Goal: Task Accomplishment & Management: Manage account settings

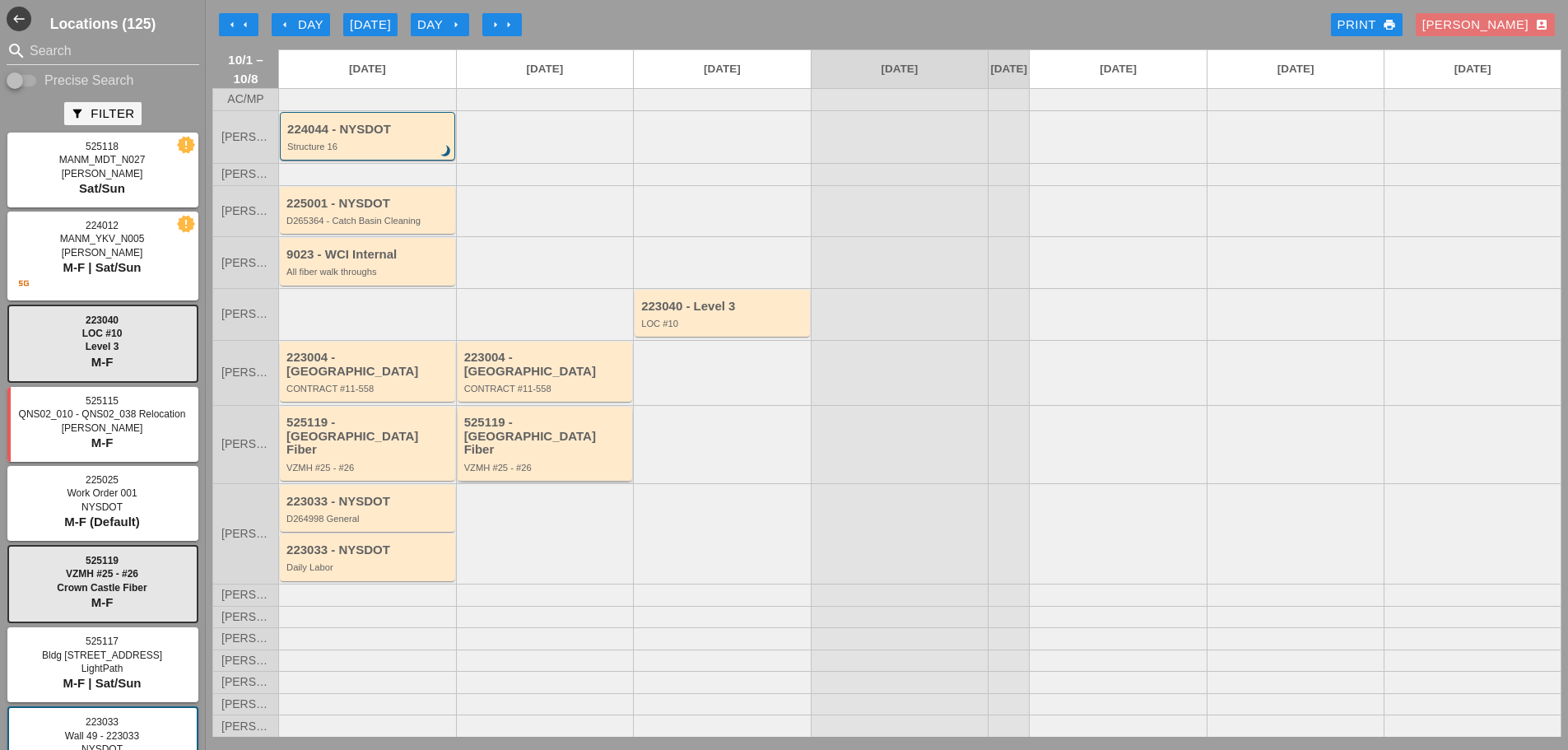
click at [515, 462] on div "VZMH #25 - #26" at bounding box center [546, 467] width 164 height 10
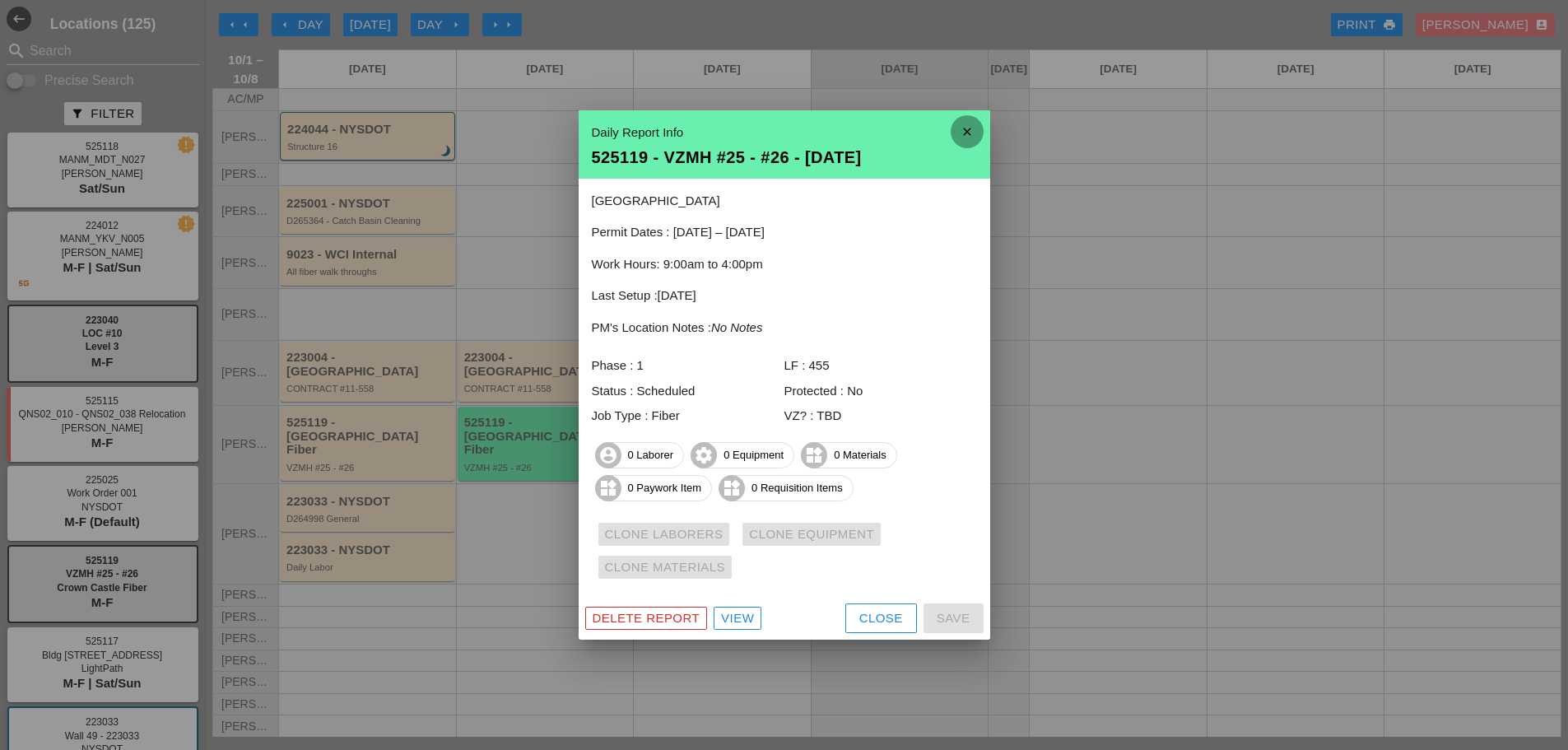
click at [965, 132] on icon "close" at bounding box center [967, 131] width 33 height 33
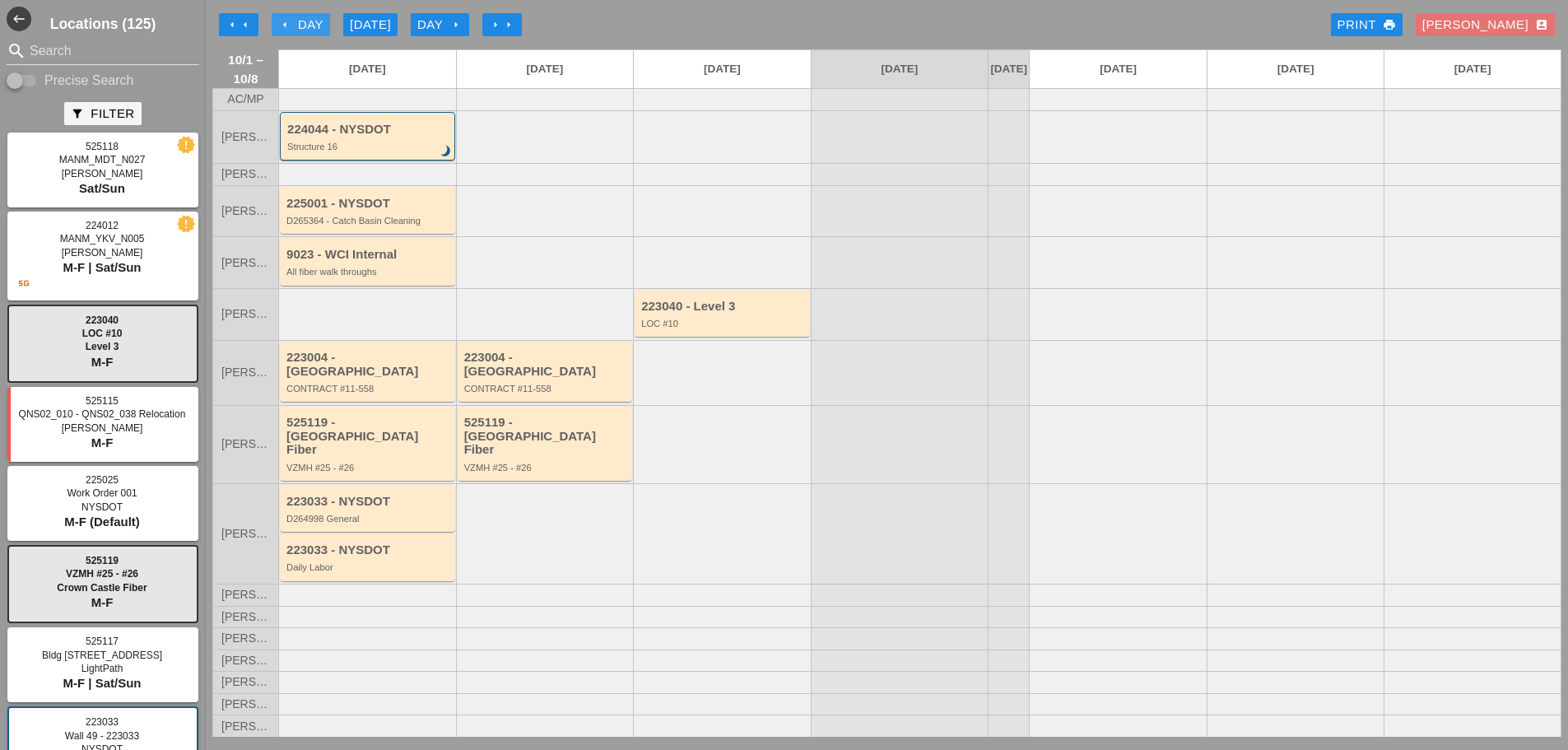
click at [280, 24] on icon "arrow_left" at bounding box center [285, 25] width 13 height 13
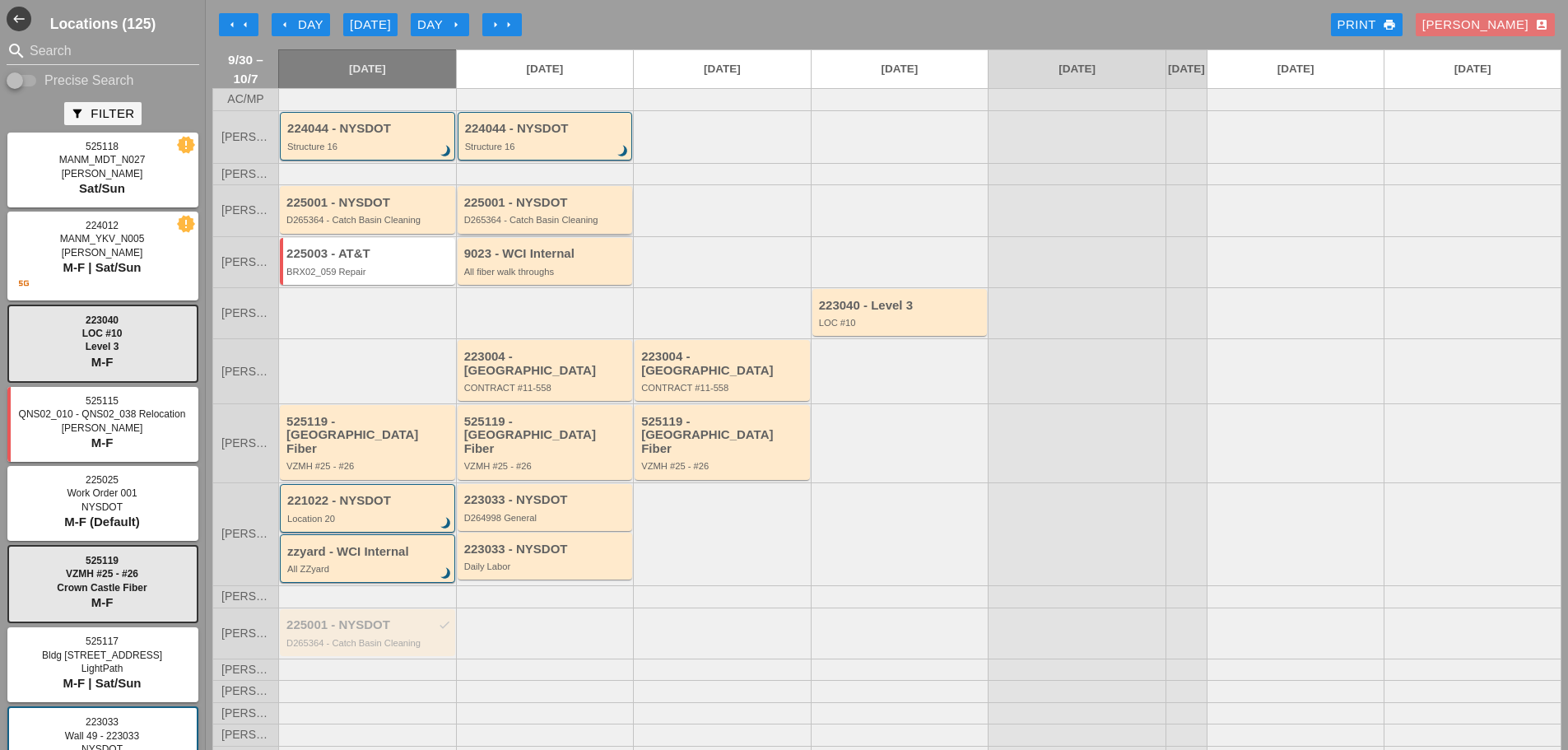
click at [601, 223] on div "225001 - NYSDOT D265364 - Catch Basin Cleaning" at bounding box center [546, 211] width 164 height 30
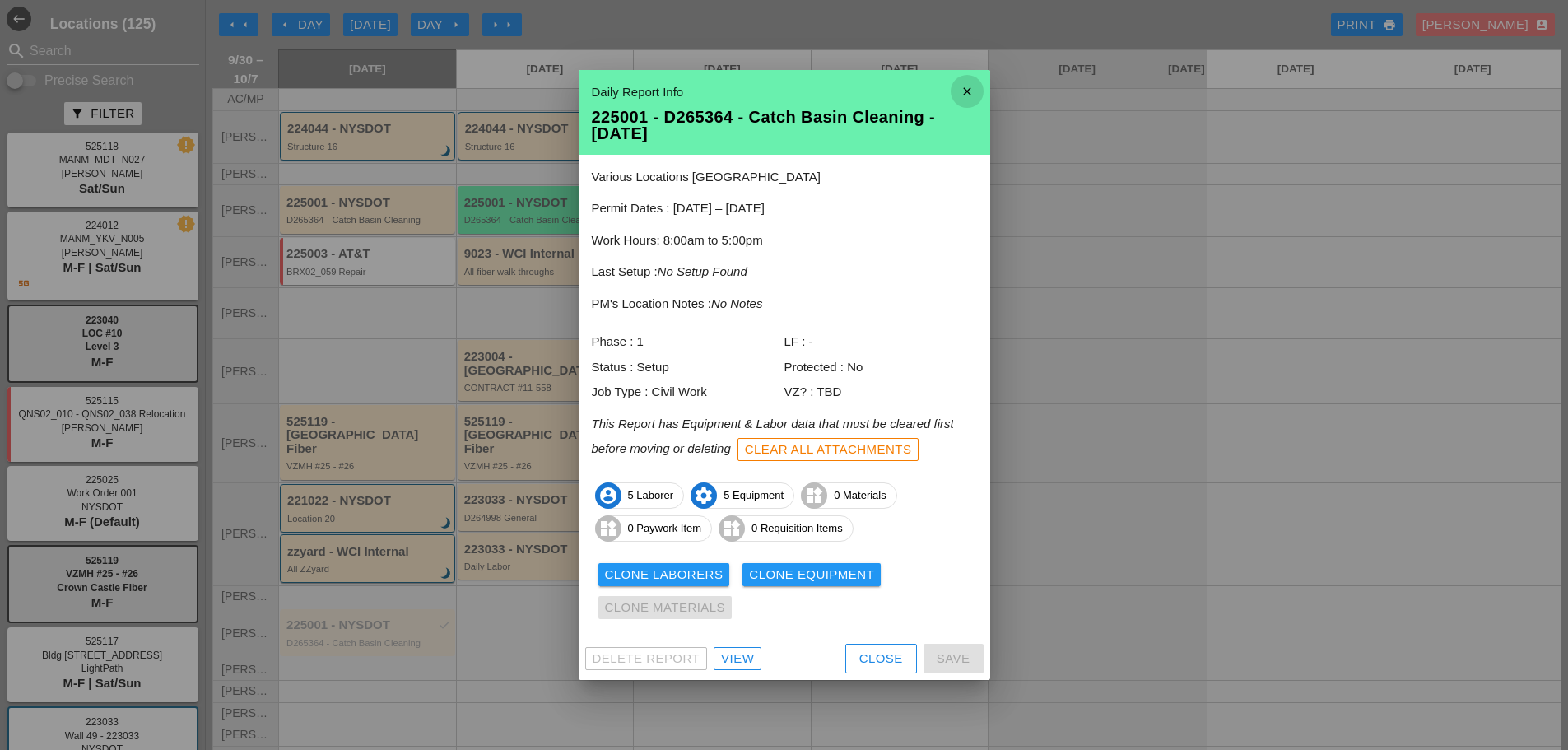
click at [971, 83] on icon "close" at bounding box center [967, 91] width 33 height 33
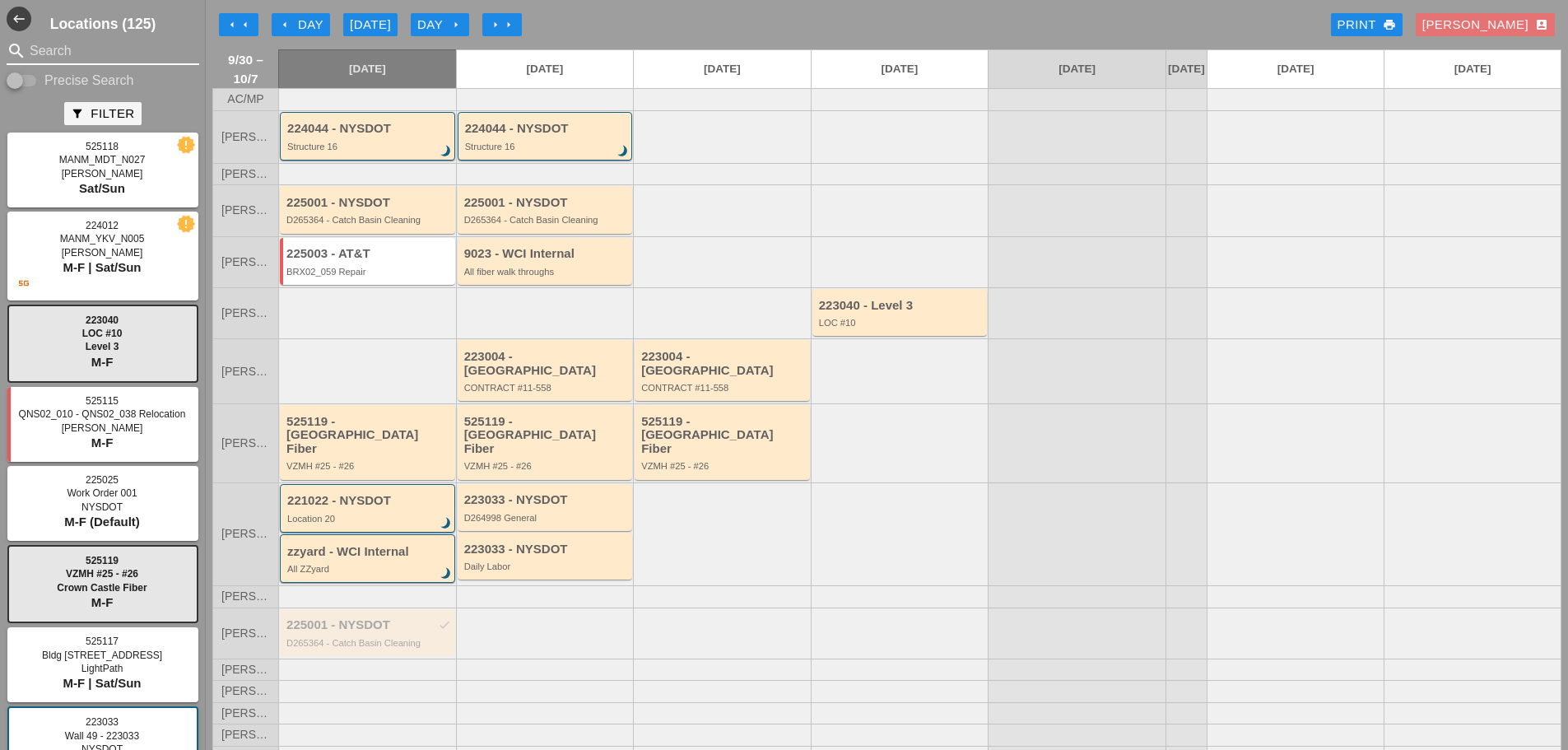
click at [101, 53] on input "Search" at bounding box center [103, 51] width 147 height 27
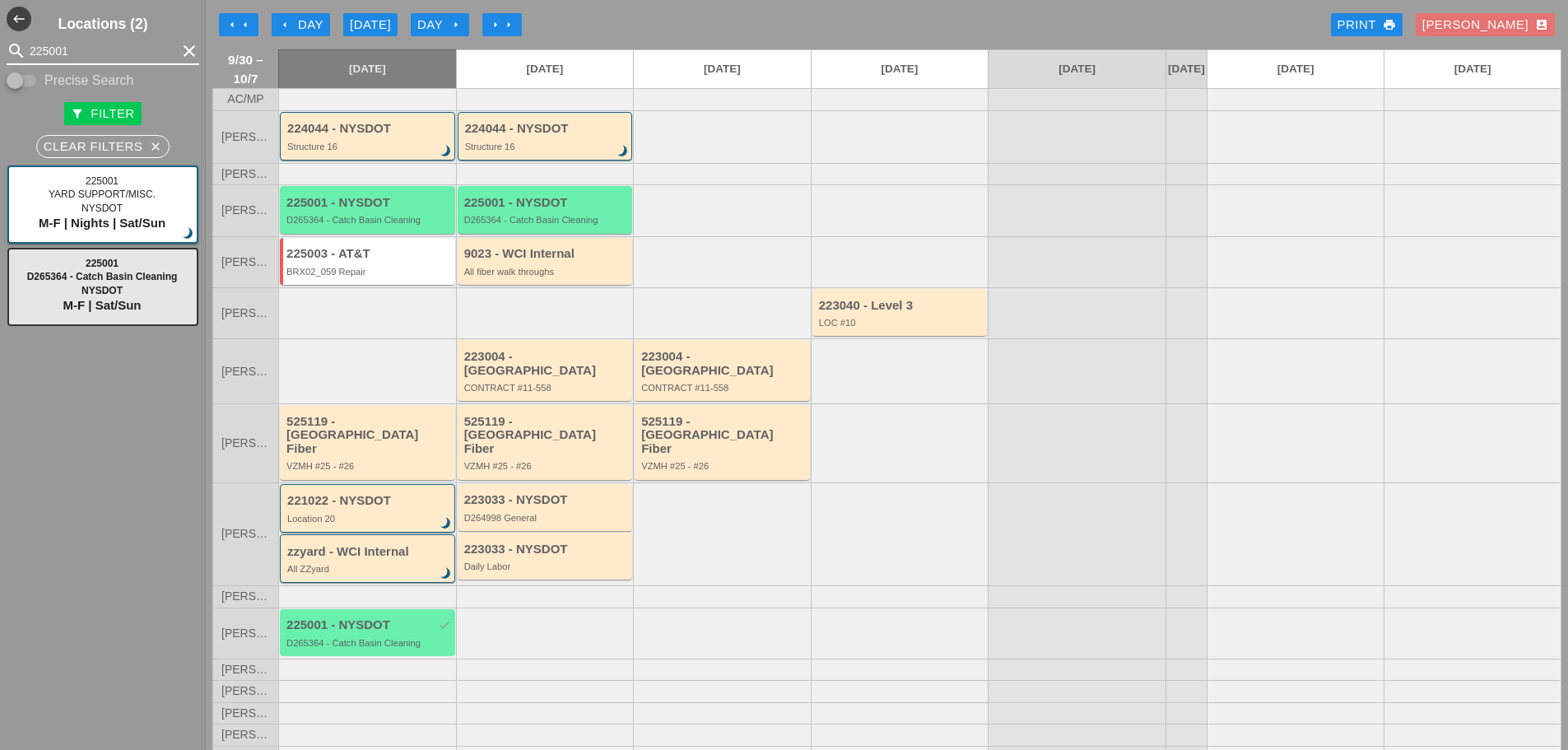
type input "225001"
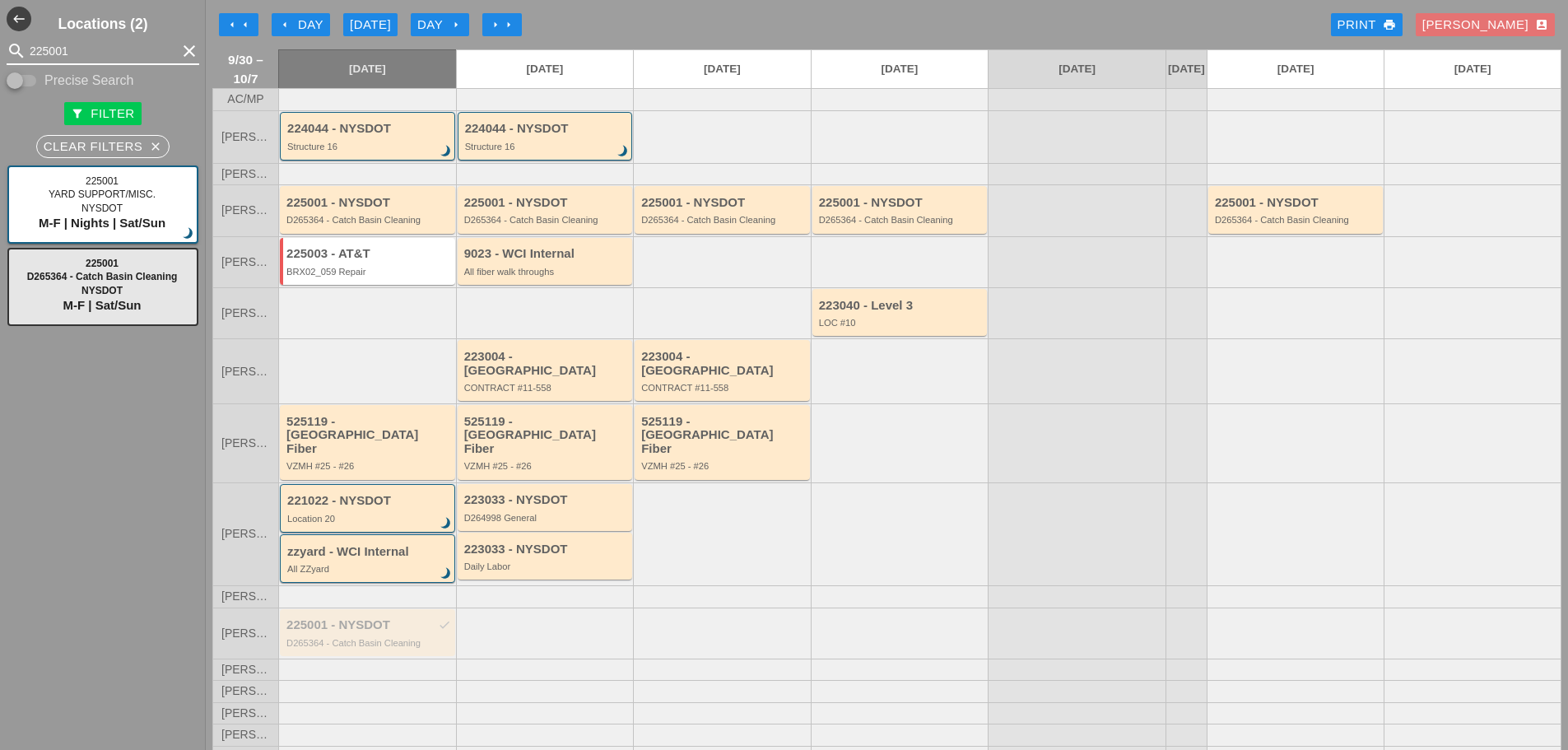
click at [88, 56] on input "225001" at bounding box center [103, 51] width 147 height 27
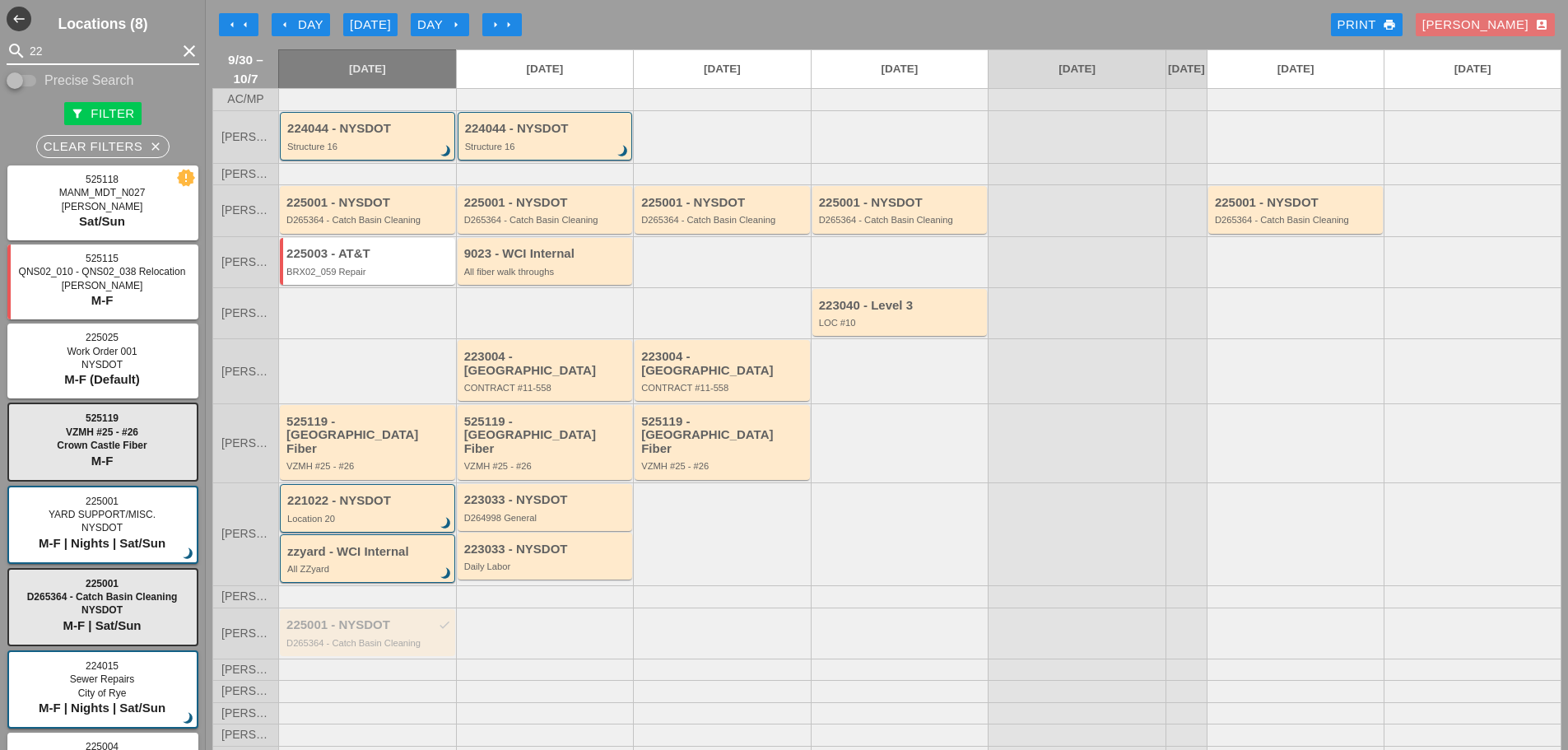
type input "2"
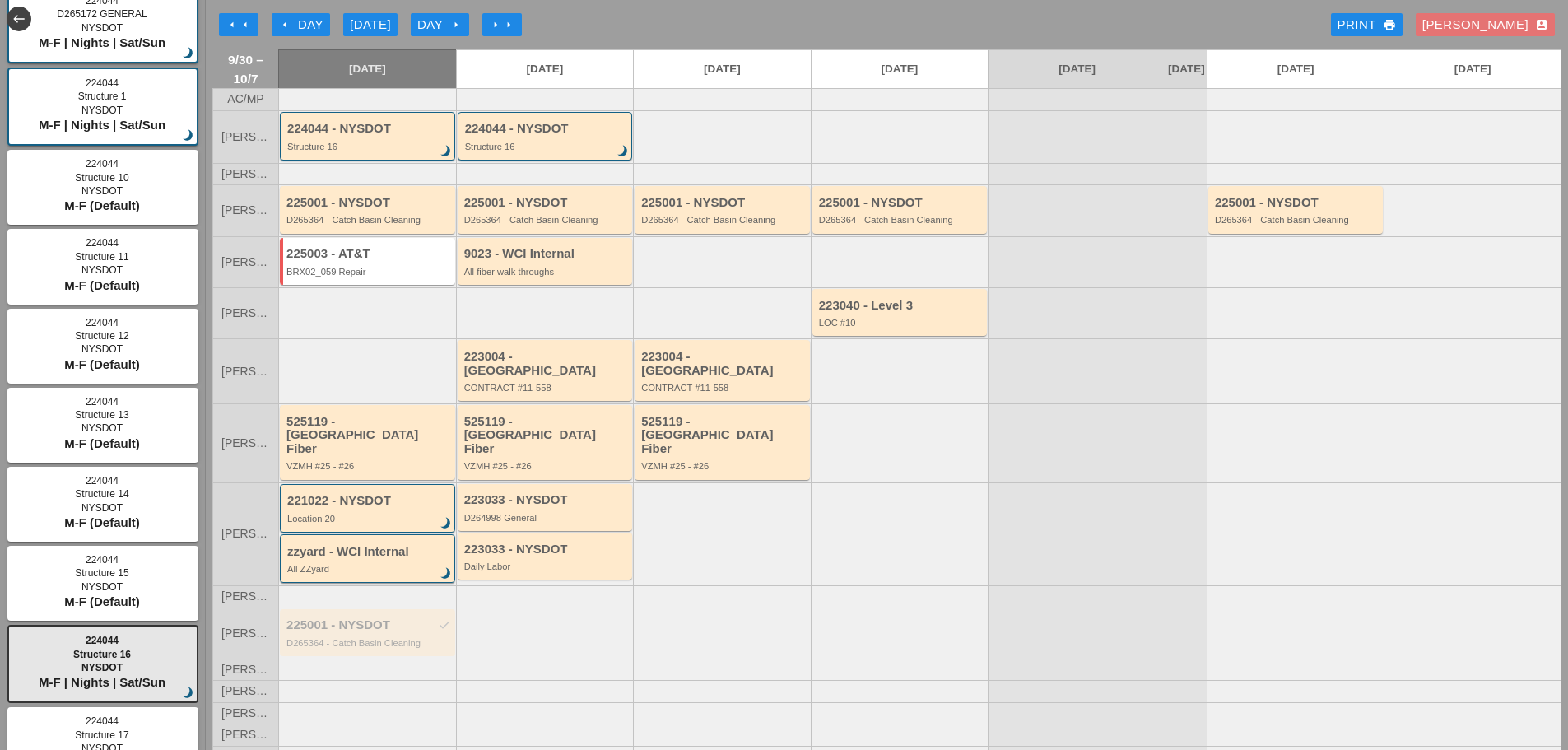
scroll to position [247, 0]
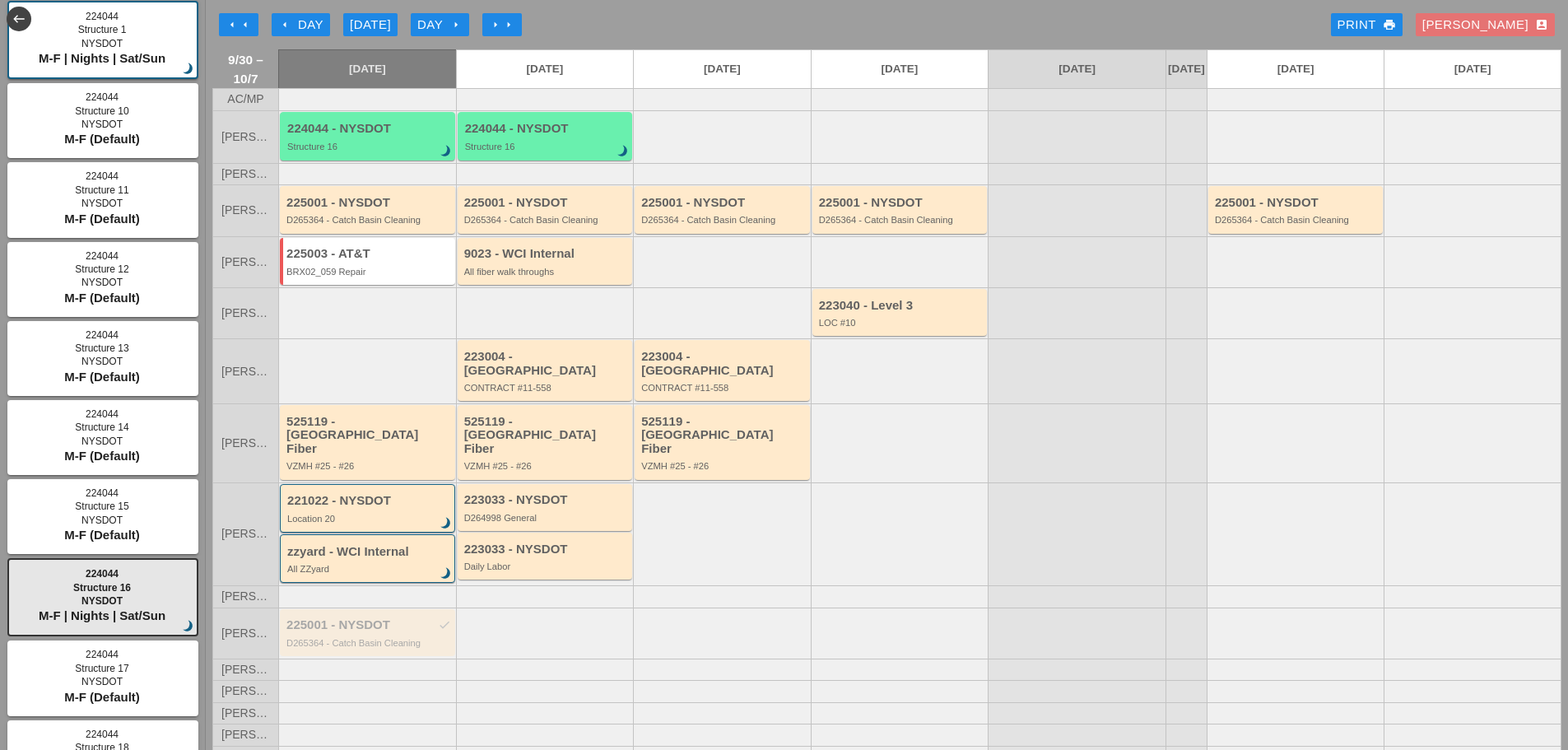
type input "224044"
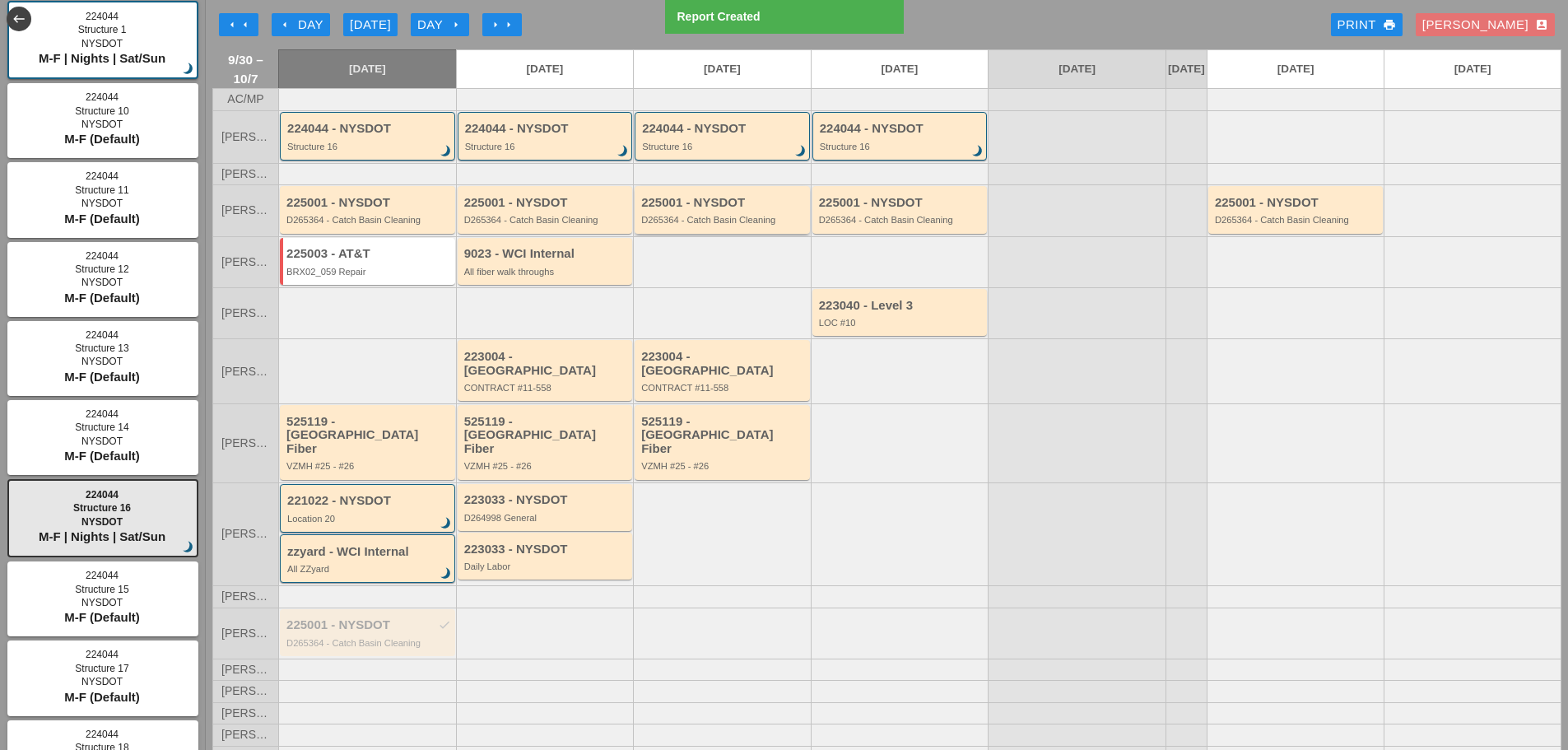
click at [691, 224] on div "D265364 - Catch Basin Cleaning" at bounding box center [723, 220] width 164 height 10
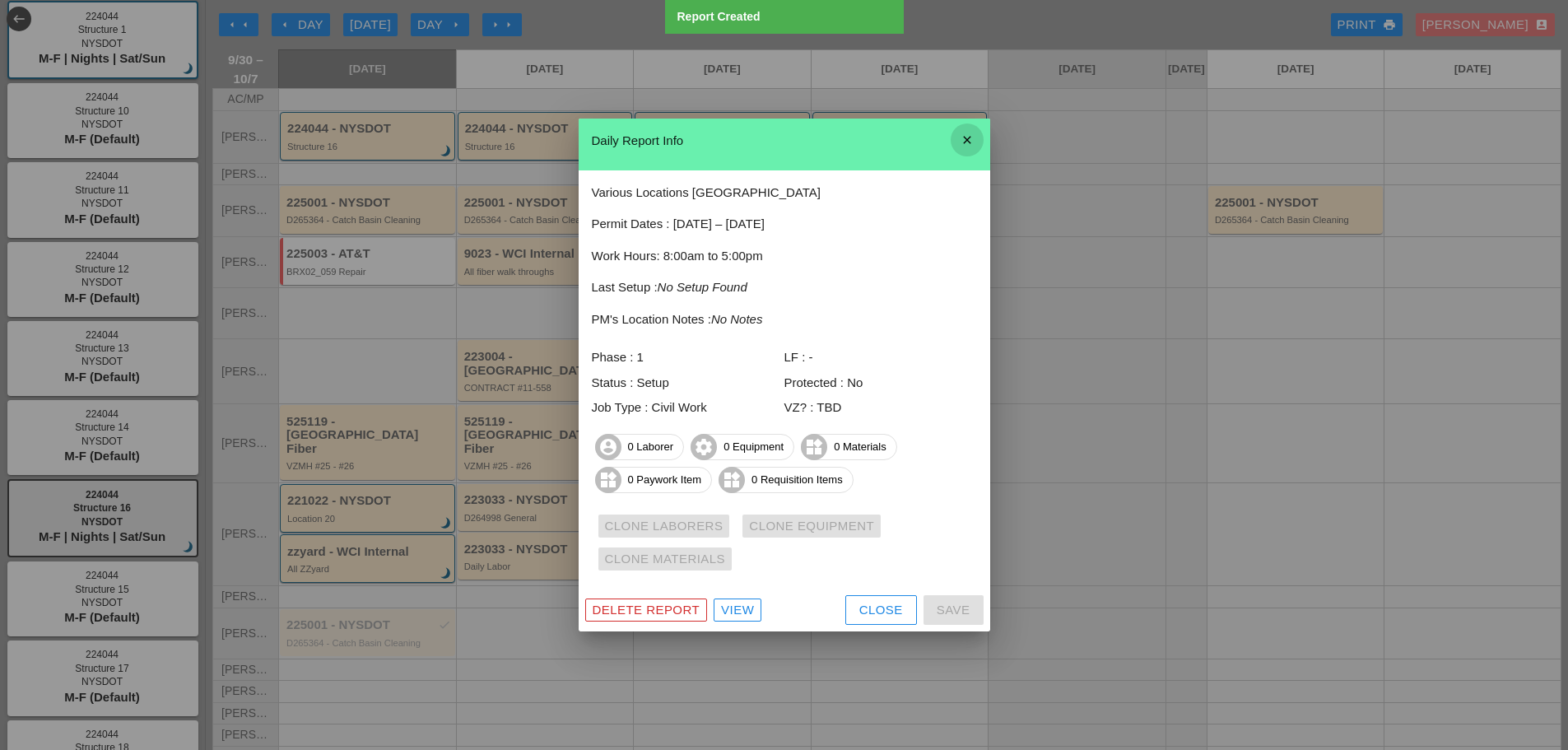
click at [970, 140] on icon "close" at bounding box center [967, 139] width 33 height 33
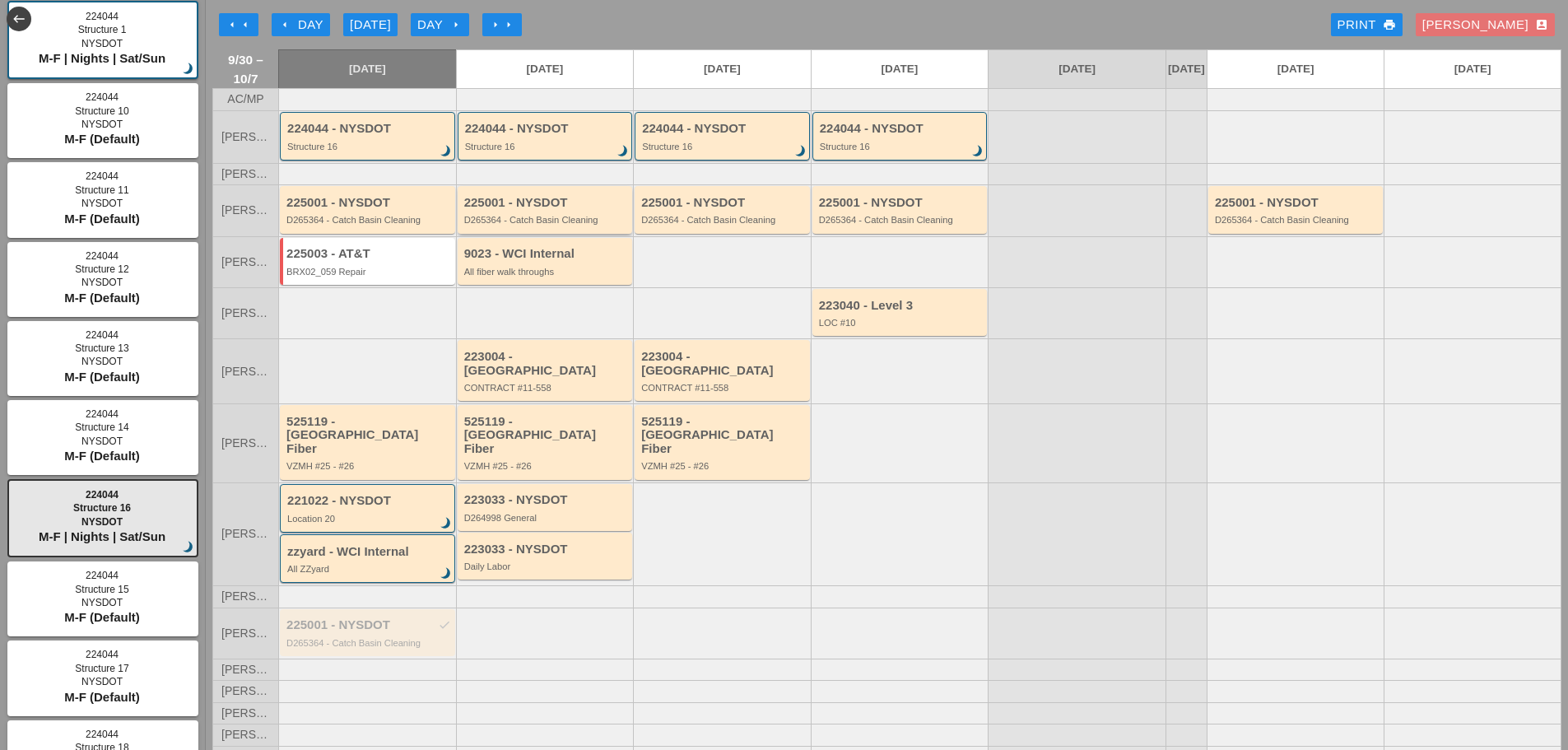
click at [556, 225] on div "225001 - NYSDOT D265364 - Catch Basin Cleaning" at bounding box center [546, 211] width 164 height 30
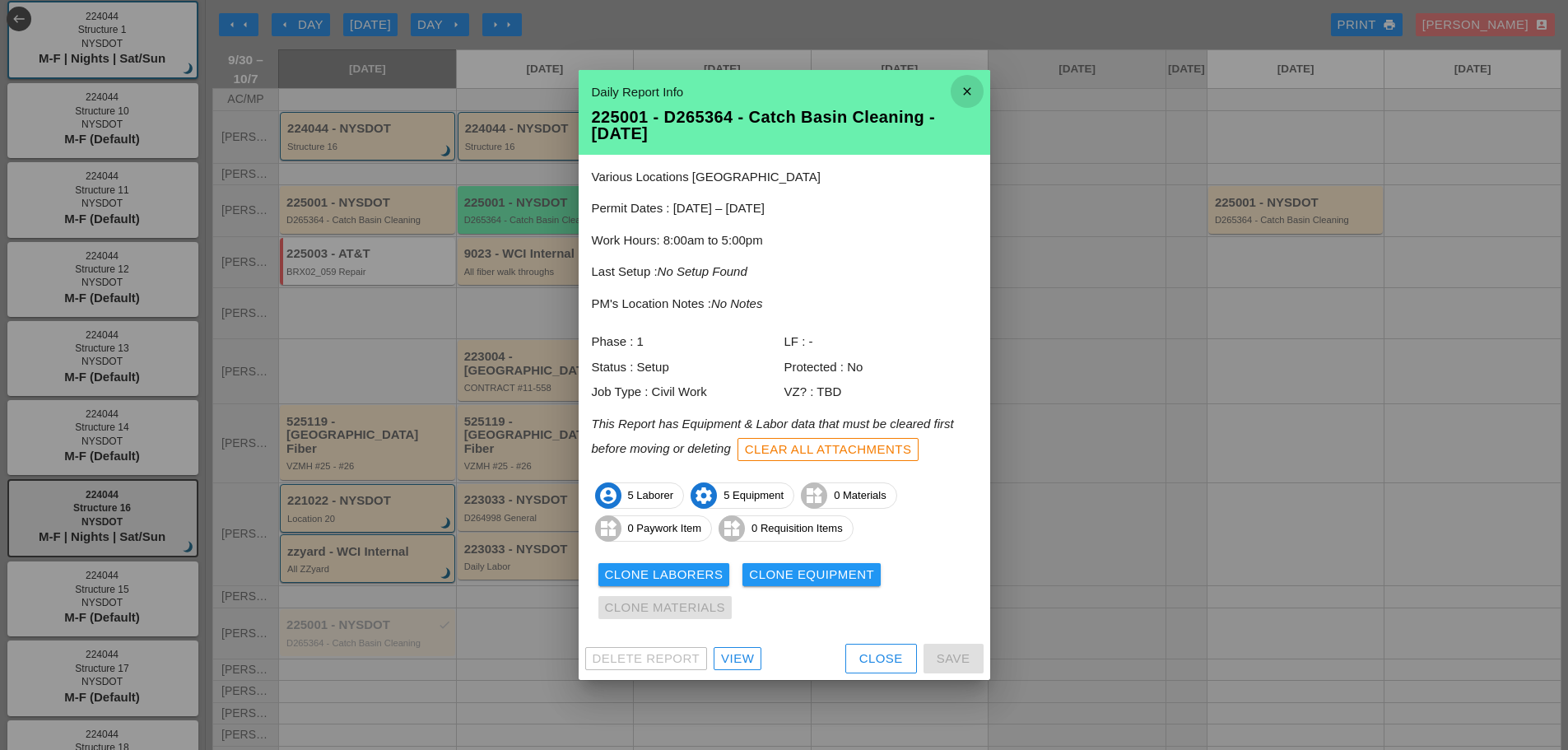
click at [965, 94] on icon "close" at bounding box center [967, 91] width 33 height 33
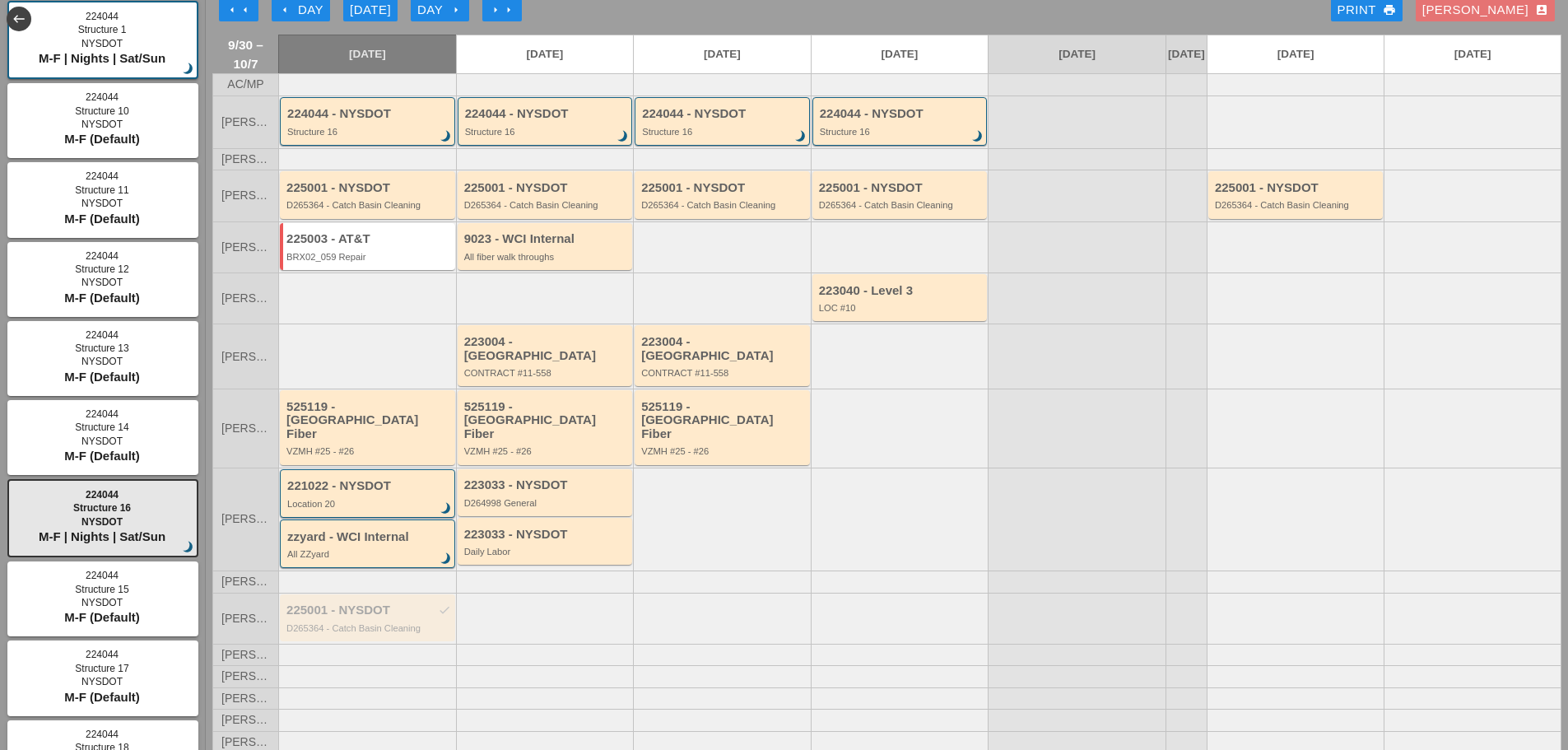
scroll to position [0, 0]
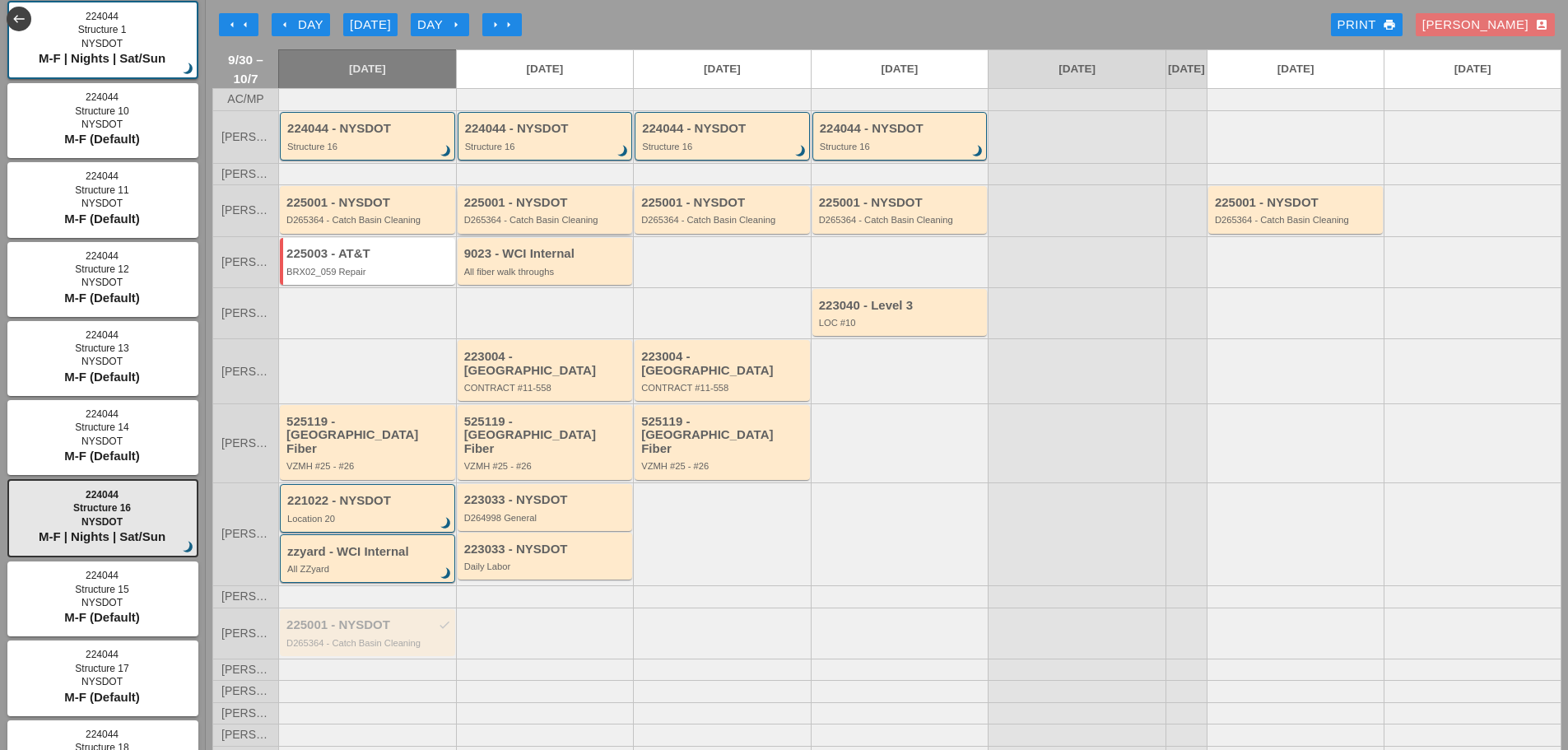
click at [517, 233] on div "225001 - NYSDOT D265364 - Catch Basin Cleaning" at bounding box center [546, 209] width 175 height 47
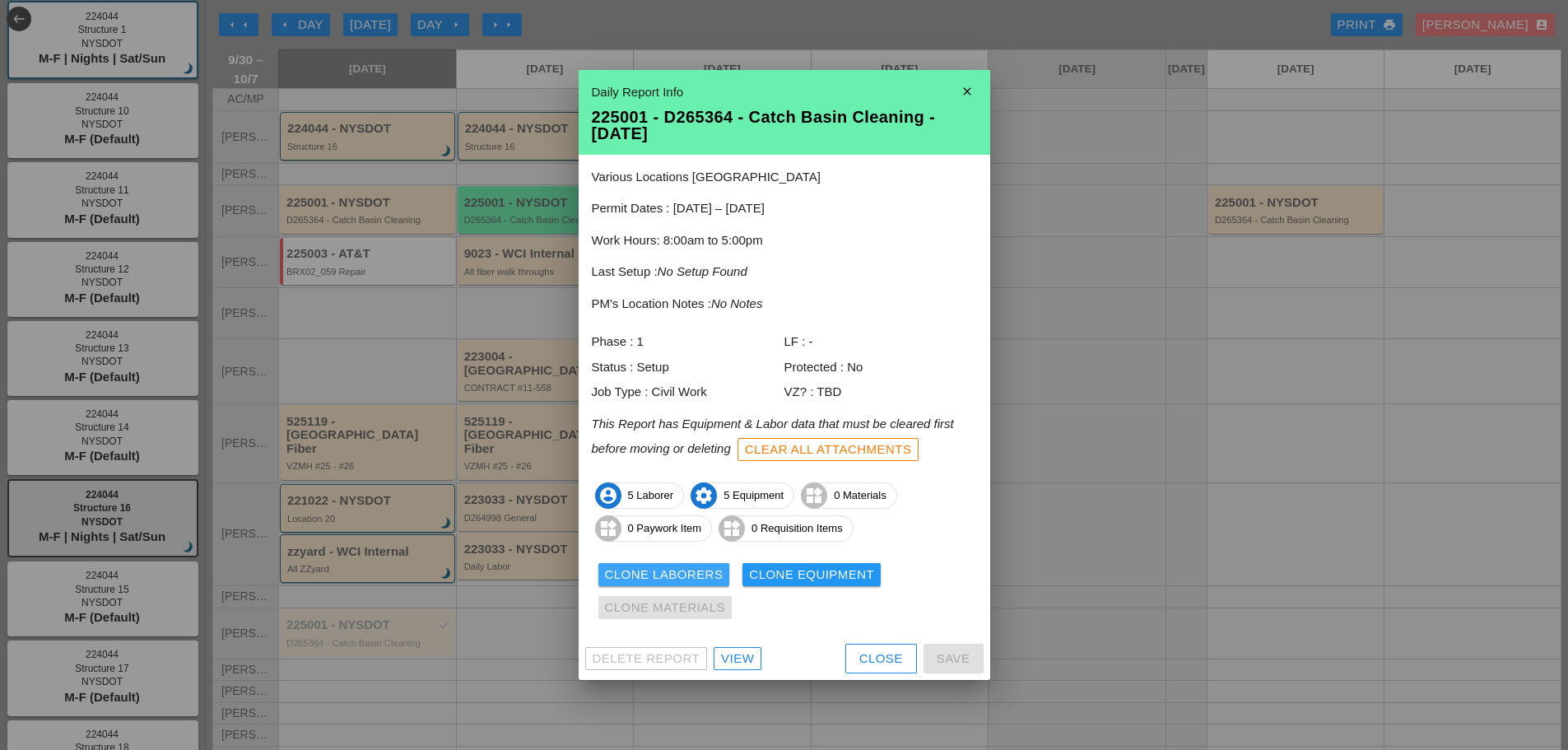
click at [646, 574] on div "Clone Laborers" at bounding box center [664, 575] width 118 height 19
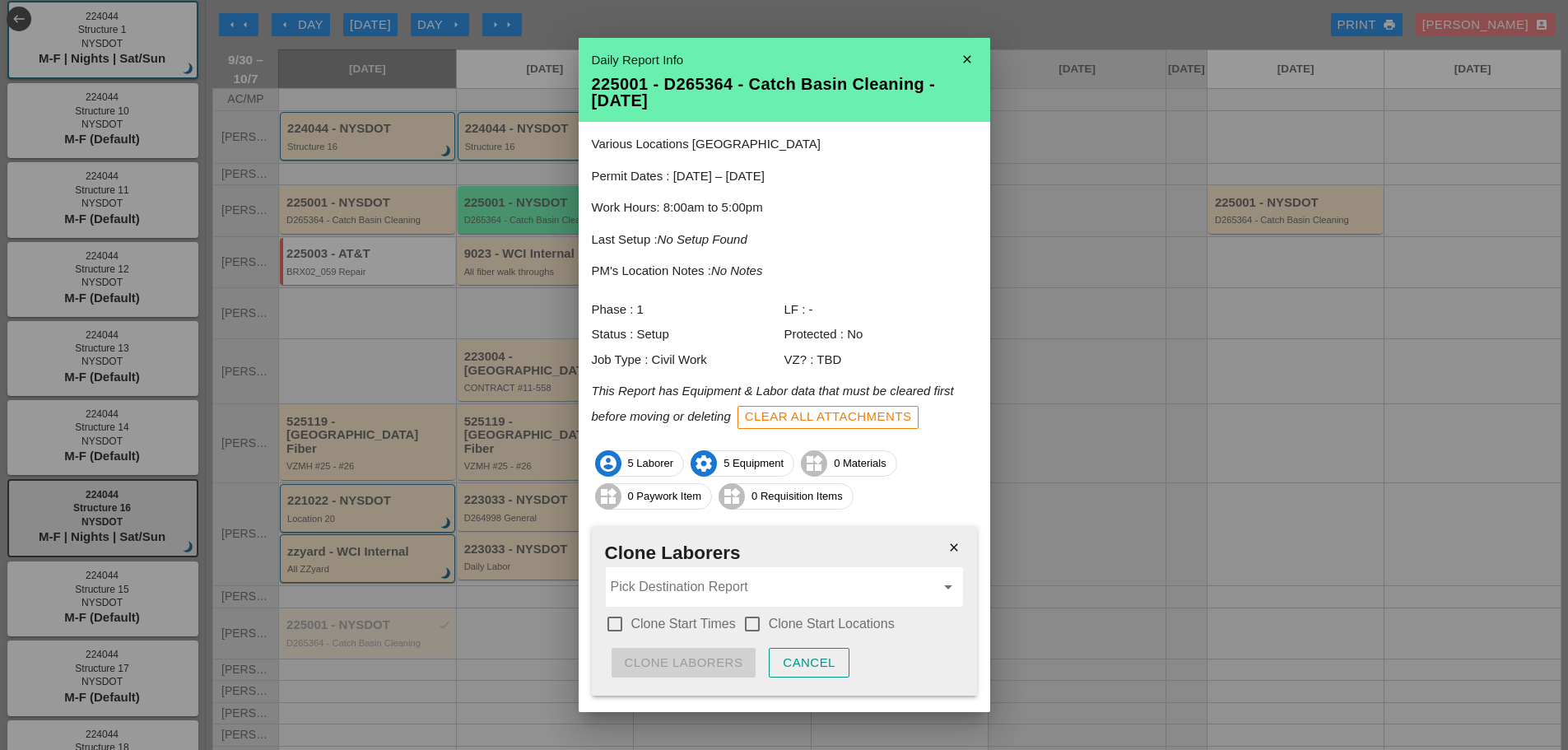
click at [617, 621] on div at bounding box center [615, 624] width 28 height 28
checkbox input "true"
click at [773, 619] on label "Clone Start Locations" at bounding box center [831, 624] width 126 height 17
checkbox input "true"
click at [706, 581] on input "Pick Destination Report" at bounding box center [773, 587] width 325 height 27
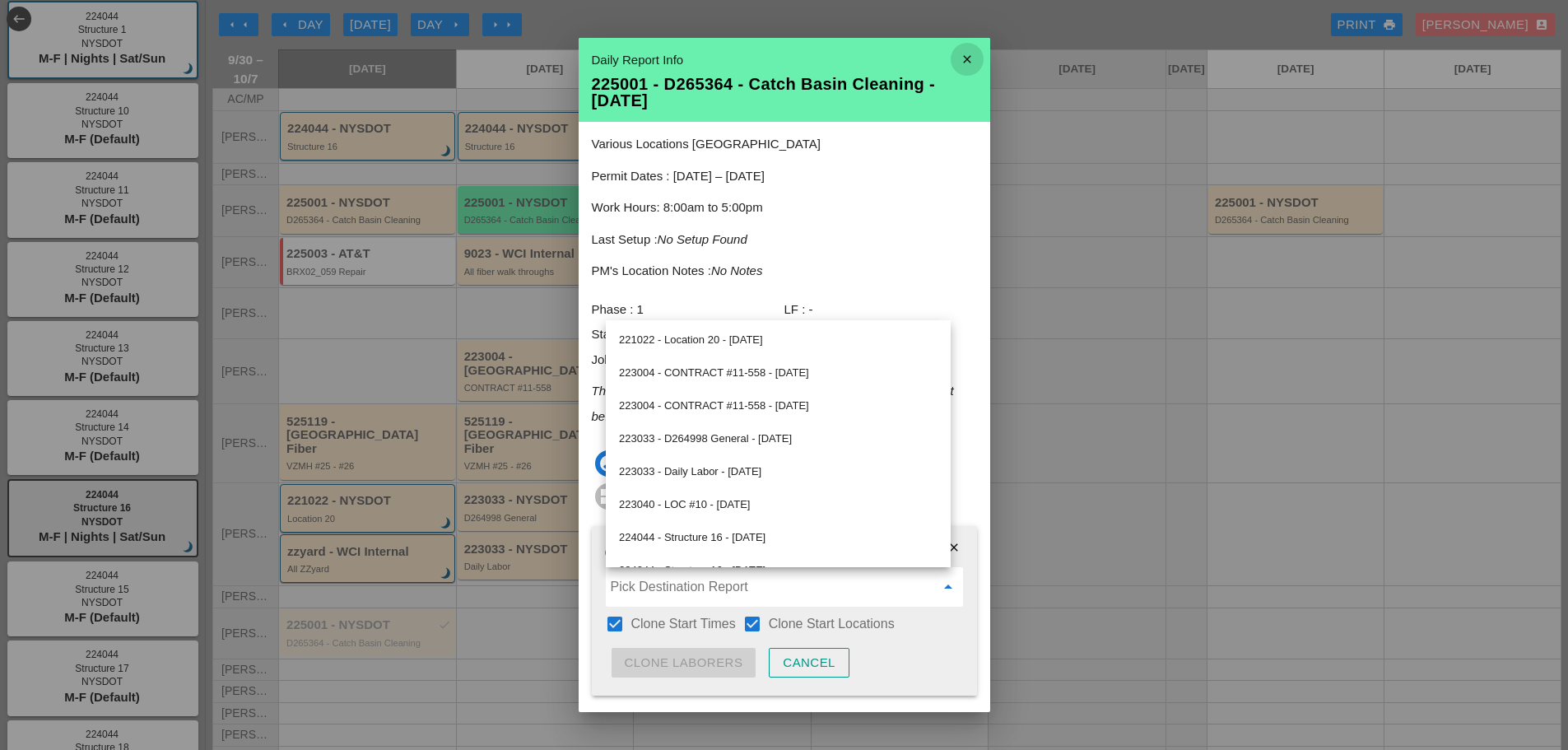
click at [957, 57] on icon "close" at bounding box center [967, 58] width 33 height 33
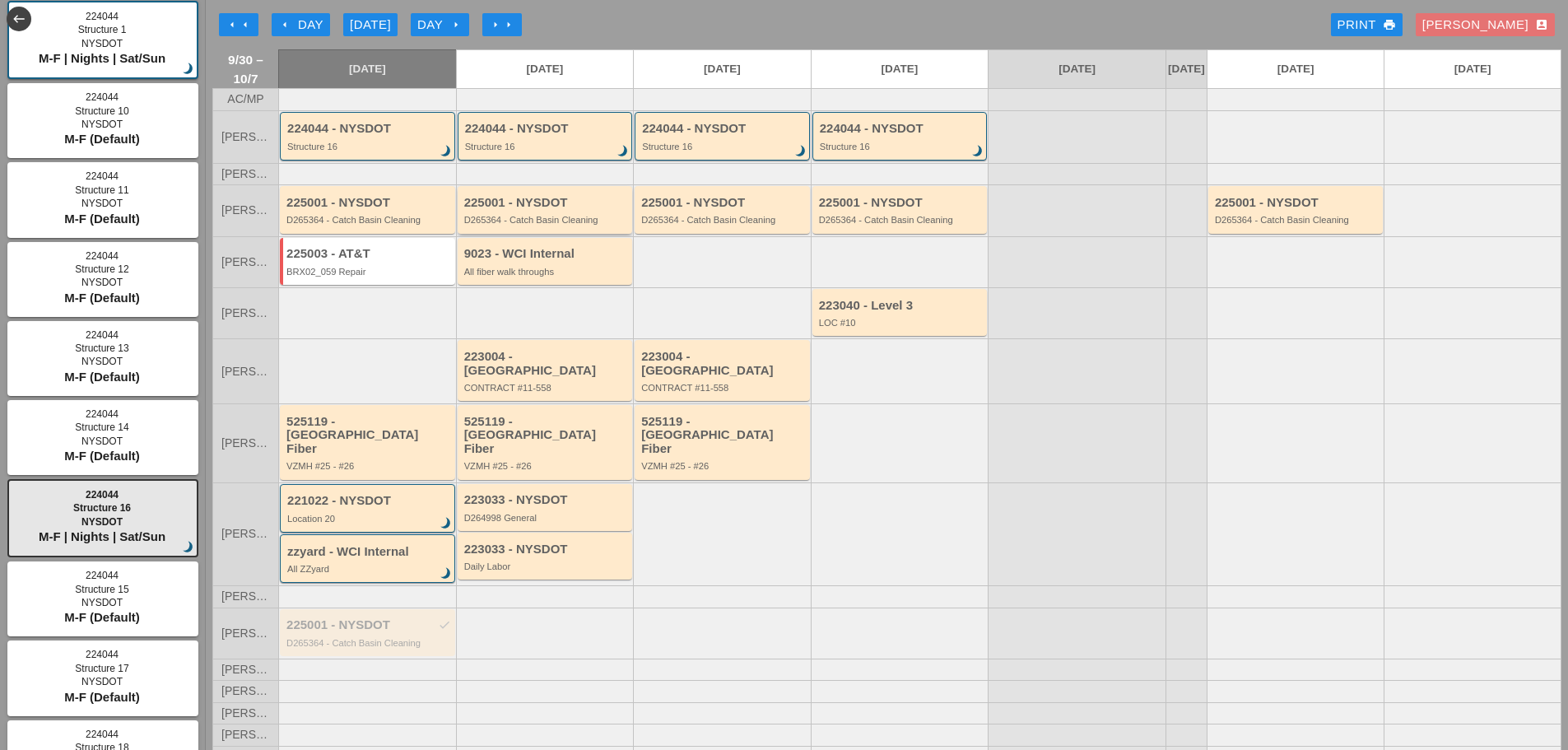
click at [568, 233] on div "225001 - NYSDOT D265364 - Catch Basin Cleaning" at bounding box center [546, 209] width 175 height 47
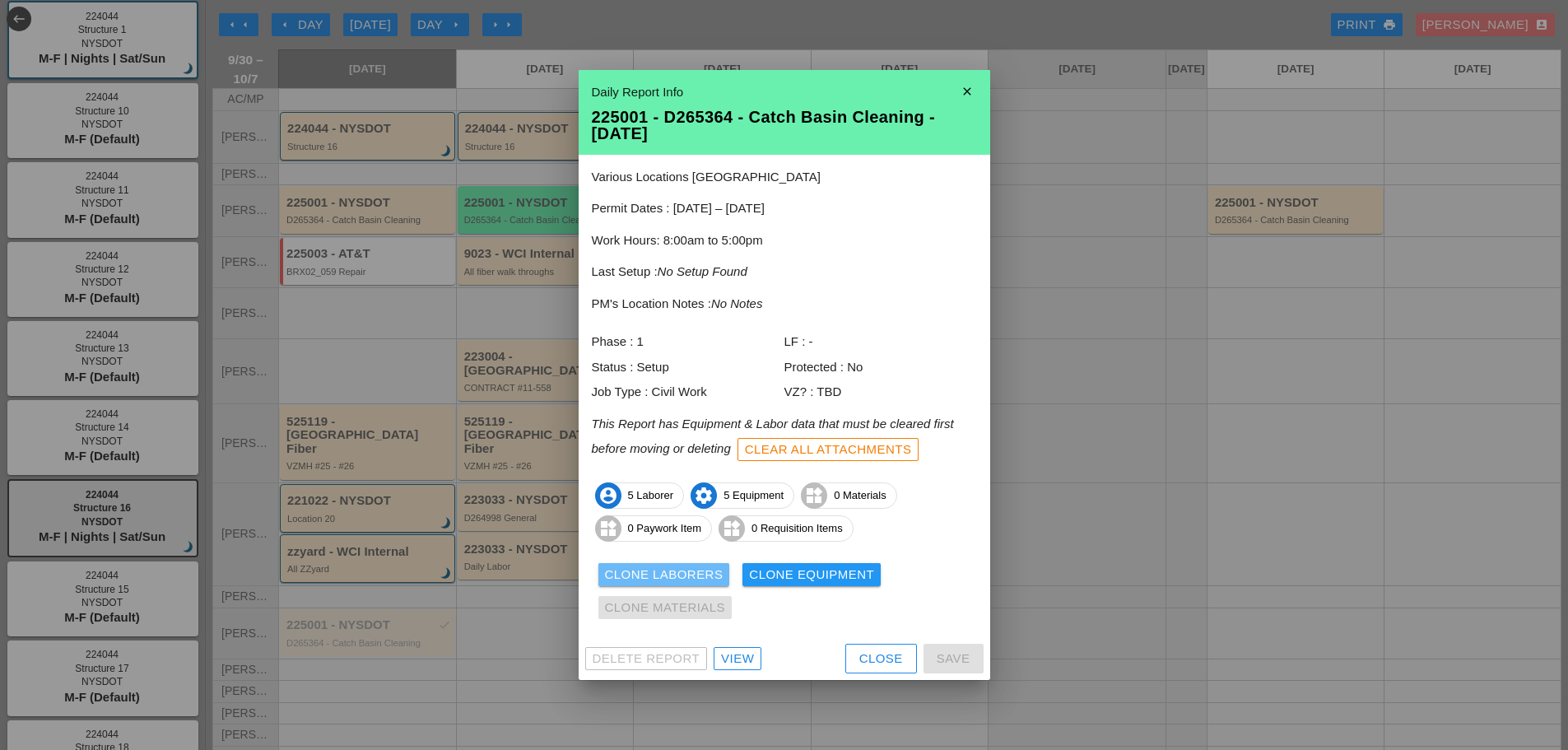
click at [638, 581] on div "Clone Laborers" at bounding box center [664, 575] width 118 height 19
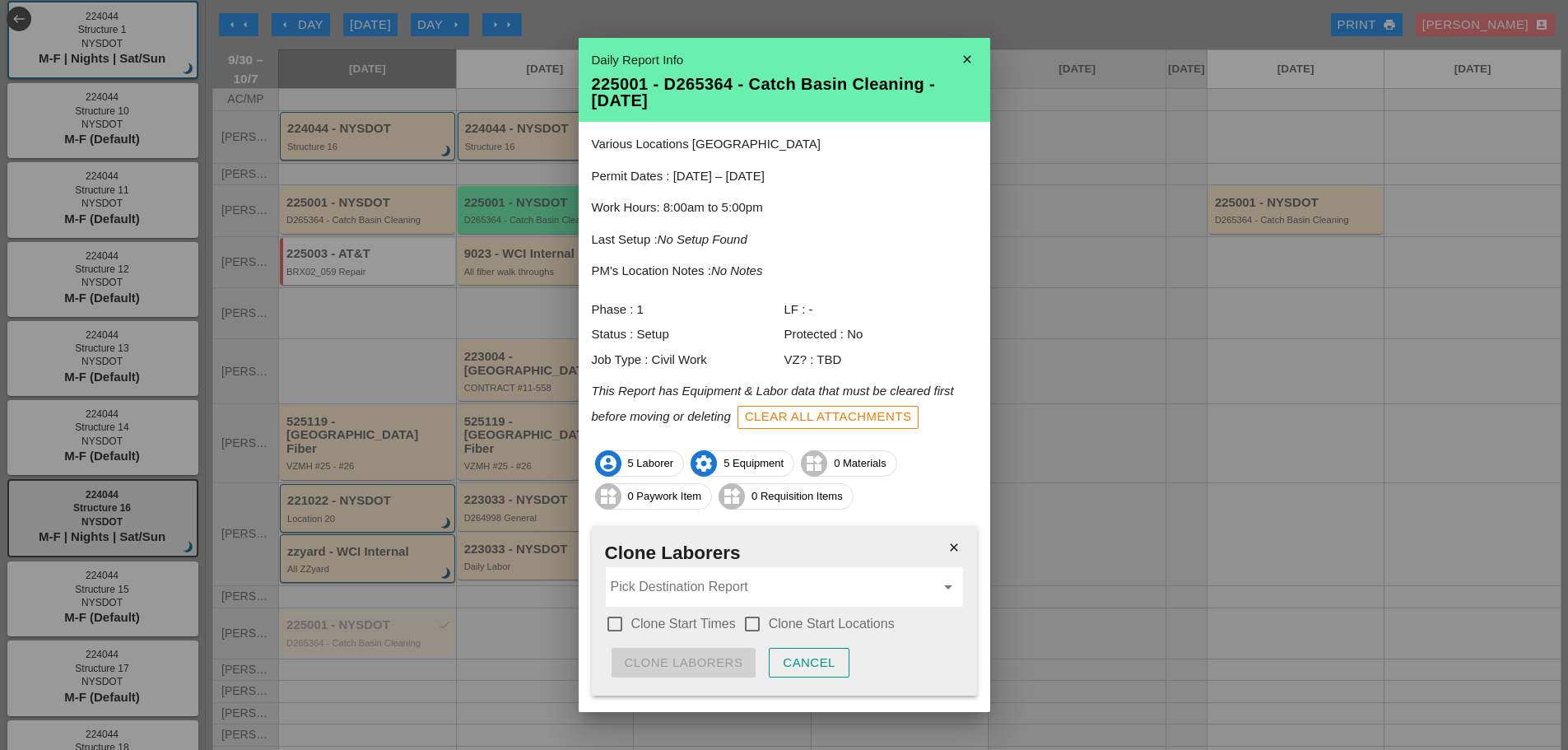
click at [618, 625] on div at bounding box center [615, 624] width 28 height 28
checkbox input "true"
drag, startPoint x: 748, startPoint y: 619, endPoint x: 744, endPoint y: 608, distance: 11.7
click at [749, 619] on div at bounding box center [753, 624] width 28 height 28
checkbox input "true"
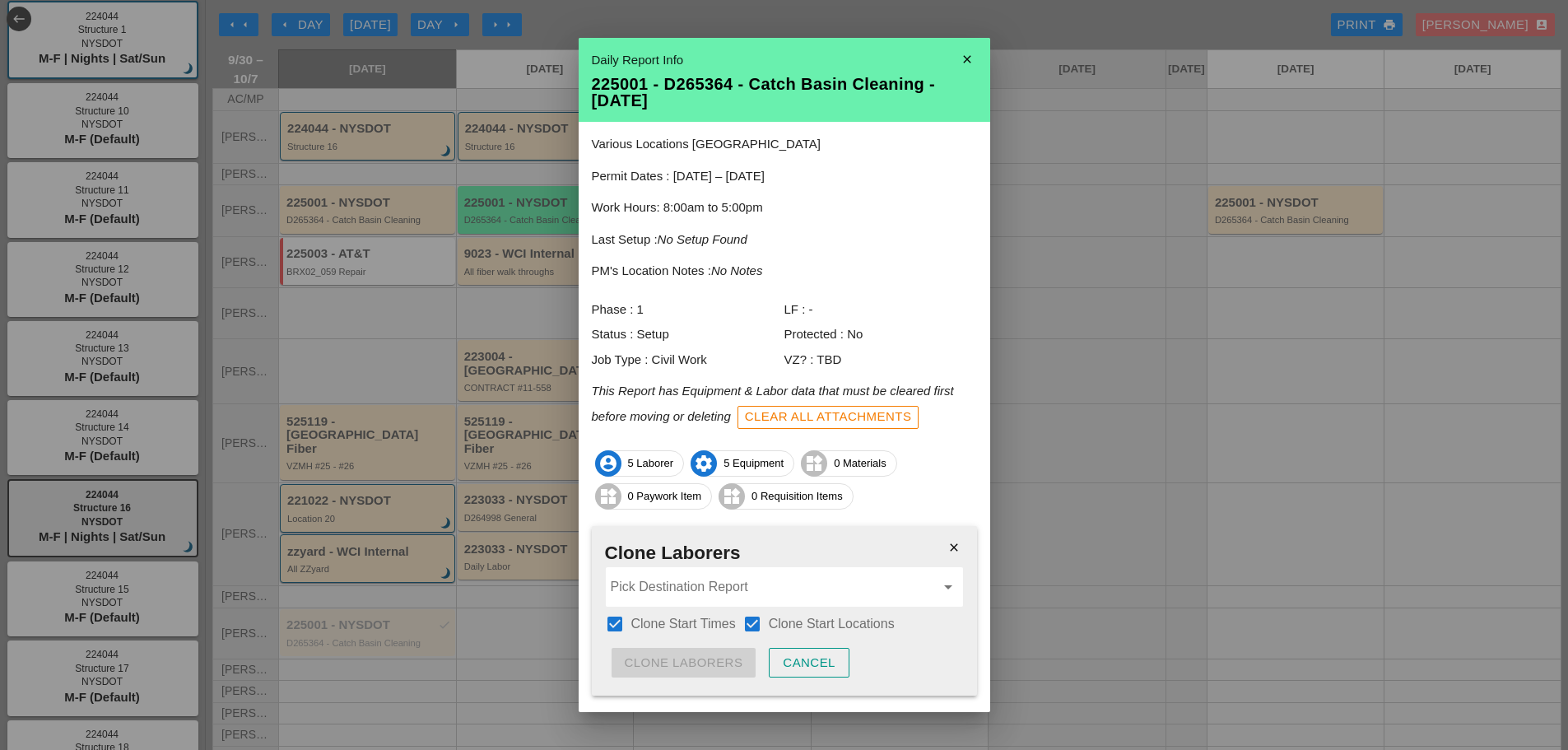
click at [694, 581] on input "Pick Destination Report" at bounding box center [773, 587] width 325 height 27
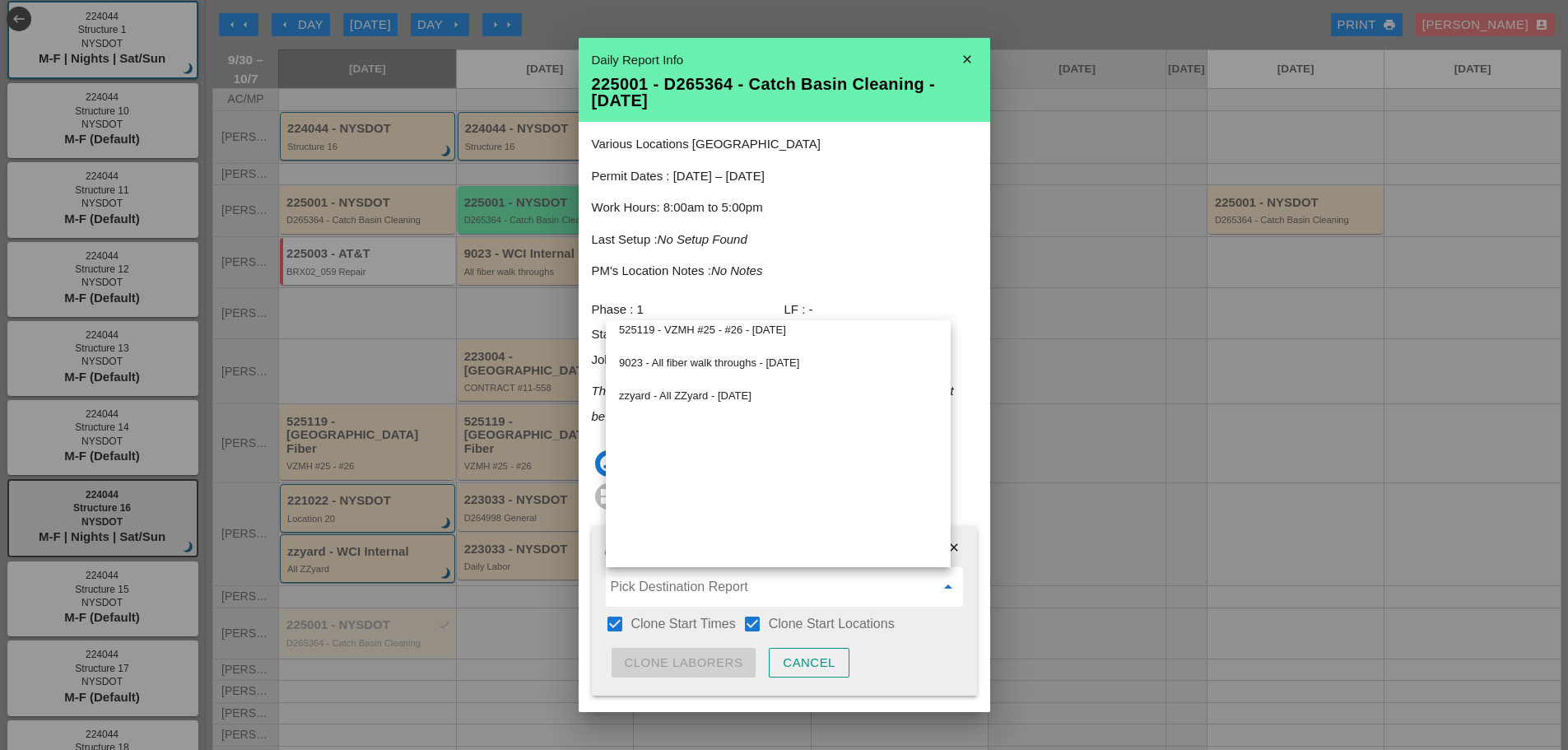
scroll to position [451, 0]
click at [959, 58] on icon "close" at bounding box center [967, 58] width 33 height 33
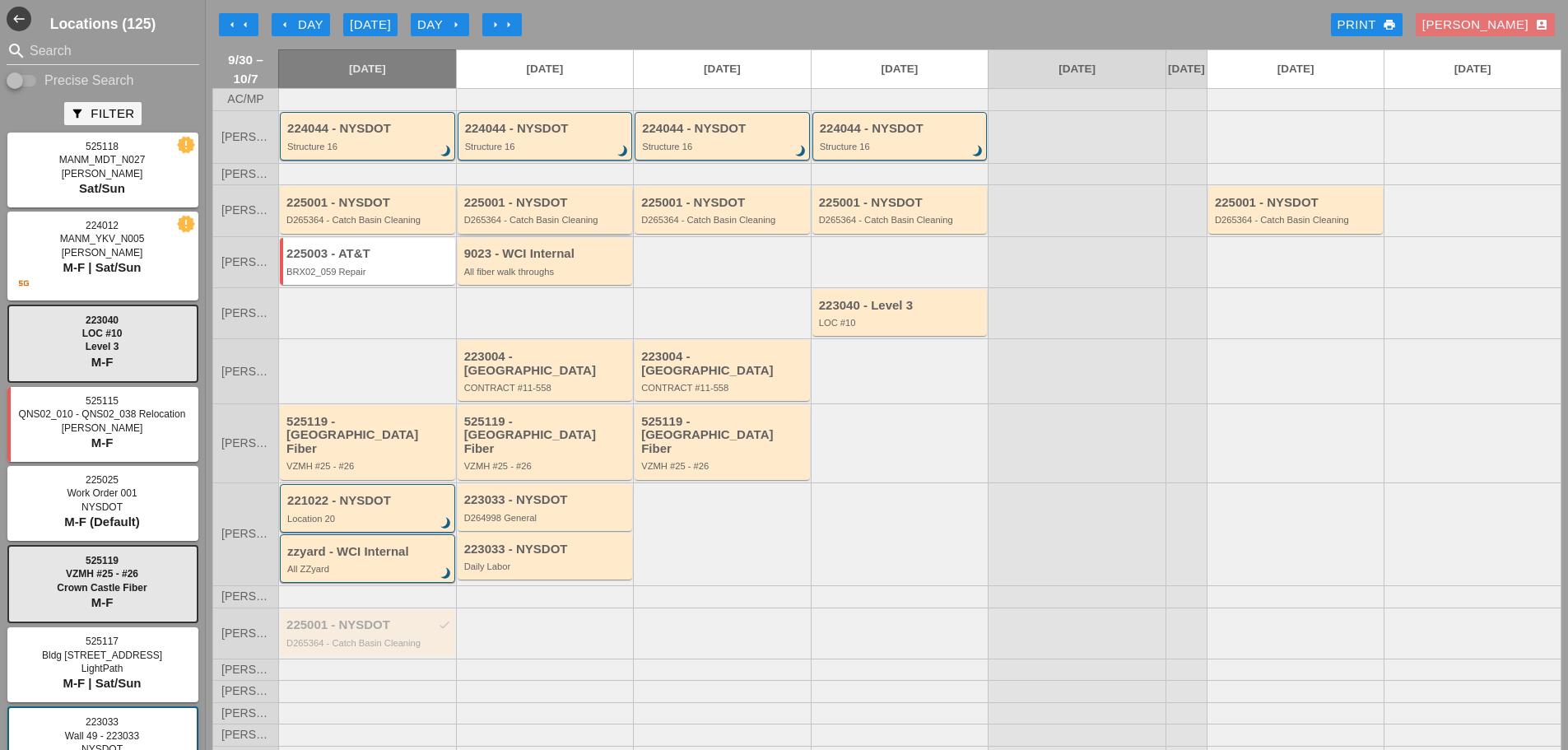
click at [533, 225] on div "225001 - NYSDOT D265364 - Catch Basin Cleaning" at bounding box center [546, 211] width 164 height 30
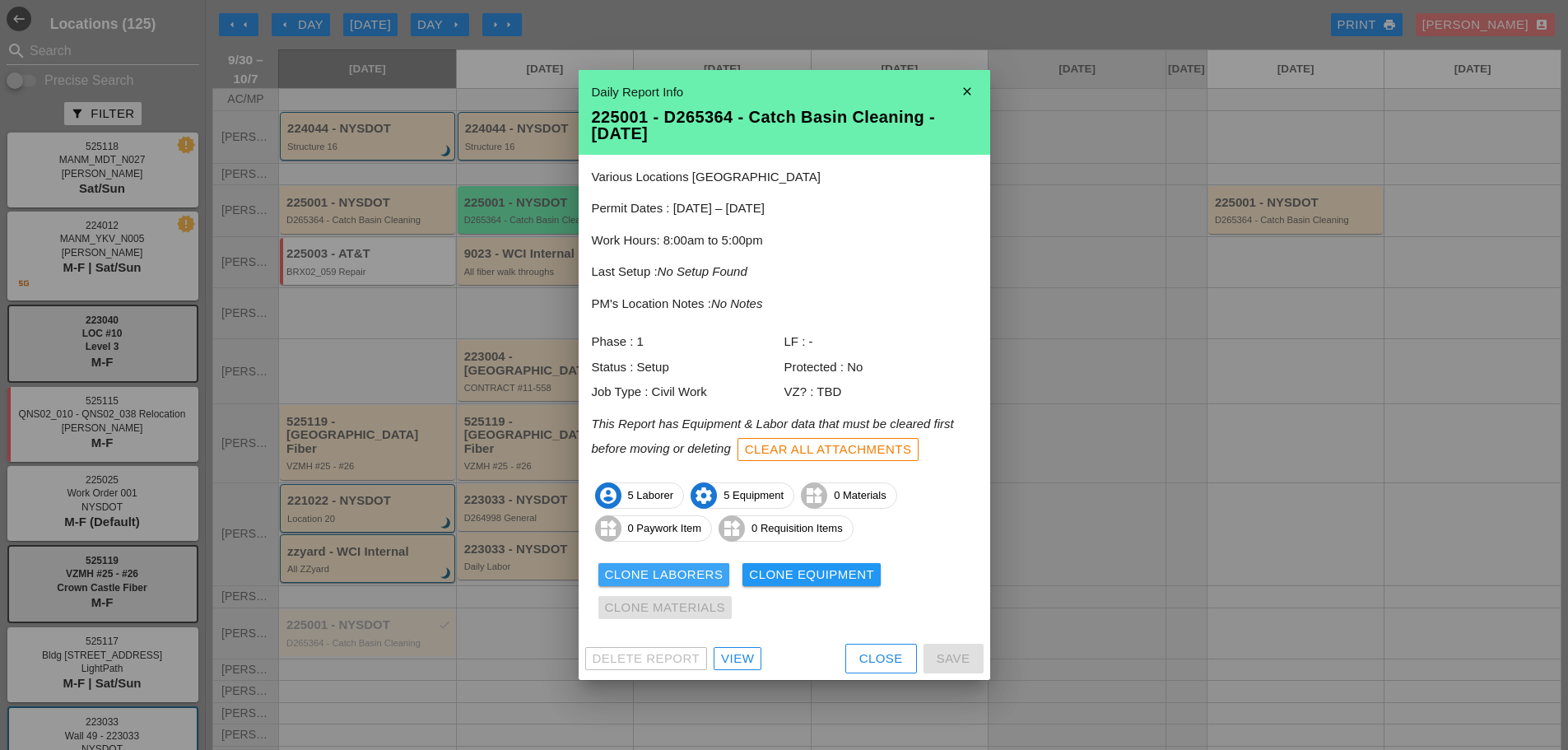
click at [661, 573] on div "Clone Laborers" at bounding box center [664, 575] width 118 height 19
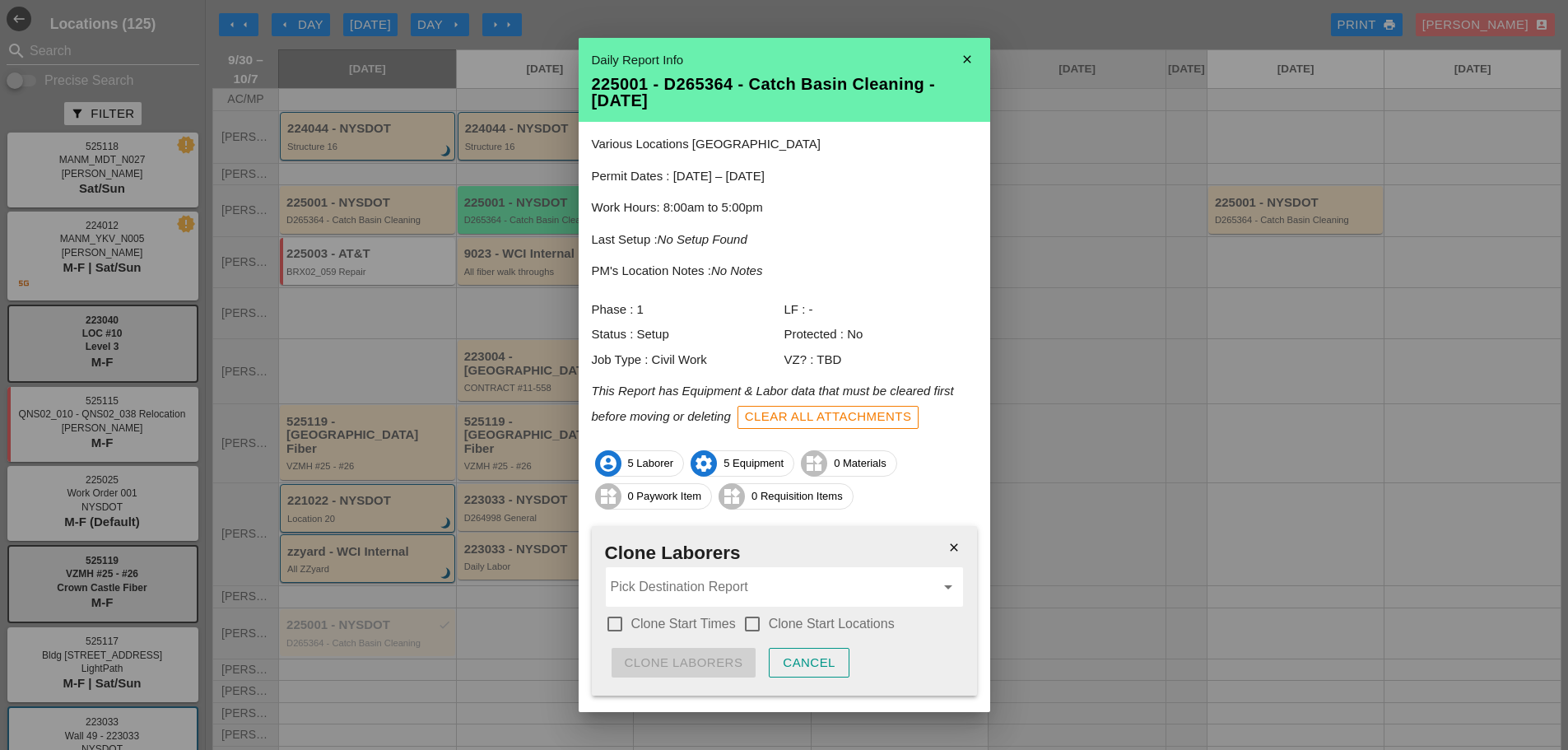
click at [604, 617] on div at bounding box center [615, 624] width 28 height 28
checkbox input "true"
drag, startPoint x: 753, startPoint y: 623, endPoint x: 739, endPoint y: 592, distance: 34.0
click at [753, 624] on div at bounding box center [753, 624] width 28 height 28
checkbox input "true"
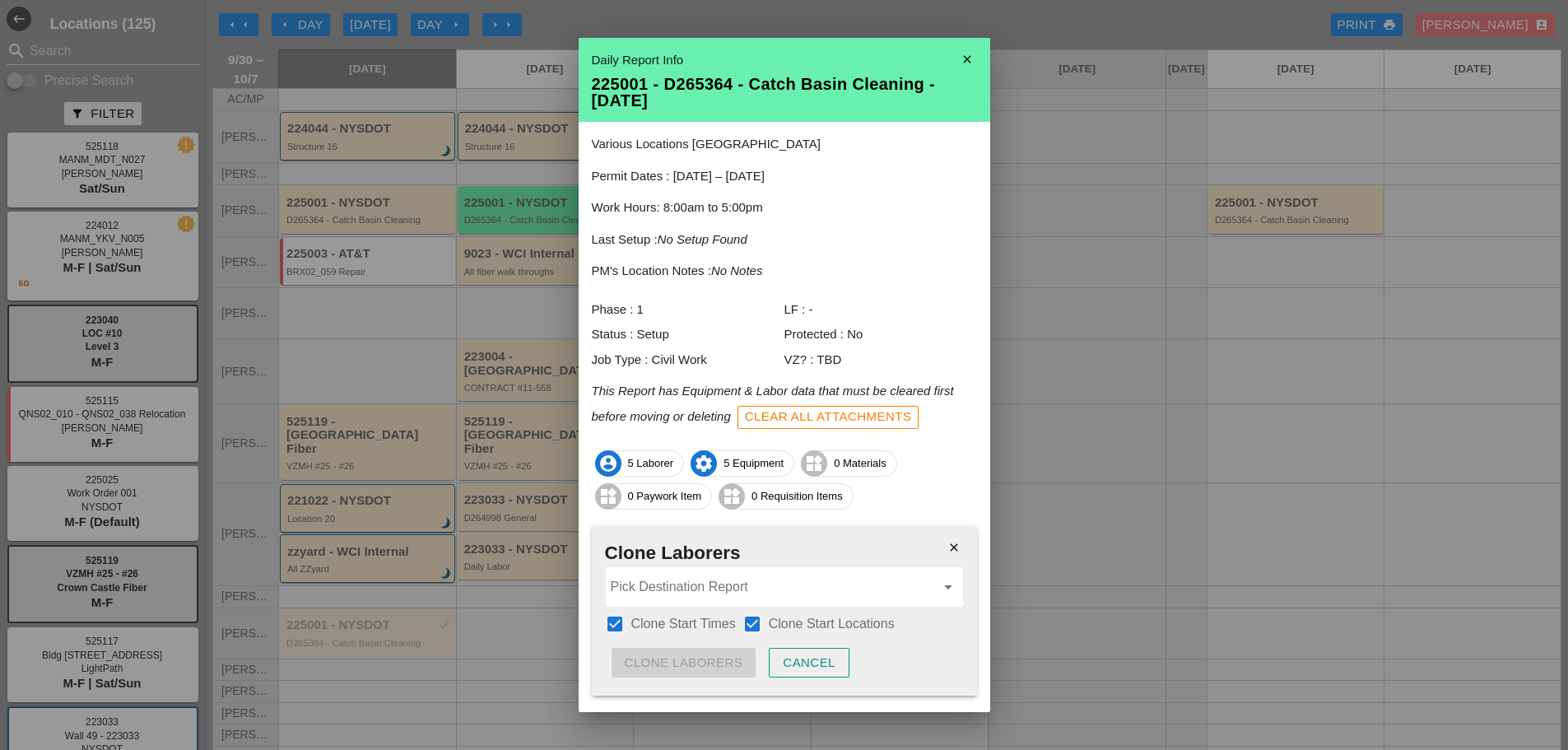
click at [675, 587] on input "Pick Destination Report" at bounding box center [773, 587] width 325 height 27
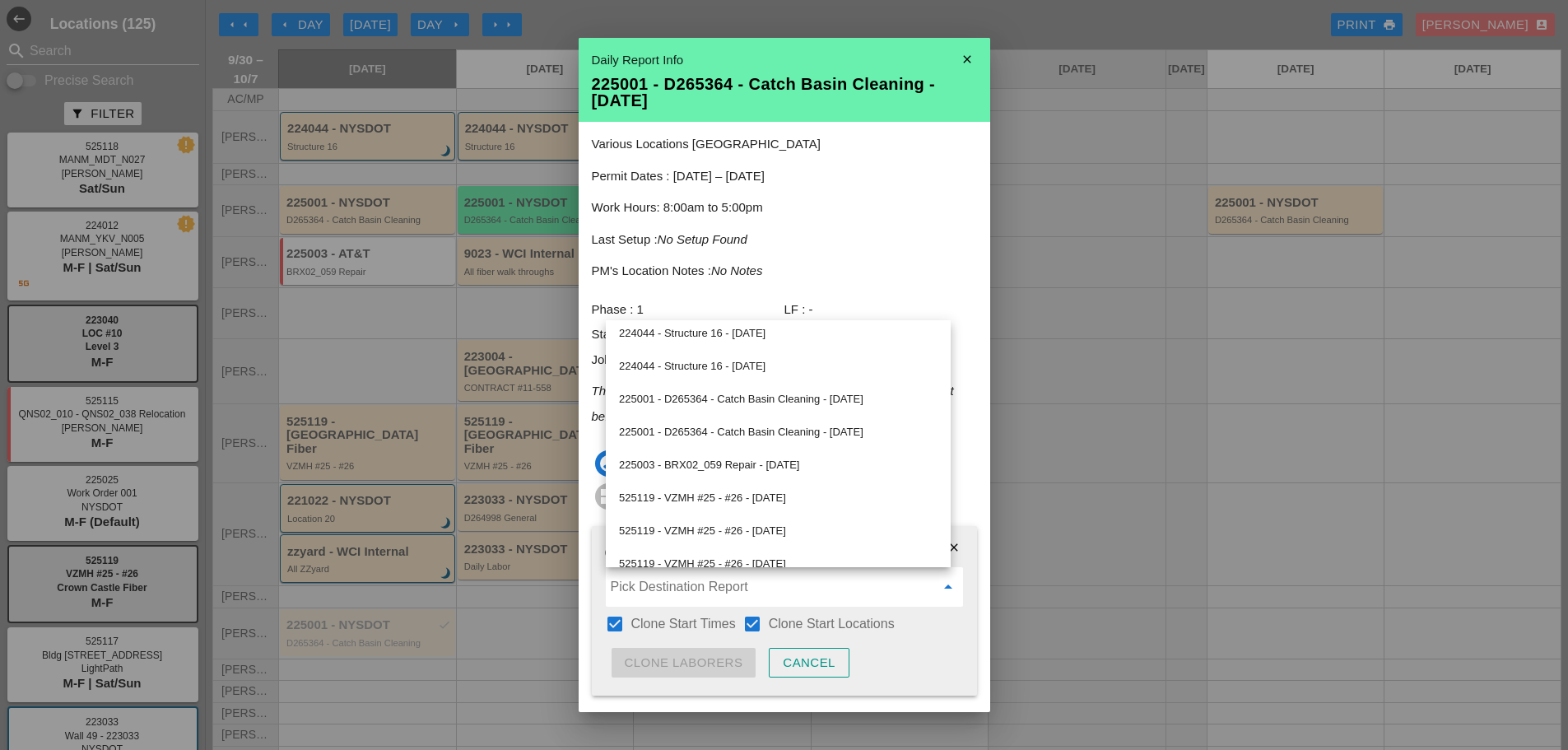
scroll to position [451, 0]
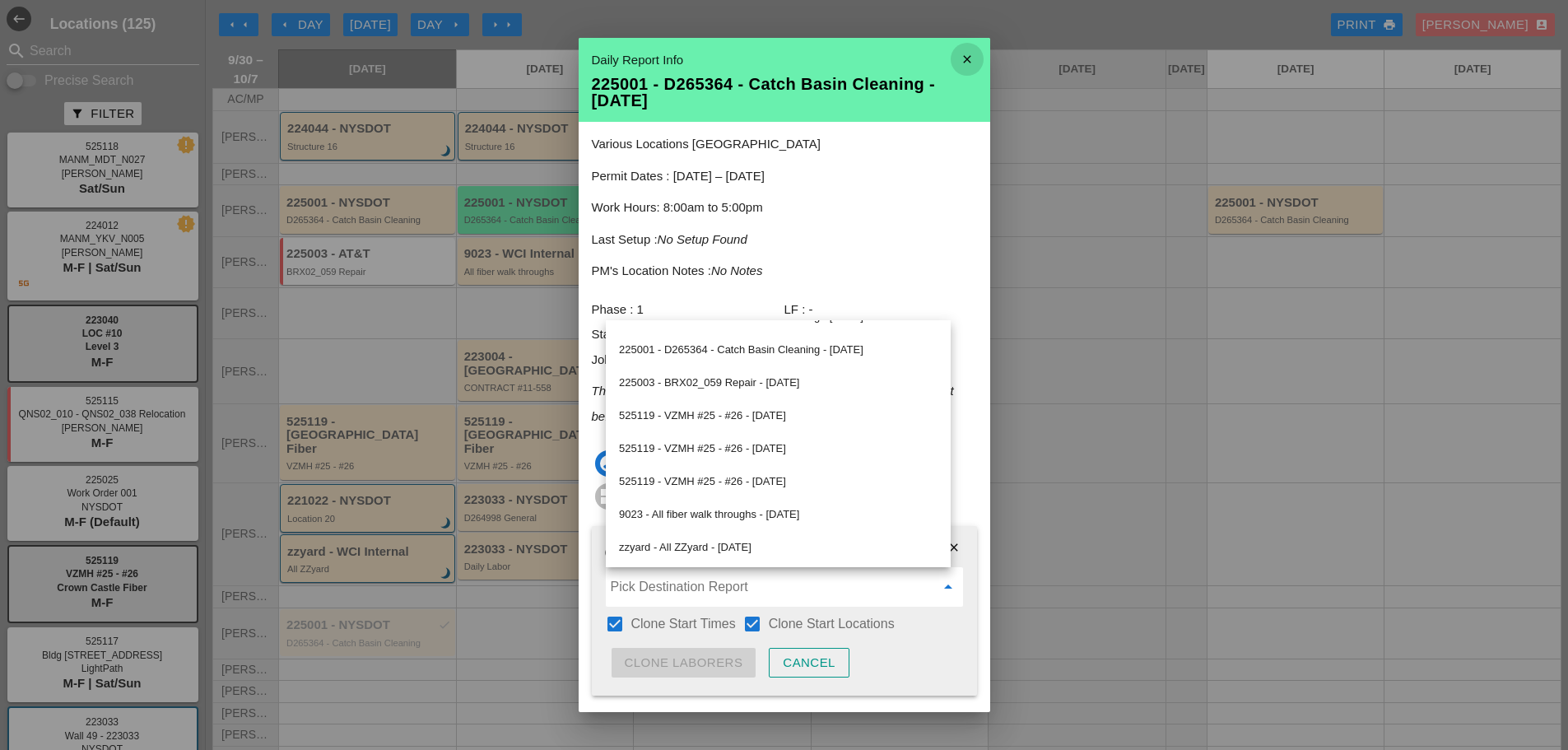
click at [953, 71] on icon "close" at bounding box center [967, 58] width 33 height 33
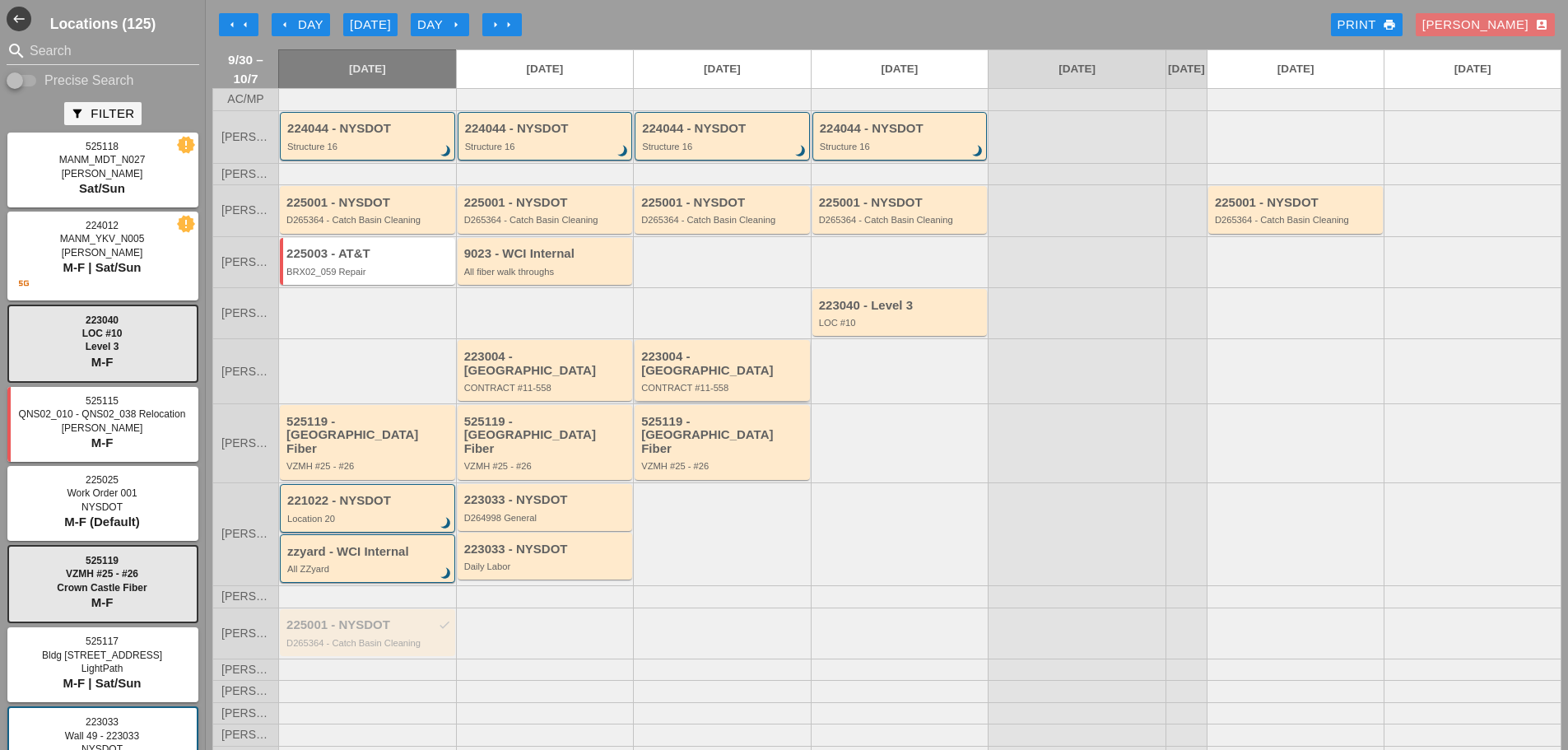
click at [701, 388] on div "CONTRACT #11-558" at bounding box center [723, 388] width 164 height 10
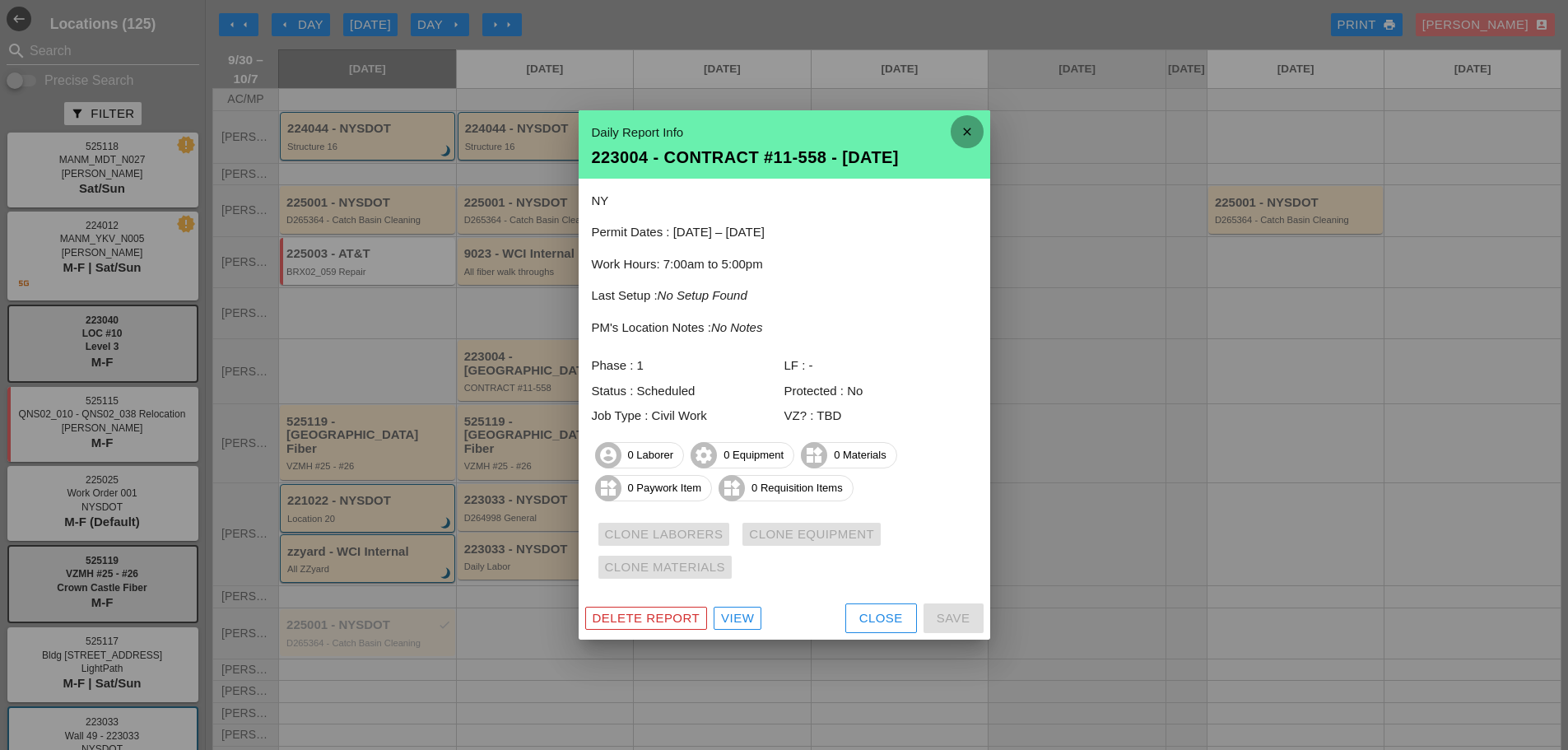
click at [962, 126] on icon "close" at bounding box center [967, 131] width 33 height 33
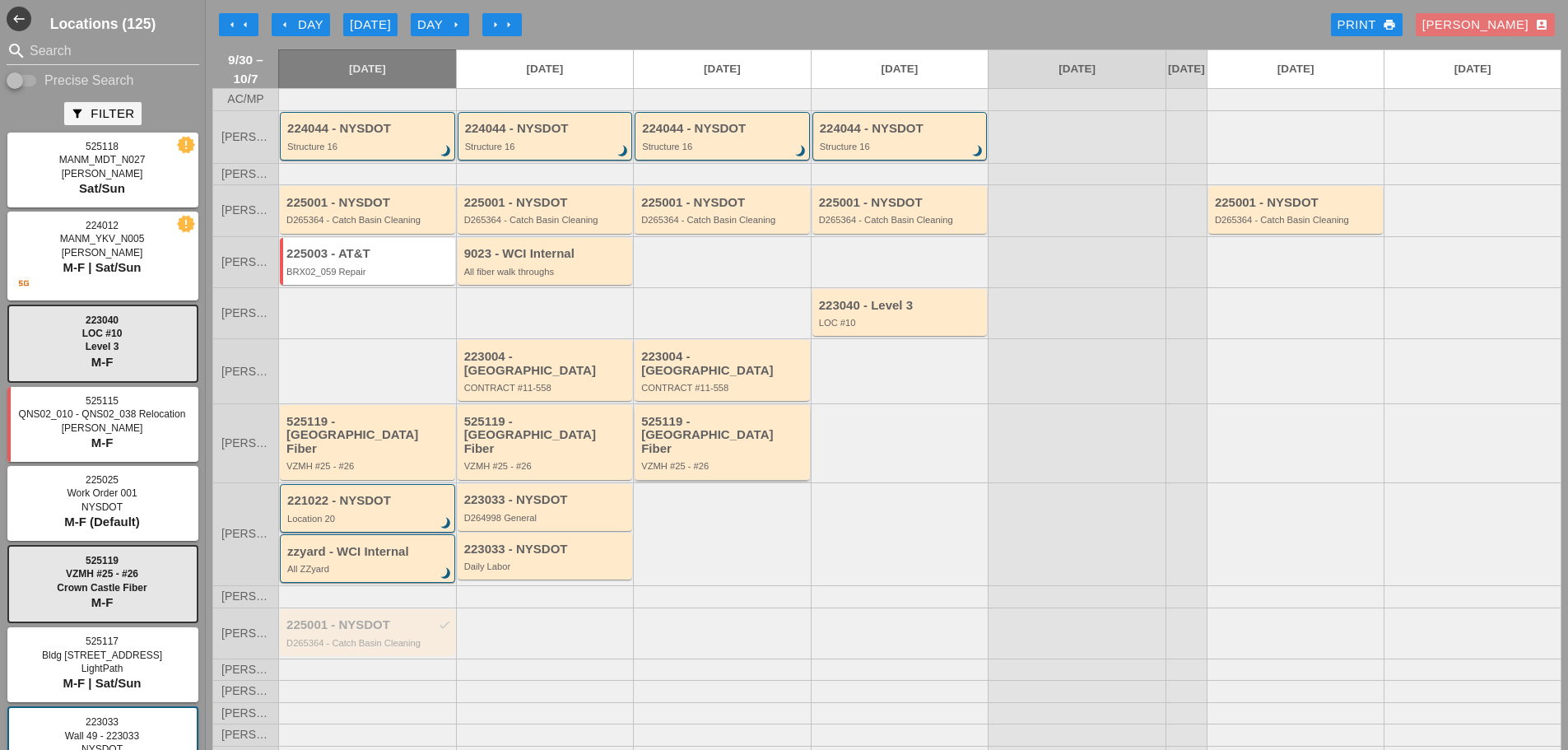
click at [684, 461] on div "VZMH #25 - #26" at bounding box center [723, 466] width 164 height 10
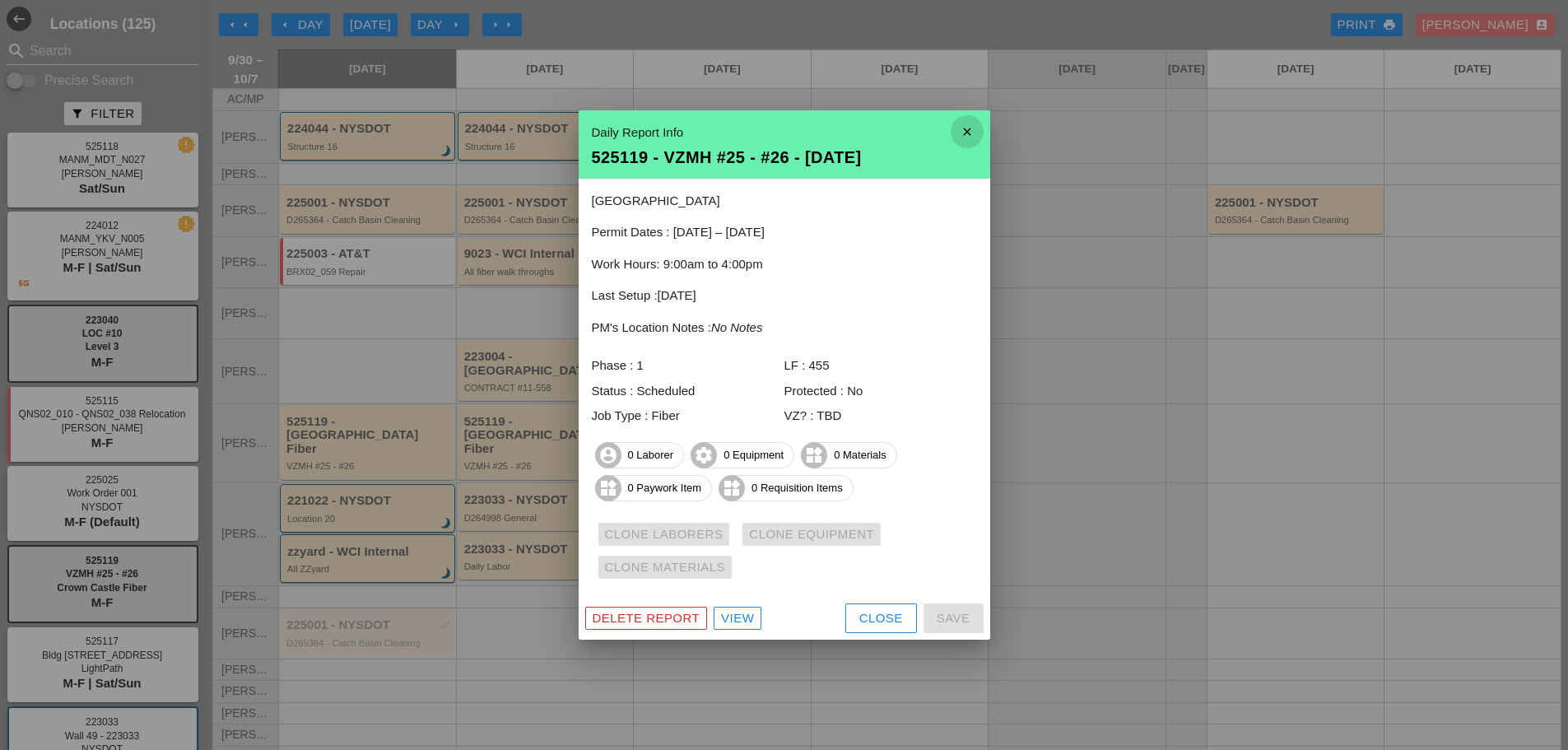
click at [974, 132] on icon "close" at bounding box center [967, 131] width 33 height 33
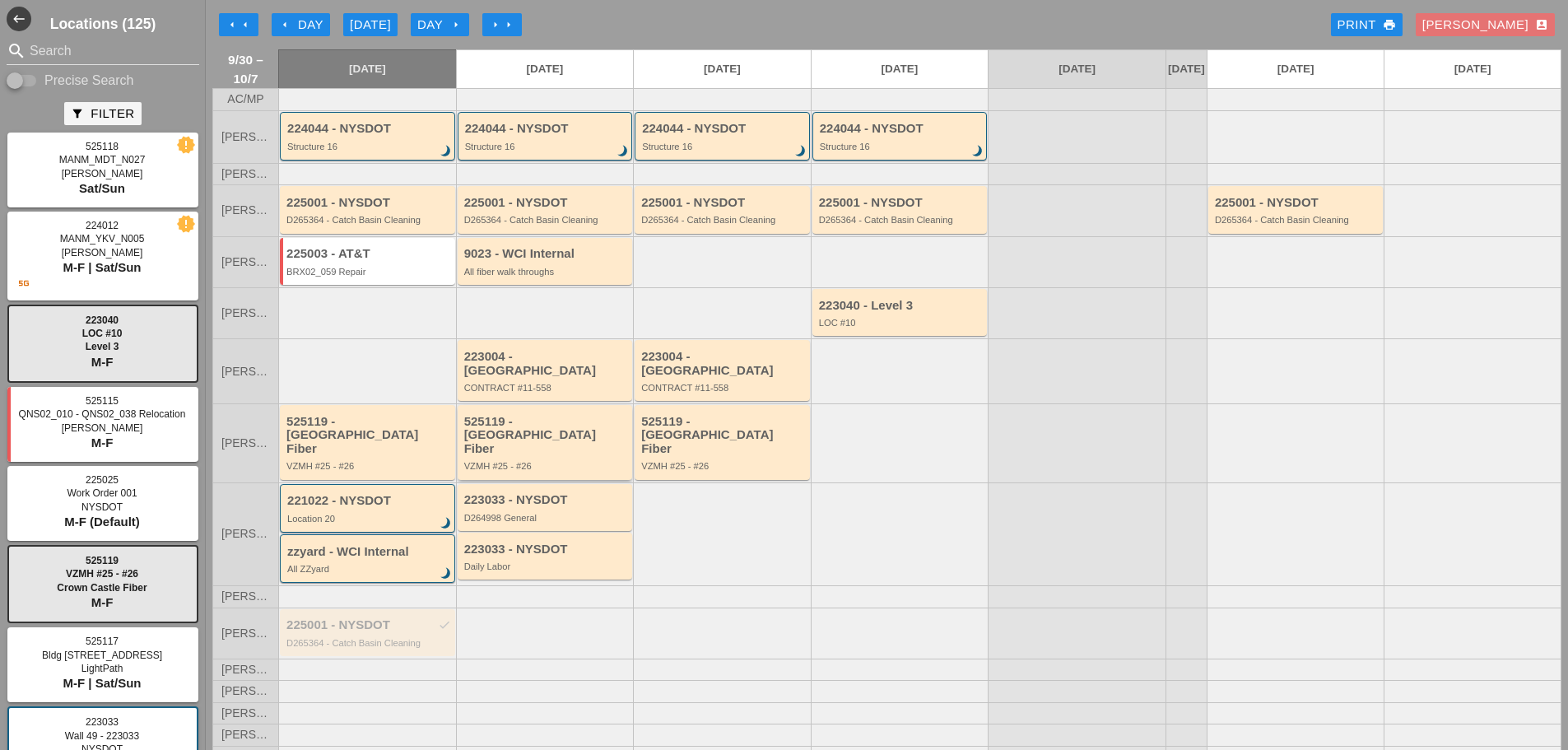
click at [536, 461] on div "VZMH #25 - #26" at bounding box center [546, 466] width 164 height 10
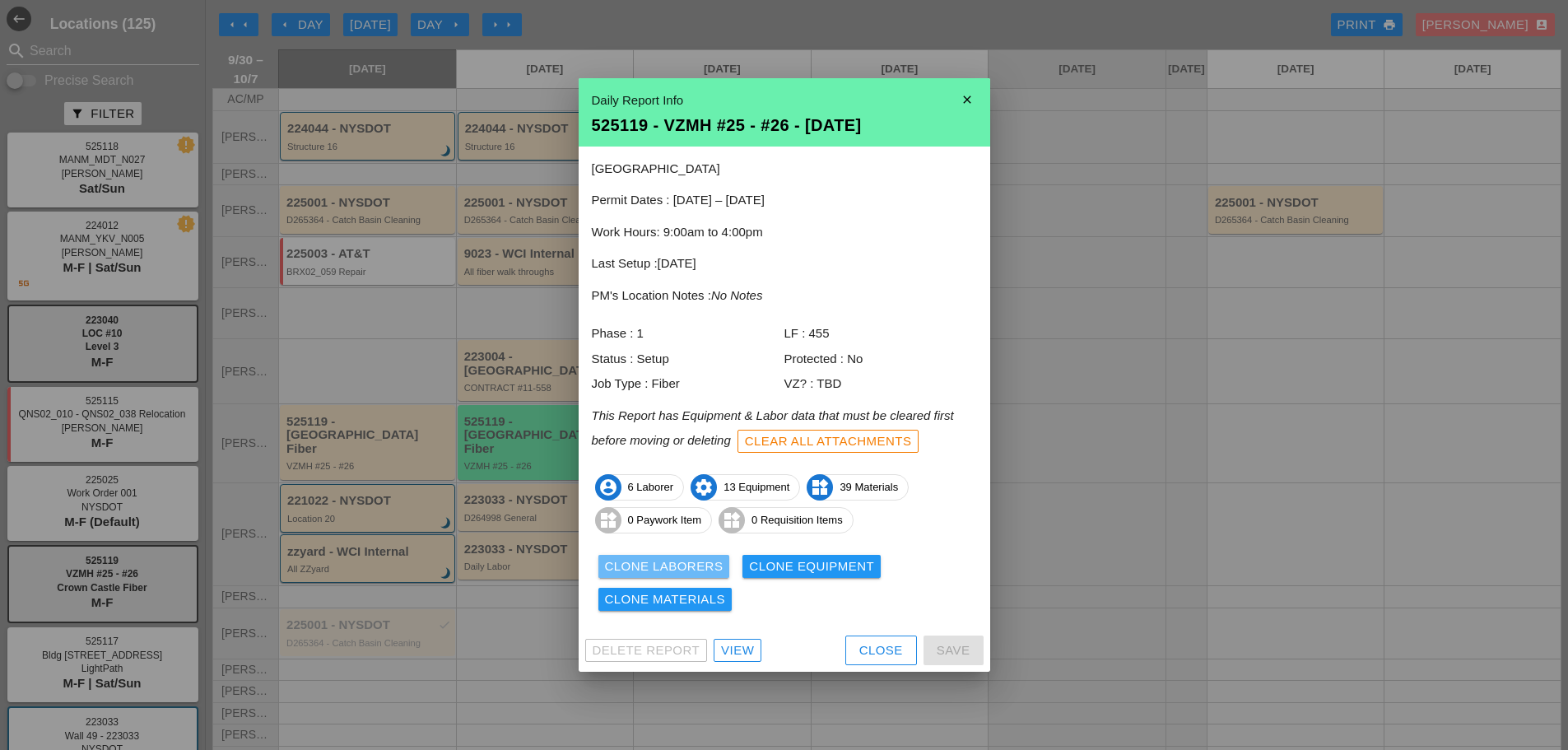
click at [636, 564] on div "Clone Laborers" at bounding box center [664, 566] width 118 height 19
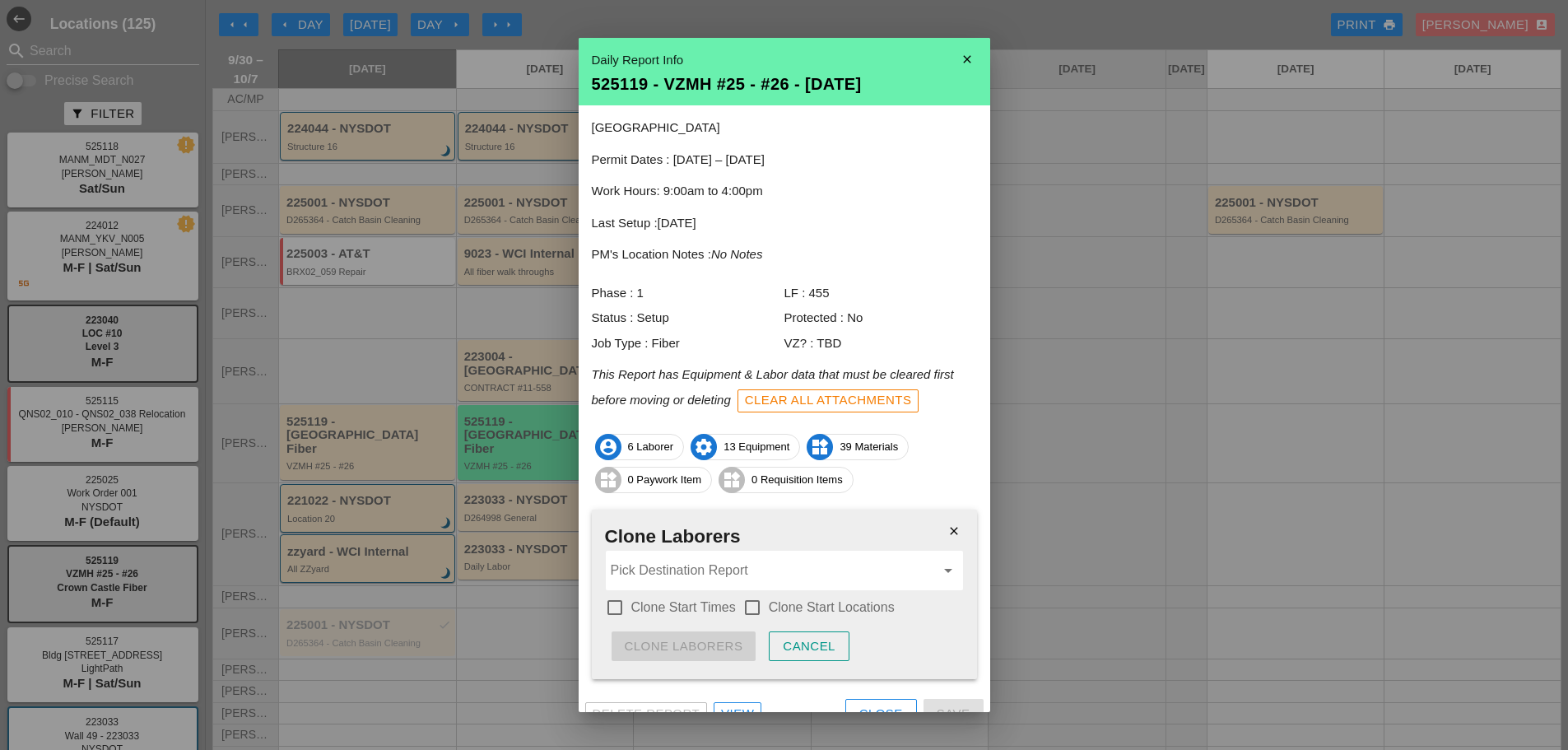
click at [626, 602] on div at bounding box center [615, 607] width 28 height 28
checkbox input "true"
click at [756, 610] on div at bounding box center [753, 607] width 28 height 28
checkbox input "true"
click at [713, 577] on input "Pick Destination Report" at bounding box center [773, 571] width 325 height 27
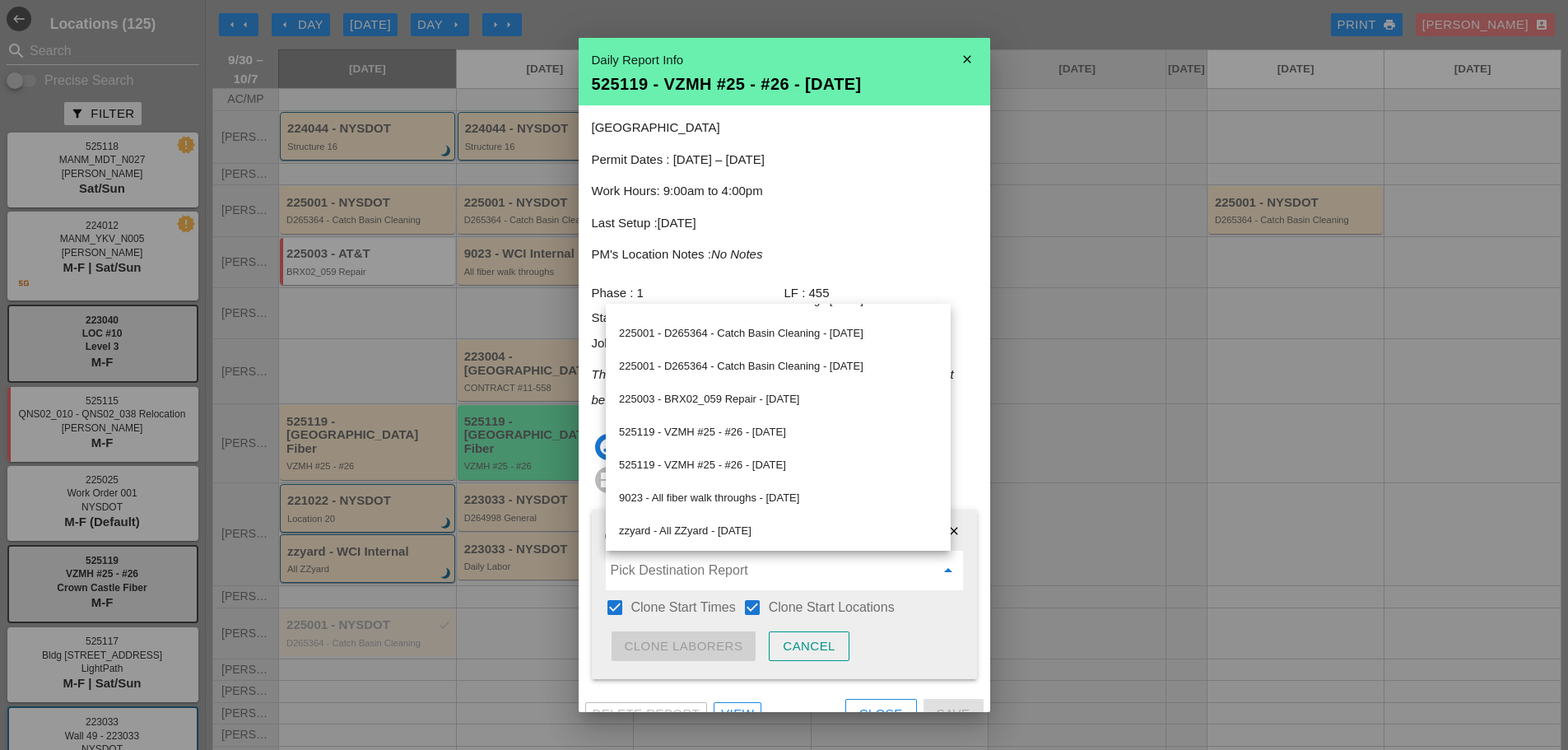
click at [769, 463] on div "525119 - VZMH #25 - #26 - 10/02/2025" at bounding box center [779, 466] width 319 height 20
type input "525119 - VZMH #25 - #26 - 10/02/2025"
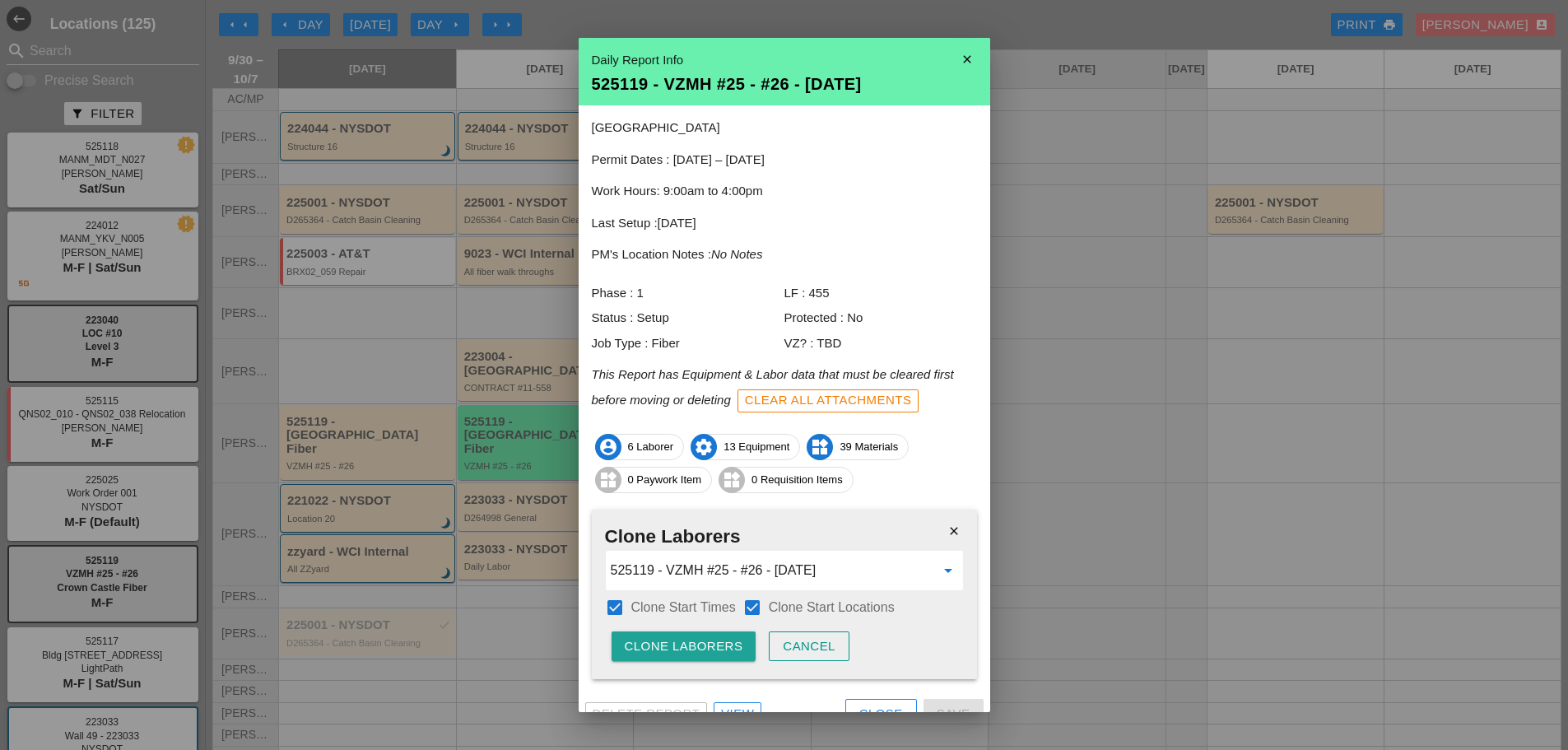
click at [727, 642] on div "Clone Laborers" at bounding box center [684, 647] width 118 height 19
click at [731, 640] on button "Are you sure?" at bounding box center [677, 647] width 131 height 30
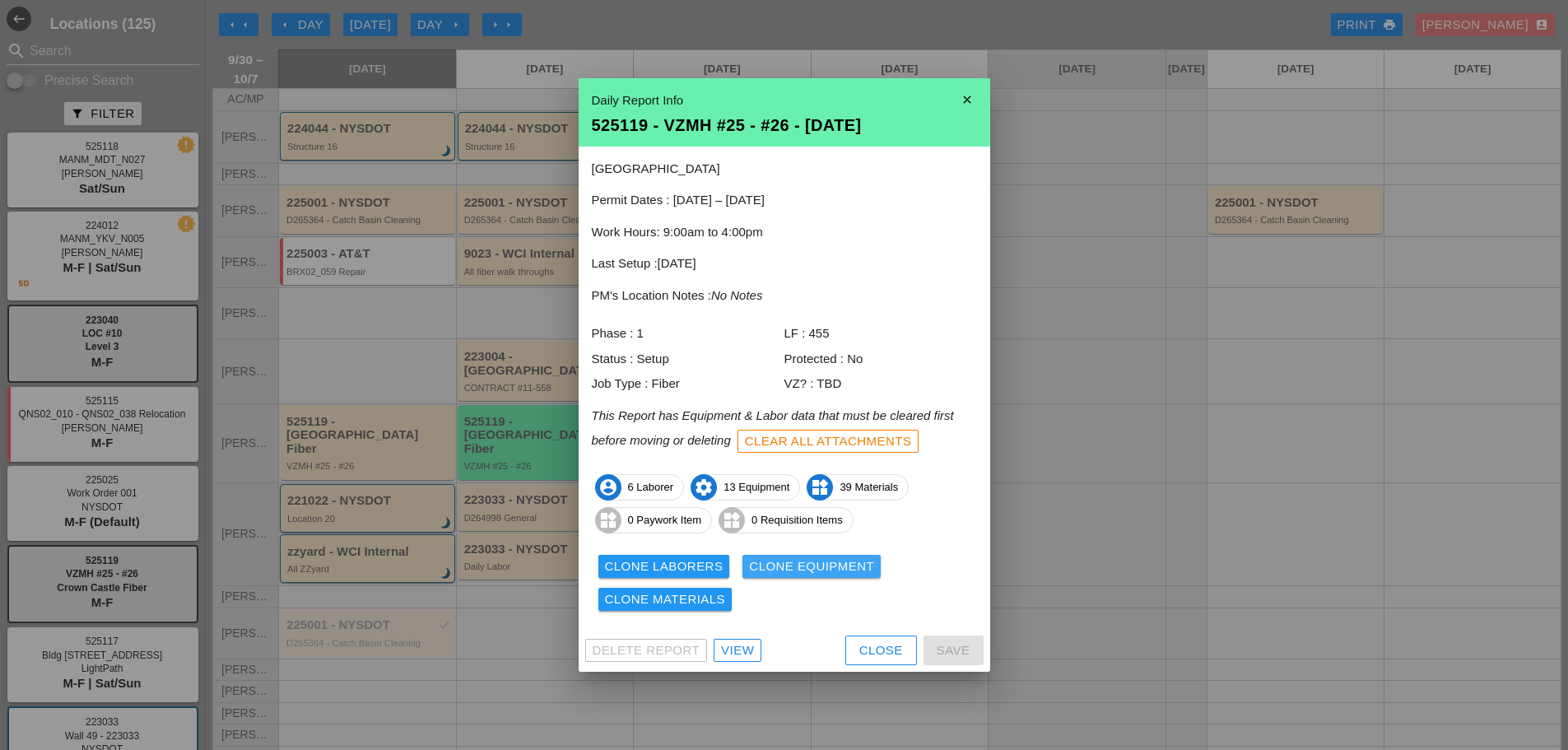
click at [782, 566] on div "Clone Equipment" at bounding box center [812, 566] width 125 height 19
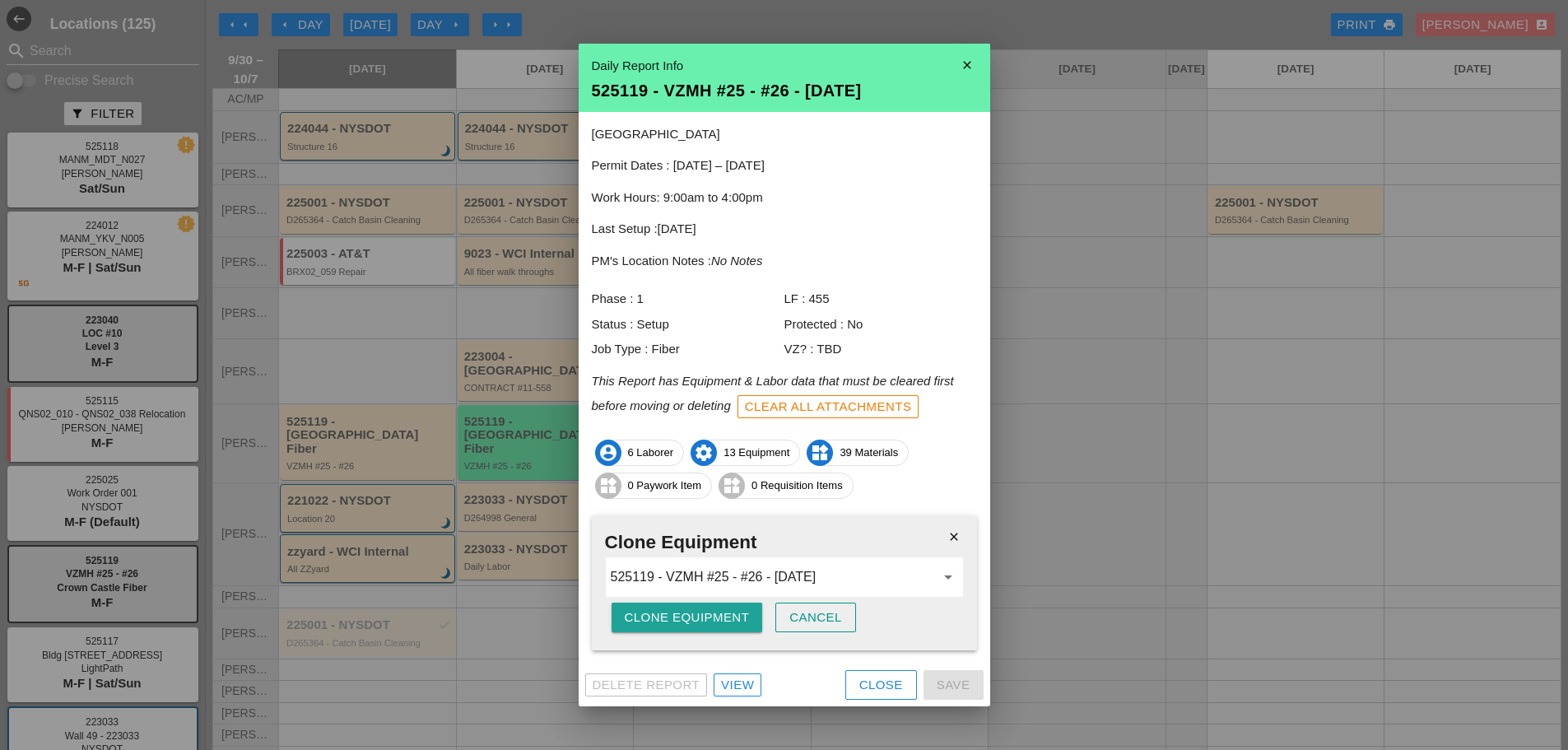
click at [697, 617] on div "Clone Equipment" at bounding box center [688, 617] width 125 height 19
click at [695, 616] on div "Are you sure?" at bounding box center [677, 617] width 104 height 19
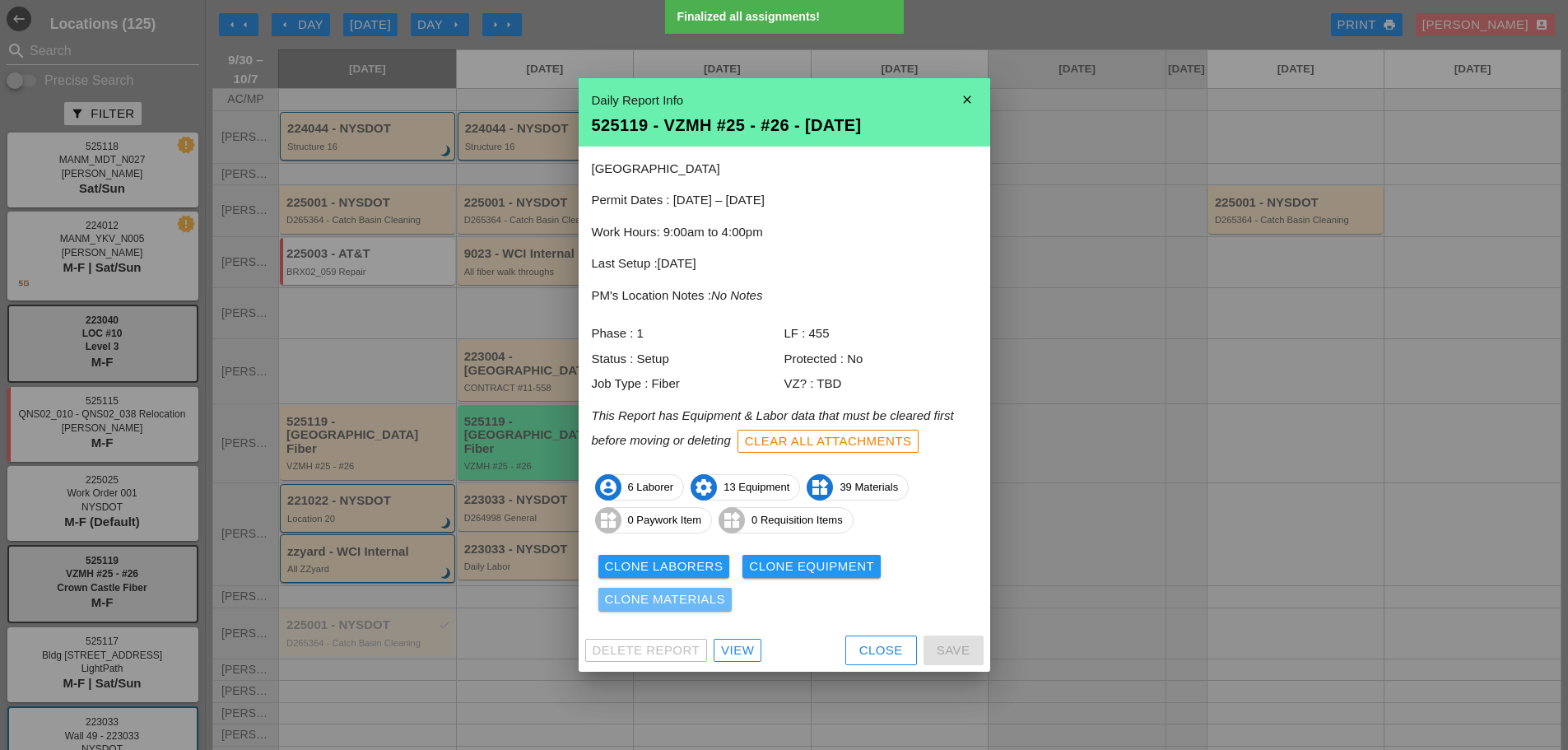
click at [671, 607] on div "Clone Materials" at bounding box center [665, 599] width 121 height 19
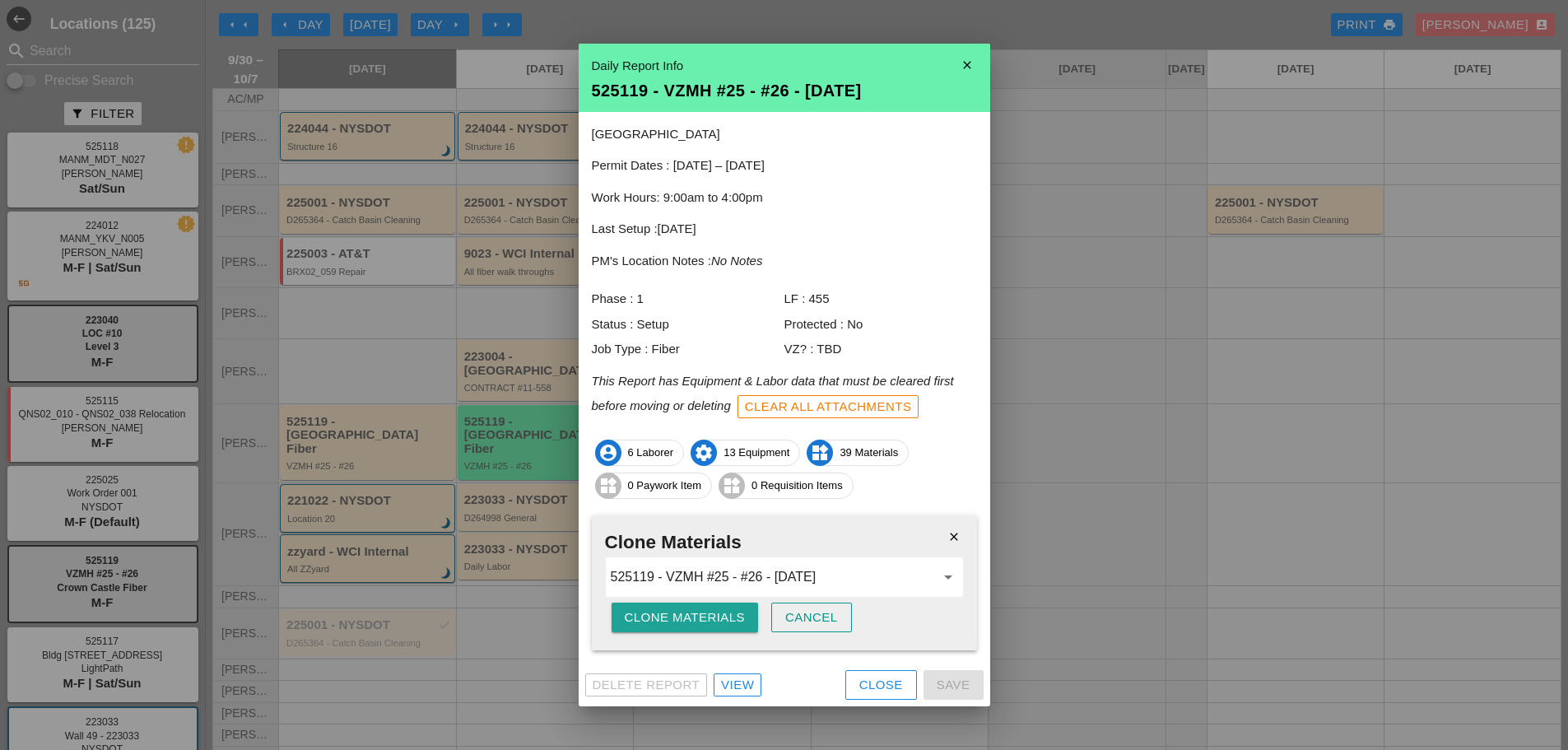
click at [674, 616] on div "Clone Materials" at bounding box center [685, 617] width 121 height 19
click at [676, 617] on div "Are you sure?" at bounding box center [677, 617] width 104 height 19
click at [648, 617] on div "Clone Materials" at bounding box center [685, 617] width 121 height 19
click at [648, 616] on div "Are you sure?" at bounding box center [677, 617] width 104 height 19
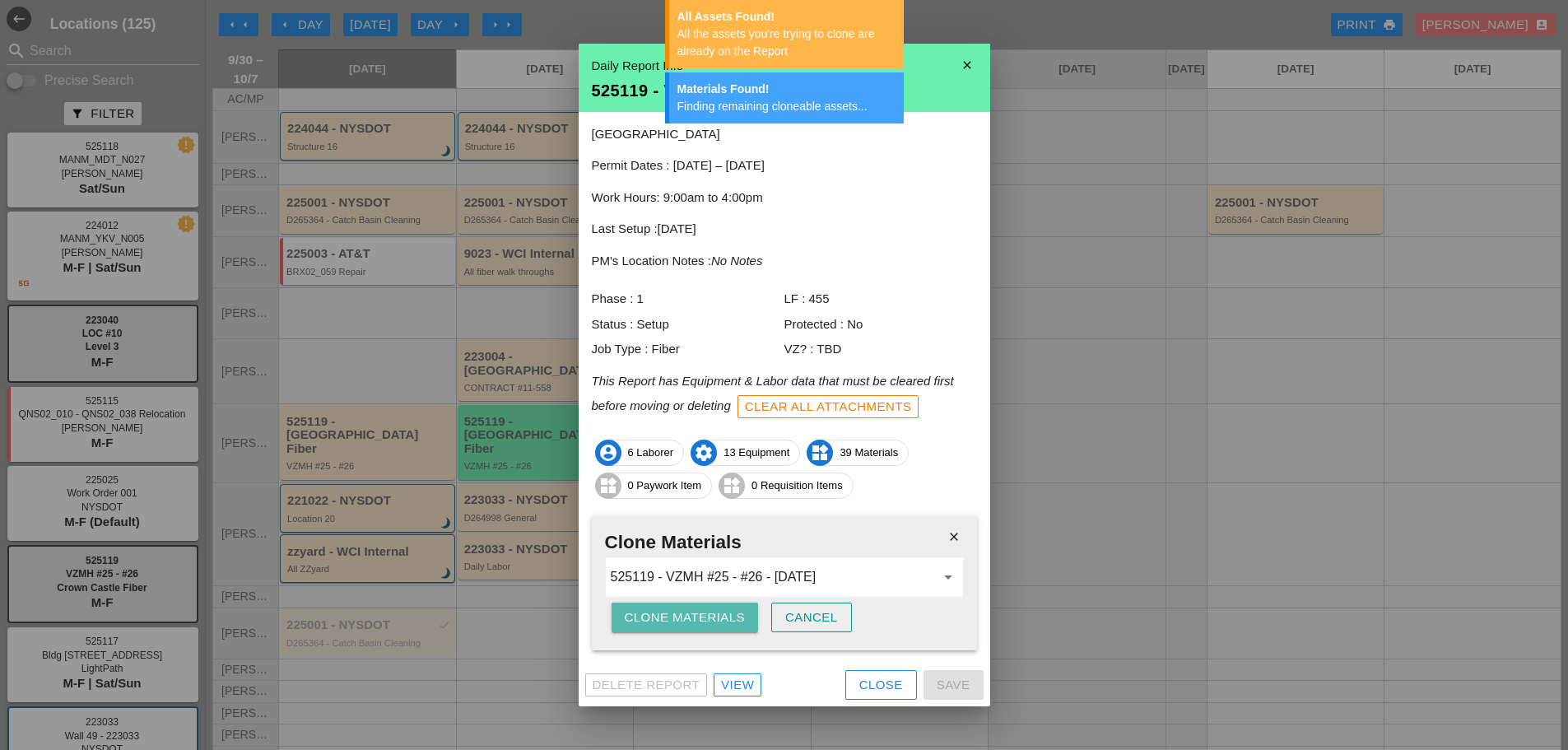
click at [688, 613] on div "Clone Materials" at bounding box center [685, 617] width 121 height 19
click at [688, 614] on div "Clone Materials" at bounding box center [685, 617] width 121 height 19
click at [972, 68] on icon "close" at bounding box center [967, 64] width 33 height 33
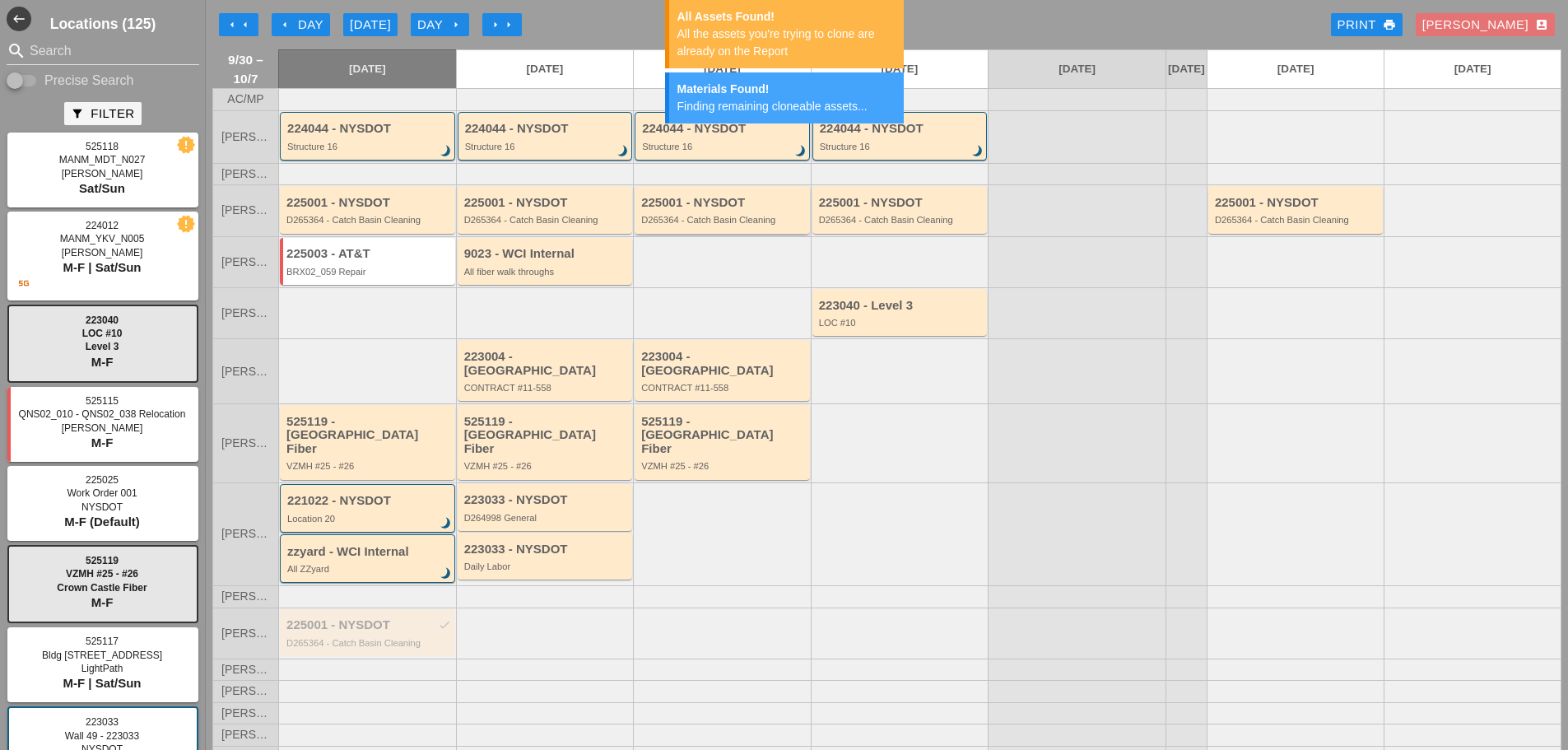
click at [769, 233] on div "225001 - NYSDOT D265364 - Catch Basin Cleaning" at bounding box center [723, 209] width 175 height 47
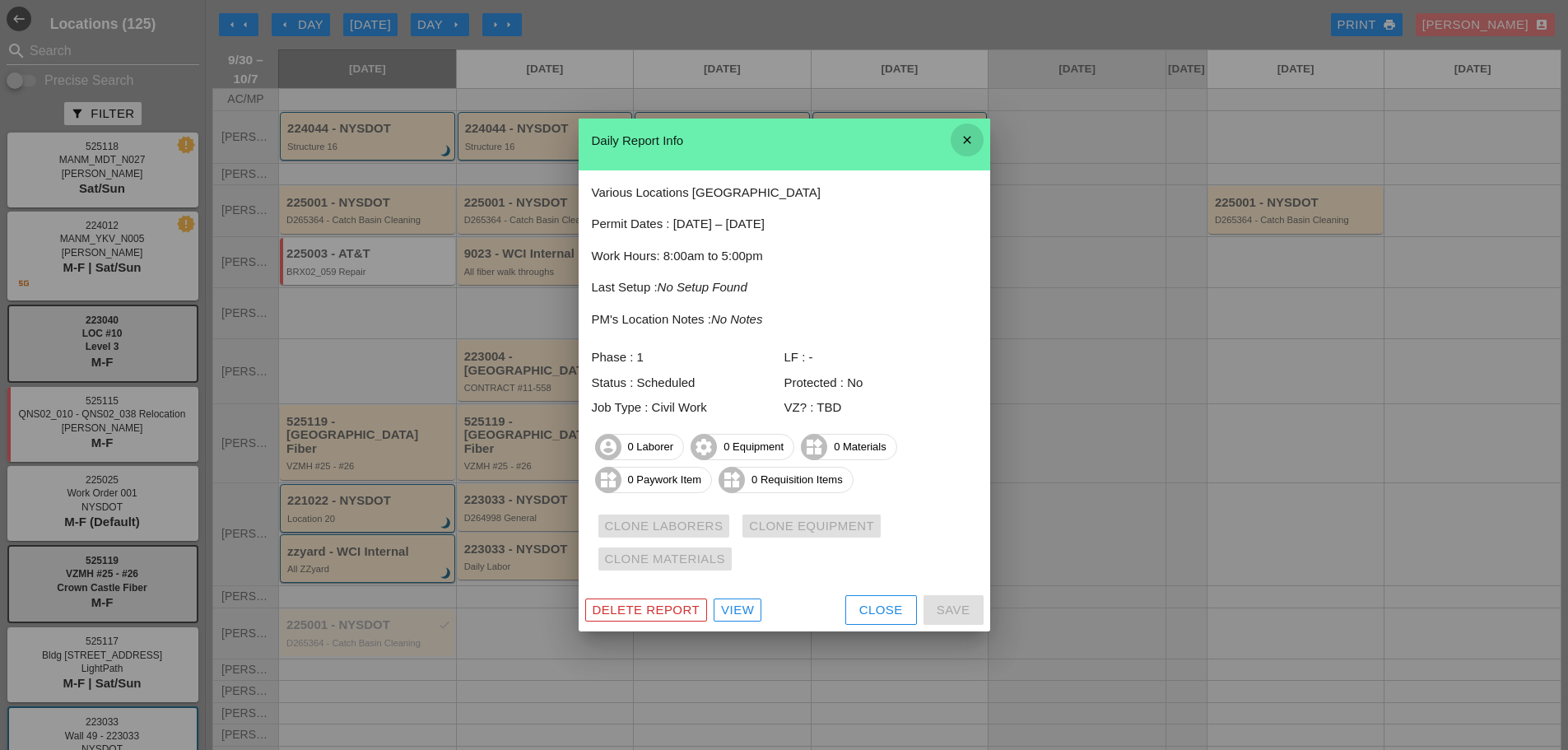
click at [971, 144] on icon "close" at bounding box center [967, 139] width 33 height 33
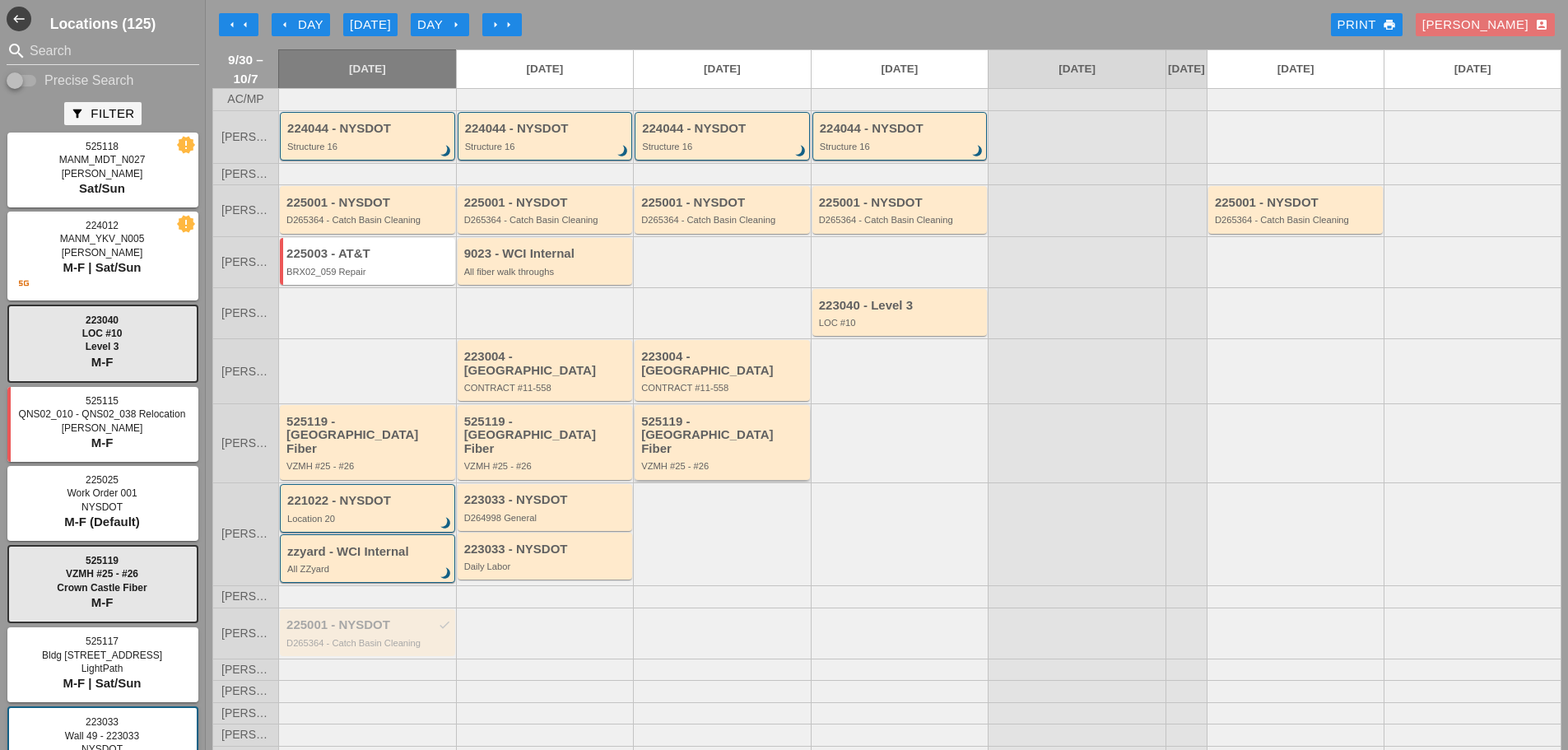
click at [688, 461] on div "VZMH #25 - #26" at bounding box center [723, 466] width 164 height 10
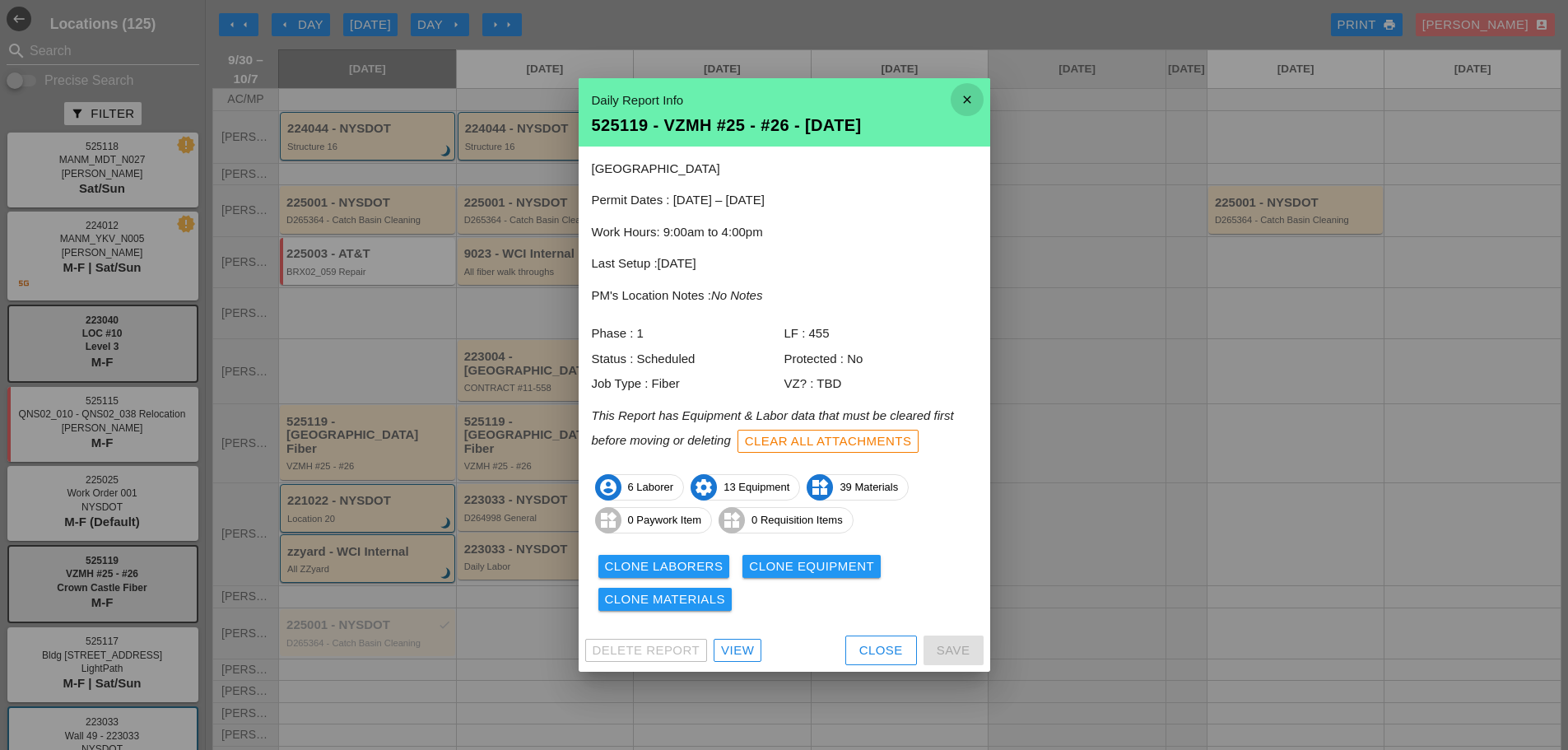
click at [970, 93] on icon "close" at bounding box center [967, 99] width 33 height 33
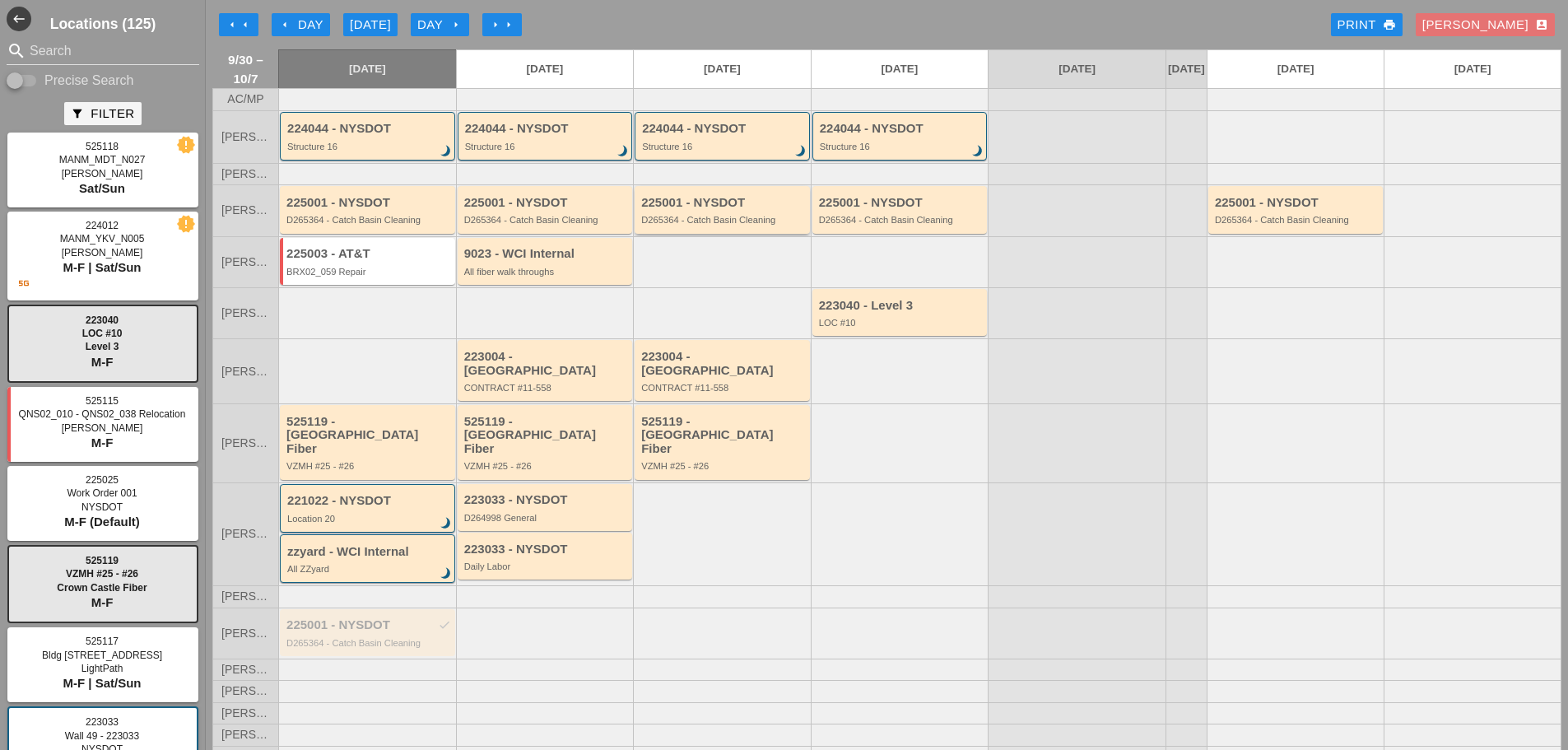
click at [701, 210] on div "225001 - NYSDOT" at bounding box center [723, 203] width 164 height 14
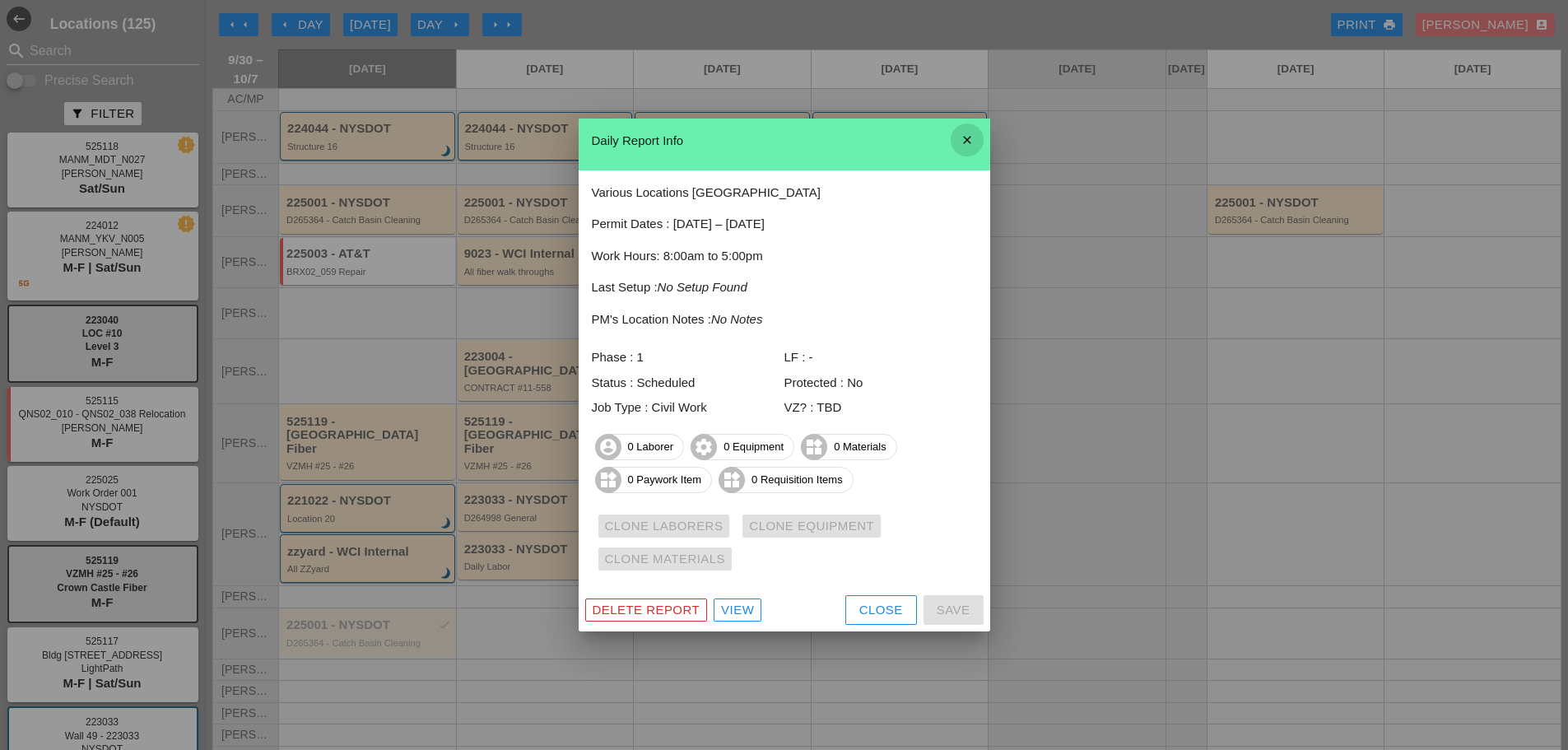
click at [966, 138] on icon "close" at bounding box center [967, 139] width 33 height 33
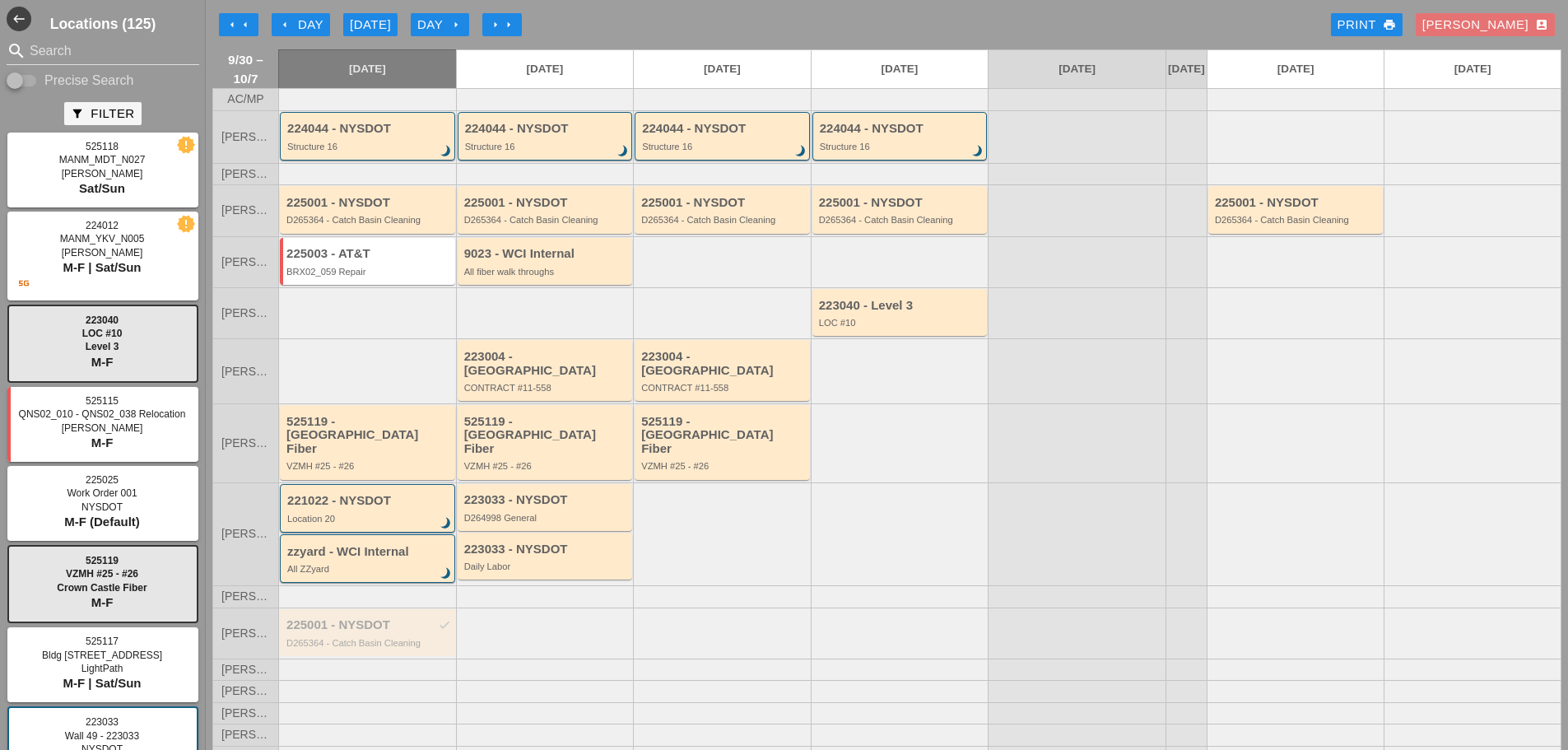
click at [487, 224] on div "D265364 - Catch Basin Cleaning" at bounding box center [546, 220] width 164 height 10
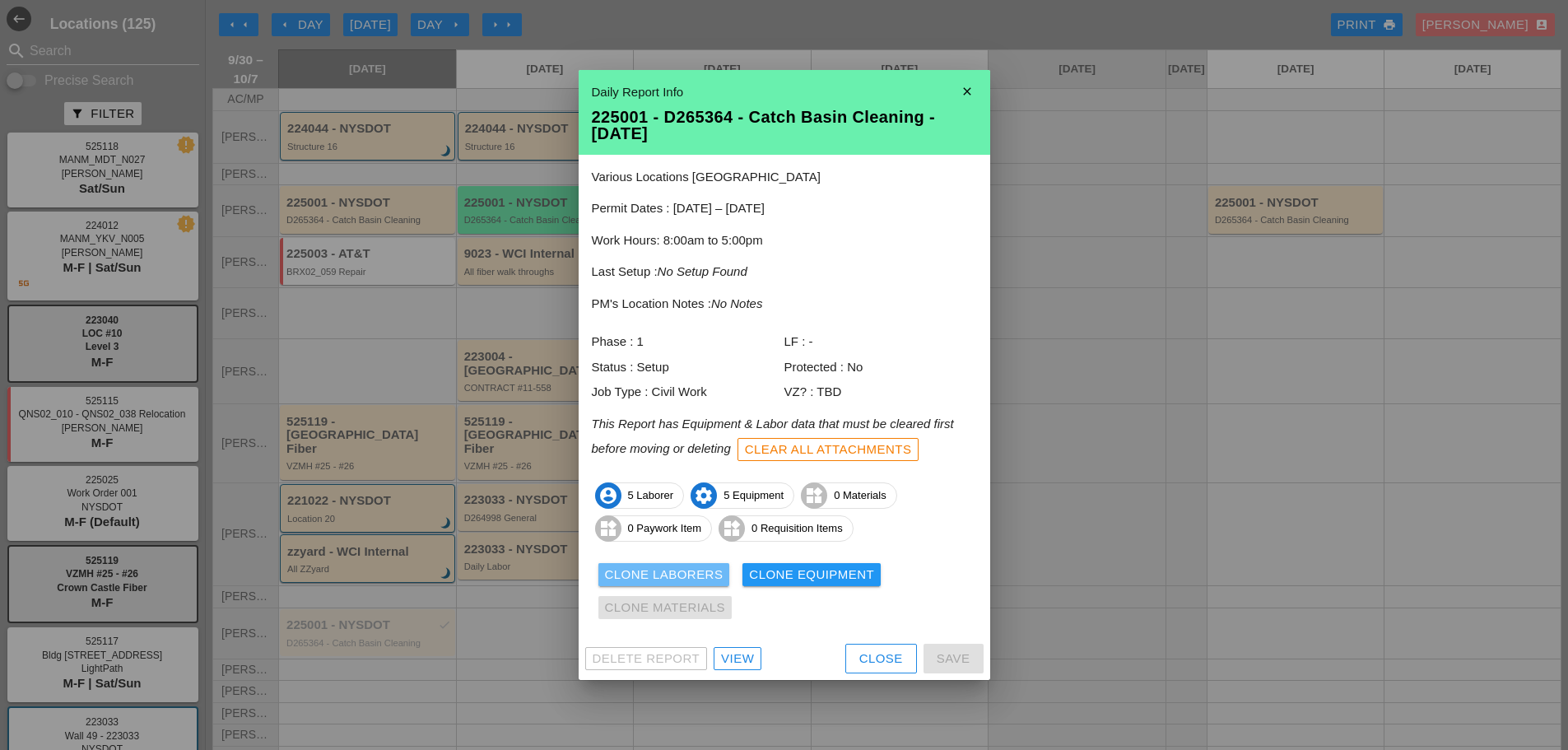
click at [645, 575] on div "Clone Laborers" at bounding box center [664, 575] width 118 height 19
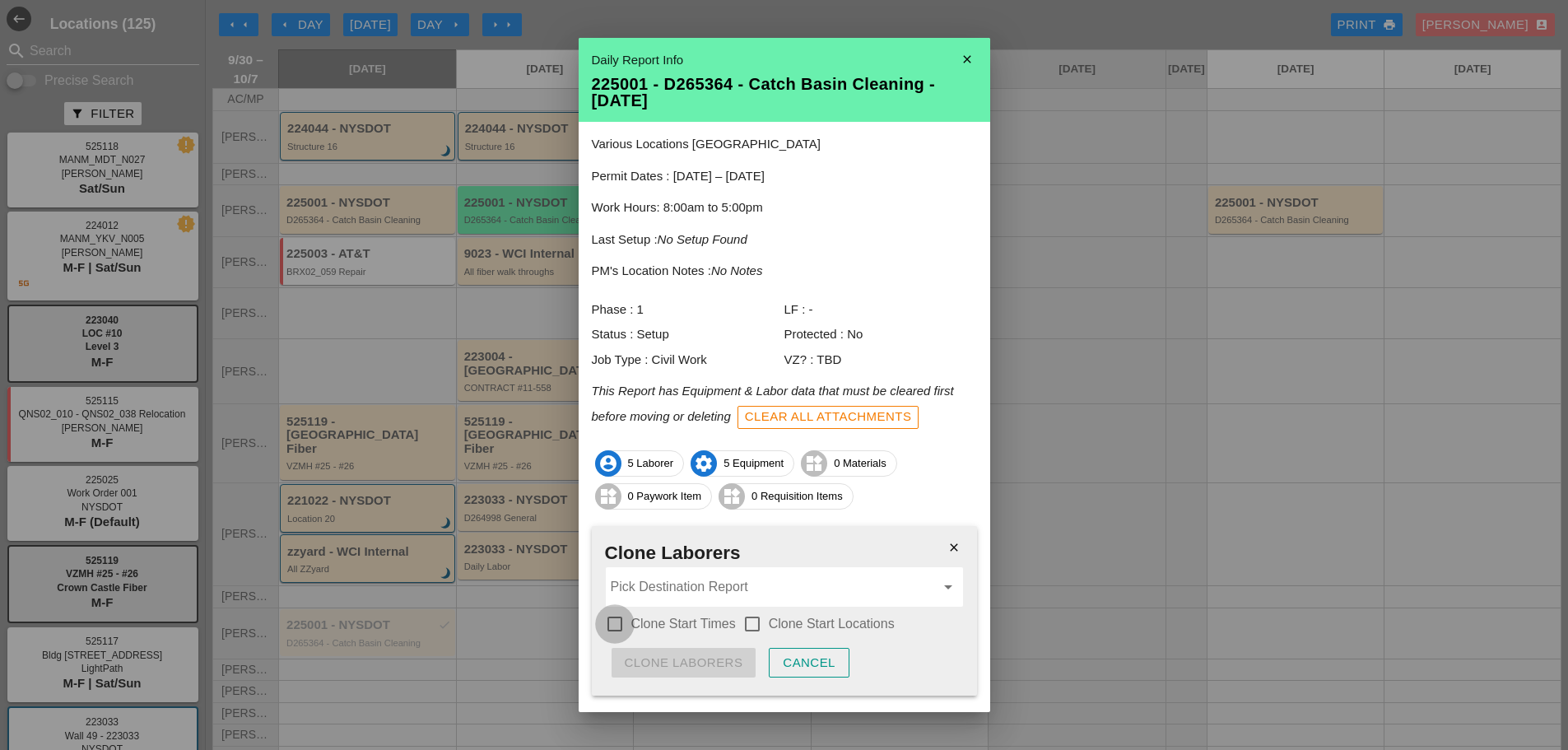
click at [612, 626] on div at bounding box center [615, 624] width 28 height 28
click at [741, 617] on div at bounding box center [753, 624] width 28 height 28
click at [723, 593] on input "Pick Destination Report" at bounding box center [773, 587] width 325 height 27
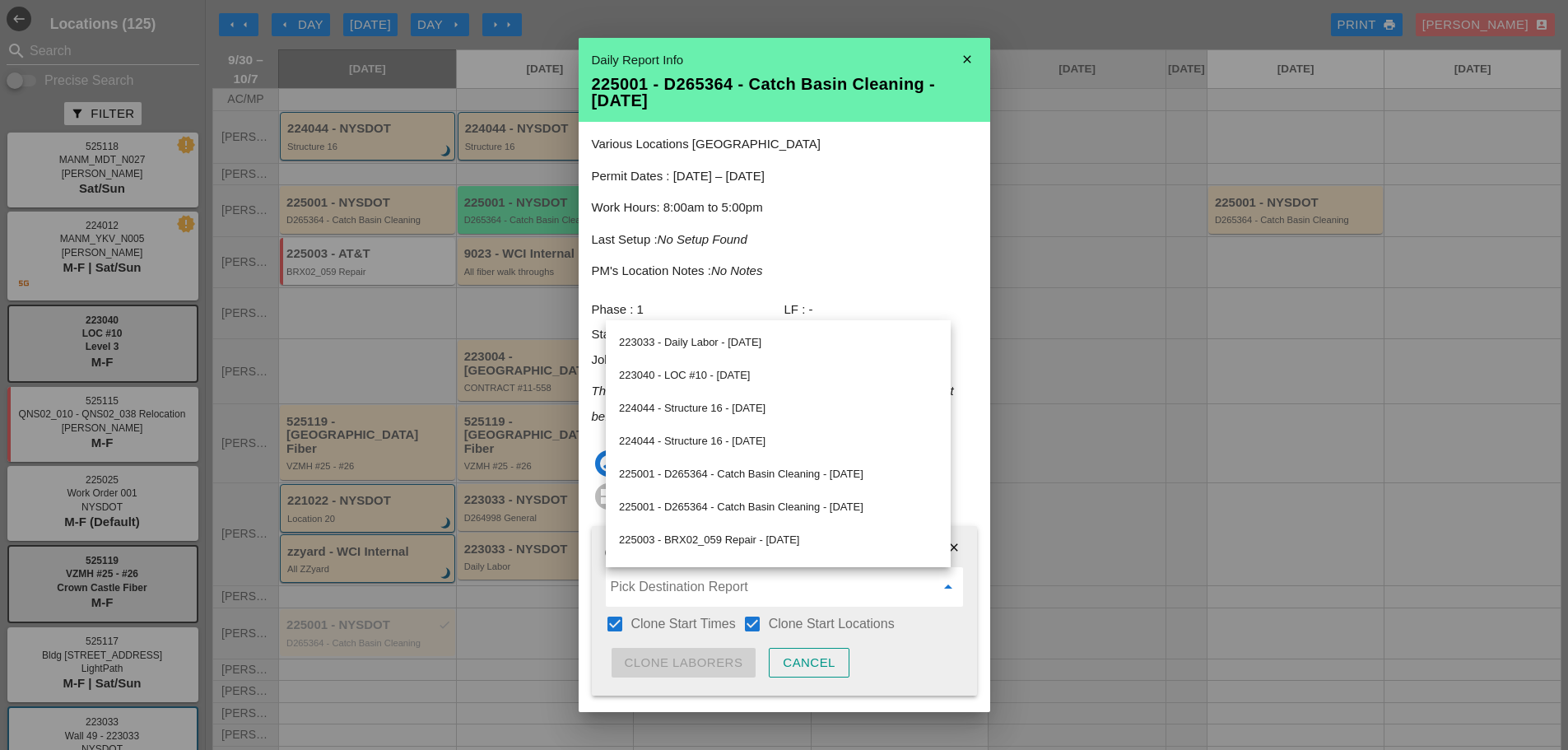
scroll to position [204, 0]
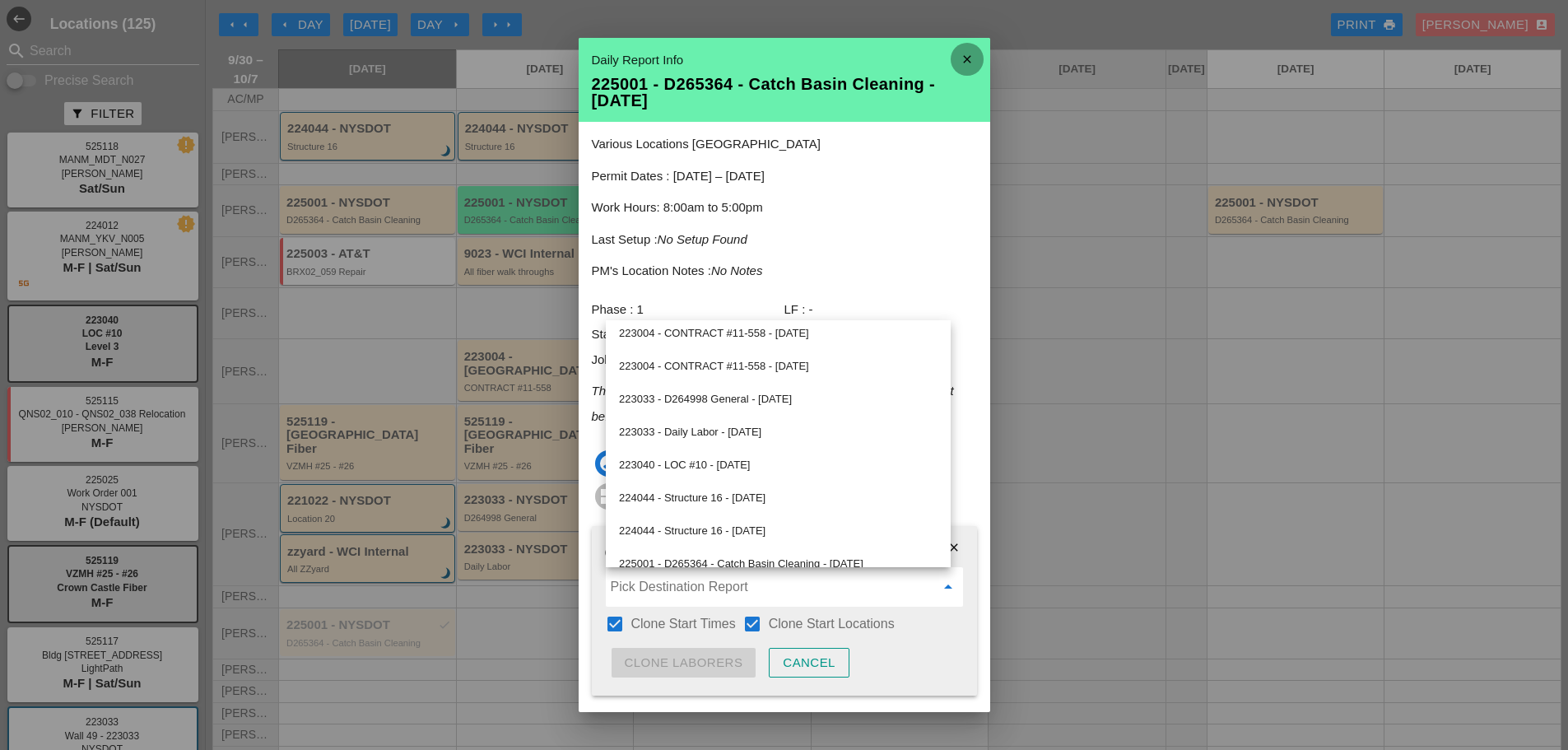
click at [960, 52] on icon "close" at bounding box center [967, 58] width 33 height 33
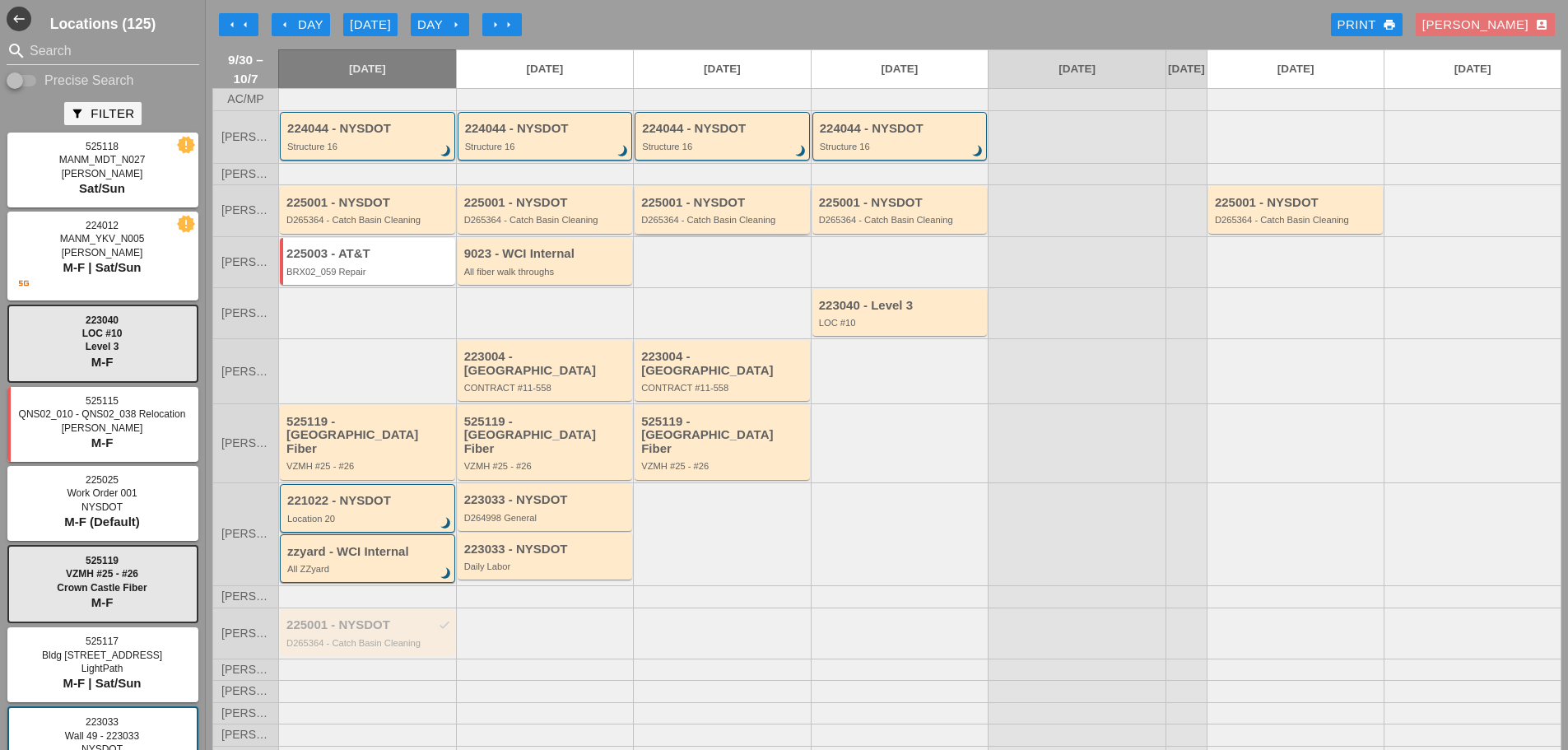
click at [699, 224] on div "D265364 - Catch Basin Cleaning" at bounding box center [723, 220] width 164 height 10
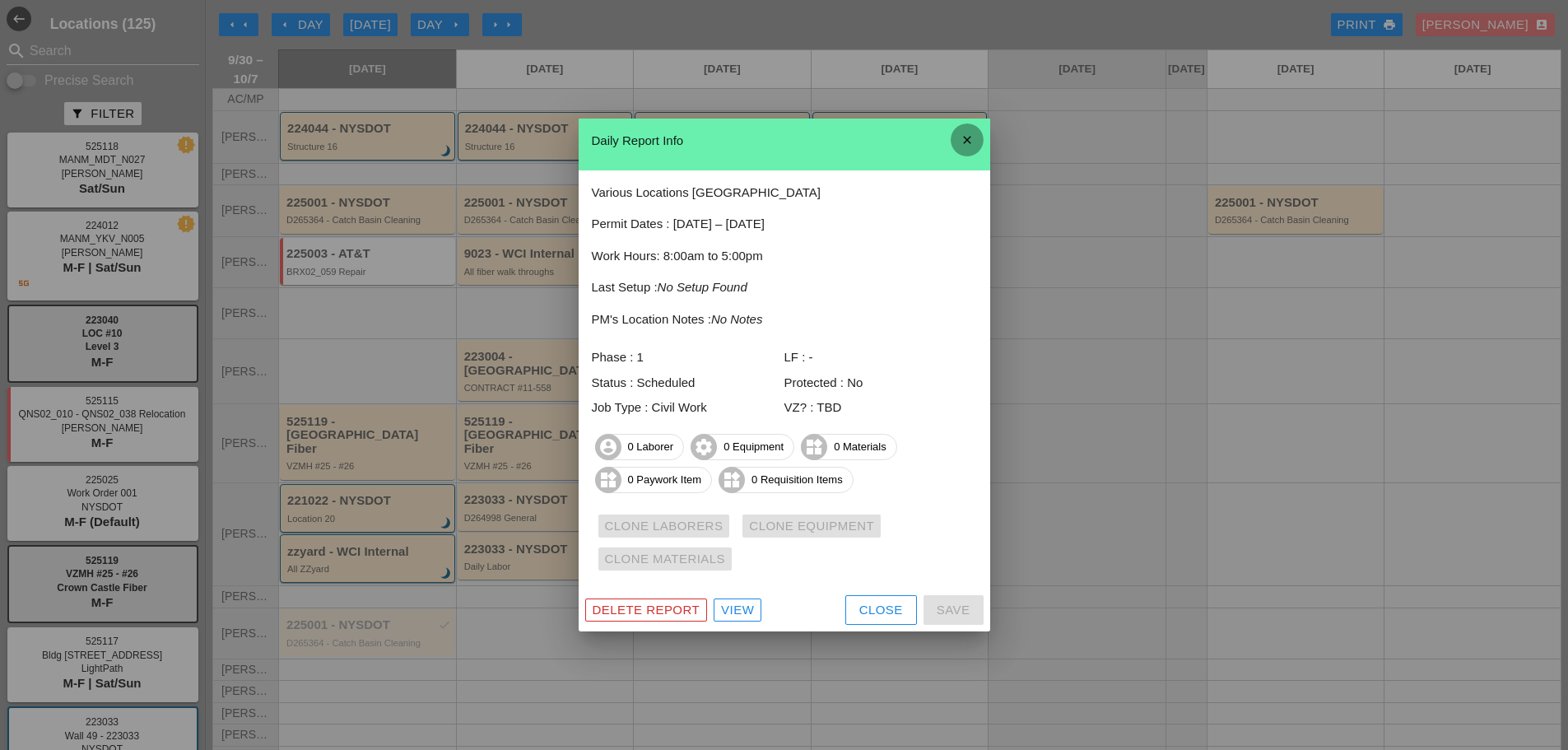
click at [968, 140] on icon "close" at bounding box center [967, 139] width 33 height 33
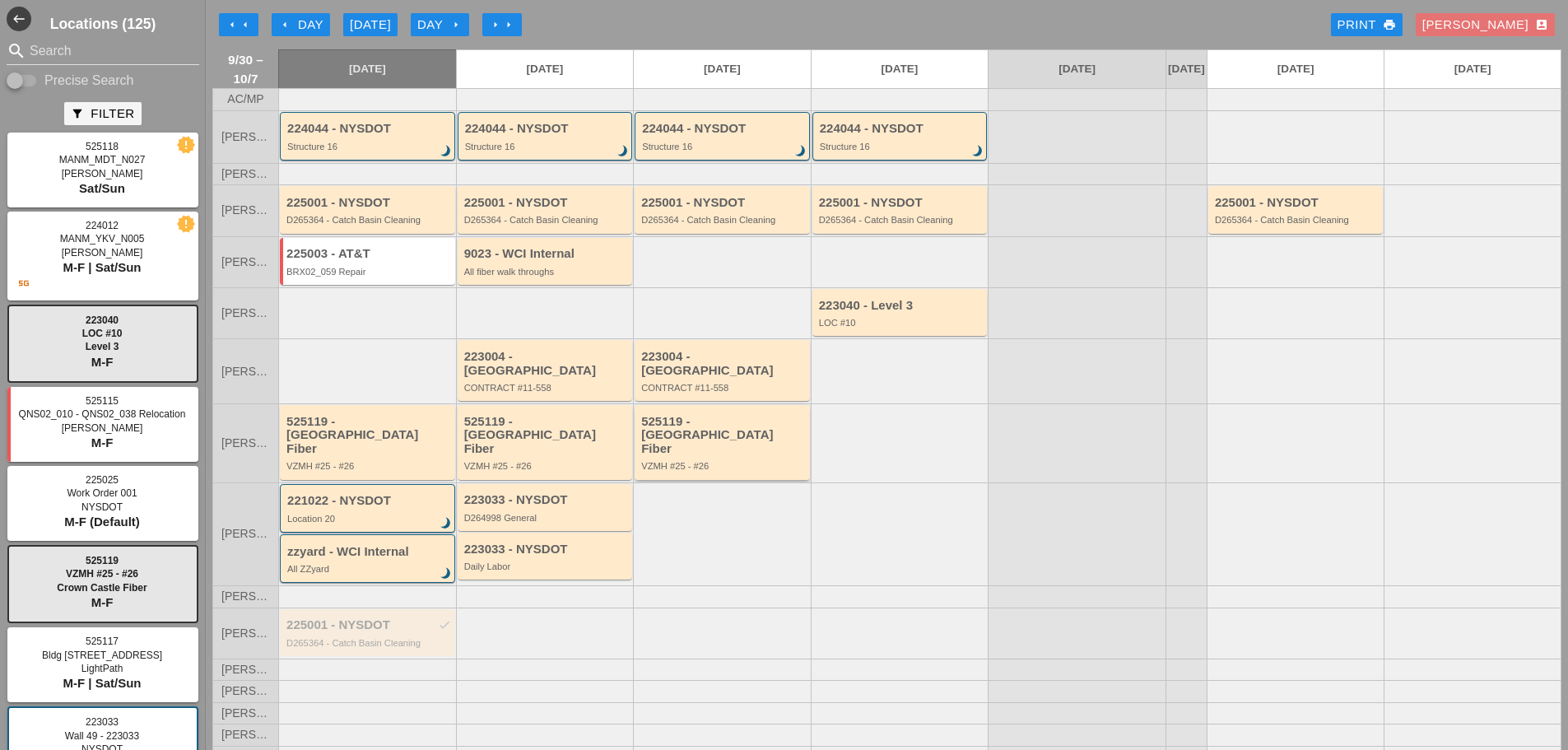
click at [701, 461] on div "VZMH #25 - #26" at bounding box center [723, 466] width 164 height 10
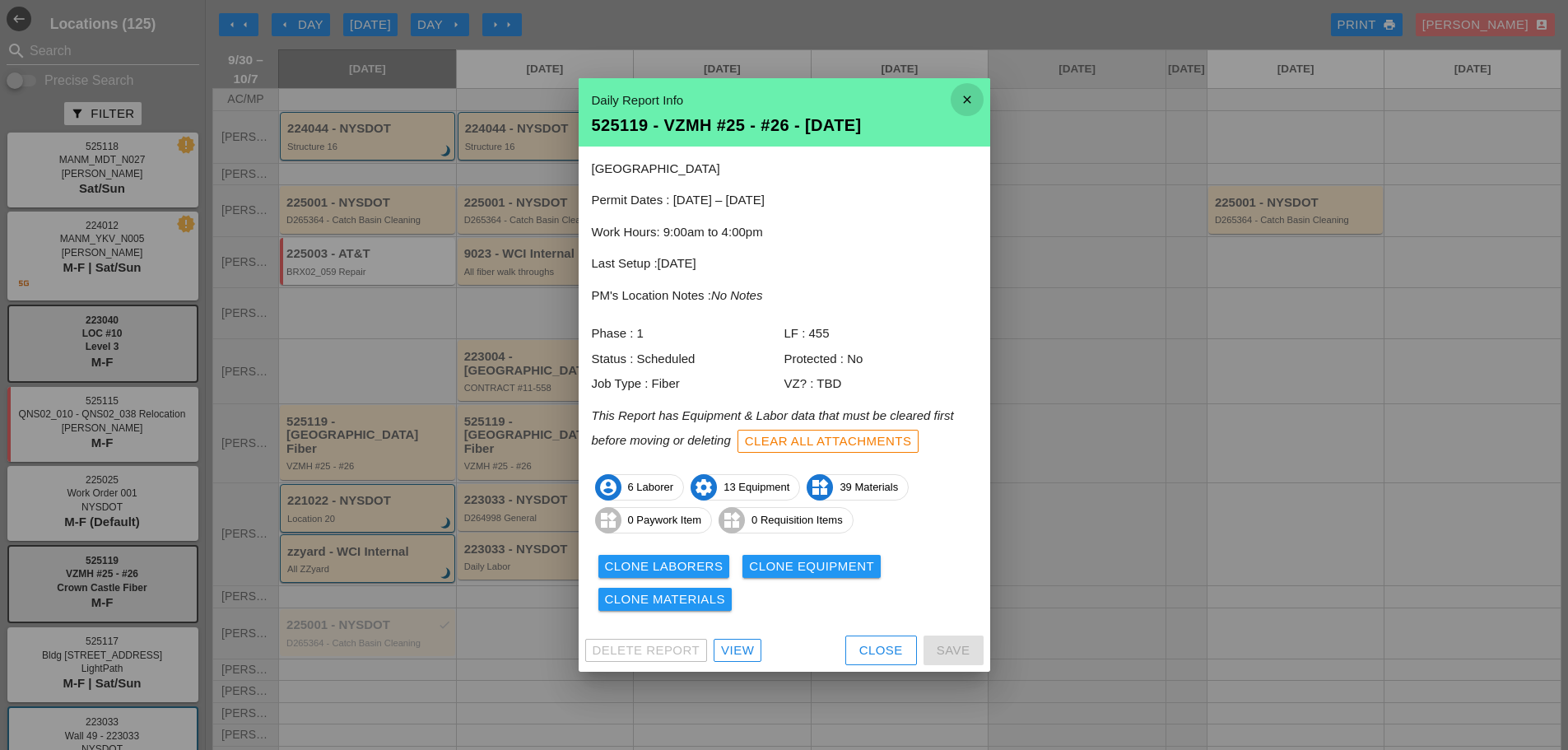
click at [961, 100] on icon "close" at bounding box center [967, 99] width 33 height 33
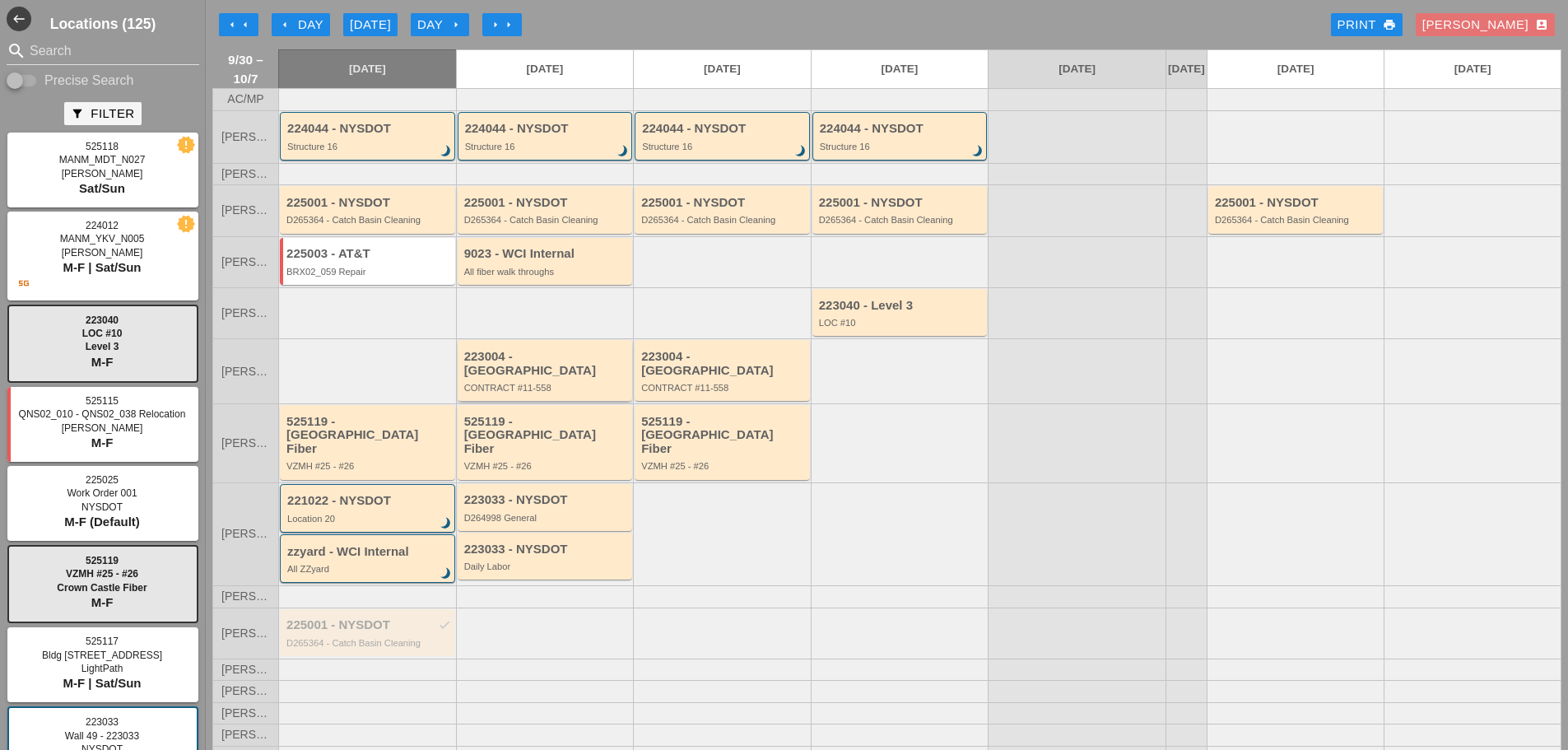
click at [476, 389] on div "CONTRACT #11-558" at bounding box center [546, 388] width 164 height 10
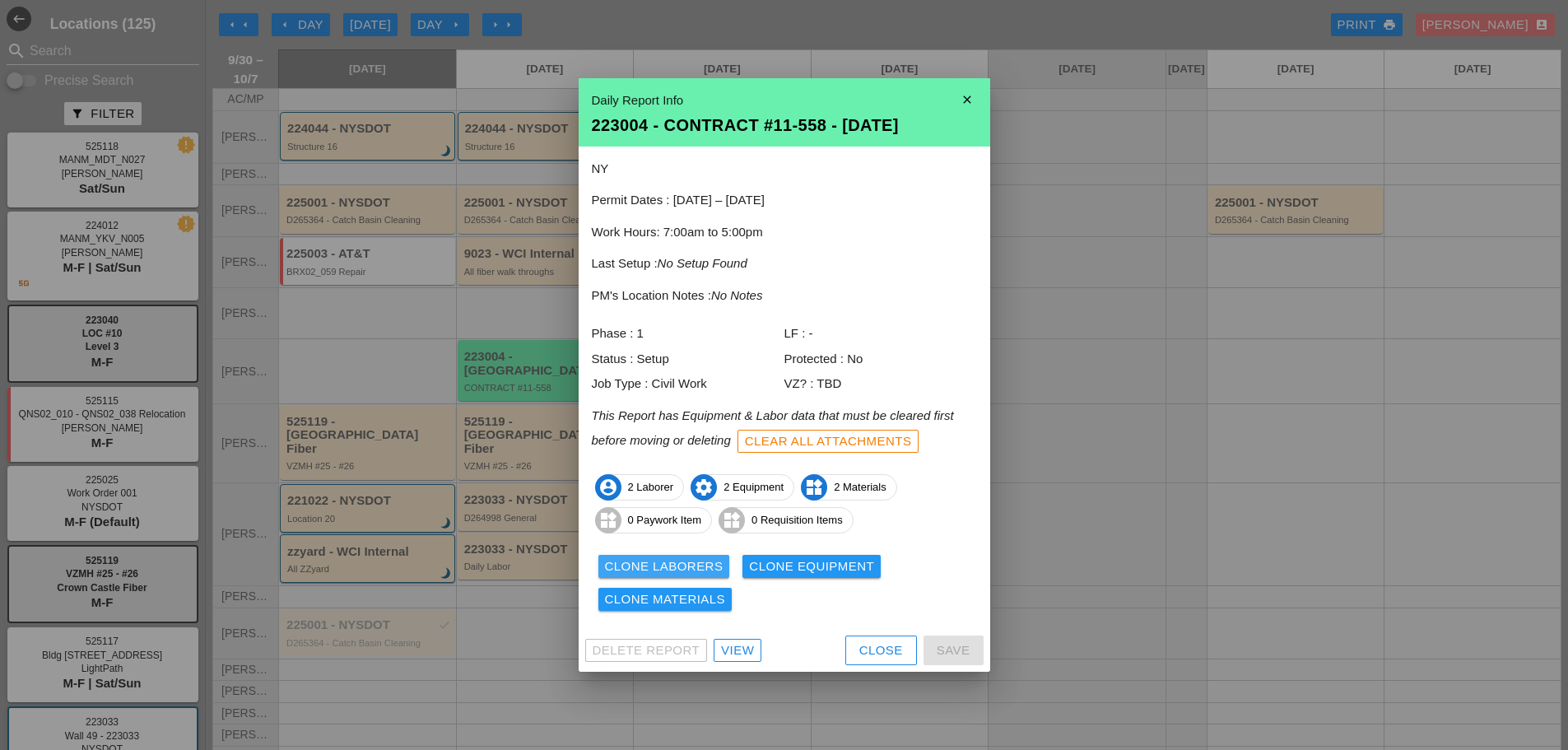
click at [618, 566] on div "Clone Laborers" at bounding box center [664, 566] width 118 height 19
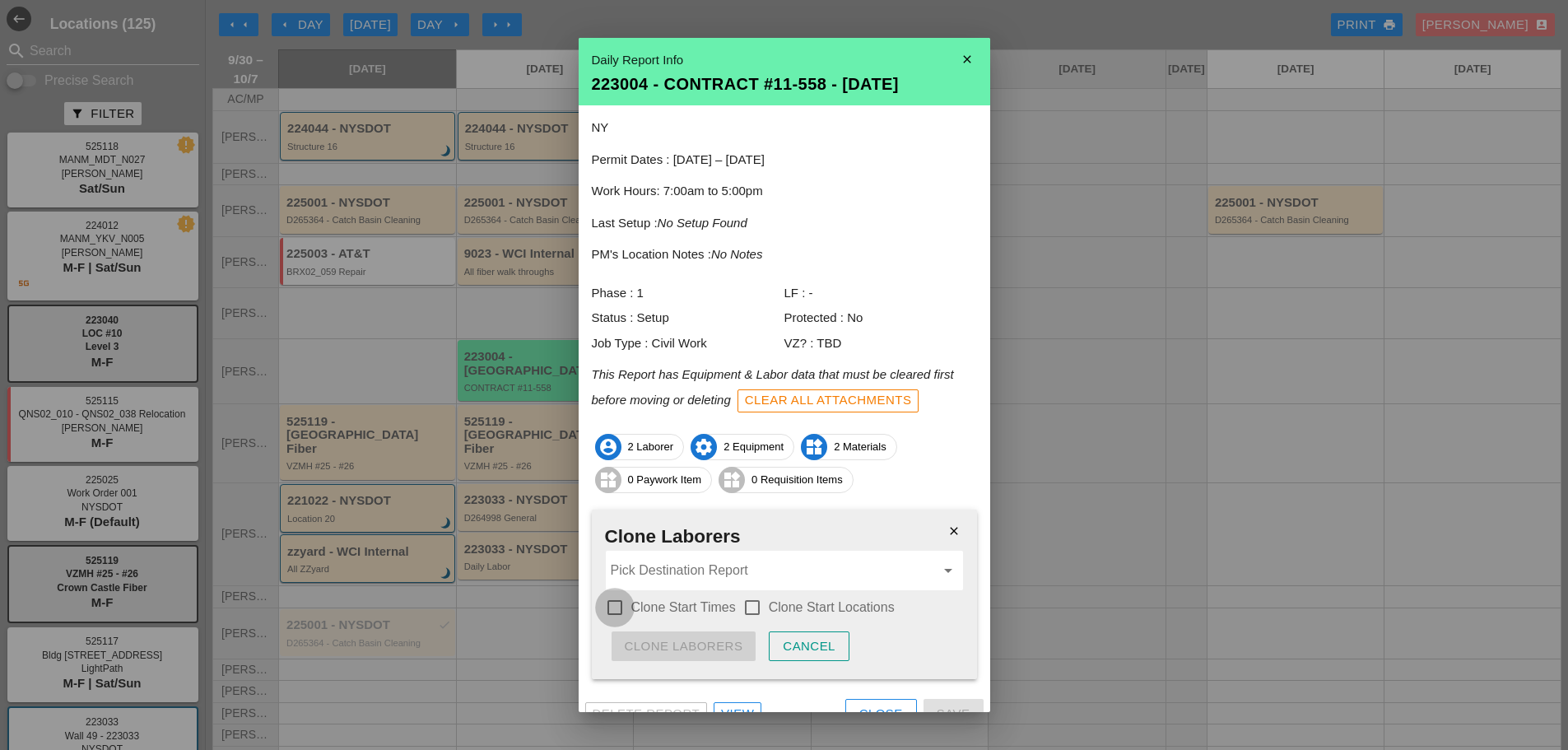
drag, startPoint x: 611, startPoint y: 607, endPoint x: 623, endPoint y: 605, distance: 12.2
click at [612, 607] on div at bounding box center [615, 607] width 28 height 28
checkbox input "true"
click at [754, 607] on div at bounding box center [753, 607] width 28 height 28
checkbox input "true"
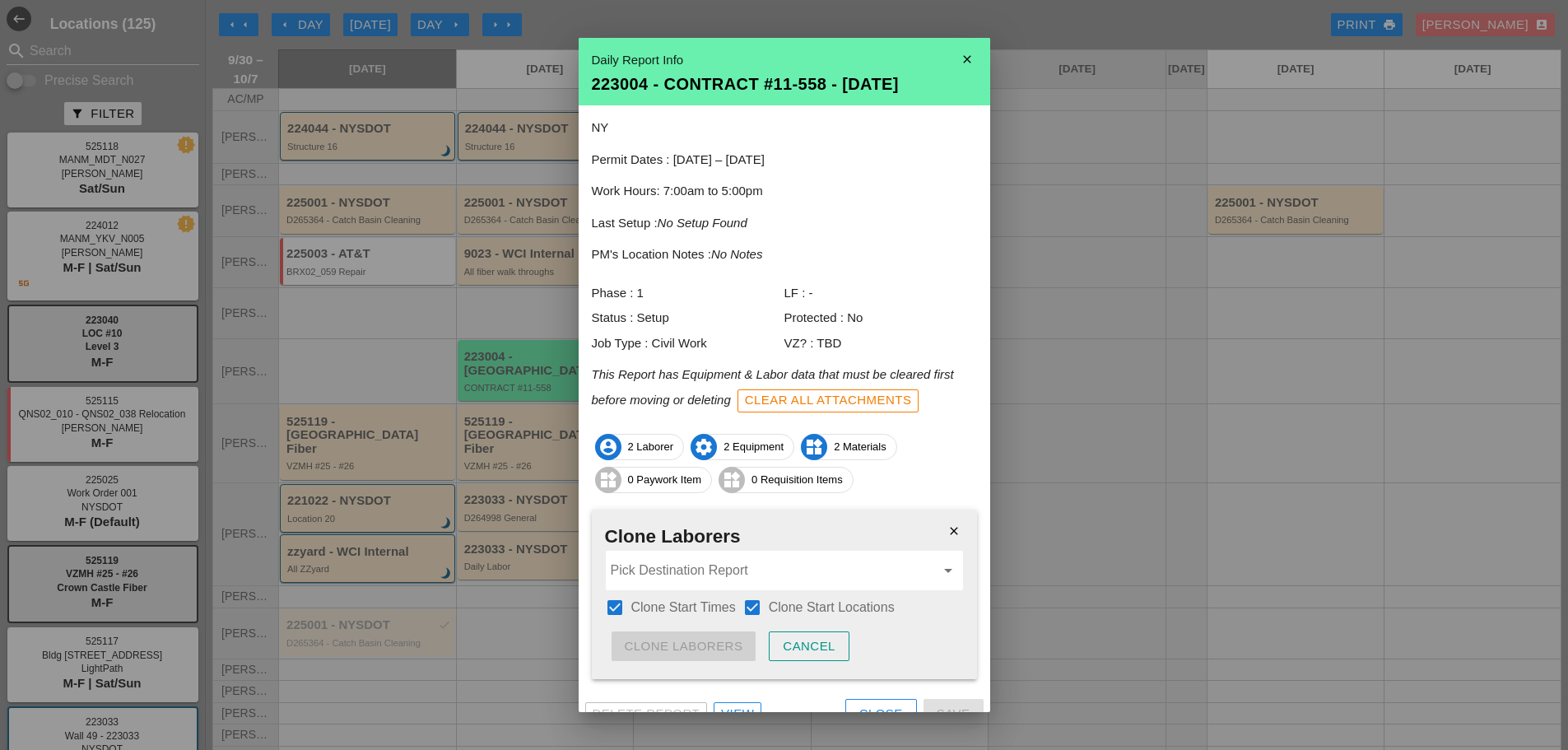
click at [708, 573] on input "Pick Destination Report" at bounding box center [773, 571] width 325 height 27
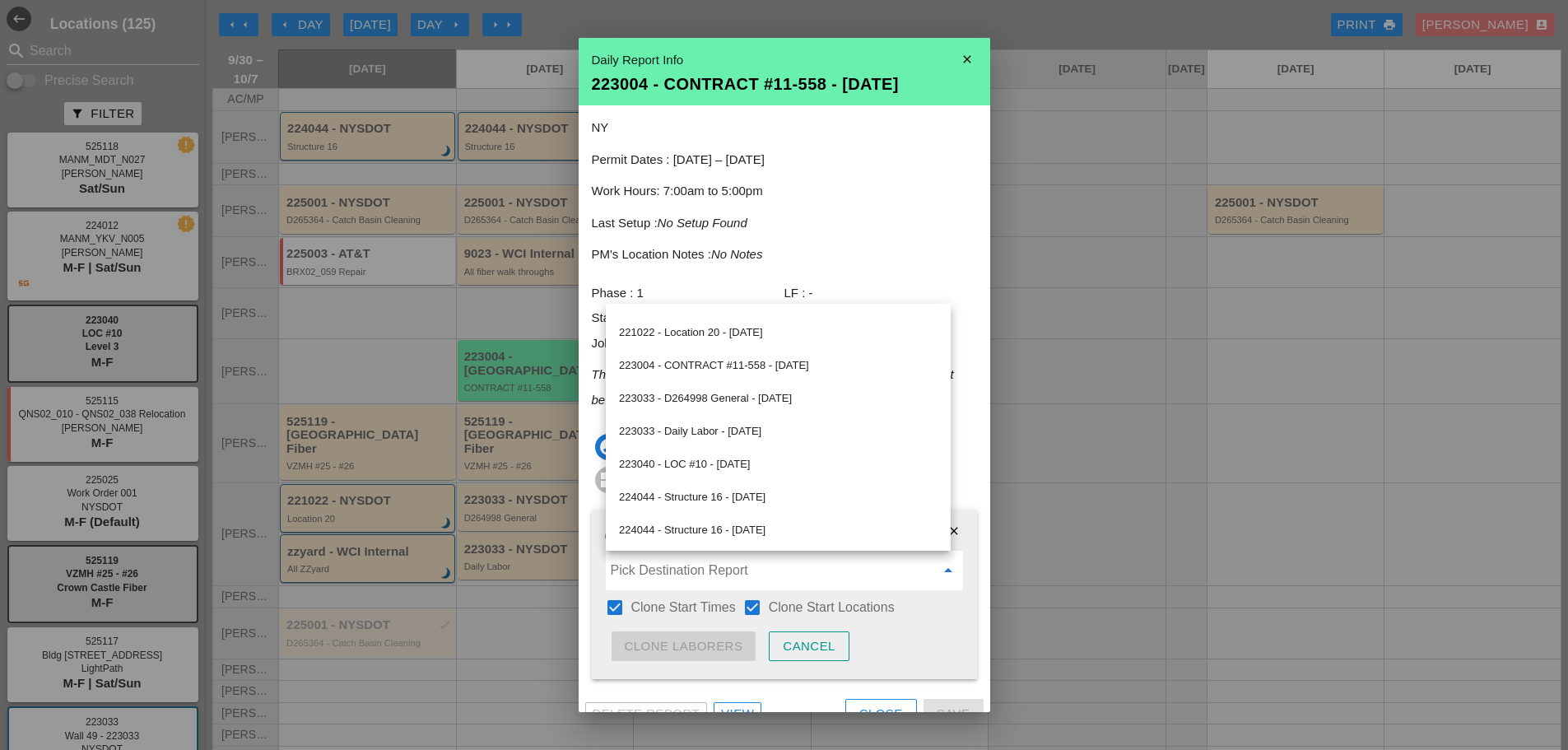
scroll to position [164, 0]
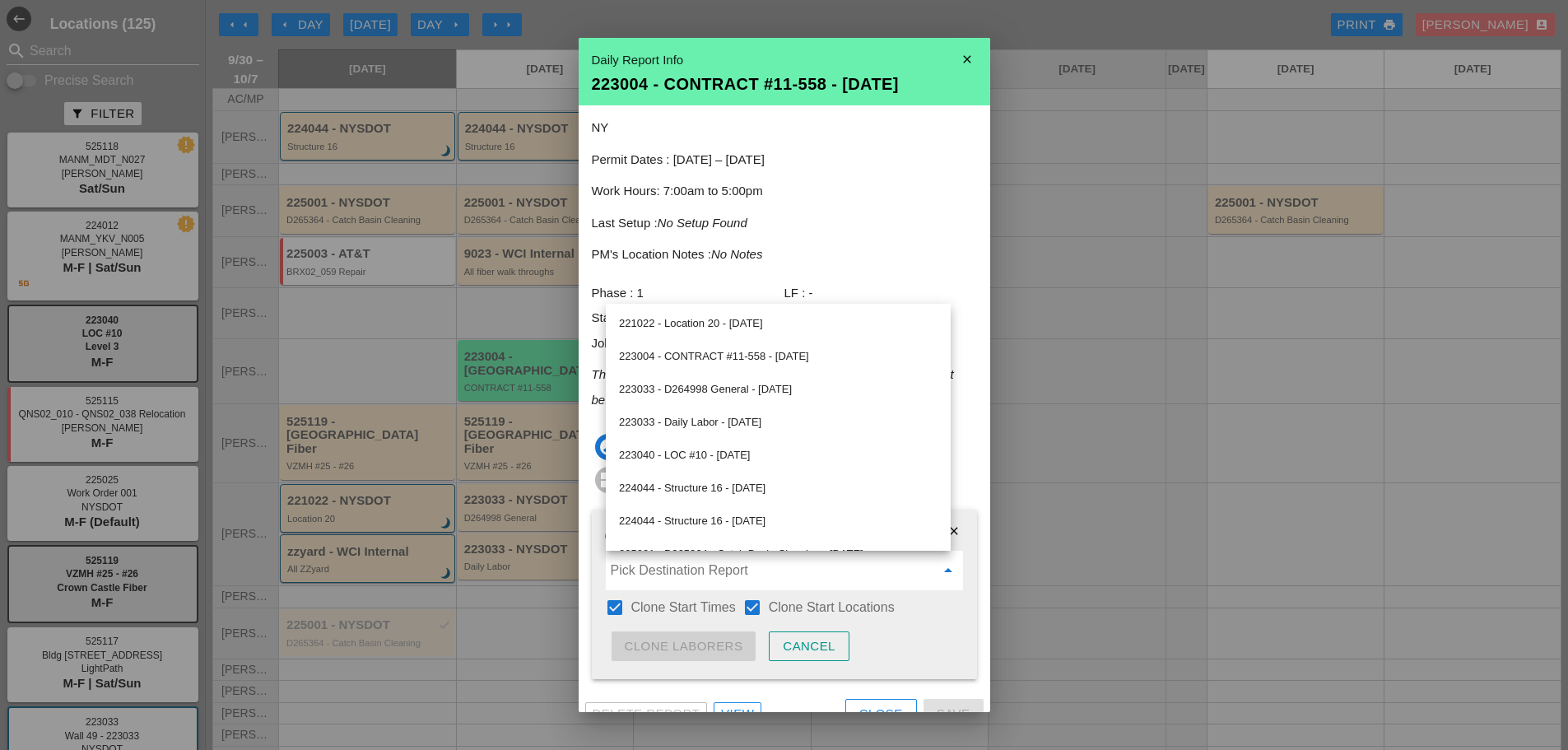
click at [737, 350] on div "223004 - CONTRACT #11-558 - [DATE]" at bounding box center [779, 356] width 319 height 20
type input "223004 - CONTRACT #11-558 - [DATE]"
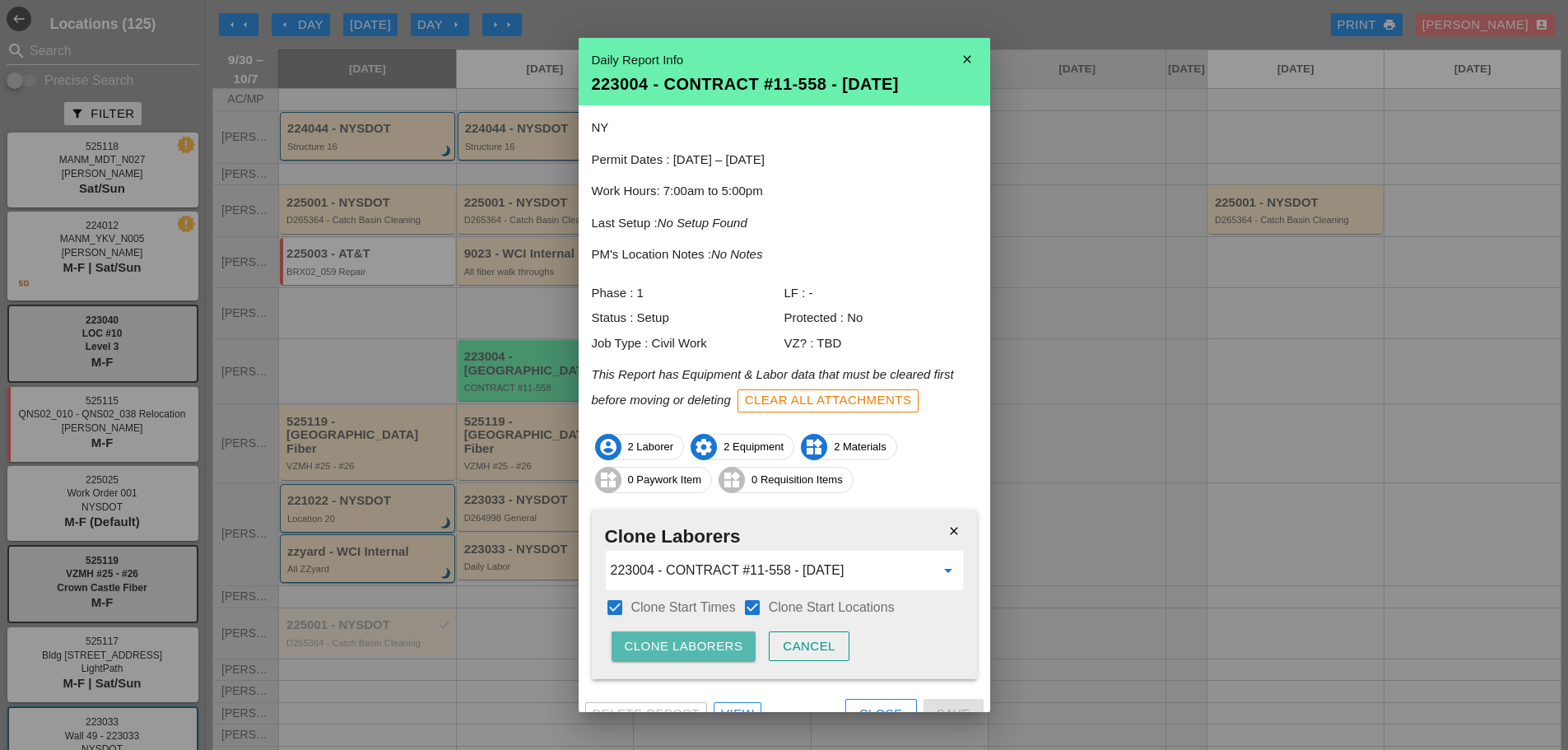
click at [701, 644] on div "Clone Laborers" at bounding box center [684, 647] width 118 height 19
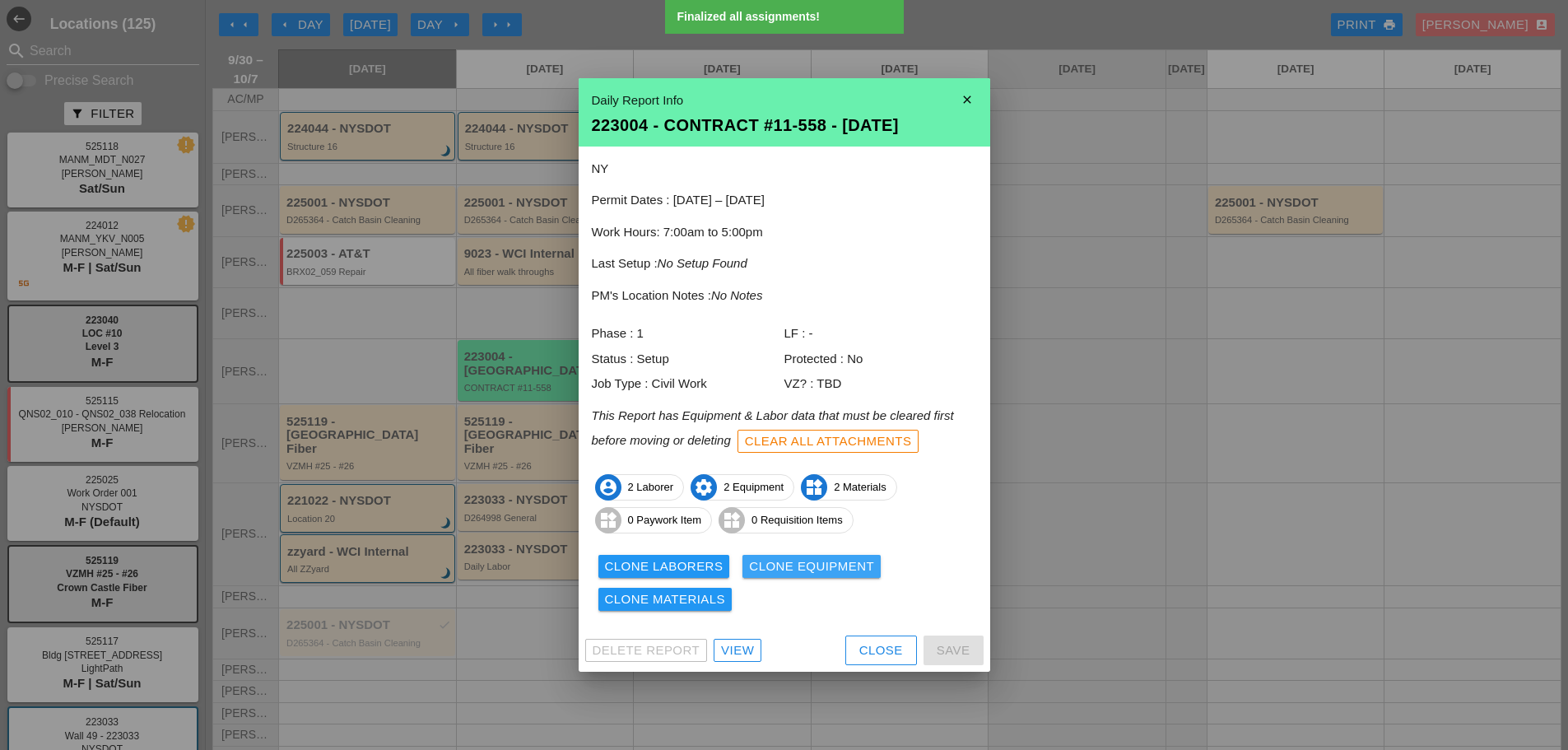
click at [780, 571] on div "Clone Equipment" at bounding box center [812, 566] width 125 height 19
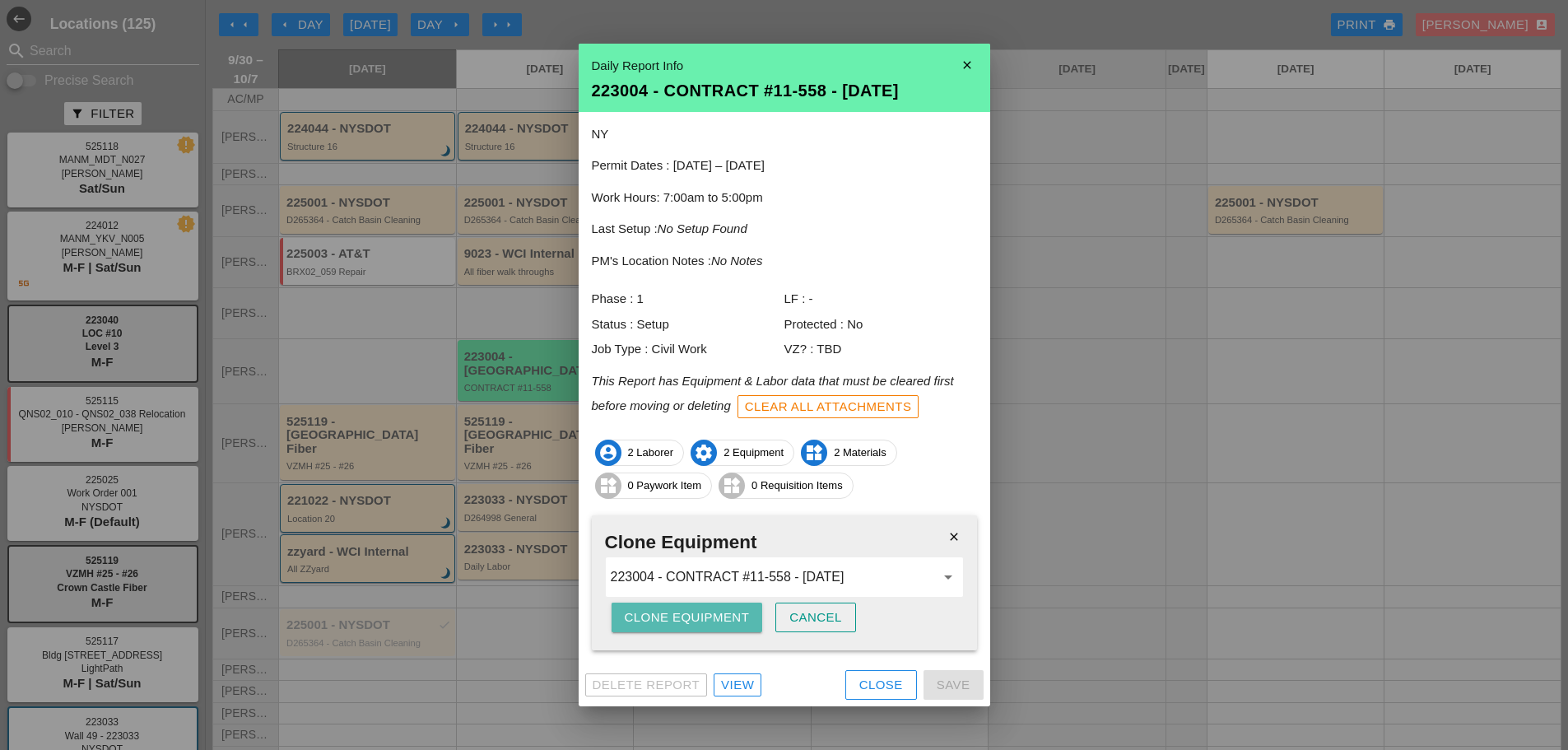
click at [680, 612] on div "Clone Equipment" at bounding box center [688, 617] width 125 height 19
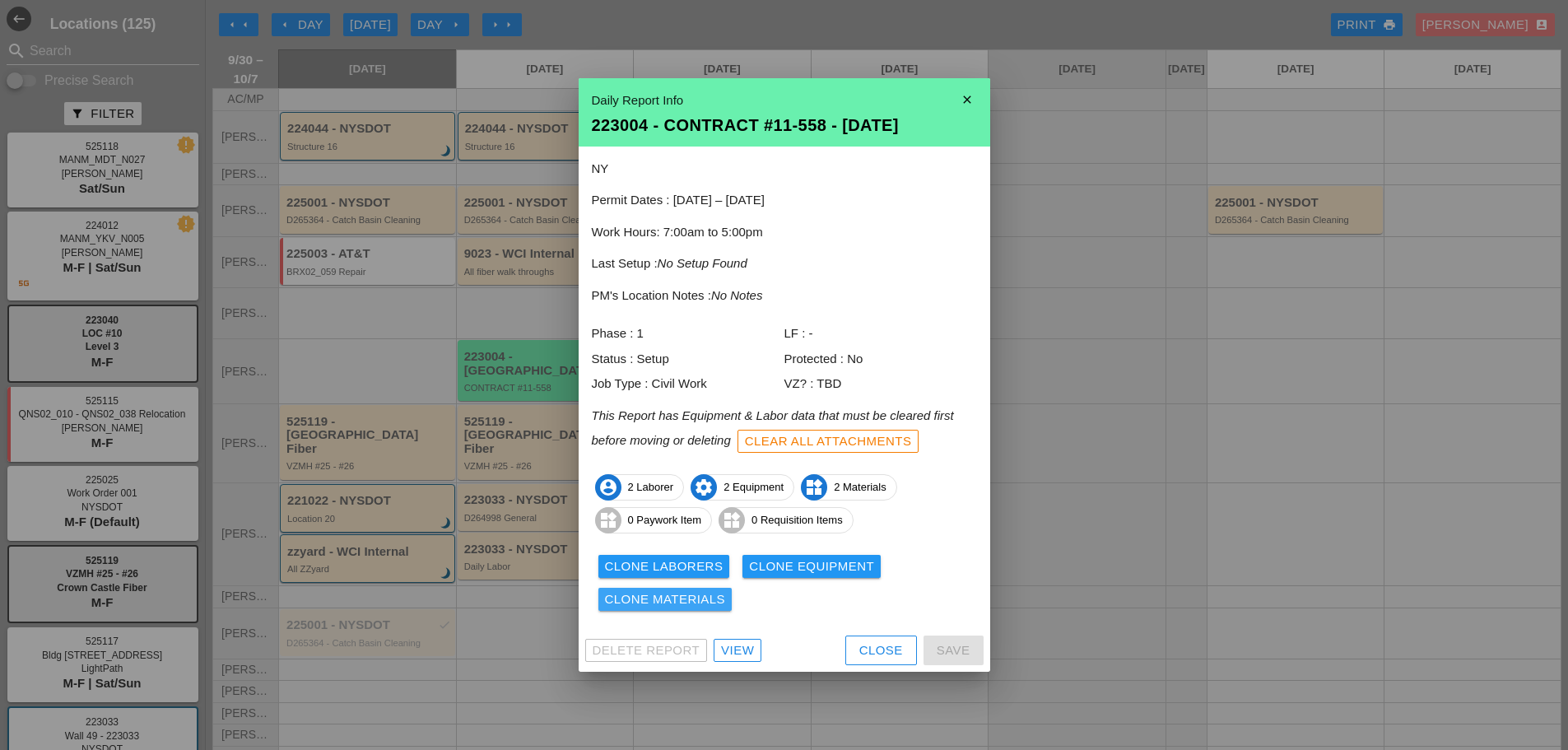
click at [672, 602] on div "Clone Materials" at bounding box center [665, 599] width 121 height 19
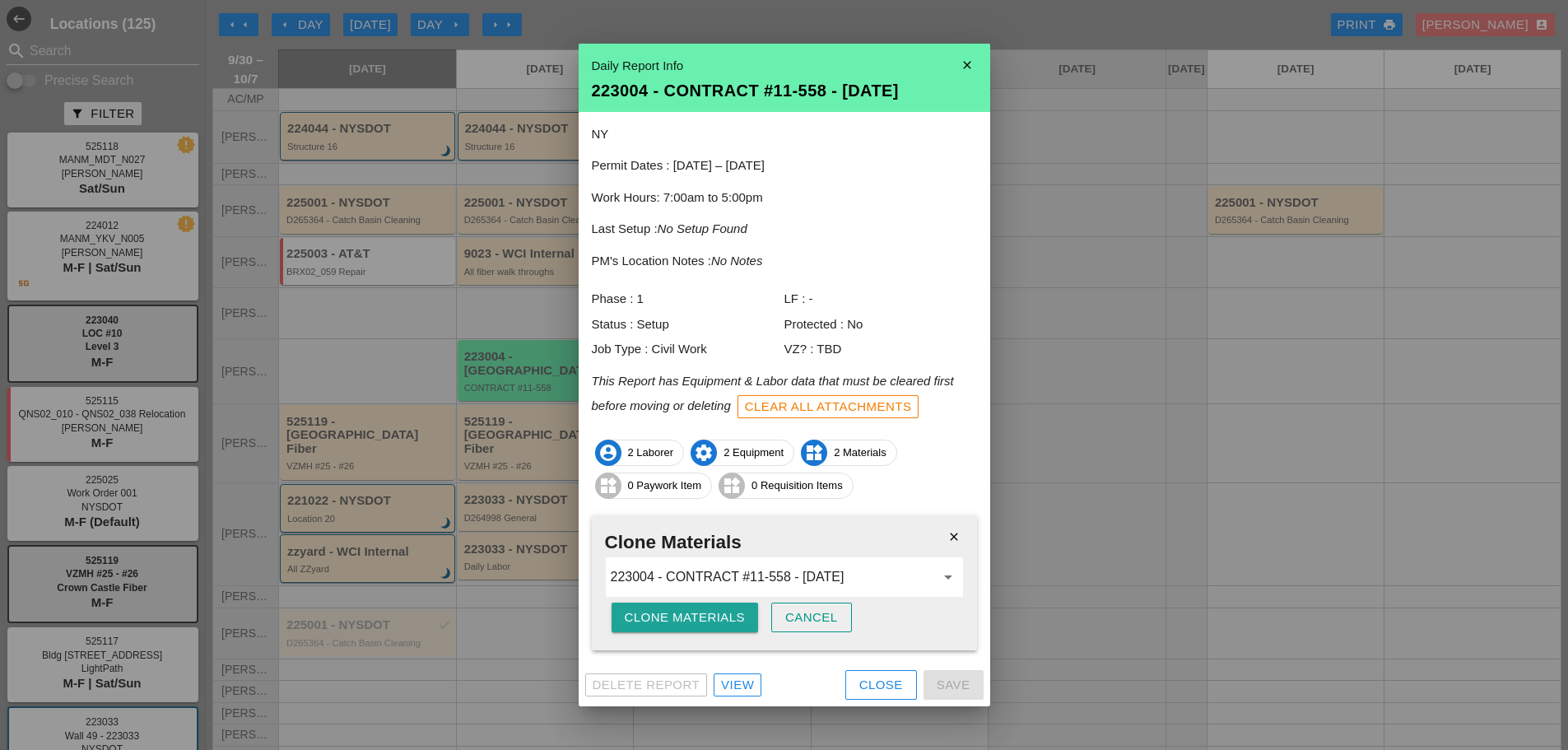
click at [665, 625] on div "Clone Materials" at bounding box center [685, 617] width 121 height 19
click at [665, 625] on div "Are you sure?" at bounding box center [677, 617] width 104 height 19
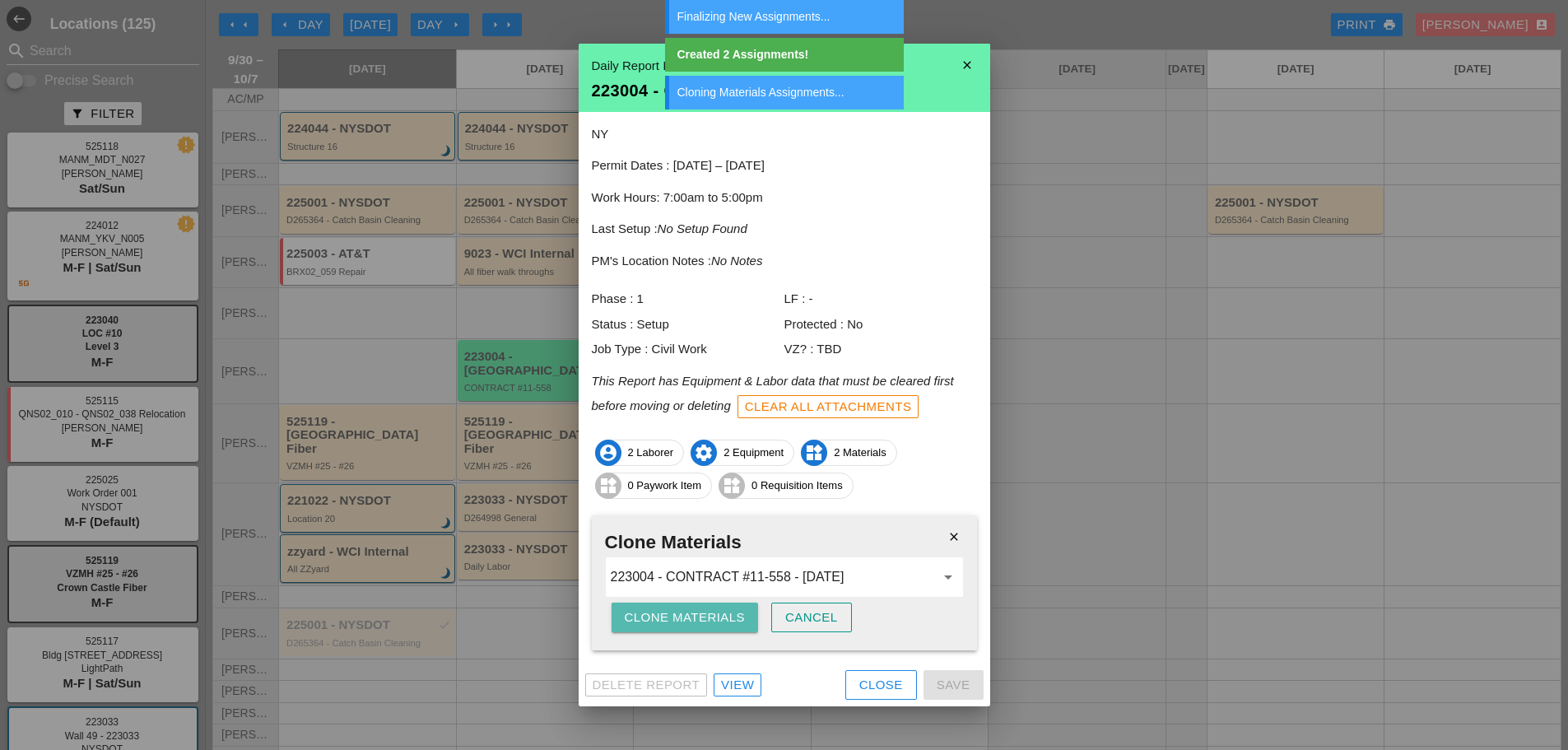
click at [665, 626] on div "Clone Materials" at bounding box center [685, 617] width 121 height 19
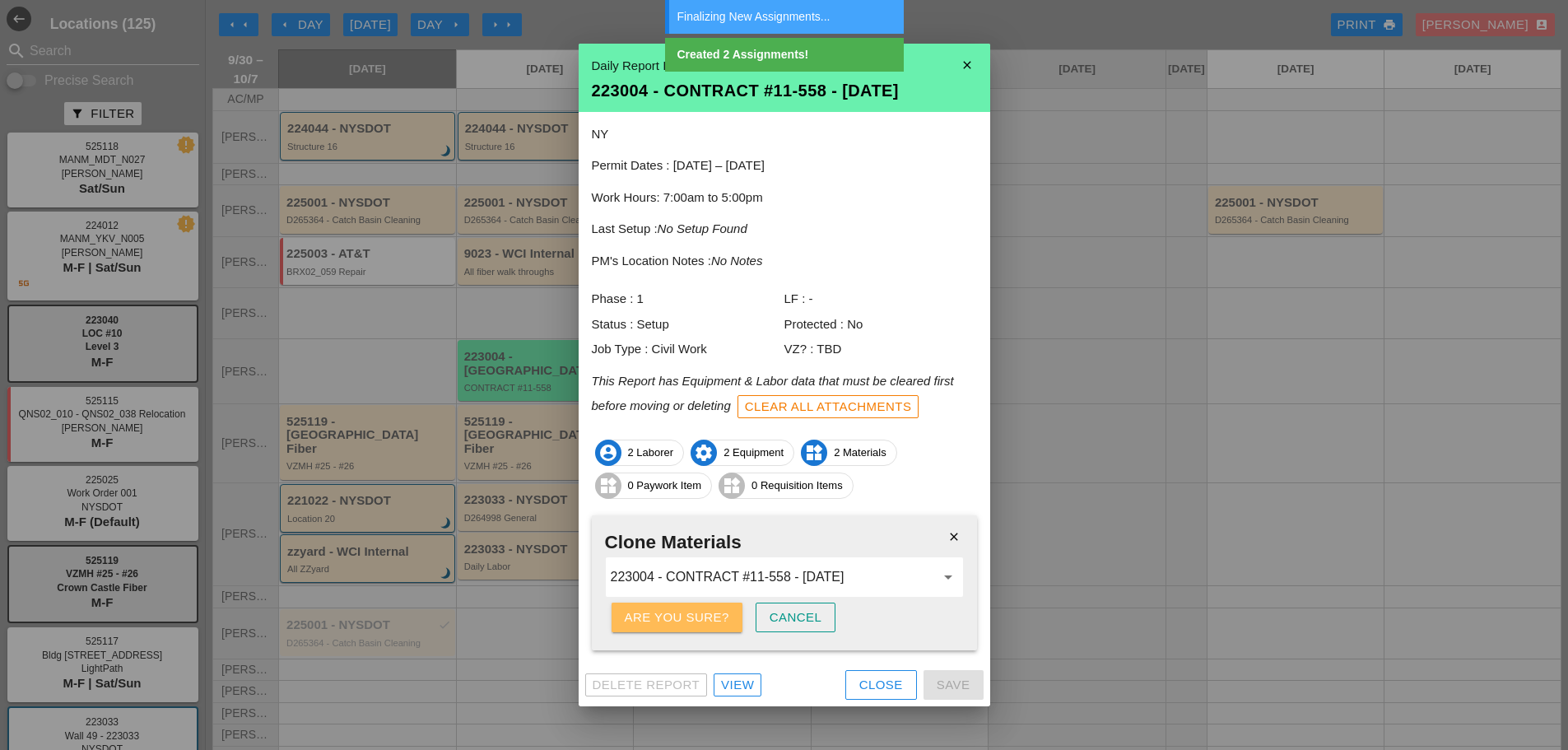
click at [668, 613] on div "Are you sure?" at bounding box center [677, 617] width 104 height 19
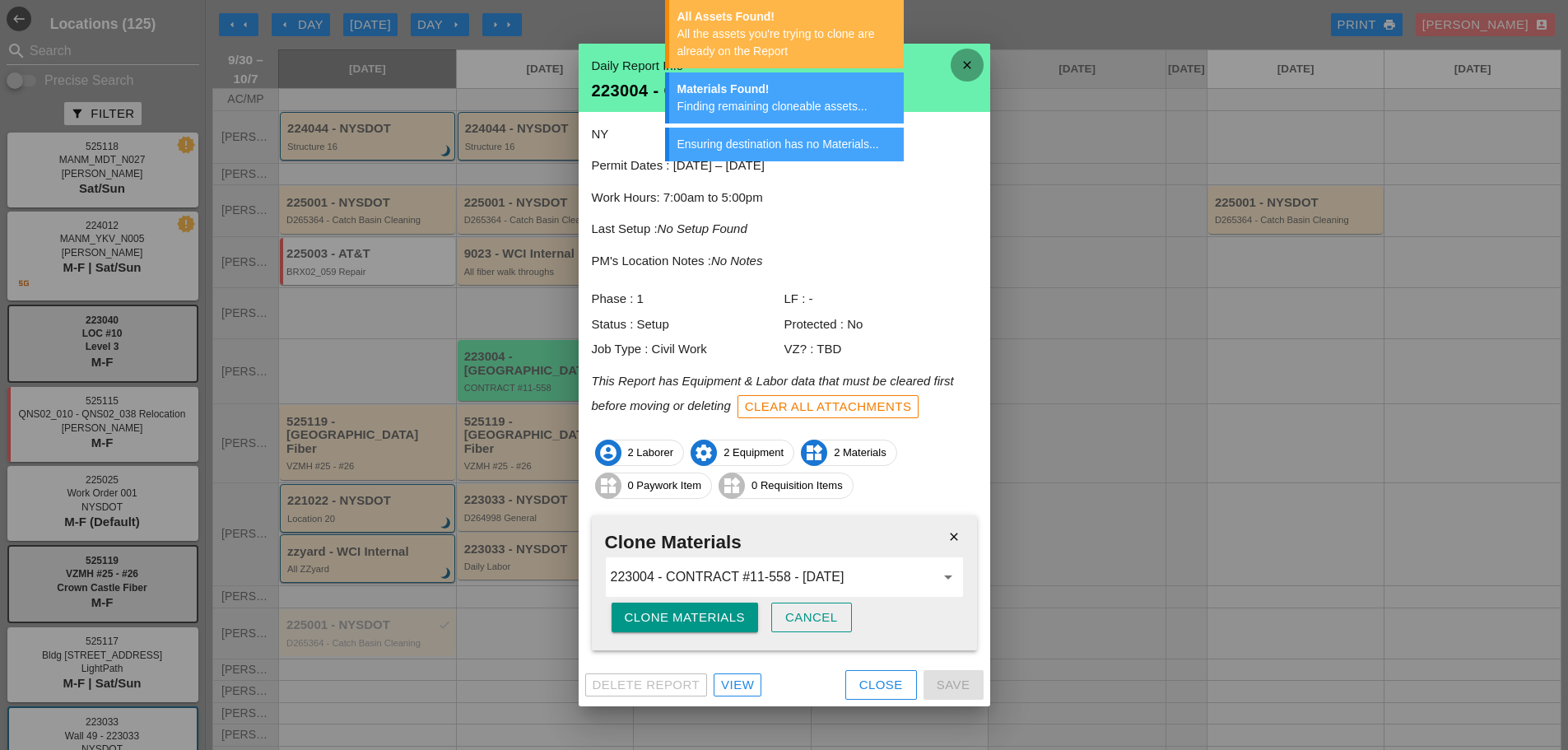
click at [965, 55] on icon "close" at bounding box center [967, 64] width 33 height 33
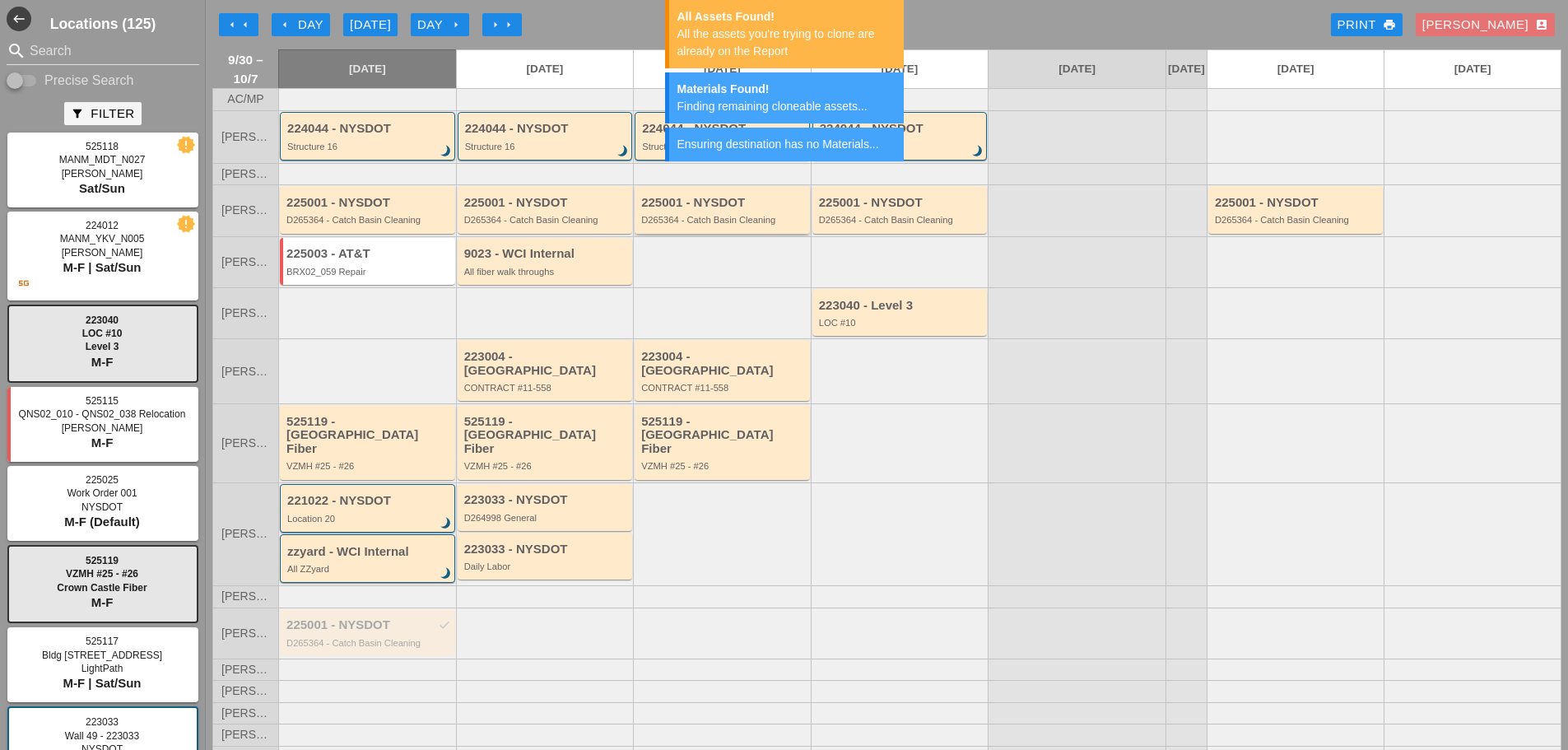
click at [769, 233] on div "225001 - NYSDOT D265364 - Catch Basin Cleaning" at bounding box center [723, 209] width 175 height 47
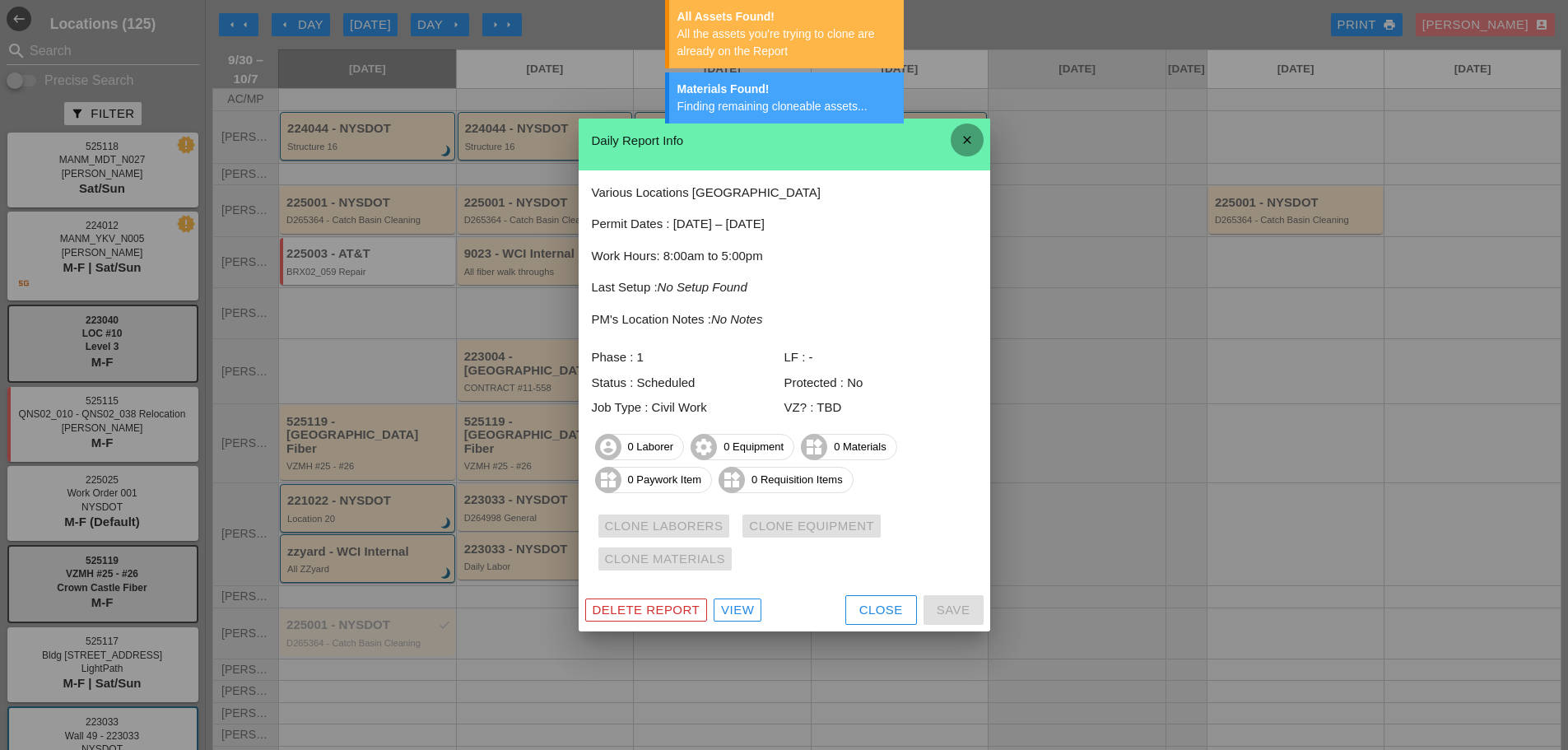
click at [974, 143] on icon "close" at bounding box center [967, 139] width 33 height 33
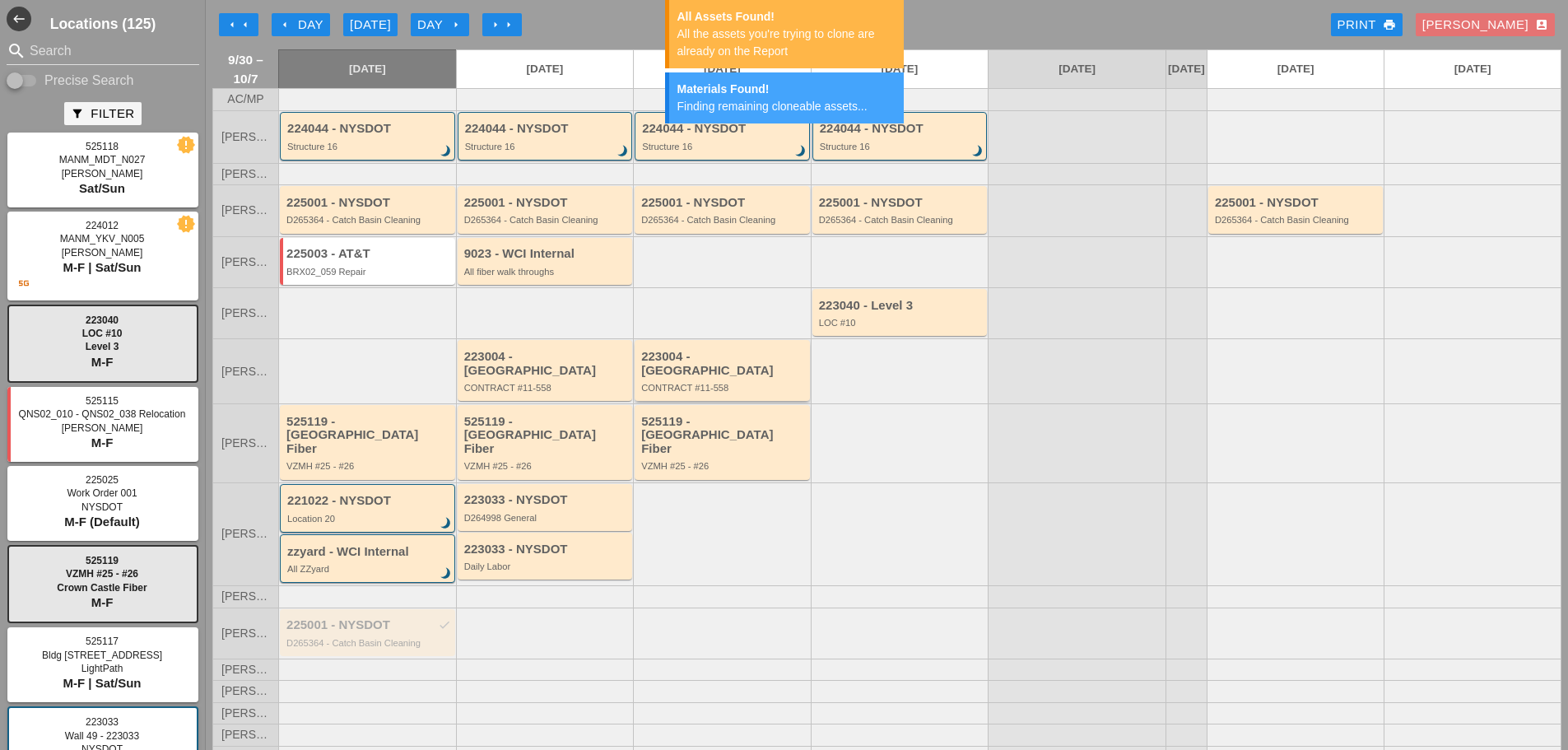
click at [735, 383] on div "CONTRACT #11-558" at bounding box center [723, 388] width 164 height 10
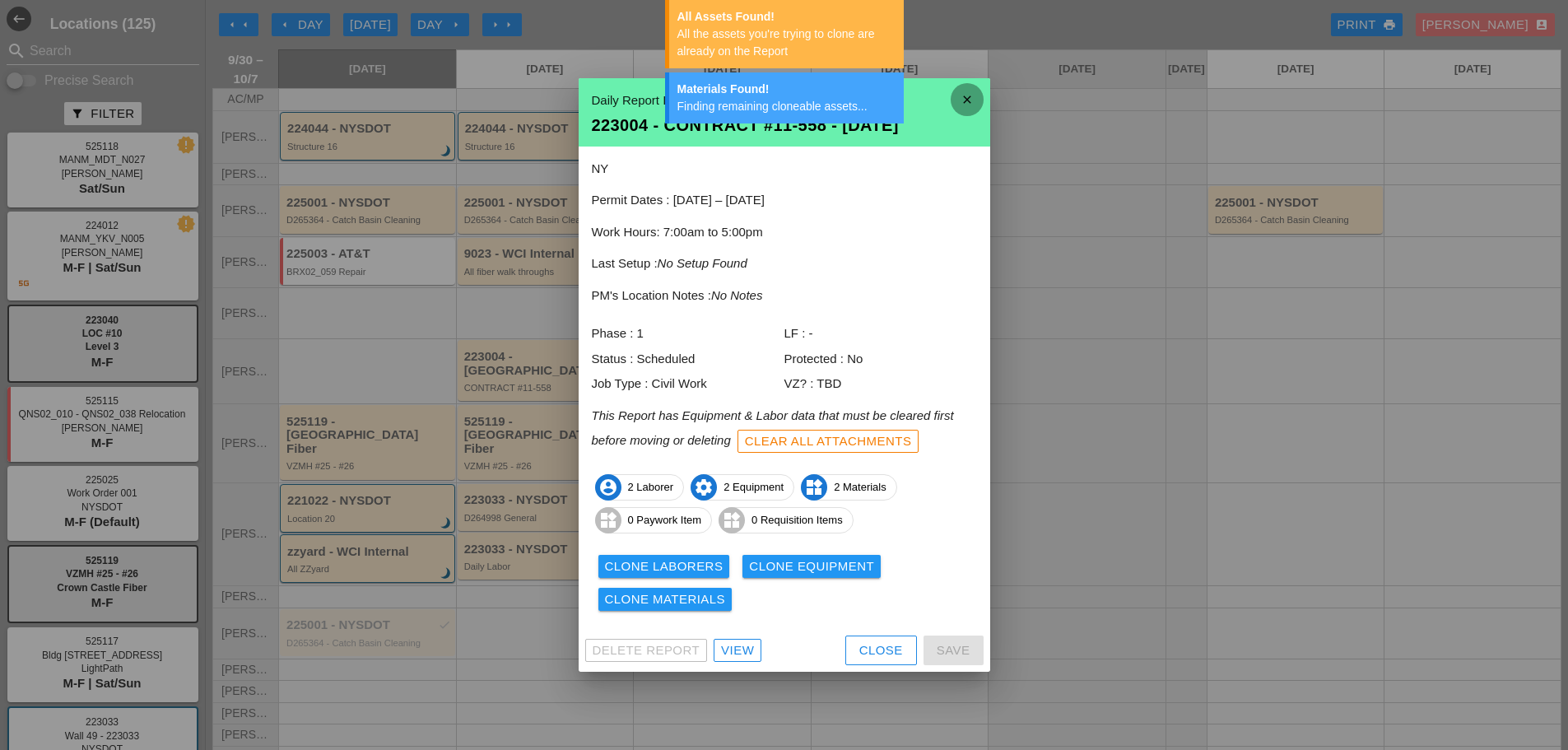
click at [982, 98] on icon "close" at bounding box center [967, 99] width 33 height 33
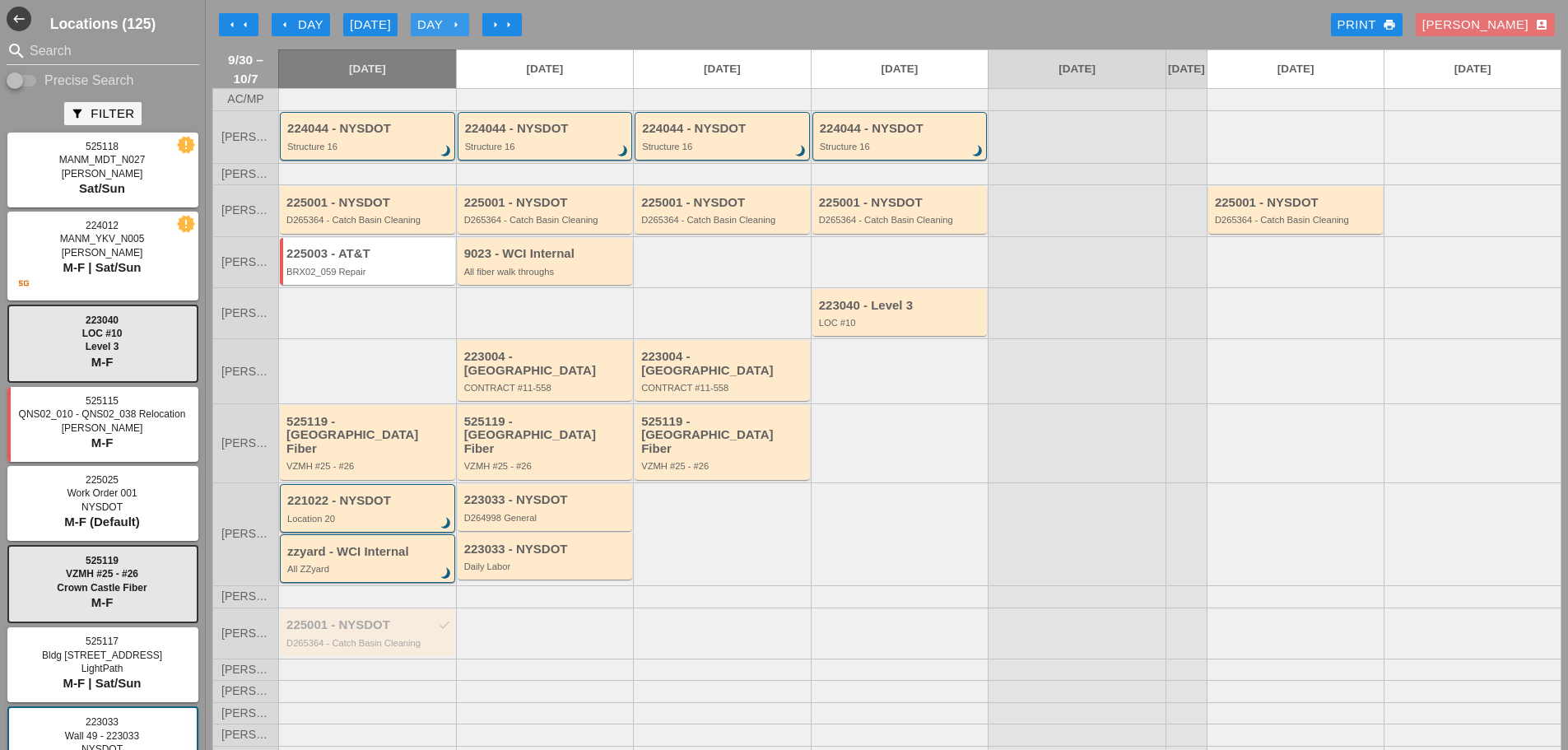
click at [458, 28] on icon "arrow_right" at bounding box center [456, 25] width 13 height 13
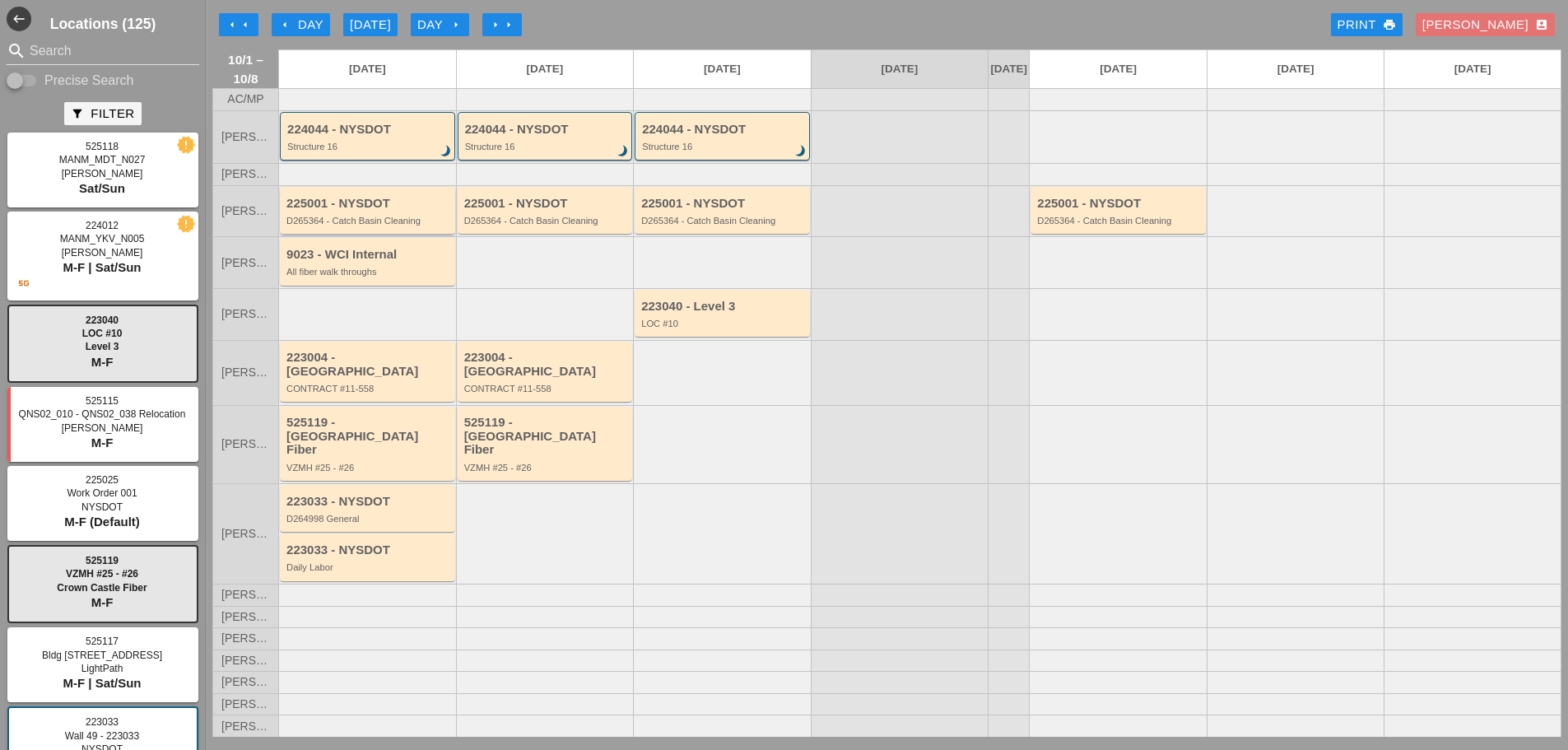
click at [405, 225] on div "D265364 - Catch Basin Cleaning" at bounding box center [368, 220] width 164 height 10
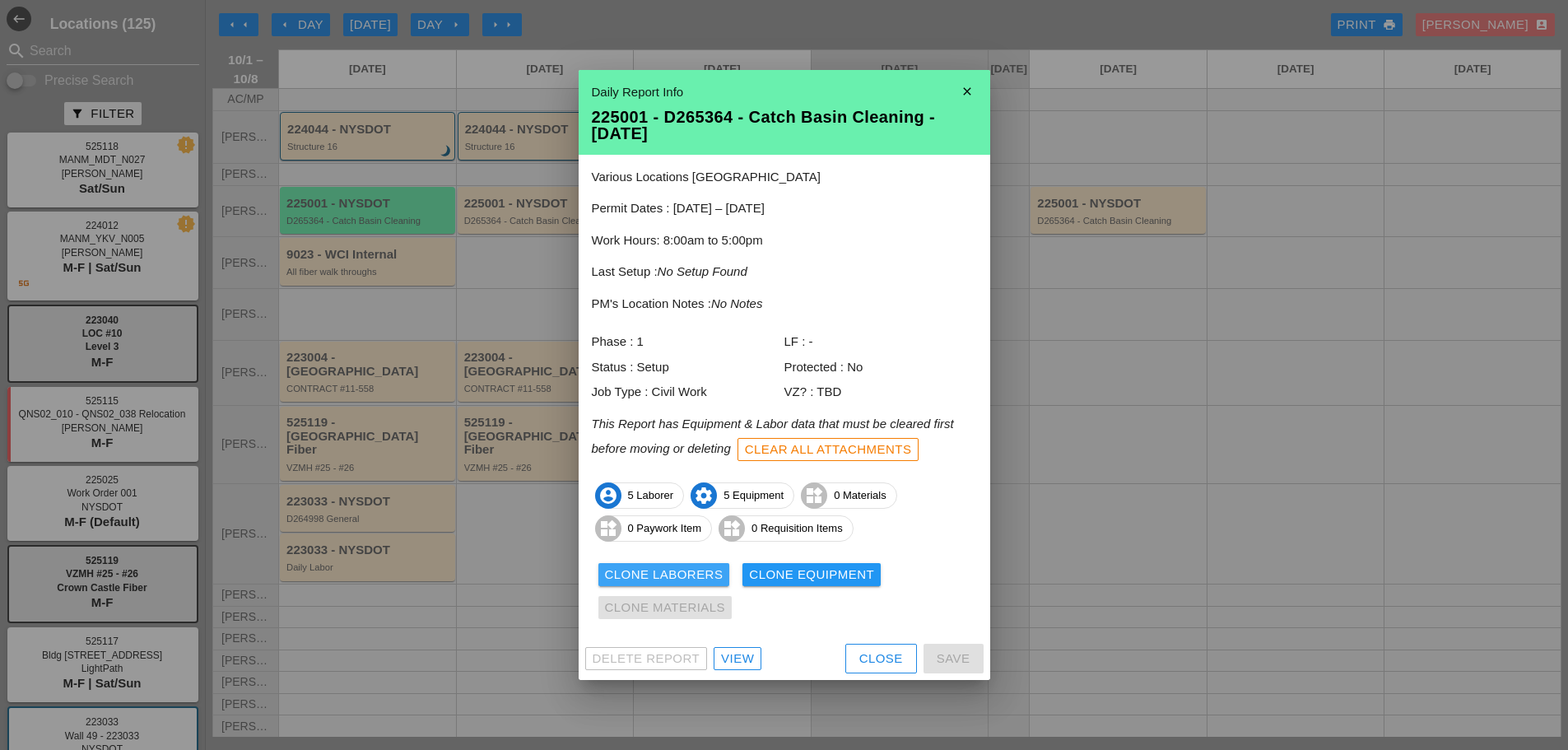
click at [679, 572] on div "Clone Laborers" at bounding box center [664, 575] width 118 height 19
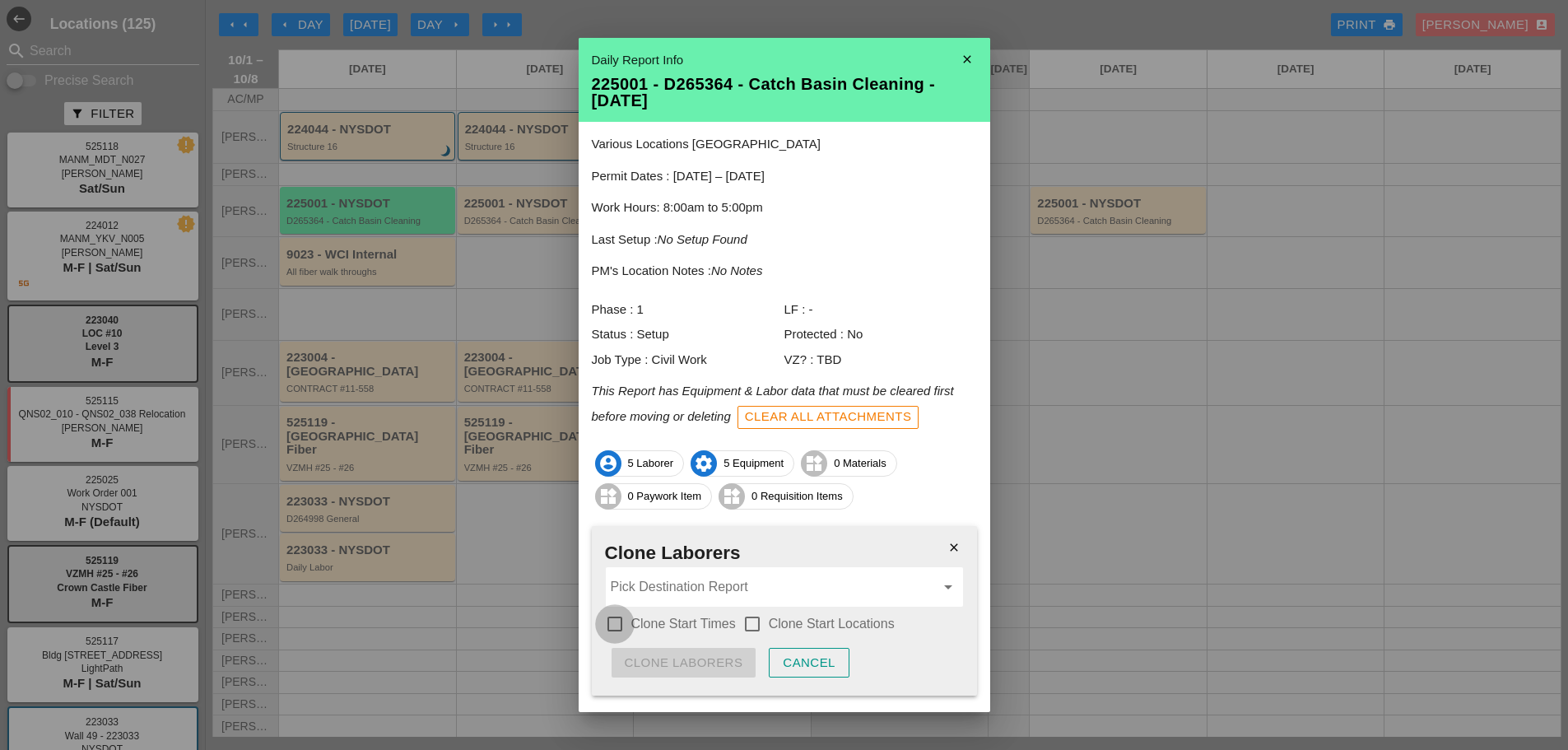
click at [618, 622] on div at bounding box center [615, 624] width 28 height 28
click at [749, 619] on div at bounding box center [753, 624] width 28 height 28
click at [718, 587] on input "Pick Destination Report" at bounding box center [773, 587] width 325 height 27
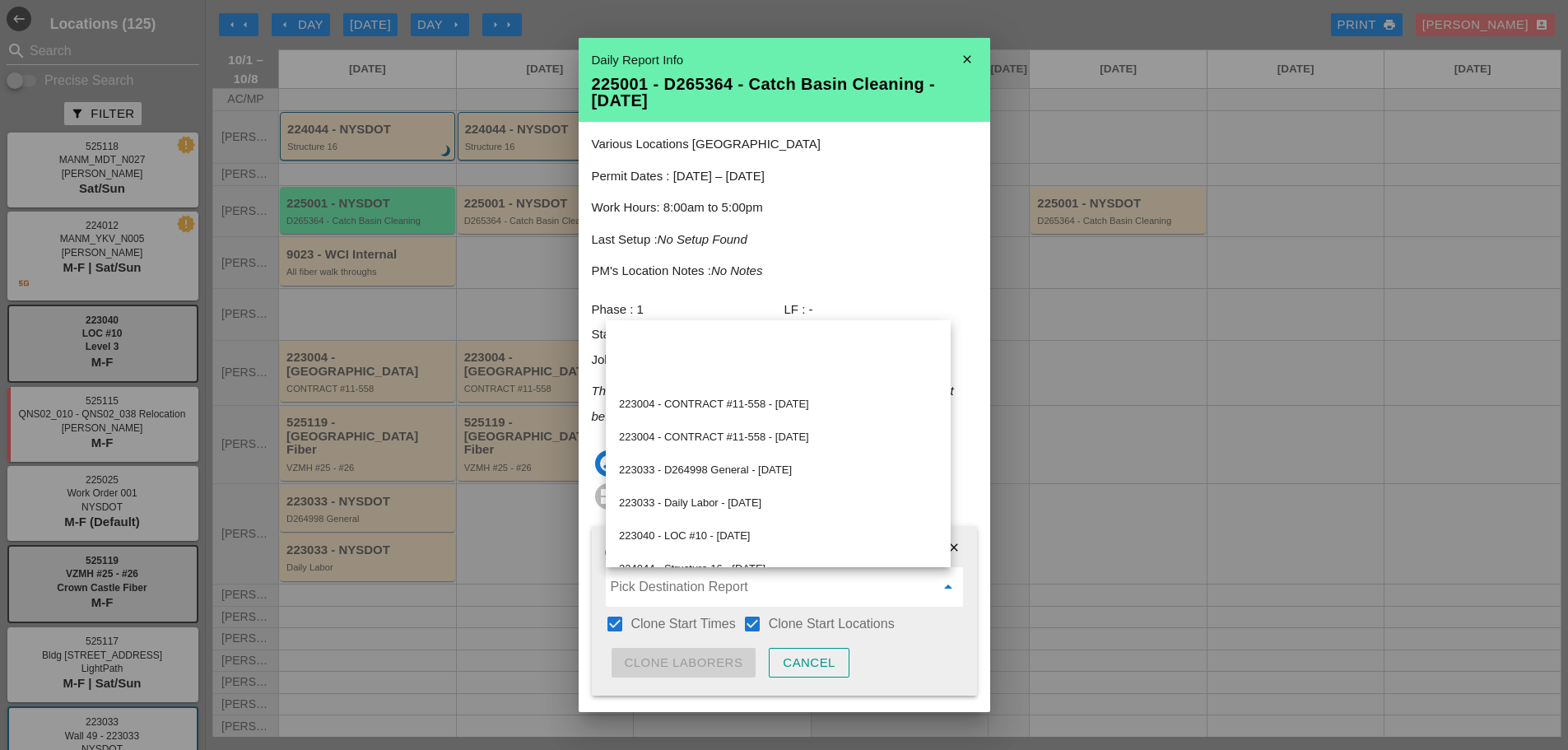
scroll to position [220, 0]
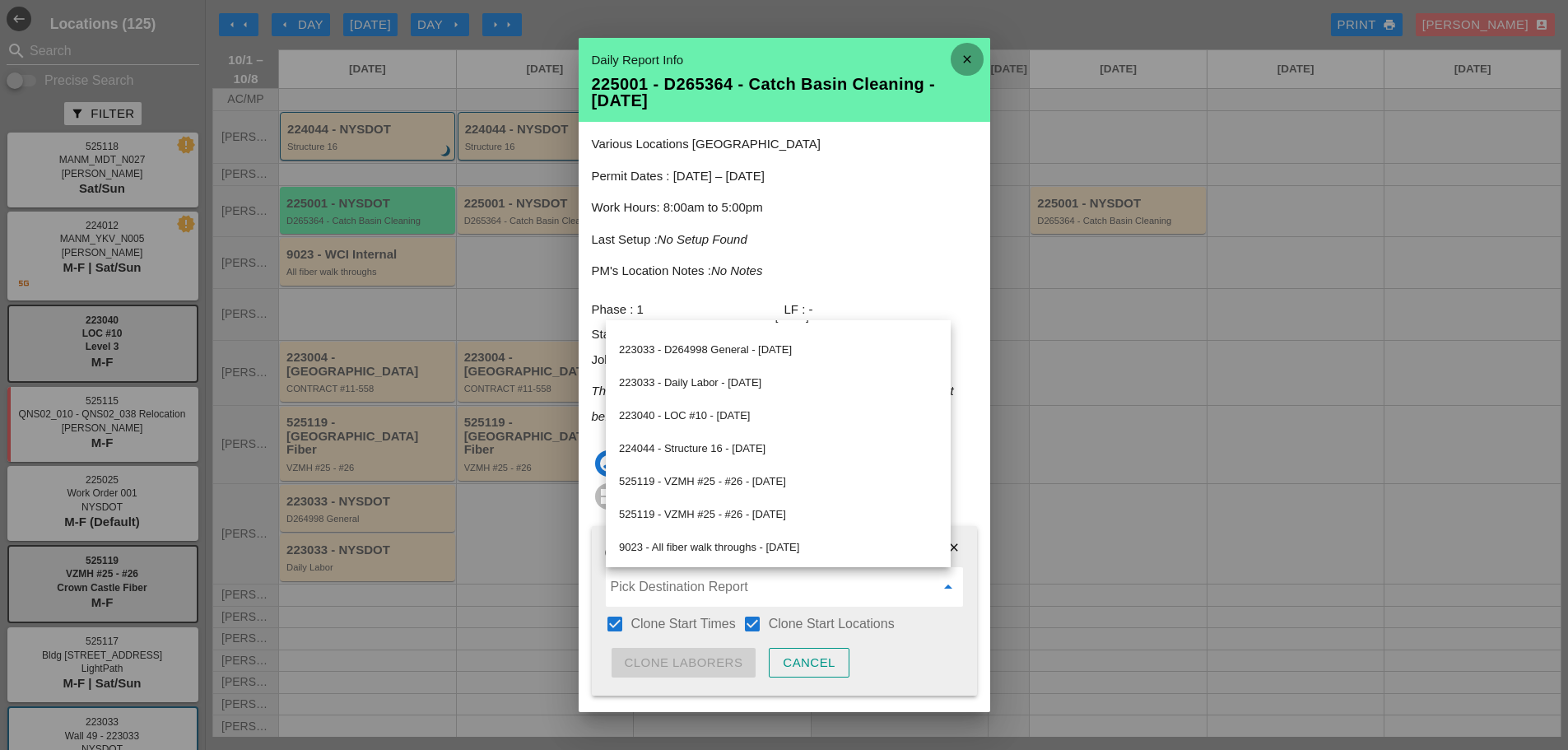
click at [951, 56] on icon "close" at bounding box center [967, 58] width 33 height 33
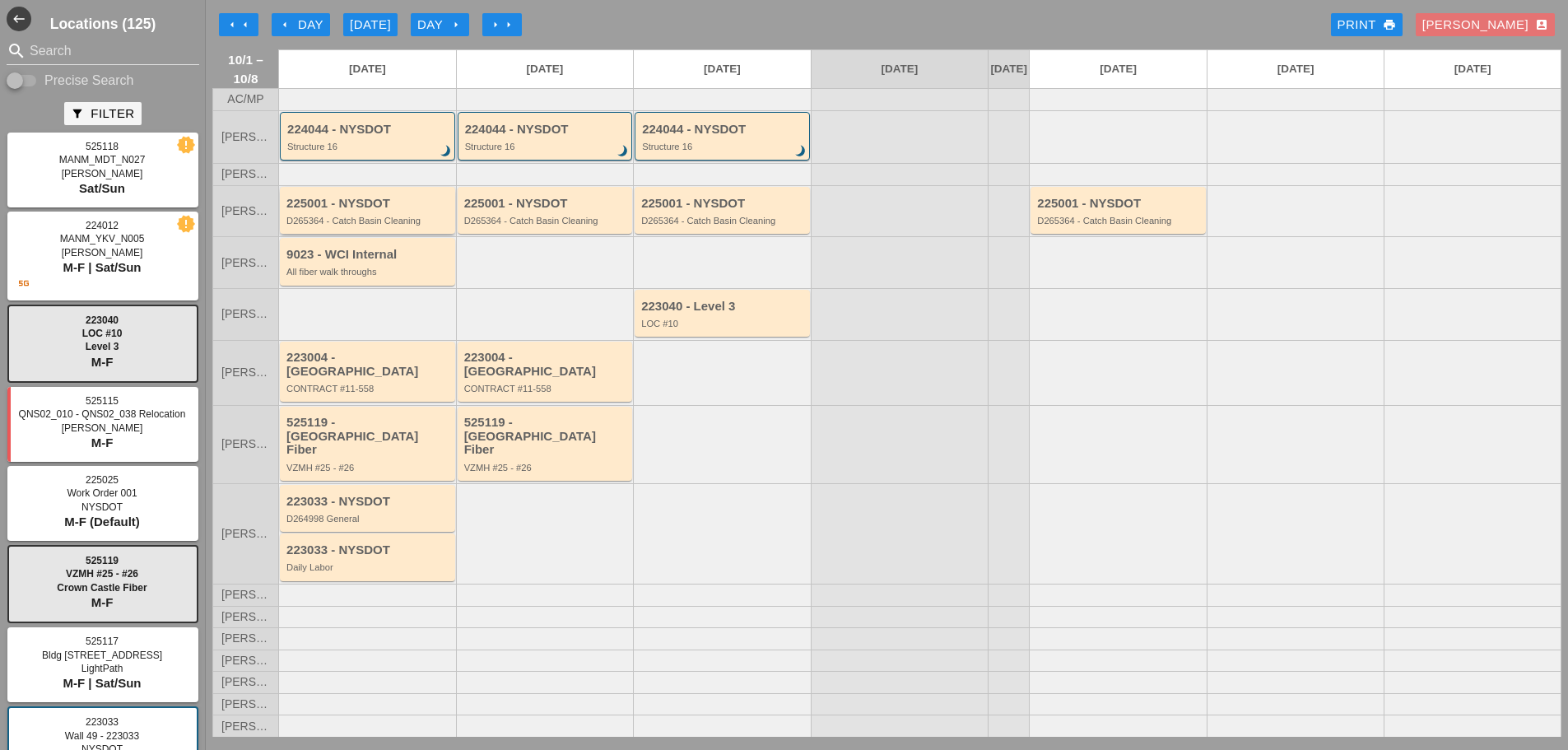
click at [364, 226] on div "225001 - NYSDOT D265364 - Catch Basin Cleaning" at bounding box center [368, 212] width 164 height 30
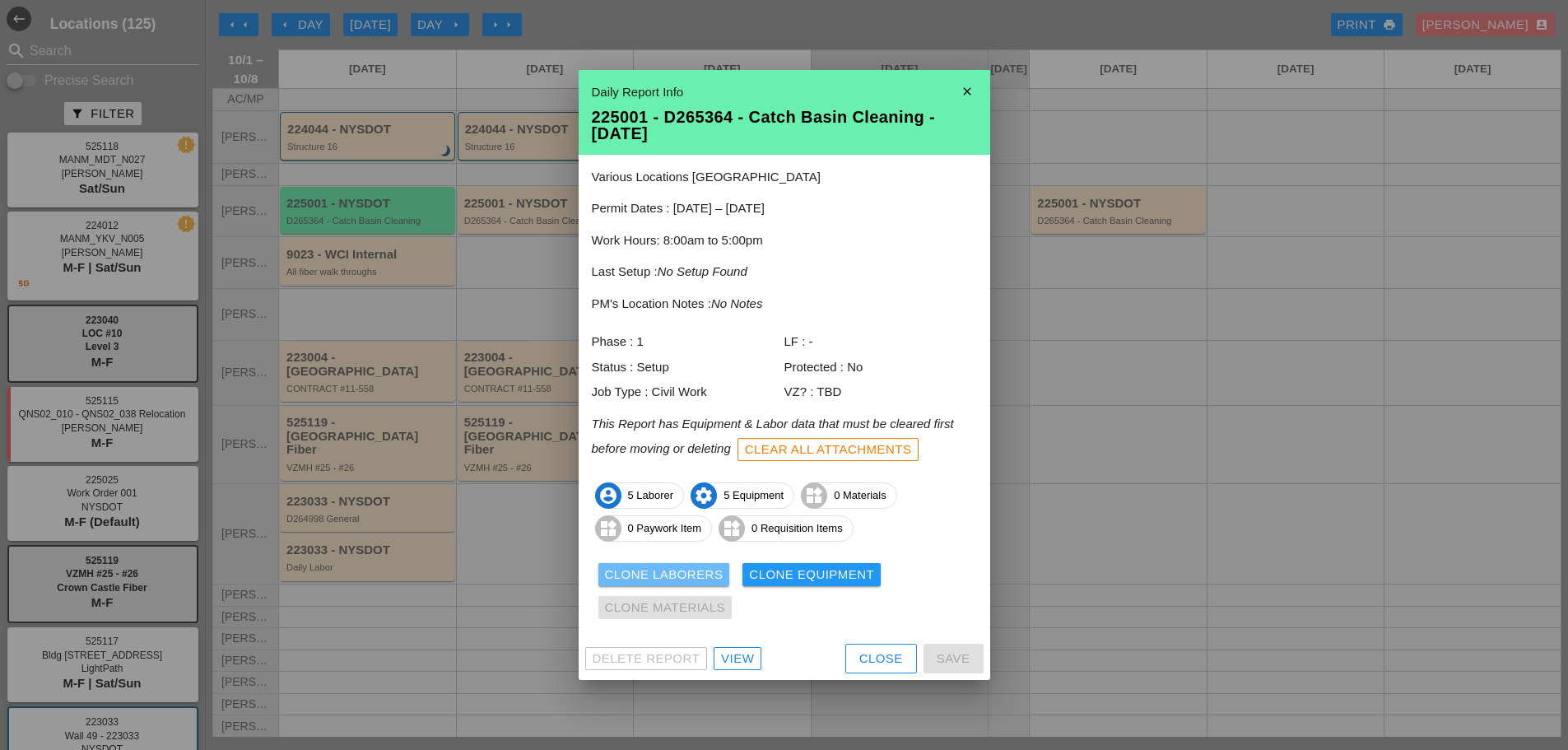
click at [630, 571] on div "Clone Laborers" at bounding box center [664, 575] width 118 height 19
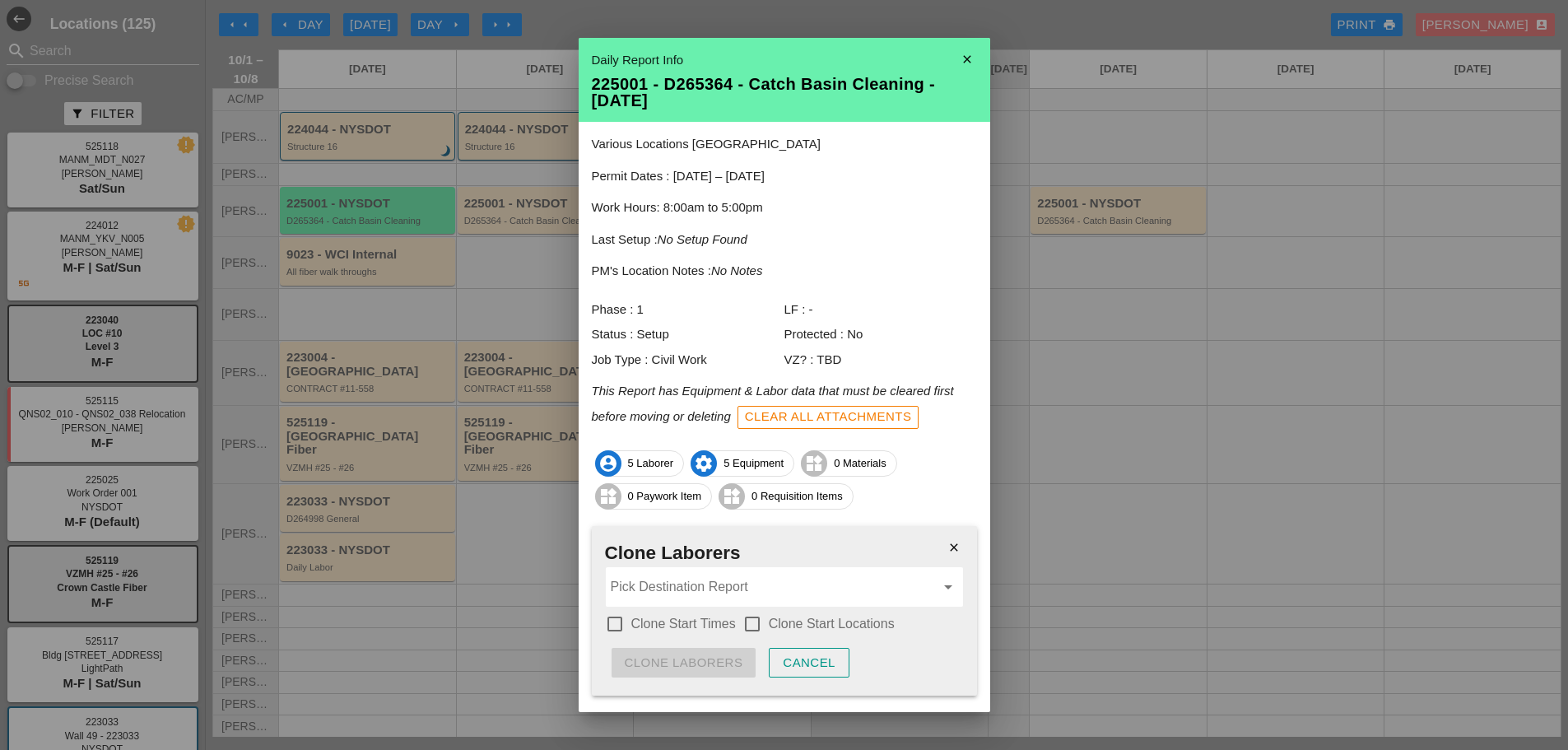
click at [615, 619] on div at bounding box center [615, 624] width 28 height 28
click at [752, 611] on div at bounding box center [753, 624] width 28 height 28
click at [737, 580] on input "Pick Destination Report" at bounding box center [773, 587] width 325 height 27
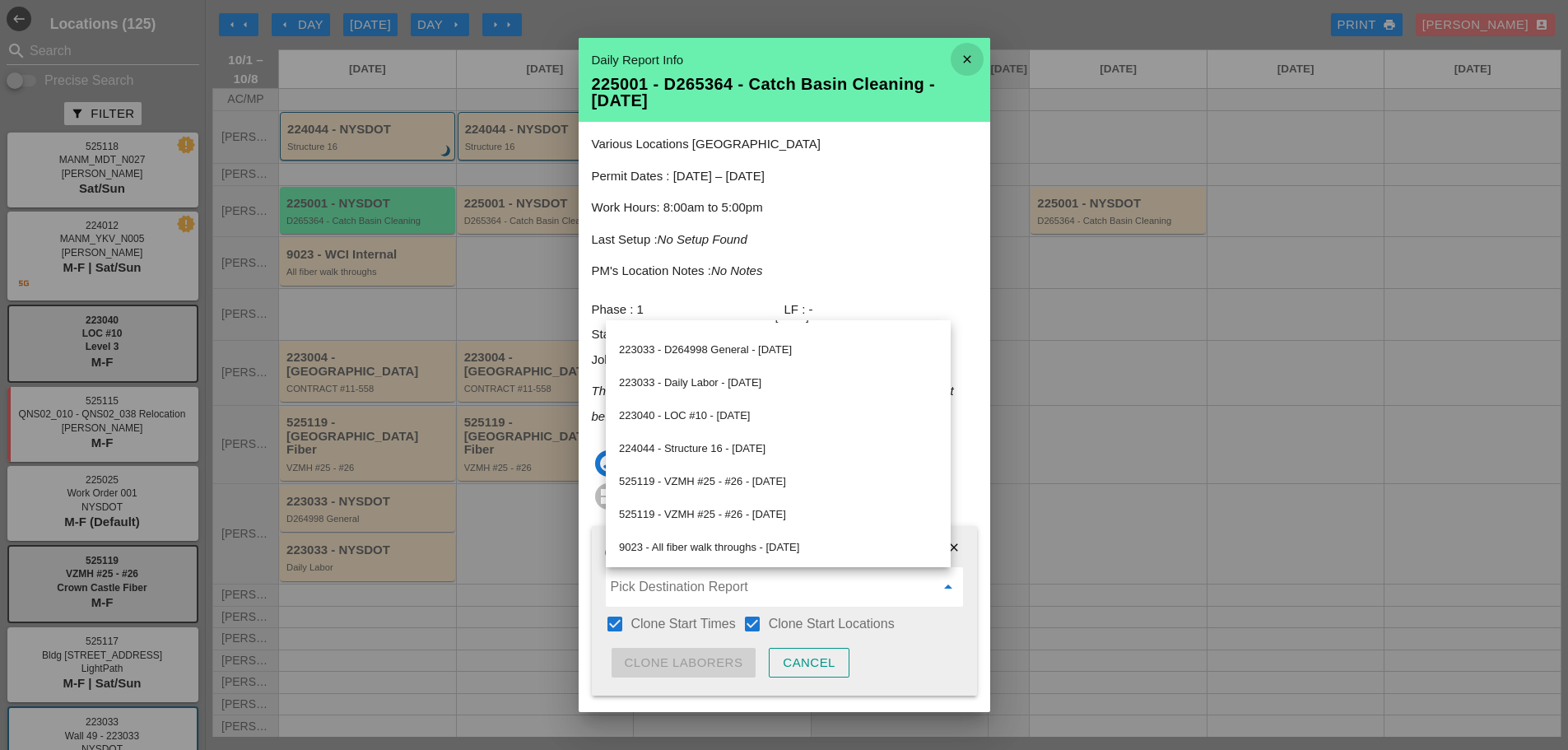
click at [956, 58] on icon "close" at bounding box center [967, 58] width 33 height 33
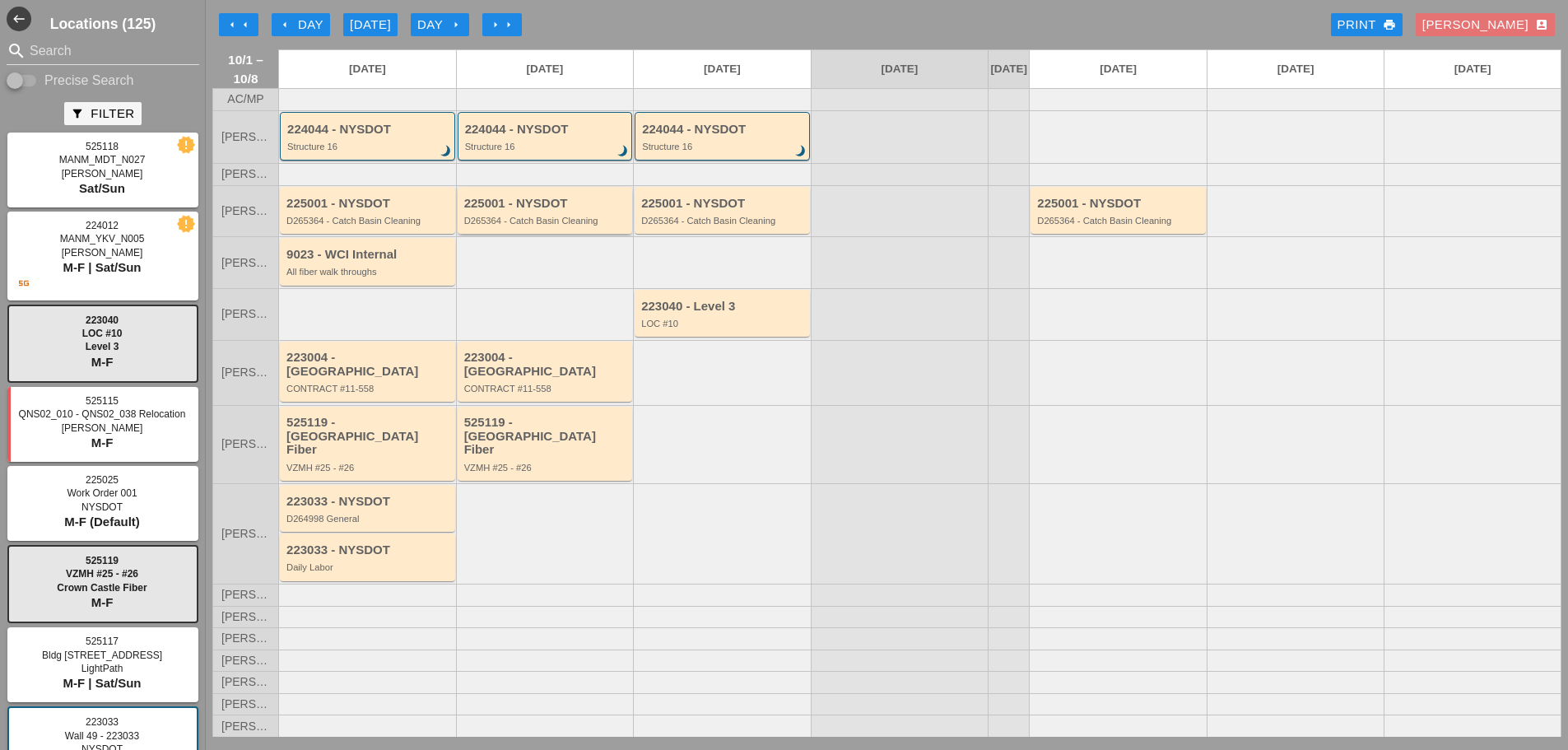
click at [499, 234] on div "225001 - NYSDOT D265364 - Catch Basin Cleaning" at bounding box center [546, 210] width 175 height 47
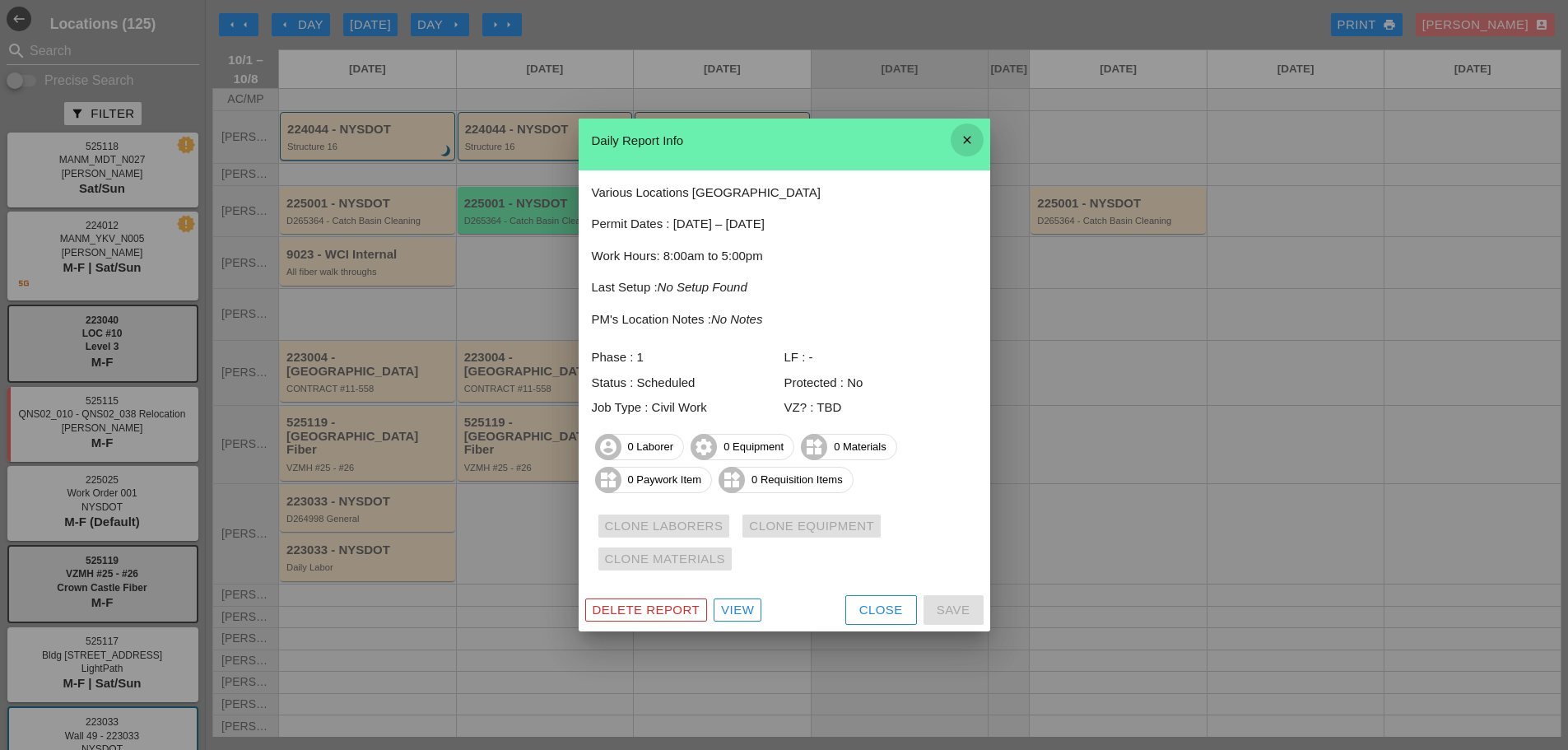
click at [964, 142] on icon "close" at bounding box center [967, 139] width 33 height 33
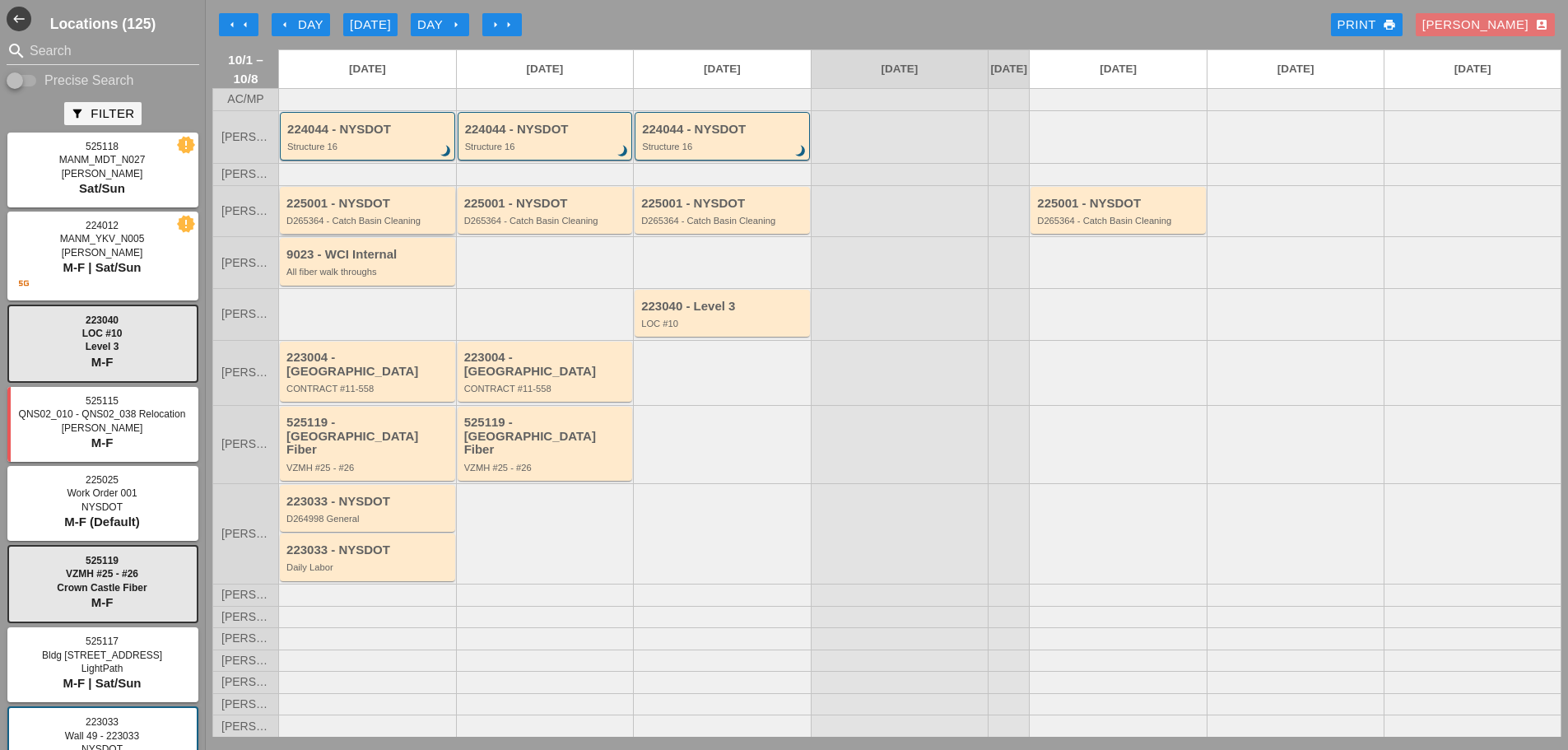
click at [379, 225] on div "D265364 - Catch Basin Cleaning" at bounding box center [368, 220] width 164 height 10
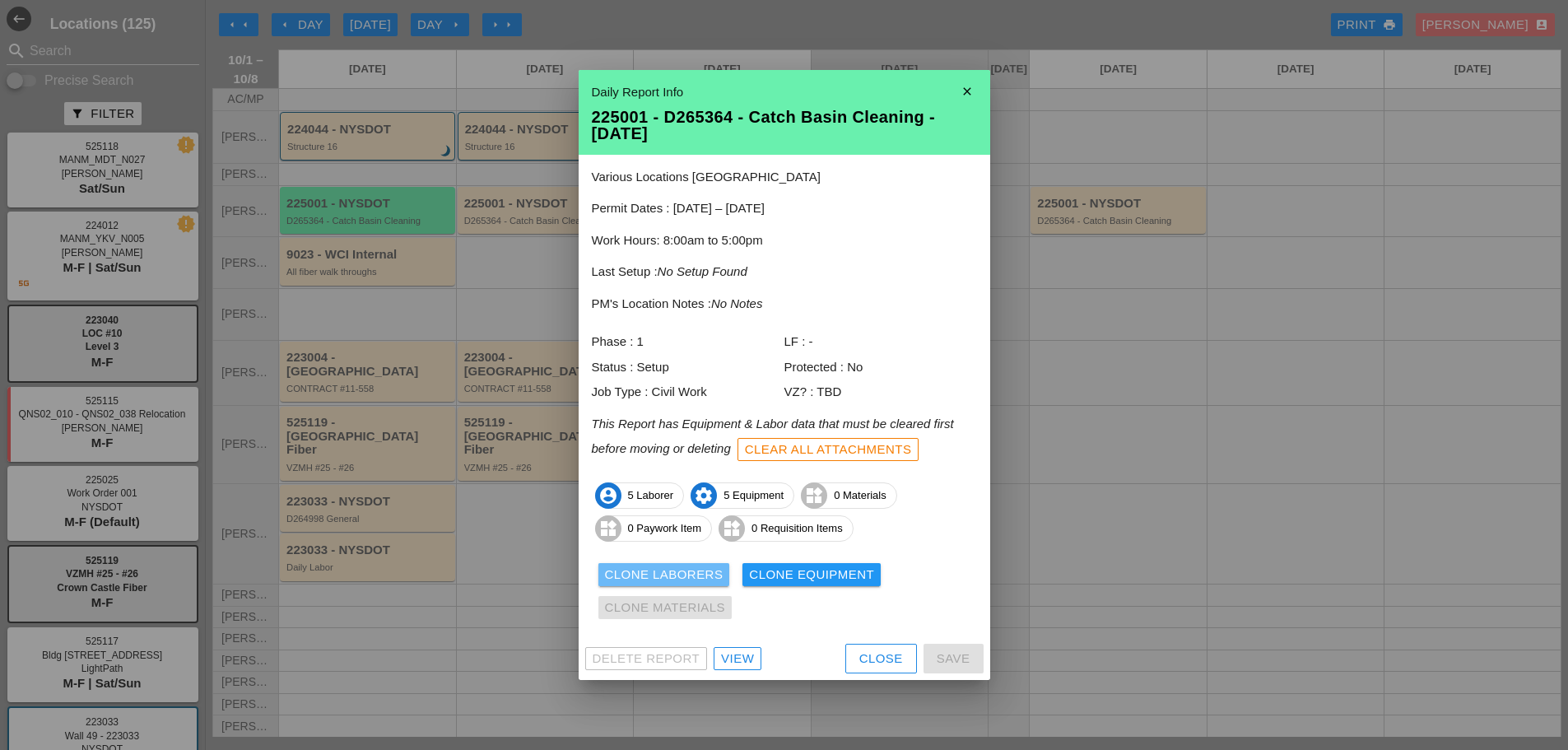
click at [644, 575] on div "Clone Laborers" at bounding box center [664, 575] width 118 height 19
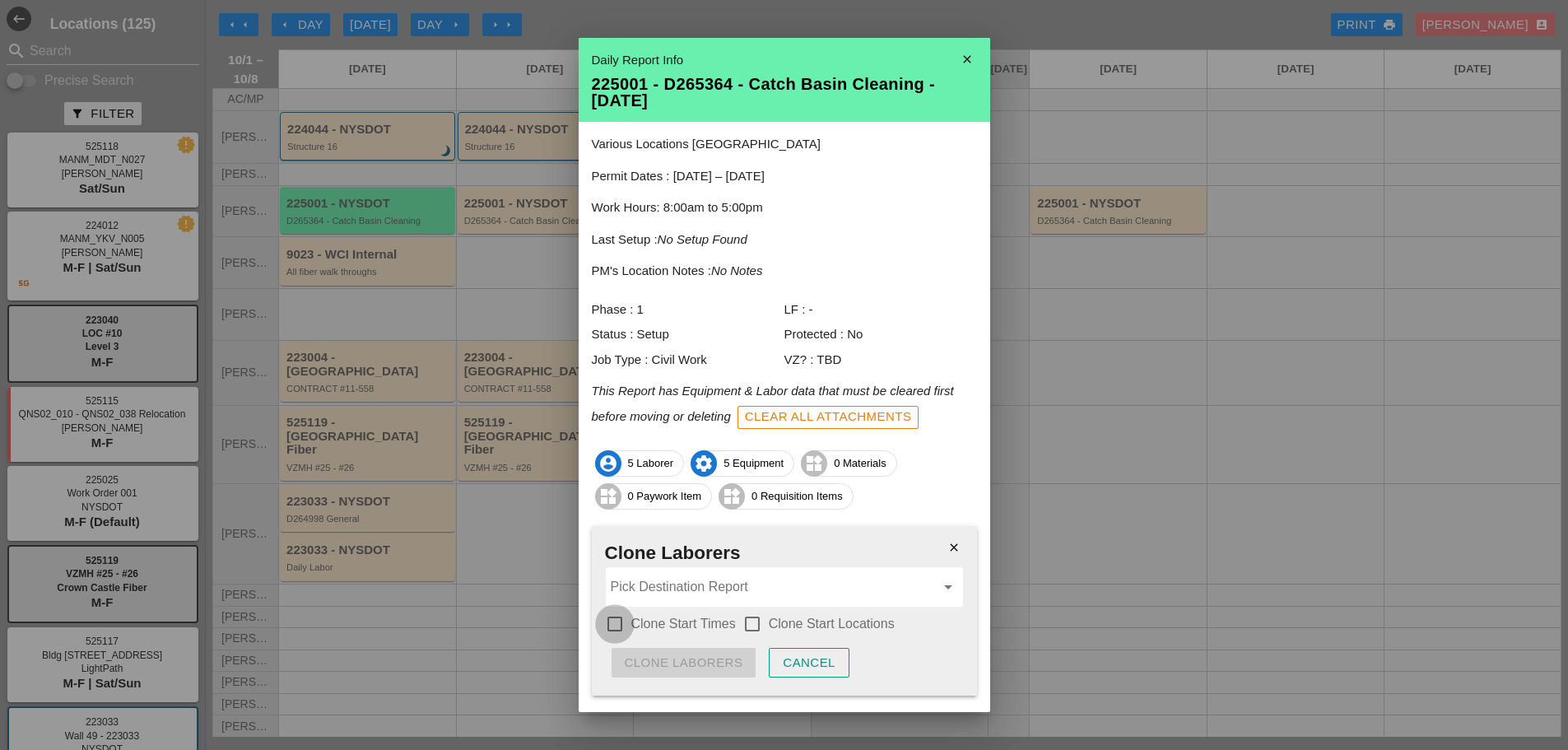
drag, startPoint x: 618, startPoint y: 626, endPoint x: 698, endPoint y: 612, distance: 81.2
click at [619, 625] on div at bounding box center [615, 624] width 28 height 28
click at [754, 622] on div at bounding box center [753, 624] width 28 height 28
click at [723, 597] on input "Pick Destination Report" at bounding box center [773, 587] width 325 height 27
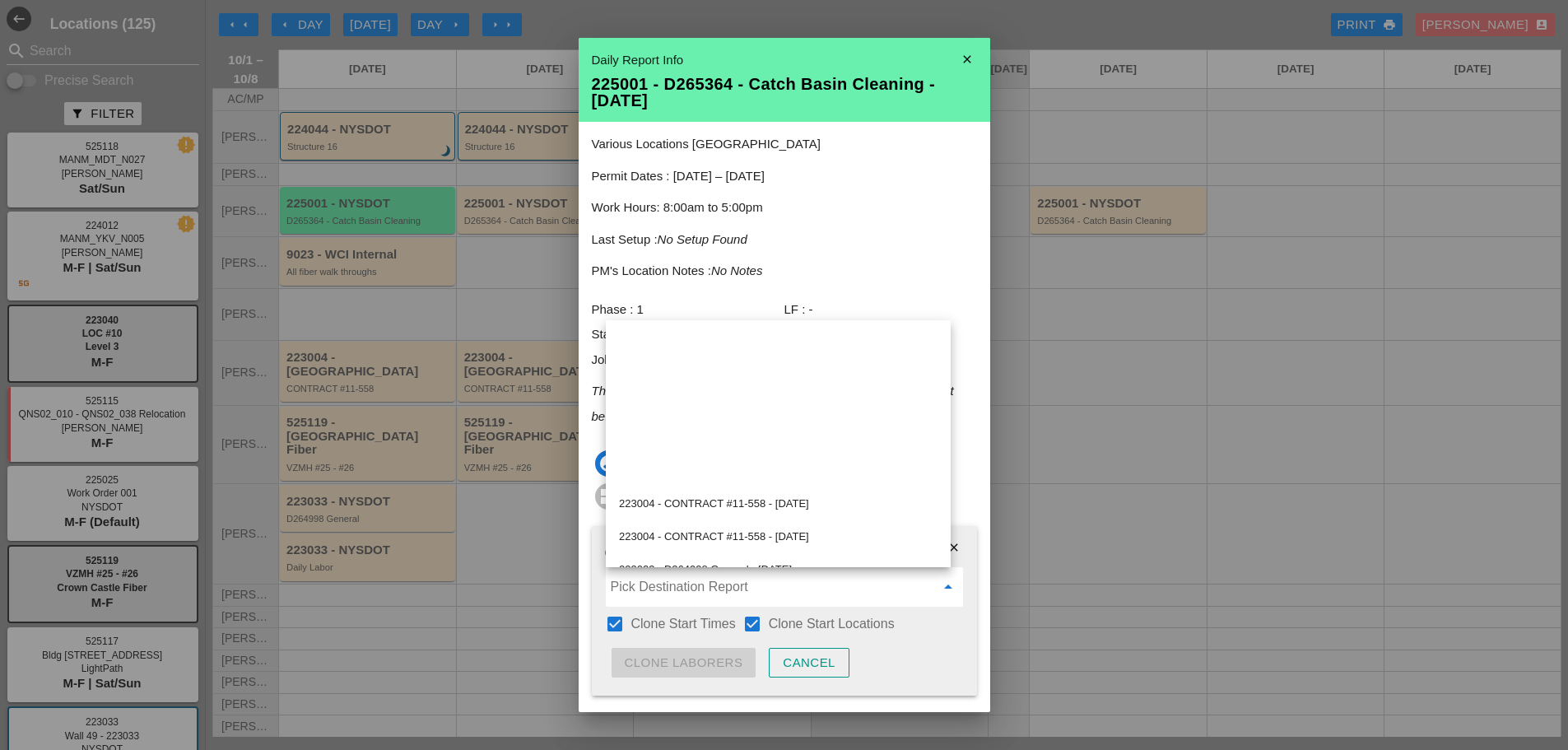
scroll to position [0, 0]
click at [958, 58] on icon "close" at bounding box center [967, 58] width 33 height 33
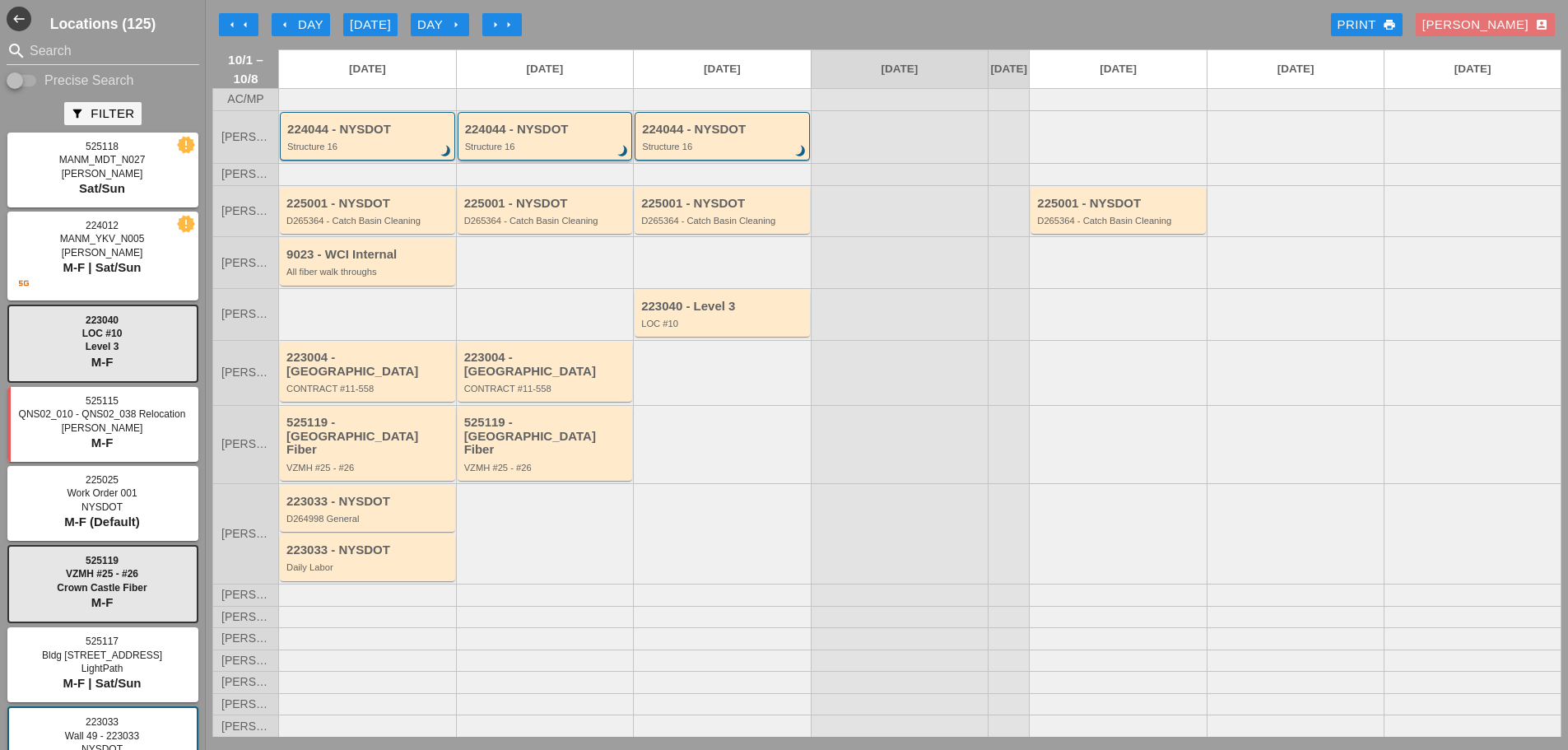
click at [599, 152] on div "Structure 16" at bounding box center [546, 147] width 163 height 10
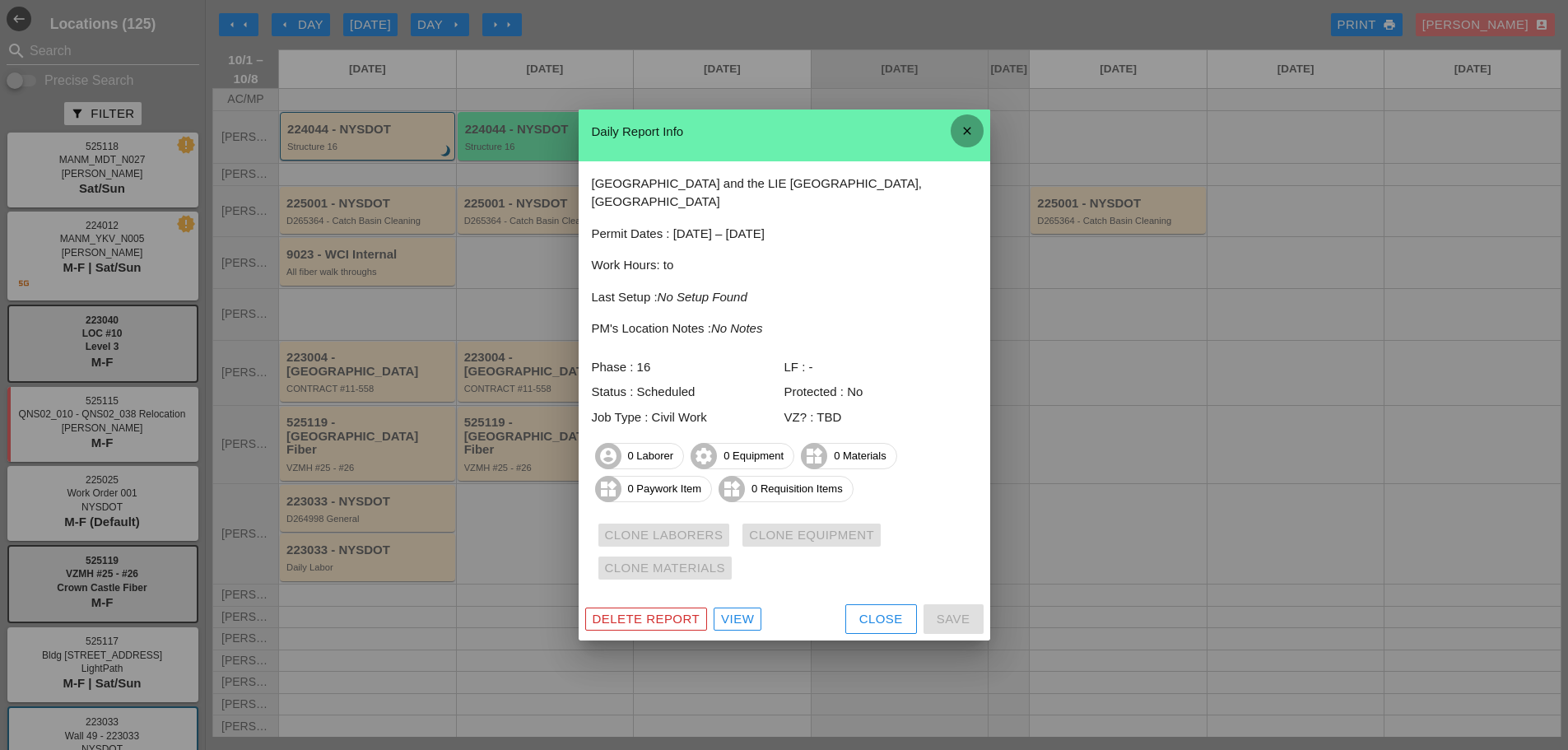
click at [974, 144] on icon "close" at bounding box center [967, 130] width 33 height 33
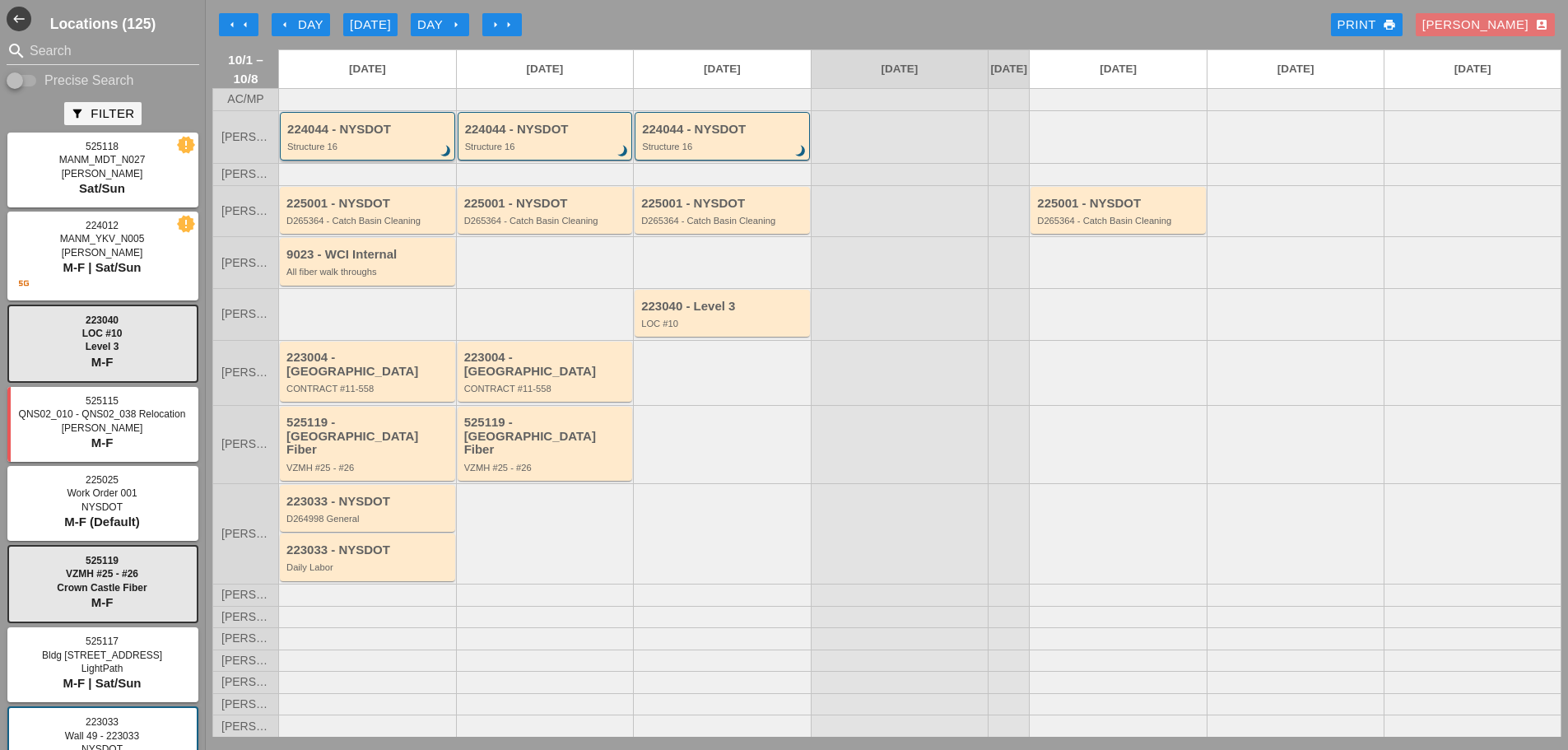
click at [360, 152] on div "Structure 16" at bounding box center [368, 147] width 163 height 10
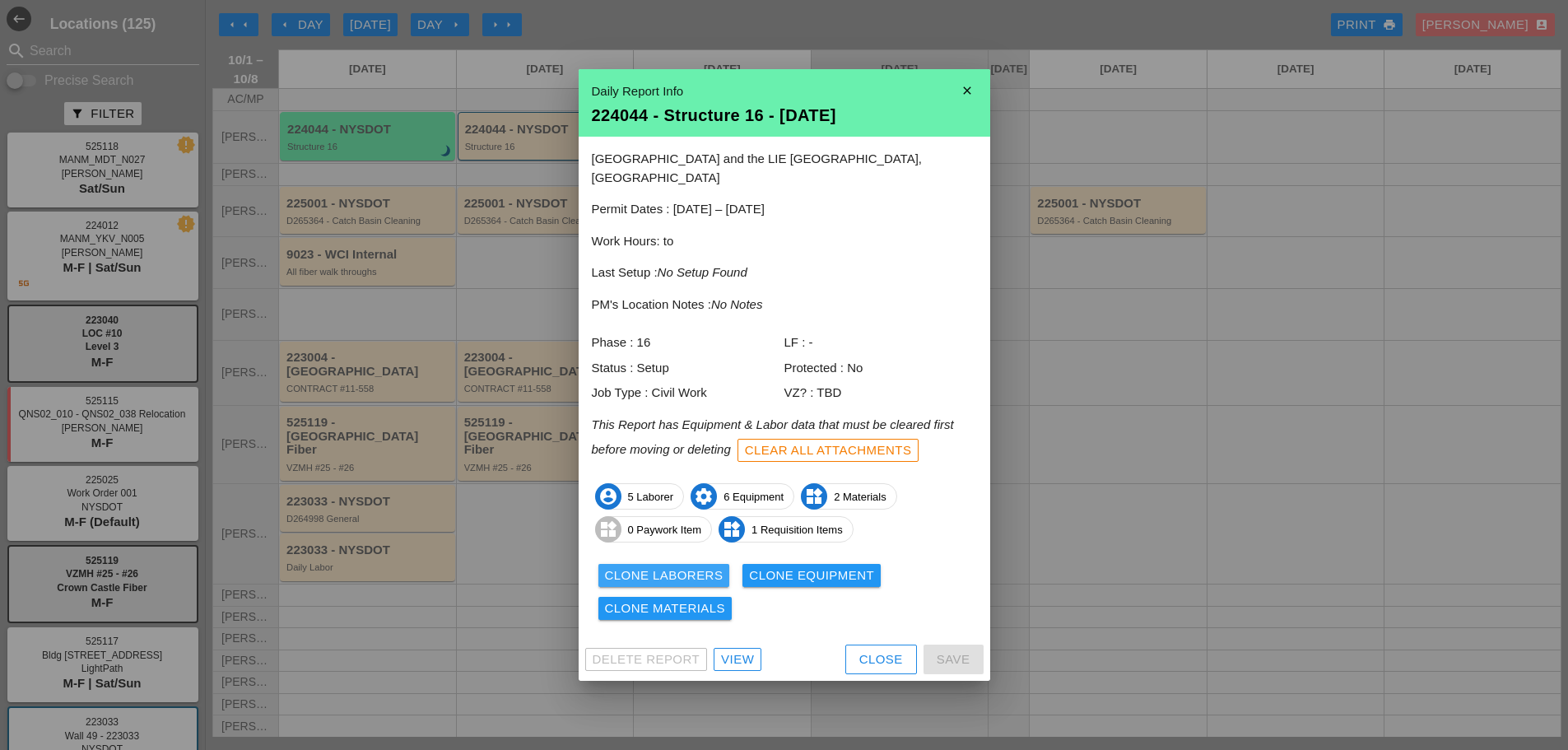
click at [633, 566] on div "Clone Laborers" at bounding box center [664, 576] width 118 height 19
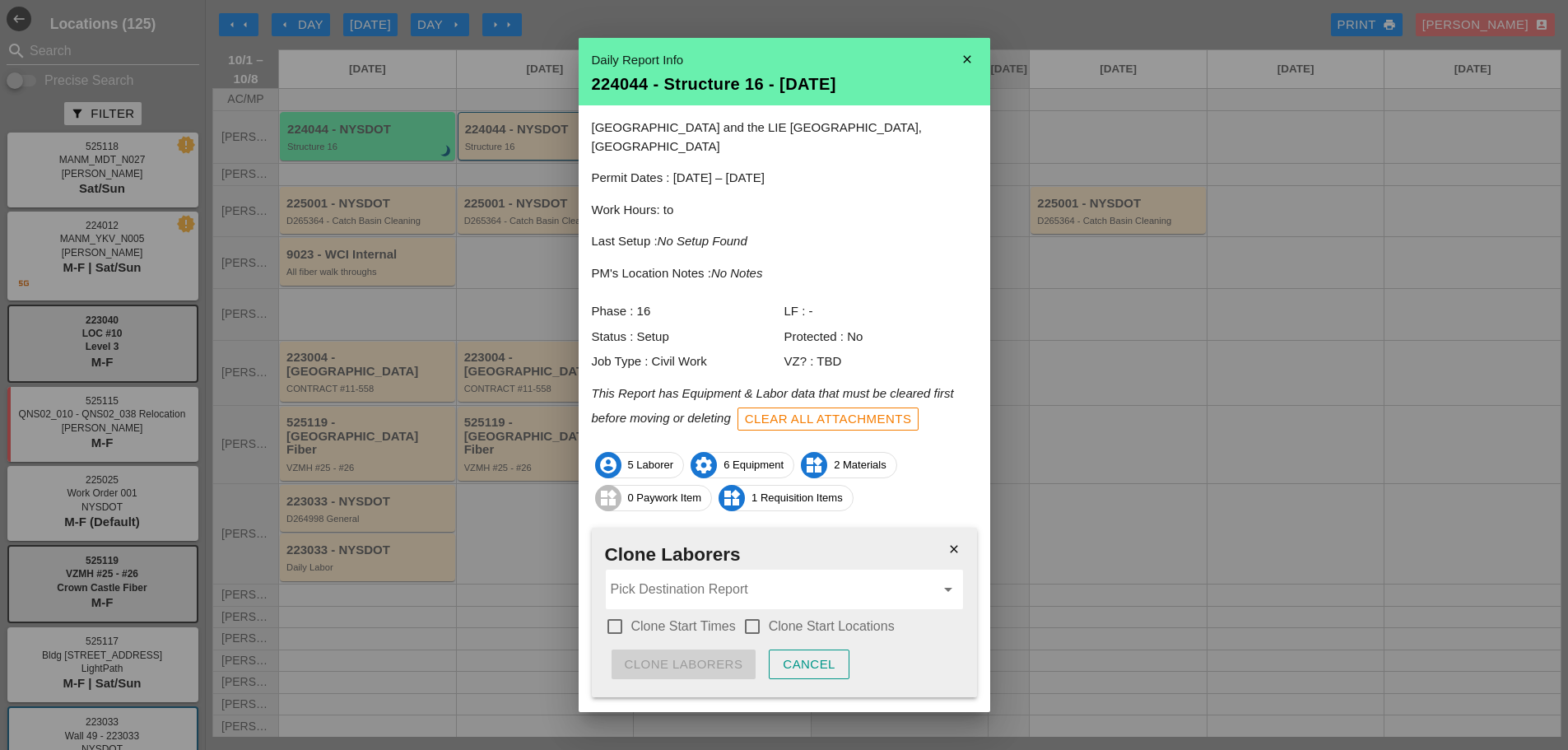
click at [614, 612] on div at bounding box center [615, 627] width 28 height 28
checkbox input "true"
click at [749, 612] on div at bounding box center [753, 627] width 28 height 28
checkbox input "true"
click at [698, 576] on input "Pick Destination Report" at bounding box center [773, 590] width 325 height 27
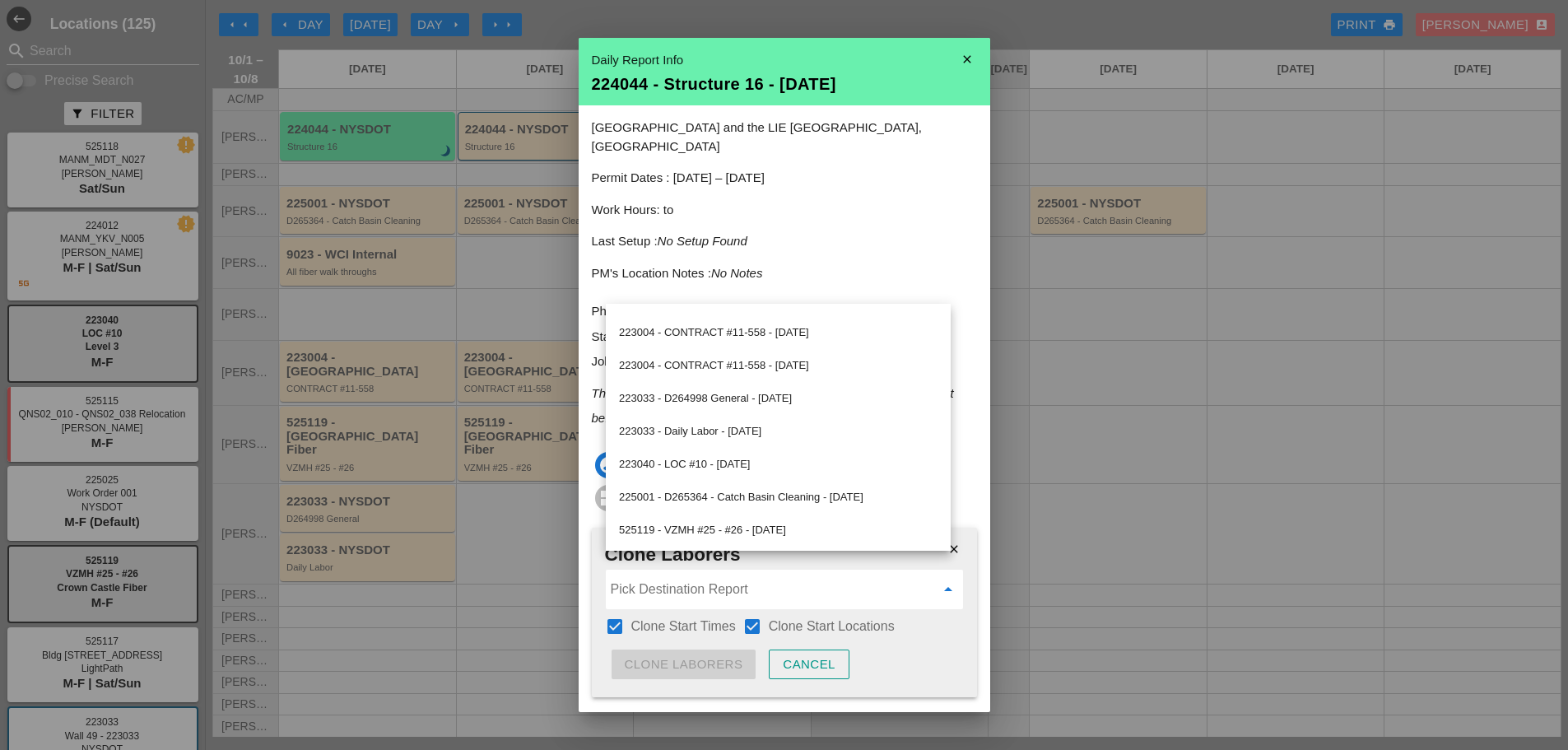
scroll to position [220, 0]
click at [960, 53] on icon "close" at bounding box center [967, 58] width 33 height 33
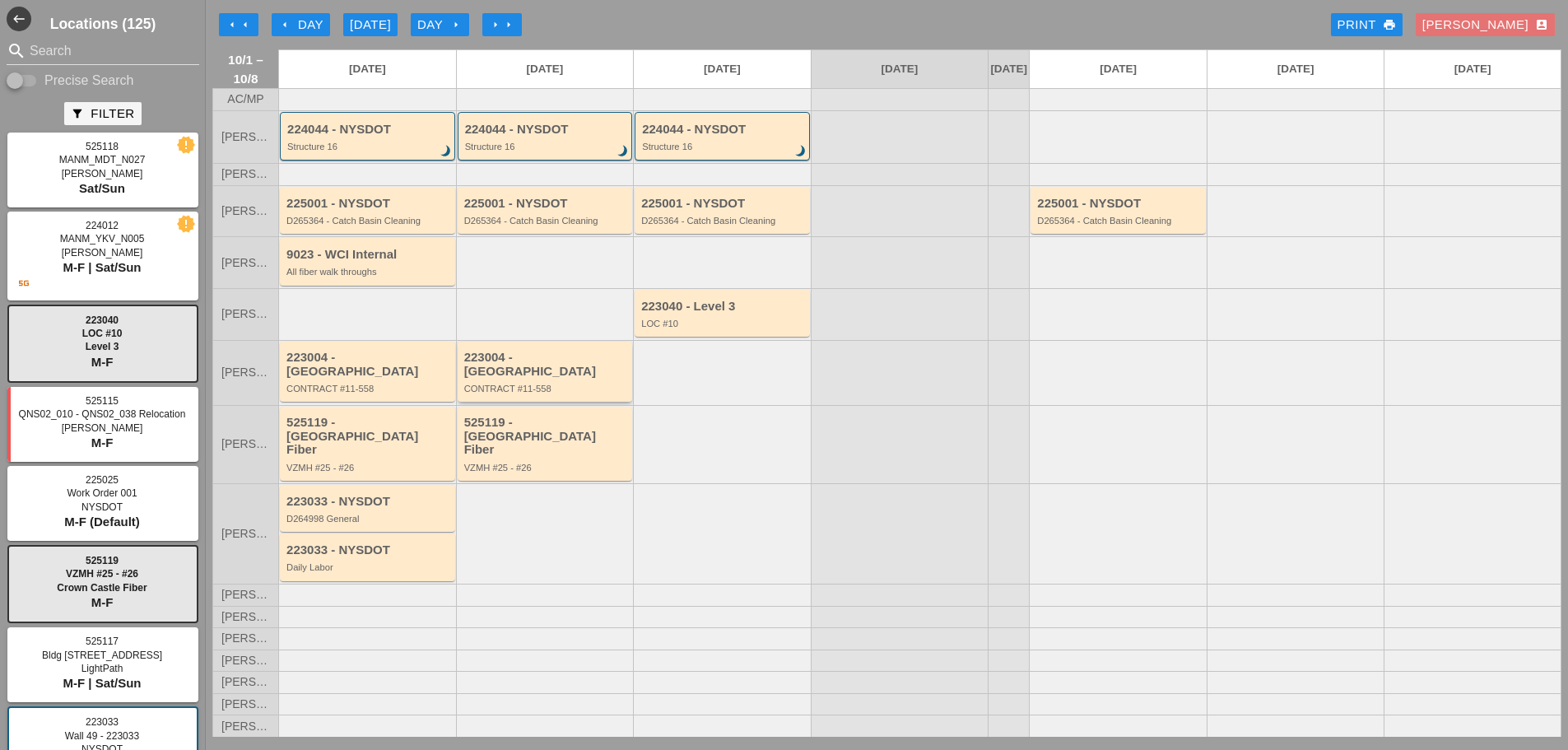
click at [577, 391] on div "223004 - Green Mtn CONTRACT #11-558" at bounding box center [546, 371] width 164 height 43
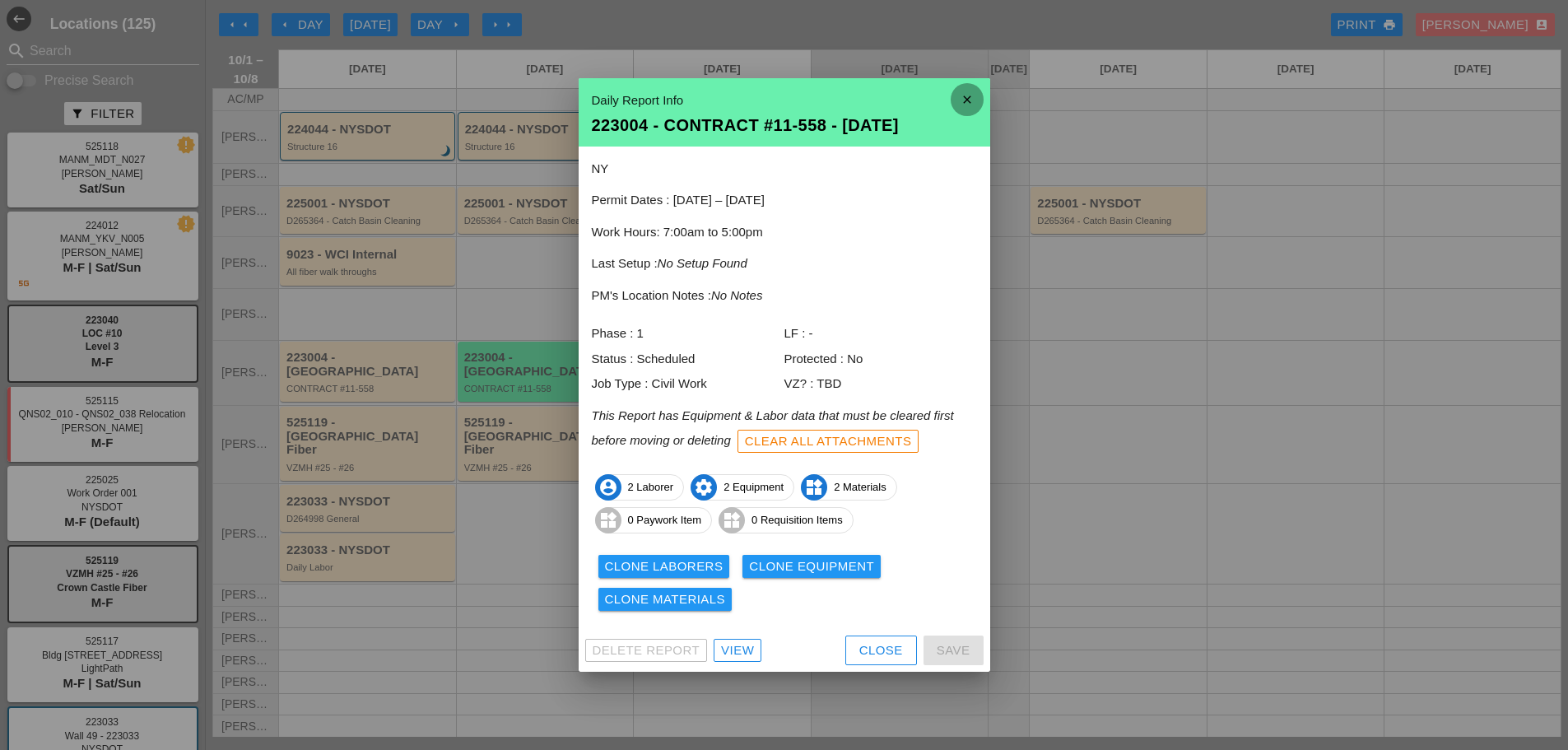
click at [967, 94] on icon "close" at bounding box center [967, 99] width 33 height 33
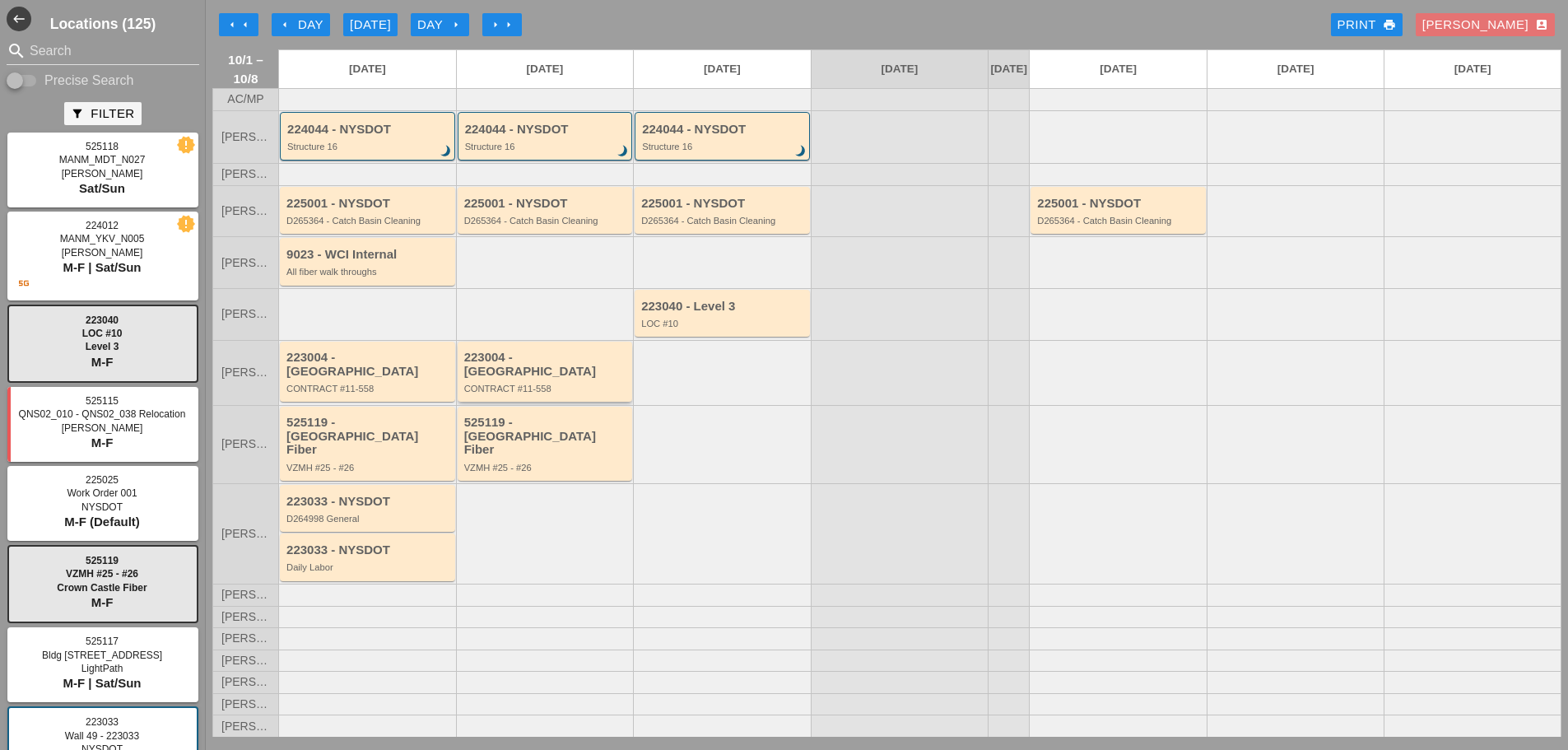
click at [525, 394] on div "CONTRACT #11-558" at bounding box center [546, 389] width 164 height 10
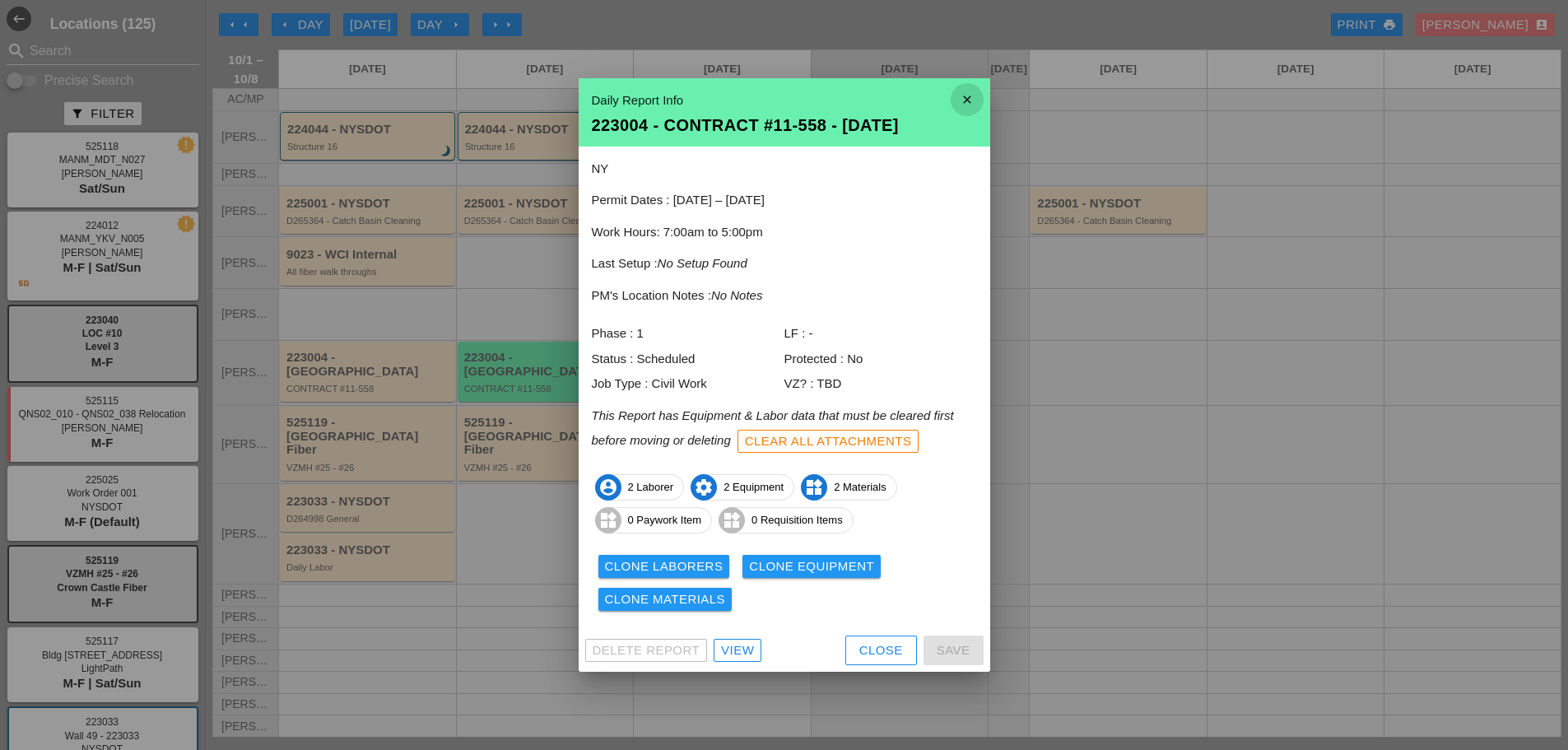
click at [962, 86] on icon "close" at bounding box center [967, 99] width 33 height 33
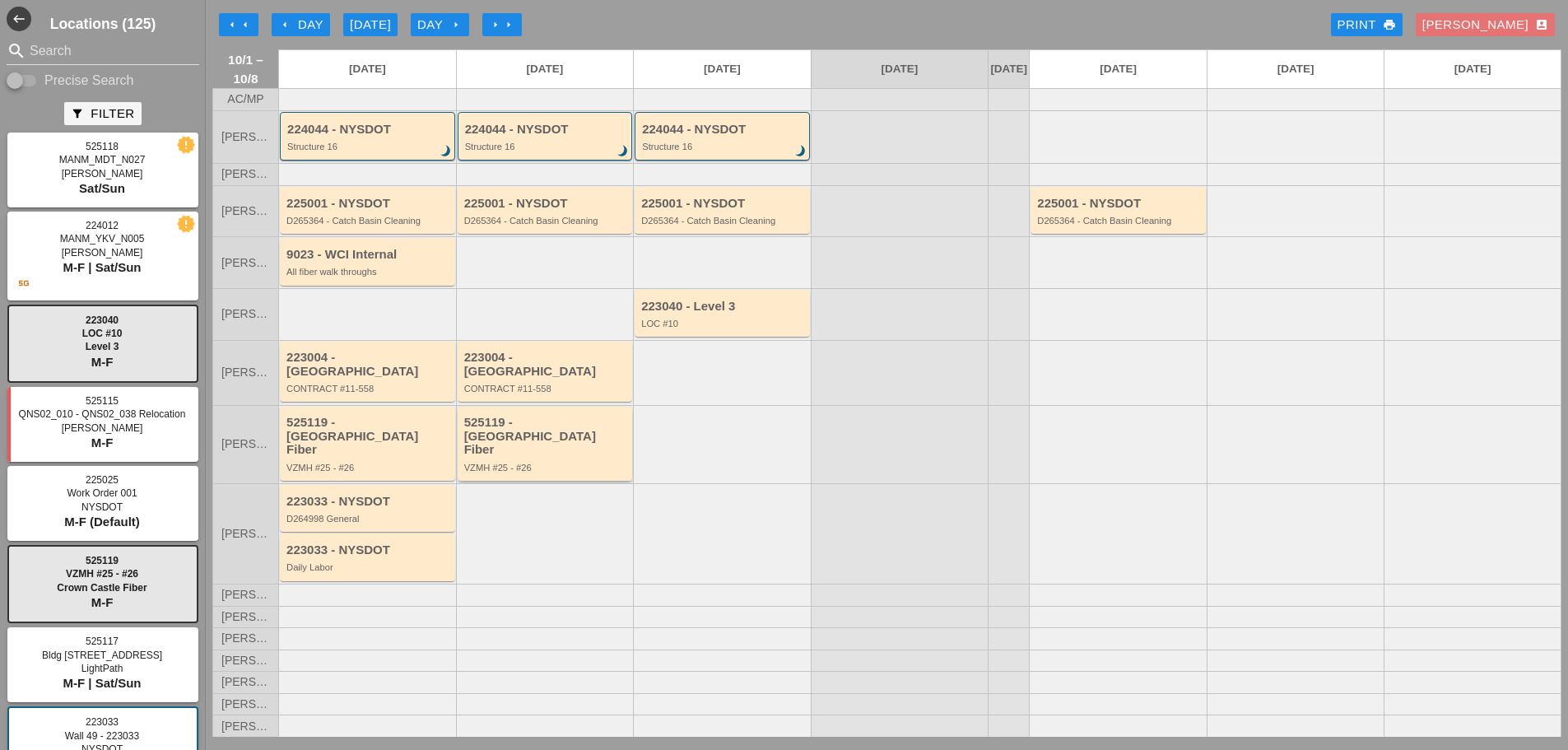
click at [552, 462] on div "VZMH #25 - #26" at bounding box center [546, 467] width 164 height 10
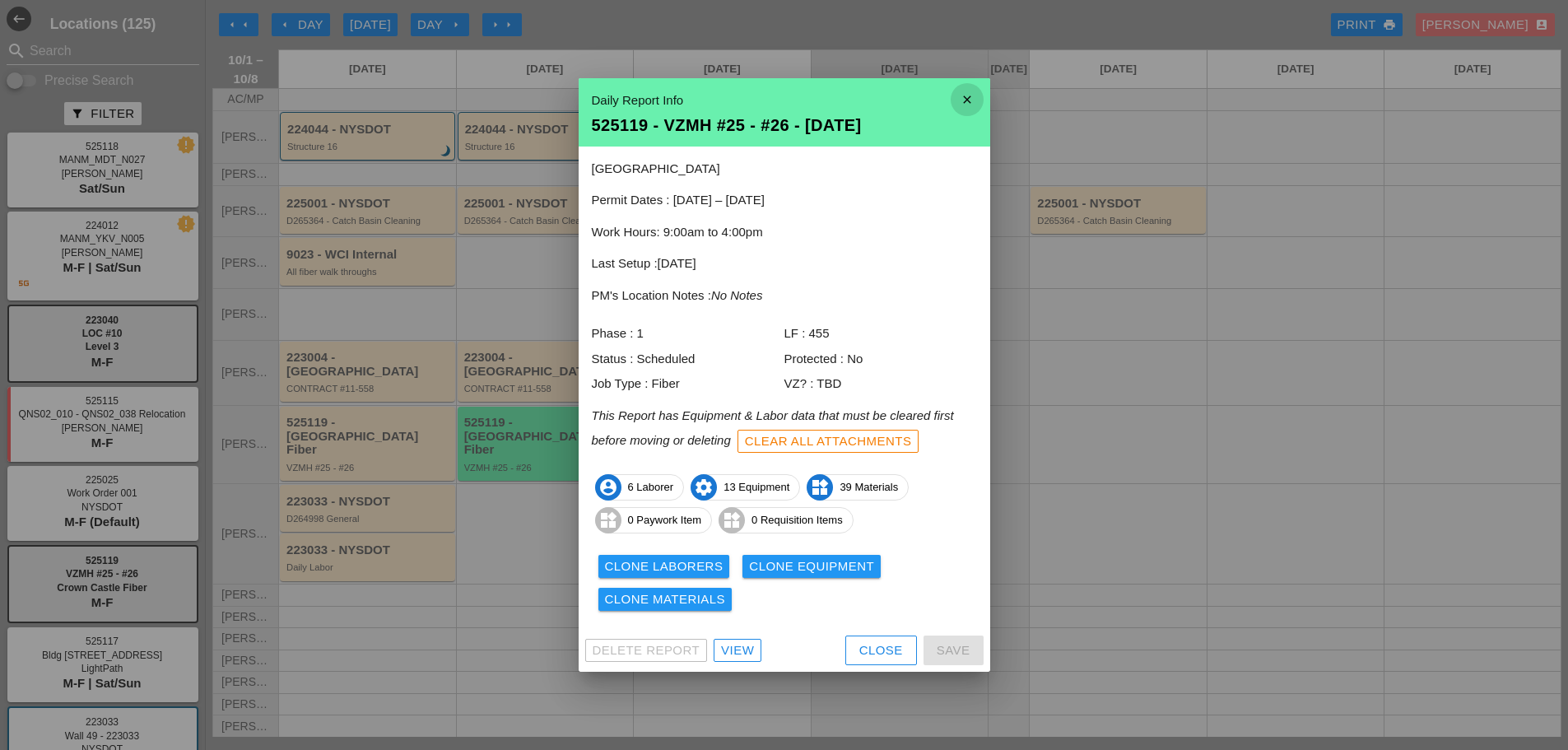
click at [975, 101] on icon "close" at bounding box center [967, 99] width 33 height 33
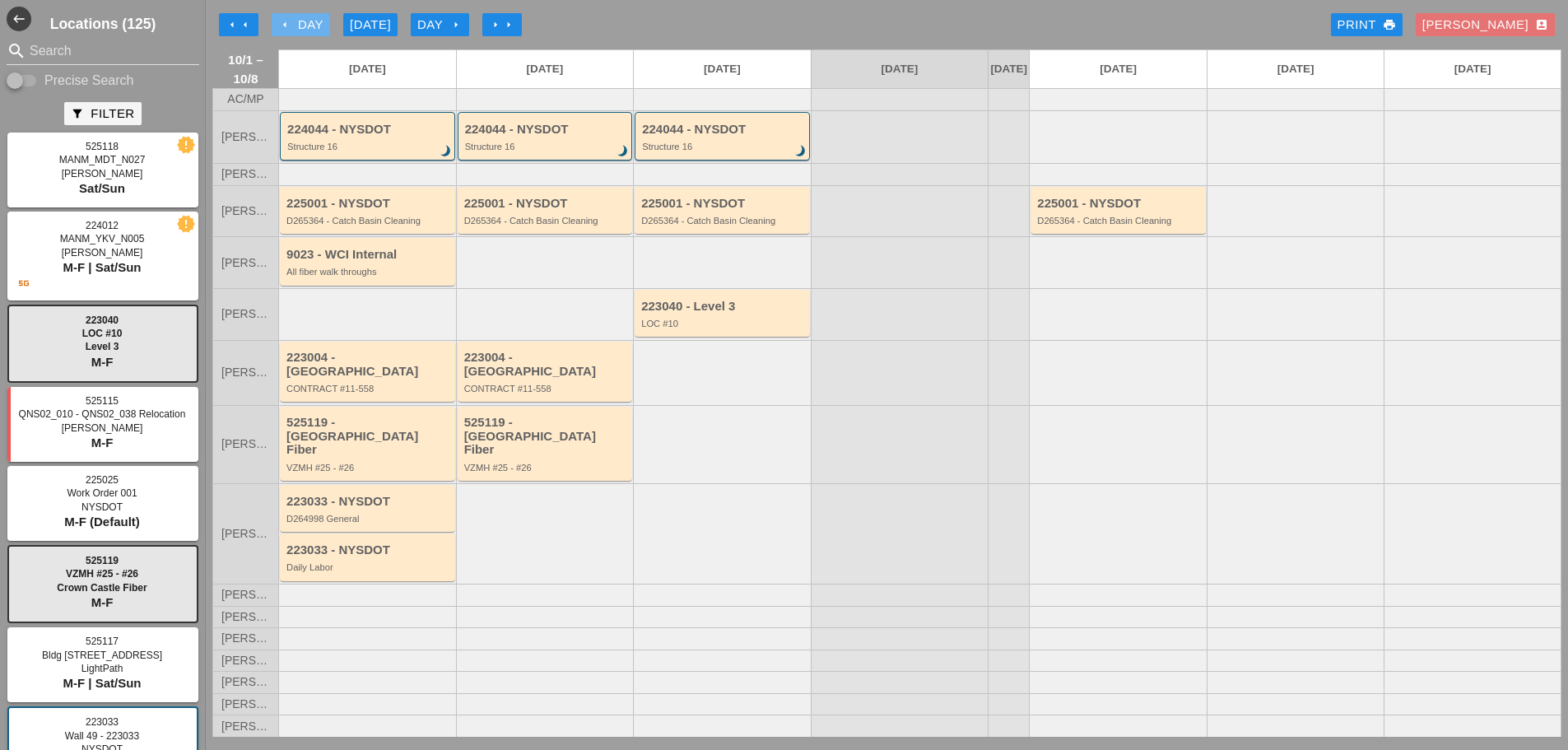
click at [281, 27] on icon "arrow_left" at bounding box center [285, 25] width 13 height 13
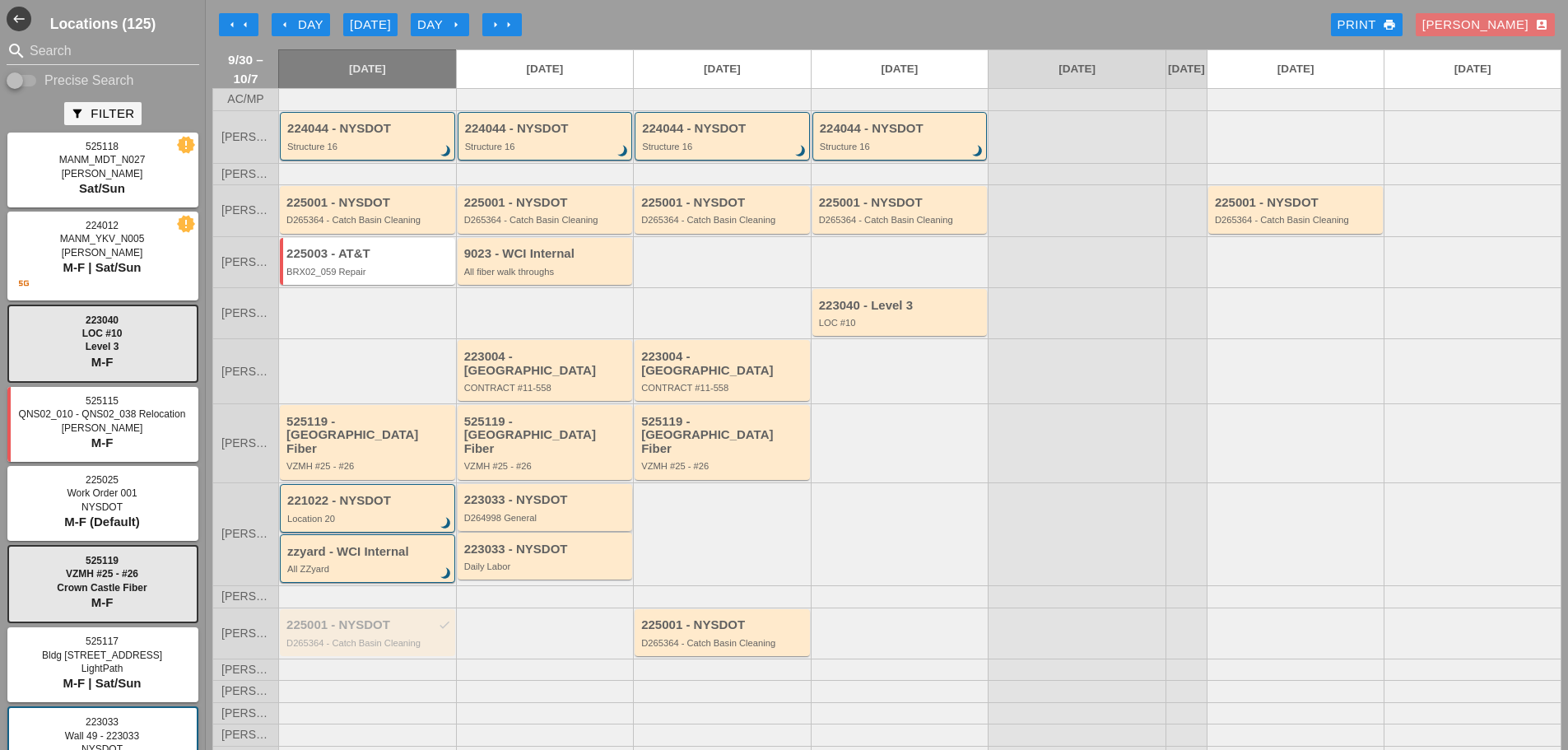
scroll to position [15, 0]
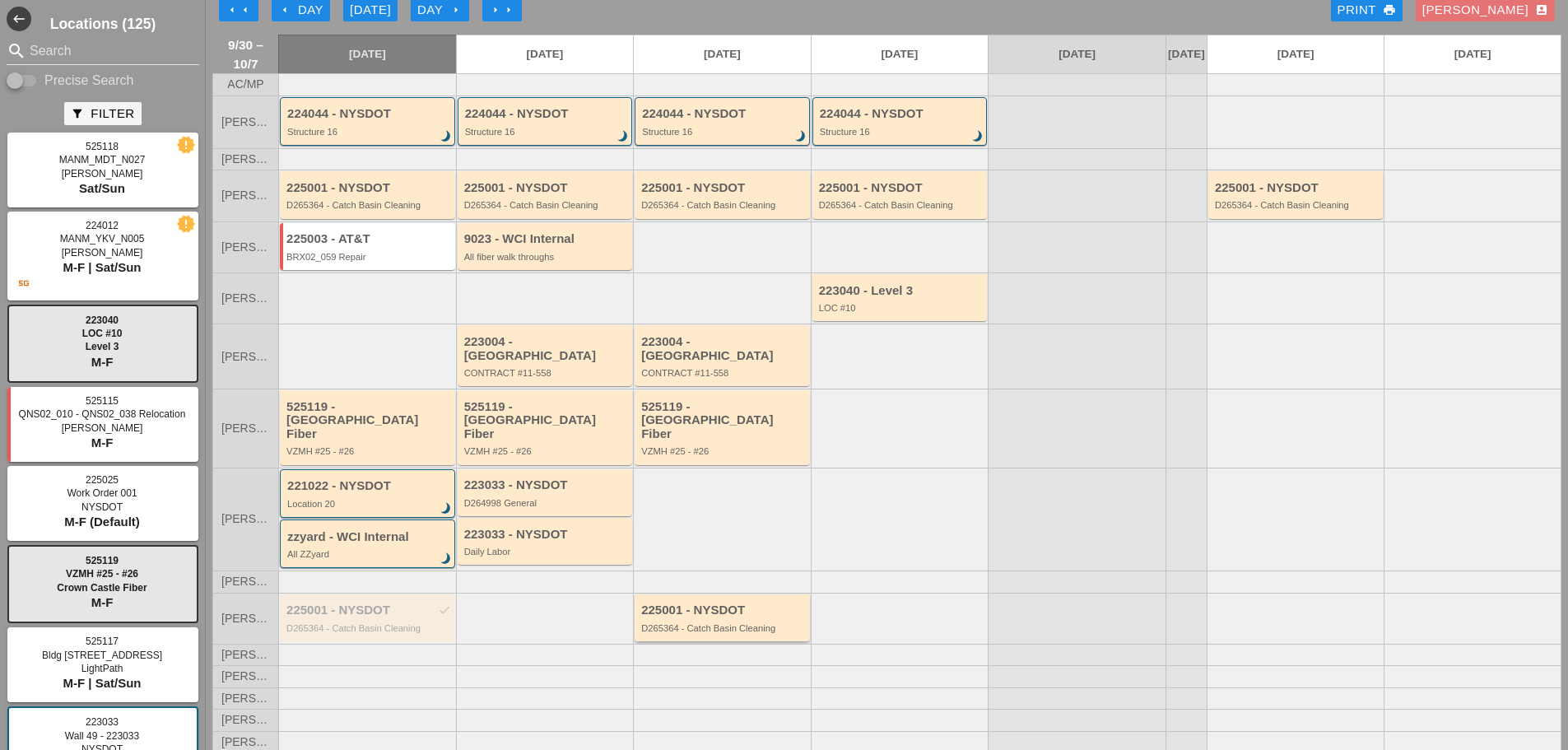
click at [713, 623] on div "D265364 - Catch Basin Cleaning" at bounding box center [723, 628] width 164 height 10
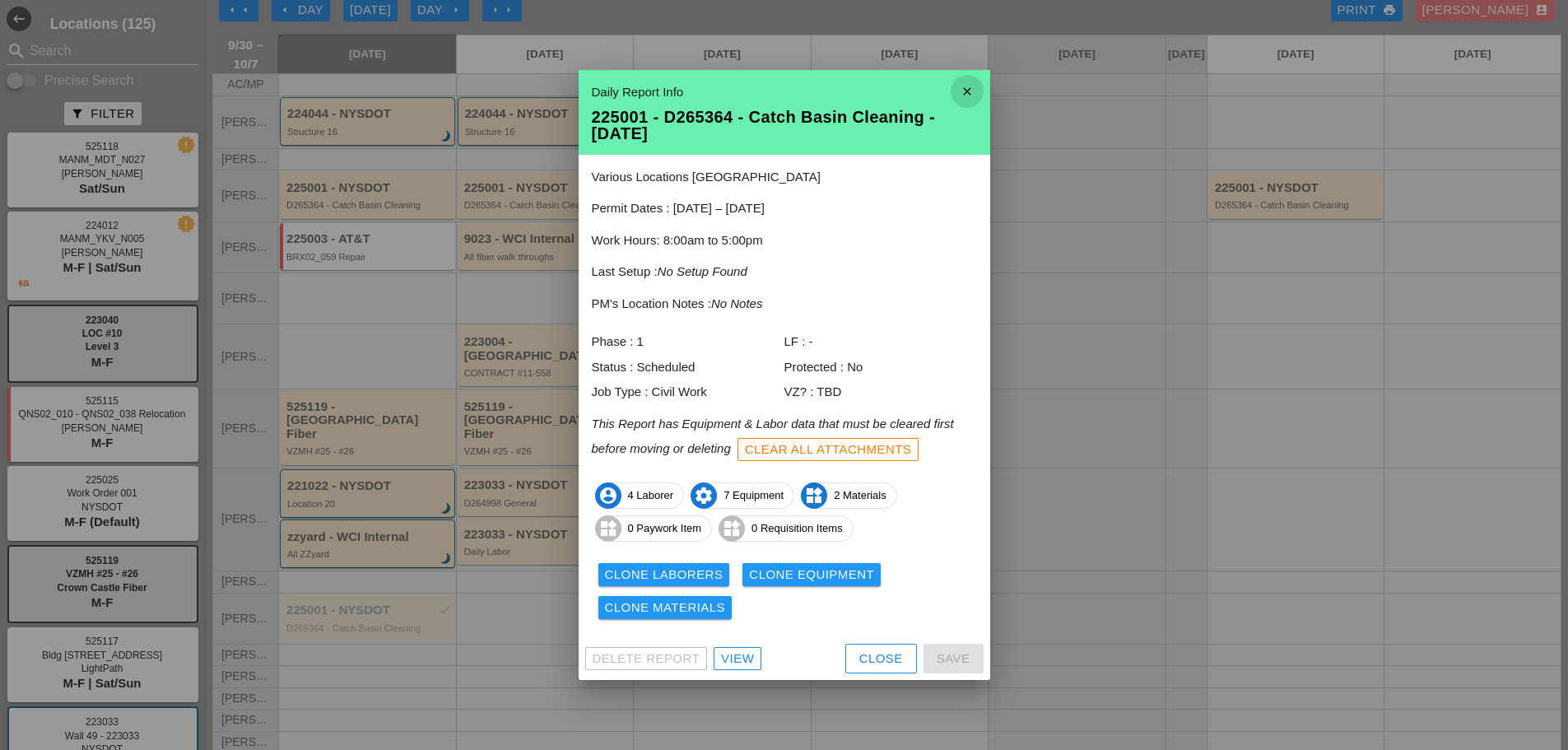
click at [973, 87] on icon "close" at bounding box center [967, 91] width 33 height 33
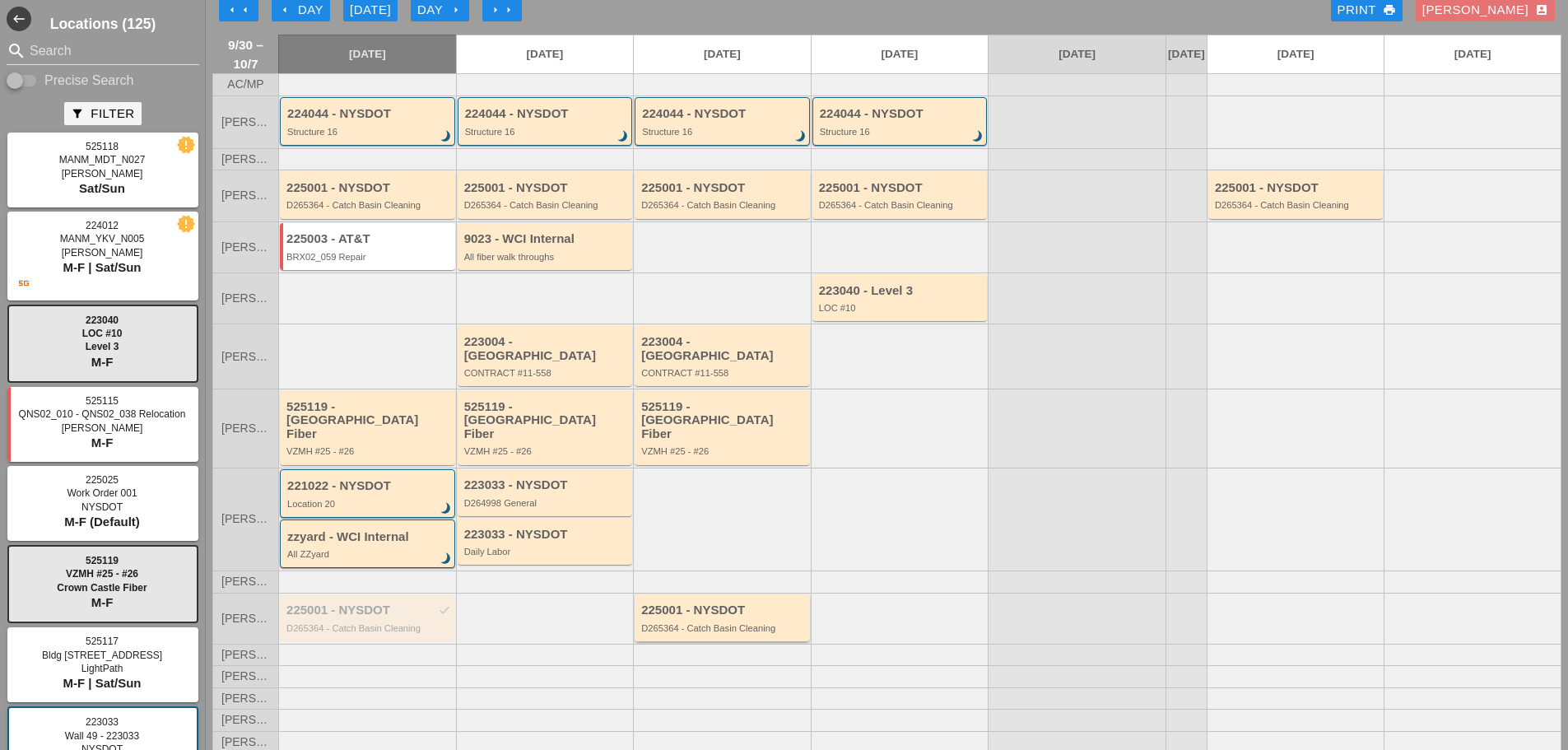
click at [713, 620] on div "225001 - NYSDOT D265364 - Catch Basin Cleaning" at bounding box center [723, 617] width 175 height 47
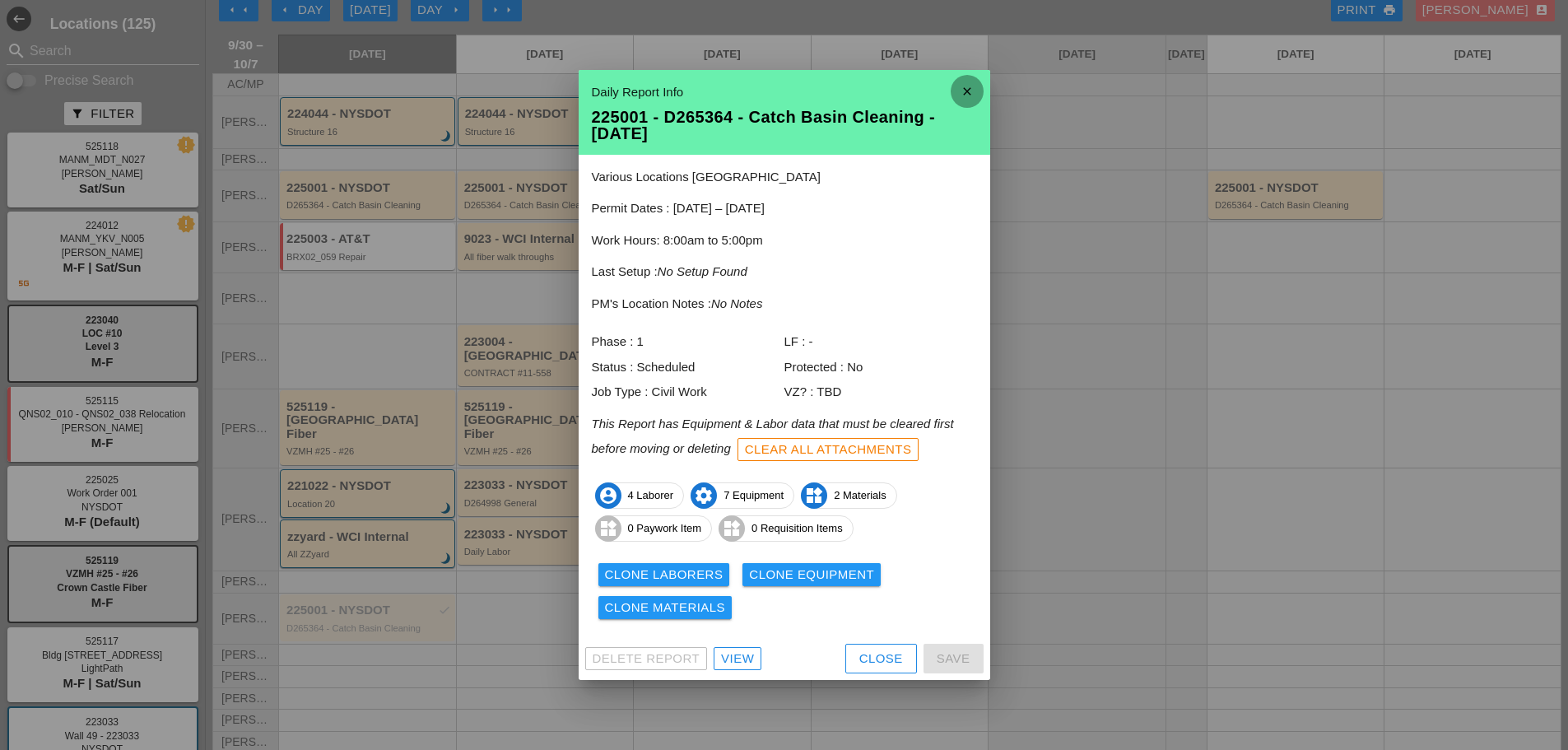
click at [968, 91] on icon "close" at bounding box center [967, 91] width 33 height 33
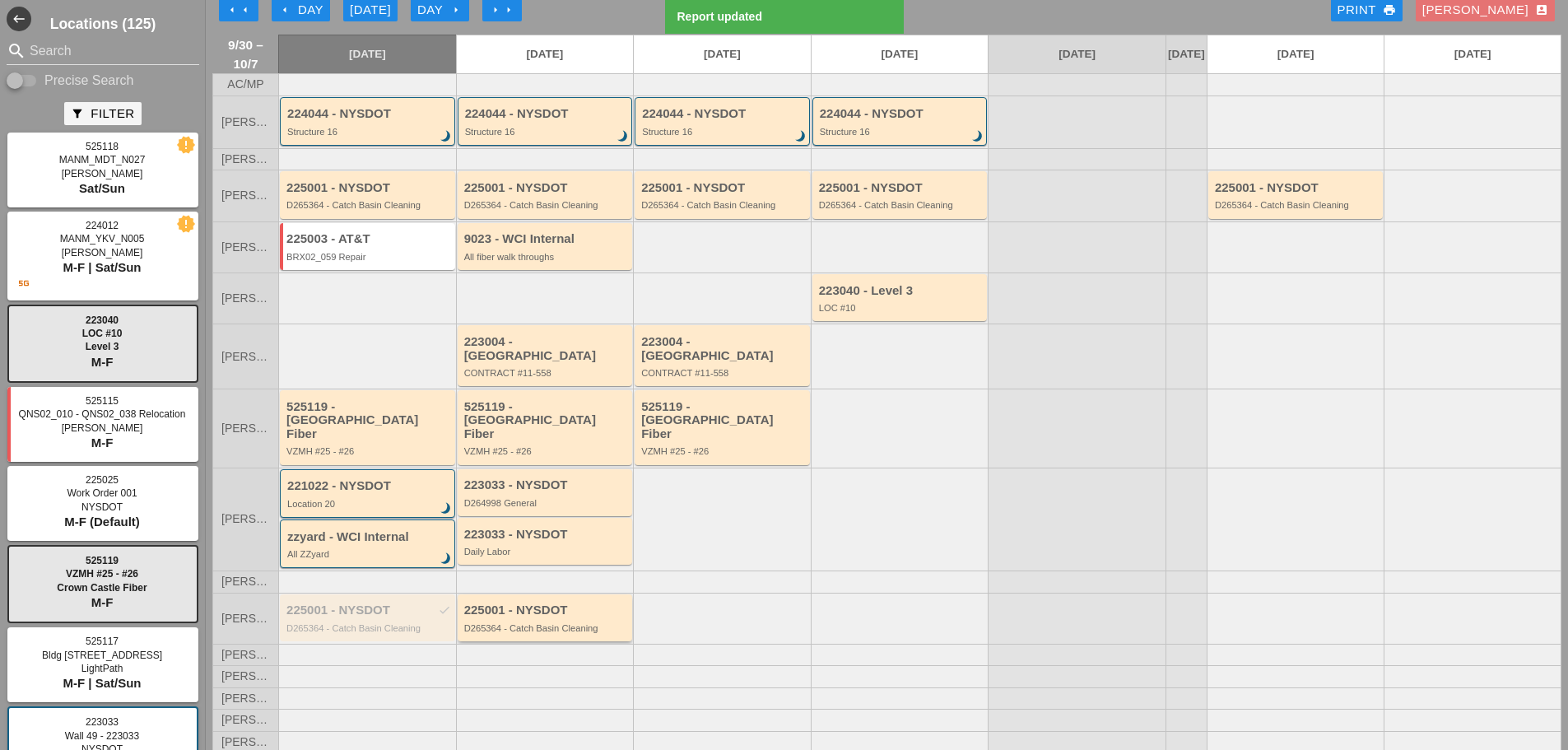
click at [562, 623] on div "D265364 - Catch Basin Cleaning" at bounding box center [546, 628] width 164 height 10
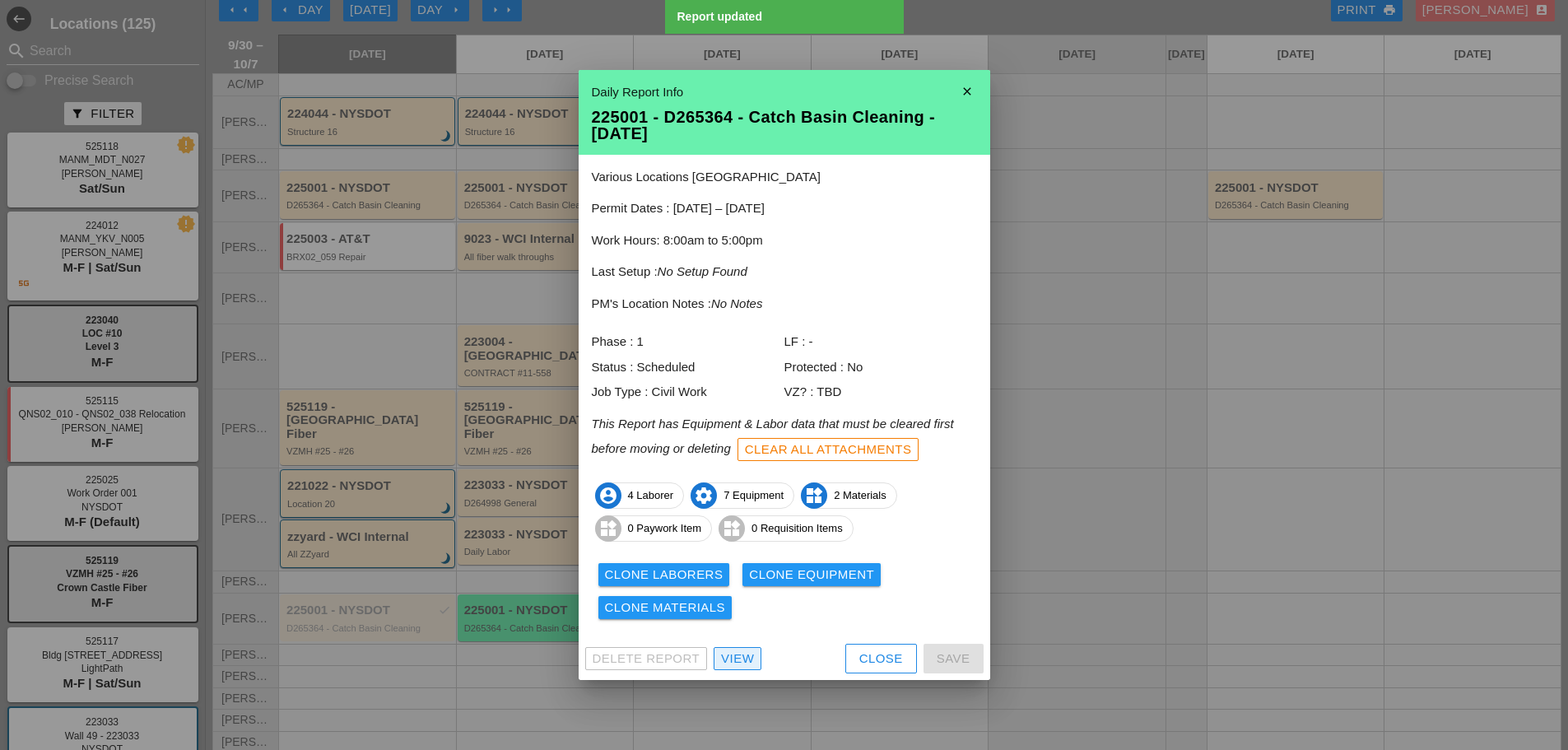
click at [732, 662] on div "View" at bounding box center [737, 658] width 33 height 19
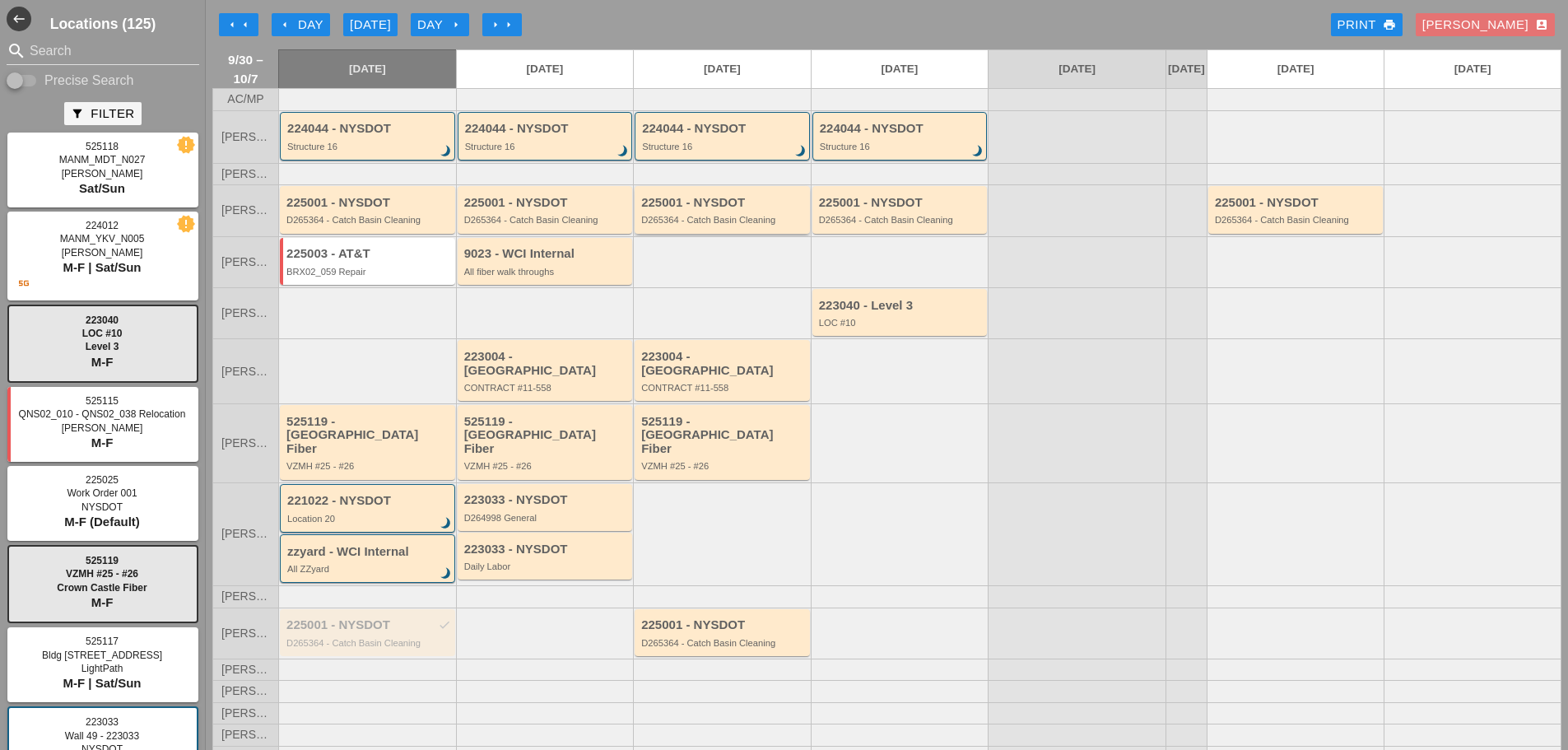
click at [651, 224] on div "D265364 - Catch Basin Cleaning" at bounding box center [723, 220] width 164 height 10
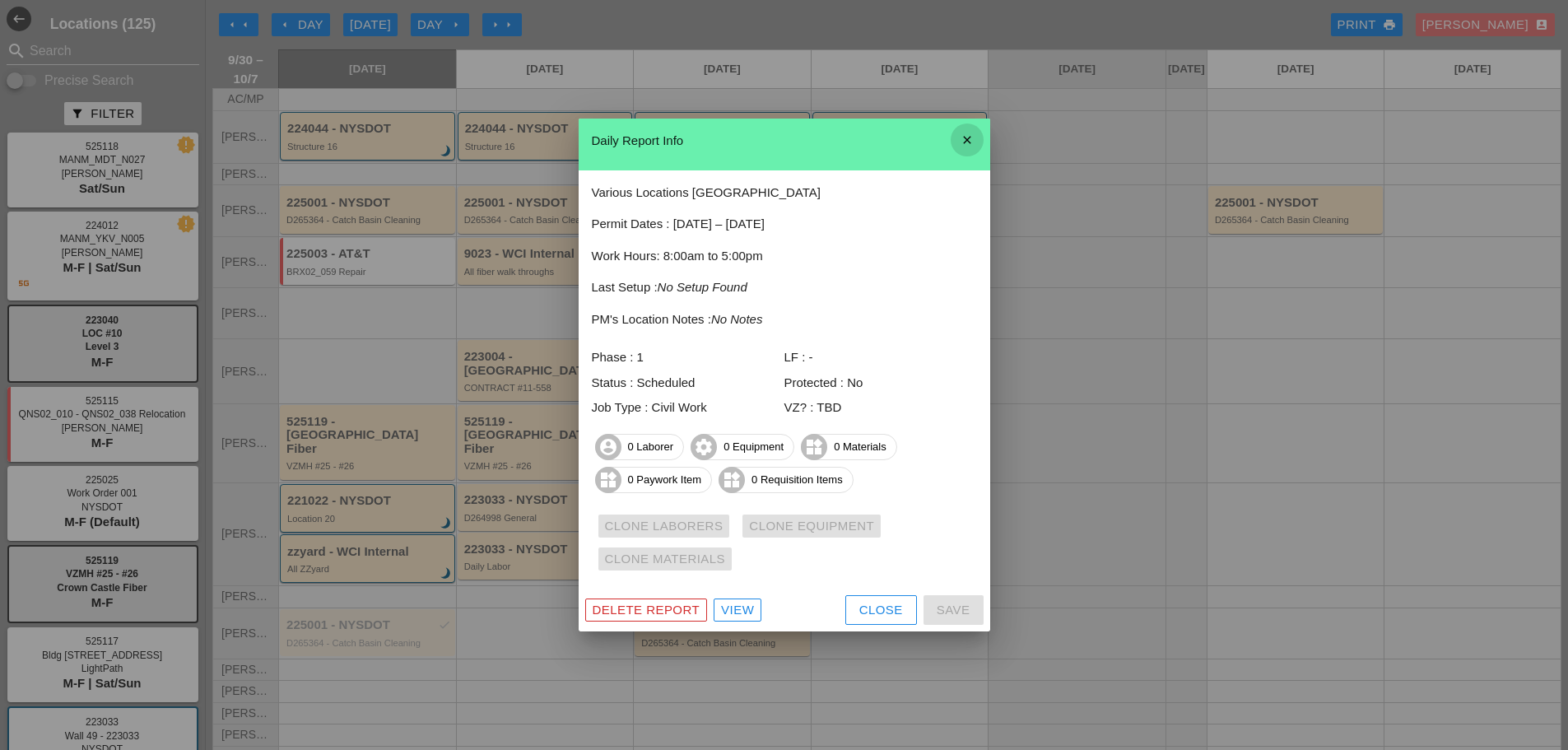
click at [976, 140] on icon "close" at bounding box center [967, 139] width 33 height 33
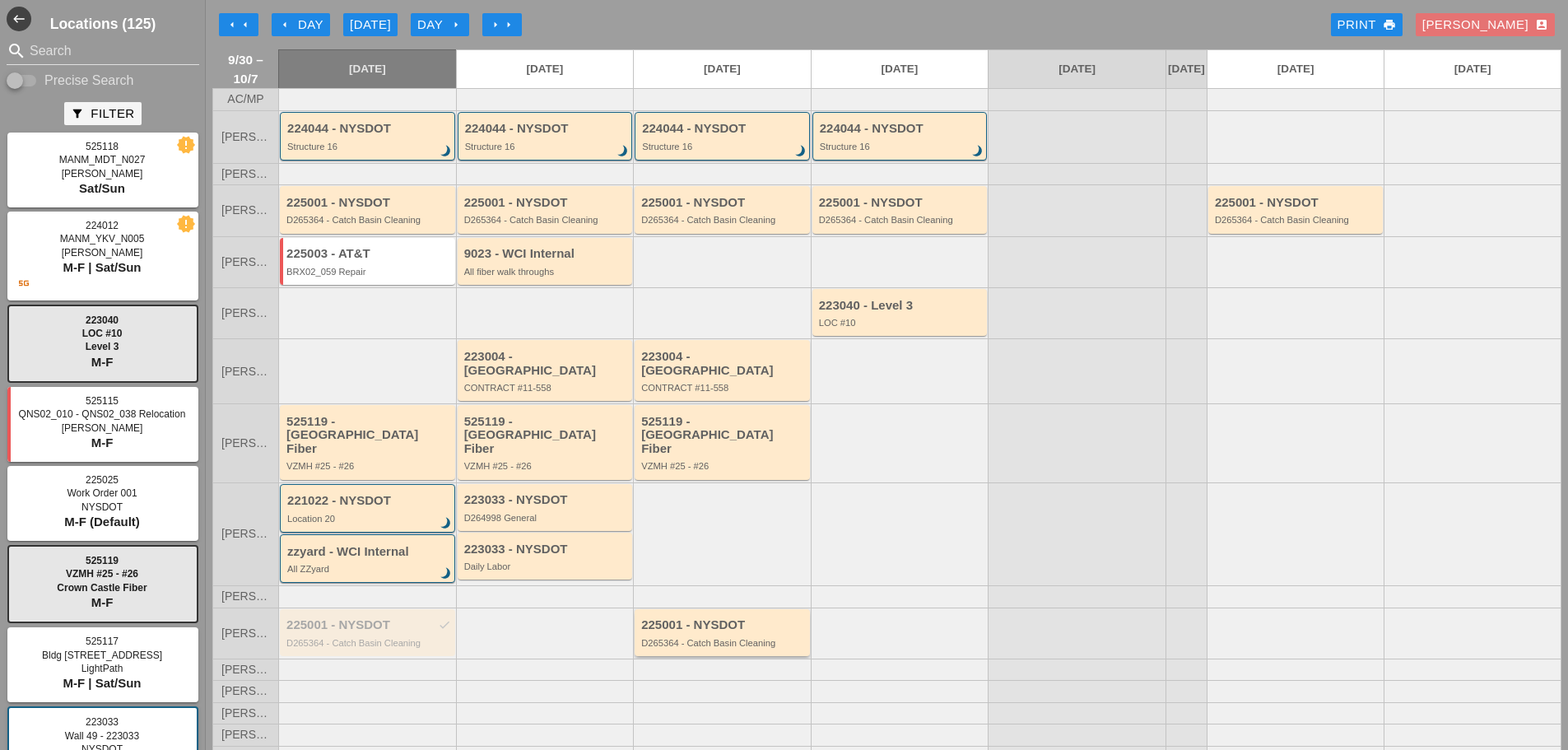
click at [744, 638] on div "D265364 - Catch Basin Cleaning" at bounding box center [723, 643] width 164 height 10
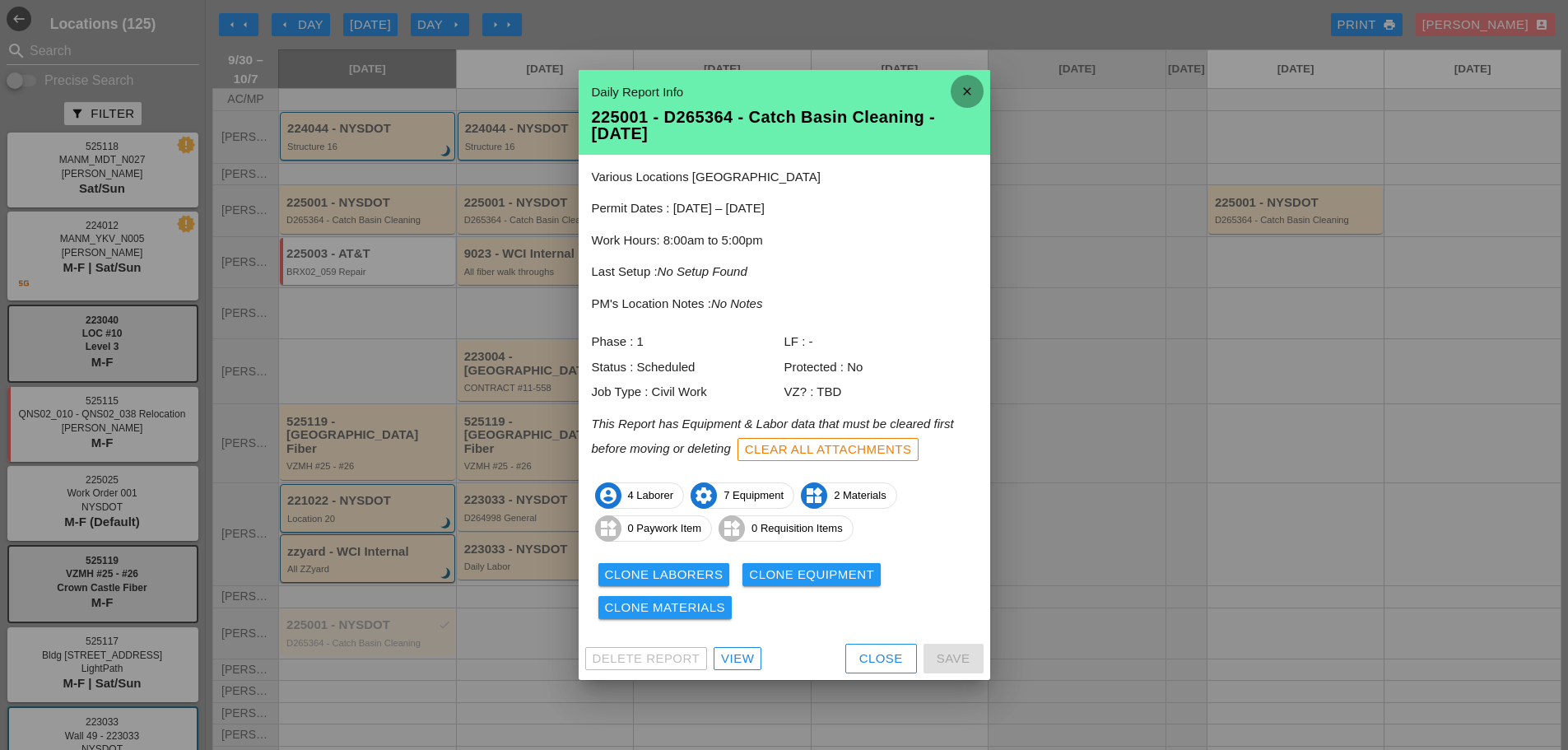
click at [969, 92] on icon "close" at bounding box center [967, 91] width 33 height 33
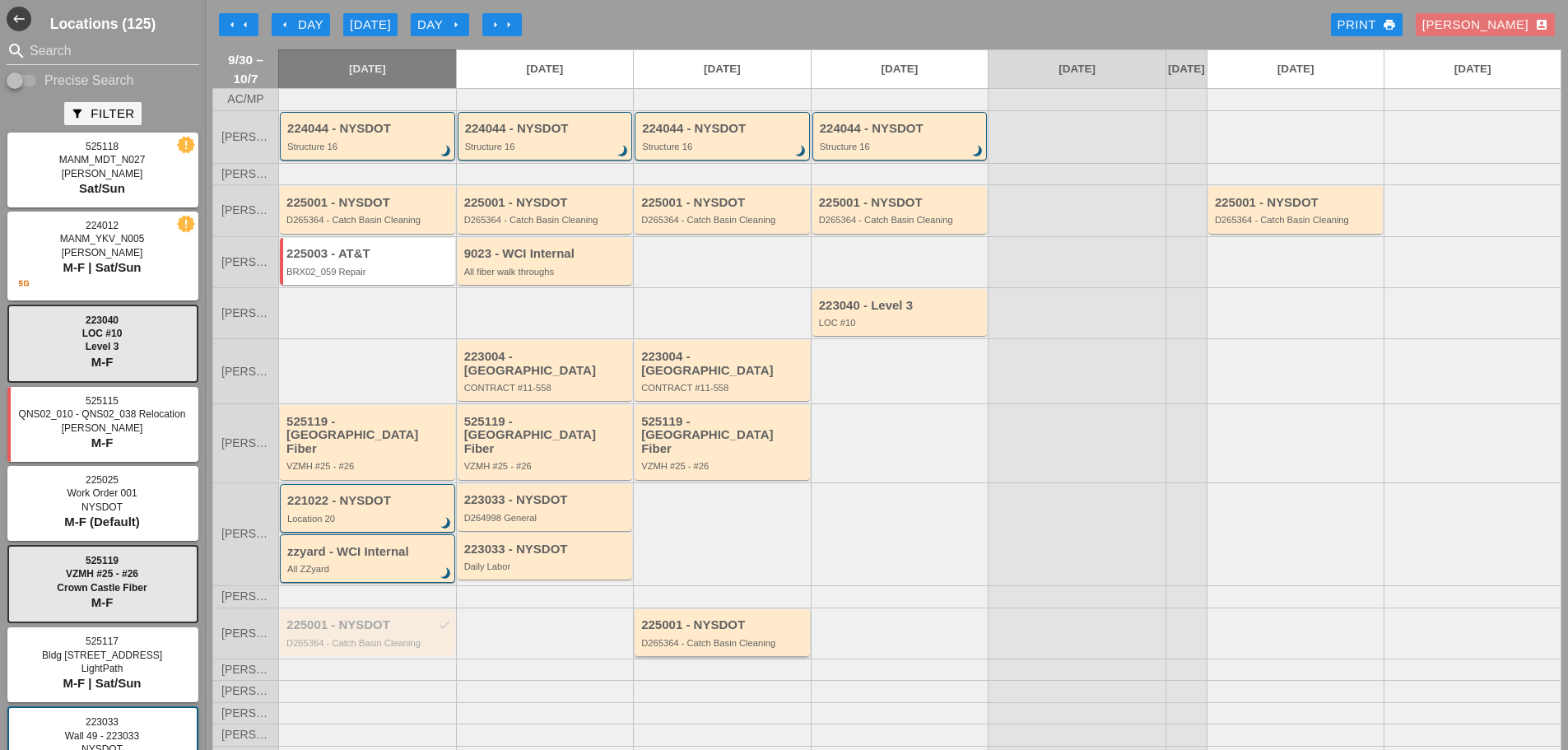
click at [751, 618] on div "225001 - NYSDOT" at bounding box center [723, 625] width 164 height 14
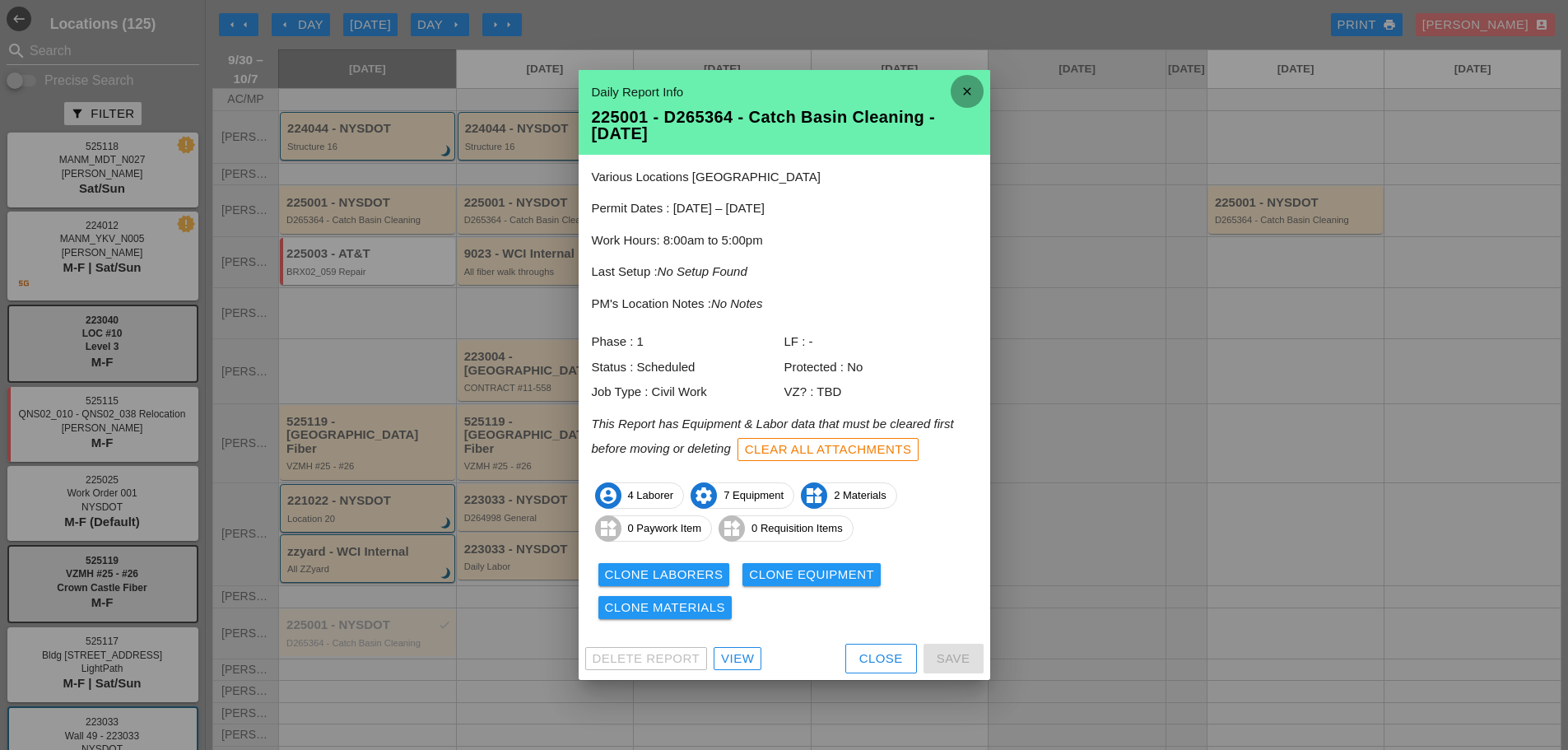
click at [960, 88] on icon "close" at bounding box center [967, 91] width 33 height 33
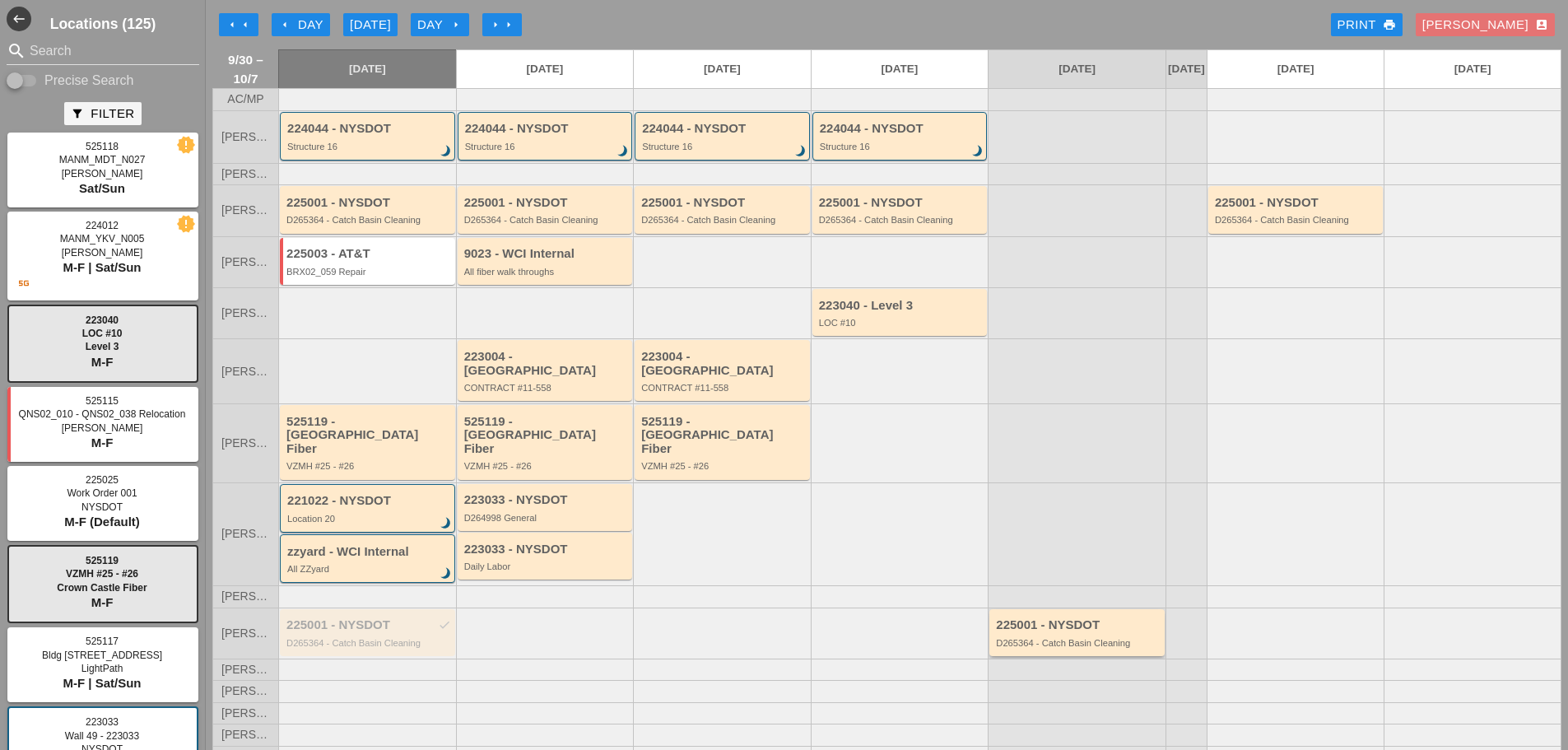
click at [1011, 618] on div "225001 - NYSDOT" at bounding box center [1078, 625] width 164 height 14
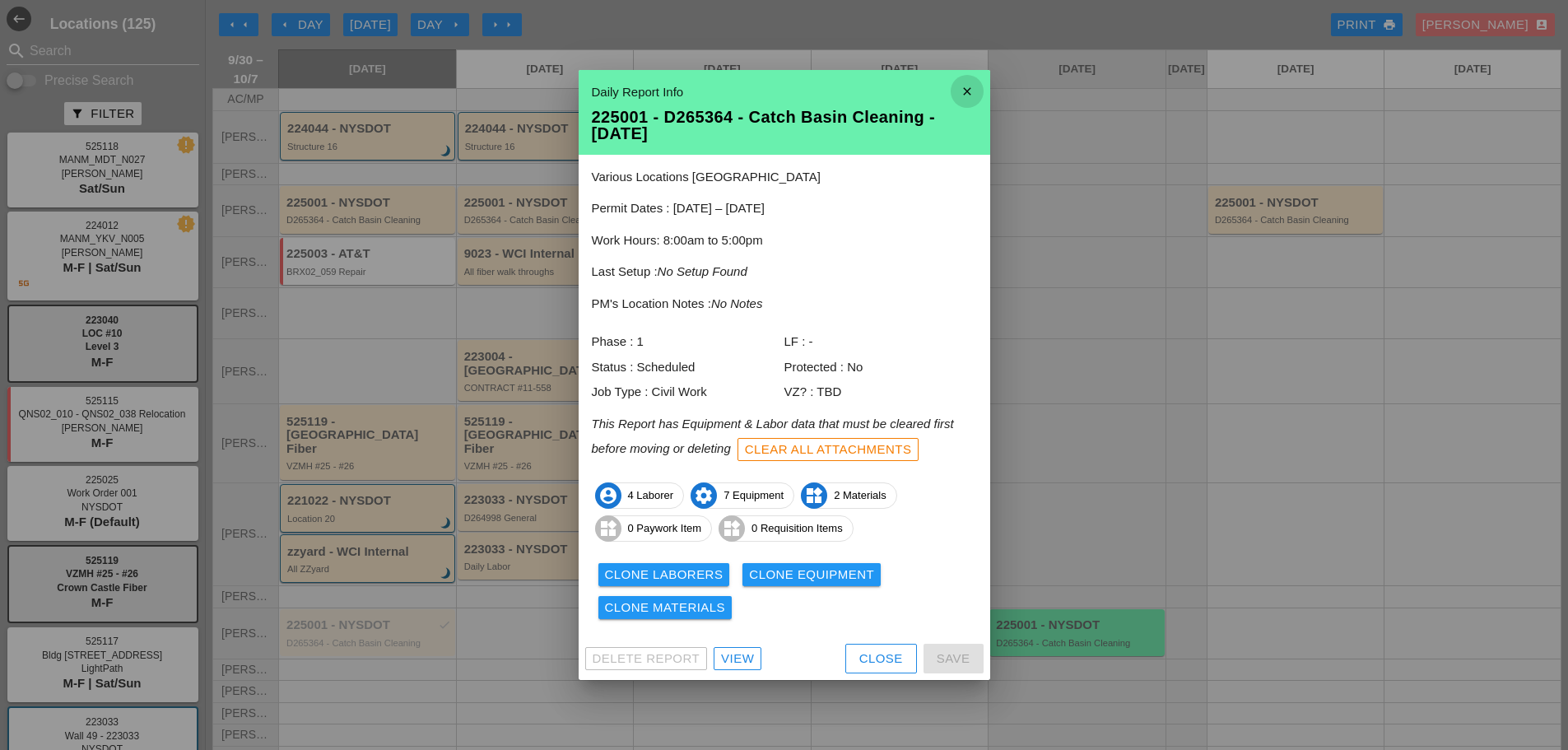
click at [969, 93] on icon "close" at bounding box center [967, 91] width 33 height 33
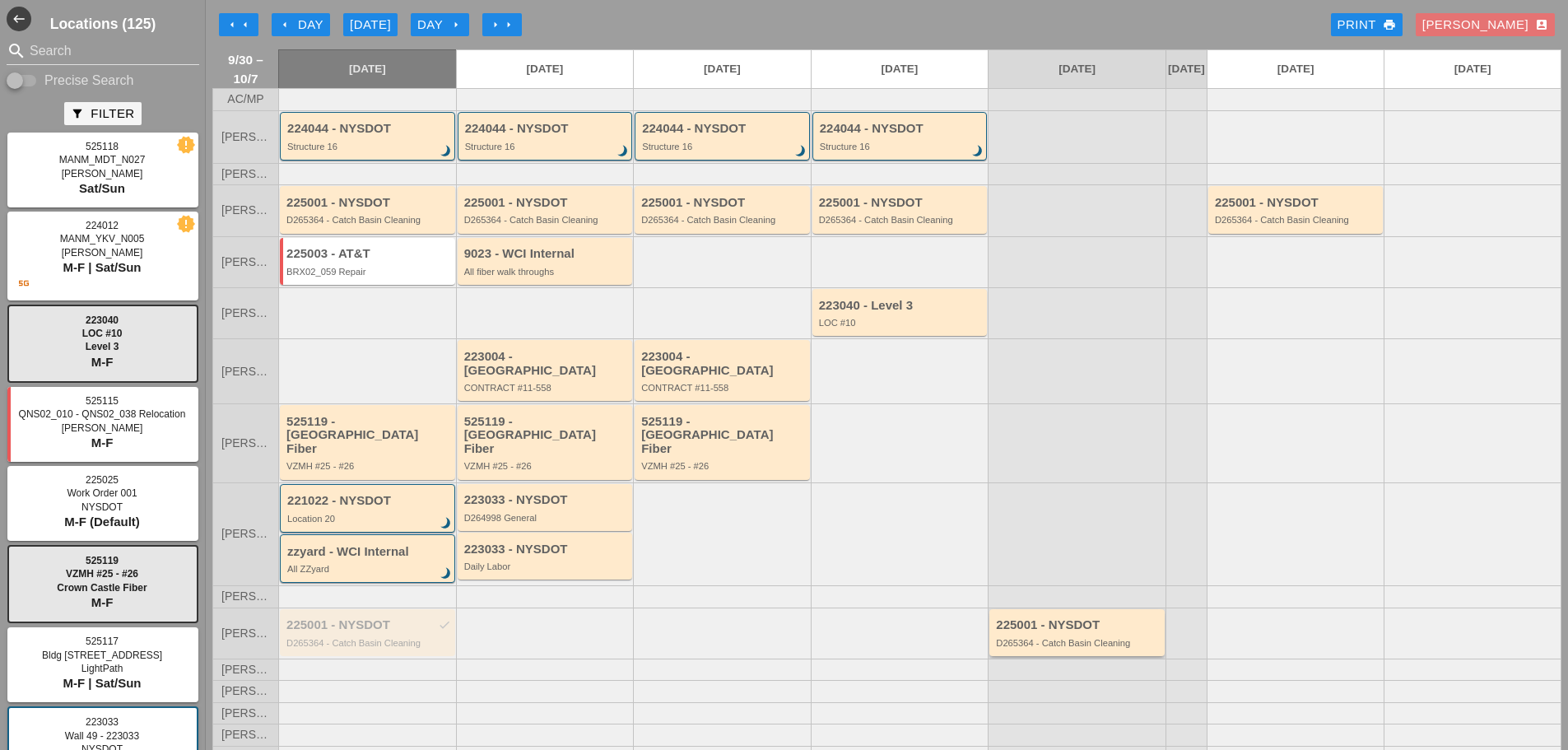
click at [1039, 638] on div "D265364 - Catch Basin Cleaning" at bounding box center [1078, 643] width 164 height 10
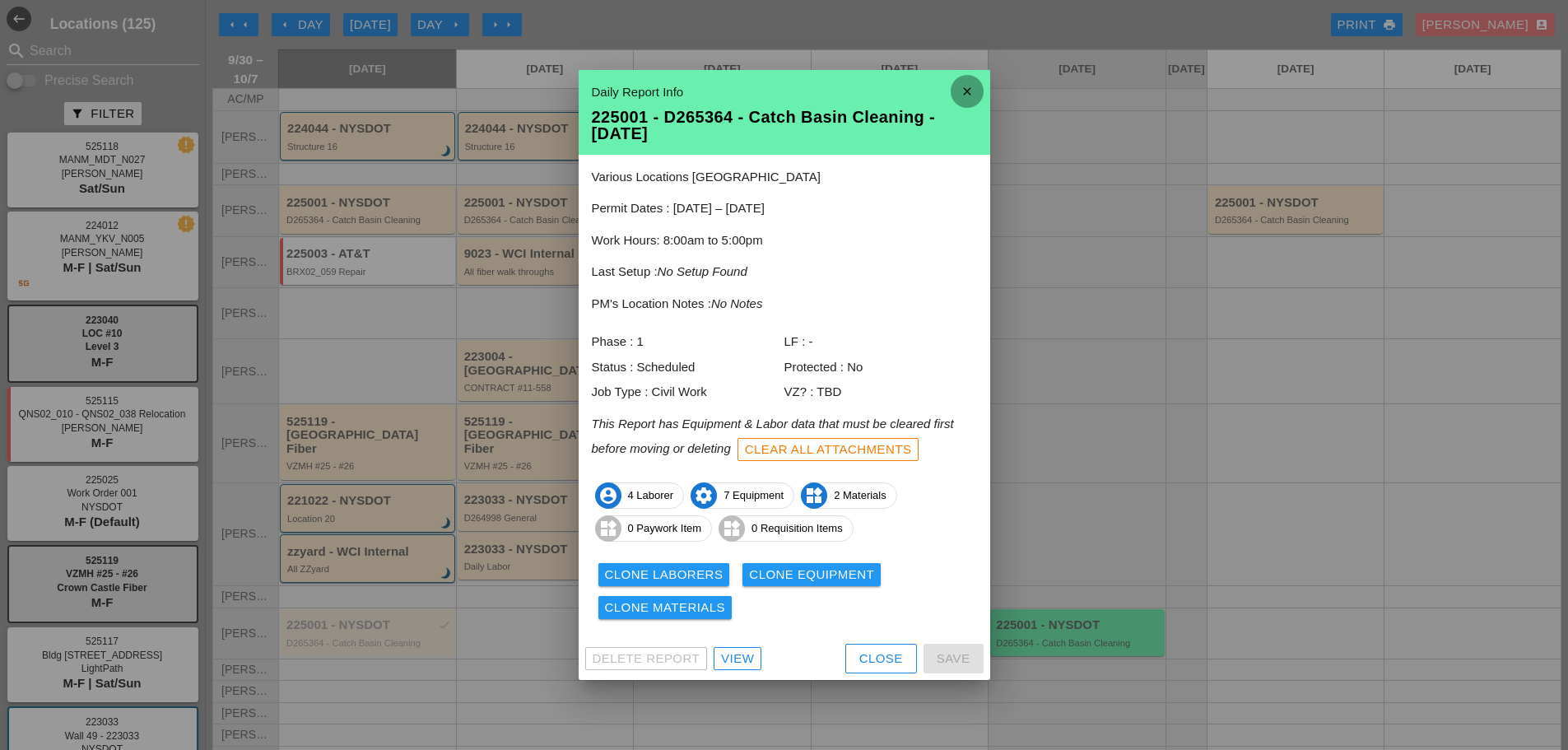
click at [974, 92] on icon "close" at bounding box center [967, 91] width 33 height 33
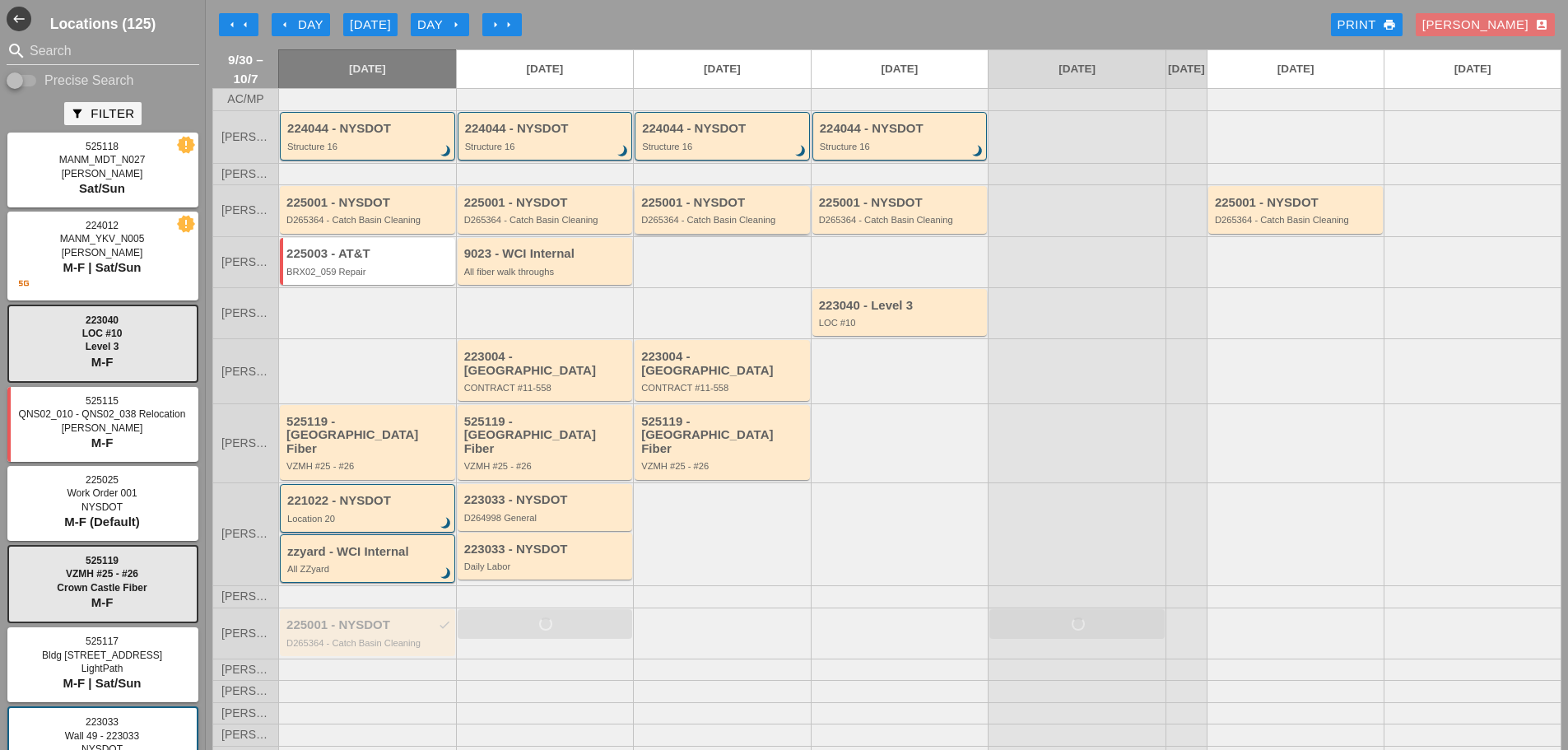
click at [712, 224] on div "D265364 - Catch Basin Cleaning" at bounding box center [723, 220] width 164 height 10
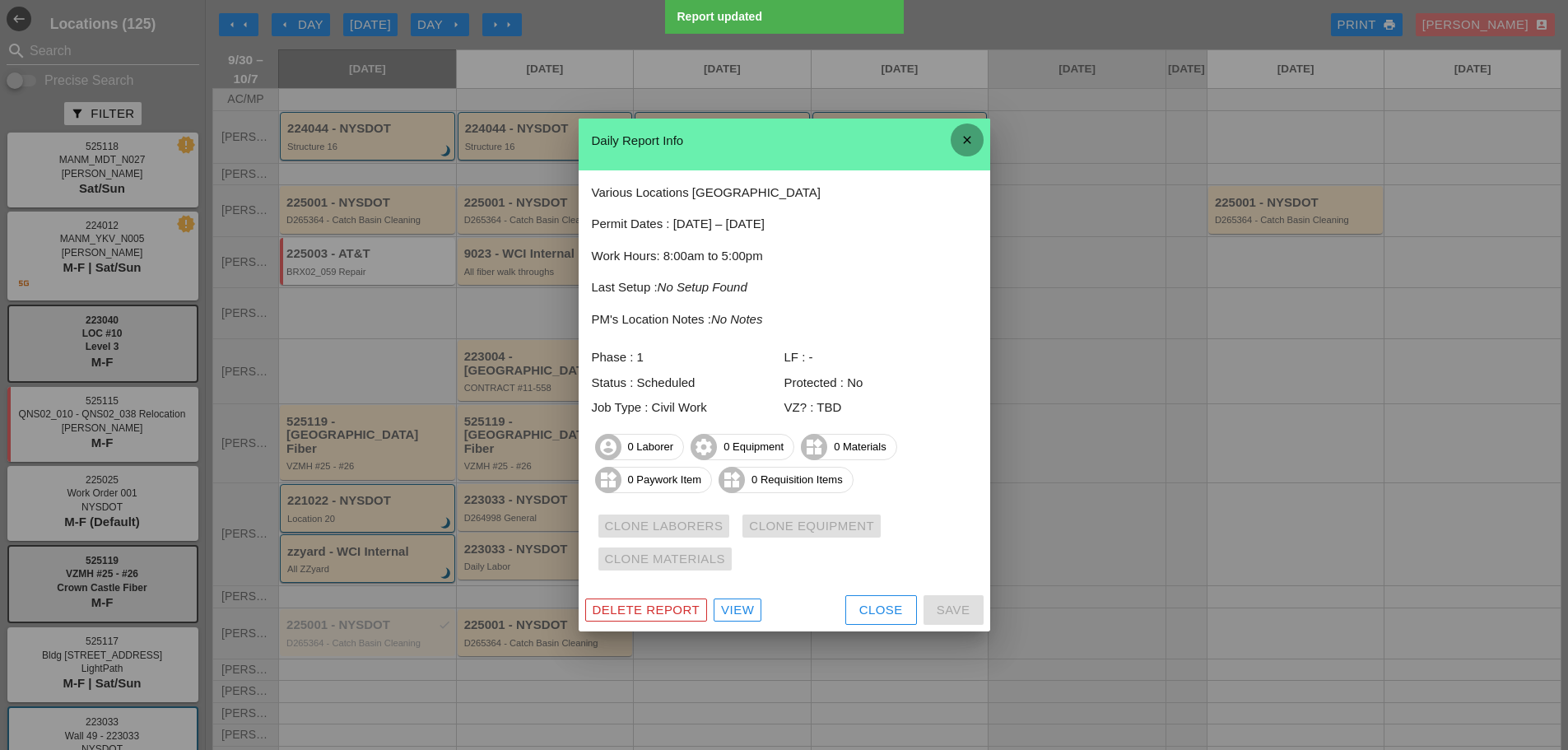
click at [969, 138] on icon "close" at bounding box center [967, 139] width 33 height 33
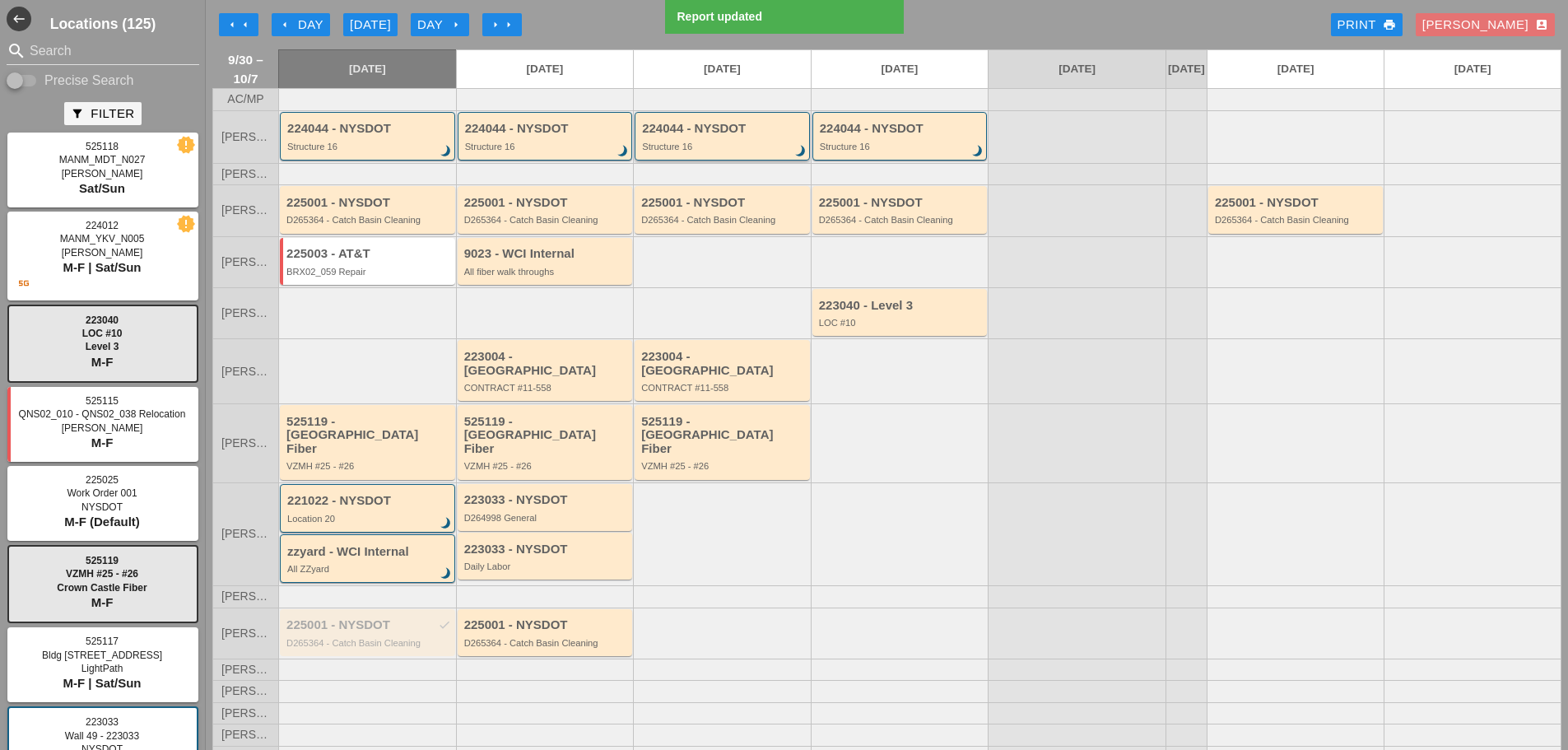
click at [739, 152] on div "Structure 16" at bounding box center [723, 147] width 163 height 10
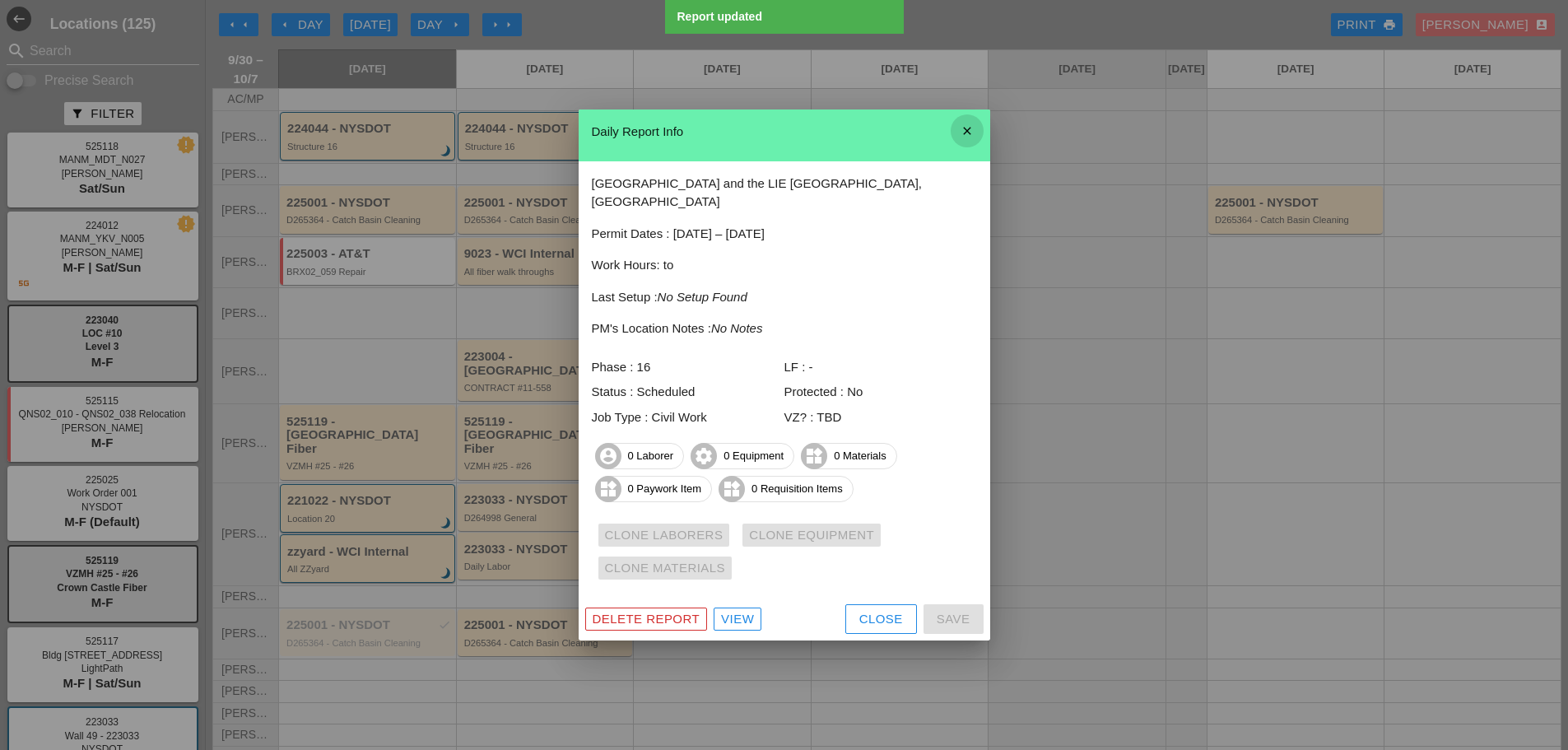
click at [959, 138] on icon "close" at bounding box center [967, 130] width 33 height 33
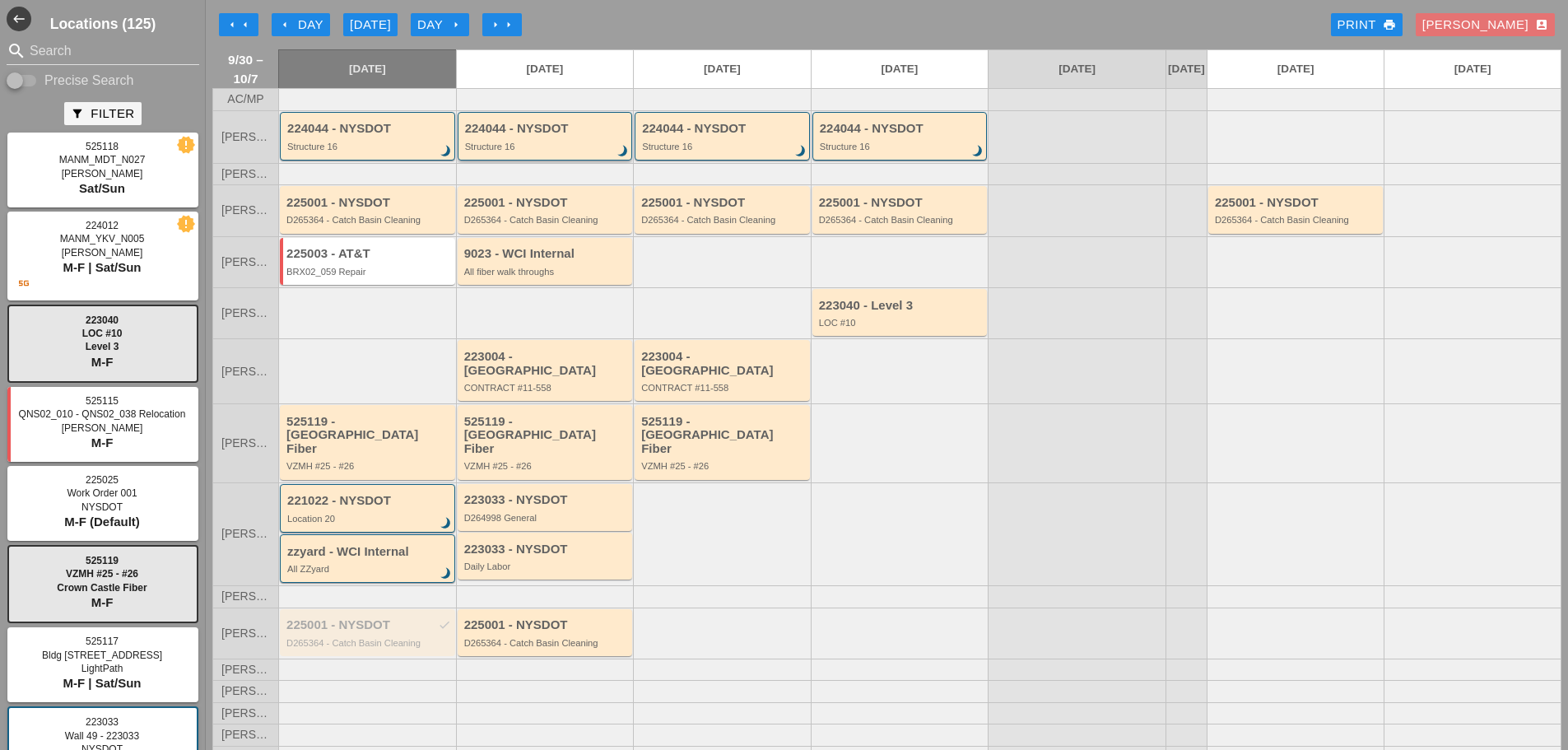
click at [577, 152] on div "Structure 16" at bounding box center [546, 147] width 163 height 10
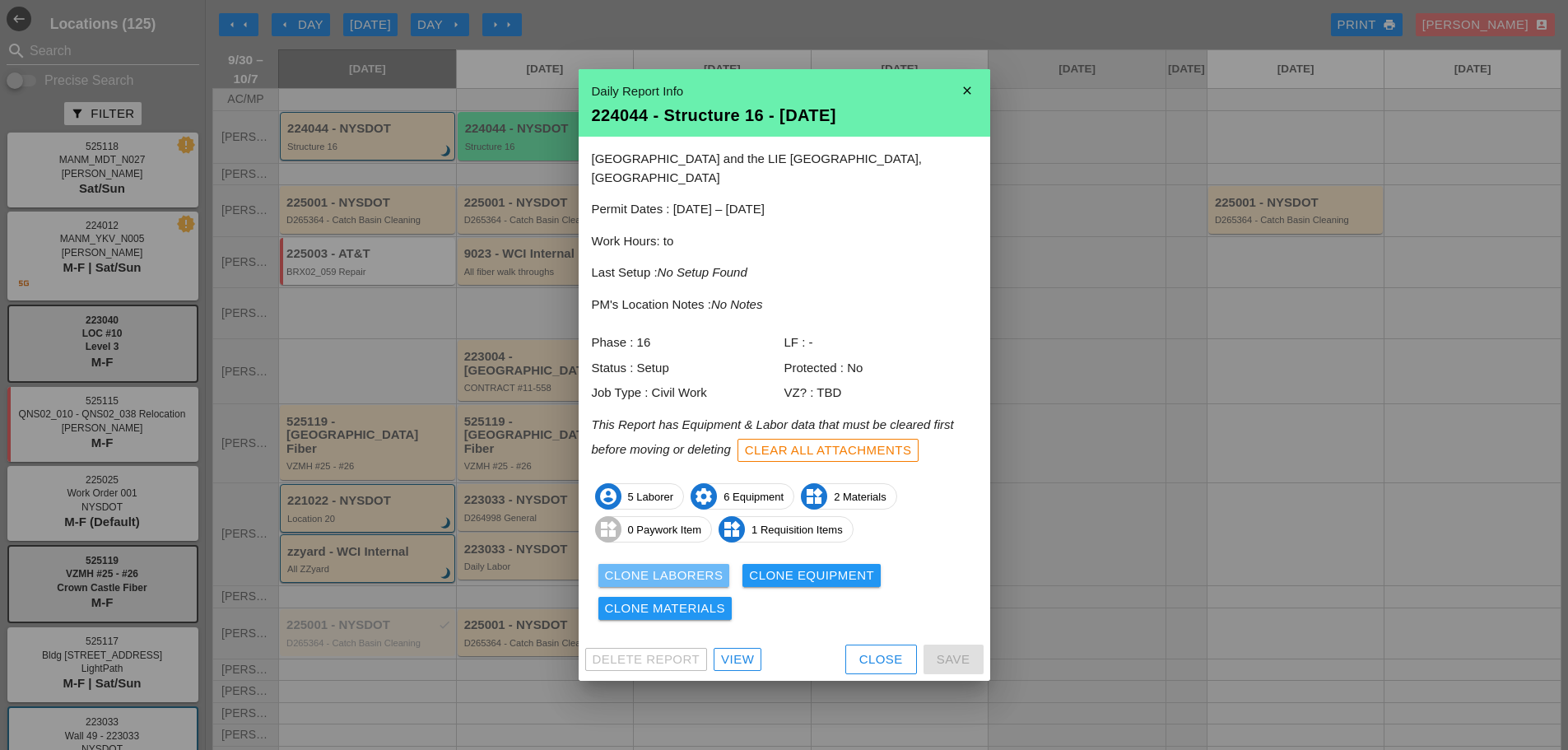
click at [619, 571] on div "Clone Laborers" at bounding box center [664, 576] width 118 height 19
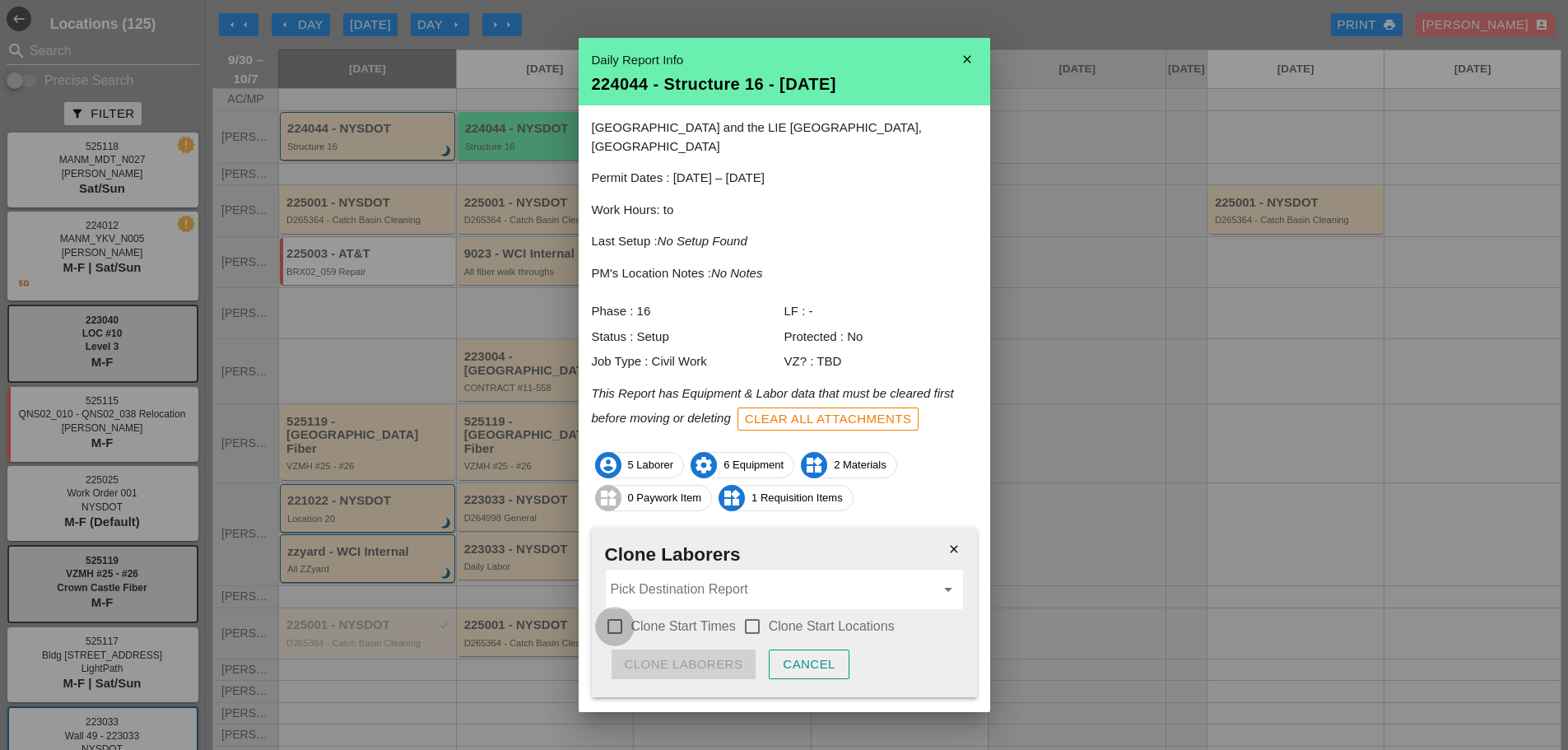
click at [615, 612] on div at bounding box center [615, 627] width 28 height 28
checkbox input "true"
drag, startPoint x: 753, startPoint y: 608, endPoint x: 718, endPoint y: 582, distance: 43.6
click at [752, 612] on div at bounding box center [753, 627] width 28 height 28
checkbox input "true"
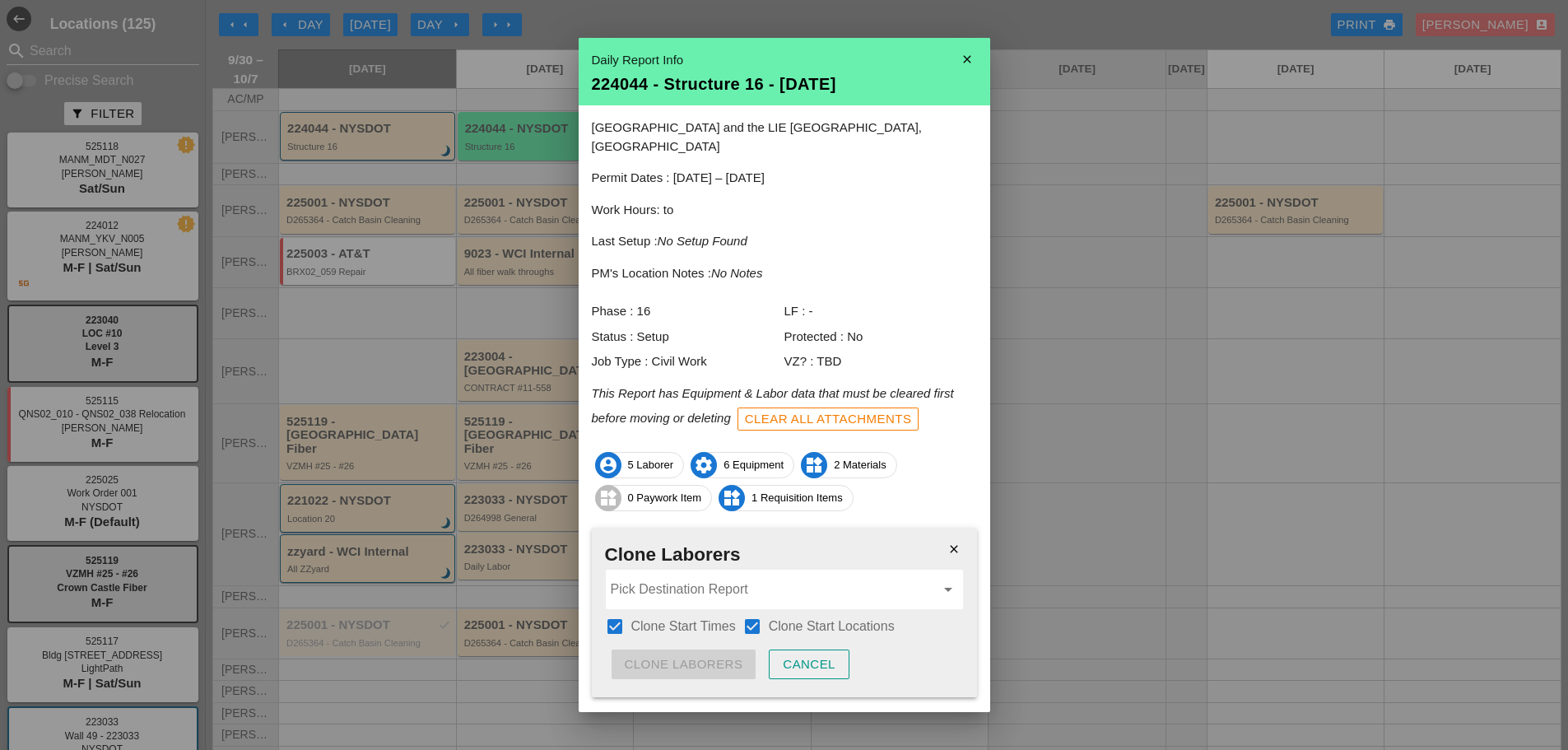
drag, startPoint x: 693, startPoint y: 573, endPoint x: 695, endPoint y: 565, distance: 8.2
click at [693, 576] on input "Pick Destination Report" at bounding box center [773, 590] width 325 height 27
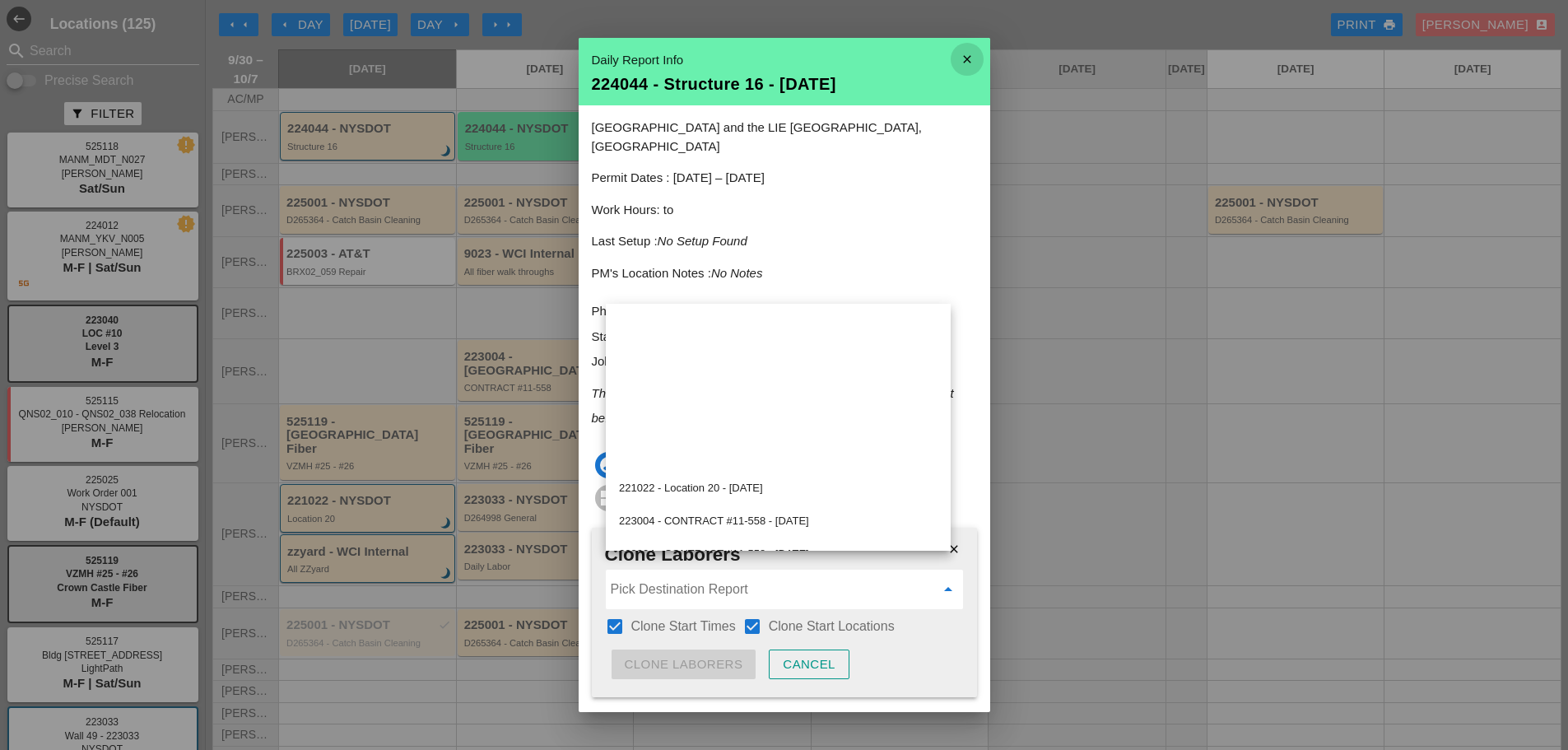
click at [954, 57] on icon "close" at bounding box center [967, 58] width 33 height 33
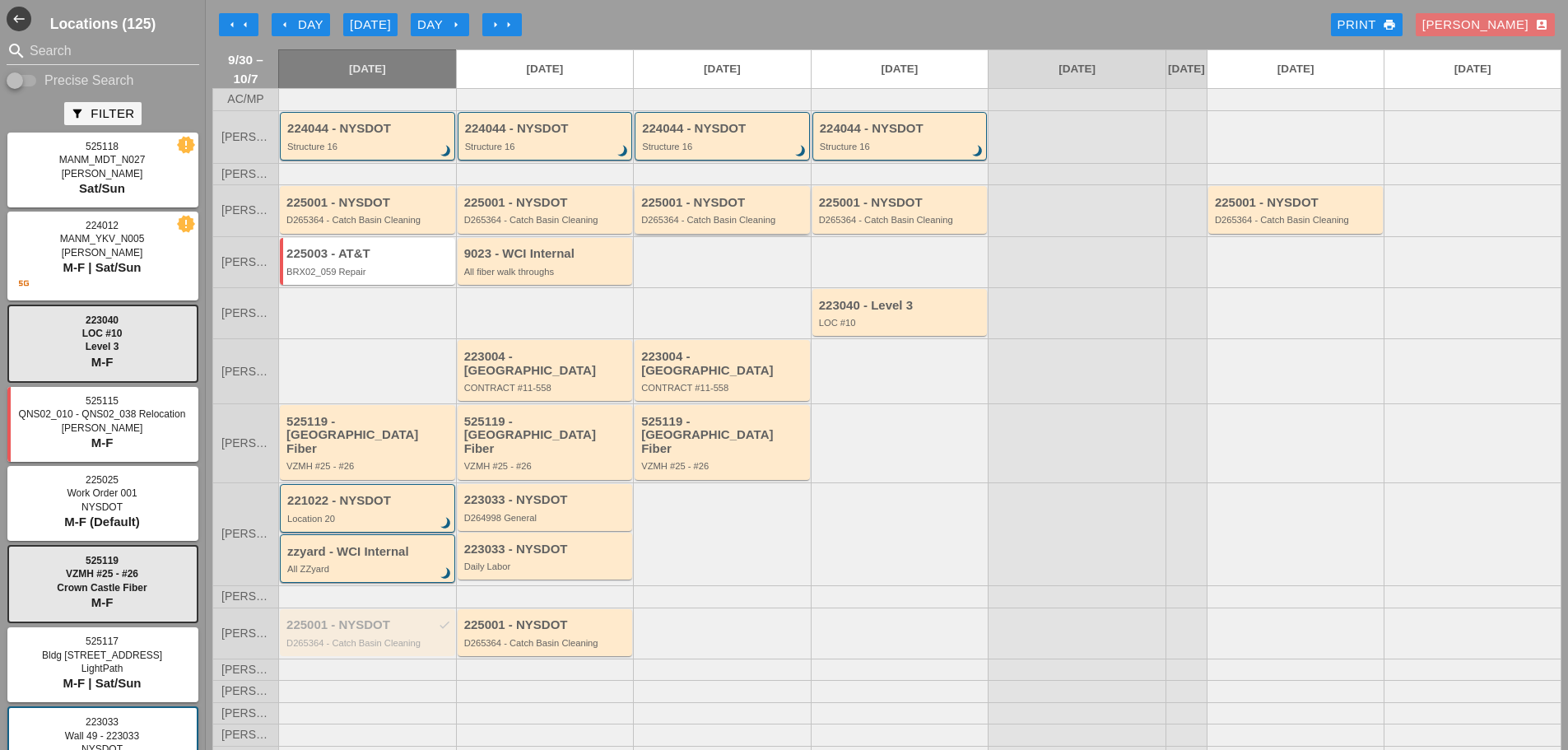
click at [667, 224] on div "D265364 - Catch Basin Cleaning" at bounding box center [723, 220] width 164 height 10
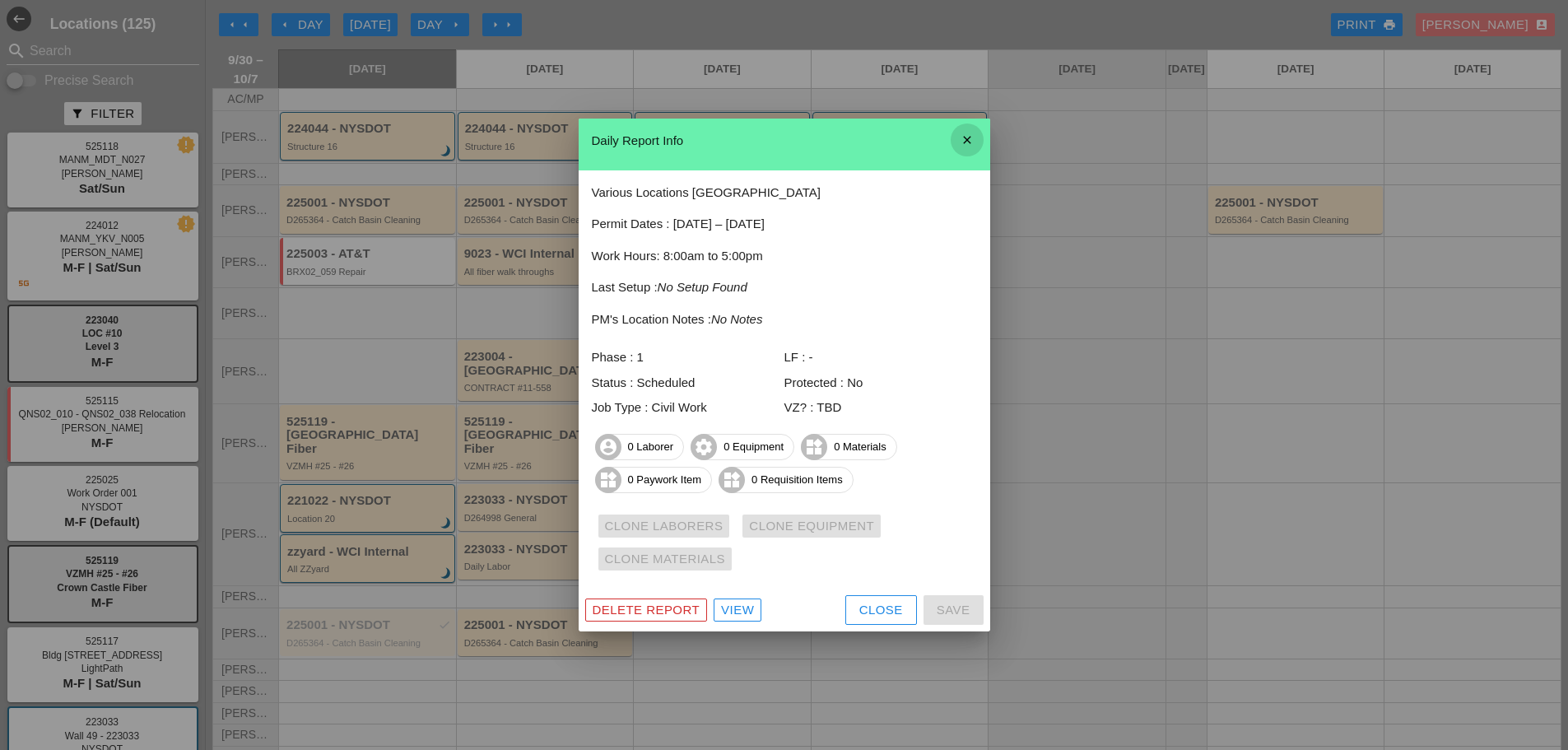
click at [976, 139] on icon "close" at bounding box center [967, 139] width 33 height 33
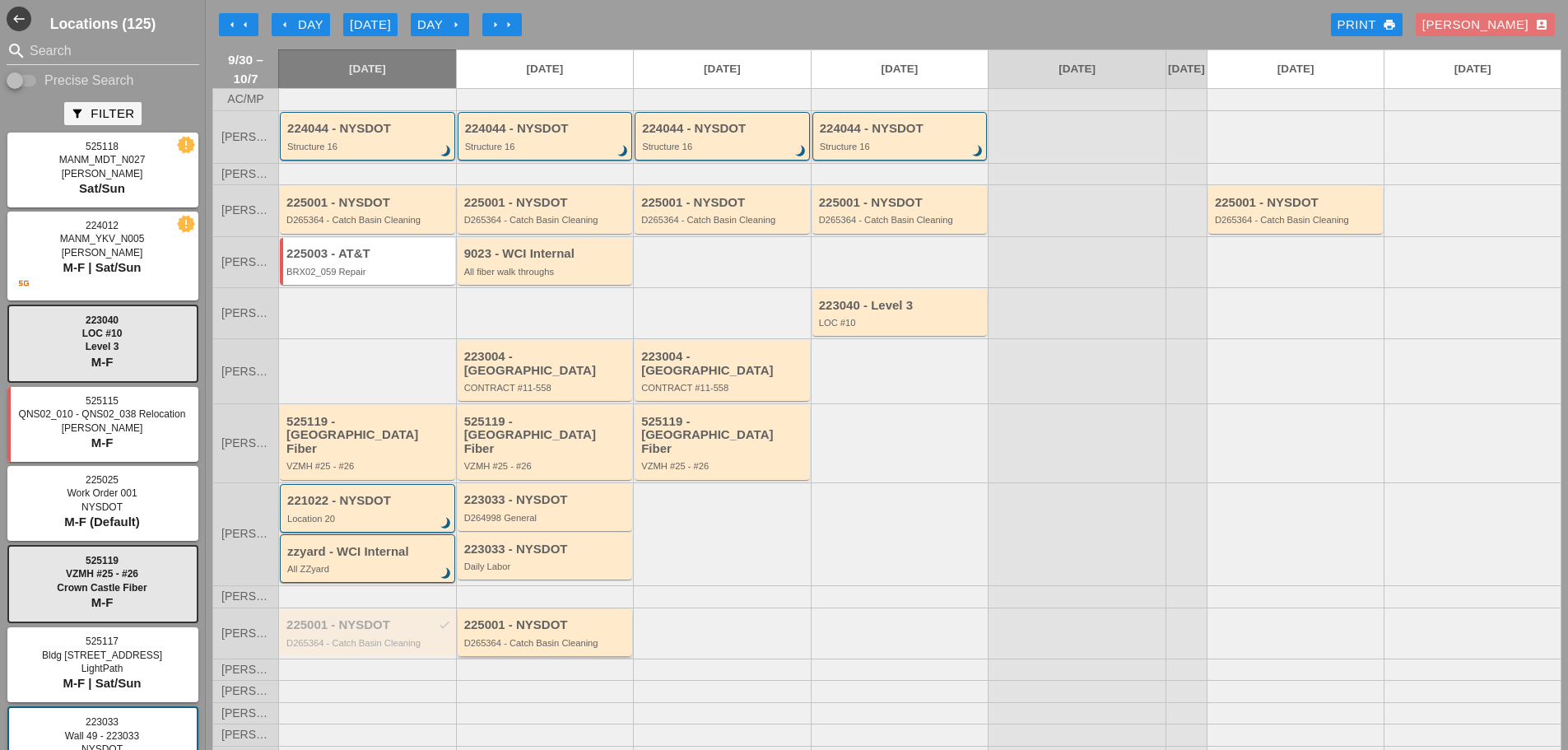
click at [563, 638] on div "D265364 - Catch Basin Cleaning" at bounding box center [546, 643] width 164 height 10
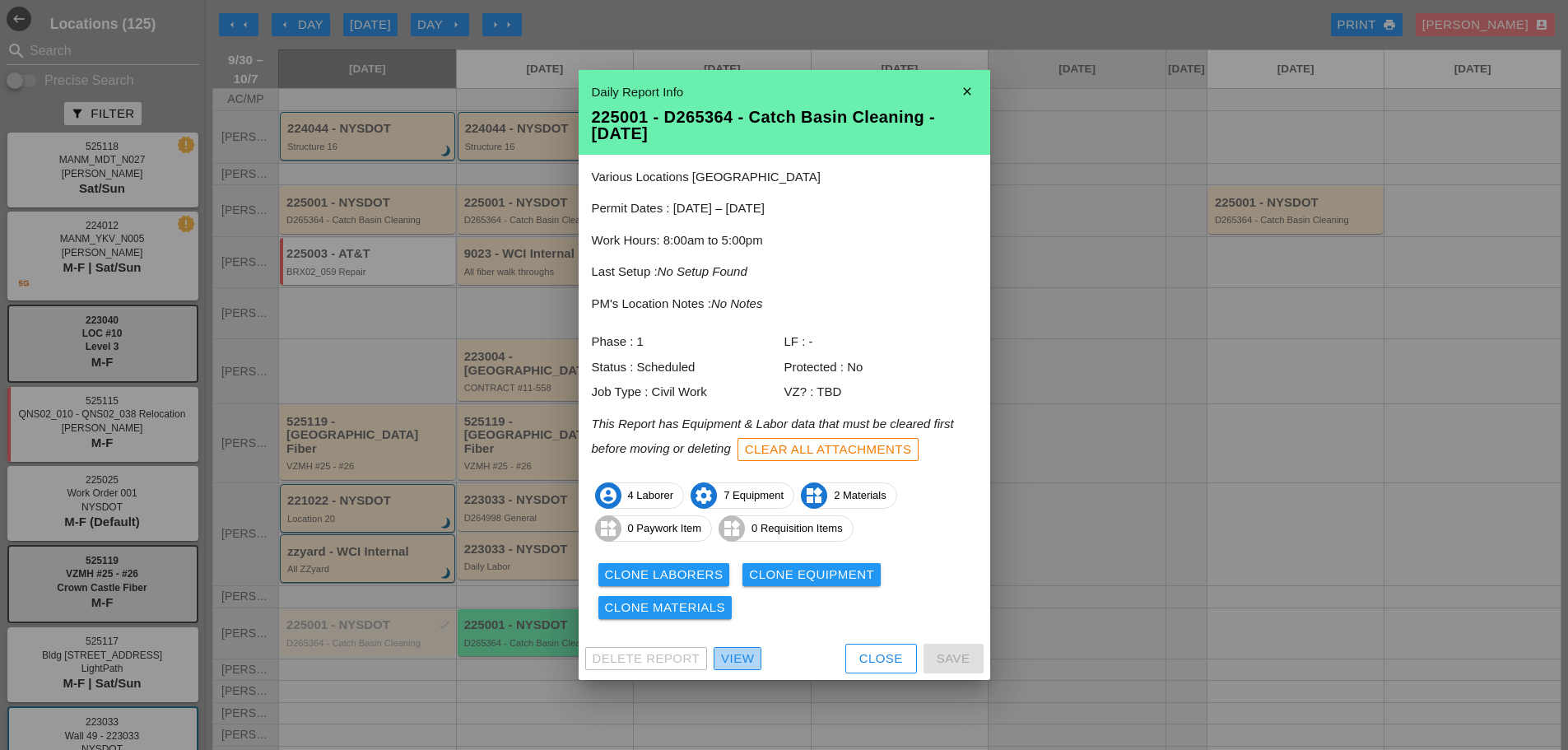
click at [748, 659] on div "View" at bounding box center [737, 658] width 33 height 19
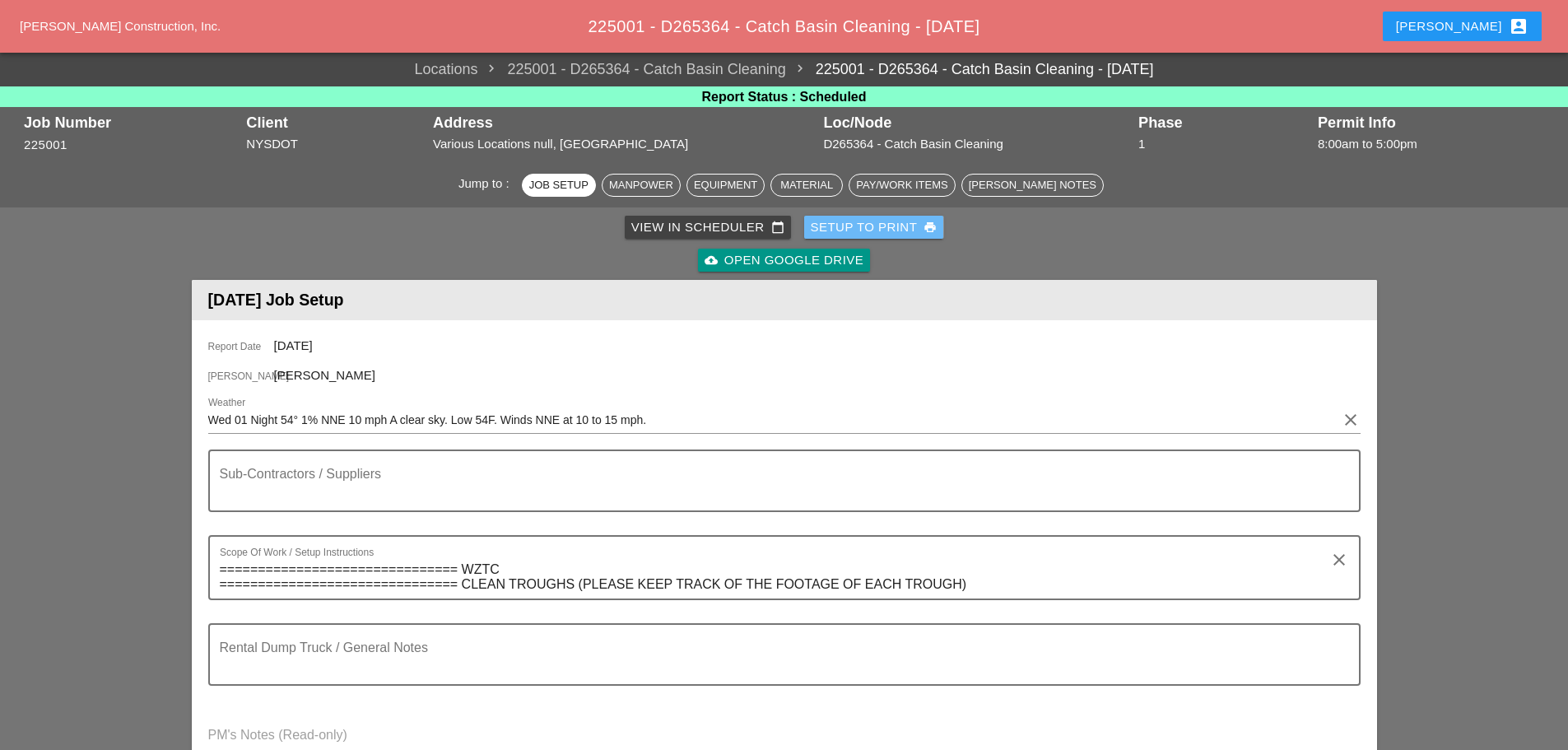
click at [852, 227] on div "Setup to Print print" at bounding box center [875, 227] width 127 height 19
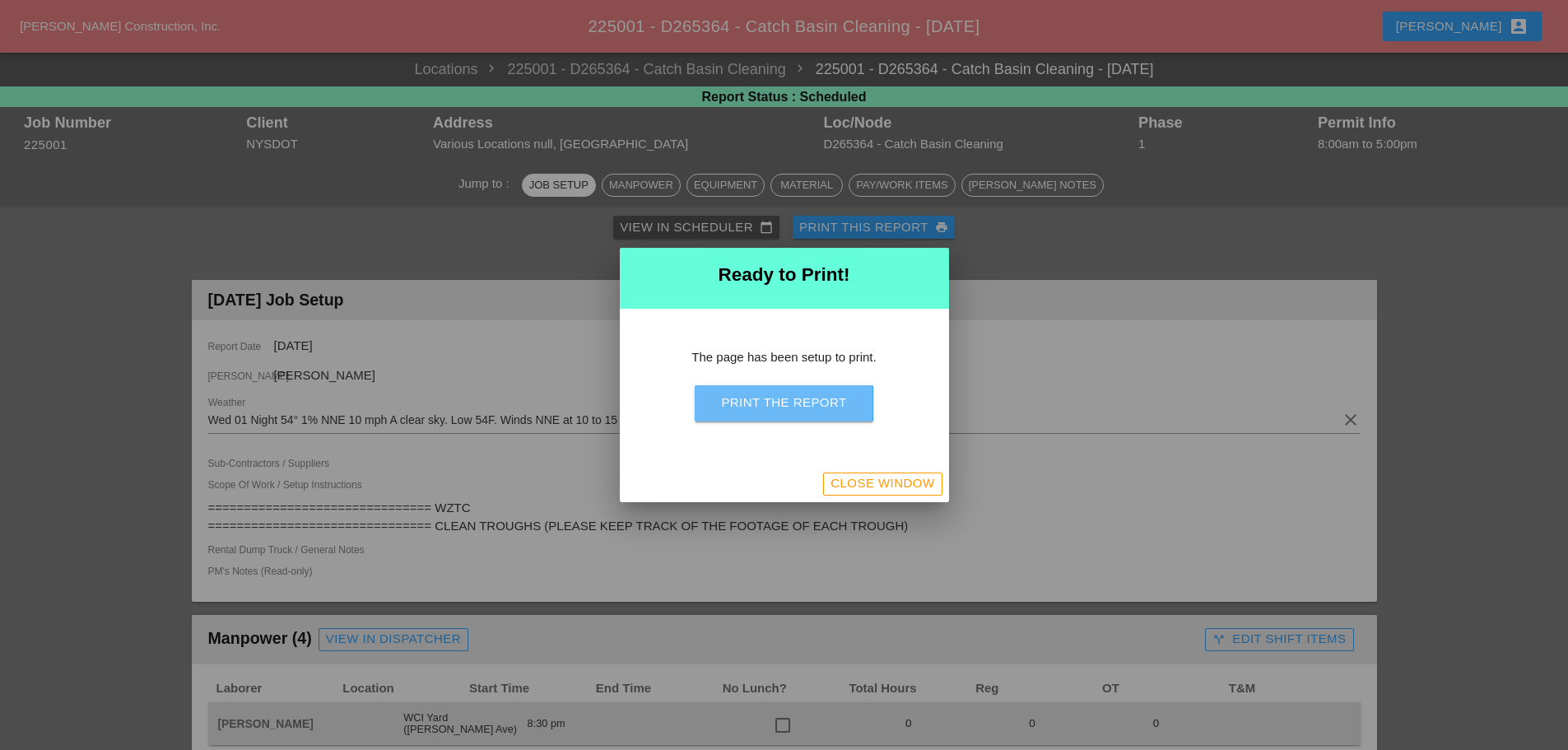
click at [796, 393] on button "Print the Report" at bounding box center [784, 403] width 178 height 36
click at [895, 485] on div "Close Window" at bounding box center [882, 483] width 103 height 19
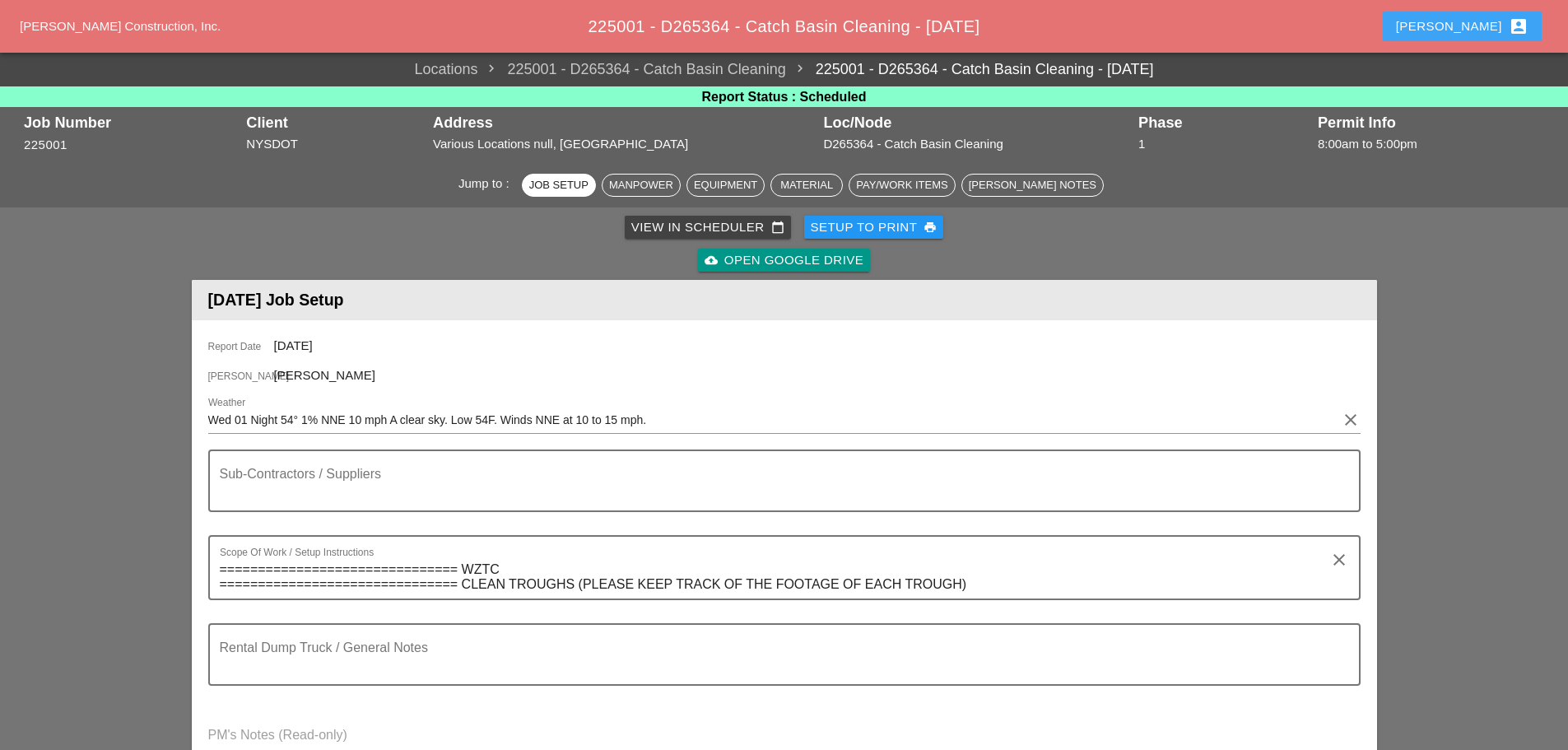
click at [1466, 22] on div "Enrico account_box" at bounding box center [1462, 27] width 133 height 20
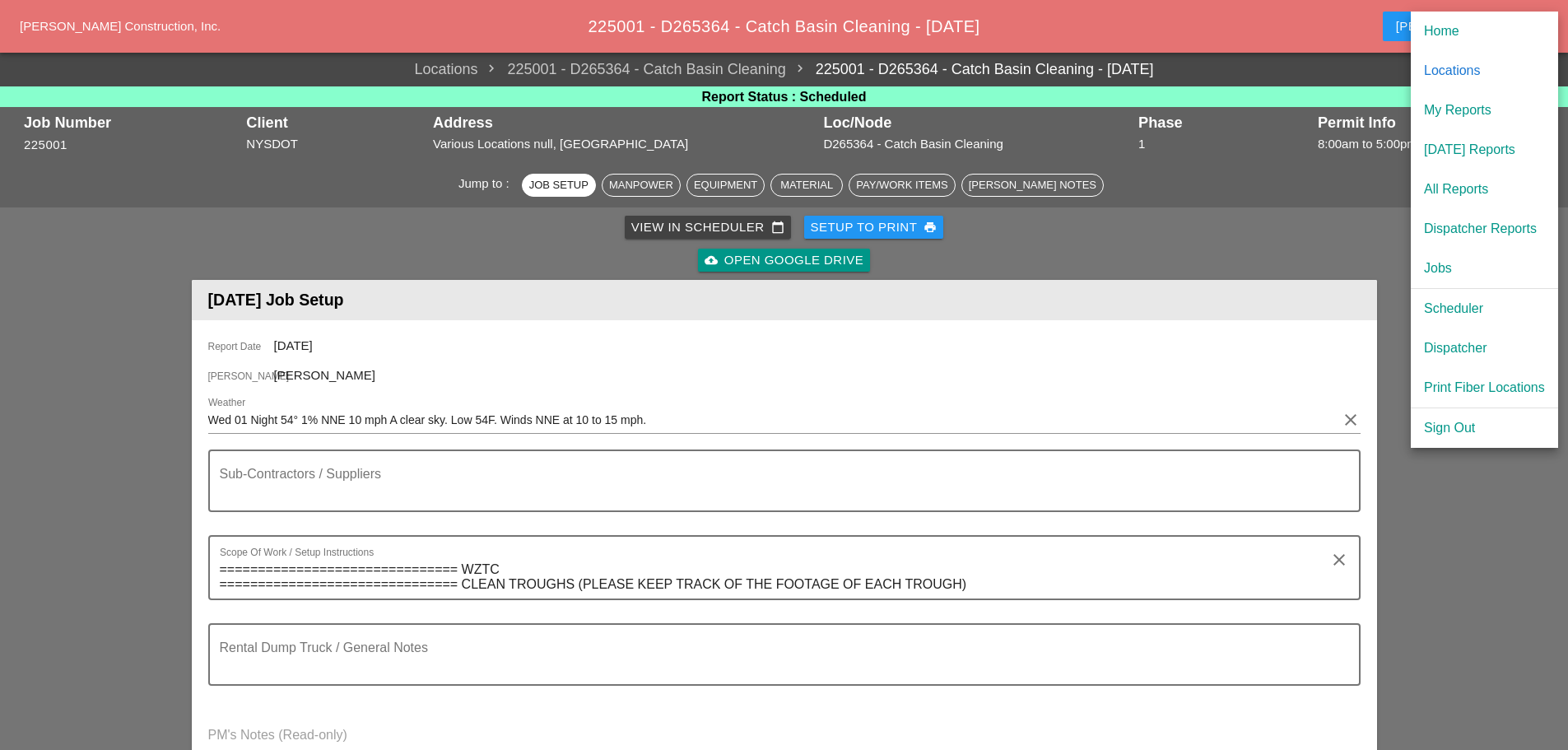
click at [1153, 365] on div "Report Date 10/01/2025 Foreman Daniel Kavanaugh Weather Wed 01 Night 54° 1% NNE…" at bounding box center [784, 557] width 1186 height 474
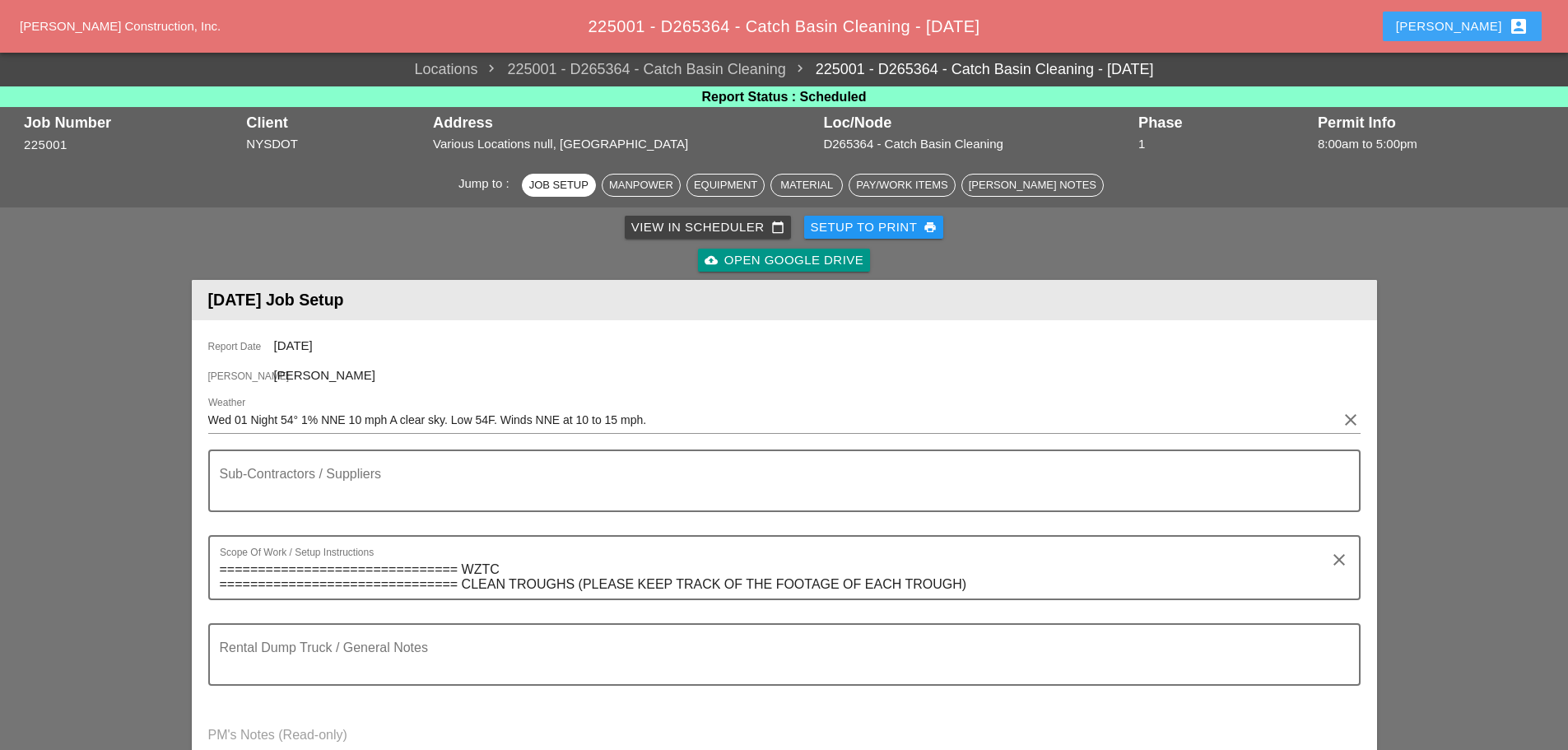
click at [1480, 26] on div "Enrico account_box" at bounding box center [1462, 27] width 133 height 20
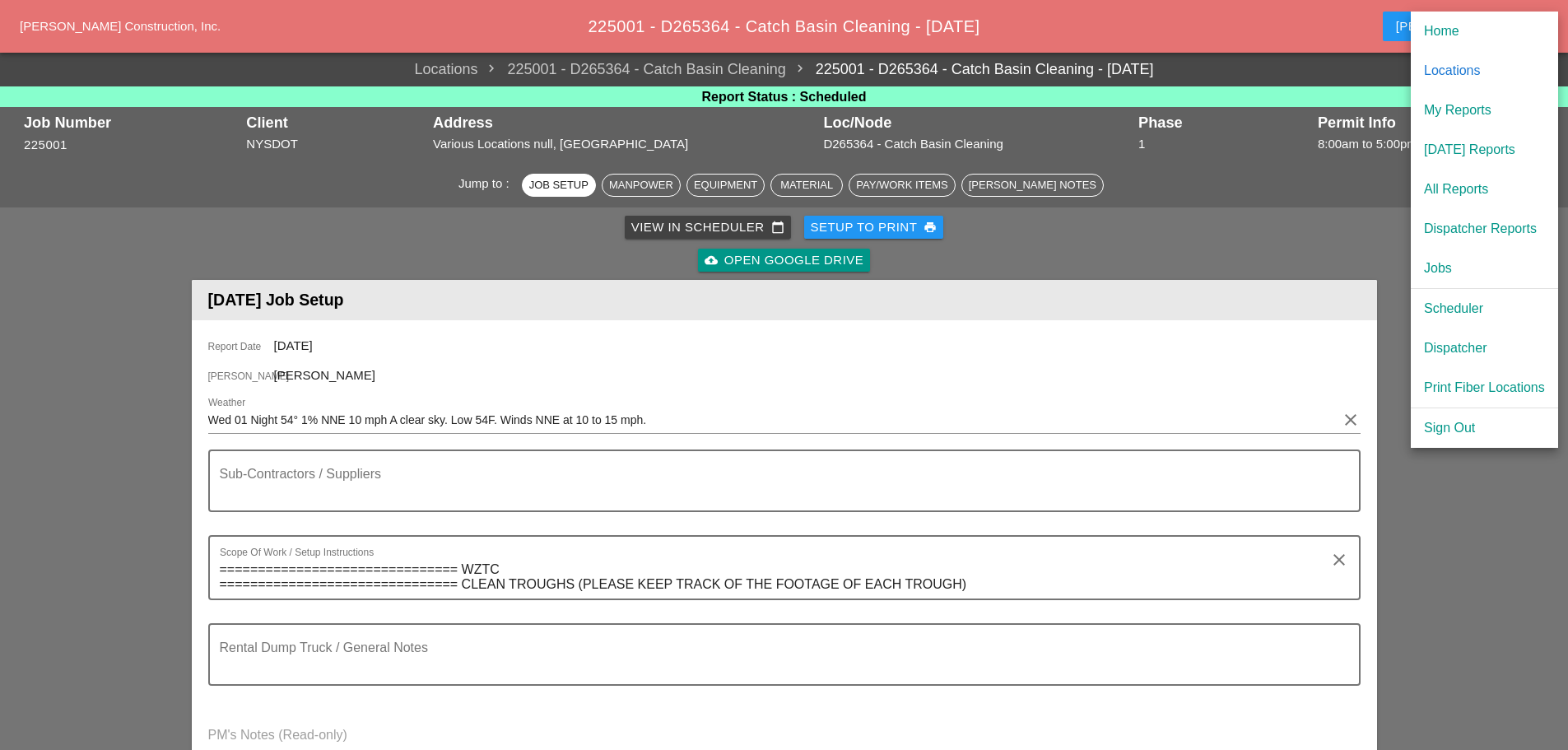
click at [1467, 156] on div "[DATE] Reports" at bounding box center [1485, 150] width 121 height 20
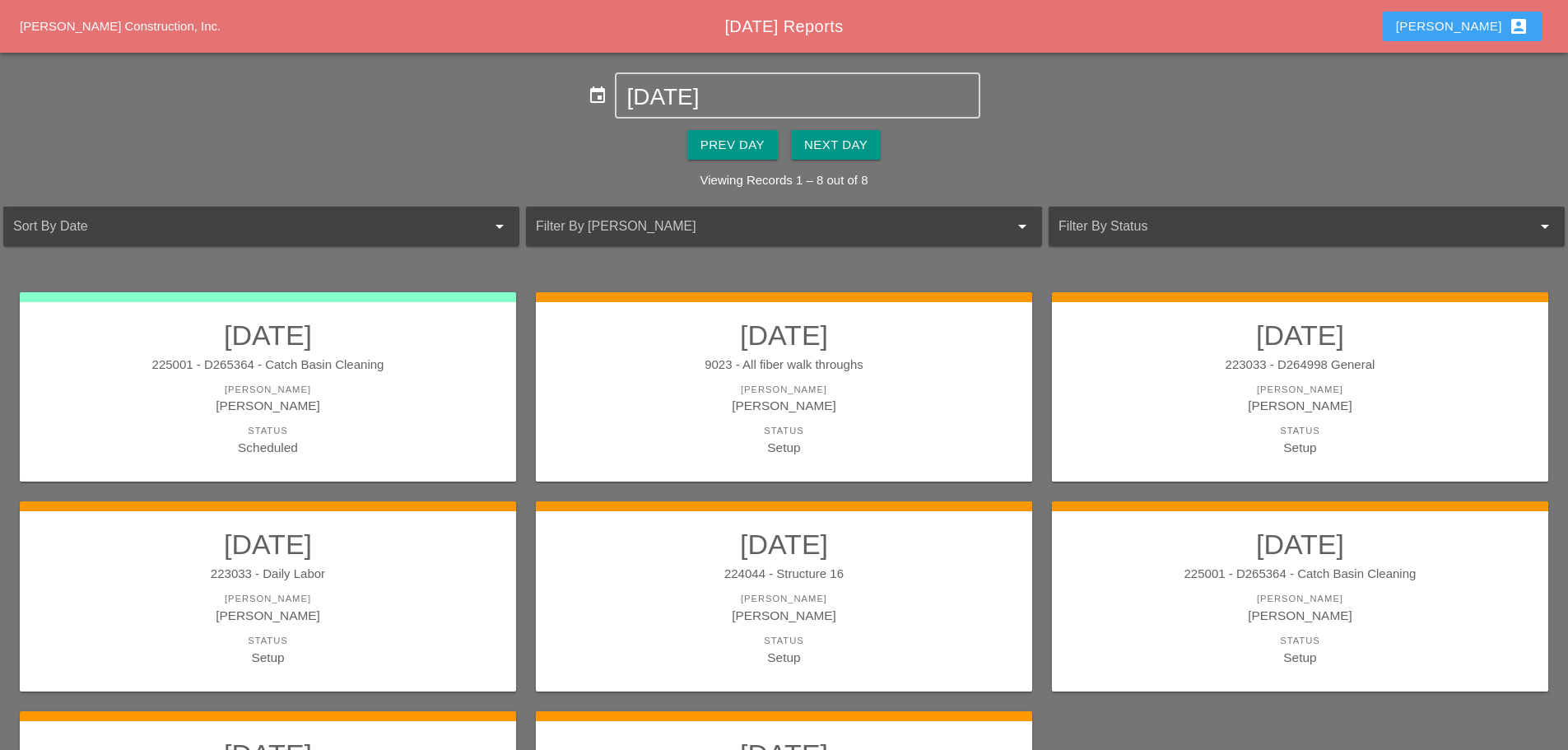
click at [1482, 25] on div "Enrico account_box" at bounding box center [1462, 27] width 133 height 20
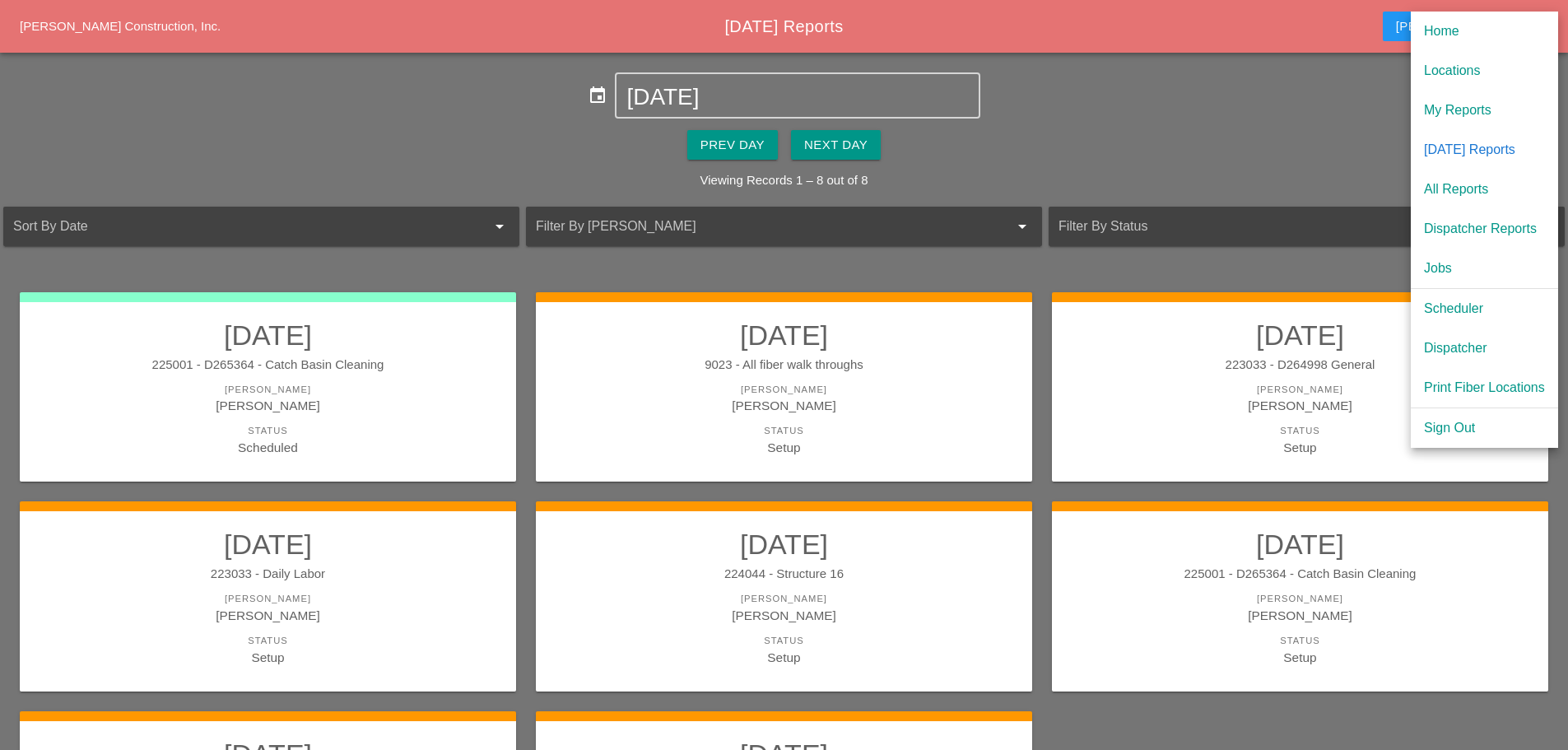
click at [1475, 300] on div "Scheduler" at bounding box center [1485, 309] width 121 height 20
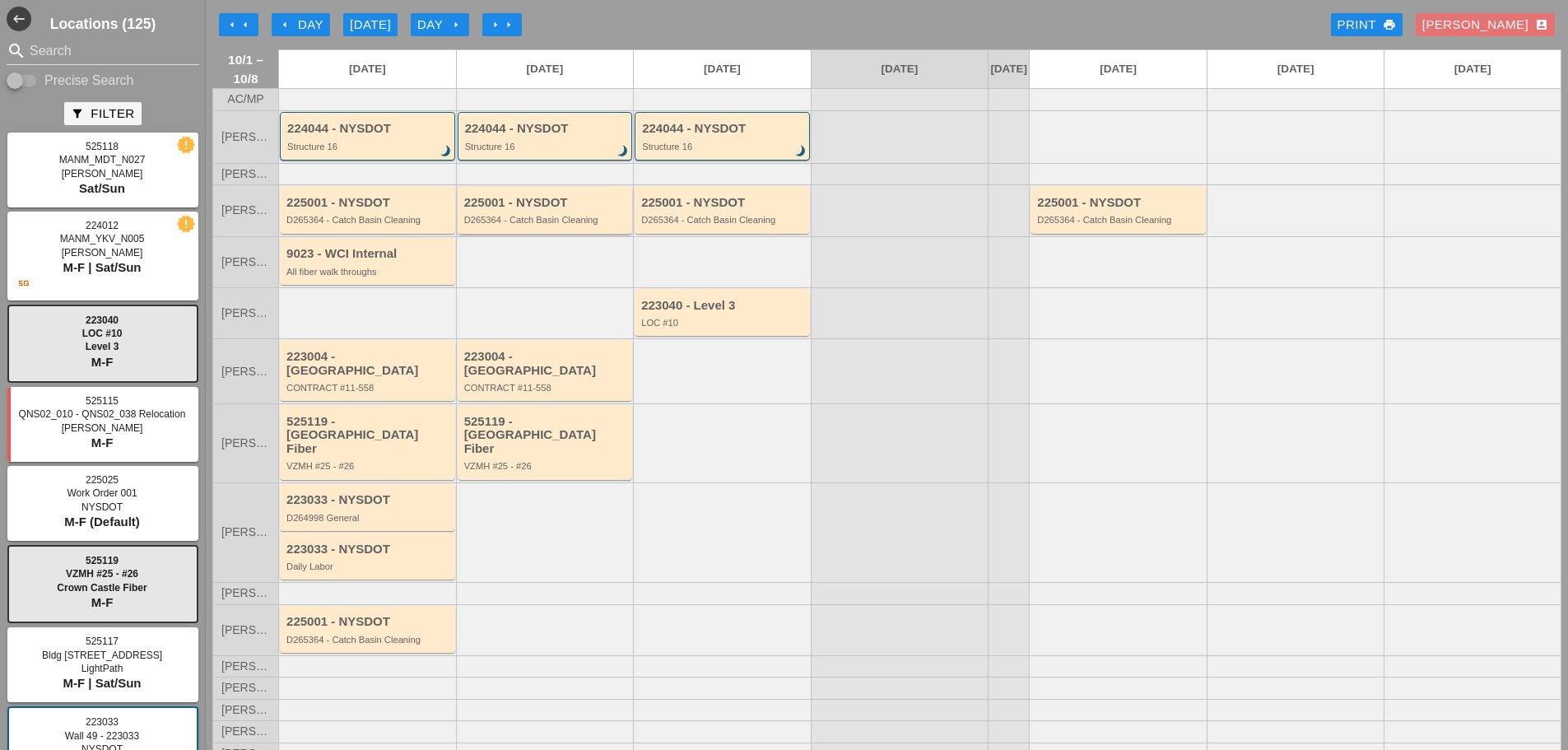
click at [572, 224] on div "D265364 - Catch Basin Cleaning" at bounding box center [546, 220] width 164 height 10
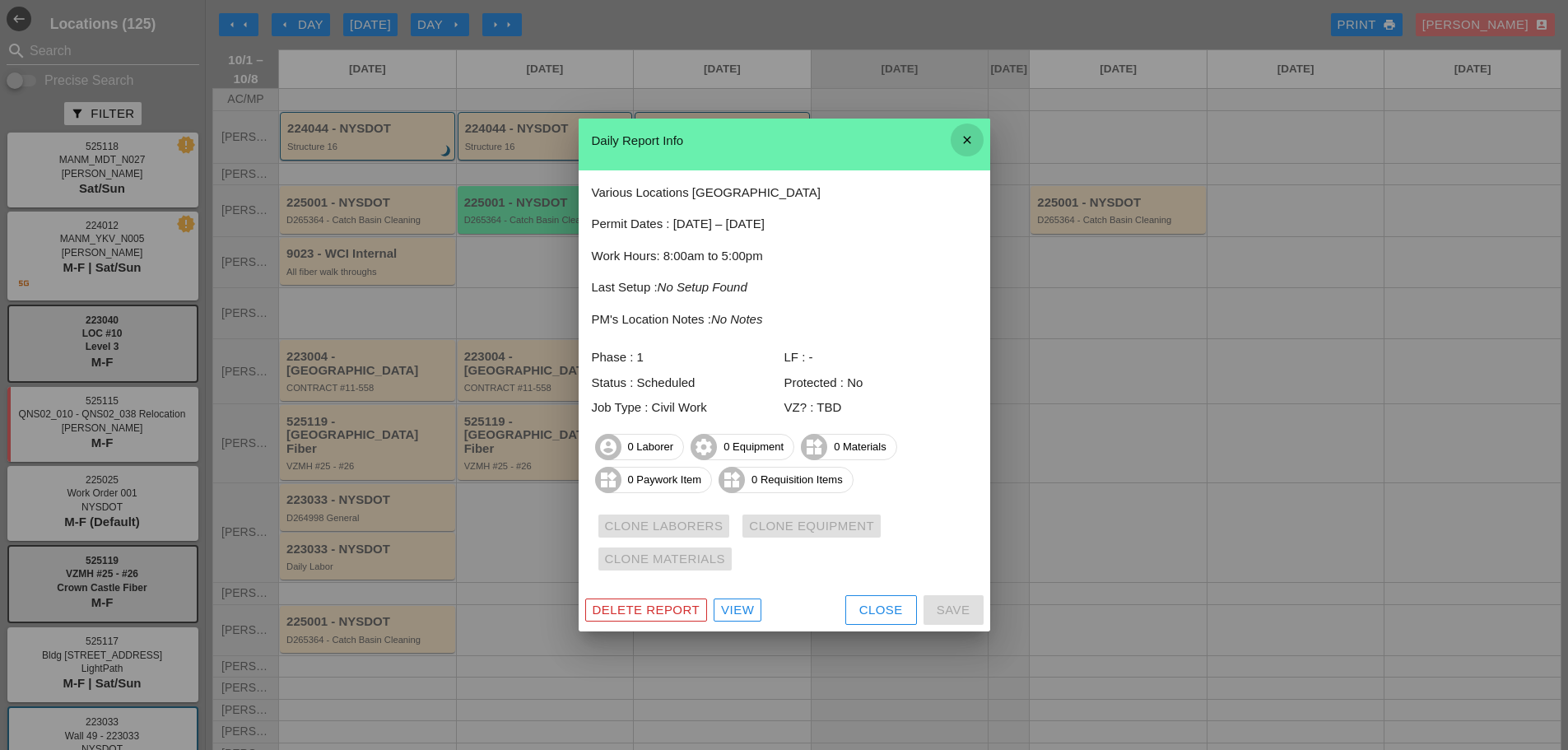
click at [979, 134] on icon "close" at bounding box center [967, 139] width 33 height 33
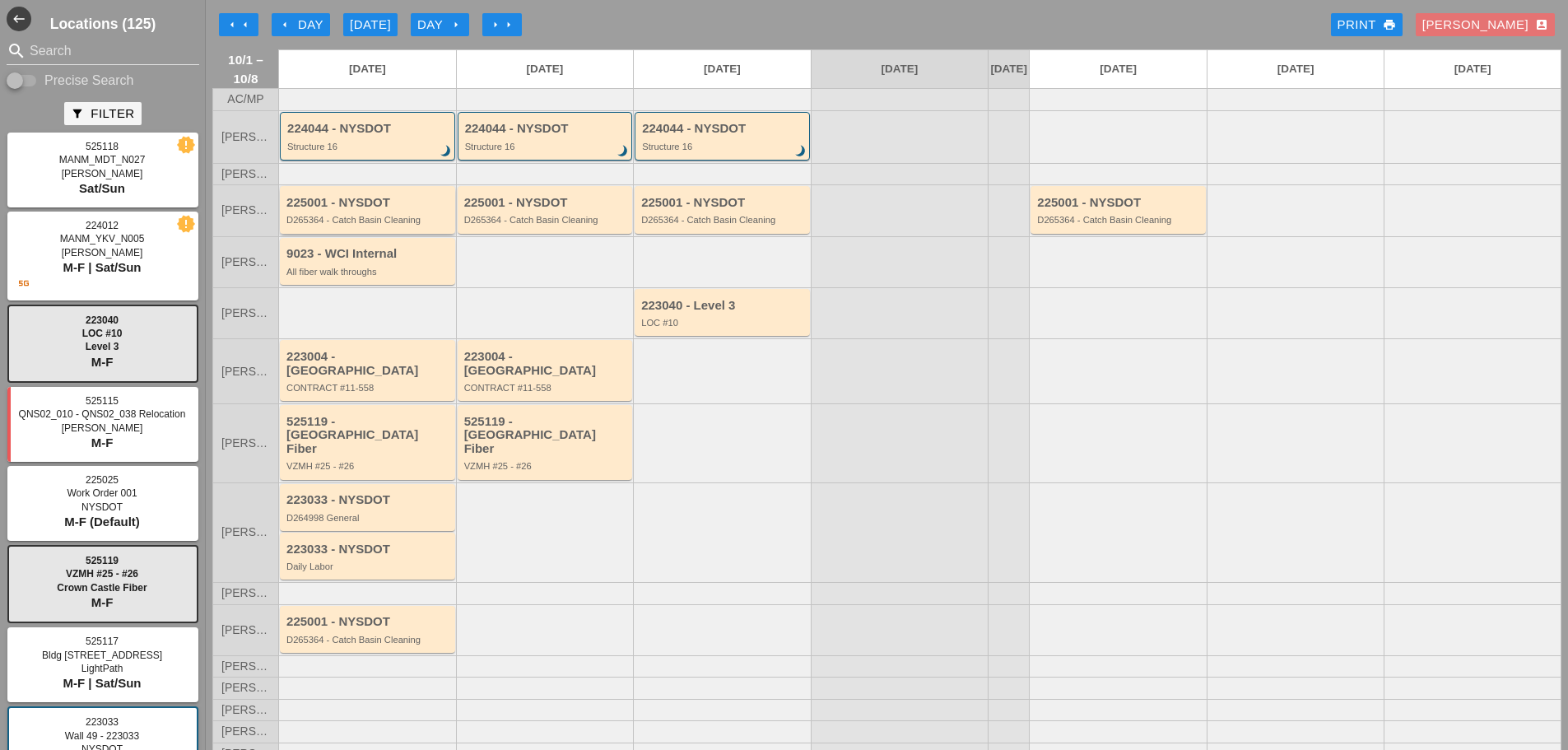
click at [354, 233] on div "225001 - NYSDOT D265364 - Catch Basin Cleaning" at bounding box center [367, 209] width 175 height 47
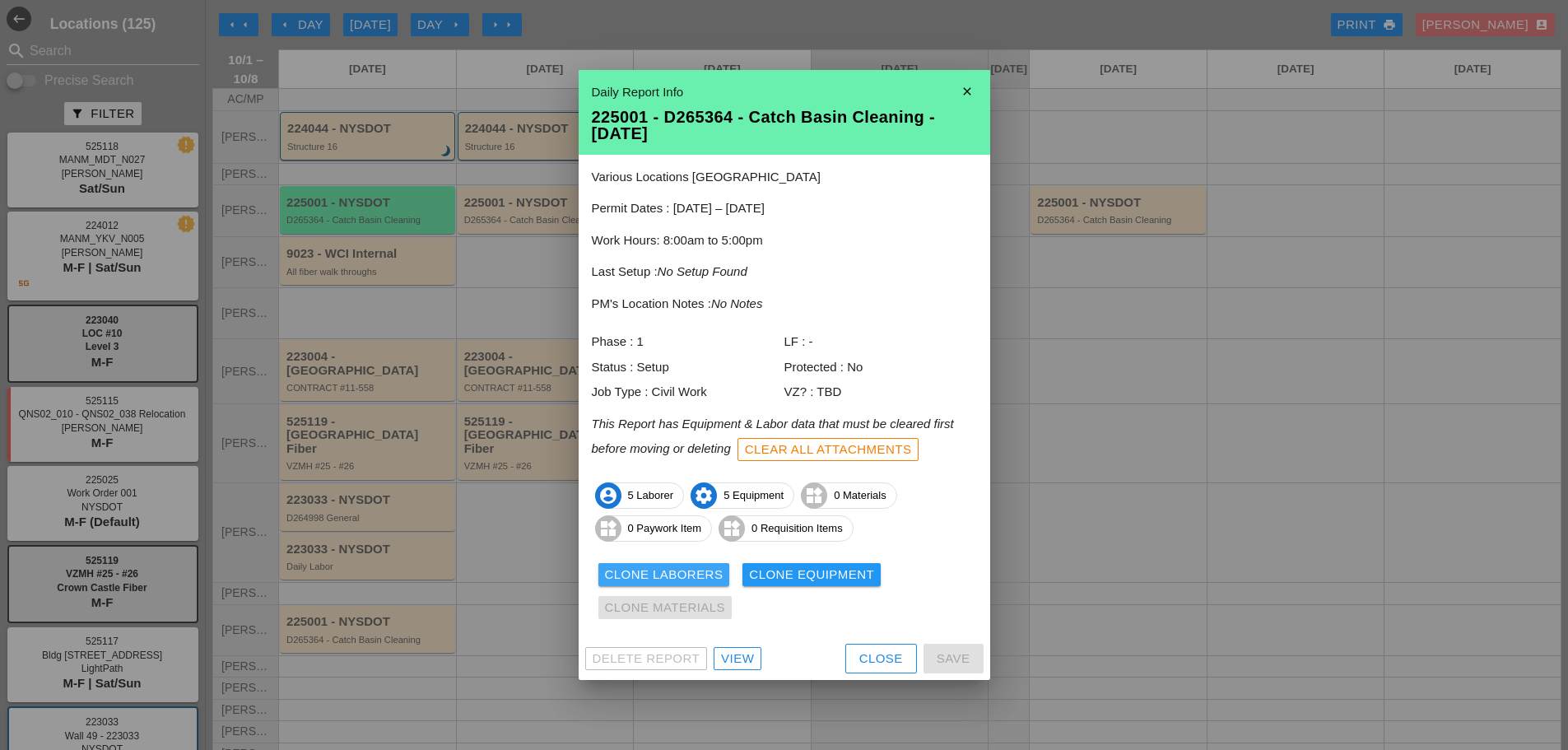
click at [691, 571] on div "Clone Laborers" at bounding box center [664, 575] width 118 height 19
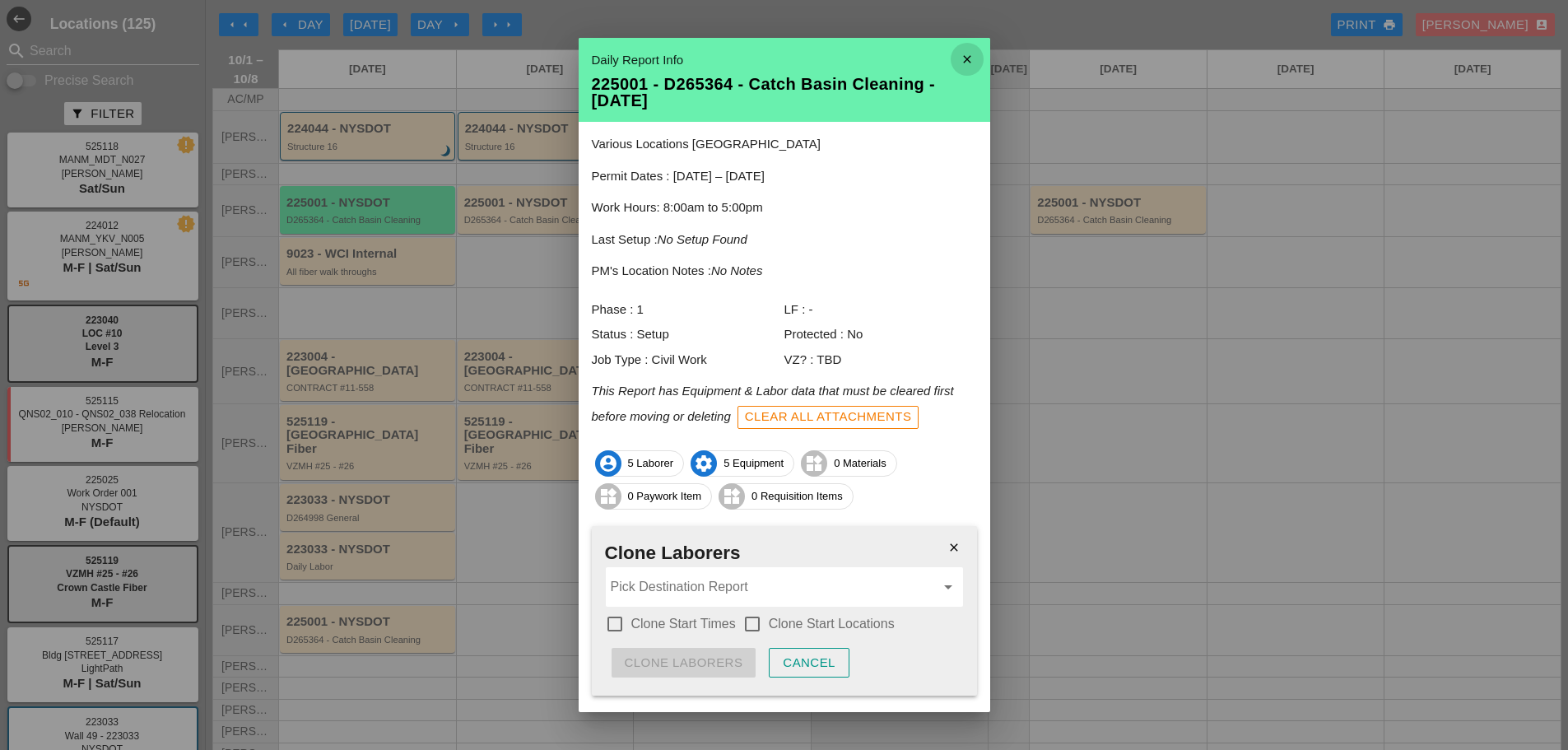
click at [965, 58] on icon "close" at bounding box center [967, 58] width 33 height 33
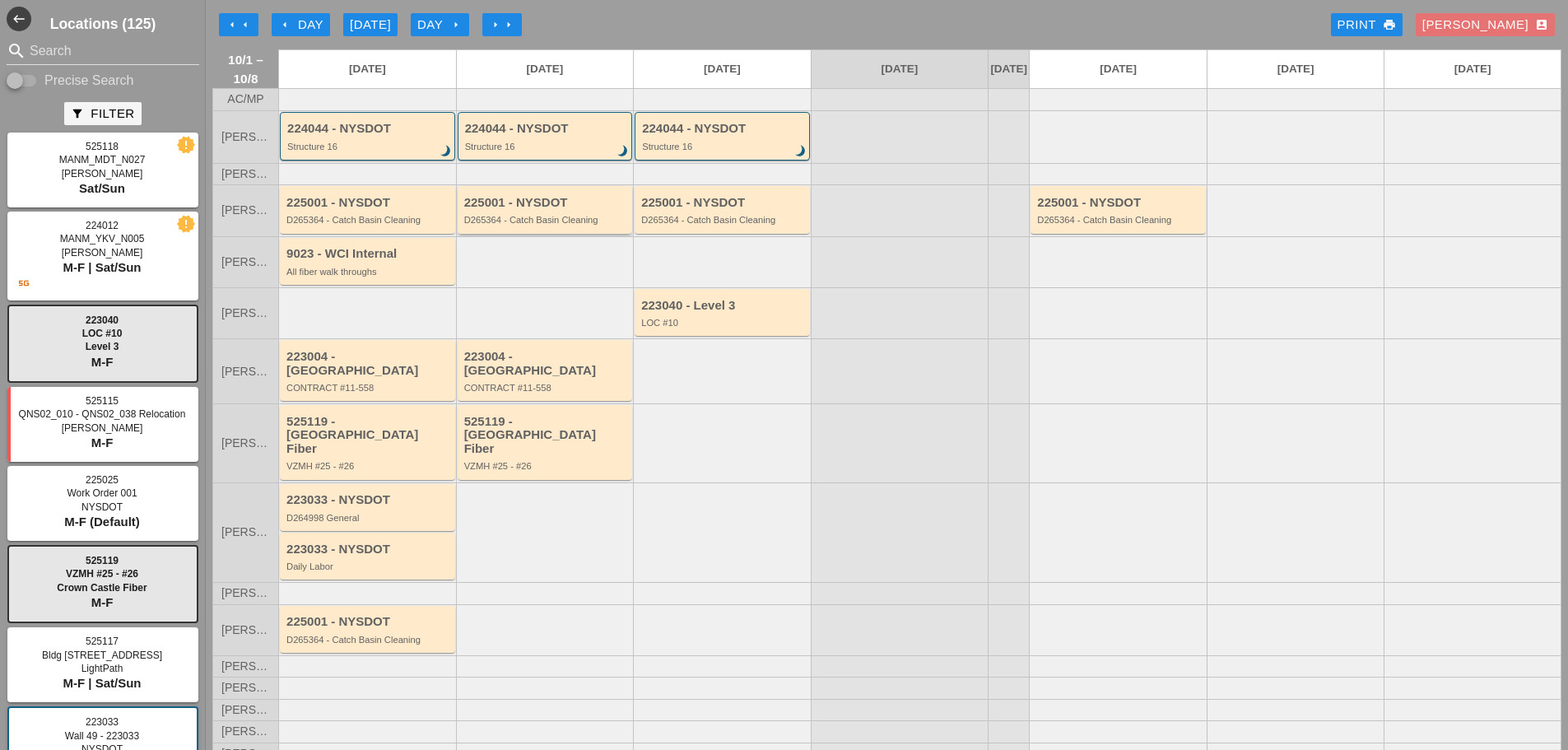
click at [587, 224] on div "D265364 - Catch Basin Cleaning" at bounding box center [546, 220] width 164 height 10
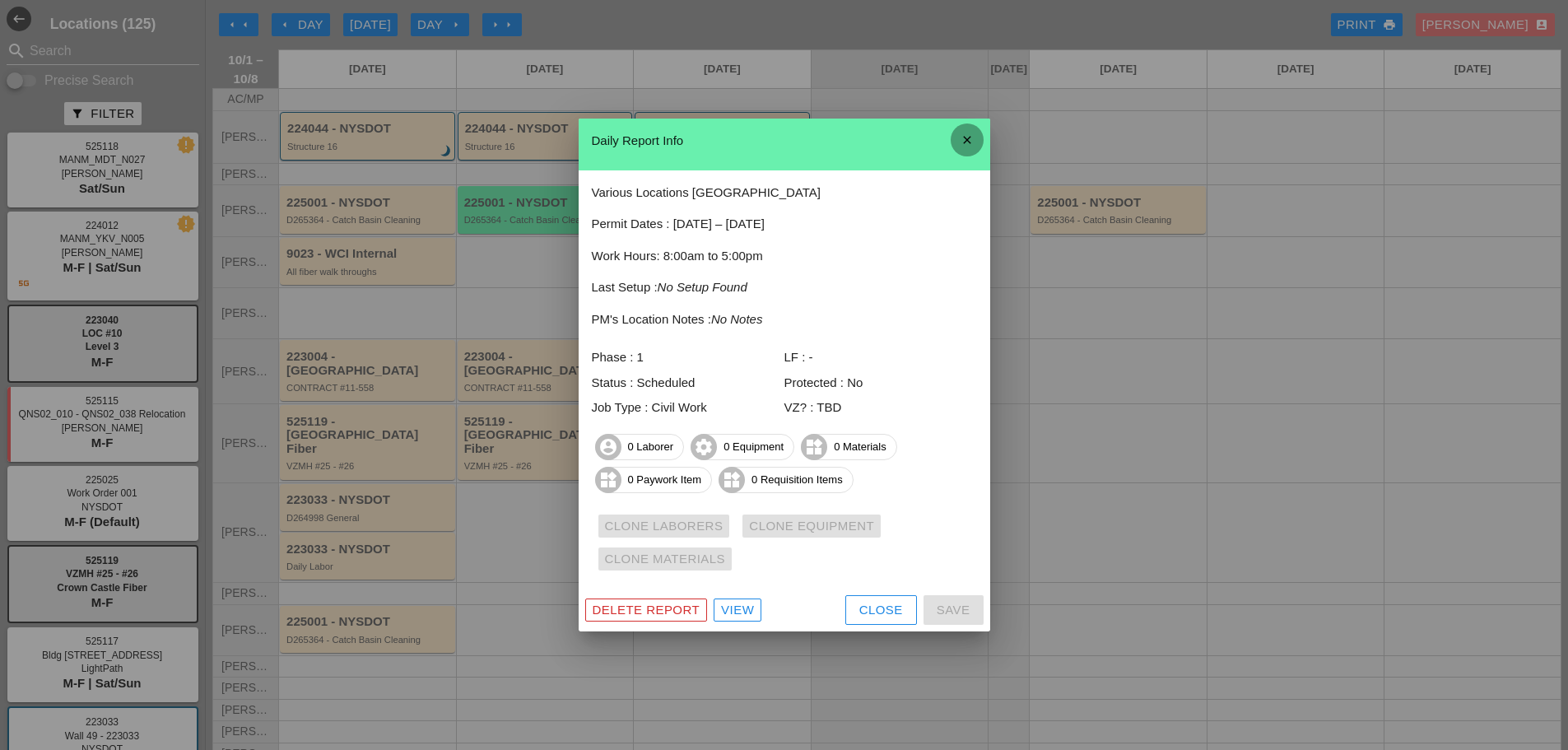
click at [971, 137] on icon "close" at bounding box center [967, 139] width 33 height 33
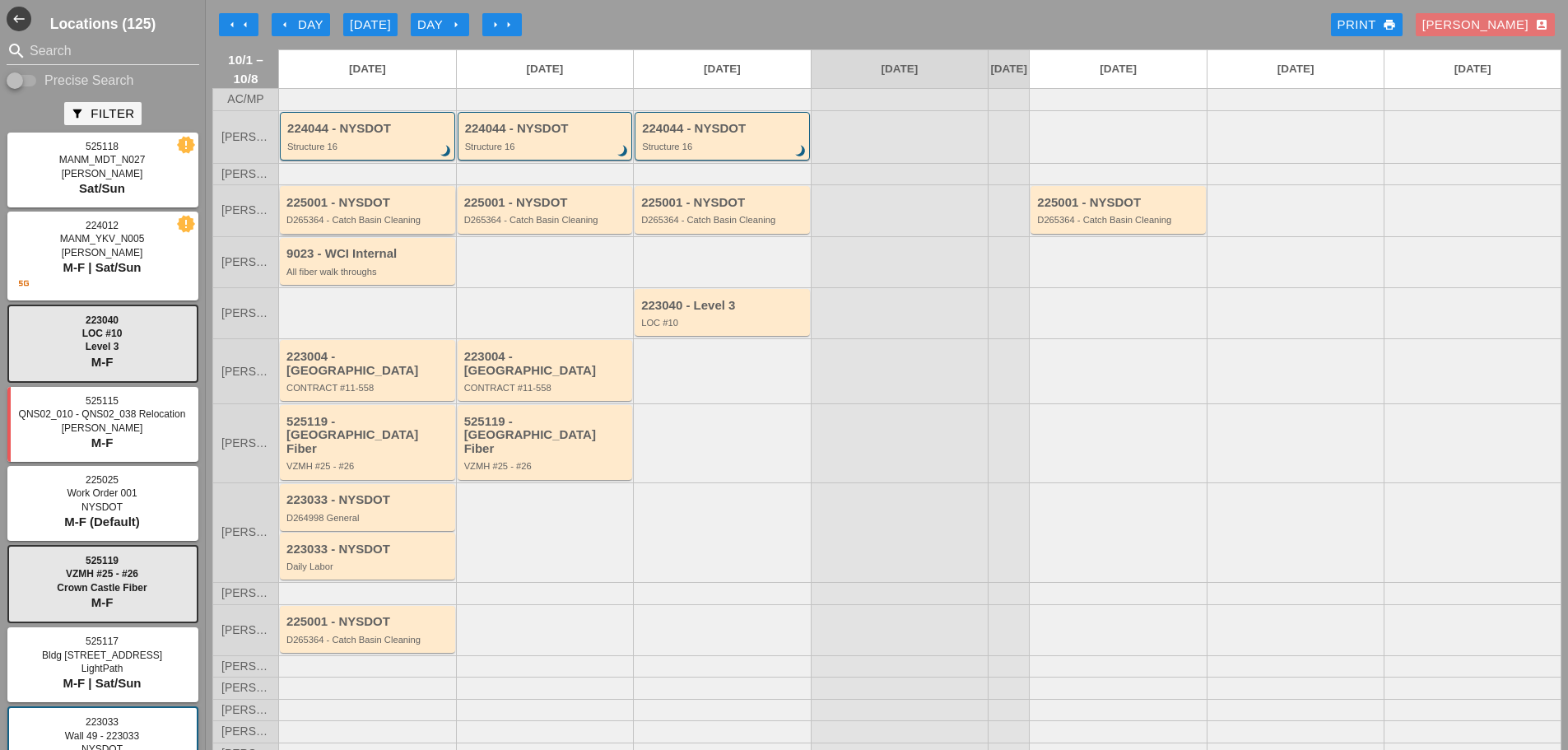
click at [423, 233] on div "225001 - NYSDOT D265364 - Catch Basin Cleaning" at bounding box center [367, 209] width 175 height 47
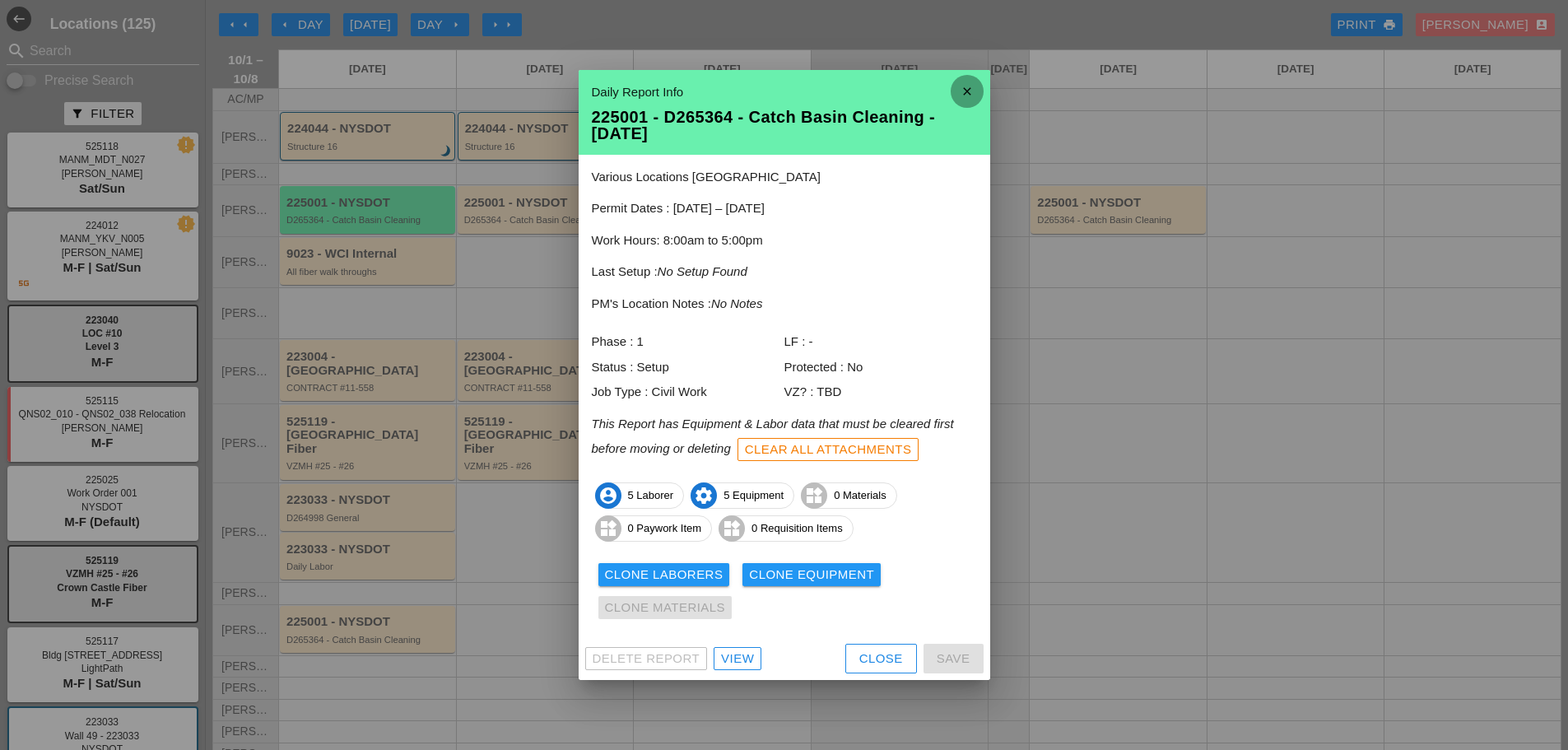
click at [968, 83] on icon "close" at bounding box center [967, 91] width 33 height 33
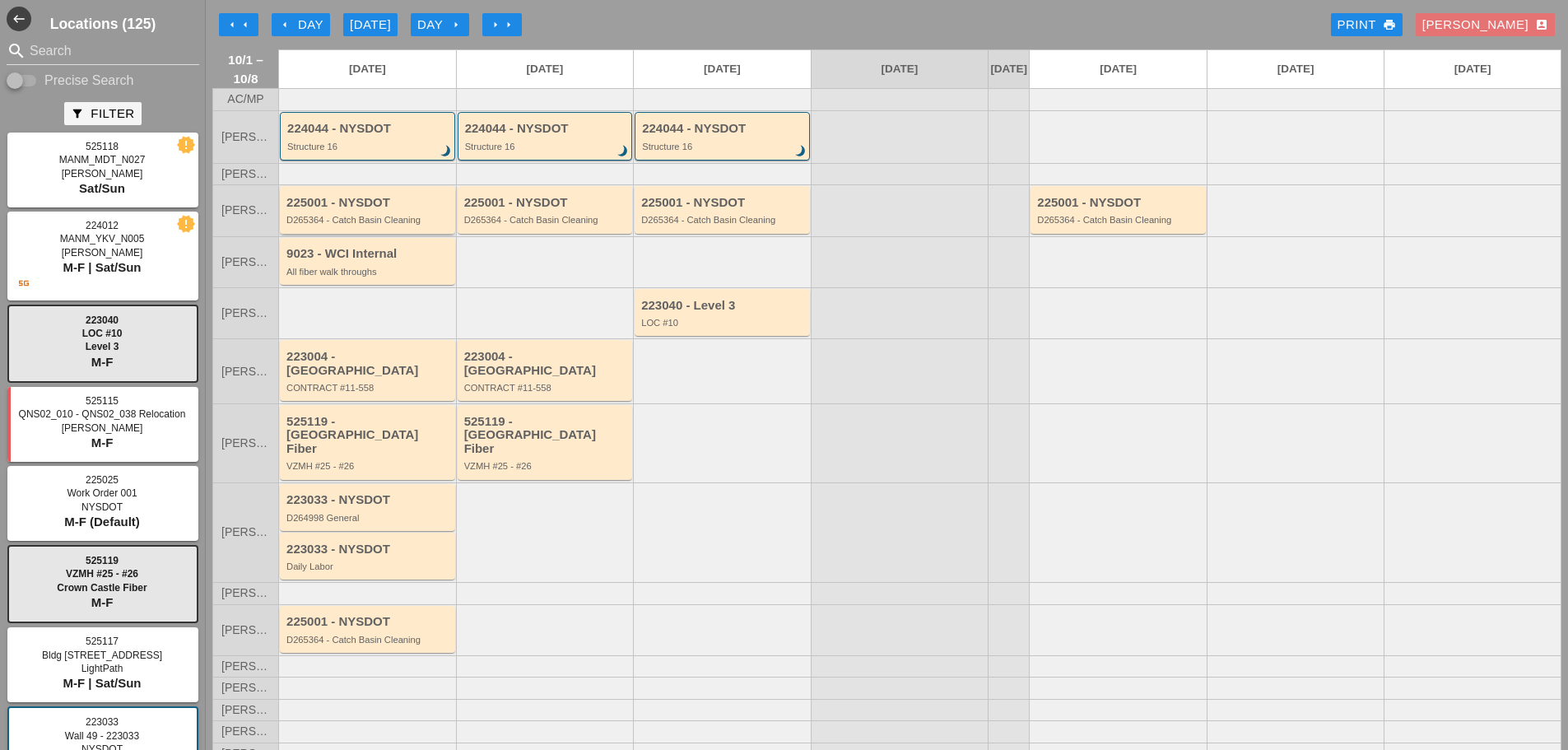
click at [375, 224] on div "D265364 - Catch Basin Cleaning" at bounding box center [368, 220] width 164 height 10
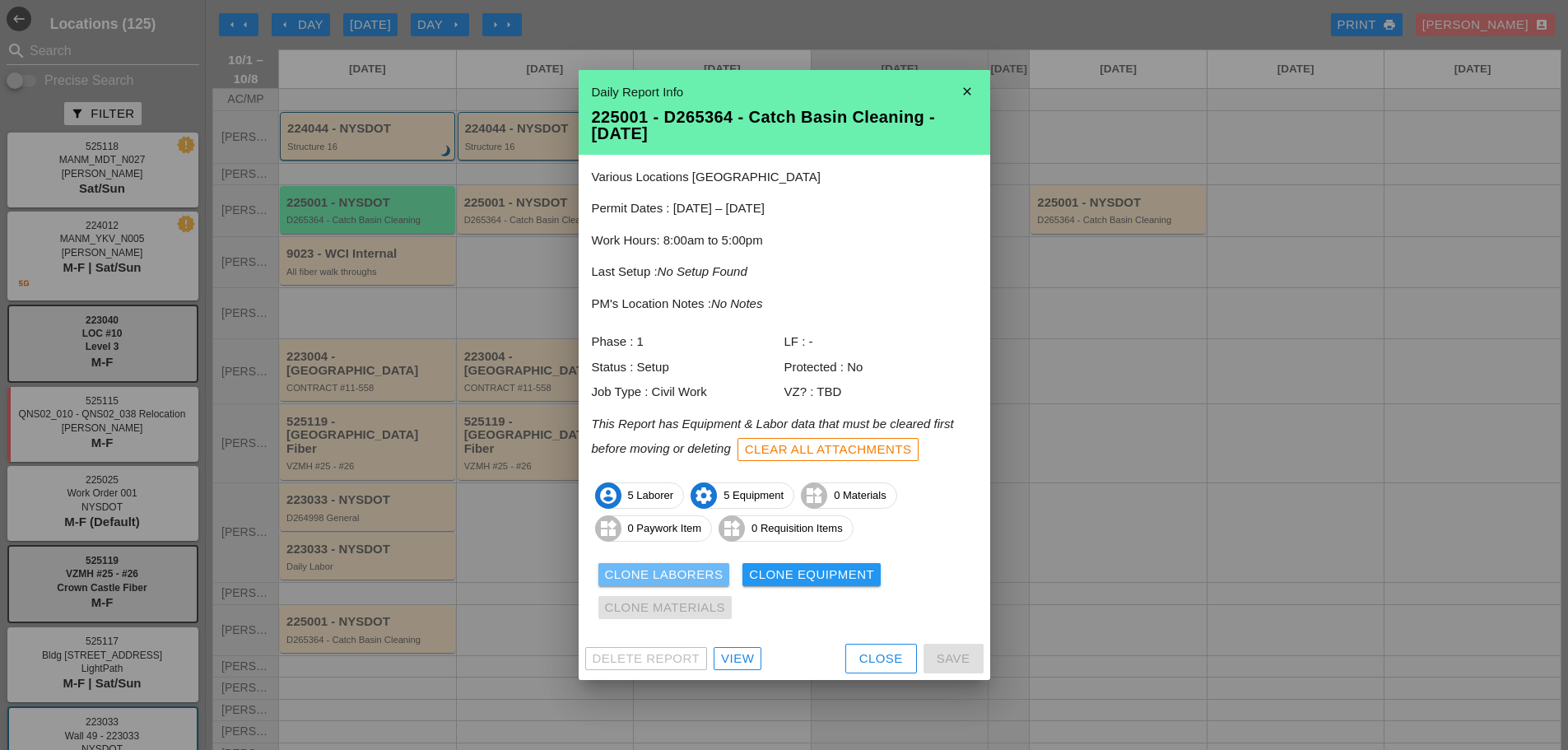
click at [619, 566] on div "Clone Laborers" at bounding box center [664, 575] width 118 height 19
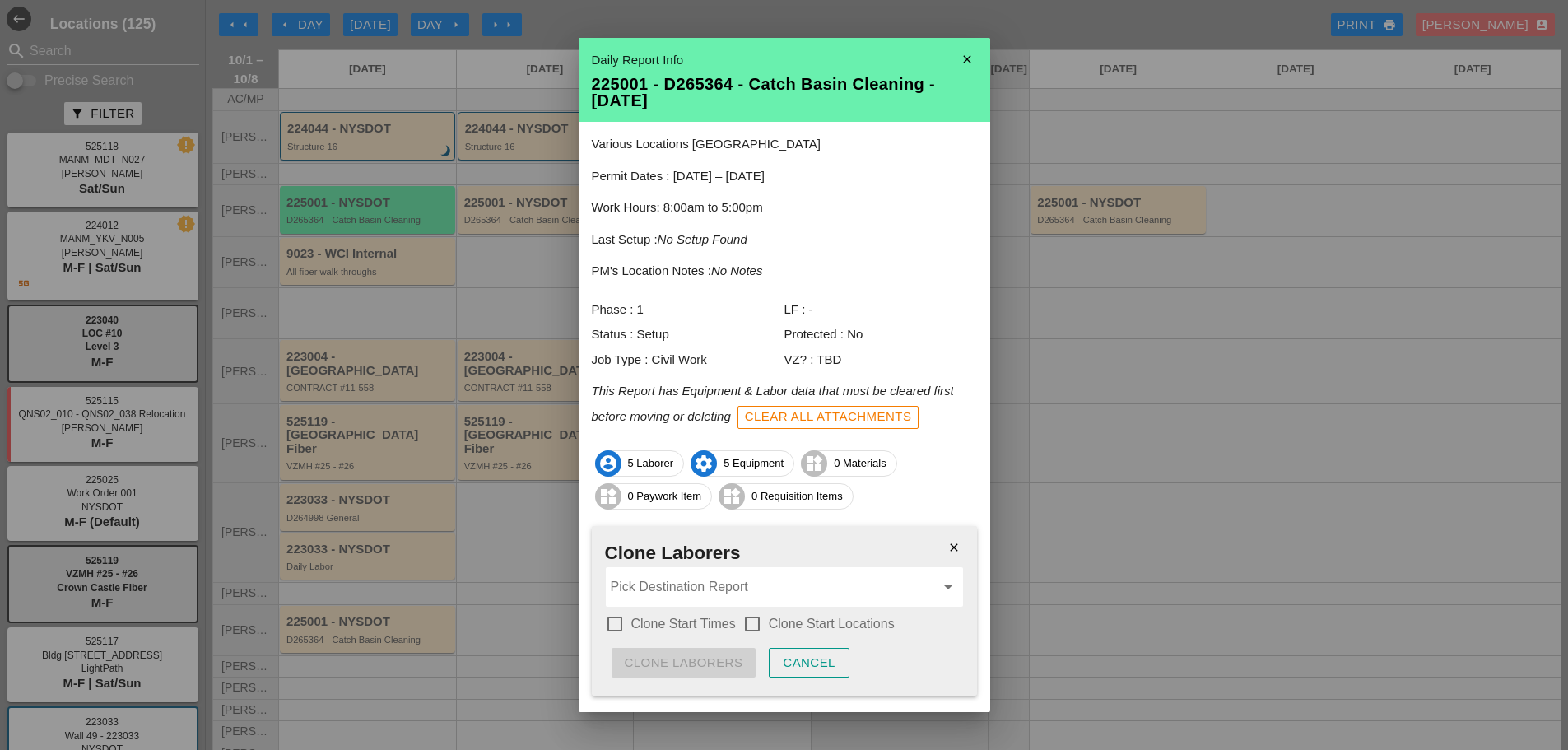
click at [619, 623] on div at bounding box center [615, 624] width 28 height 28
checkbox input "true"
click at [745, 612] on div at bounding box center [753, 624] width 28 height 28
checkbox input "true"
drag, startPoint x: 715, startPoint y: 585, endPoint x: 722, endPoint y: 580, distance: 8.6
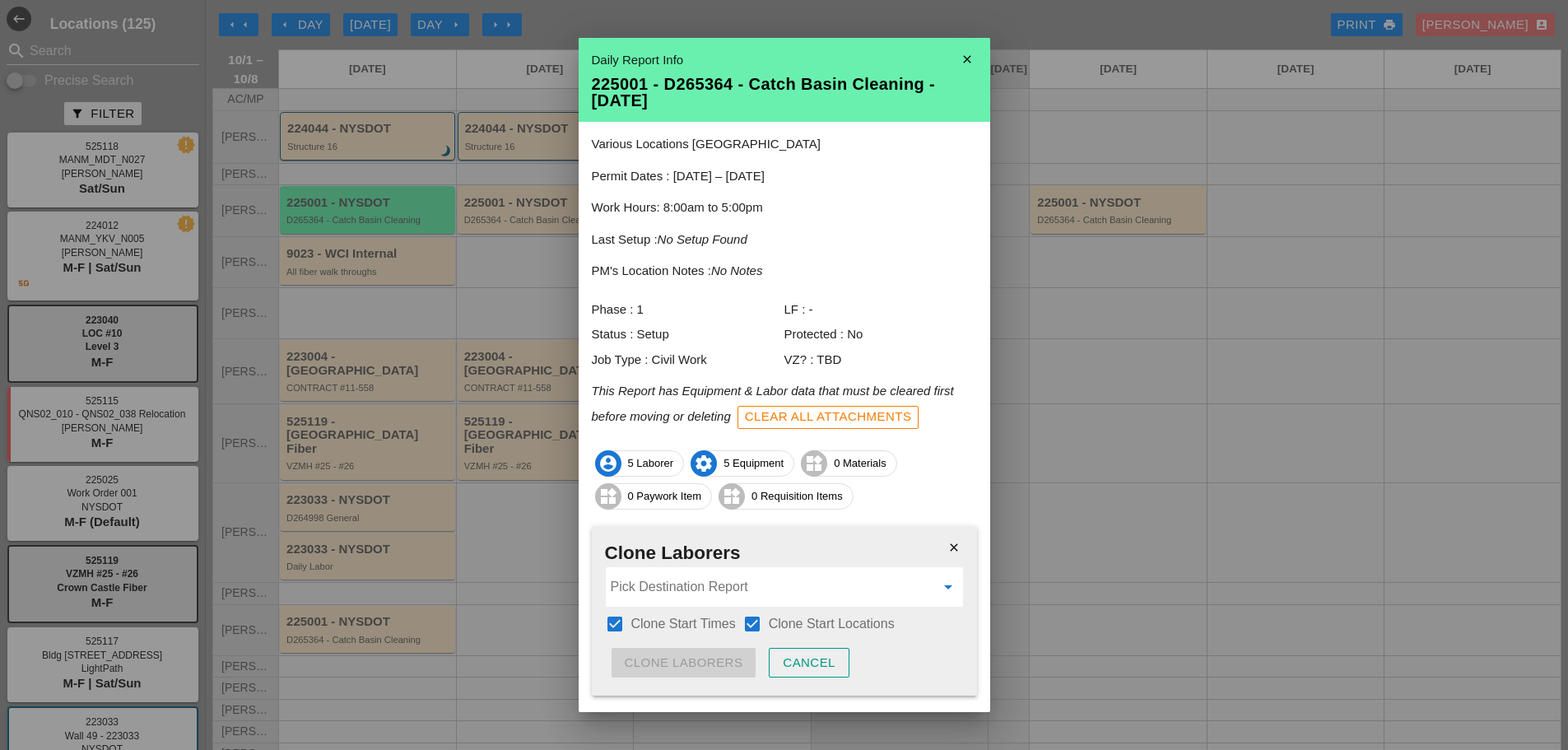
click at [717, 585] on input "Pick Destination Report" at bounding box center [773, 587] width 325 height 27
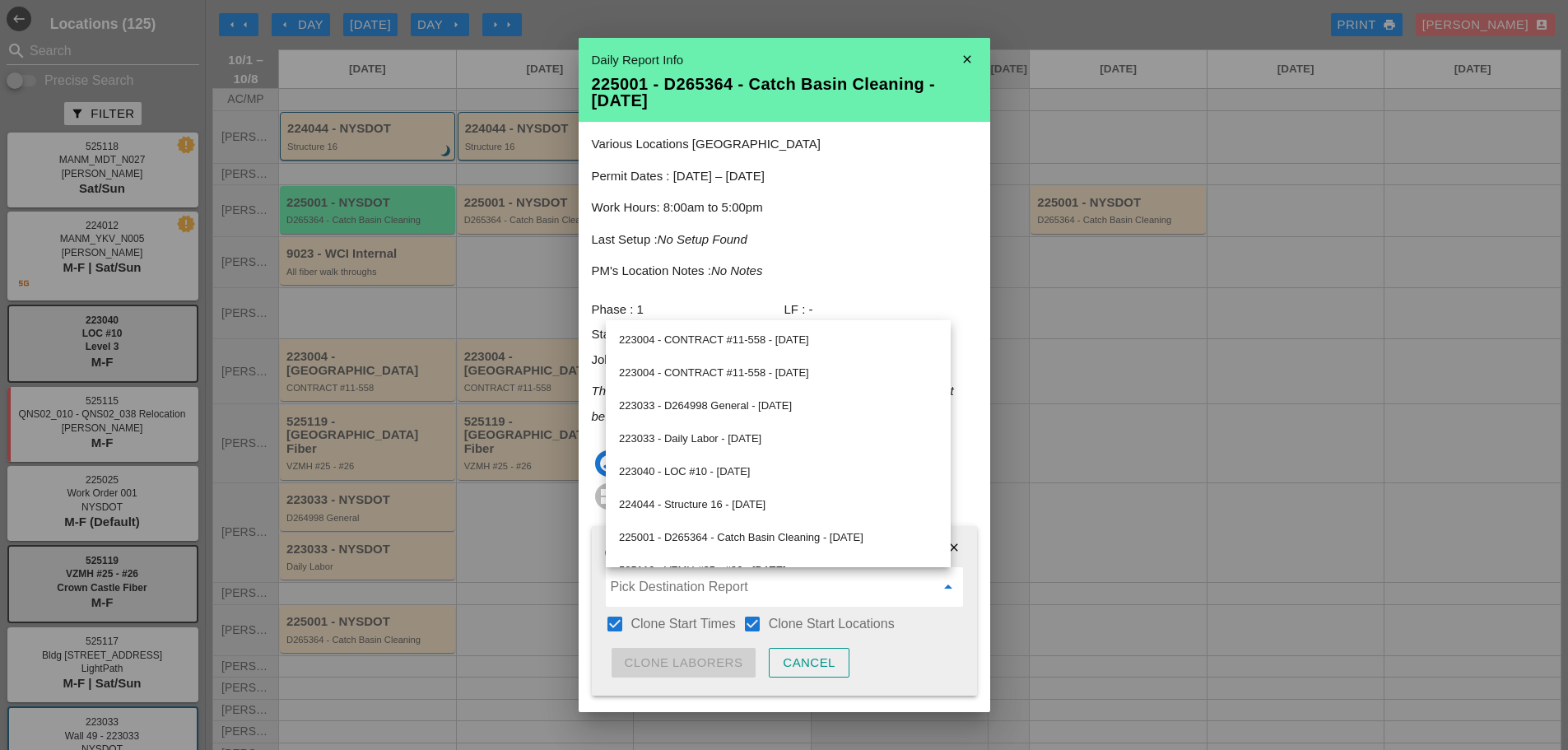
scroll to position [254, 0]
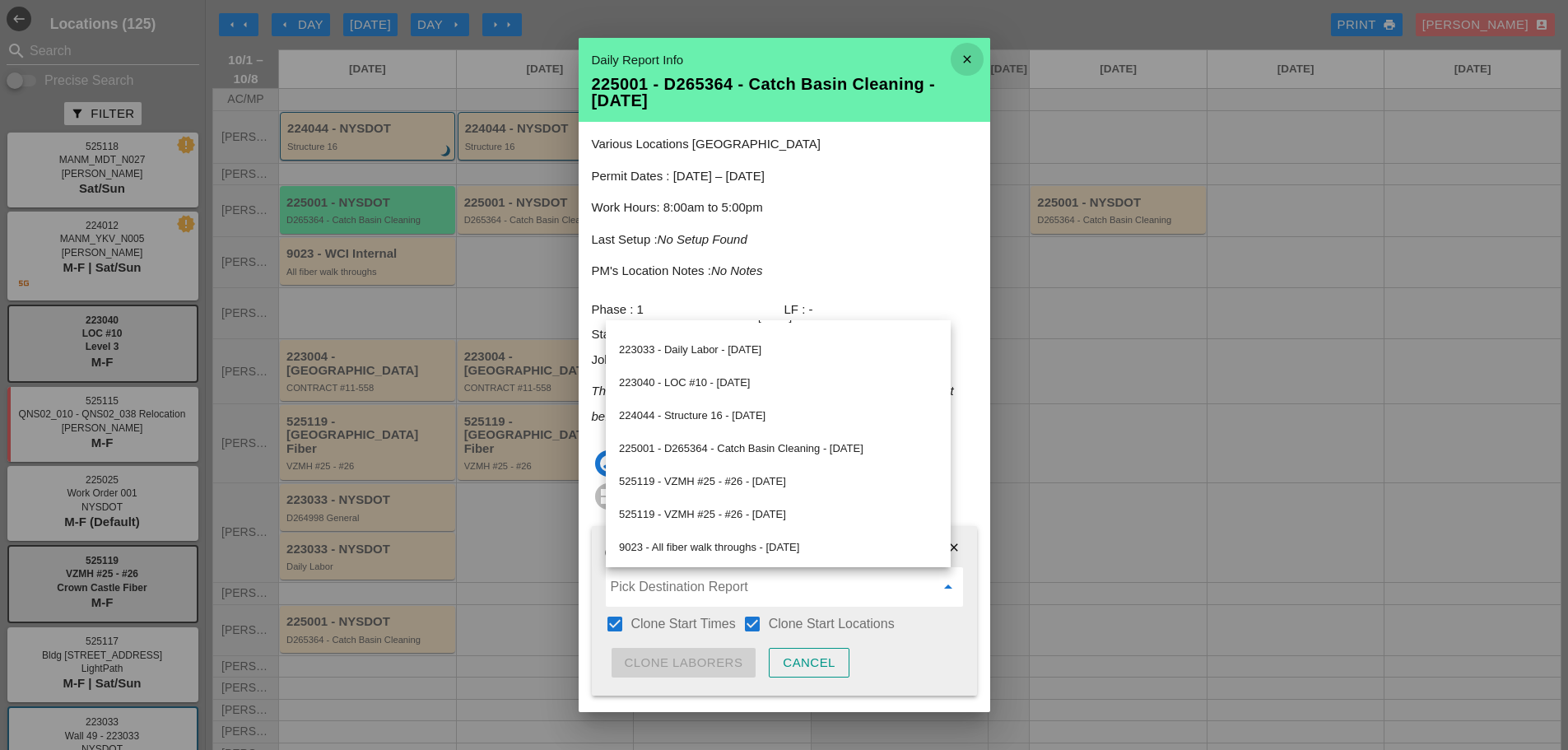
click at [955, 61] on icon "close" at bounding box center [967, 58] width 33 height 33
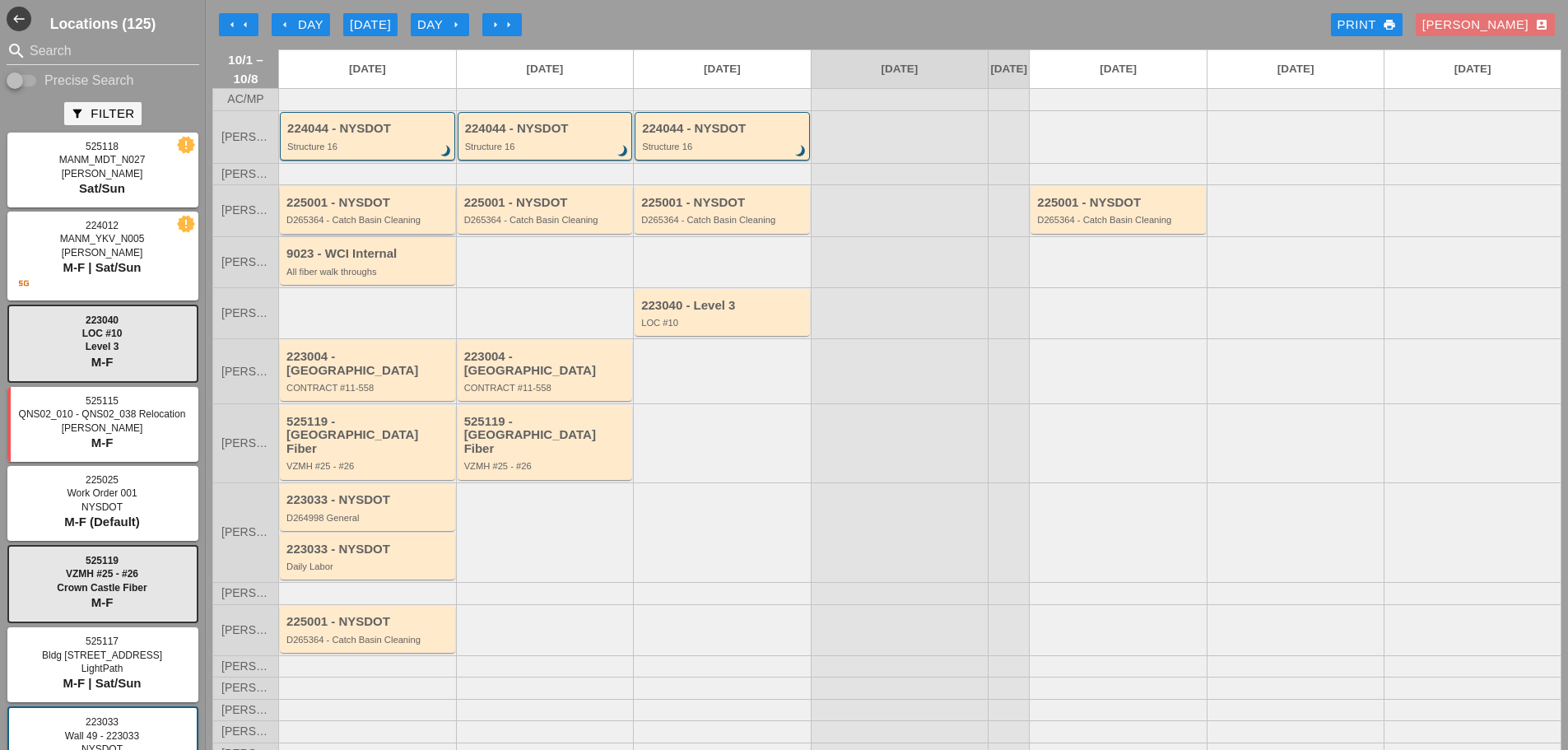
click at [405, 224] on div "D265364 - Catch Basin Cleaning" at bounding box center [368, 220] width 164 height 10
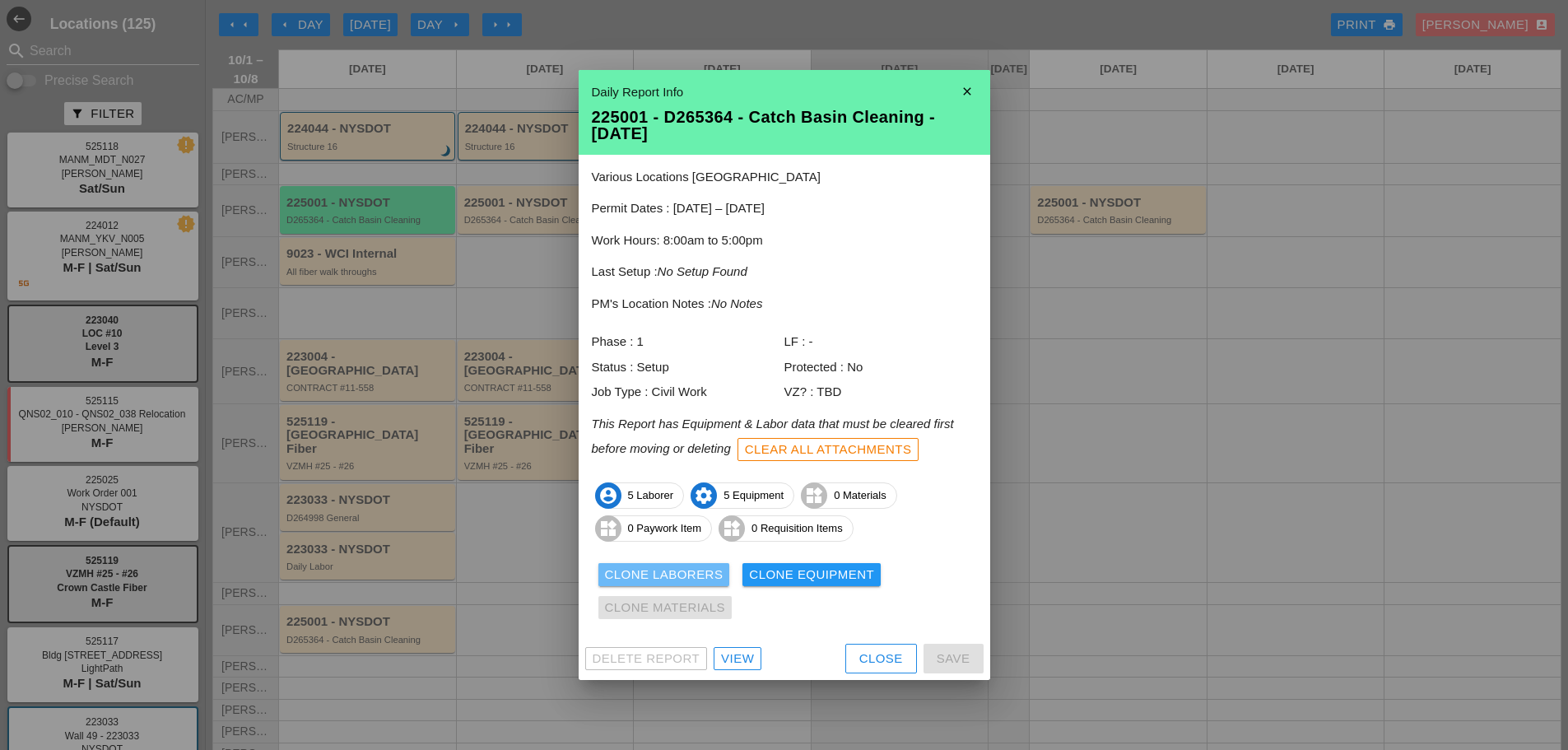
click at [667, 573] on div "Clone Laborers" at bounding box center [664, 575] width 118 height 19
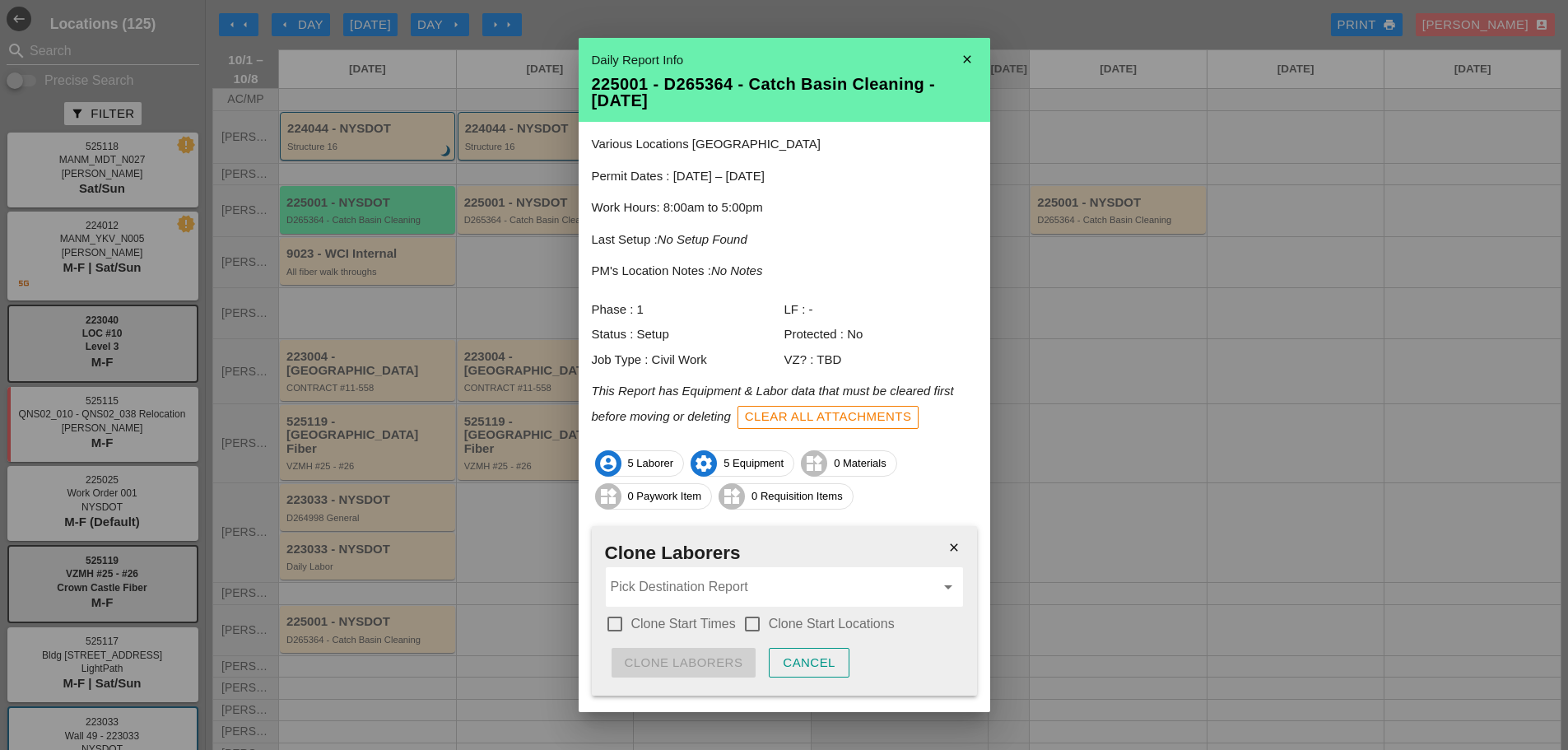
click at [619, 624] on div at bounding box center [615, 624] width 28 height 28
checkbox input "true"
click at [755, 621] on div at bounding box center [753, 624] width 28 height 28
checkbox input "true"
click at [719, 586] on input "Pick Destination Report" at bounding box center [773, 587] width 325 height 27
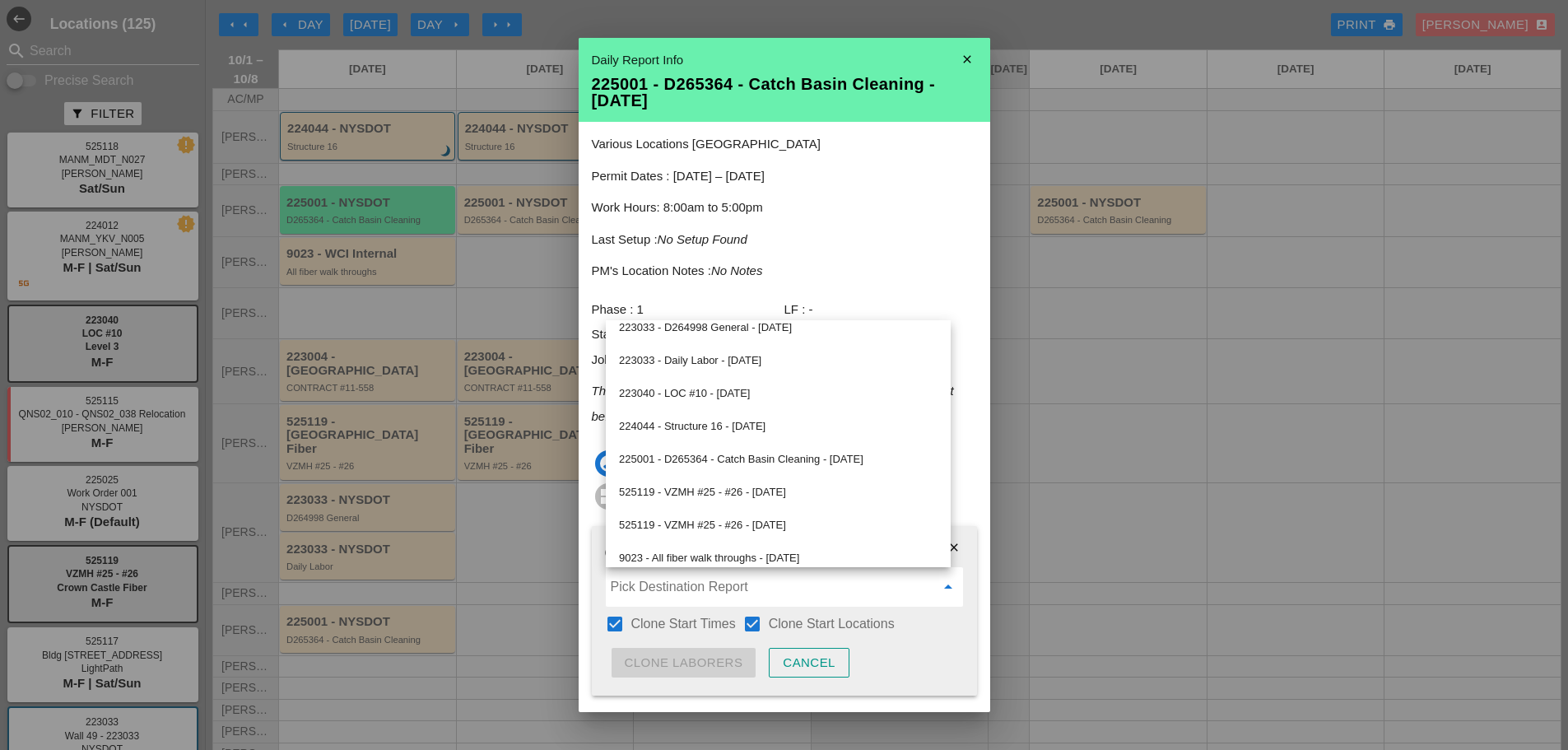
scroll to position [247, 0]
click at [952, 62] on icon "close" at bounding box center [967, 58] width 33 height 33
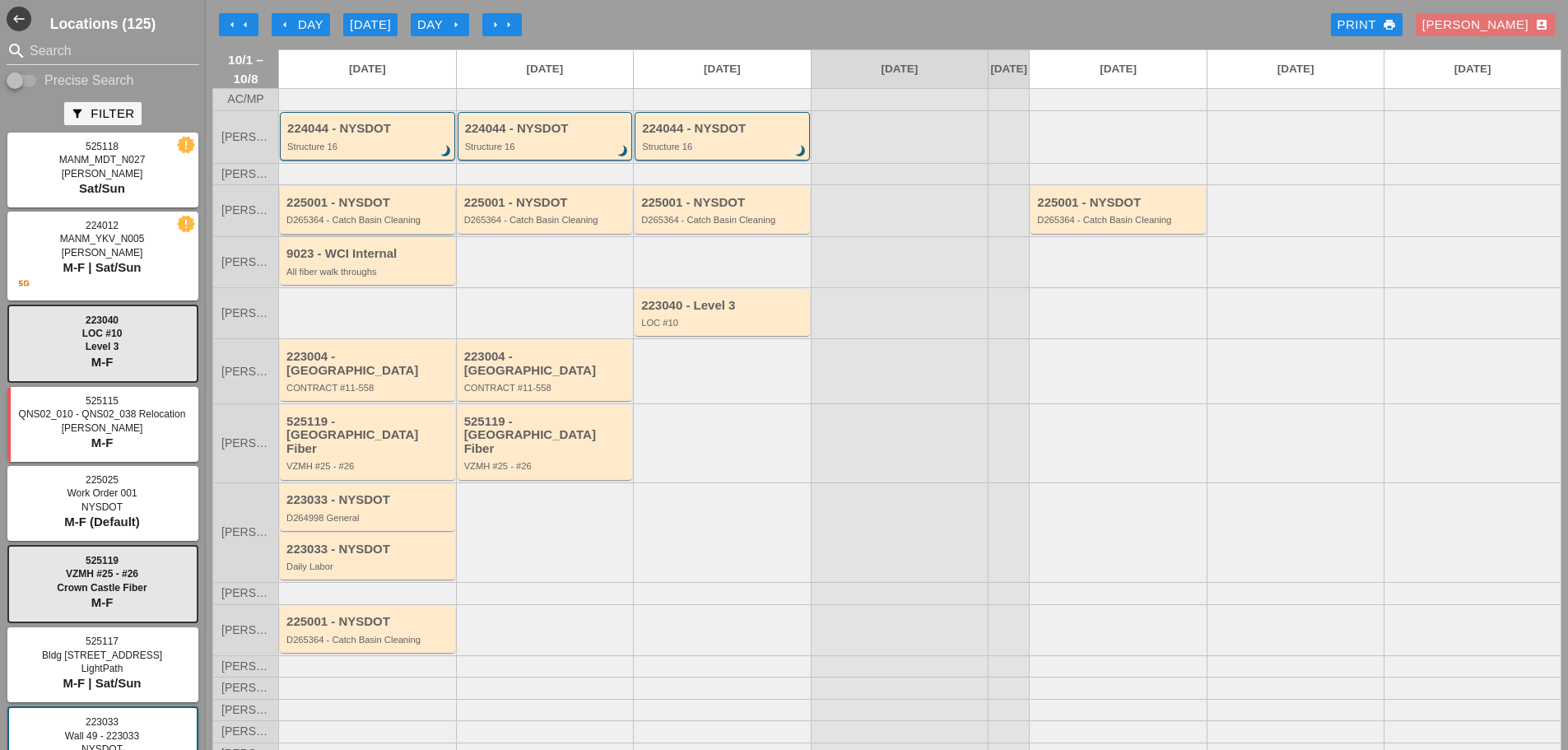
click at [371, 225] on div "225001 - NYSDOT D265364 - Catch Basin Cleaning" at bounding box center [368, 211] width 164 height 30
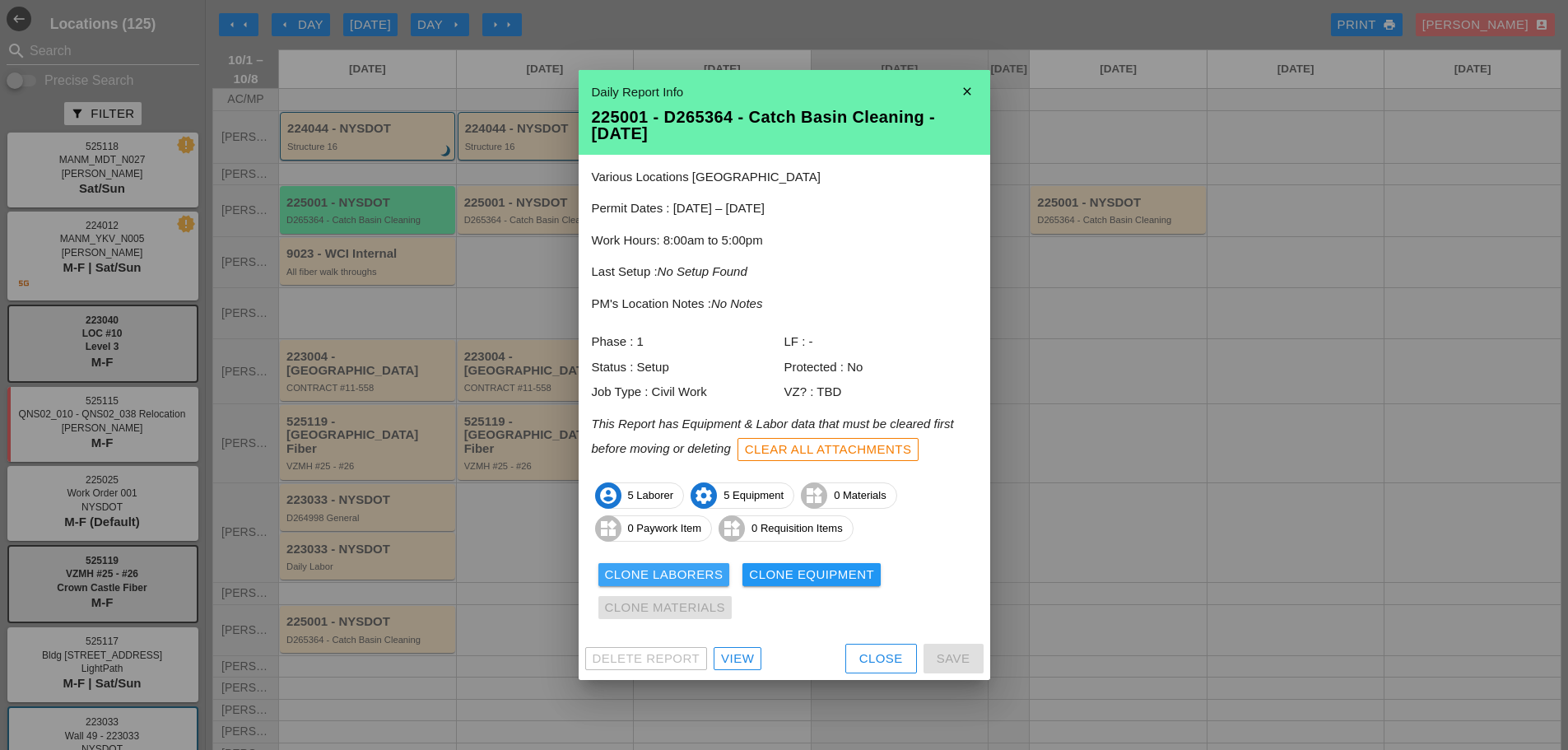
click at [618, 572] on div "Clone Laborers" at bounding box center [664, 575] width 118 height 19
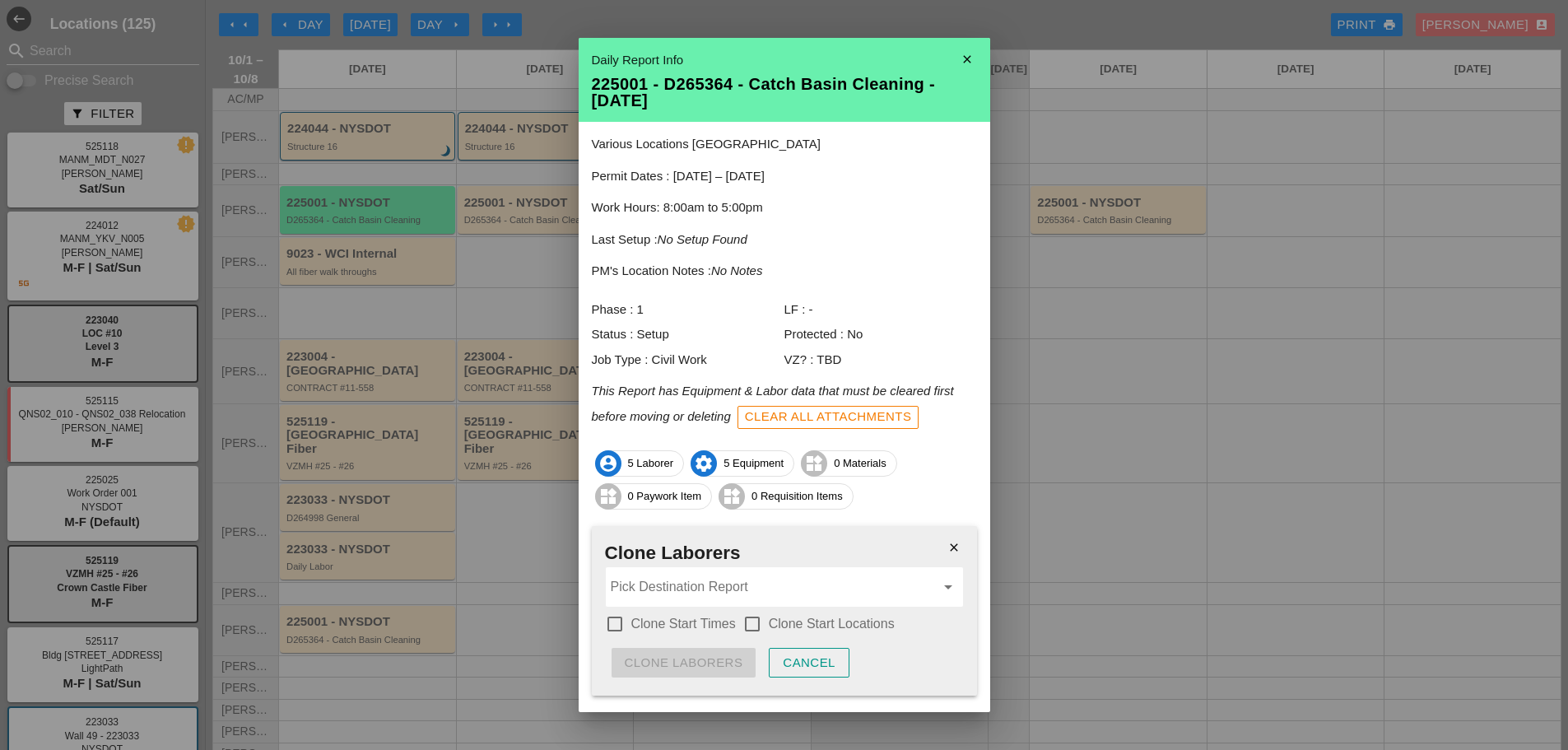
click at [688, 594] on input "Pick Destination Report" at bounding box center [773, 587] width 325 height 27
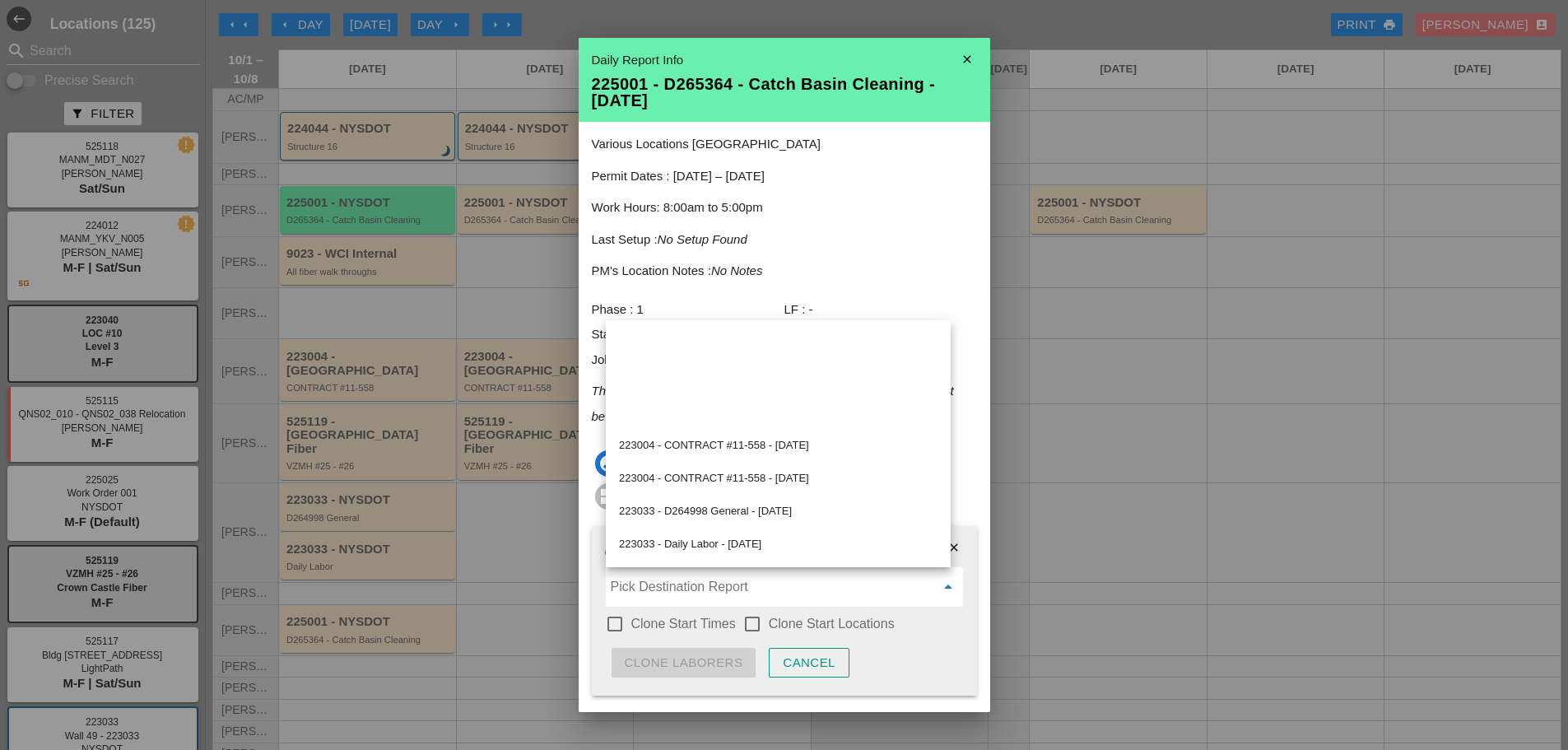
scroll to position [0, 0]
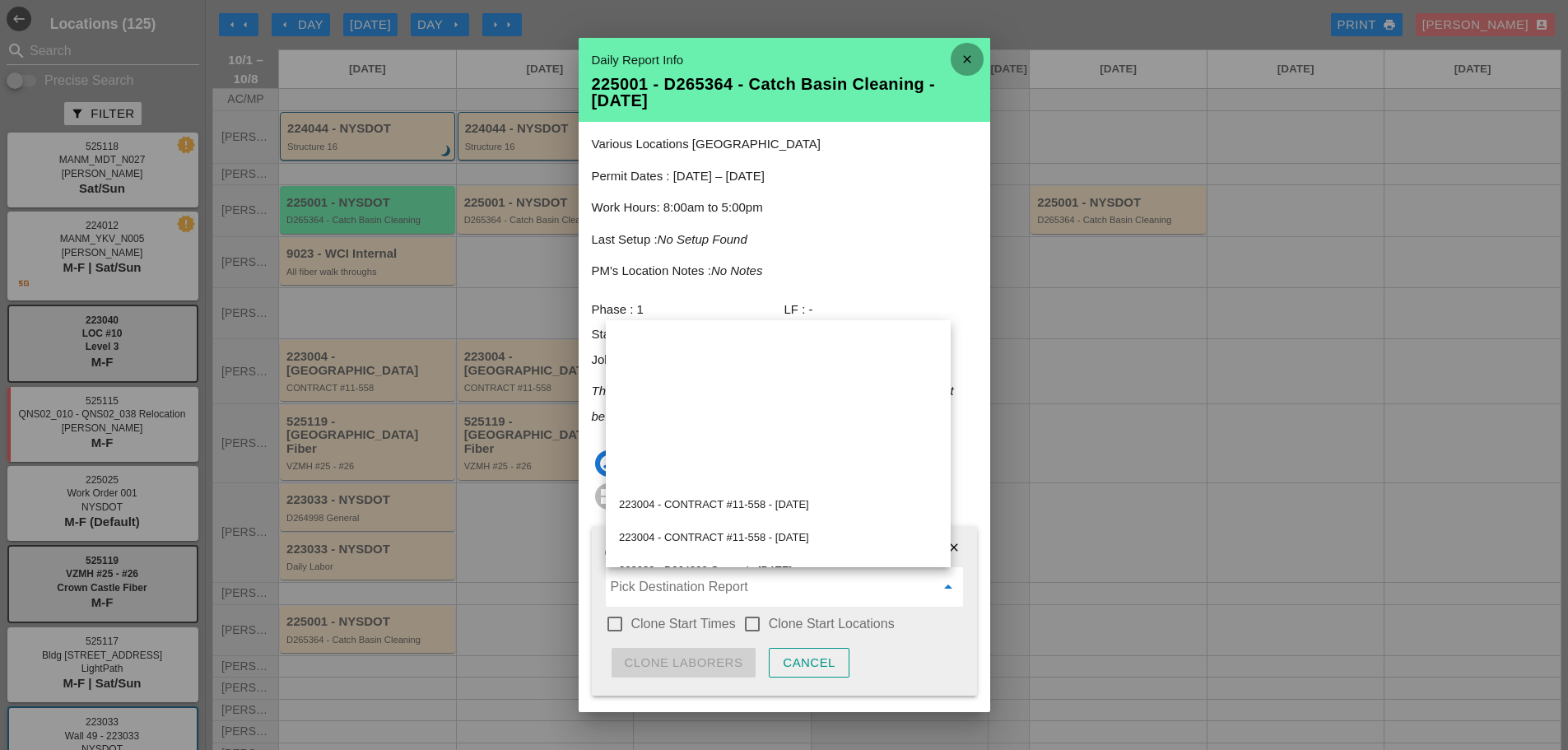
click at [952, 54] on icon "close" at bounding box center [967, 58] width 33 height 33
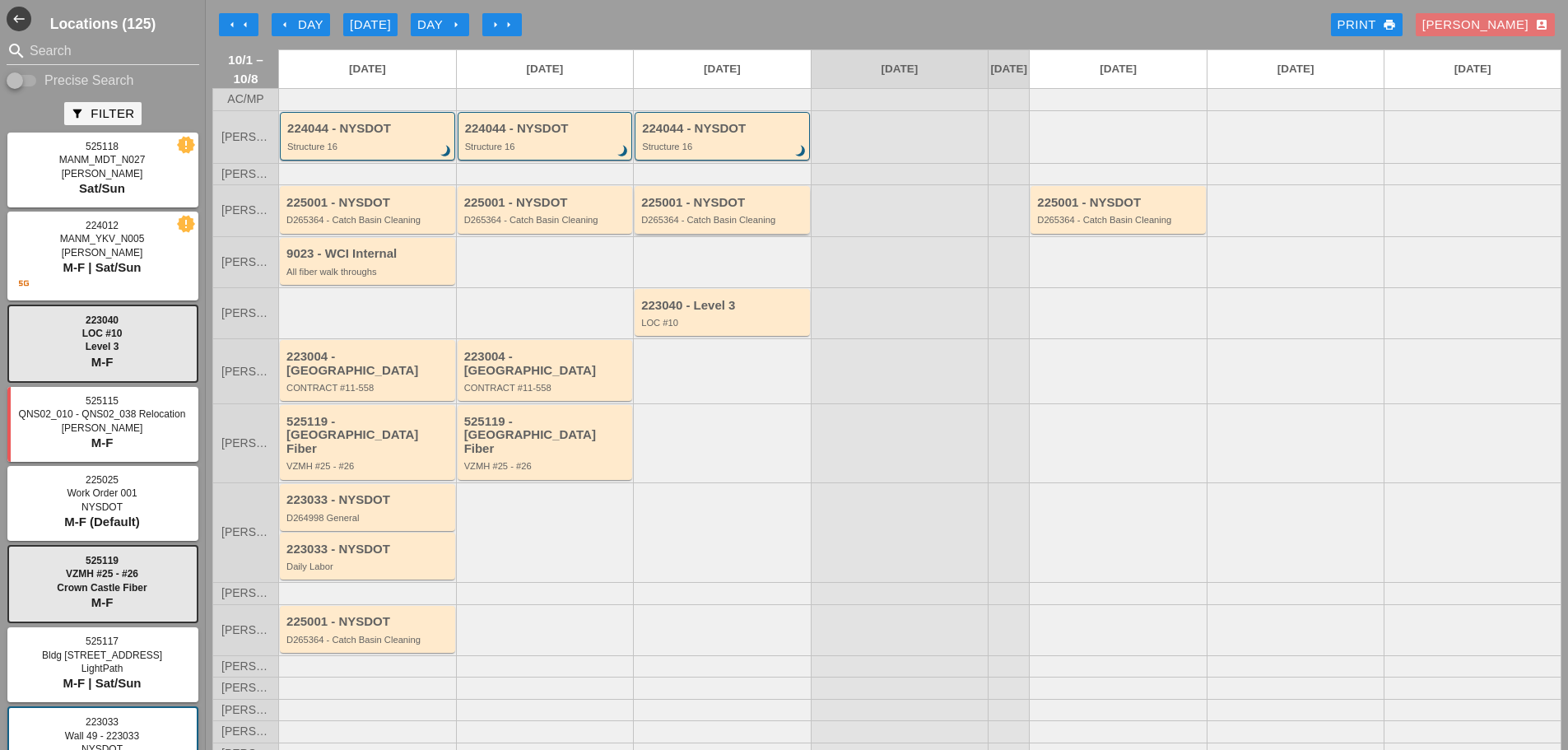
click at [693, 224] on div "D265364 - Catch Basin Cleaning" at bounding box center [723, 220] width 164 height 10
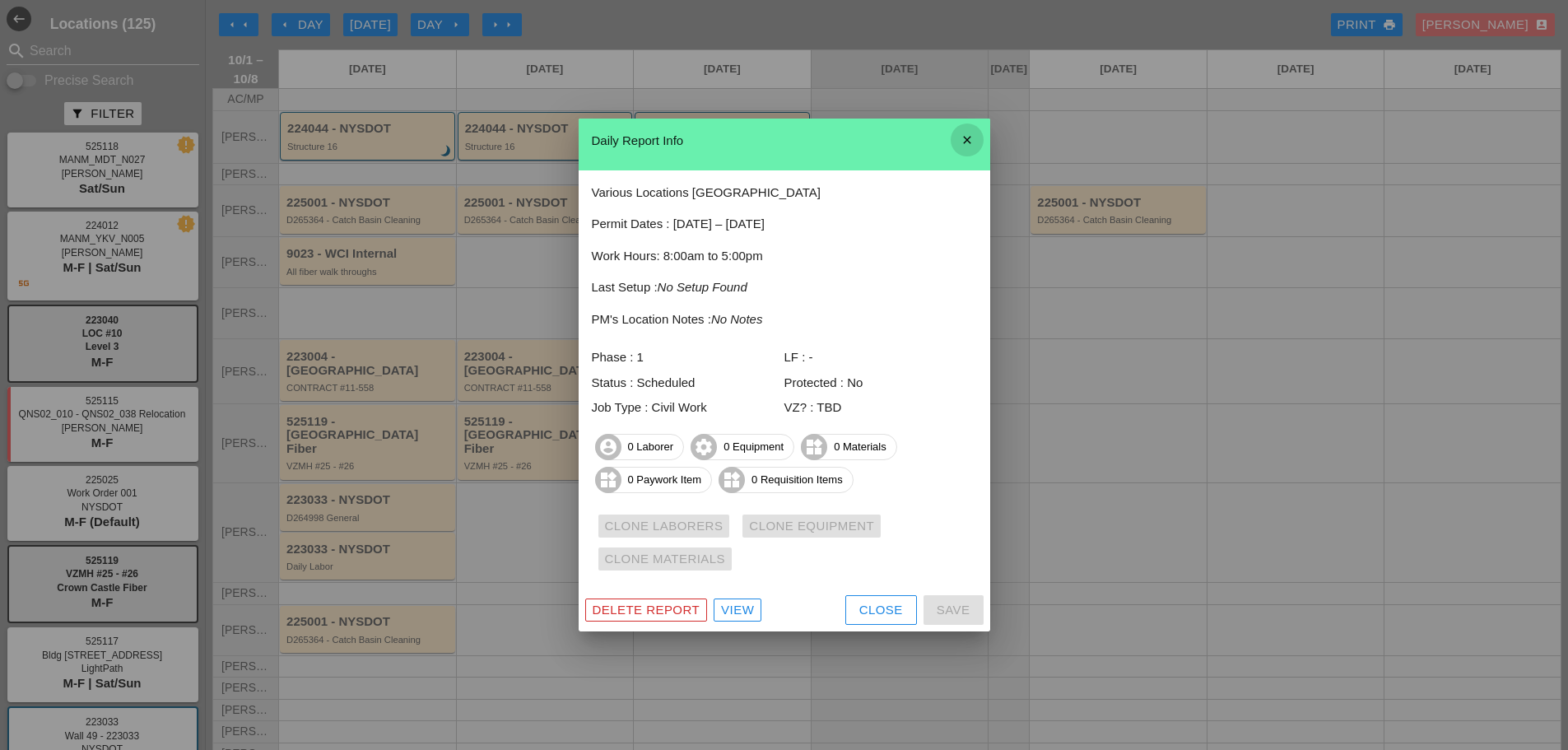
click at [969, 138] on icon "close" at bounding box center [967, 139] width 33 height 33
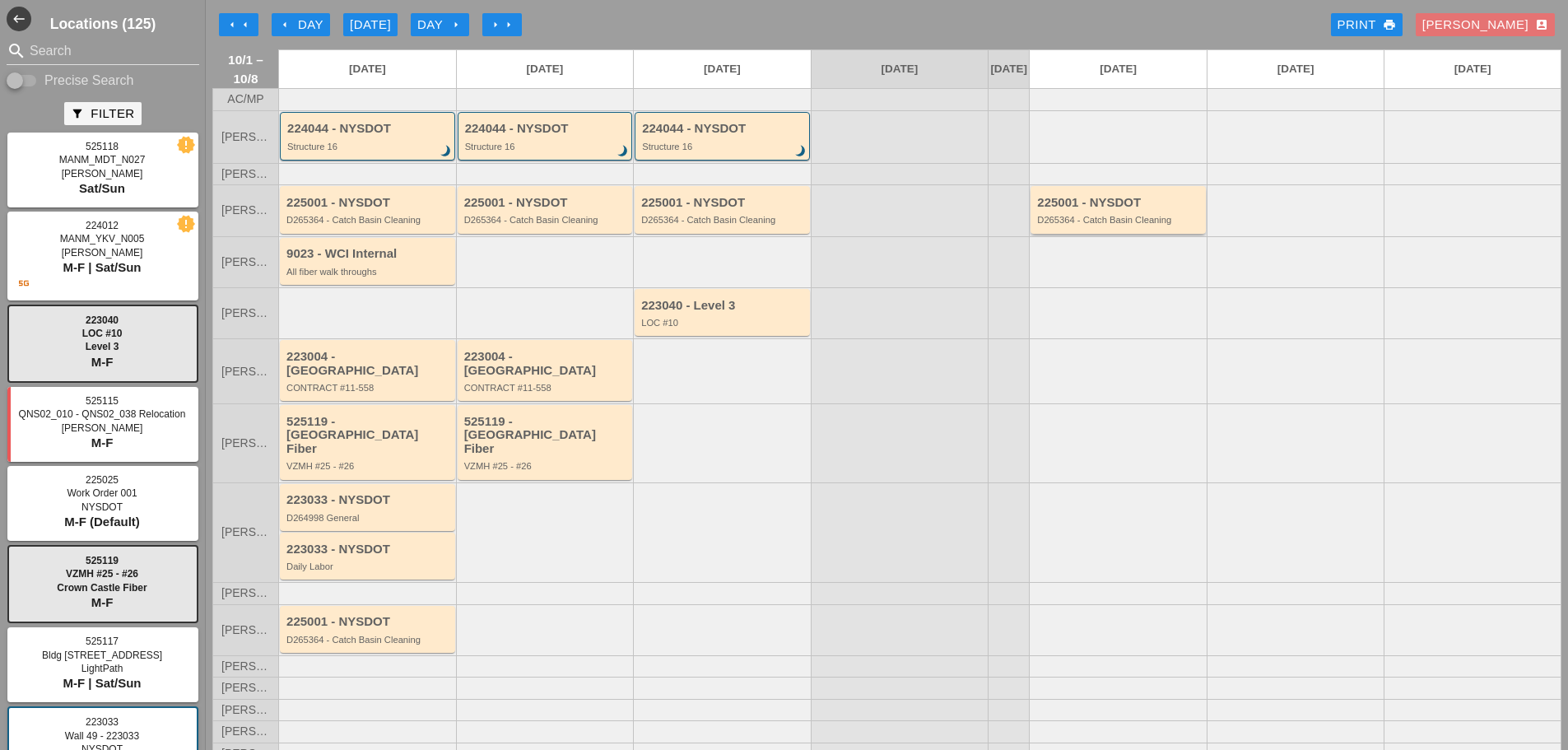
click at [1127, 224] on div "D265364 - Catch Basin Cleaning" at bounding box center [1119, 220] width 164 height 10
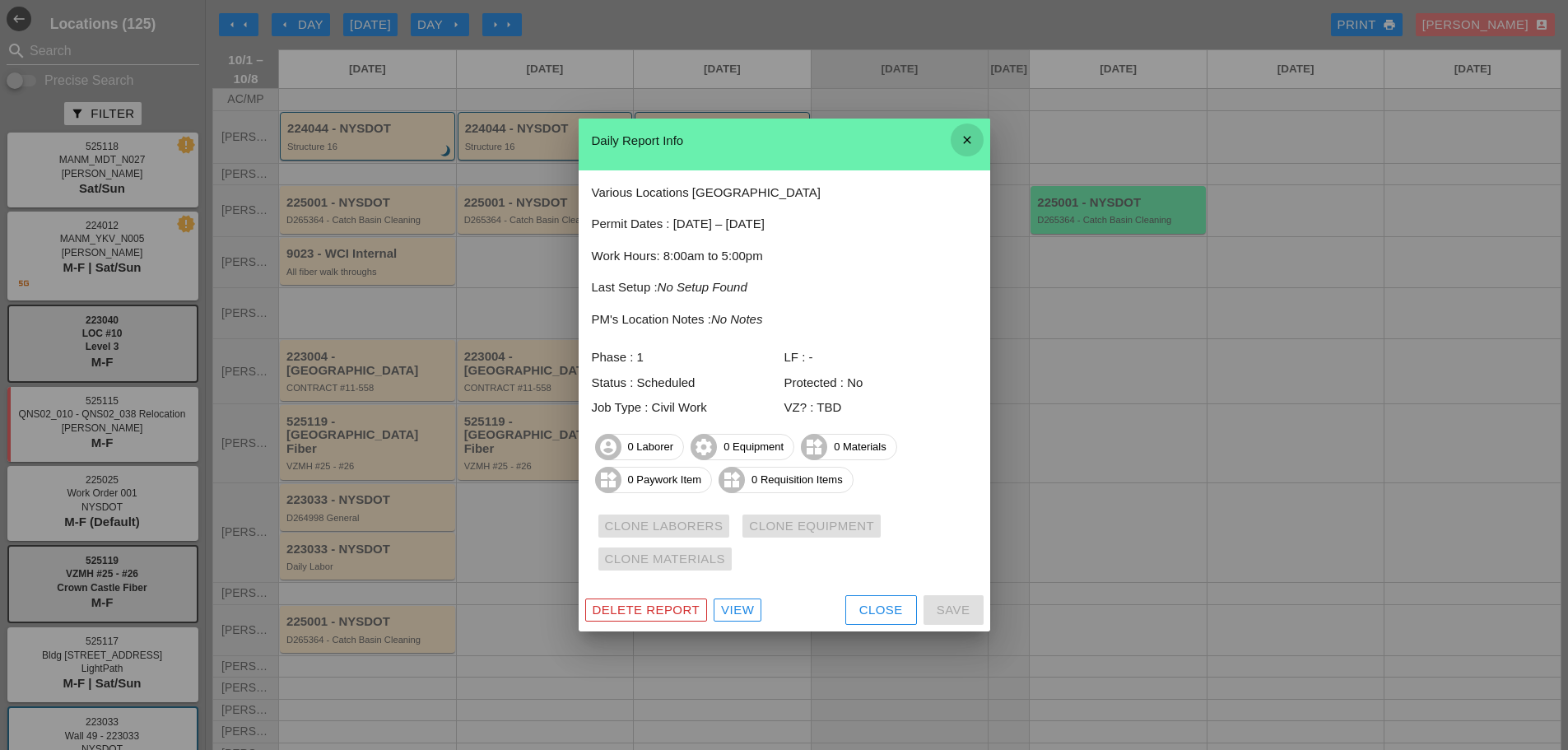
click at [970, 138] on icon "close" at bounding box center [967, 139] width 33 height 33
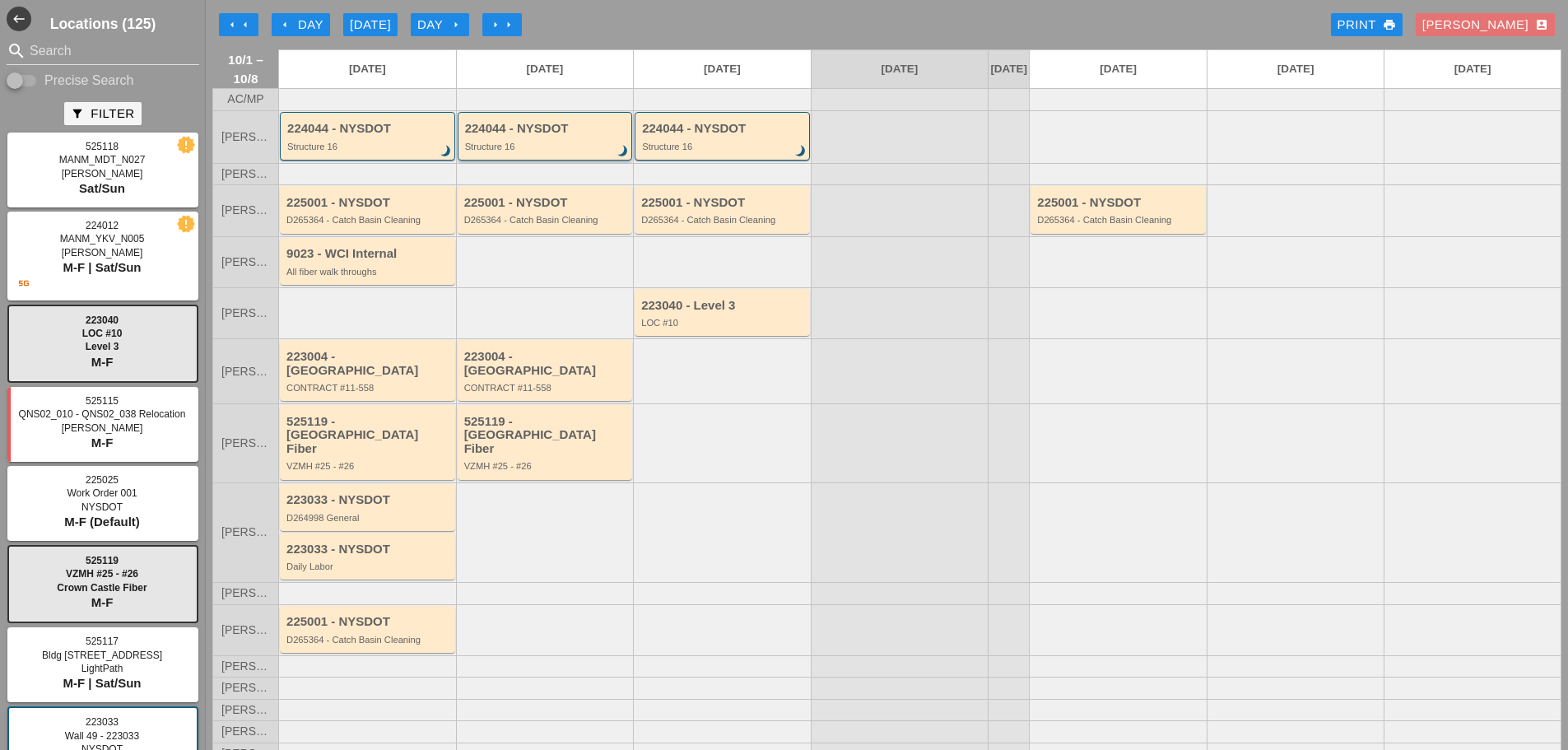
click at [517, 152] on div "Structure 16" at bounding box center [546, 147] width 163 height 10
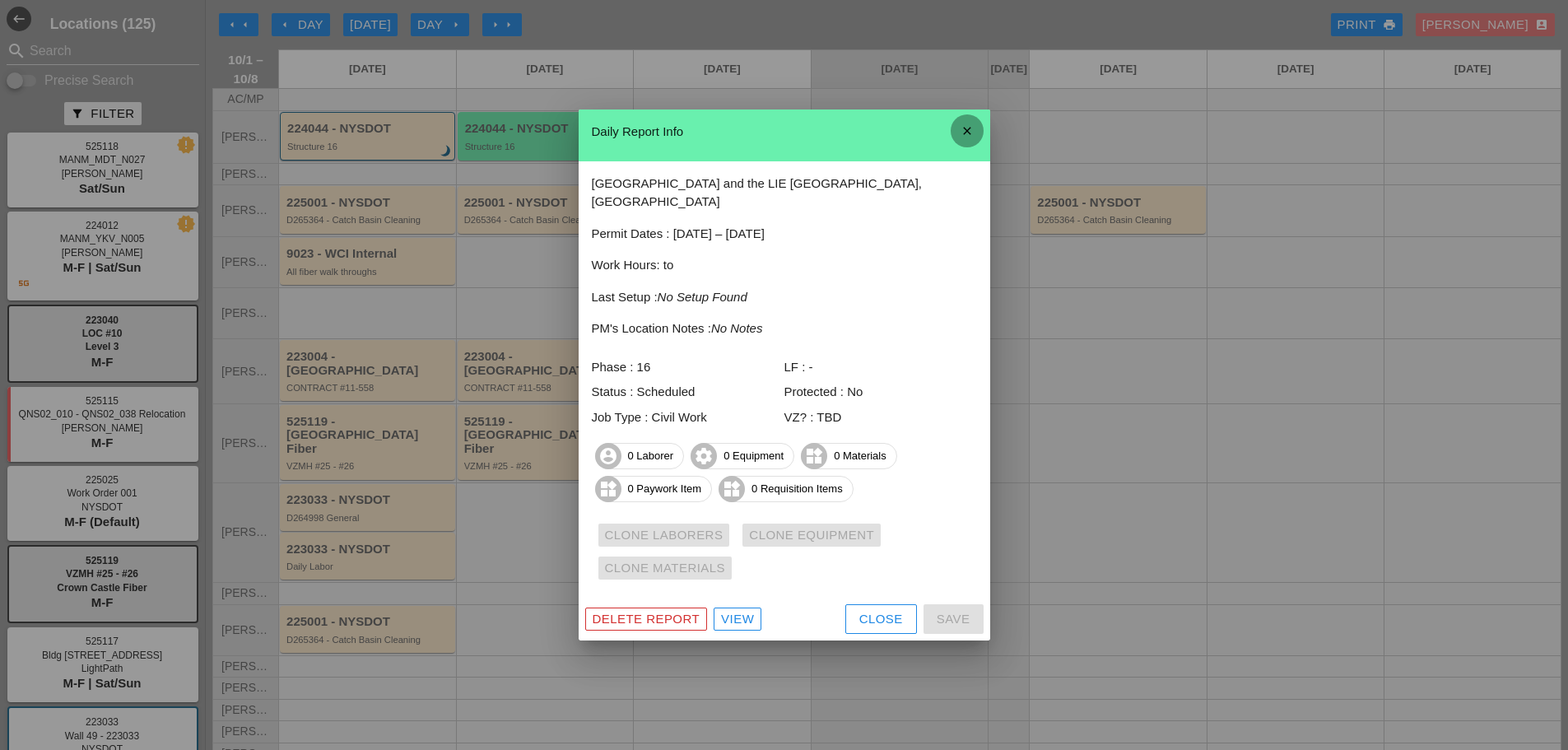
click at [952, 134] on icon "close" at bounding box center [967, 130] width 33 height 33
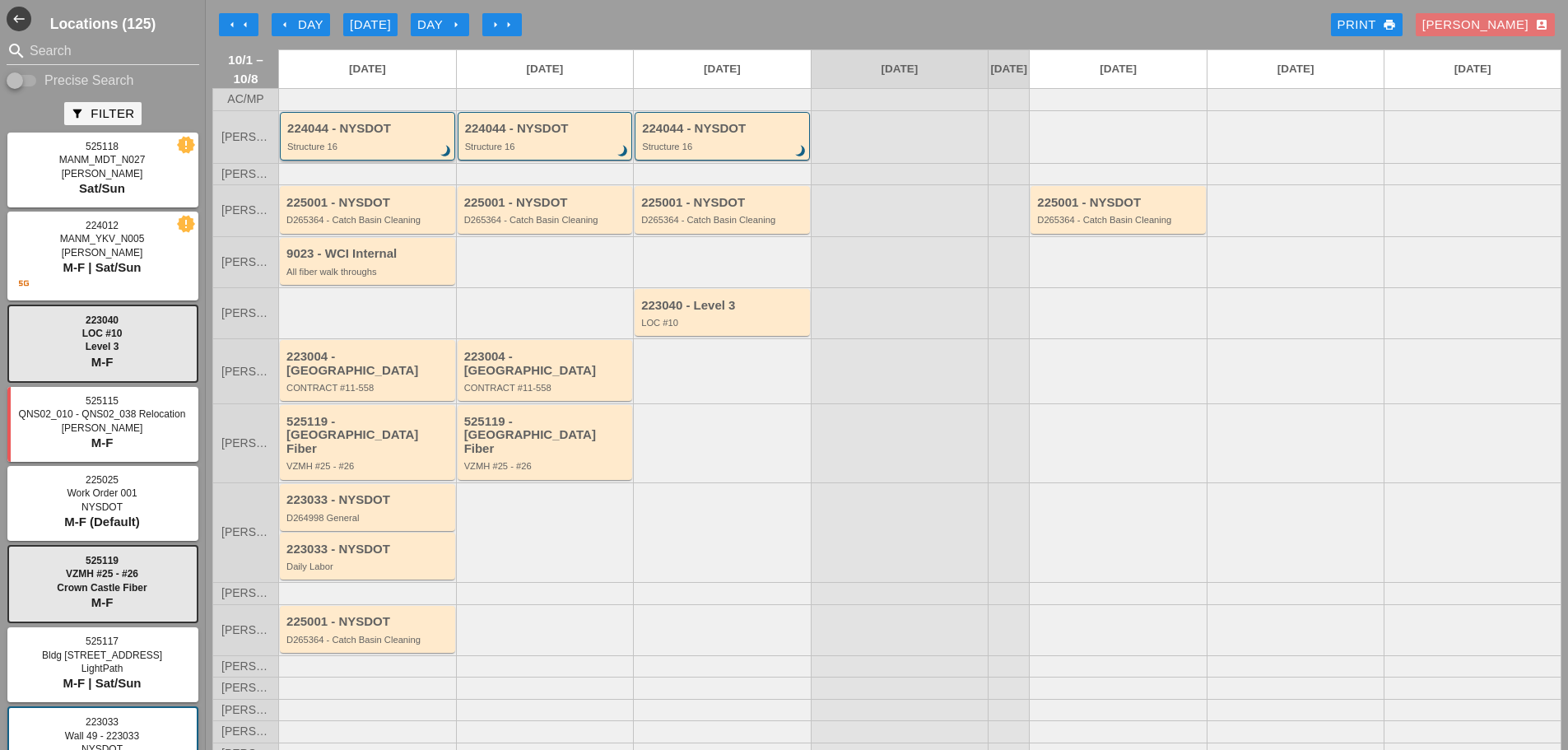
click at [345, 152] on div "Structure 16" at bounding box center [368, 147] width 163 height 10
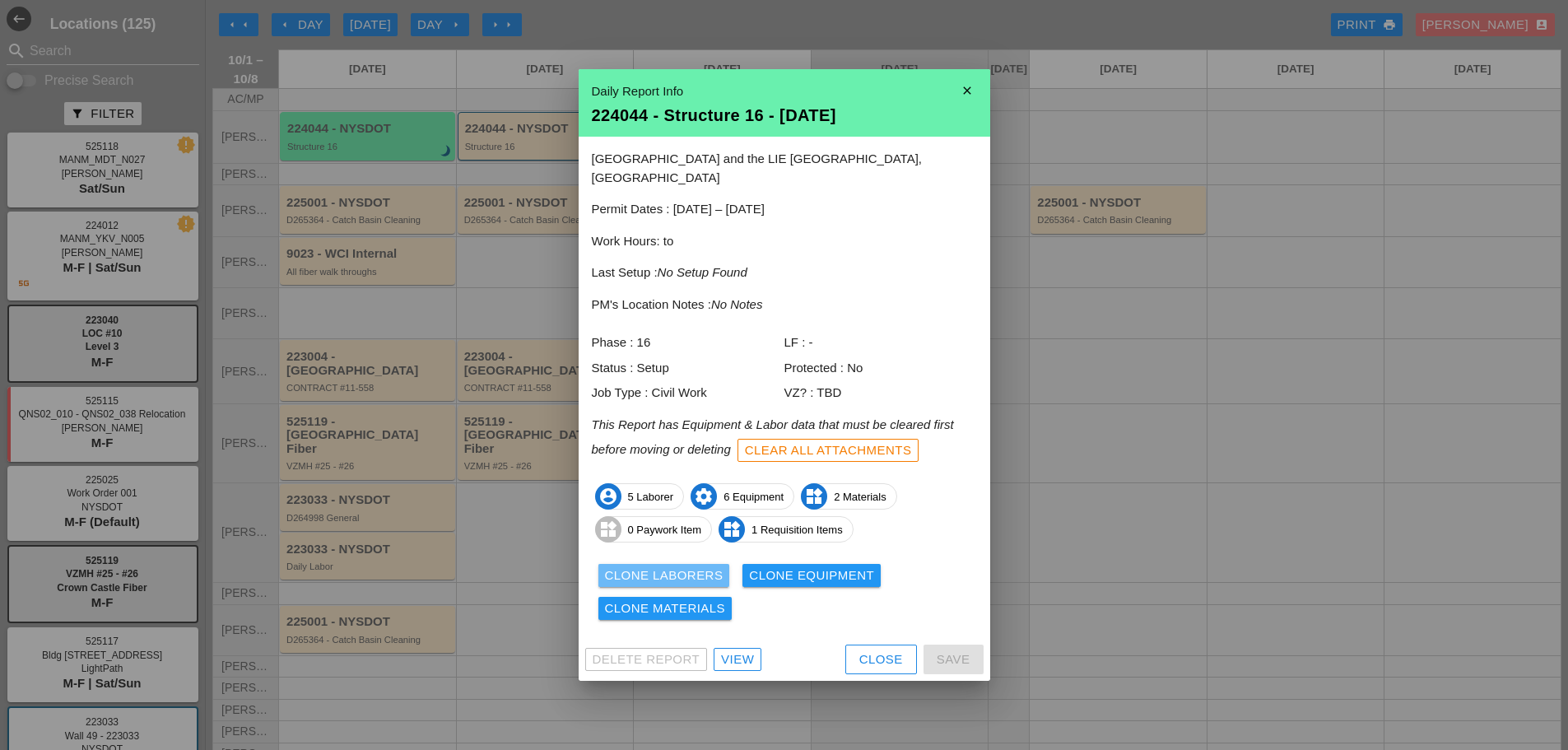
click at [661, 566] on div "Clone Laborers" at bounding box center [664, 576] width 118 height 19
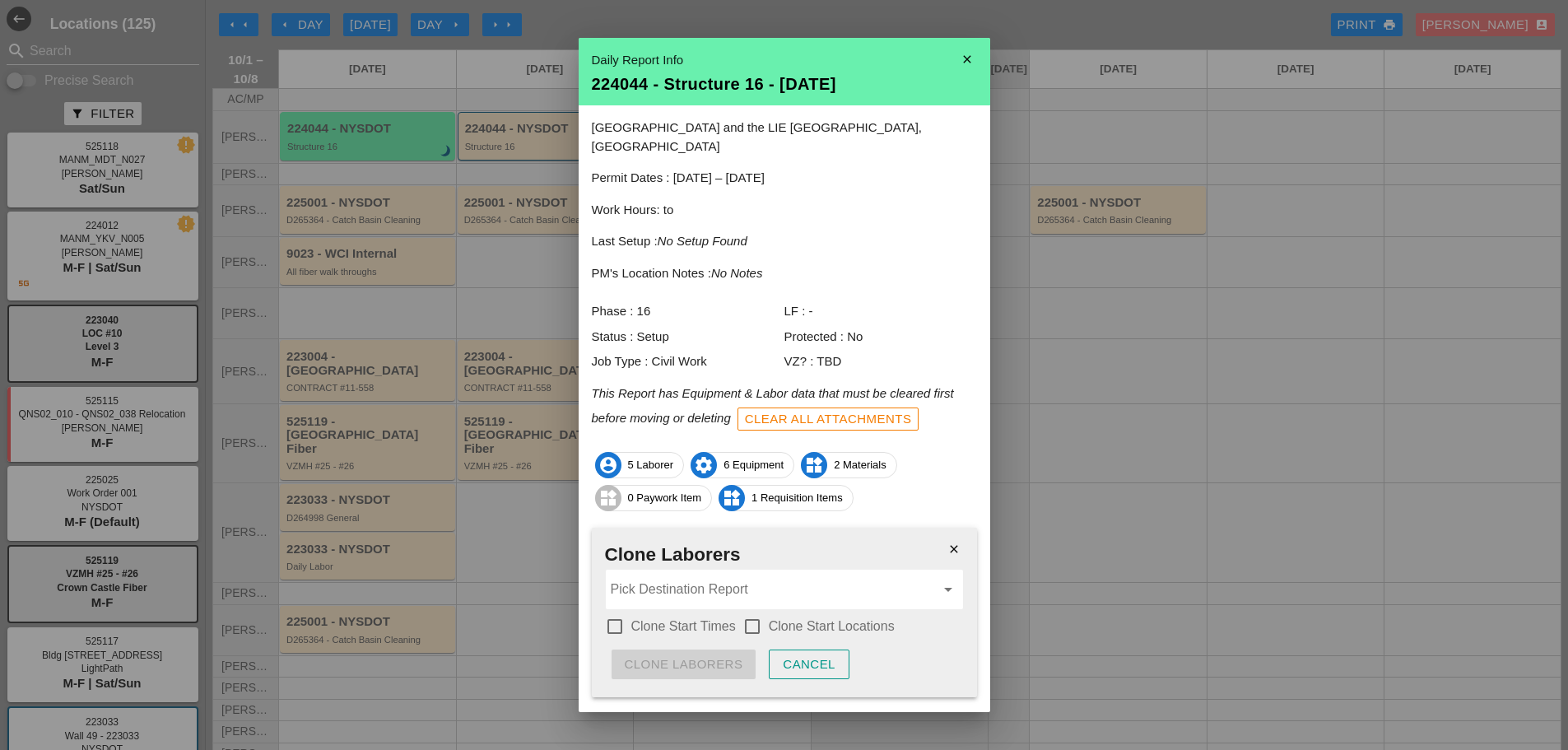
drag, startPoint x: 609, startPoint y: 605, endPoint x: 630, endPoint y: 604, distance: 21.0
click at [613, 612] on div at bounding box center [615, 627] width 28 height 28
checkbox input "true"
drag, startPoint x: 747, startPoint y: 612, endPoint x: 707, endPoint y: 580, distance: 51.2
click at [746, 612] on div at bounding box center [753, 627] width 28 height 28
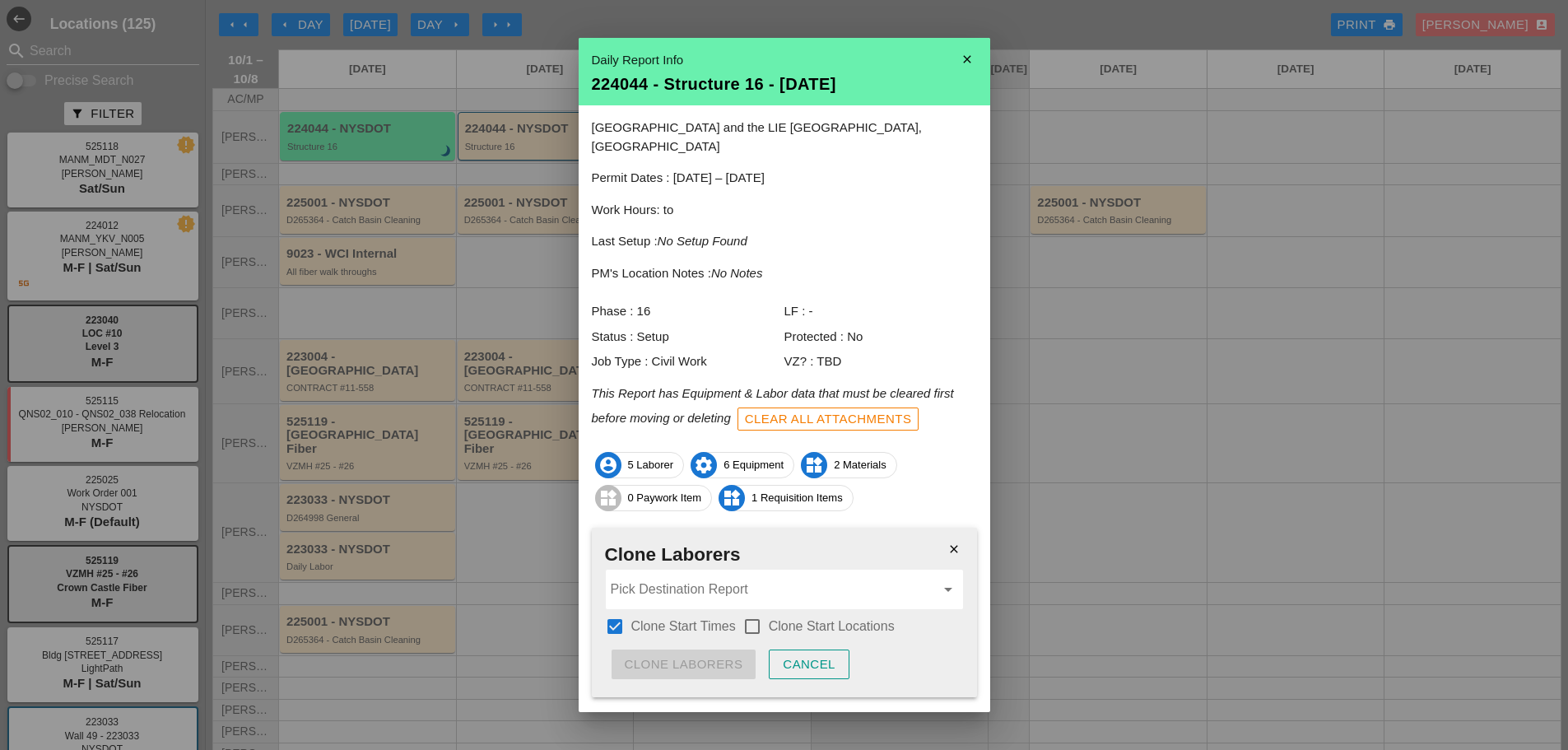
checkbox input "true"
click at [693, 576] on input "Pick Destination Report" at bounding box center [773, 590] width 325 height 27
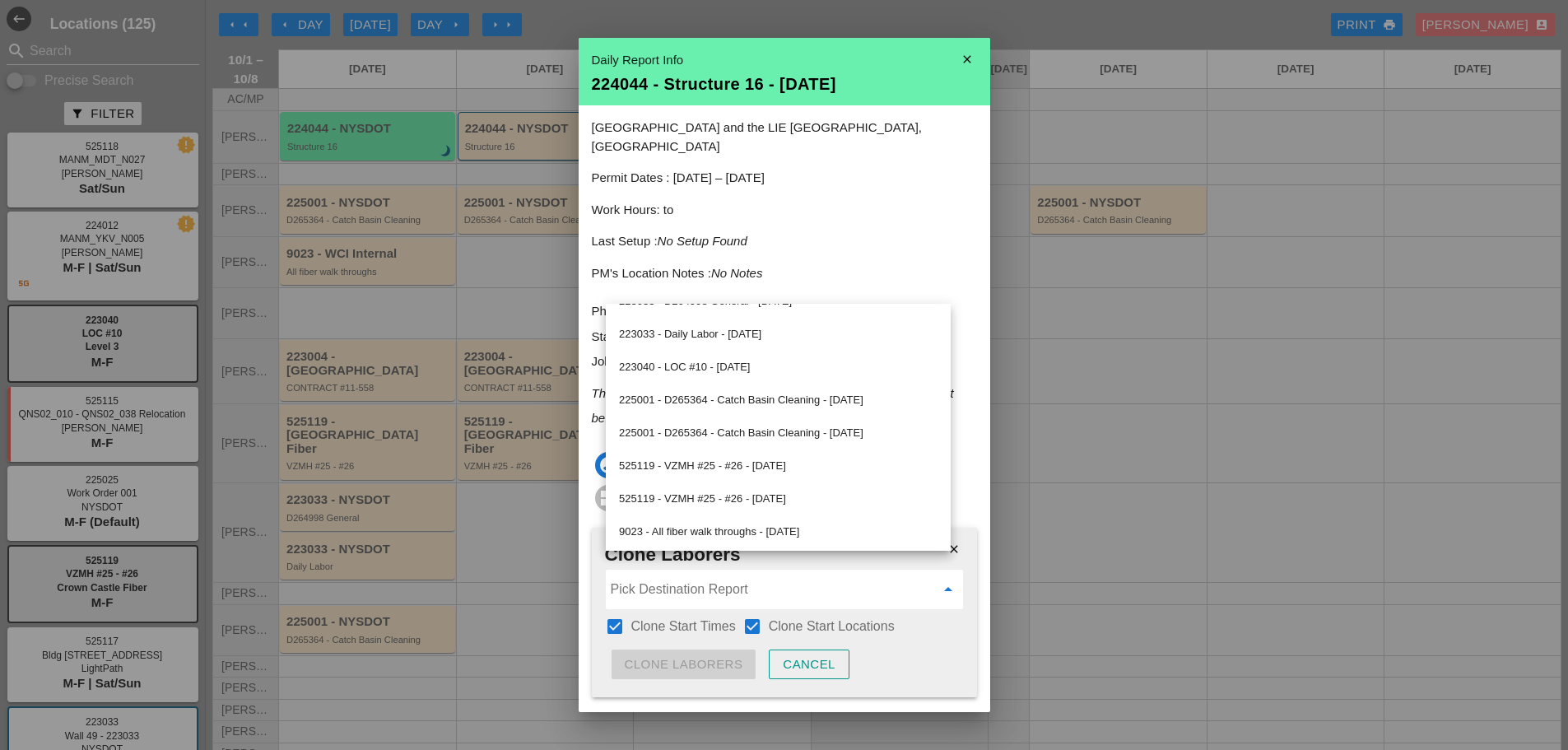
scroll to position [254, 0]
click at [962, 60] on icon "close" at bounding box center [967, 58] width 33 height 33
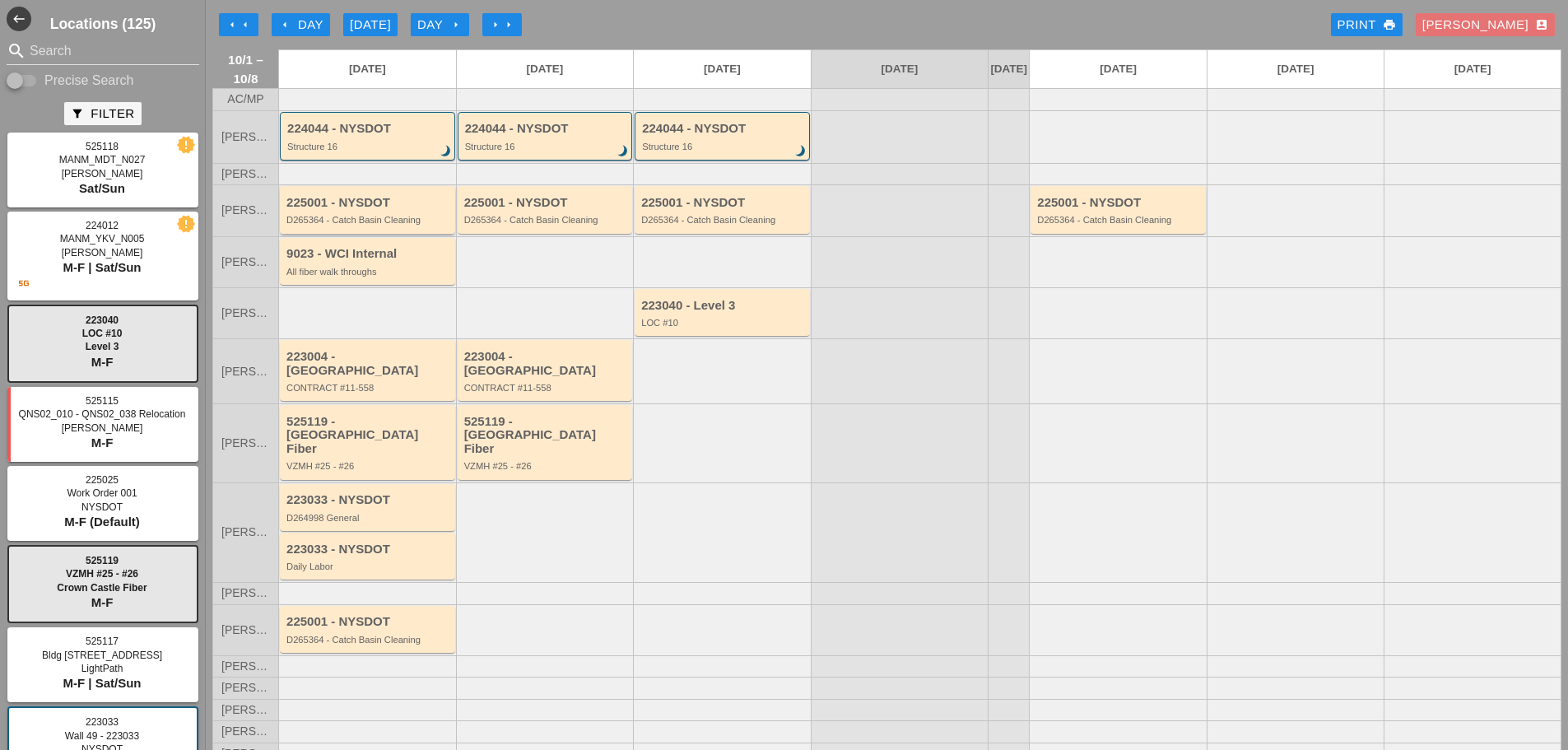
click at [367, 224] on div "D265364 - Catch Basin Cleaning" at bounding box center [368, 220] width 164 height 10
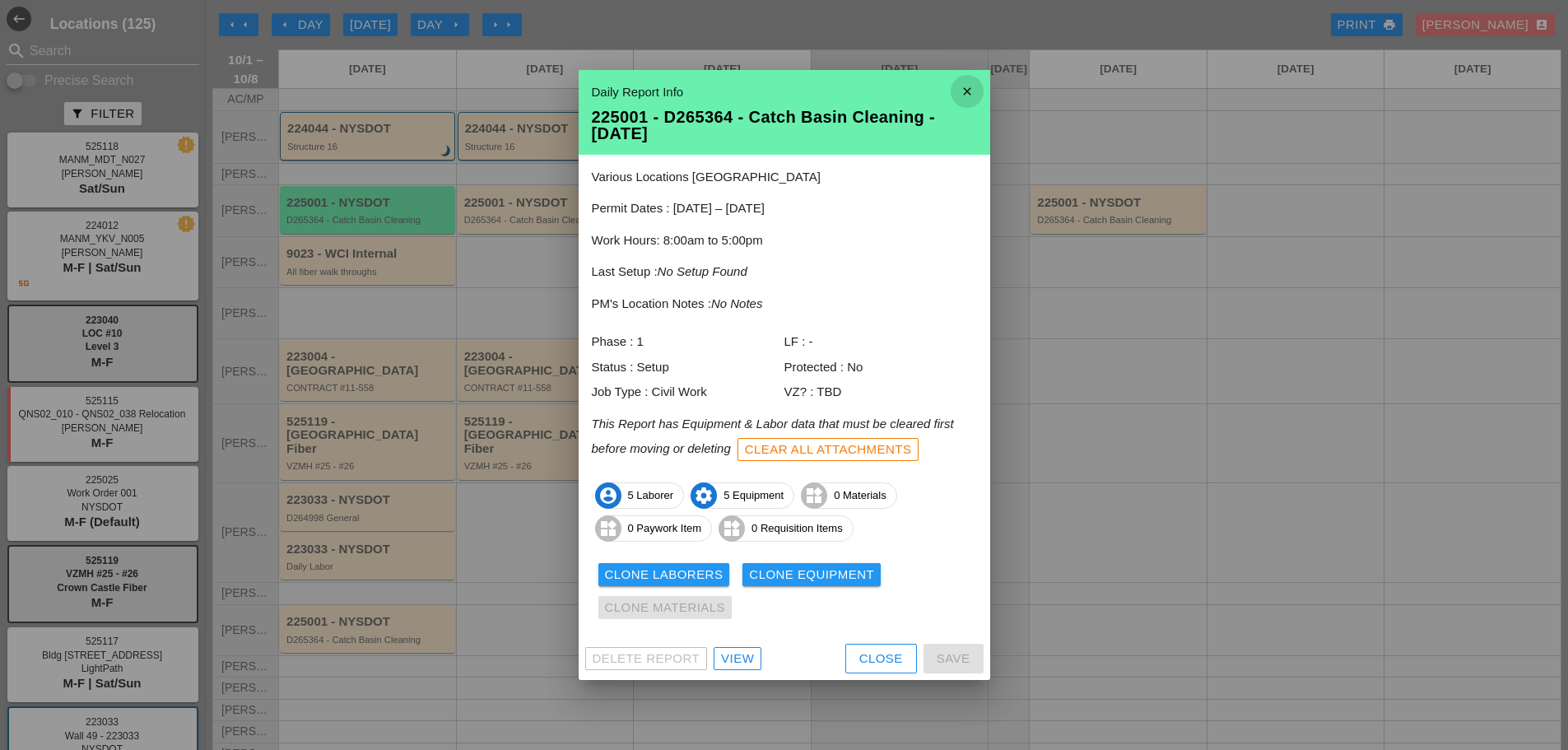
click at [964, 93] on icon "close" at bounding box center [967, 91] width 33 height 33
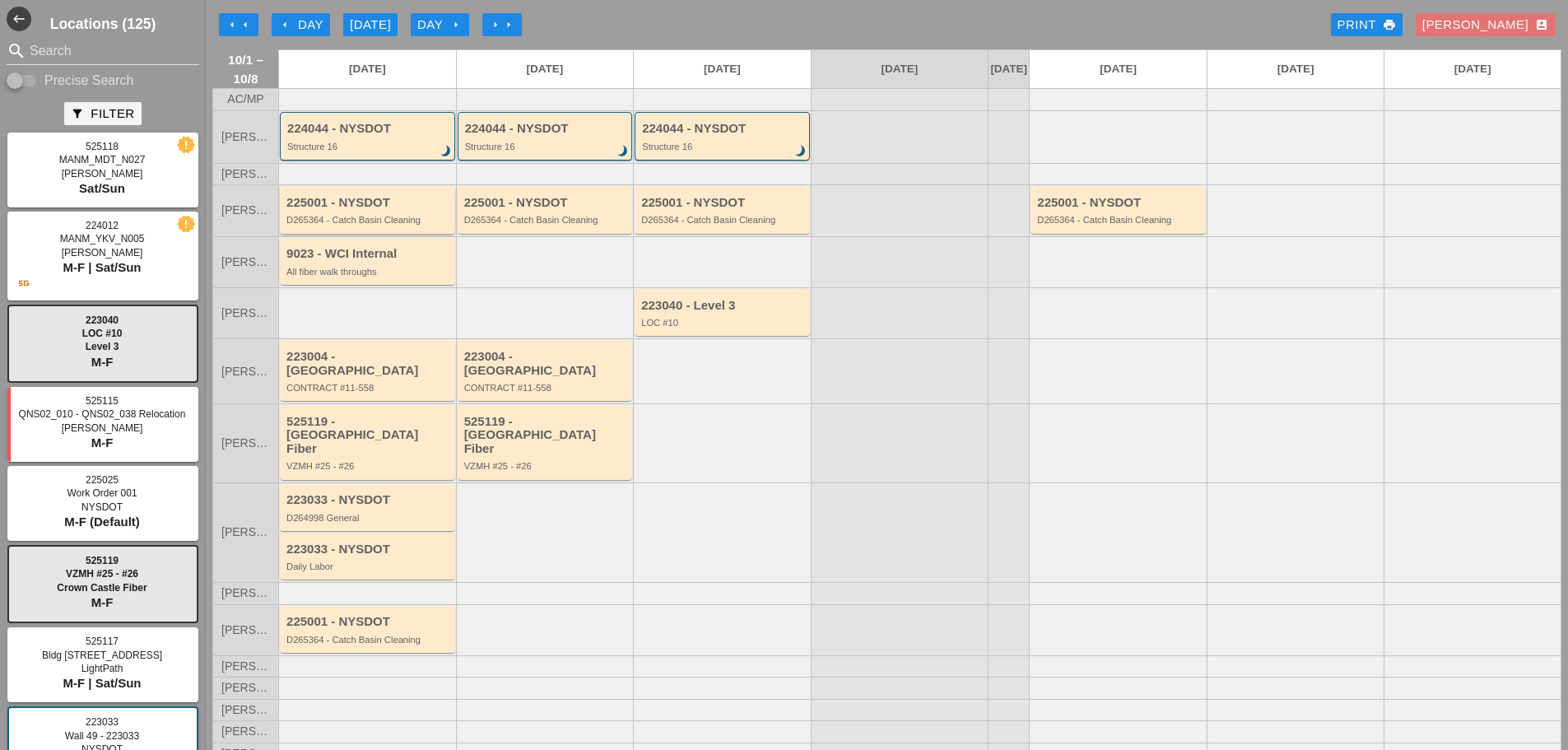
click at [338, 210] on div "225001 - NYSDOT" at bounding box center [368, 203] width 164 height 14
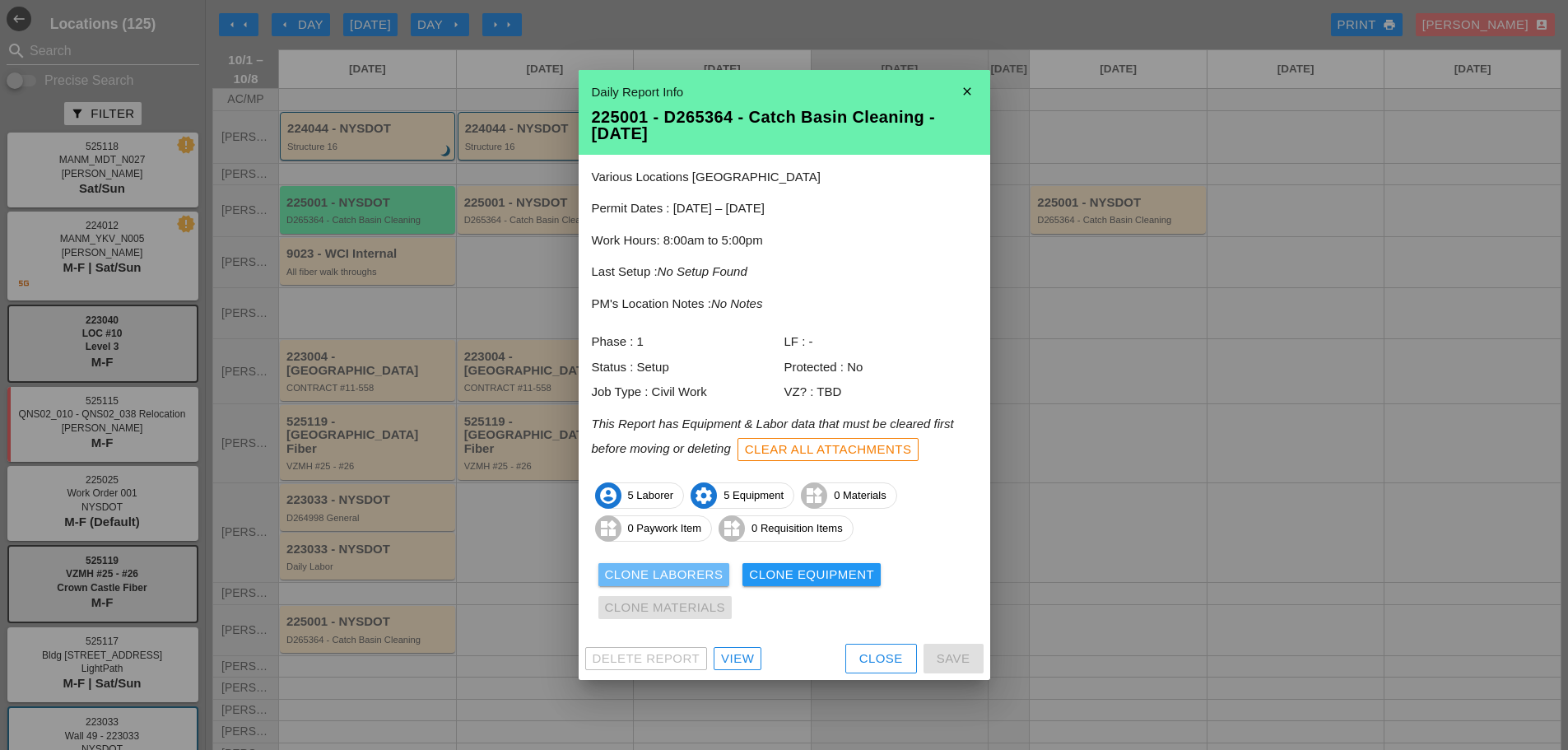
click at [637, 573] on div "Clone Laborers" at bounding box center [664, 575] width 118 height 19
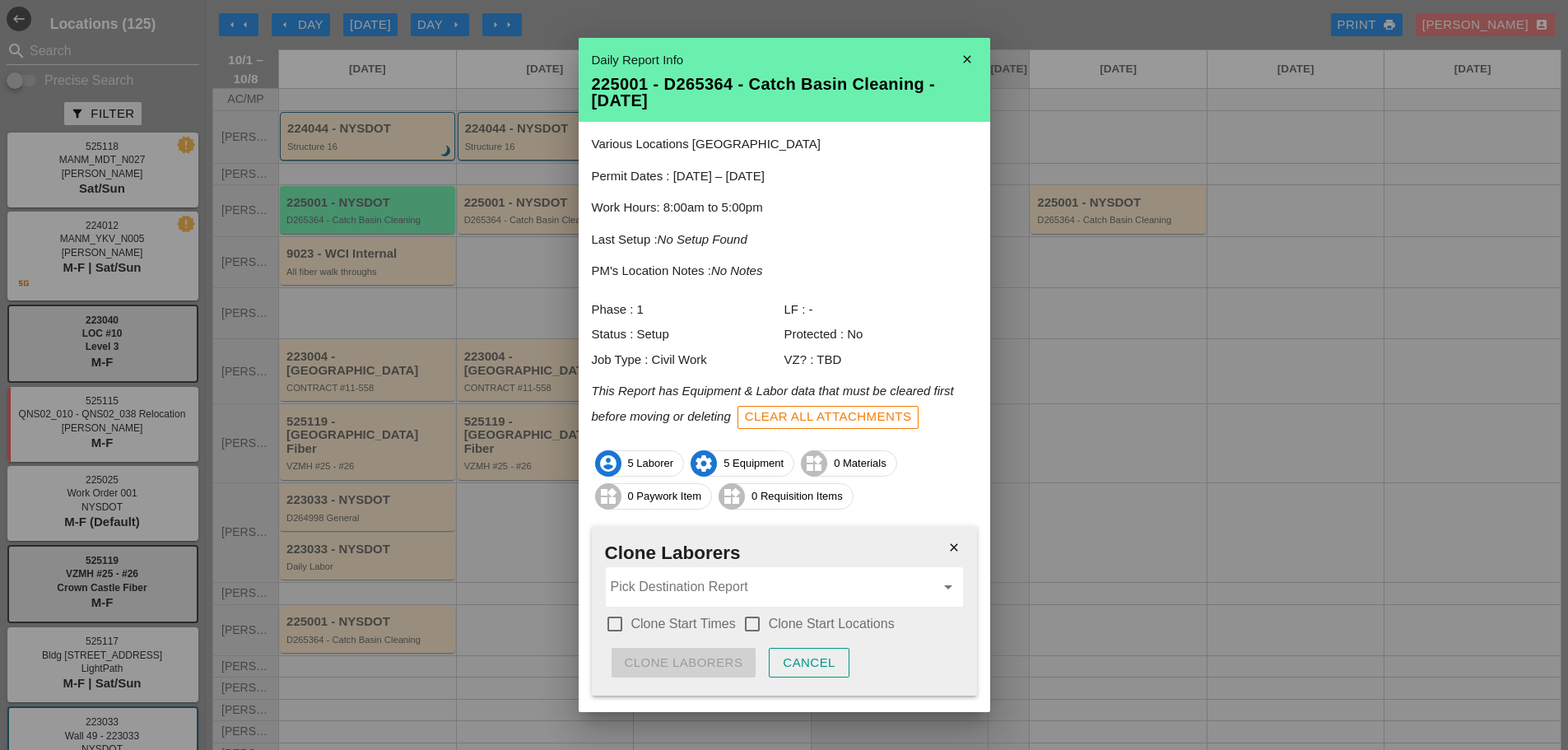
click at [631, 586] on input "Pick Destination Report" at bounding box center [773, 587] width 325 height 27
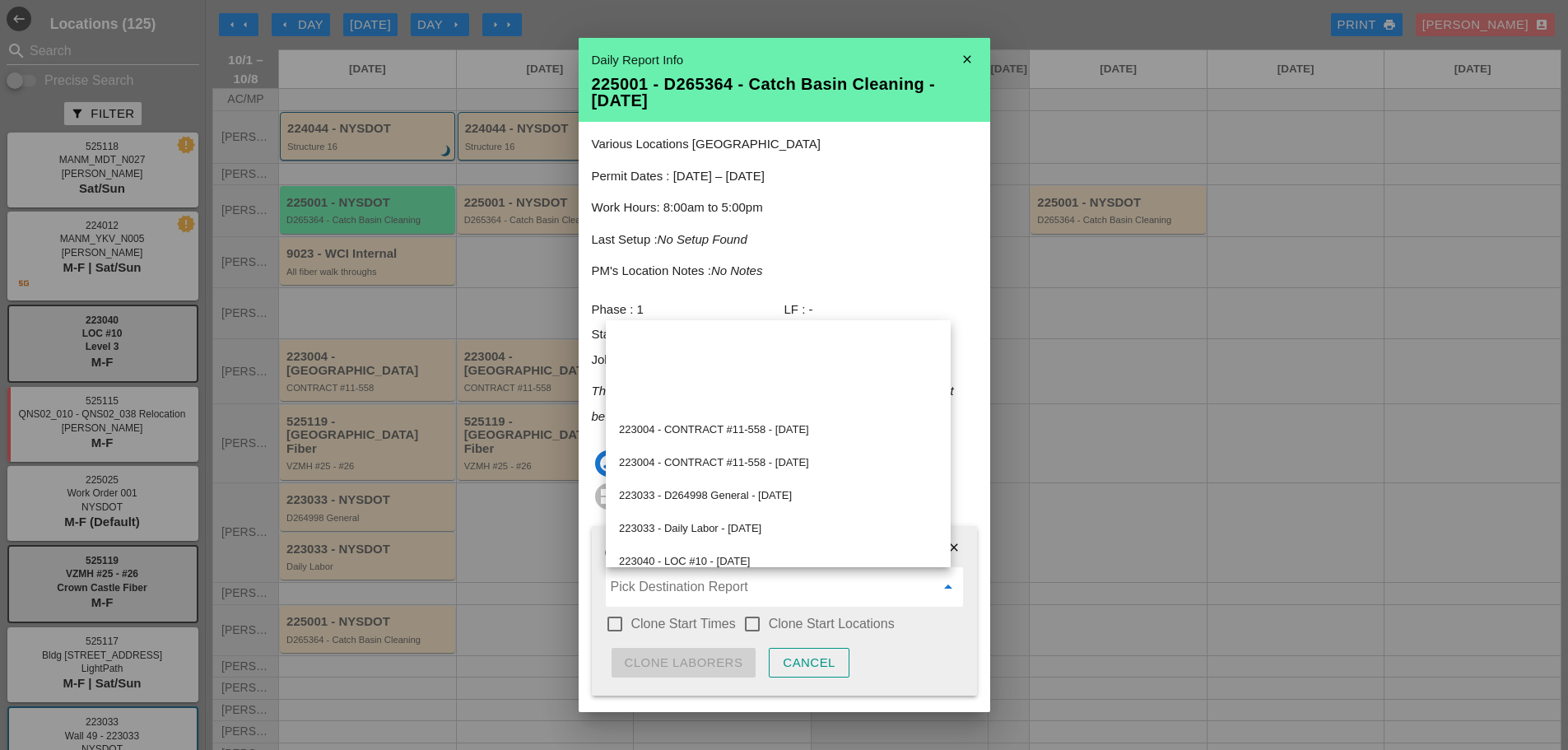
scroll to position [164, 0]
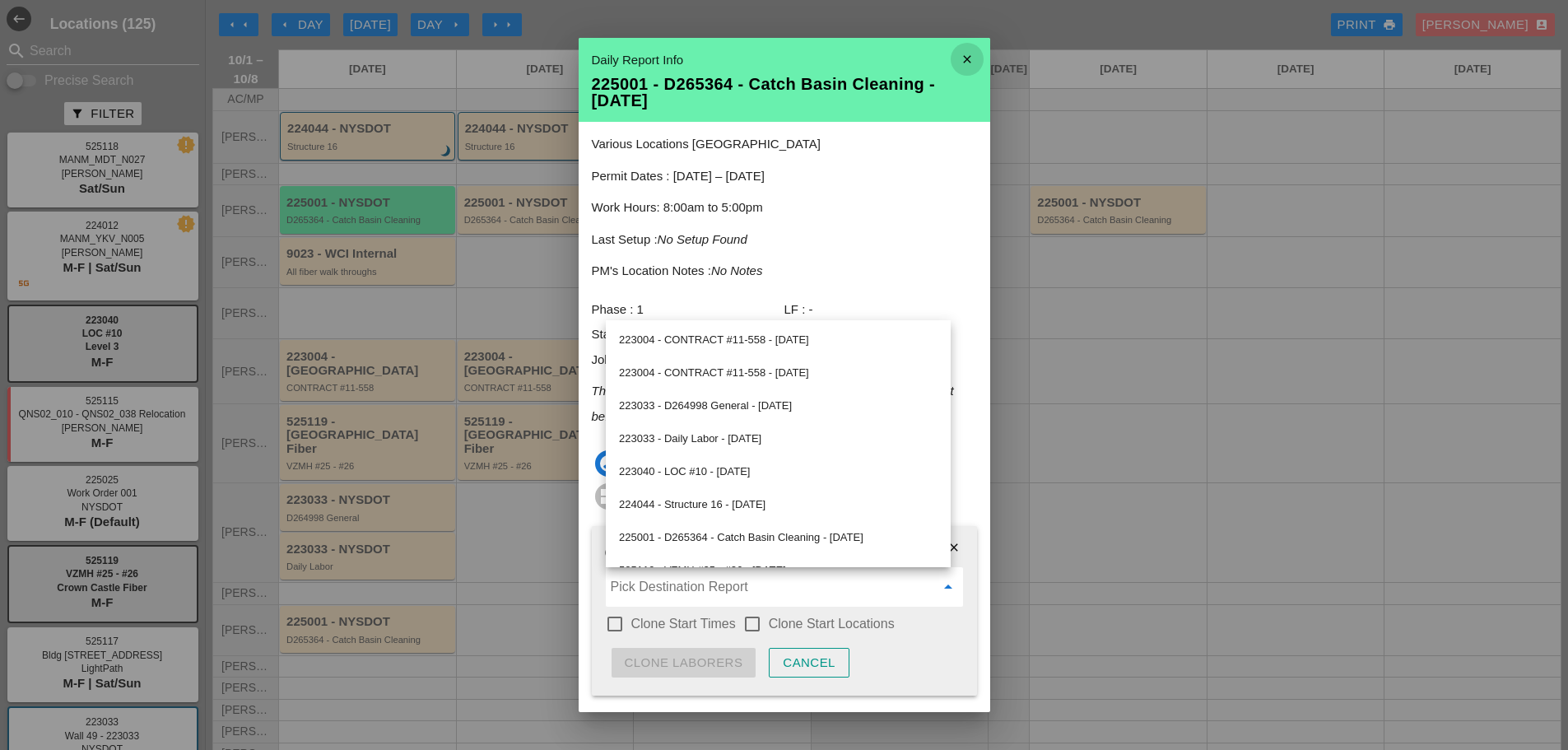
click at [951, 51] on icon "close" at bounding box center [967, 58] width 33 height 33
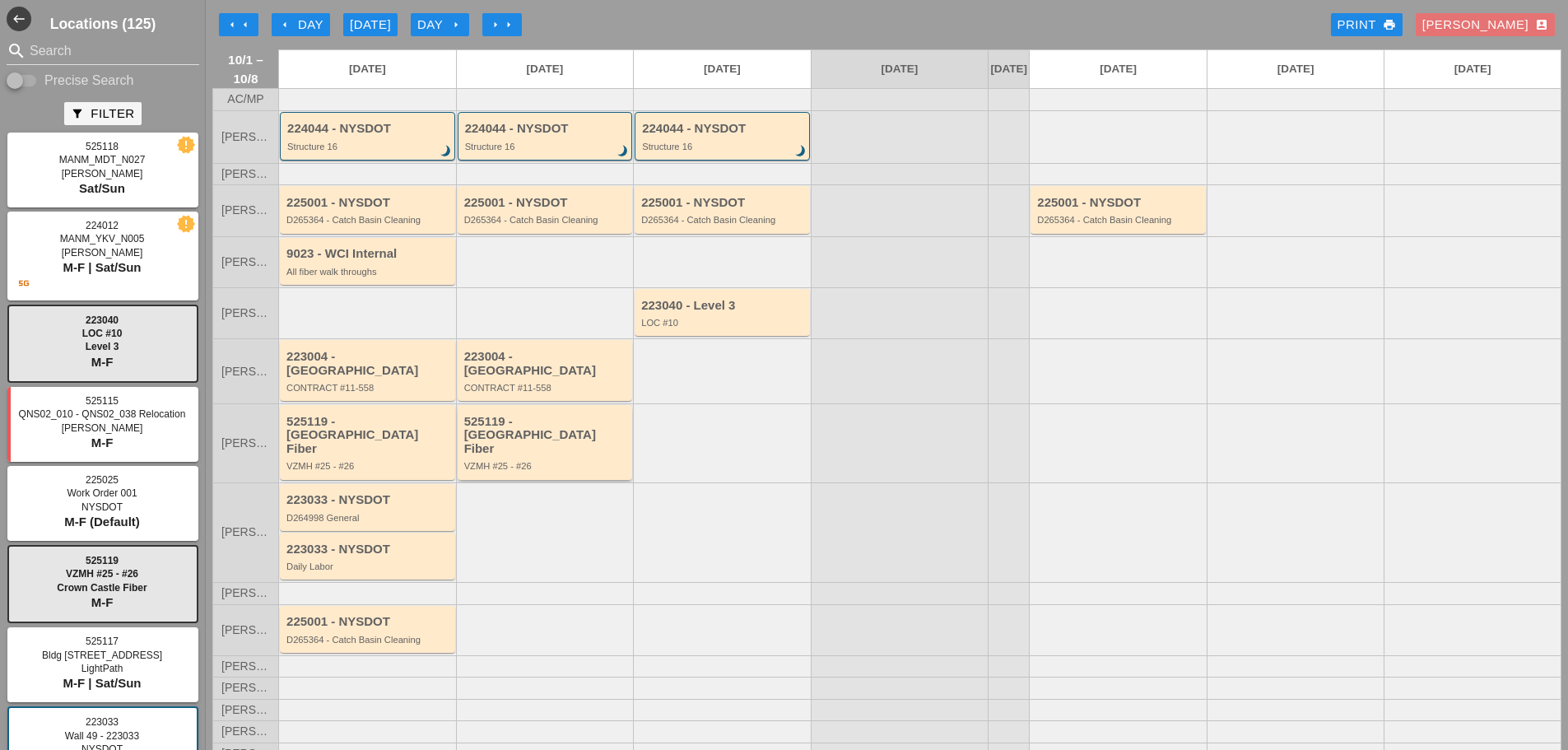
click at [549, 461] on div "VZMH #25 - #26" at bounding box center [546, 466] width 164 height 10
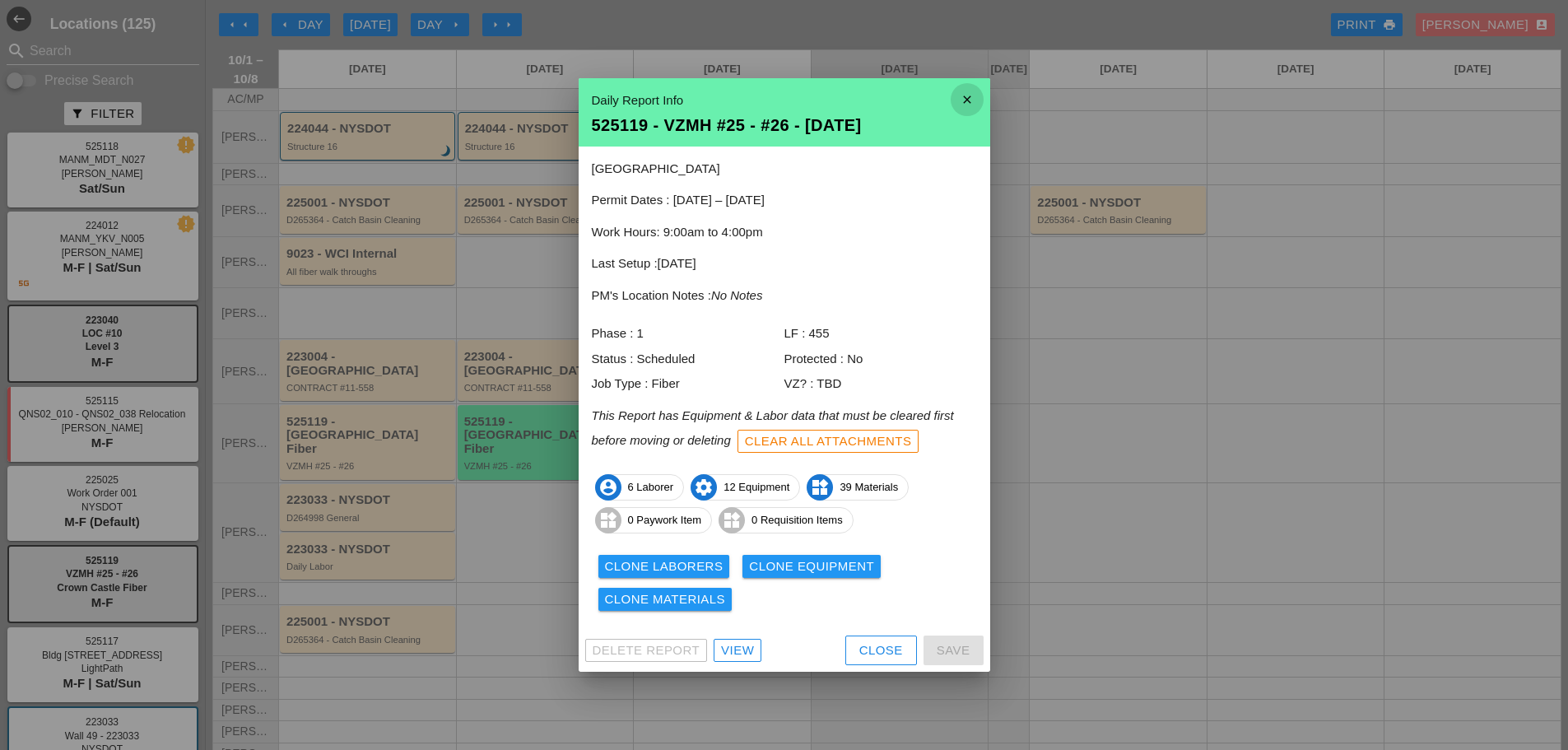
click at [971, 106] on icon "close" at bounding box center [967, 99] width 33 height 33
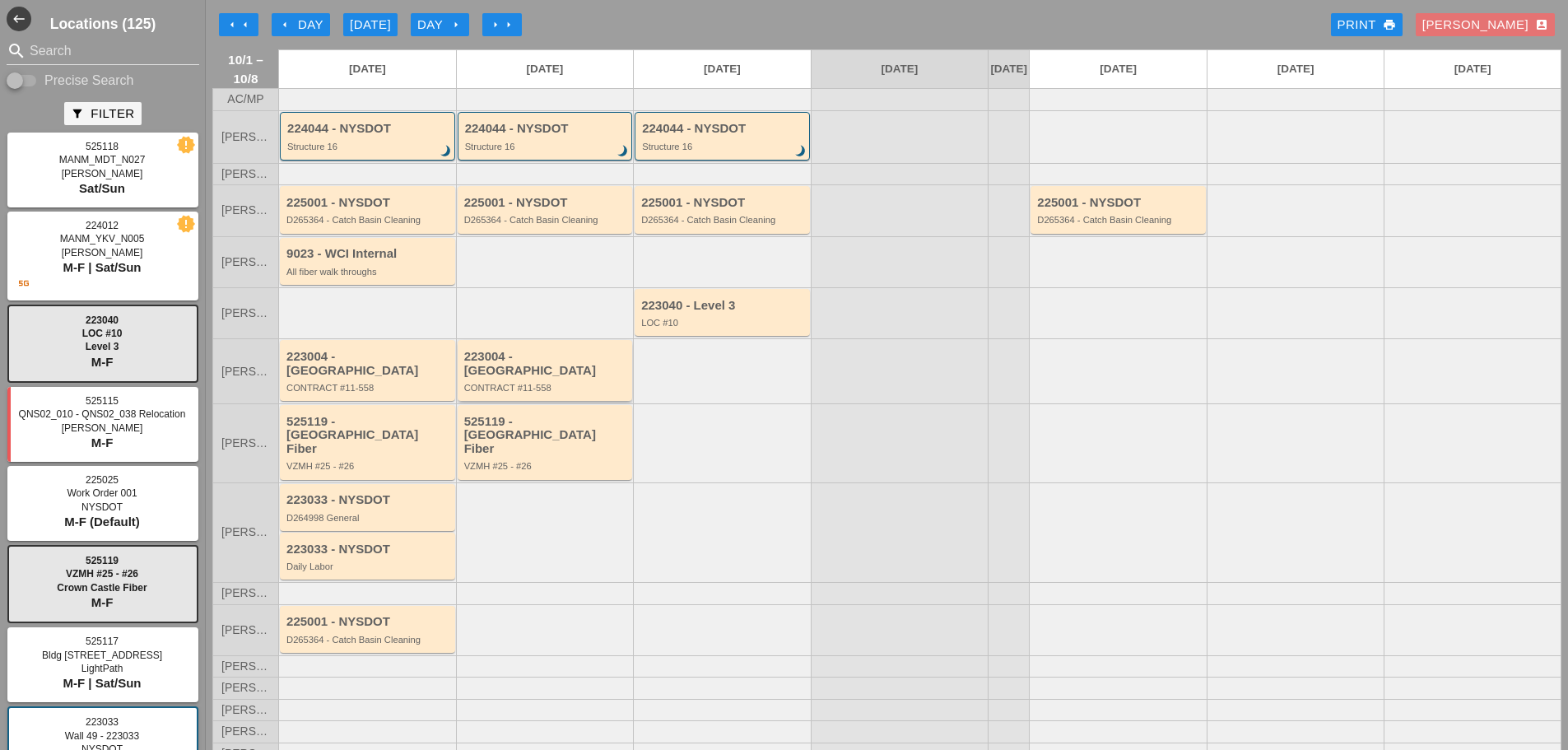
click at [561, 389] on div "CONTRACT #11-558" at bounding box center [546, 388] width 164 height 10
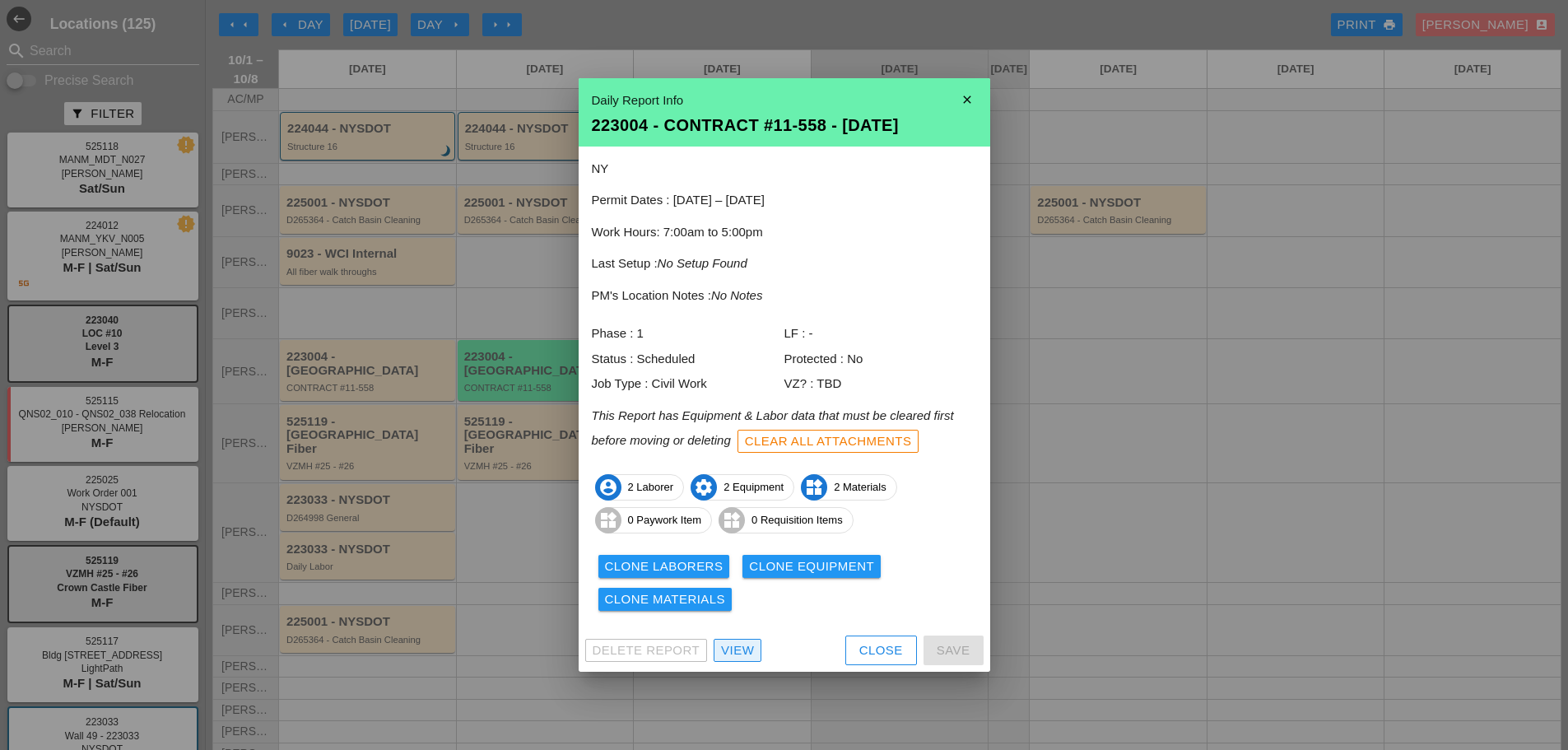
click at [749, 645] on div "View" at bounding box center [737, 651] width 33 height 19
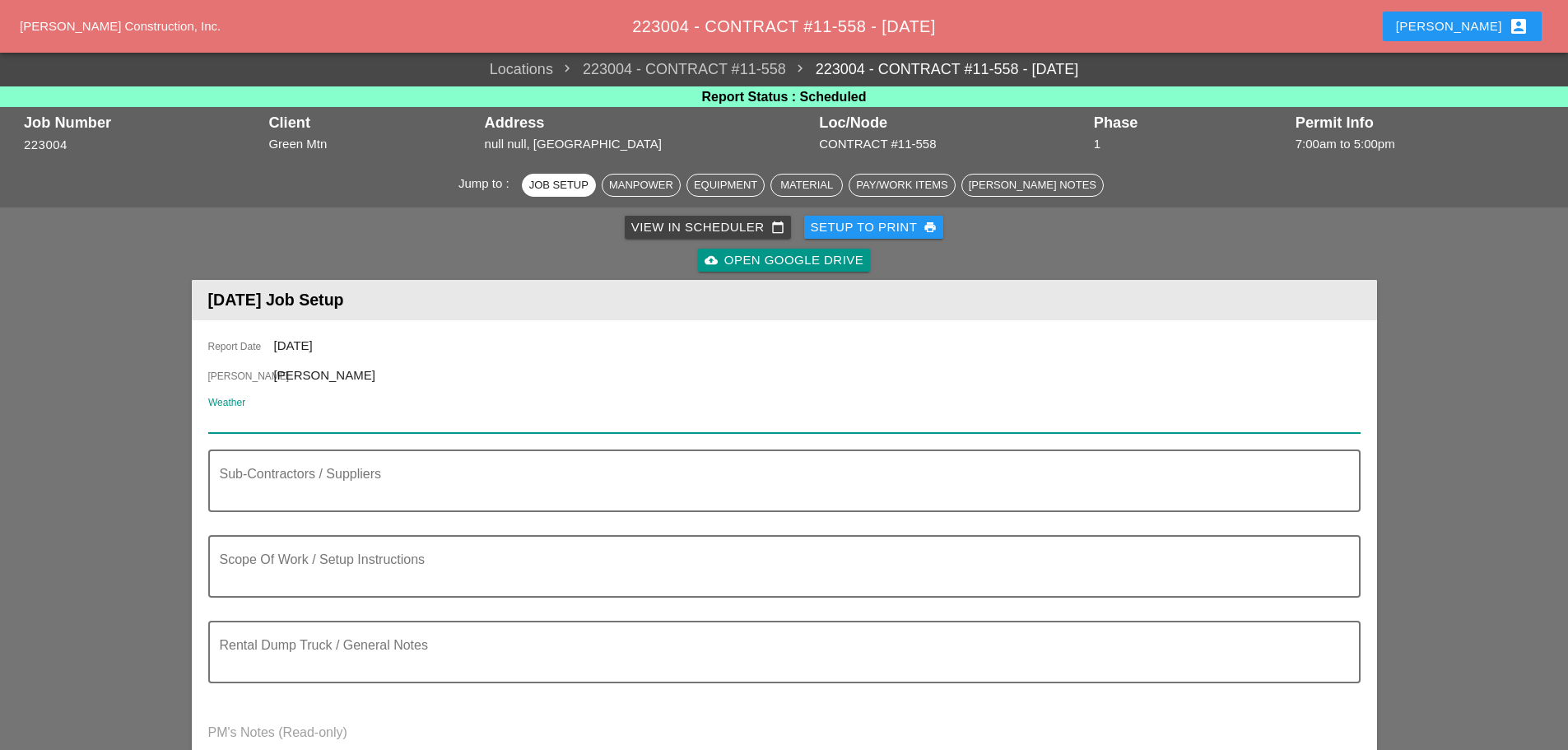
paste input "Thu 02 Day 67° 1% NE 11 mph Generally sunny despite a few afternoon clouds. Hig…"
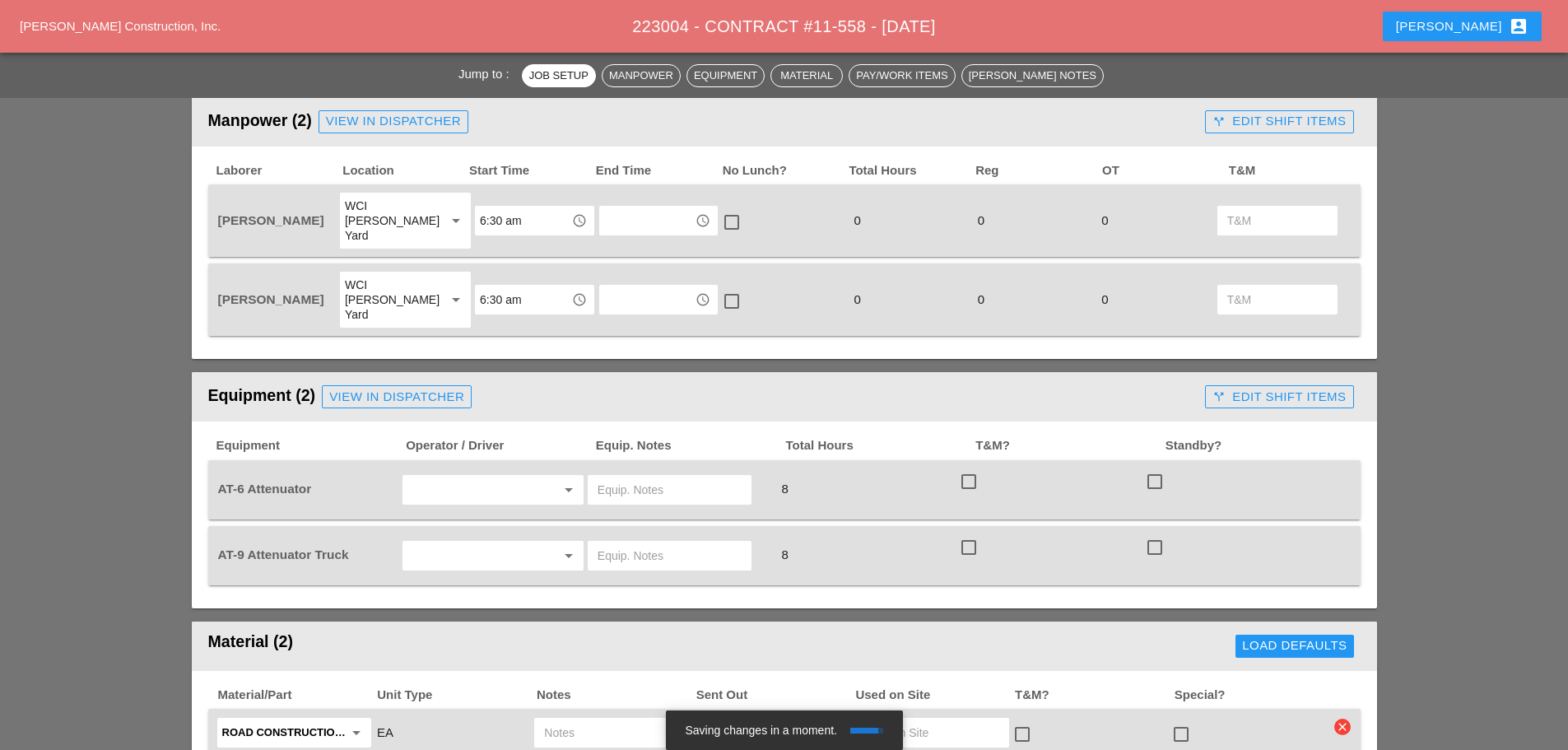
scroll to position [741, 0]
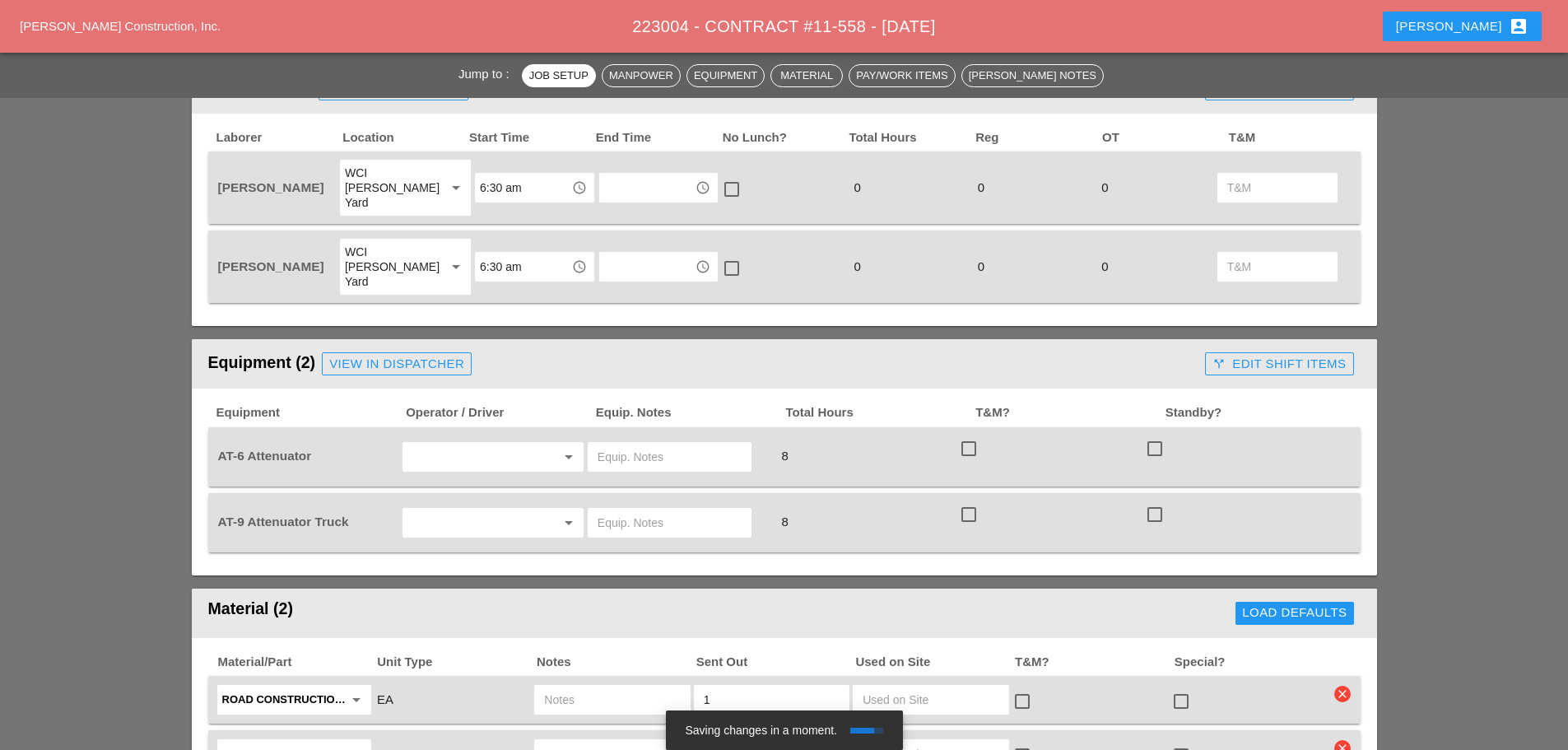
type input "Thu 02 Day 67° 1% NE 11 mph Generally sunny despite a few afternoon clouds. Hig…"
click at [473, 444] on input "text" at bounding box center [470, 457] width 125 height 27
click at [464, 461] on div "[PERSON_NAME]" at bounding box center [492, 463] width 154 height 20
type input "[PERSON_NAME]"
click at [467, 510] on input "text" at bounding box center [470, 523] width 125 height 27
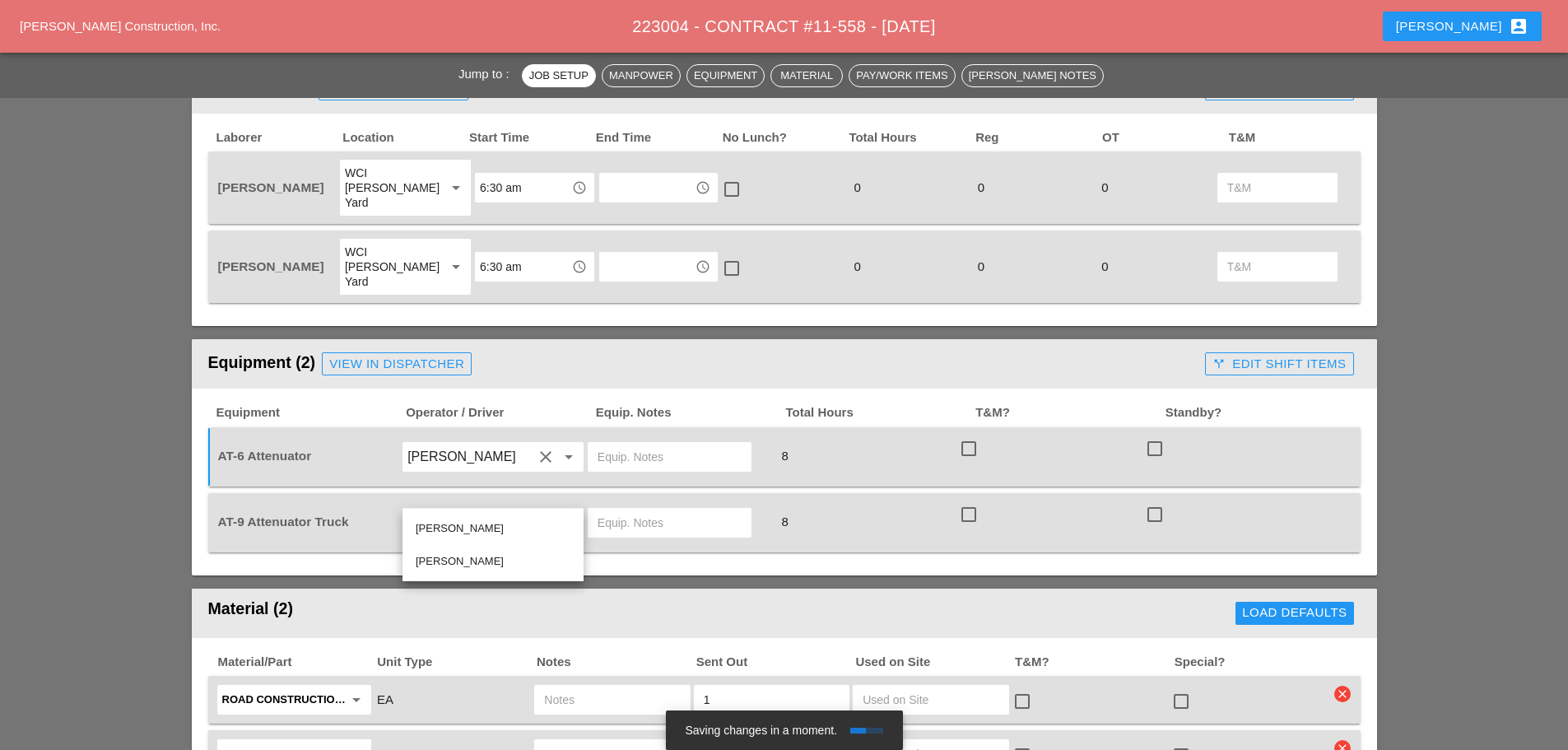
click at [471, 529] on div "[PERSON_NAME]" at bounding box center [492, 529] width 154 height 20
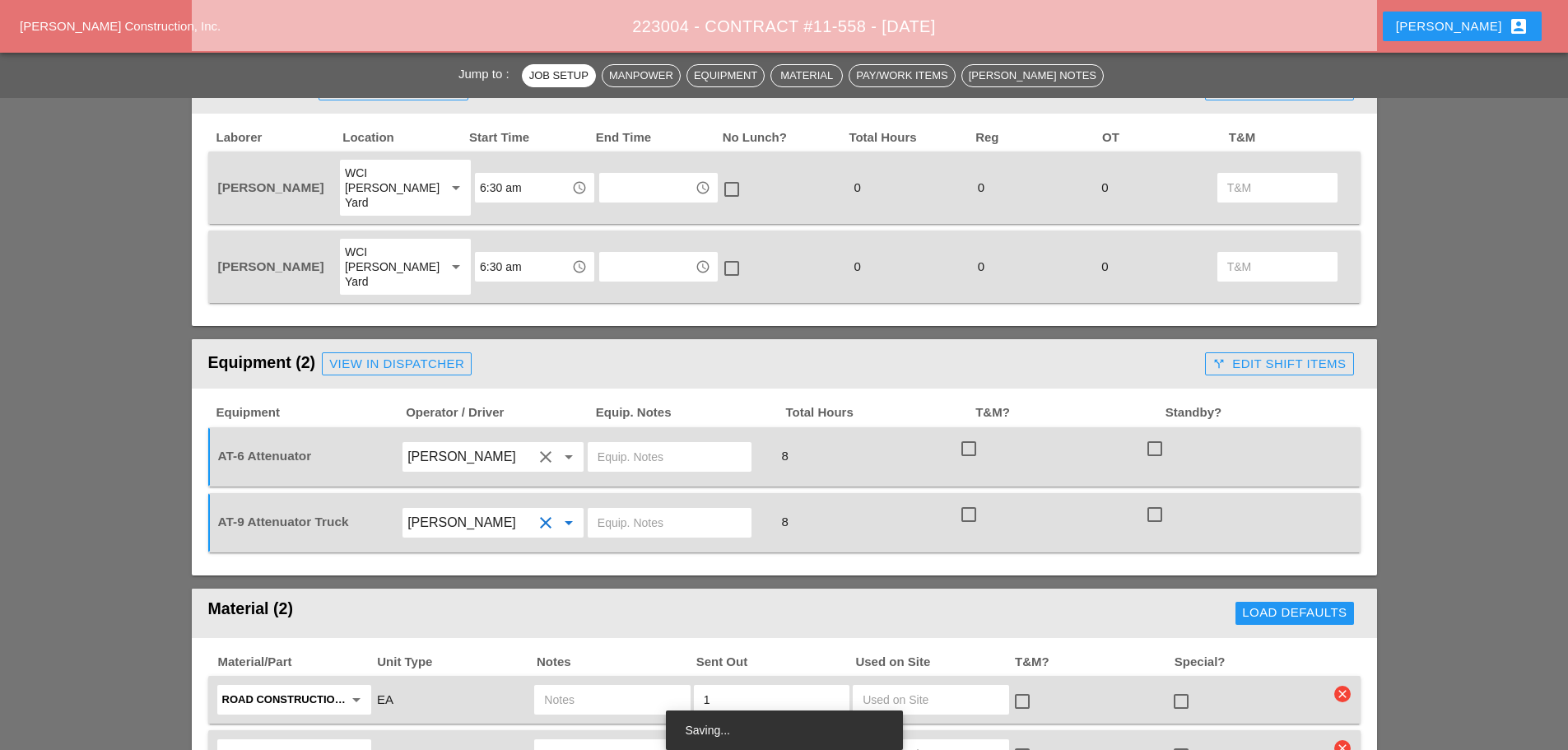
click at [493, 510] on input "[PERSON_NAME]" at bounding box center [470, 523] width 125 height 27
click at [507, 555] on div "[PERSON_NAME]" at bounding box center [492, 561] width 154 height 20
type input "[PERSON_NAME]"
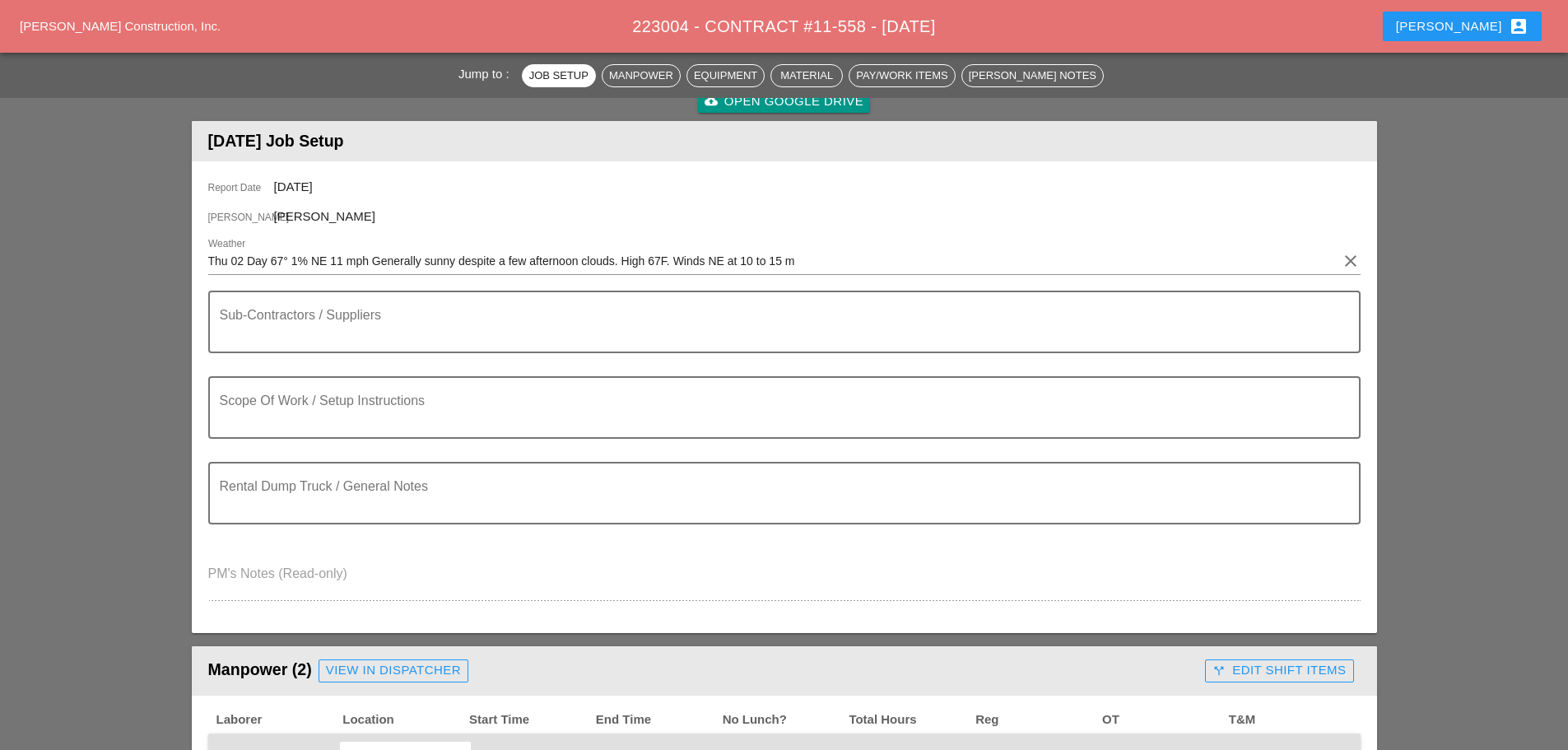
scroll to position [0, 0]
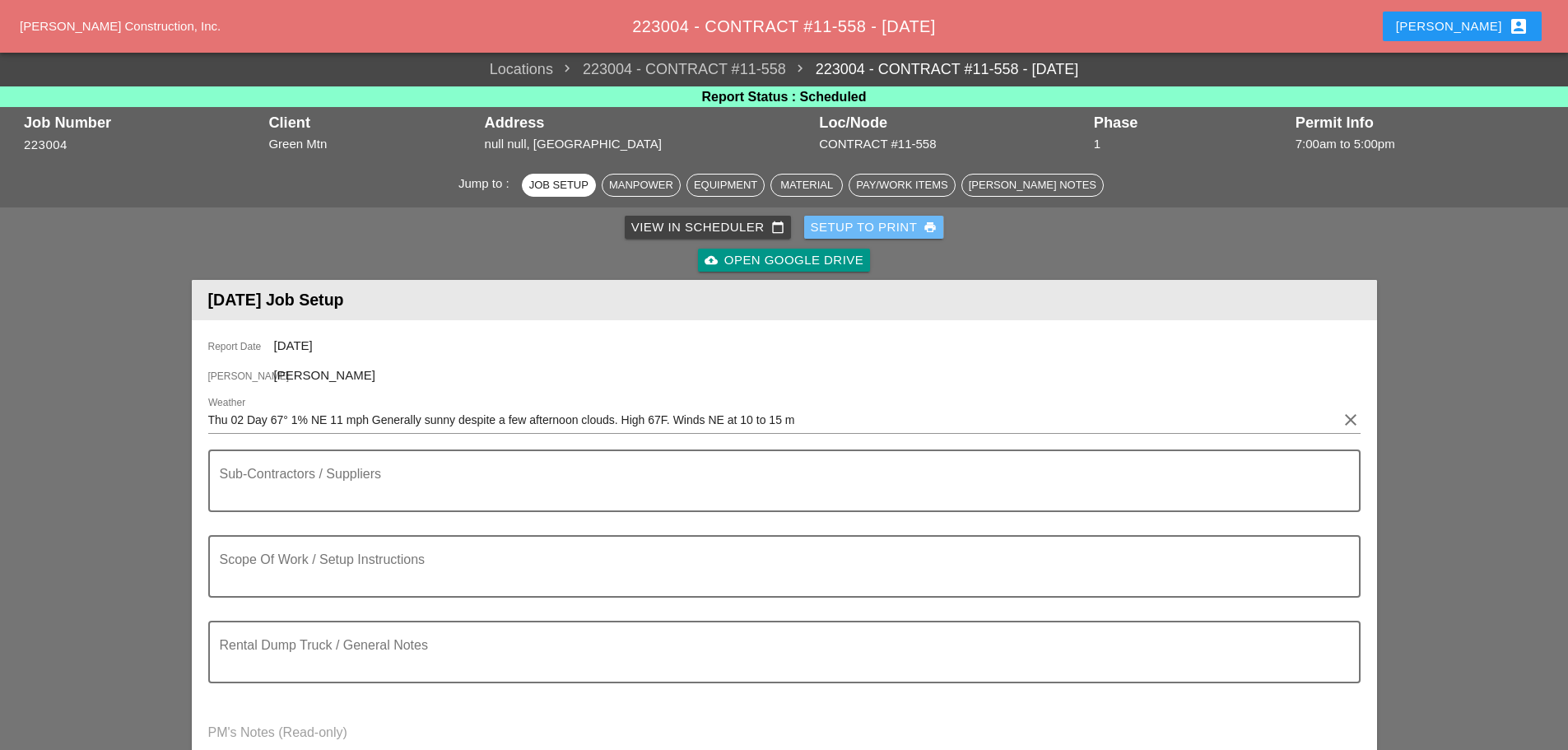
click at [865, 216] on button "Setup to Print print" at bounding box center [875, 227] width 140 height 23
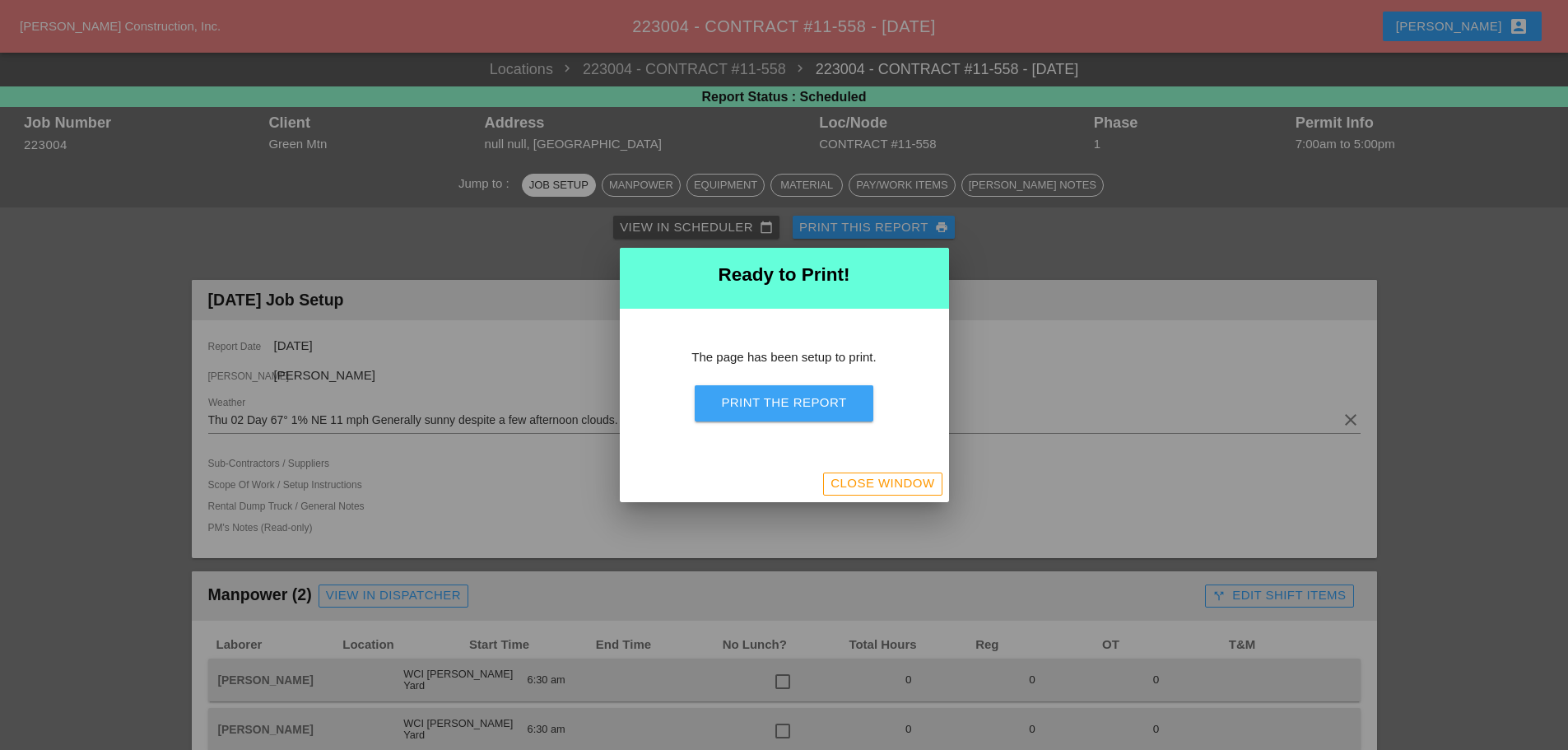
click at [840, 405] on div "Print the Report" at bounding box center [784, 403] width 125 height 19
click at [898, 485] on div "Close Window" at bounding box center [882, 483] width 103 height 19
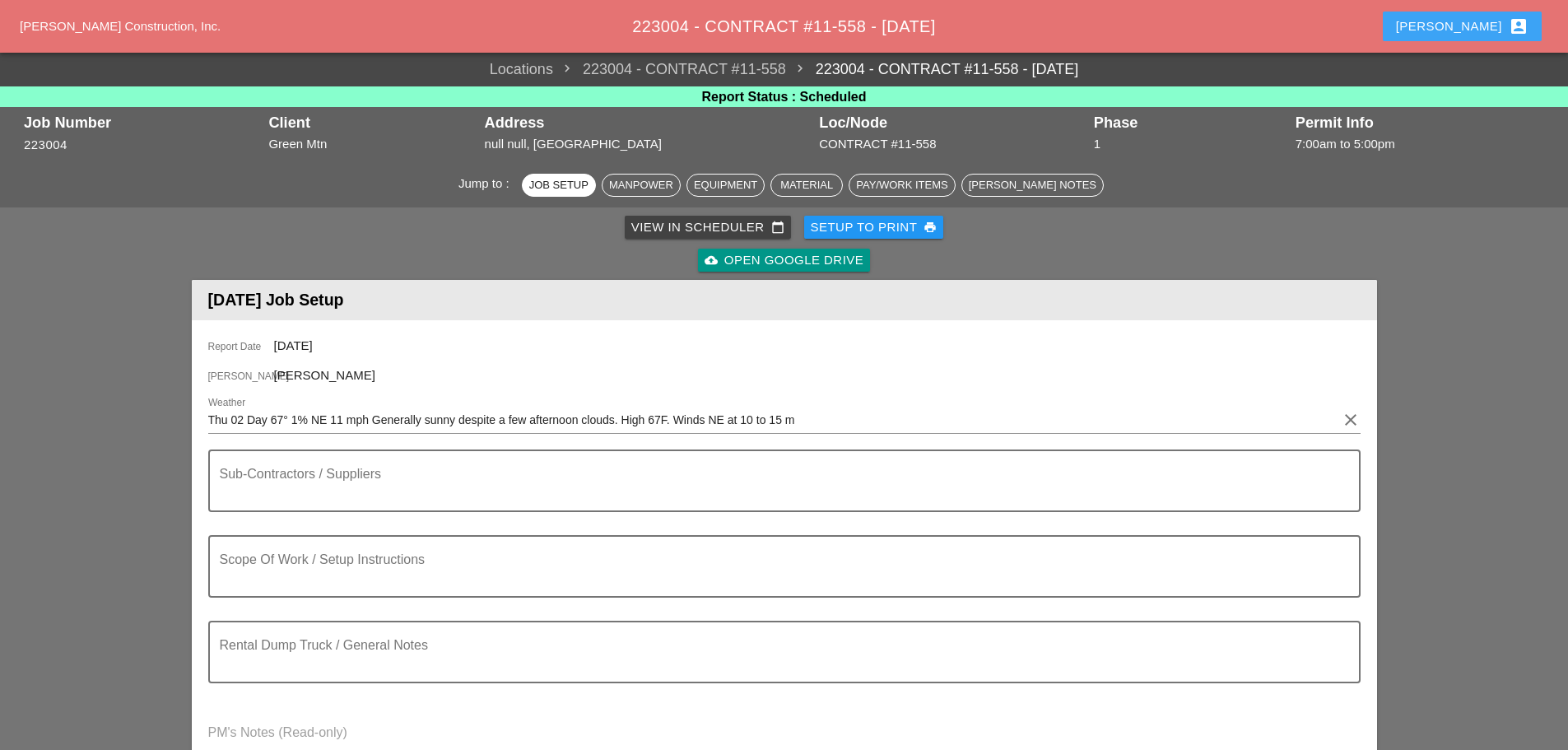
click at [1461, 31] on button "Enrico account_box" at bounding box center [1462, 27] width 159 height 30
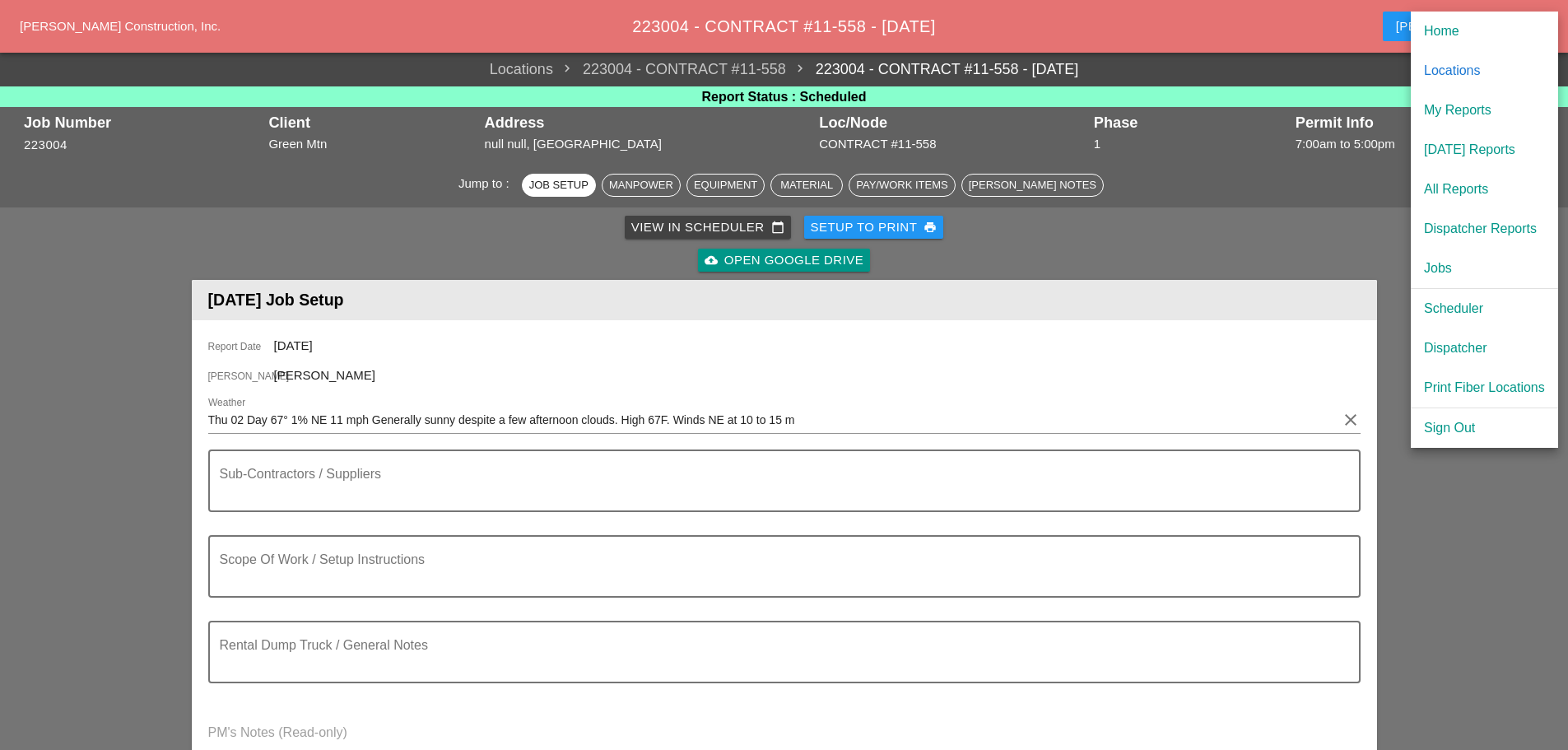
click at [1453, 312] on div "Scheduler" at bounding box center [1485, 309] width 121 height 20
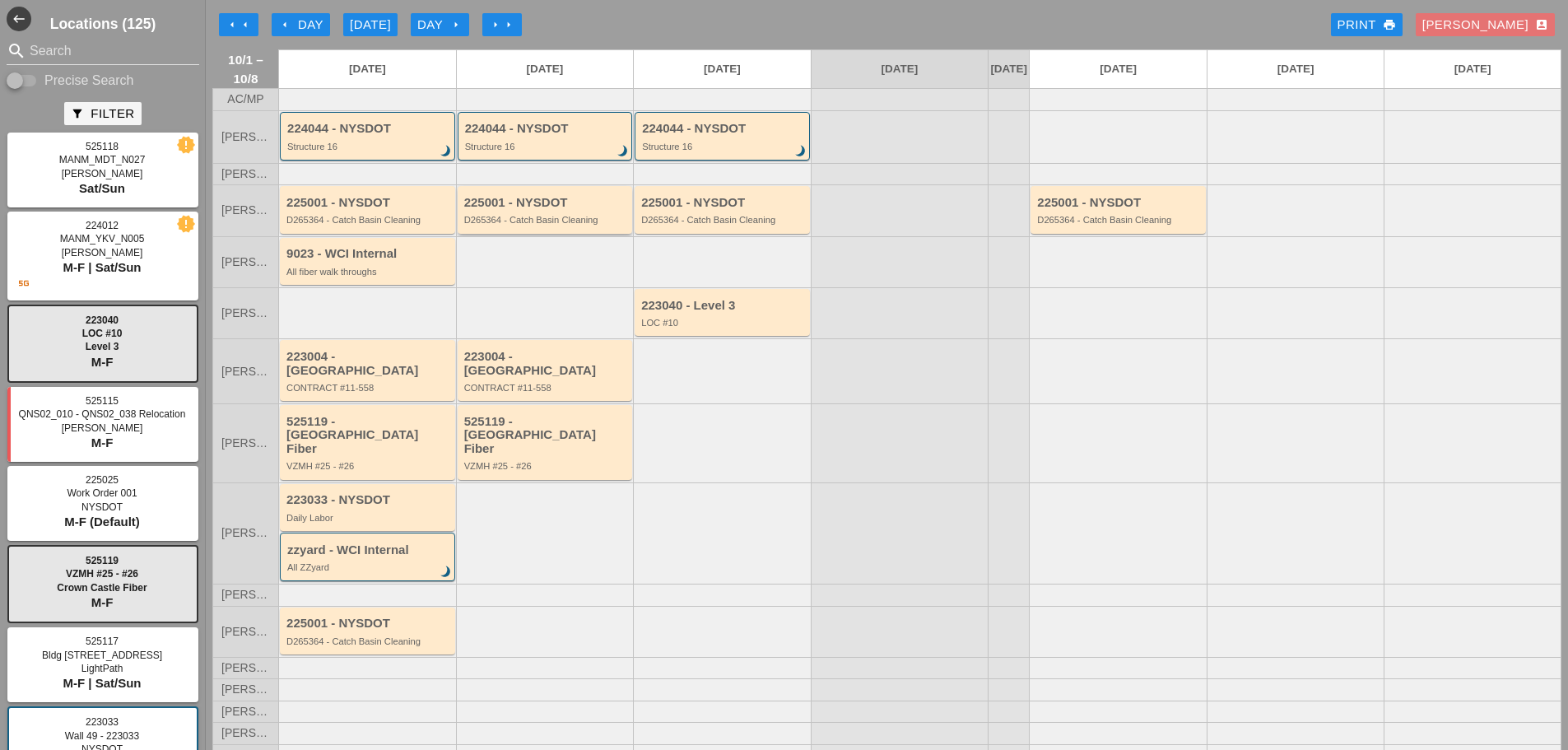
click at [524, 224] on div "225001 - NYSDOT D265364 - Catch Basin Cleaning" at bounding box center [546, 211] width 164 height 30
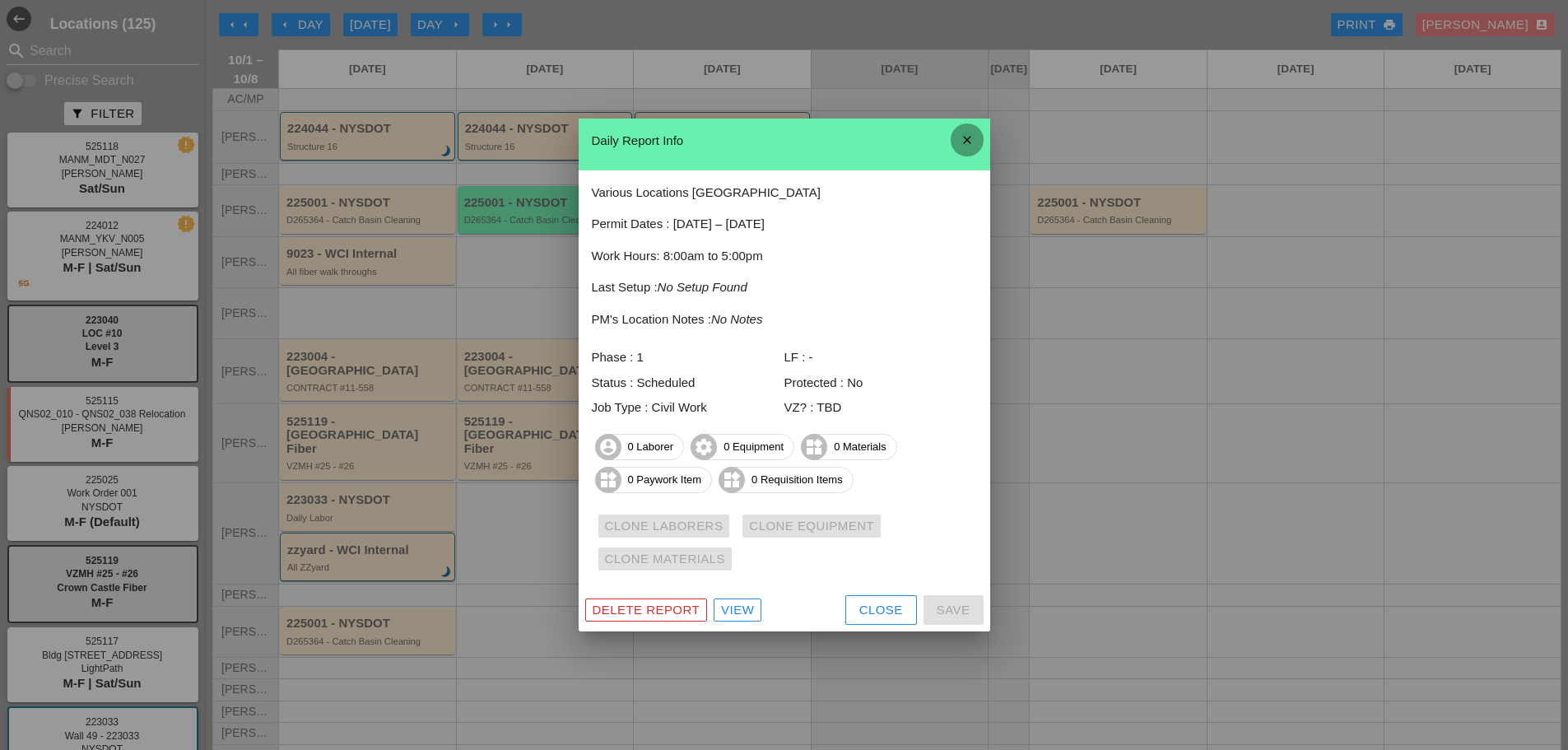
click at [965, 146] on icon "close" at bounding box center [967, 139] width 33 height 33
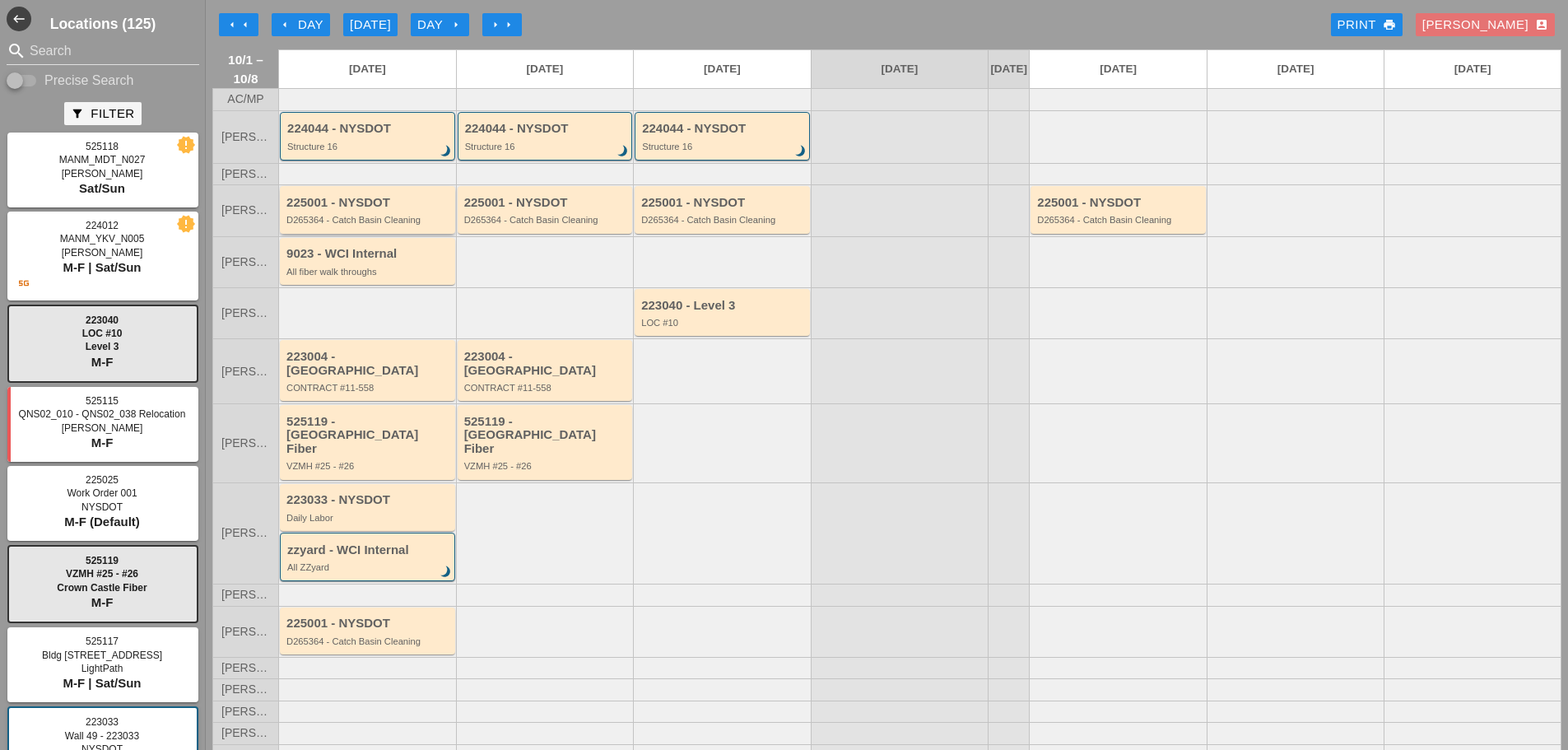
click at [408, 233] on div "225001 - NYSDOT D265364 - Catch Basin Cleaning" at bounding box center [367, 209] width 175 height 47
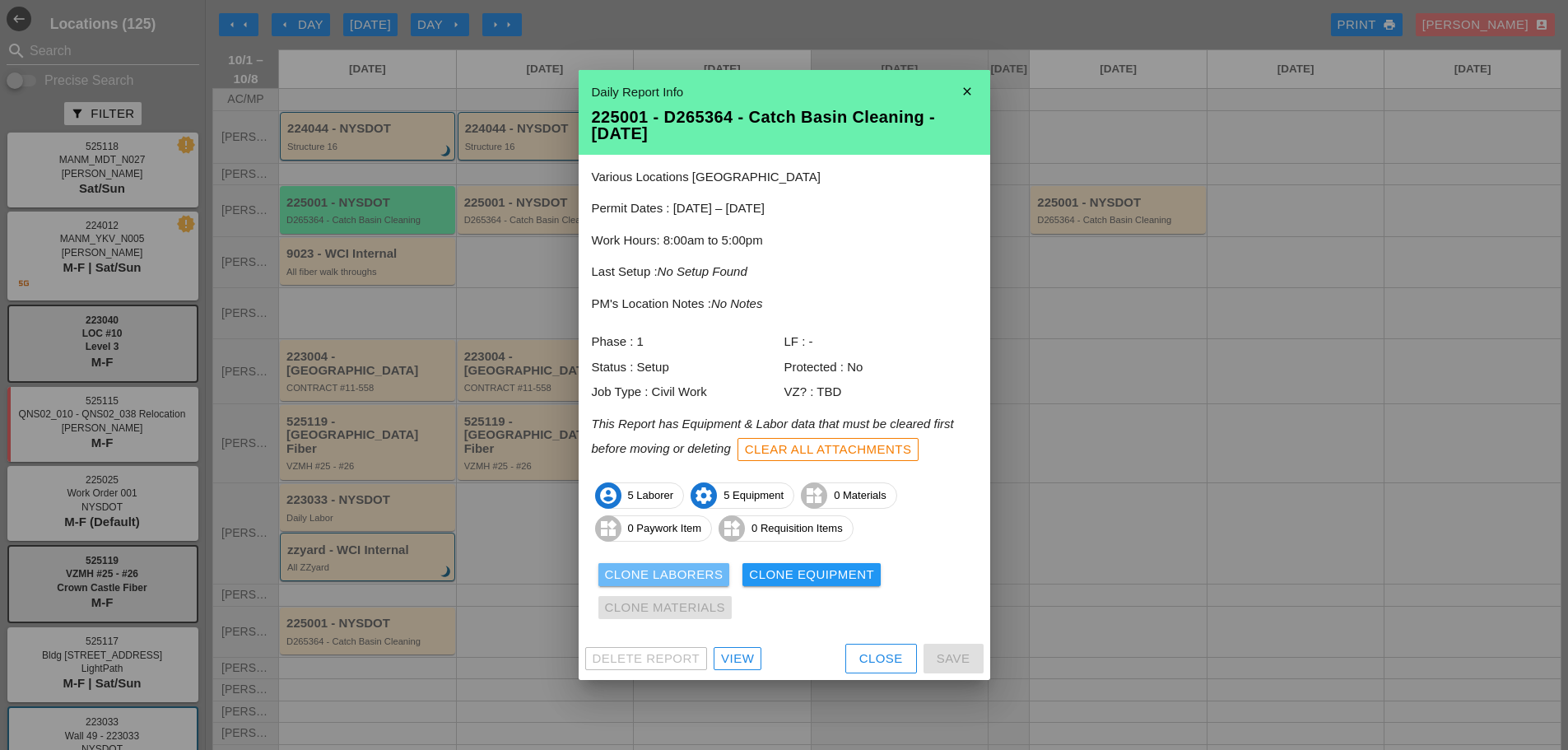
click at [647, 574] on div "Clone Laborers" at bounding box center [664, 575] width 118 height 19
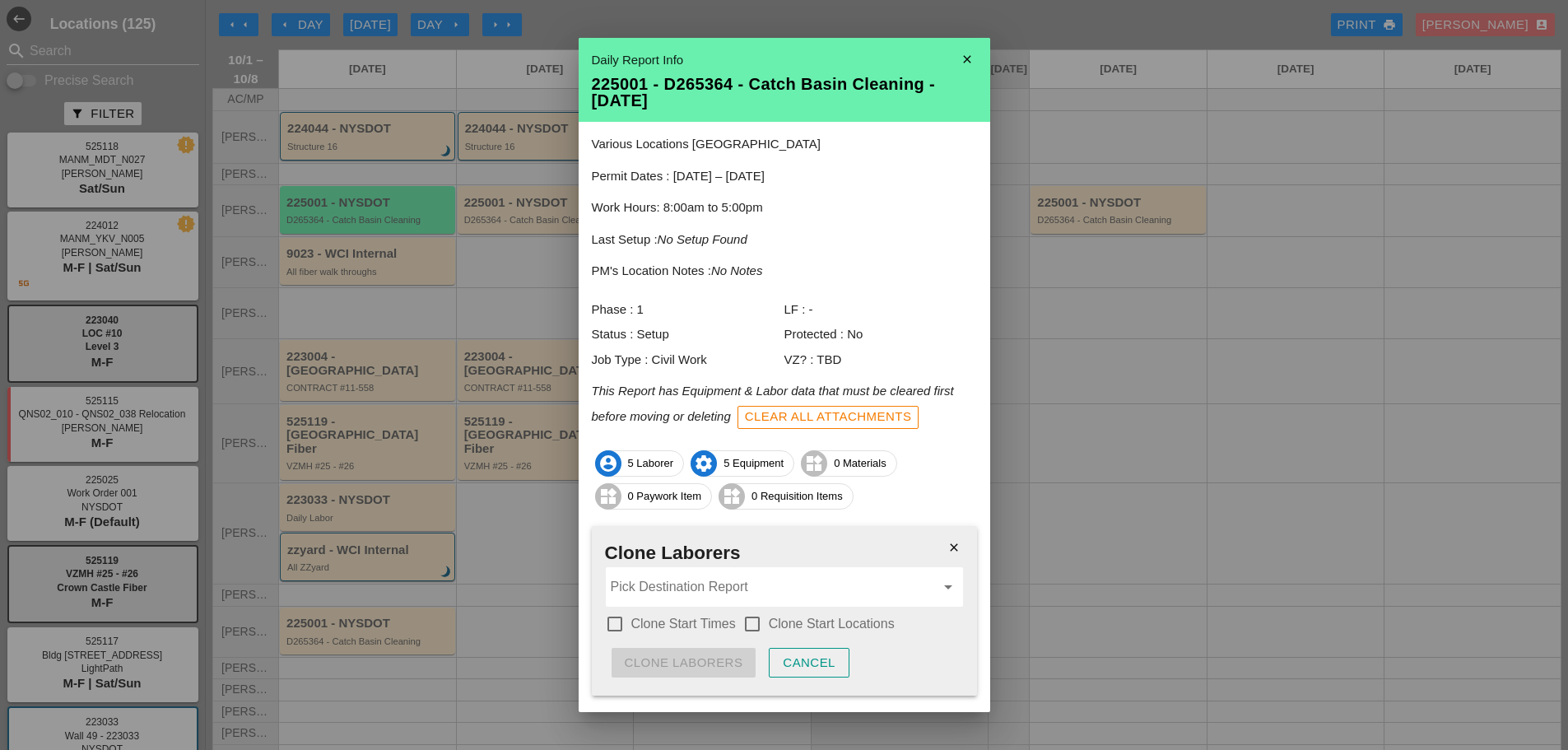
click at [619, 623] on div at bounding box center [615, 624] width 28 height 28
checkbox input "true"
drag, startPoint x: 642, startPoint y: 586, endPoint x: 648, endPoint y: 579, distance: 9.2
click at [643, 586] on input "Pick Destination Report" at bounding box center [773, 587] width 325 height 27
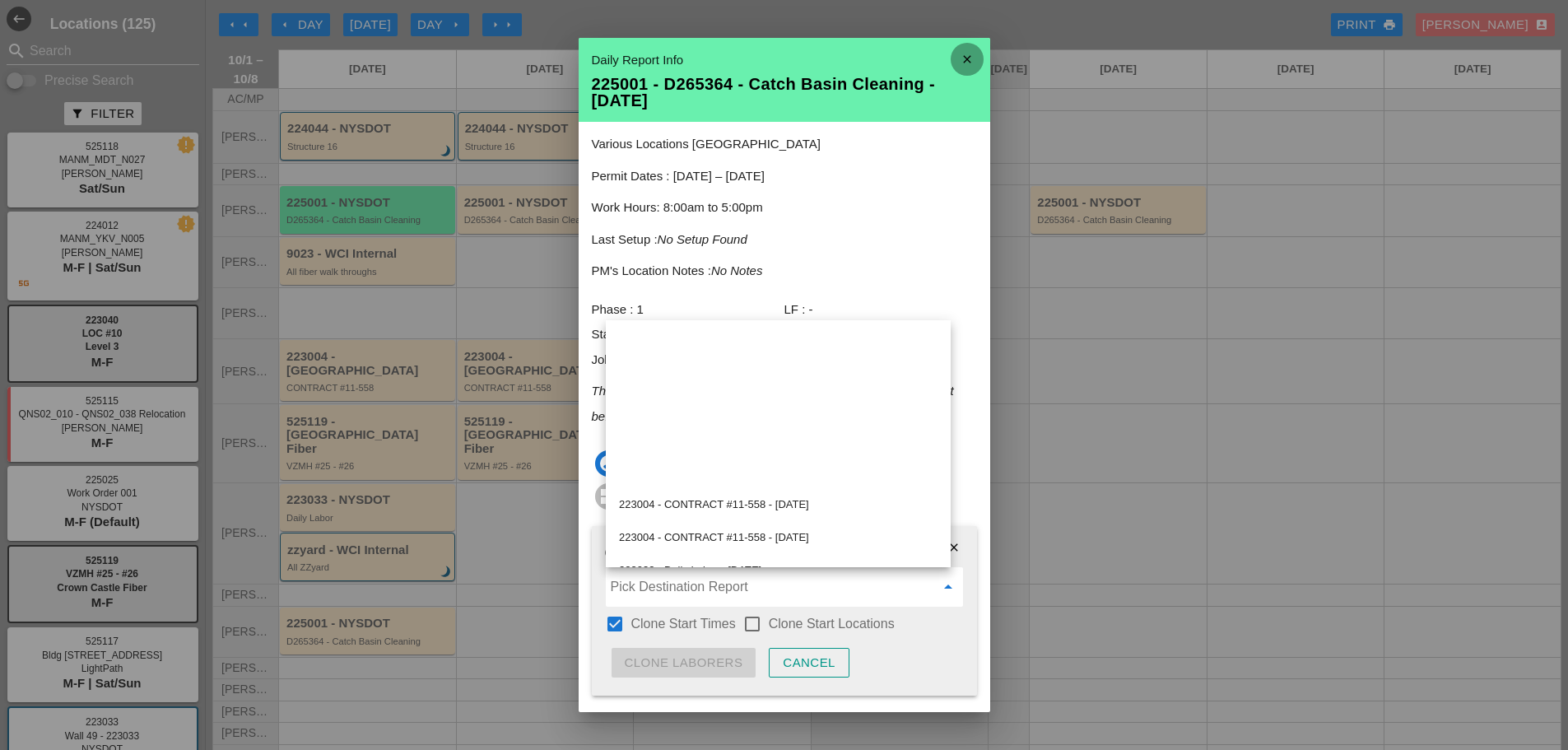
click at [951, 59] on icon "close" at bounding box center [967, 58] width 33 height 33
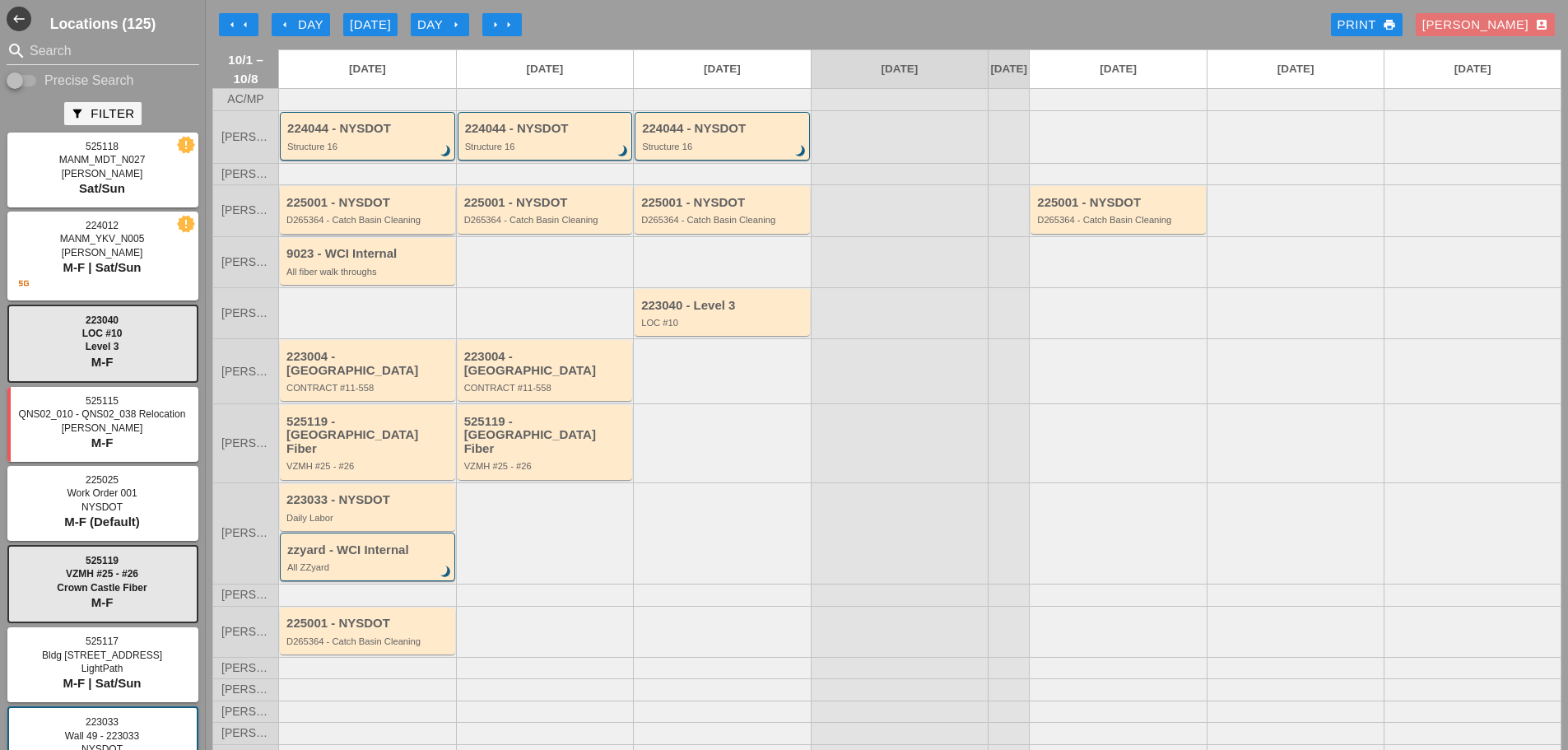
click at [422, 224] on div "D265364 - Catch Basin Cleaning" at bounding box center [368, 220] width 164 height 10
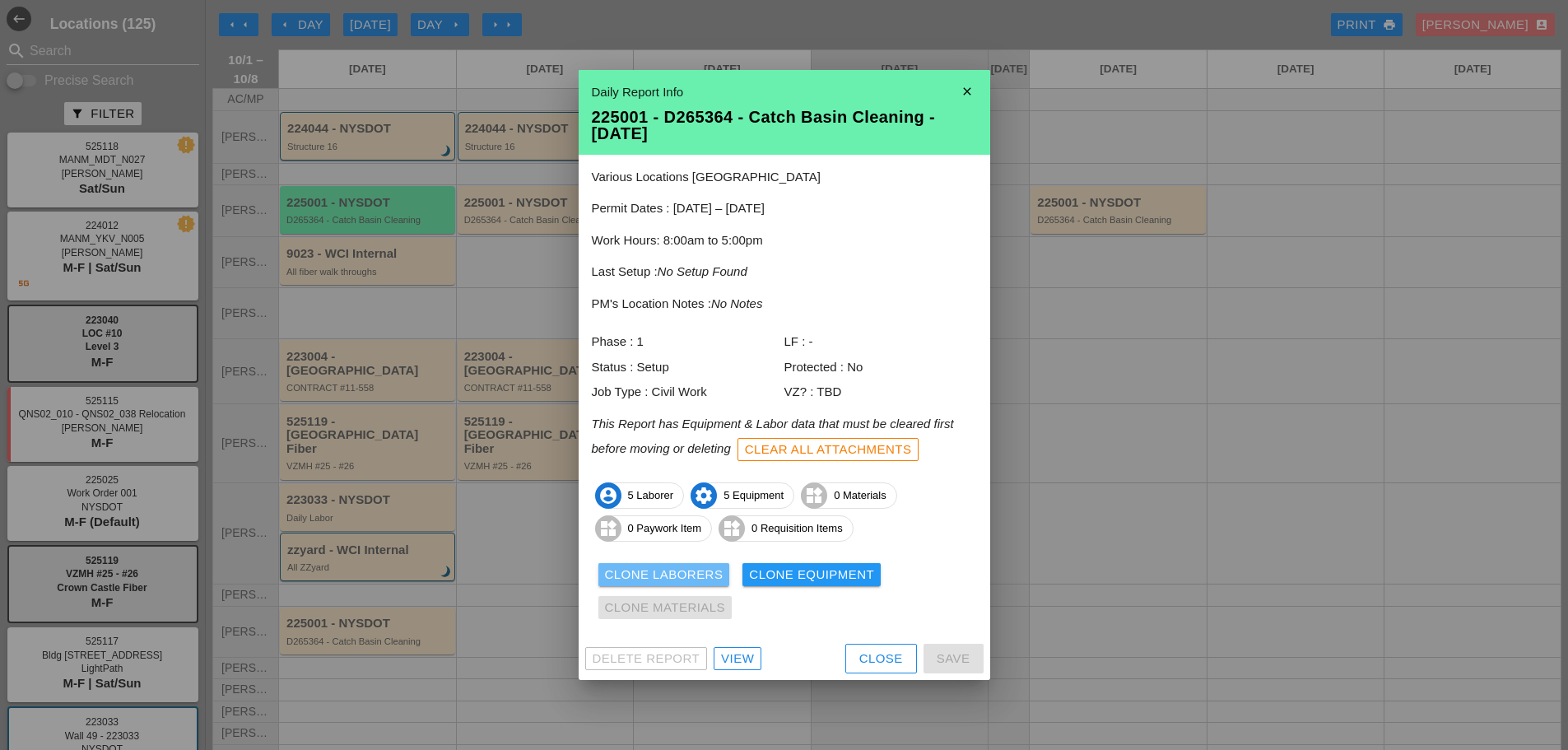
click at [658, 563] on button "Clone Laborers" at bounding box center [664, 575] width 132 height 23
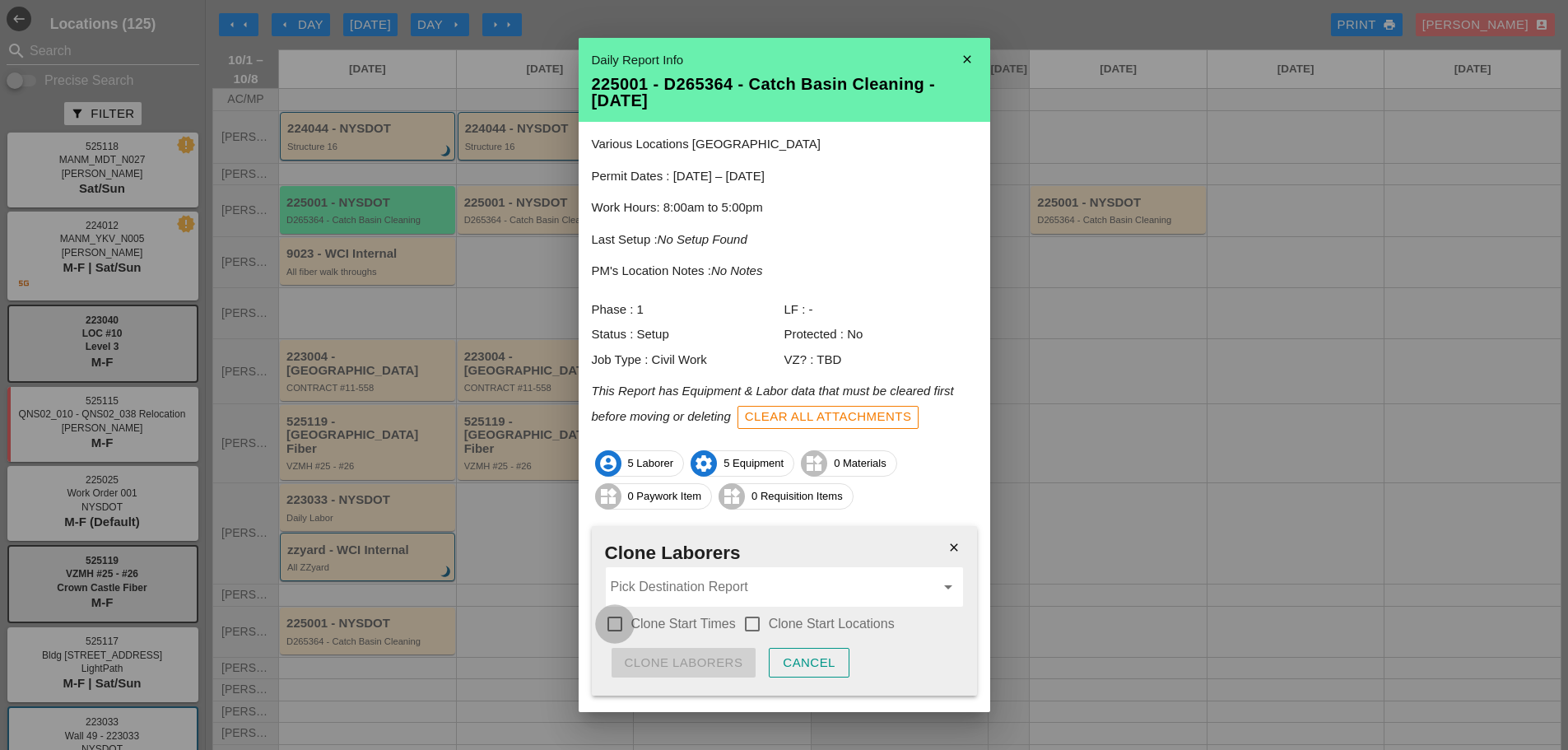
drag, startPoint x: 618, startPoint y: 624, endPoint x: 739, endPoint y: 607, distance: 122.2
click at [620, 623] on div at bounding box center [615, 624] width 28 height 28
checkbox input "true"
click at [755, 625] on div at bounding box center [753, 624] width 28 height 28
checkbox input "true"
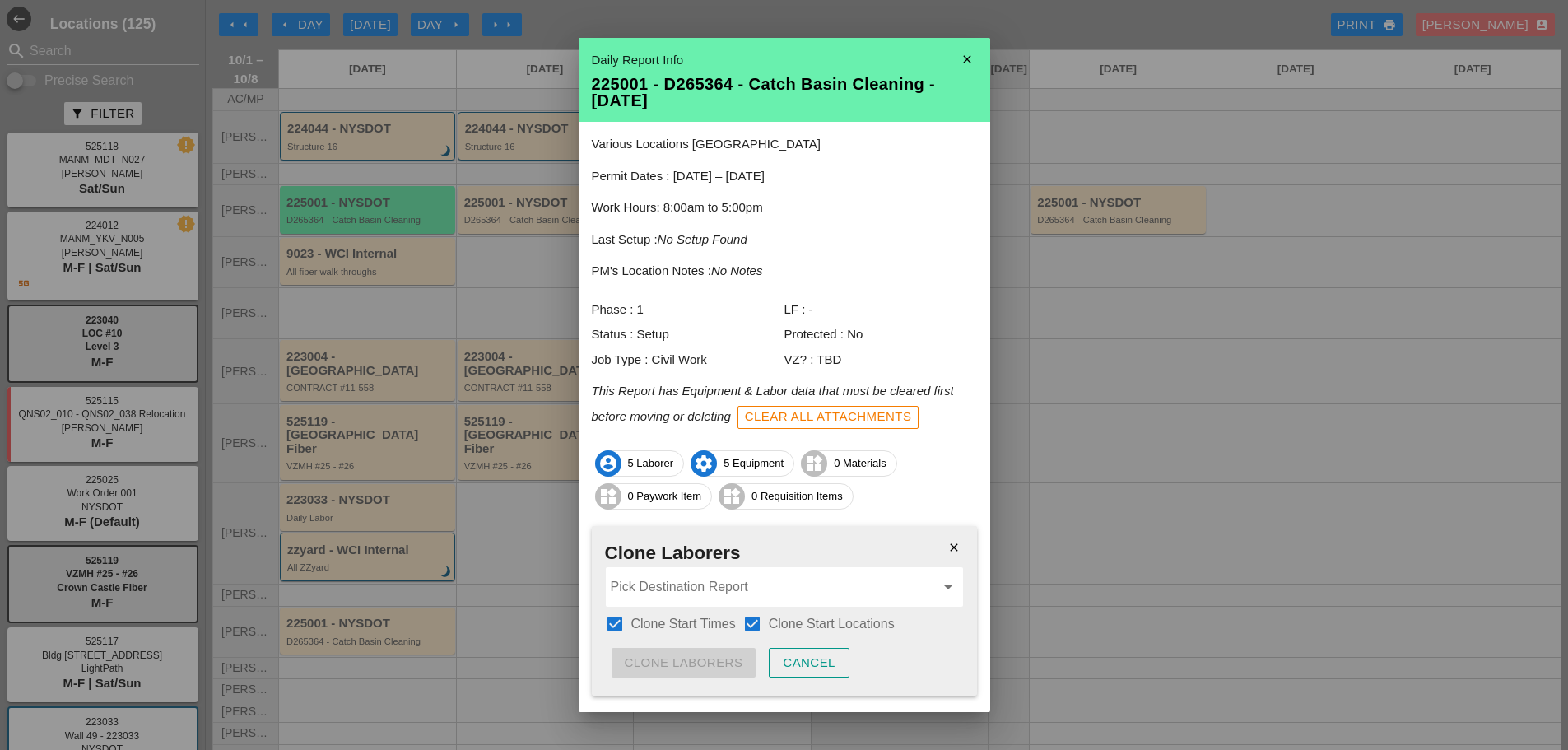
click at [718, 590] on input "Pick Destination Report" at bounding box center [773, 587] width 325 height 27
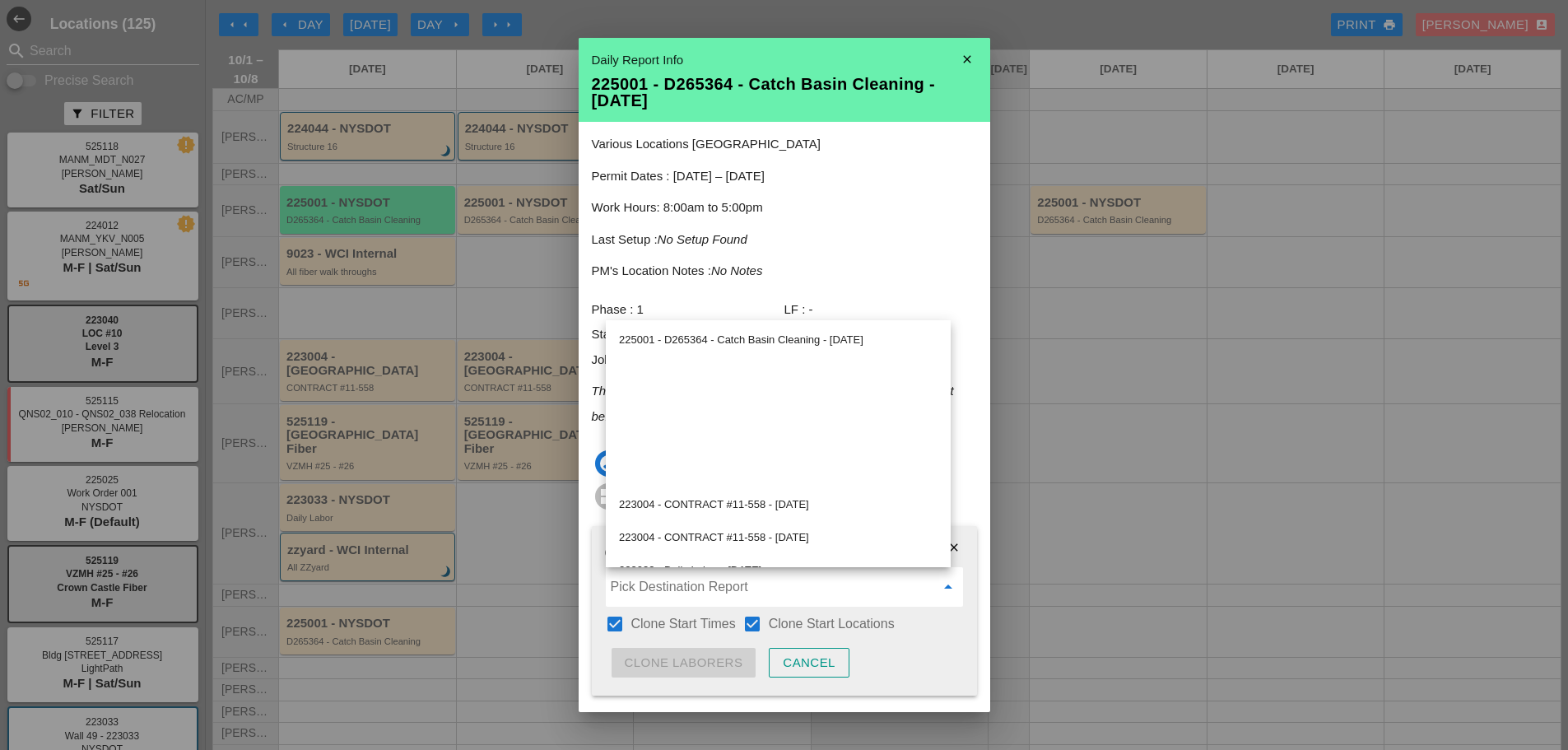
click at [719, 344] on div "225001 - D265364 - Catch Basin Cleaning - 10/02/2025" at bounding box center [779, 340] width 319 height 20
type input "225001 - D265364 - Catch Basin Cleaning - 10/02/2025"
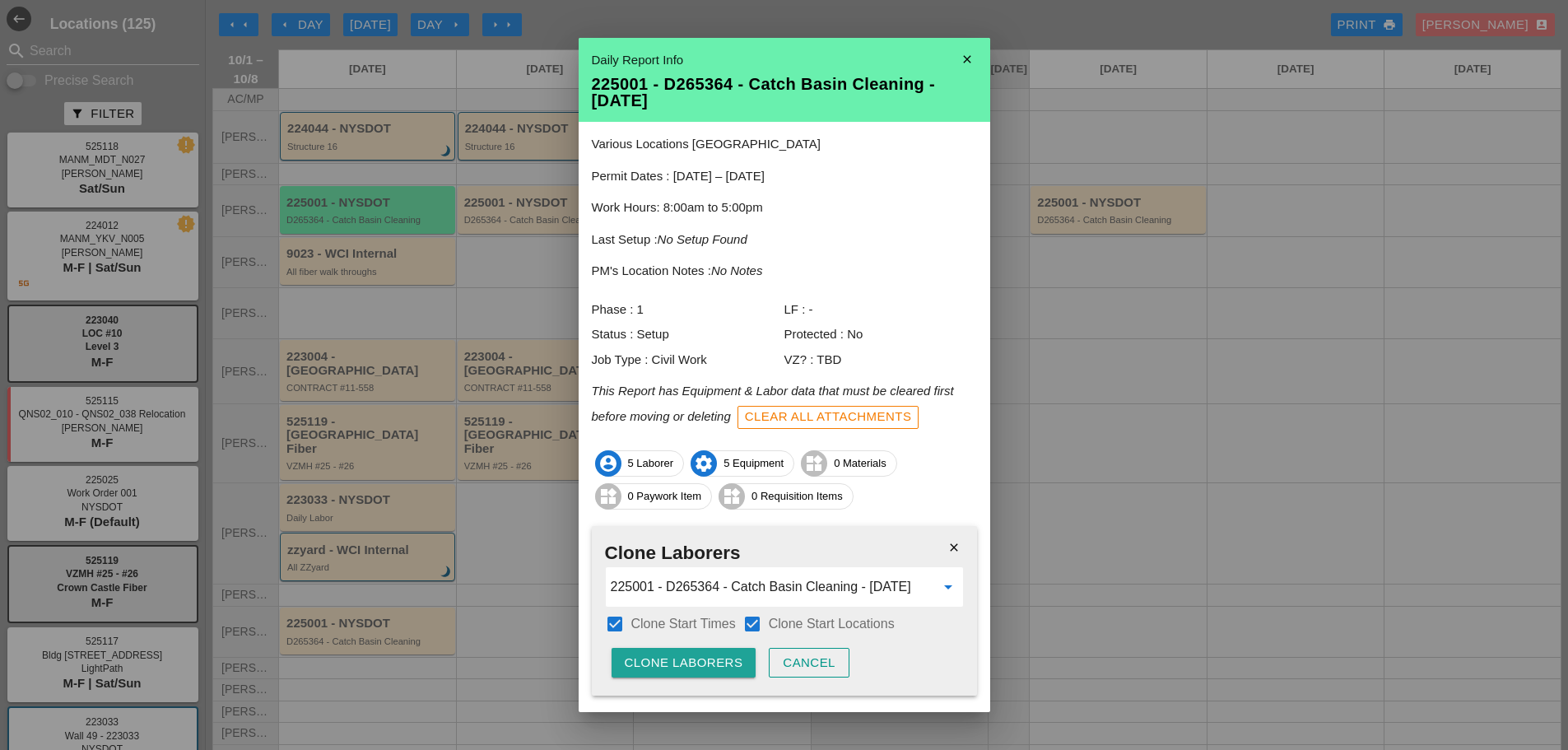
click at [673, 661] on div "Clone Laborers" at bounding box center [684, 662] width 118 height 19
click at [679, 657] on div "Are you sure?" at bounding box center [677, 662] width 104 height 19
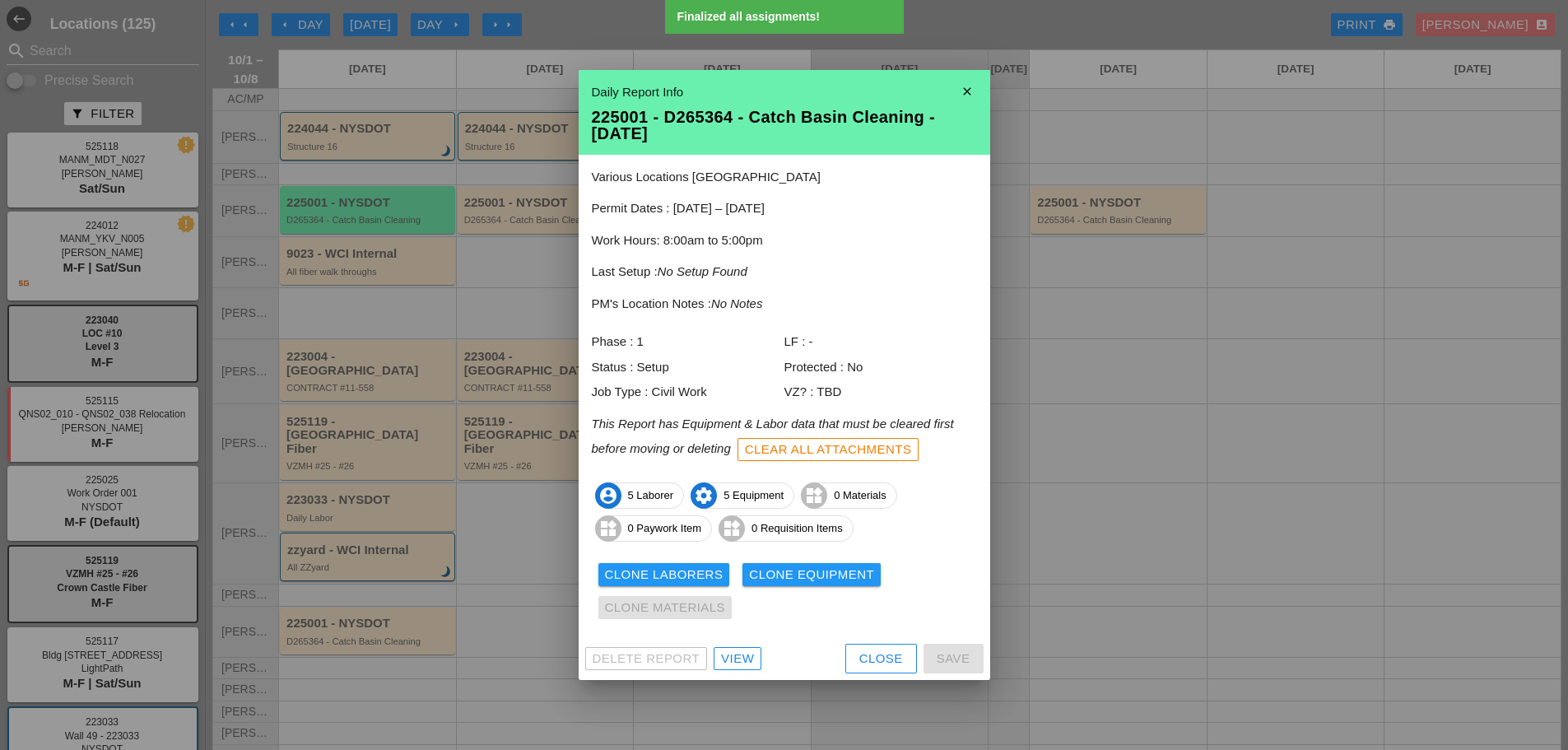
click at [776, 561] on div "Clone Laborers Clone Equipment Clone Materials" at bounding box center [784, 591] width 386 height 66
click at [768, 574] on div "Clone Equipment" at bounding box center [812, 575] width 125 height 19
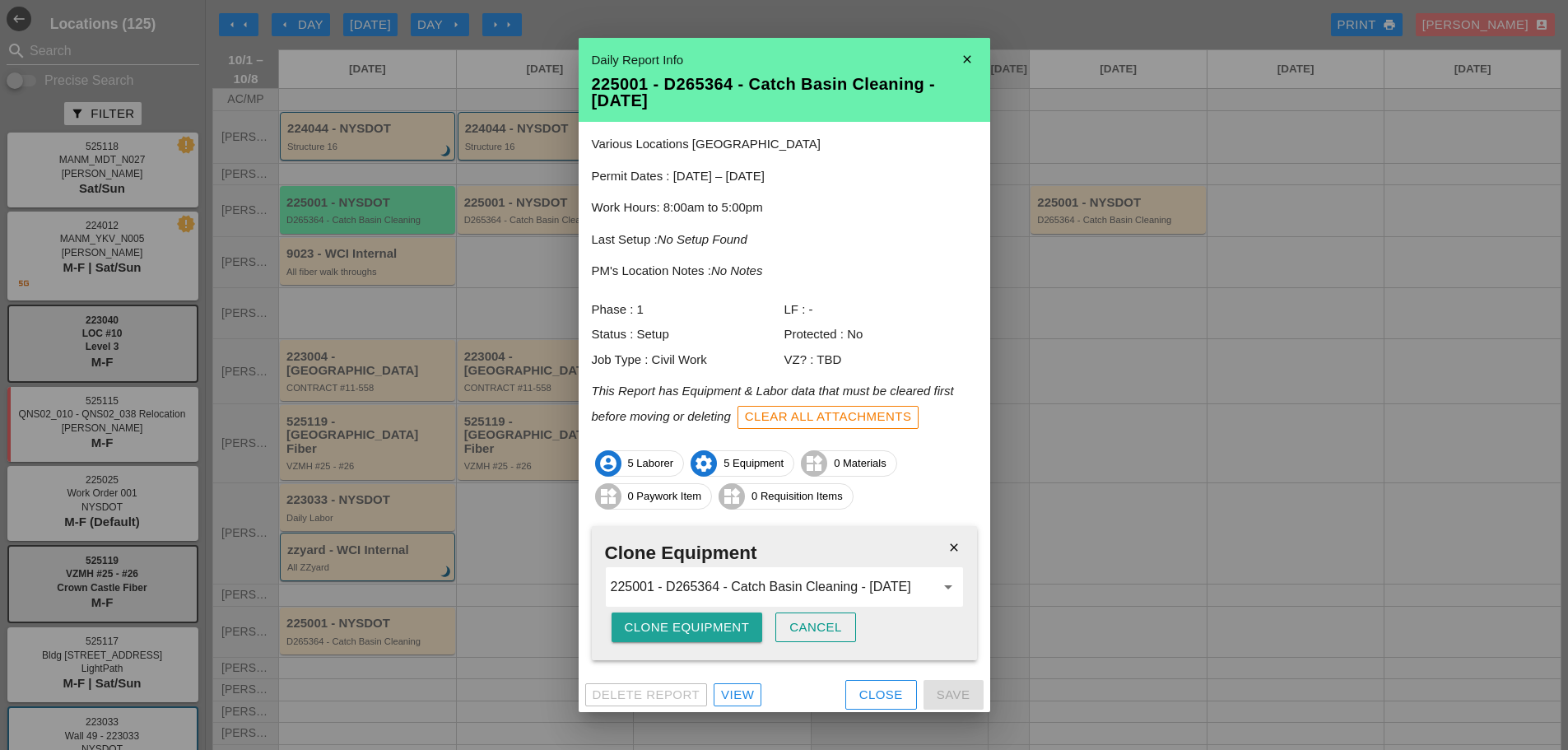
click at [694, 626] on div "Clone Equipment" at bounding box center [688, 627] width 125 height 19
click at [699, 627] on div "Are you sure?" at bounding box center [677, 627] width 104 height 19
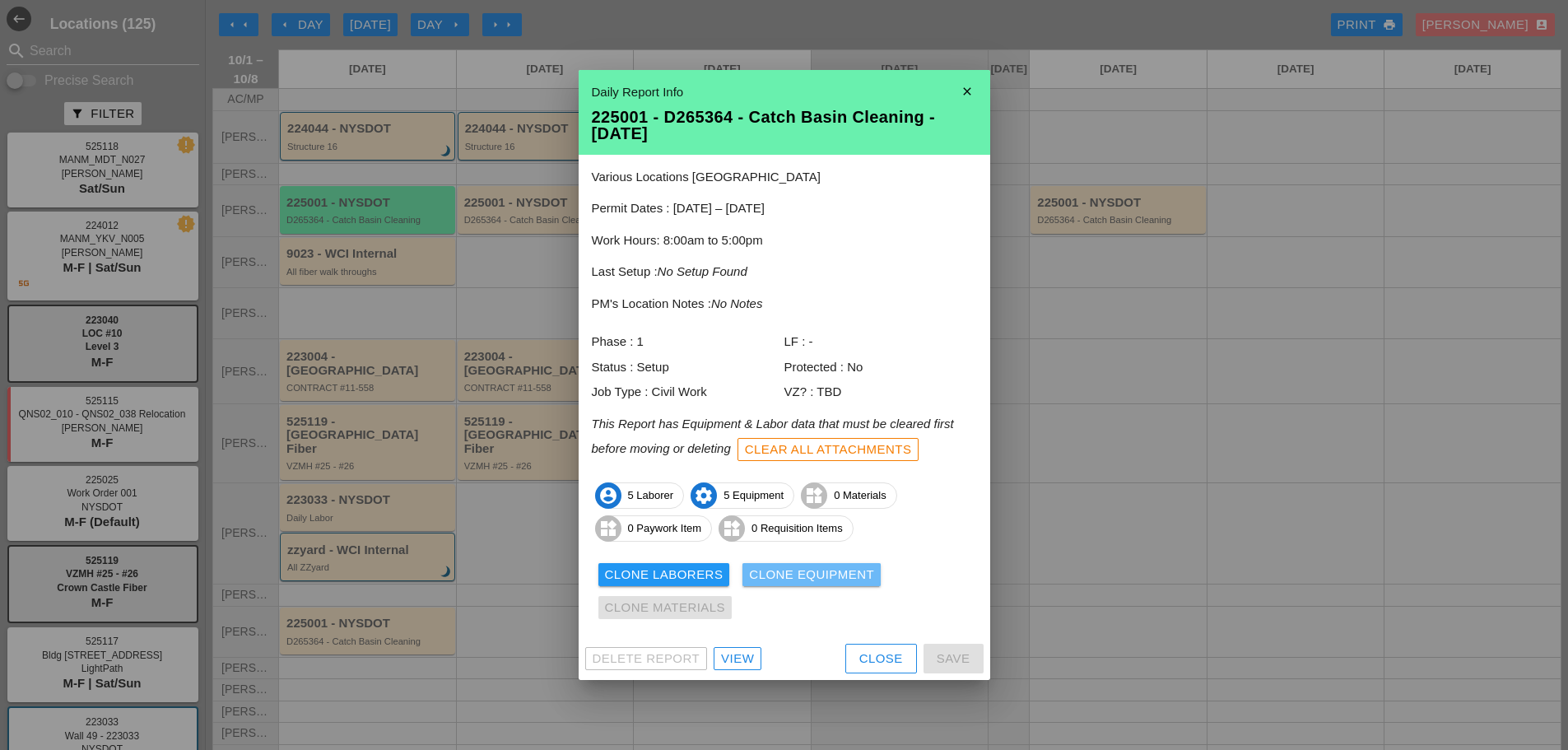
click at [793, 578] on div "Clone Equipment" at bounding box center [812, 575] width 125 height 19
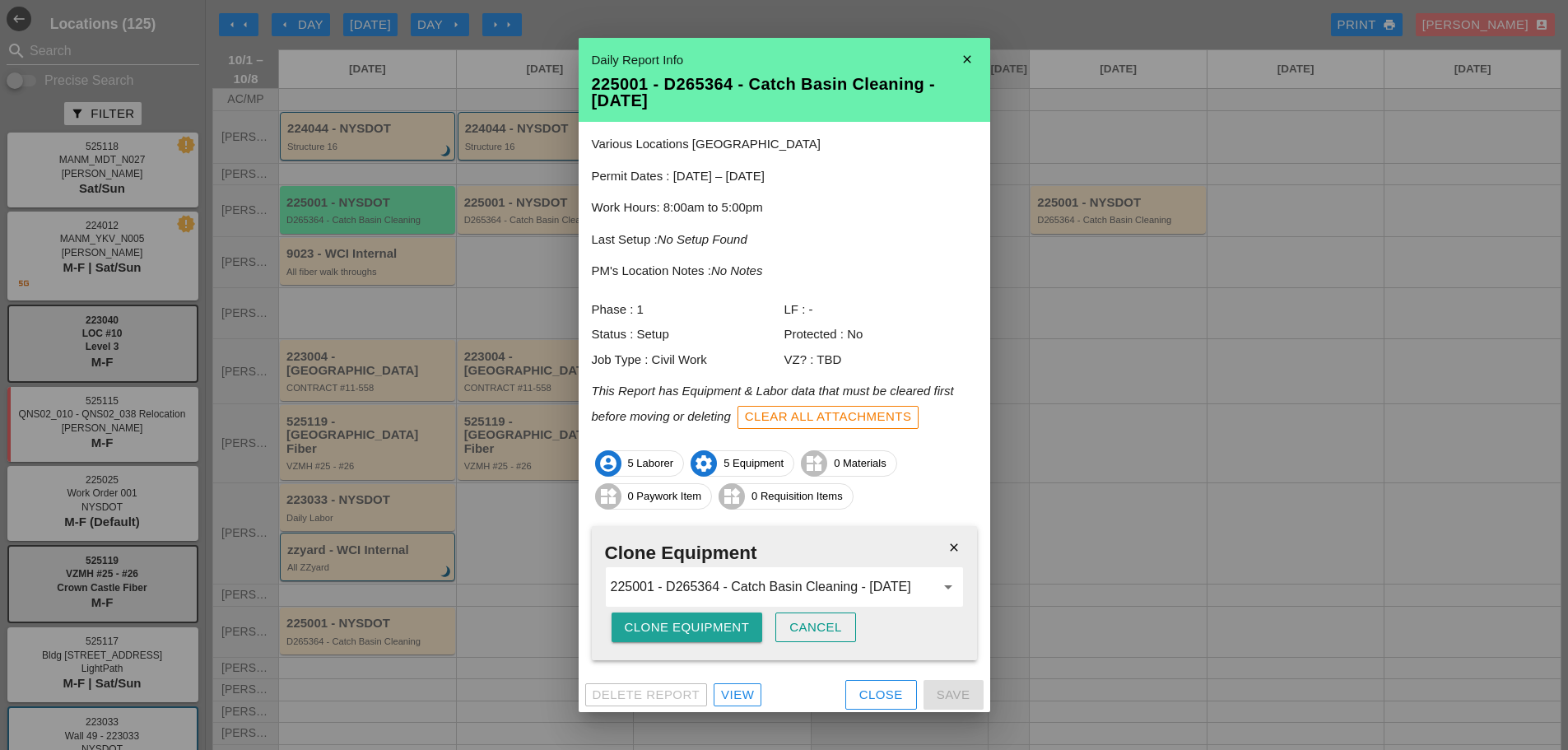
click at [673, 622] on div "Clone Equipment" at bounding box center [688, 627] width 125 height 19
click at [673, 622] on div "Are you sure?" at bounding box center [677, 627] width 104 height 19
click at [951, 53] on icon "close" at bounding box center [967, 58] width 33 height 33
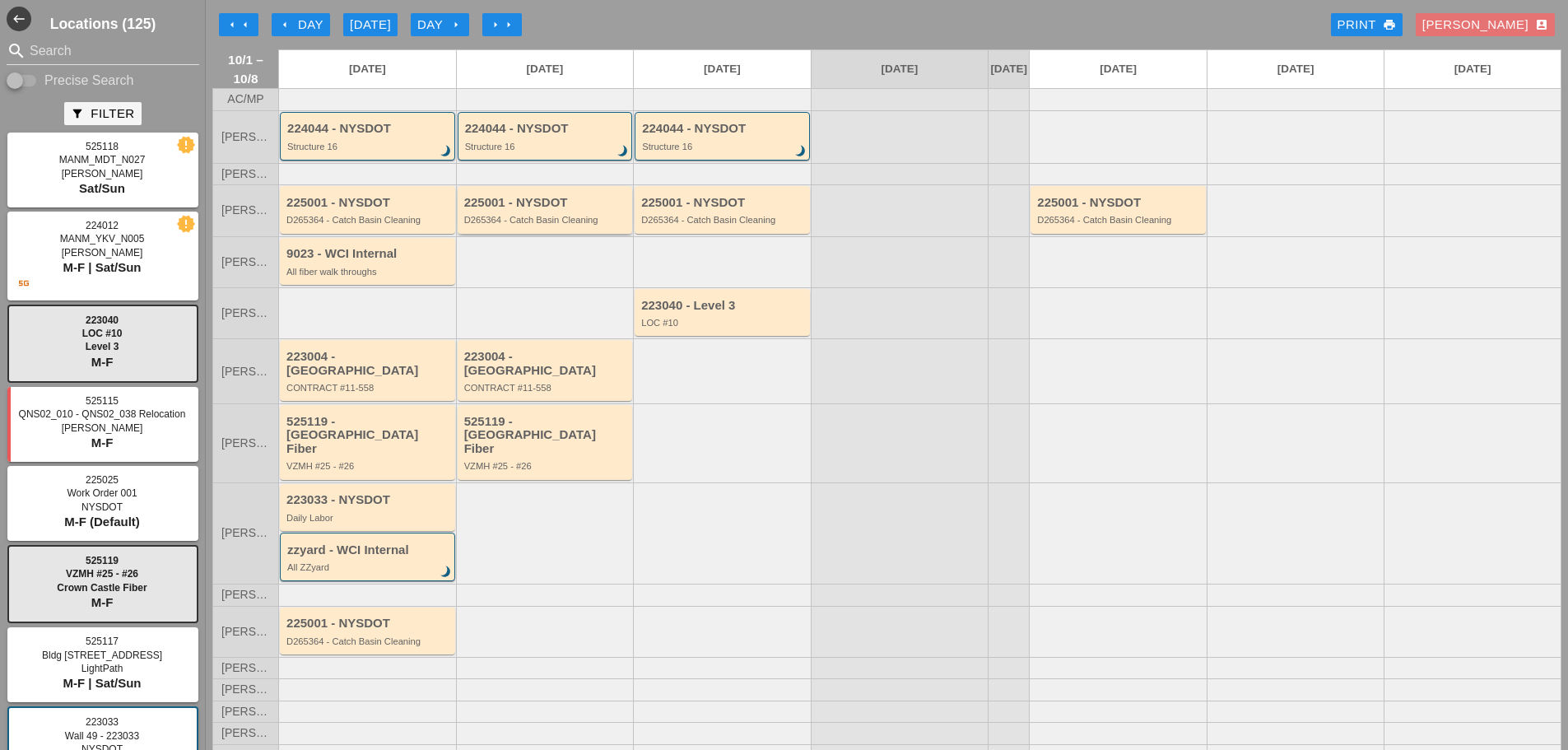
click at [550, 225] on div "225001 - NYSDOT D265364 - Catch Basin Cleaning" at bounding box center [546, 211] width 164 height 30
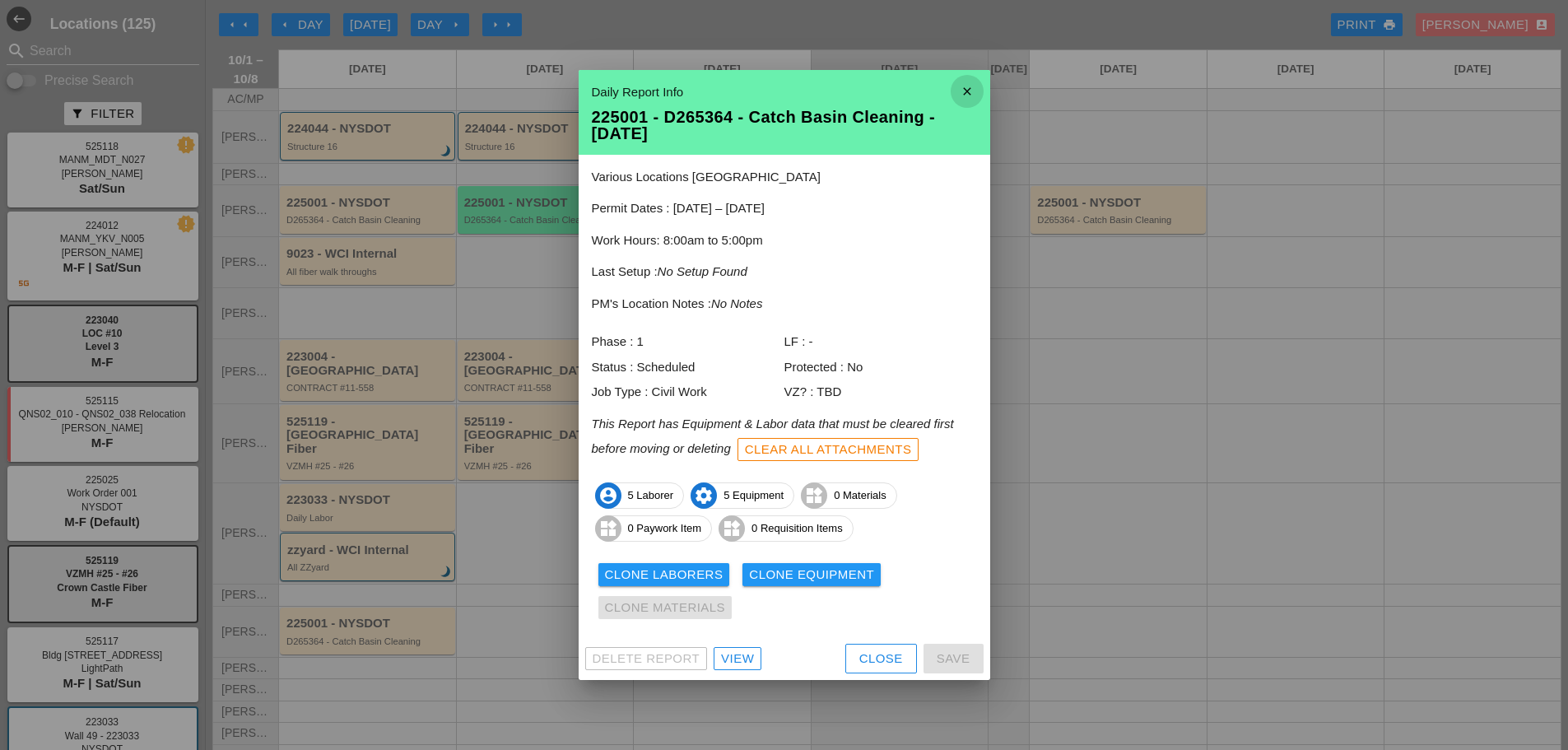
click at [968, 90] on icon "close" at bounding box center [967, 91] width 33 height 33
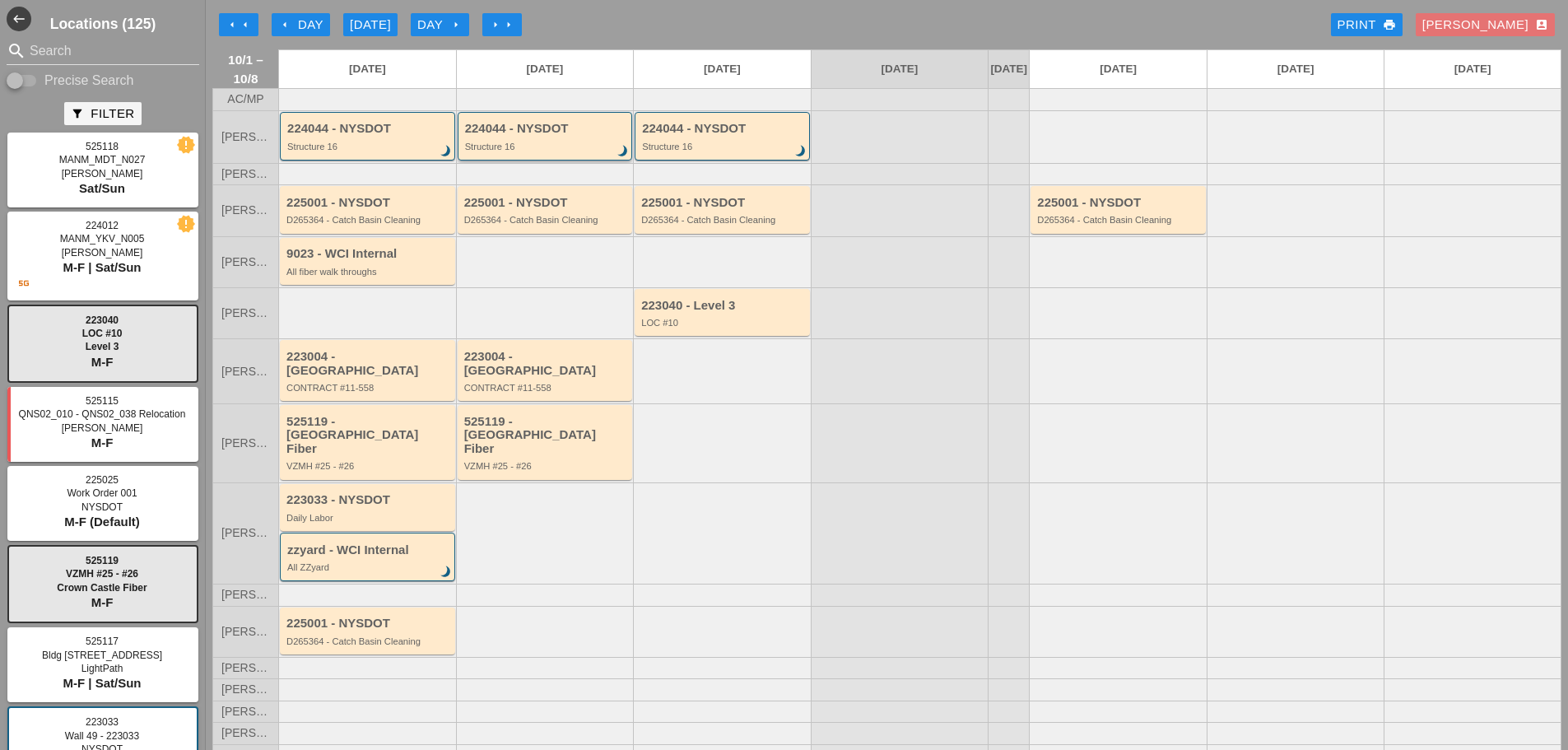
click at [539, 160] on div "224044 - NYSDOT Structure 16 brightness_3" at bounding box center [546, 136] width 175 height 48
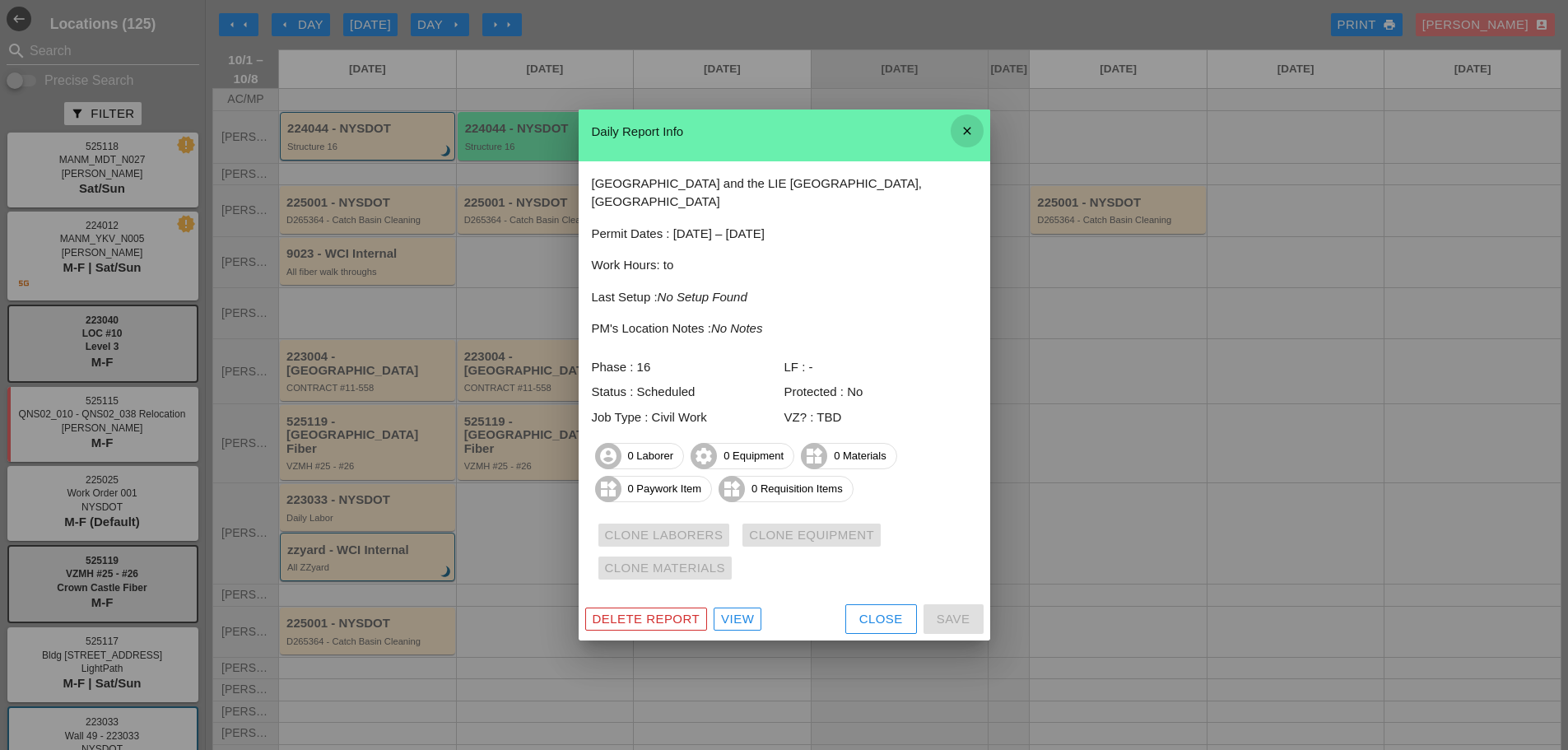
click at [971, 139] on icon "close" at bounding box center [967, 130] width 33 height 33
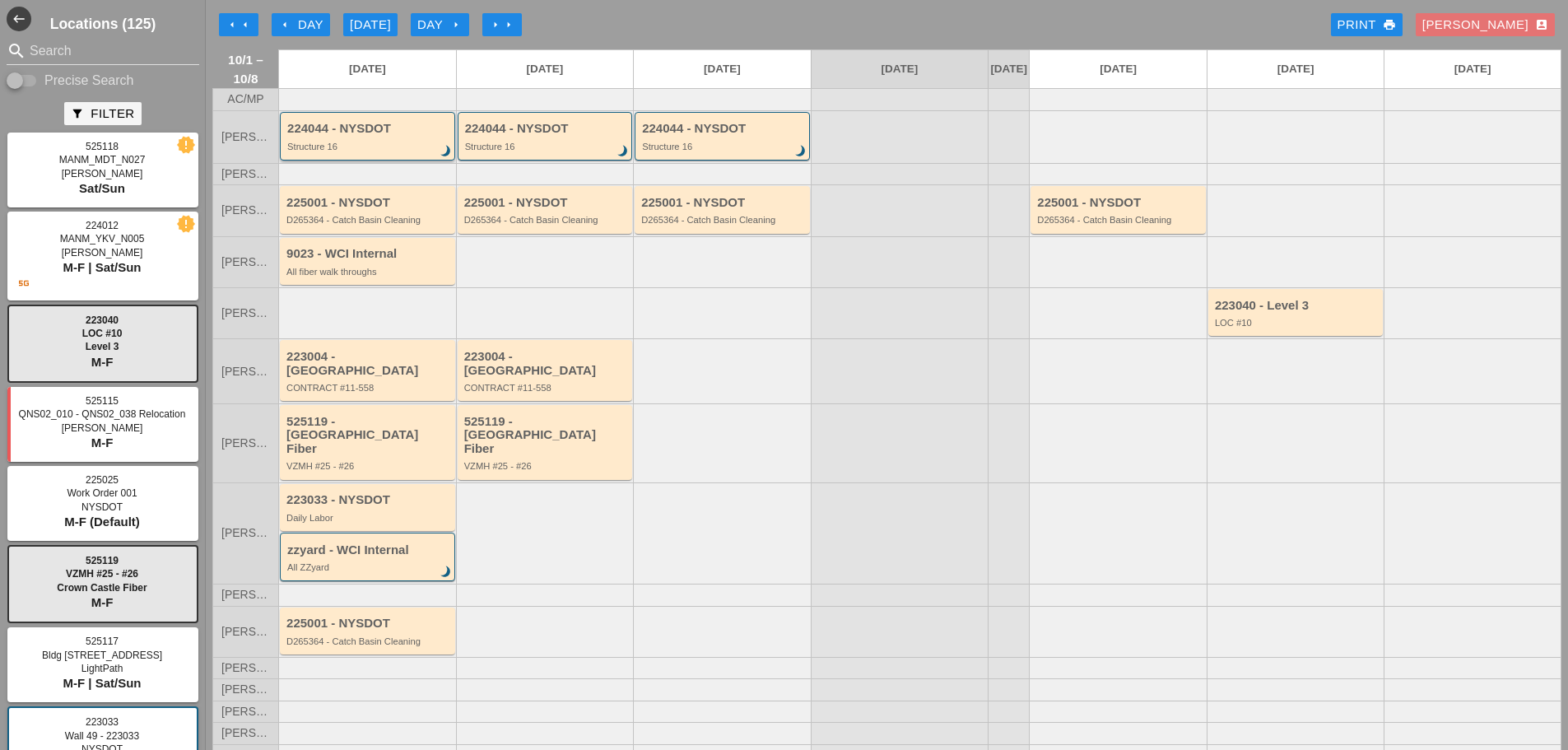
click at [376, 136] on div "224044 - NYSDOT" at bounding box center [368, 128] width 163 height 14
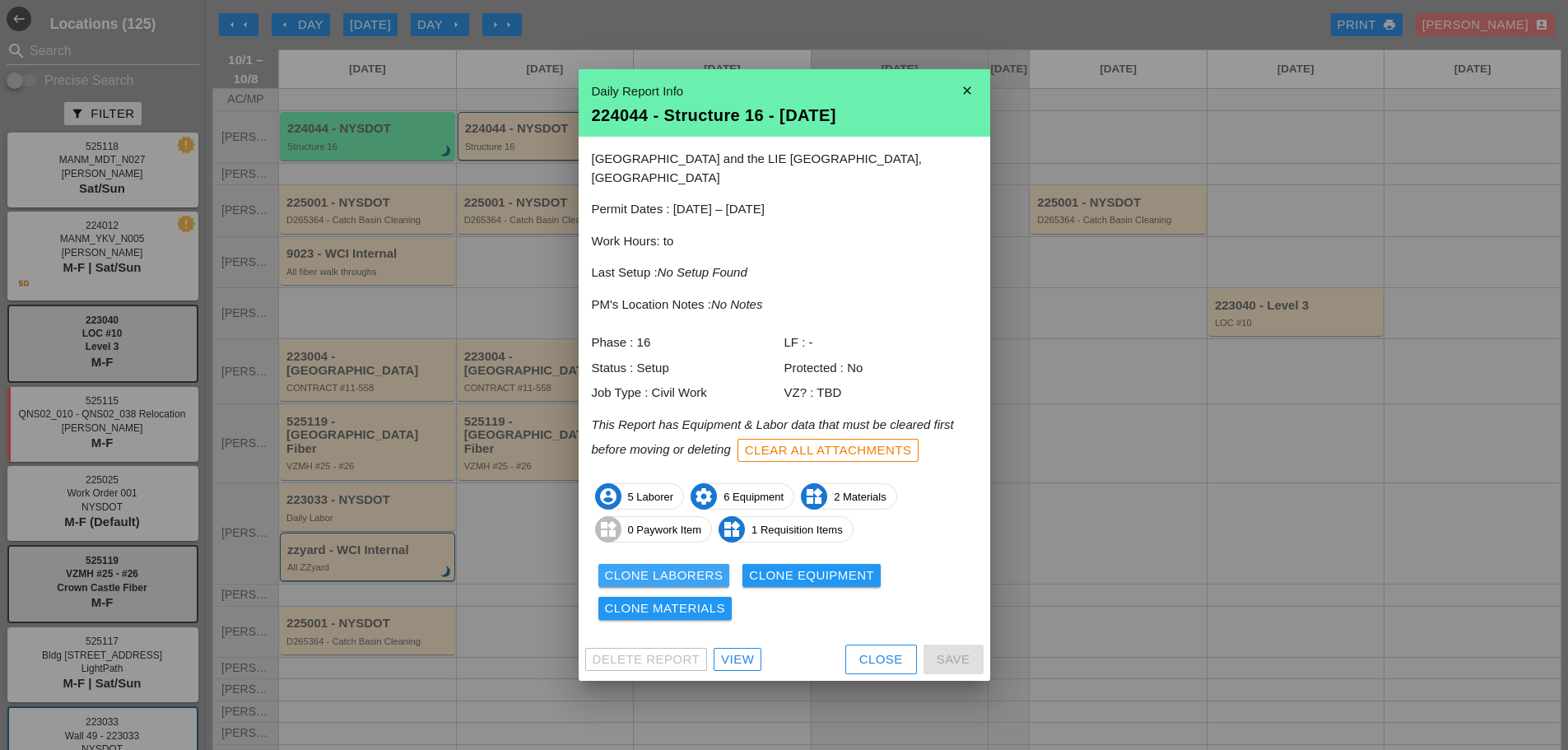
click at [672, 566] on div "Clone Laborers" at bounding box center [664, 576] width 118 height 19
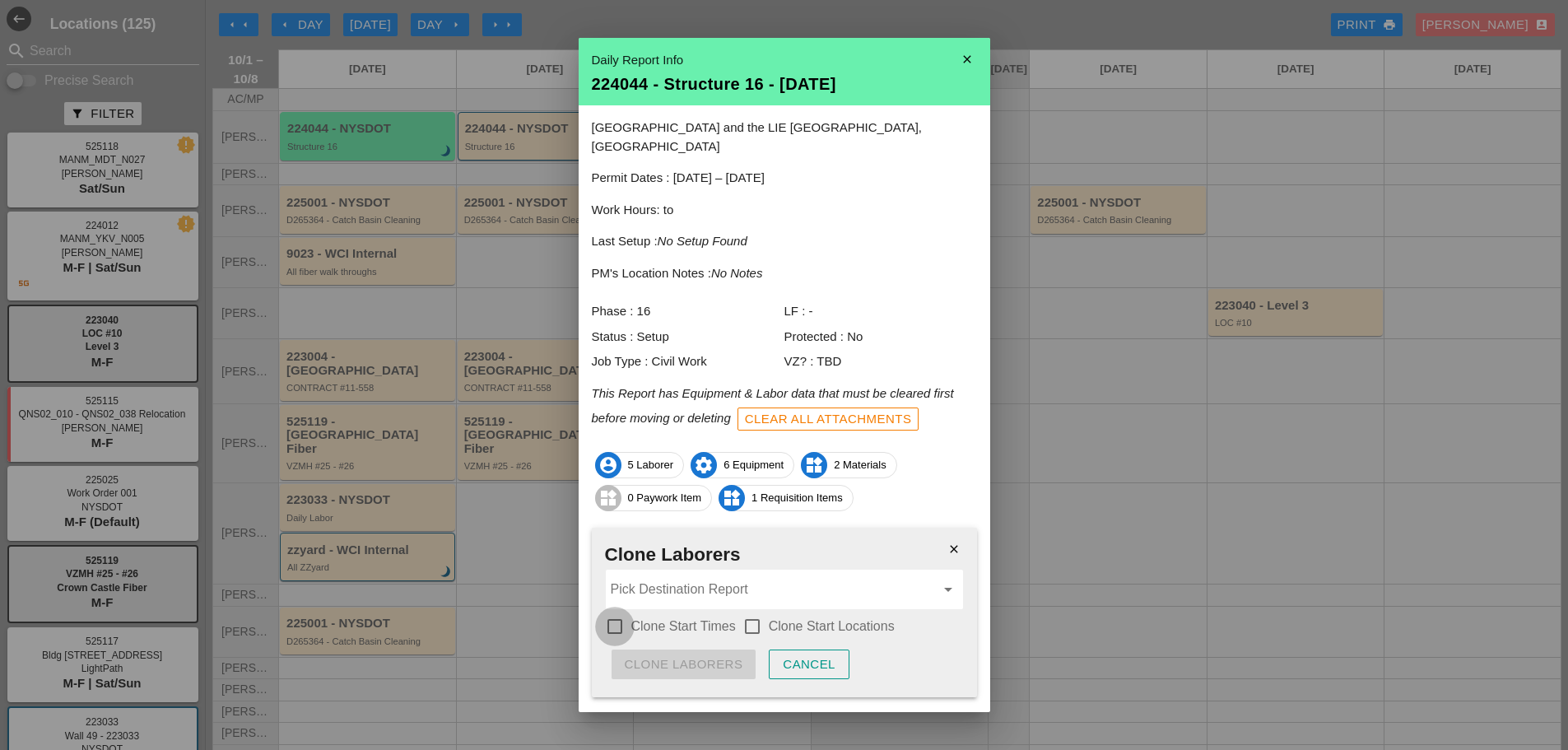
click at [610, 612] on div at bounding box center [615, 627] width 28 height 28
checkbox input "true"
click at [742, 612] on div at bounding box center [753, 627] width 28 height 28
checkbox input "true"
click at [705, 577] on input "Pick Destination Report" at bounding box center [773, 590] width 325 height 27
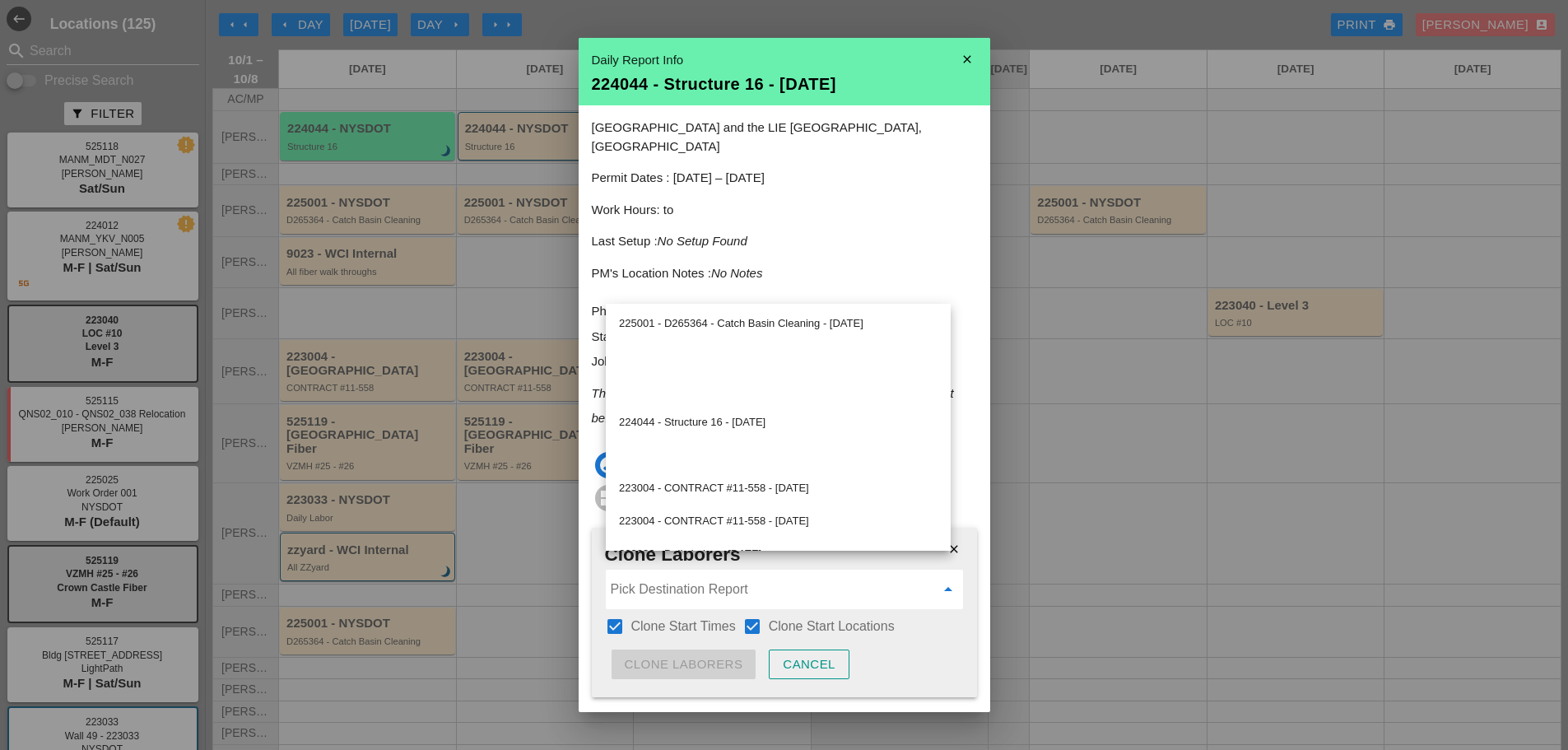
click at [680, 413] on div "224044 - Structure 16 - 10/02/2025" at bounding box center [779, 422] width 319 height 20
type input "224044 - Structure 16 - 10/02/2025"
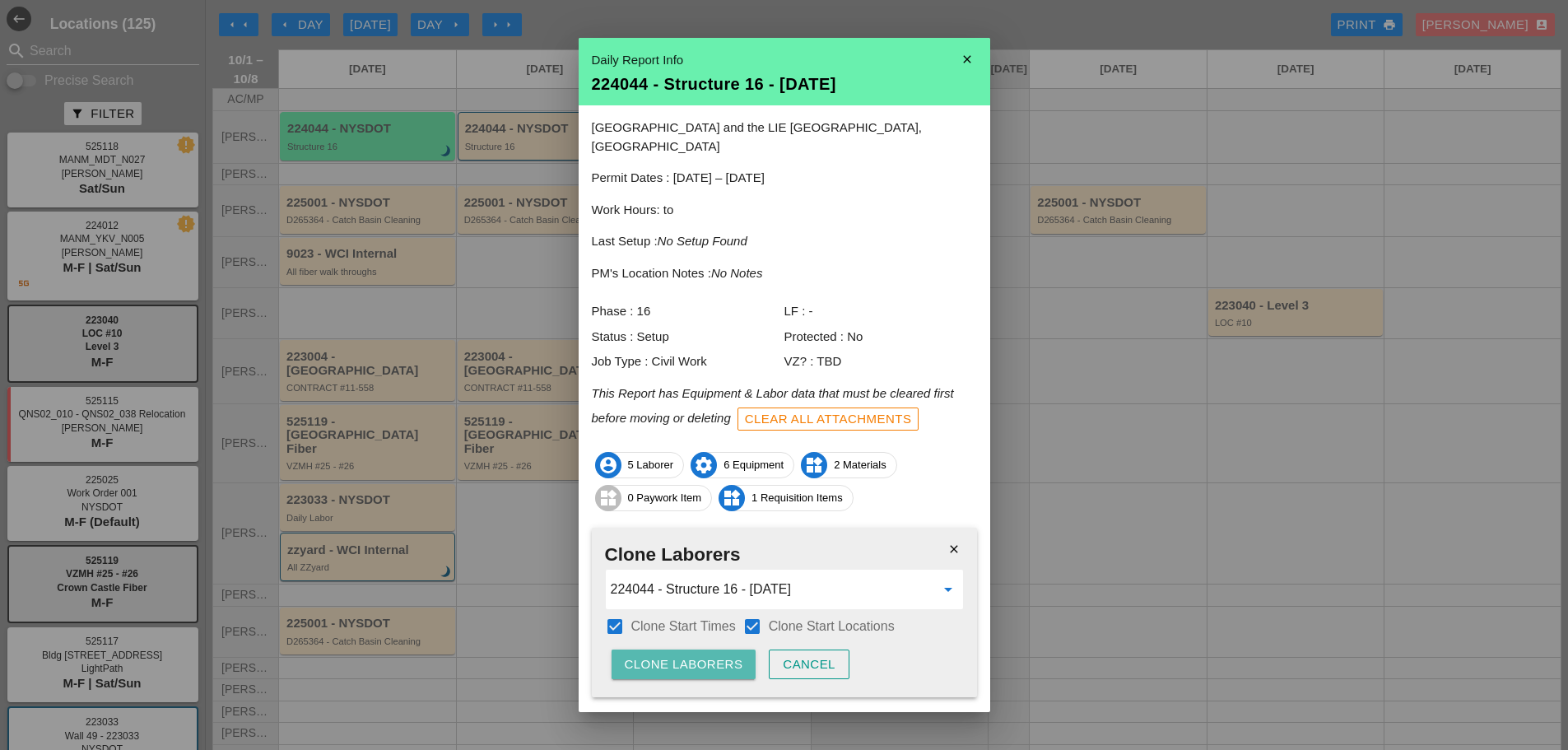
click at [698, 655] on div "Clone Laborers" at bounding box center [684, 664] width 118 height 19
click at [698, 655] on div "Are you sure?" at bounding box center [677, 664] width 104 height 19
click at [718, 655] on div "Clone Laborers" at bounding box center [684, 664] width 118 height 19
click at [718, 655] on div "Are you sure?" at bounding box center [677, 664] width 104 height 19
click at [956, 59] on icon "close" at bounding box center [967, 58] width 33 height 33
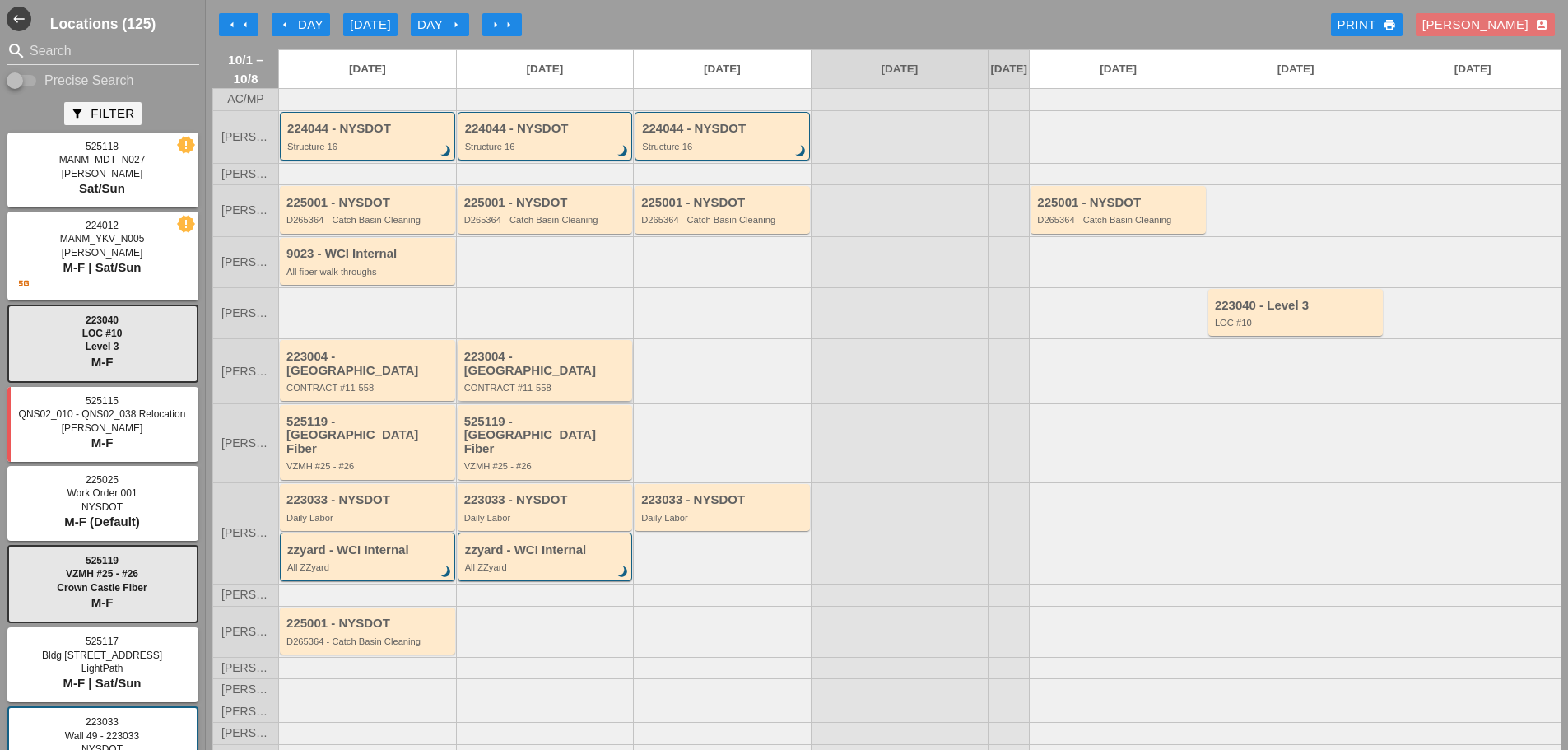
click at [494, 385] on div "CONTRACT #11-558" at bounding box center [546, 388] width 164 height 10
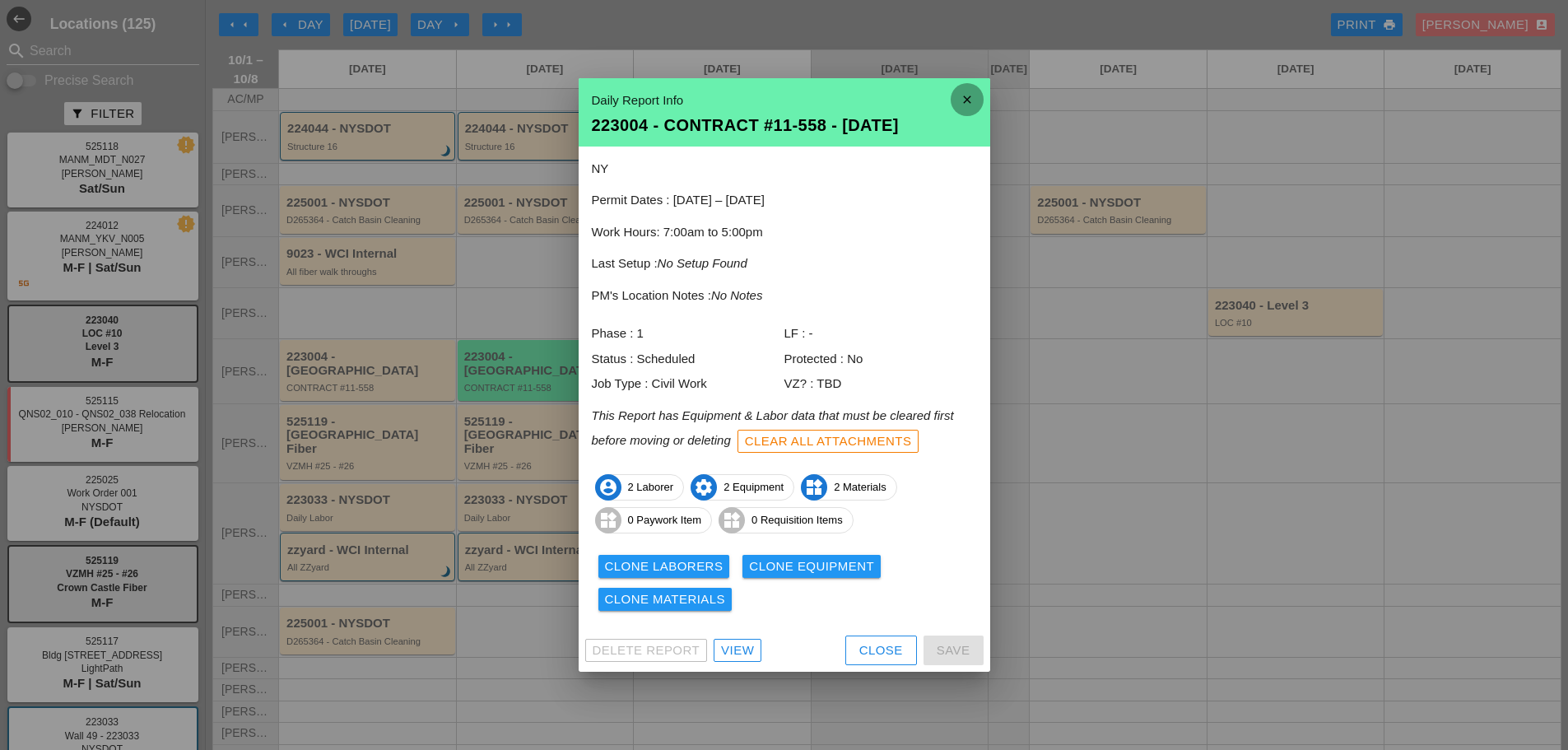
click at [962, 101] on icon "close" at bounding box center [967, 99] width 33 height 33
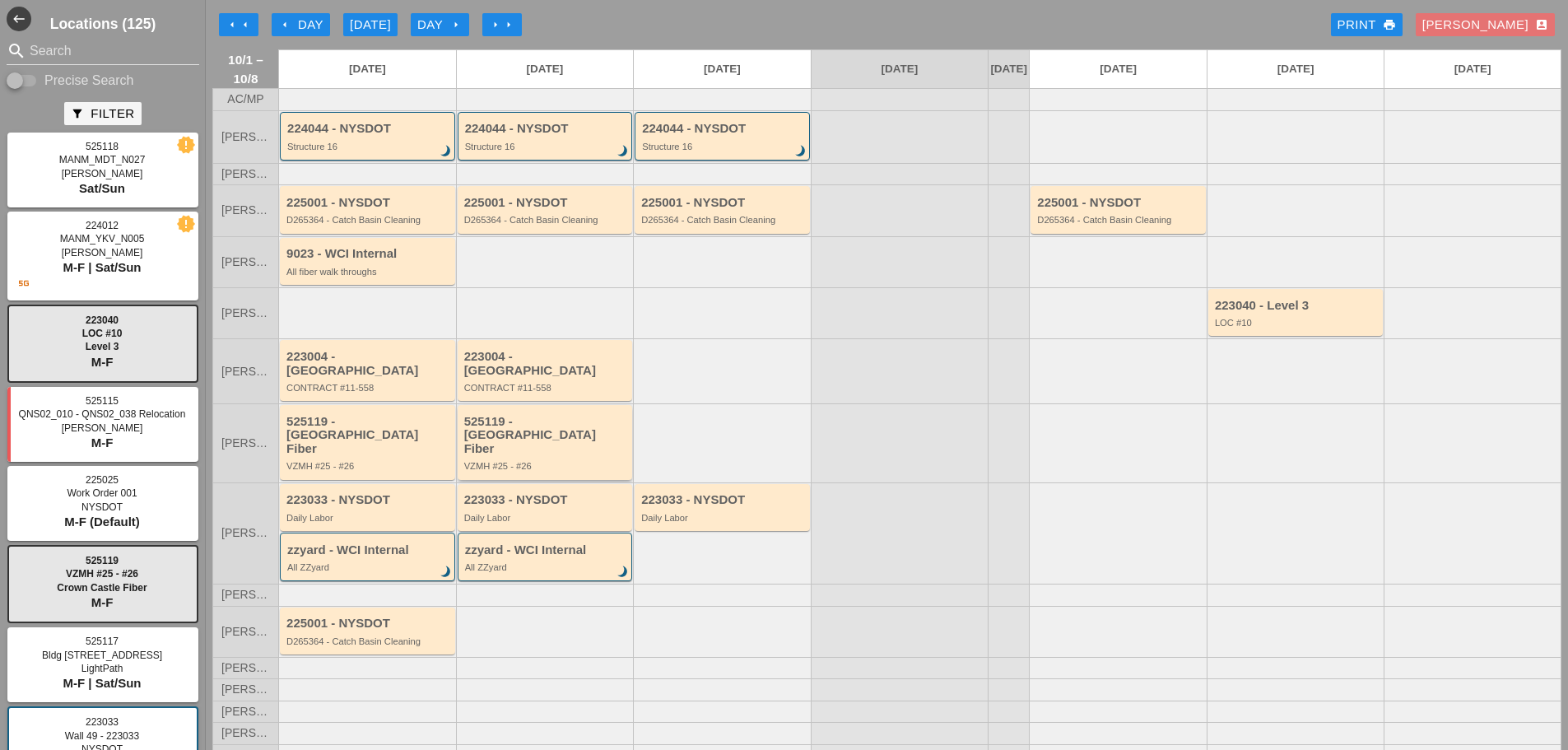
click at [547, 461] on div "VZMH #25 - #26" at bounding box center [546, 466] width 164 height 10
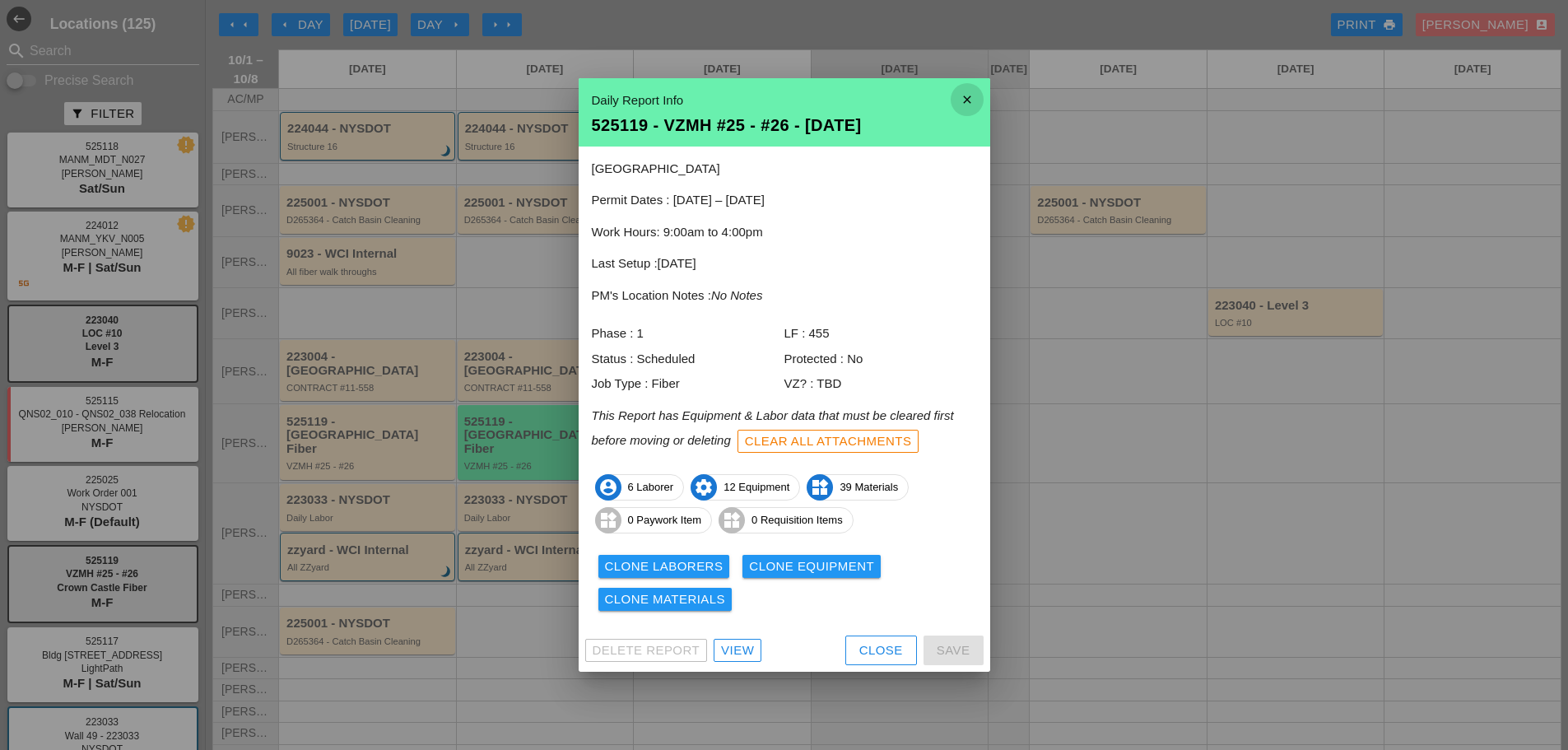
click at [966, 89] on icon "close" at bounding box center [967, 99] width 33 height 33
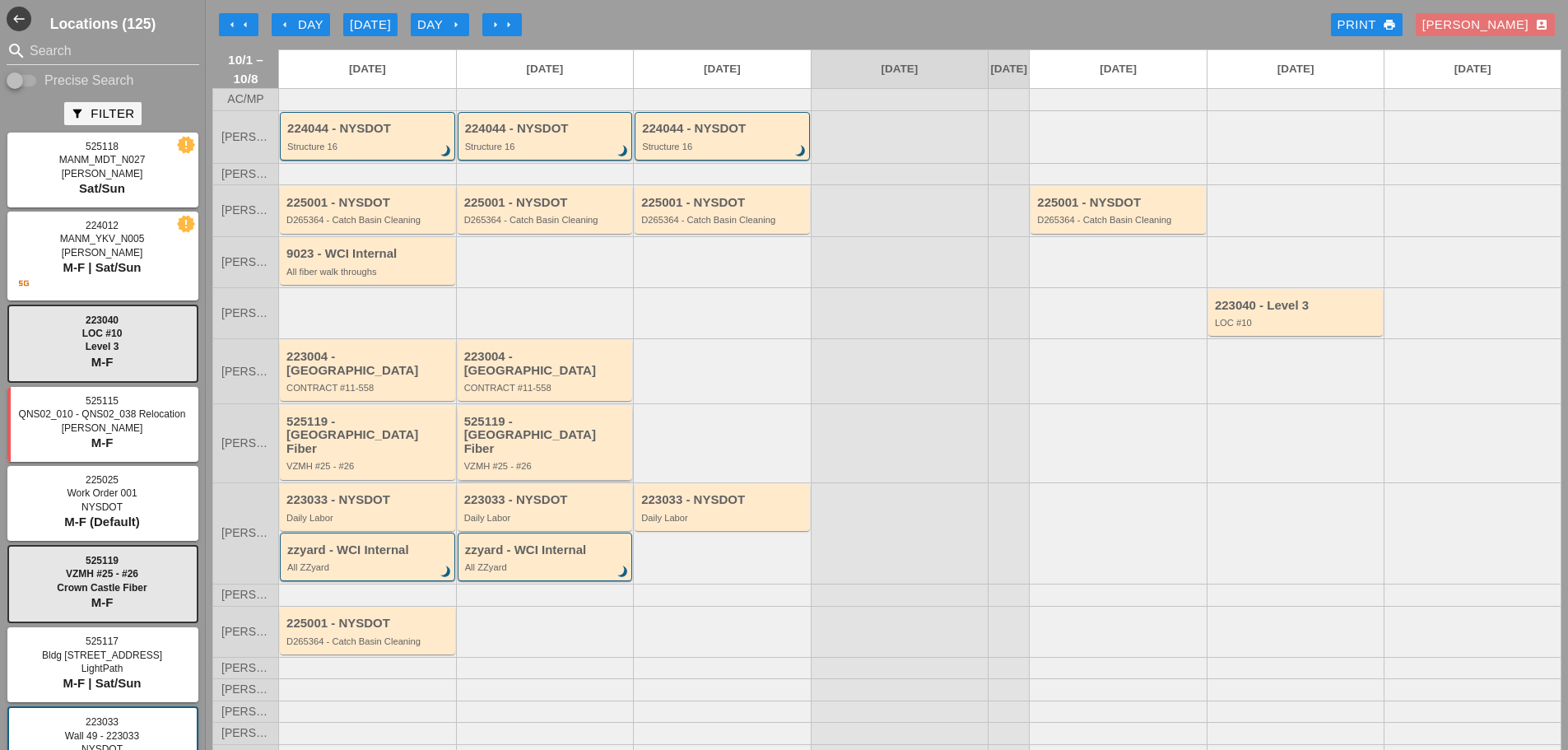
click at [547, 461] on div "VZMH #25 - #26" at bounding box center [546, 466] width 164 height 10
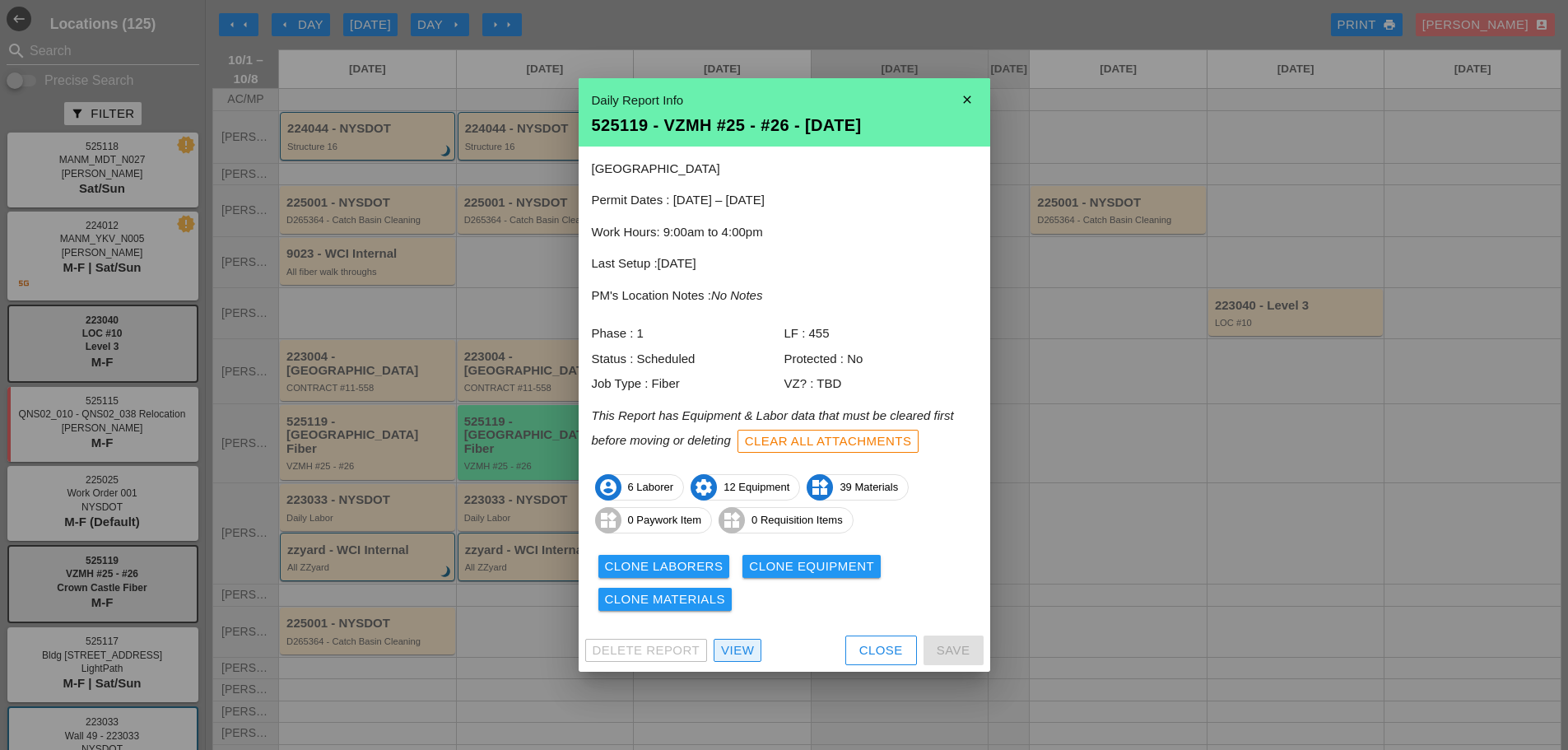
click at [745, 646] on div "View" at bounding box center [737, 651] width 33 height 19
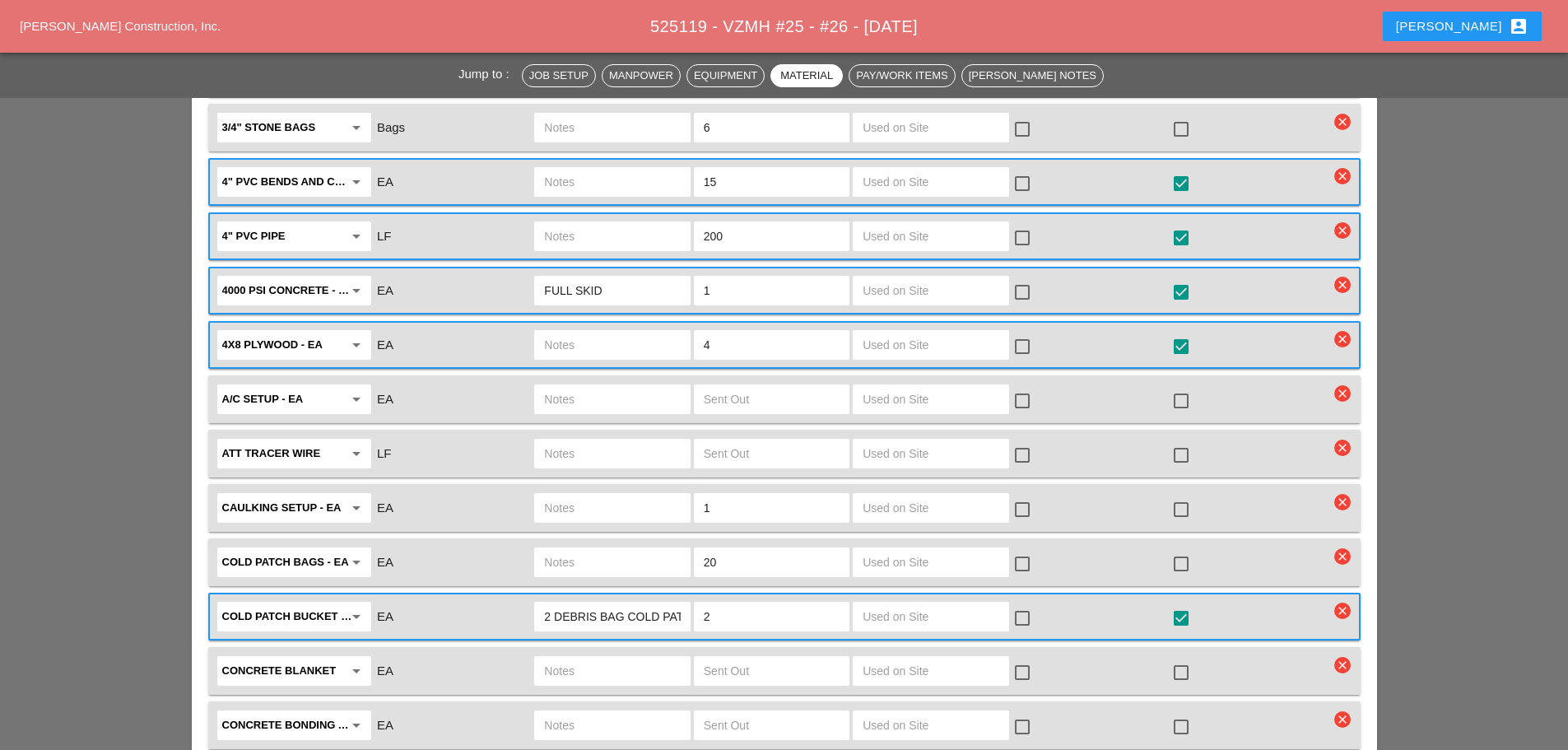
scroll to position [2469, 0]
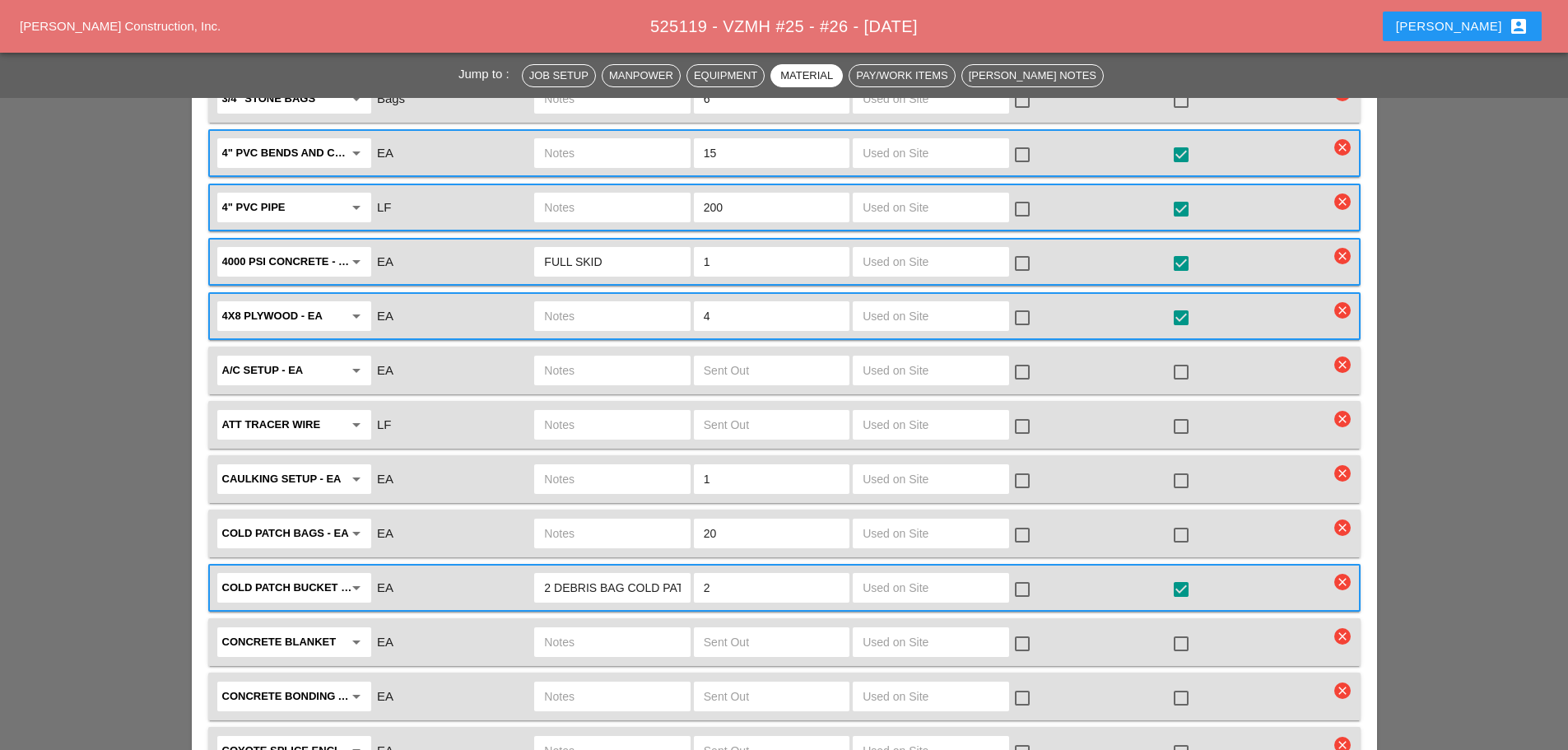
click at [660, 575] on input "2 DEBRIS BAG COLD PATCH" at bounding box center [612, 588] width 136 height 27
click at [684, 573] on div "2 DEBRIS BAG COLD PATCH" at bounding box center [612, 588] width 155 height 30
type input "P"
type input "2"
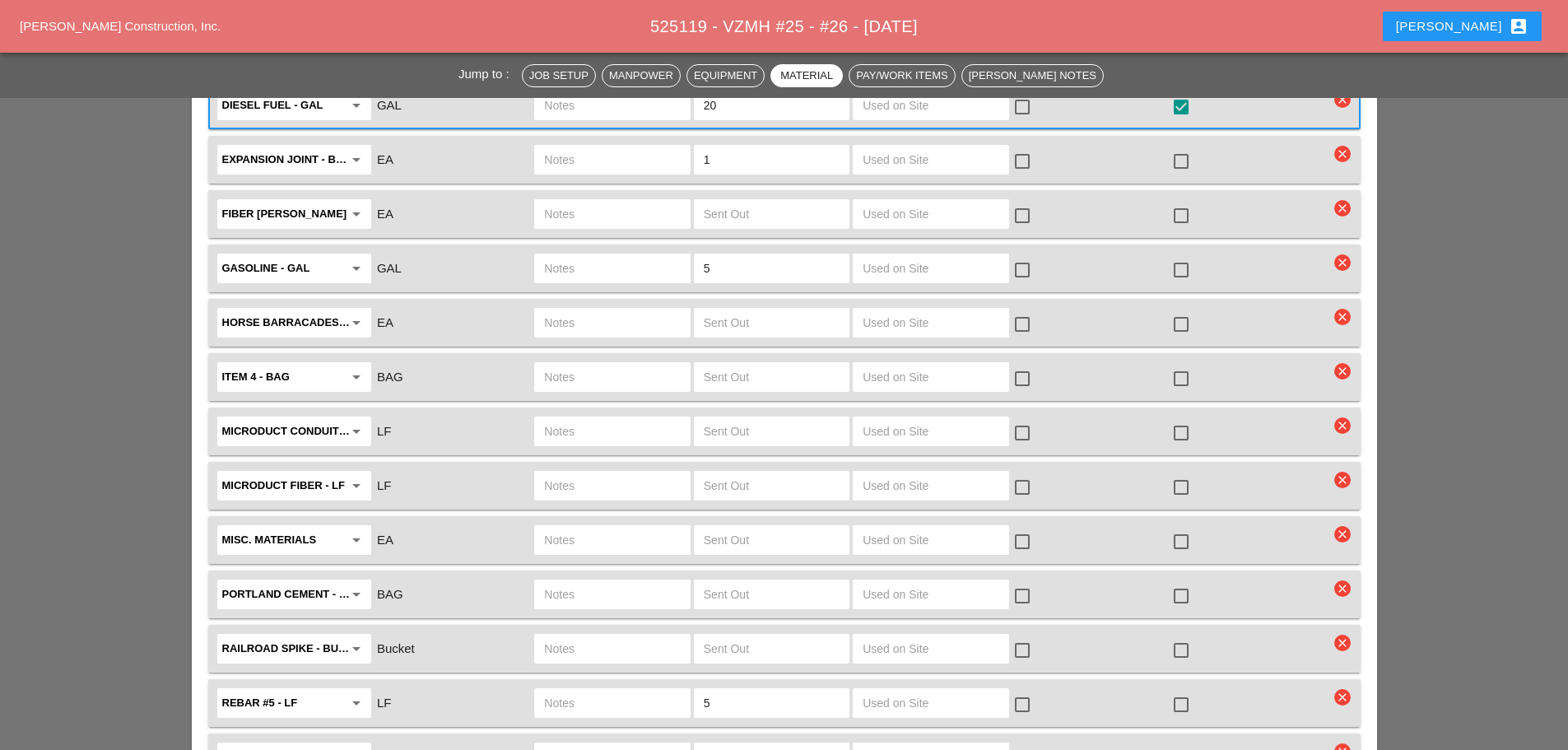
scroll to position [3210, 0]
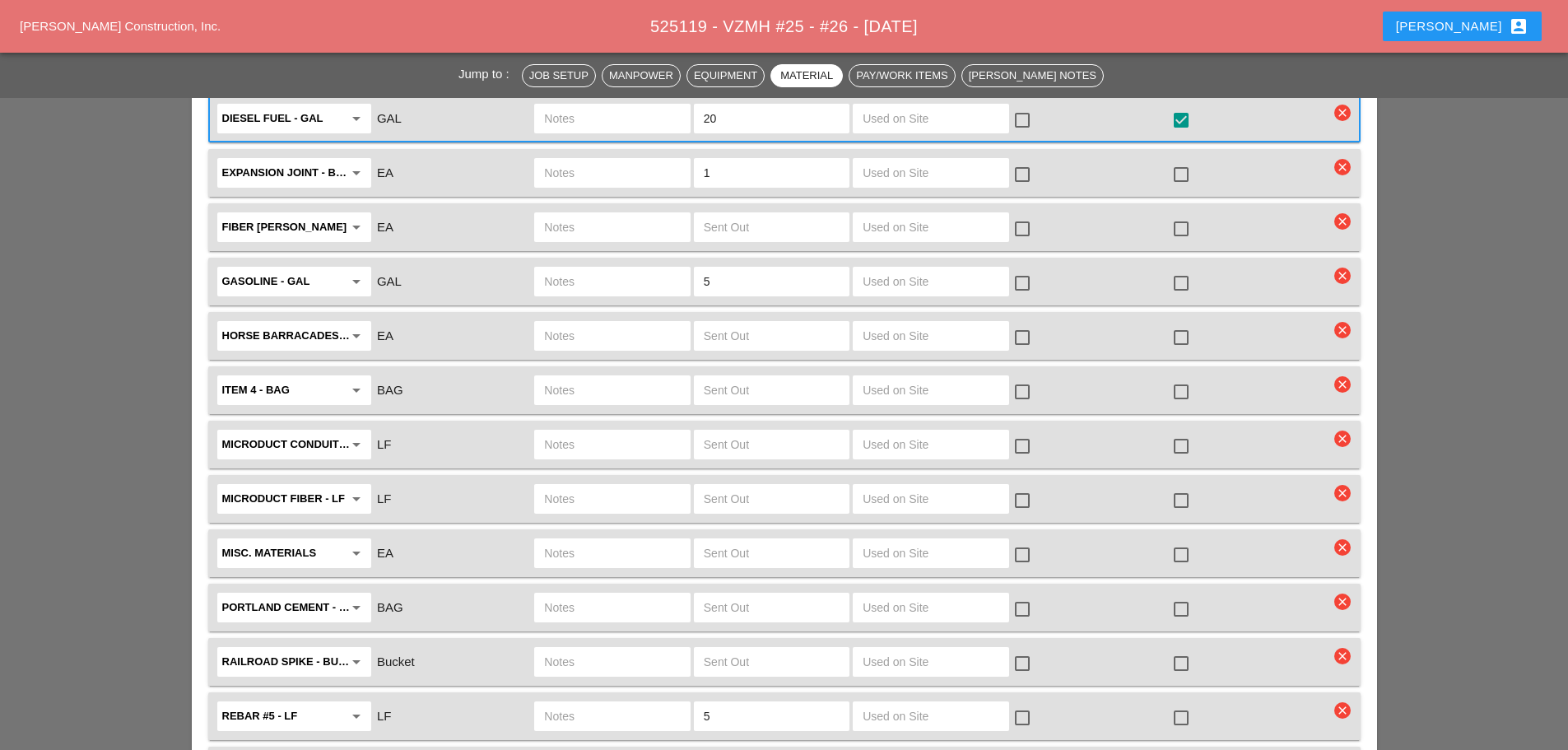
type input "2 BUCKETS OF COLD PATCH IN BOOM TRUCK"
click at [760, 703] on input "5" at bounding box center [772, 717] width 136 height 27
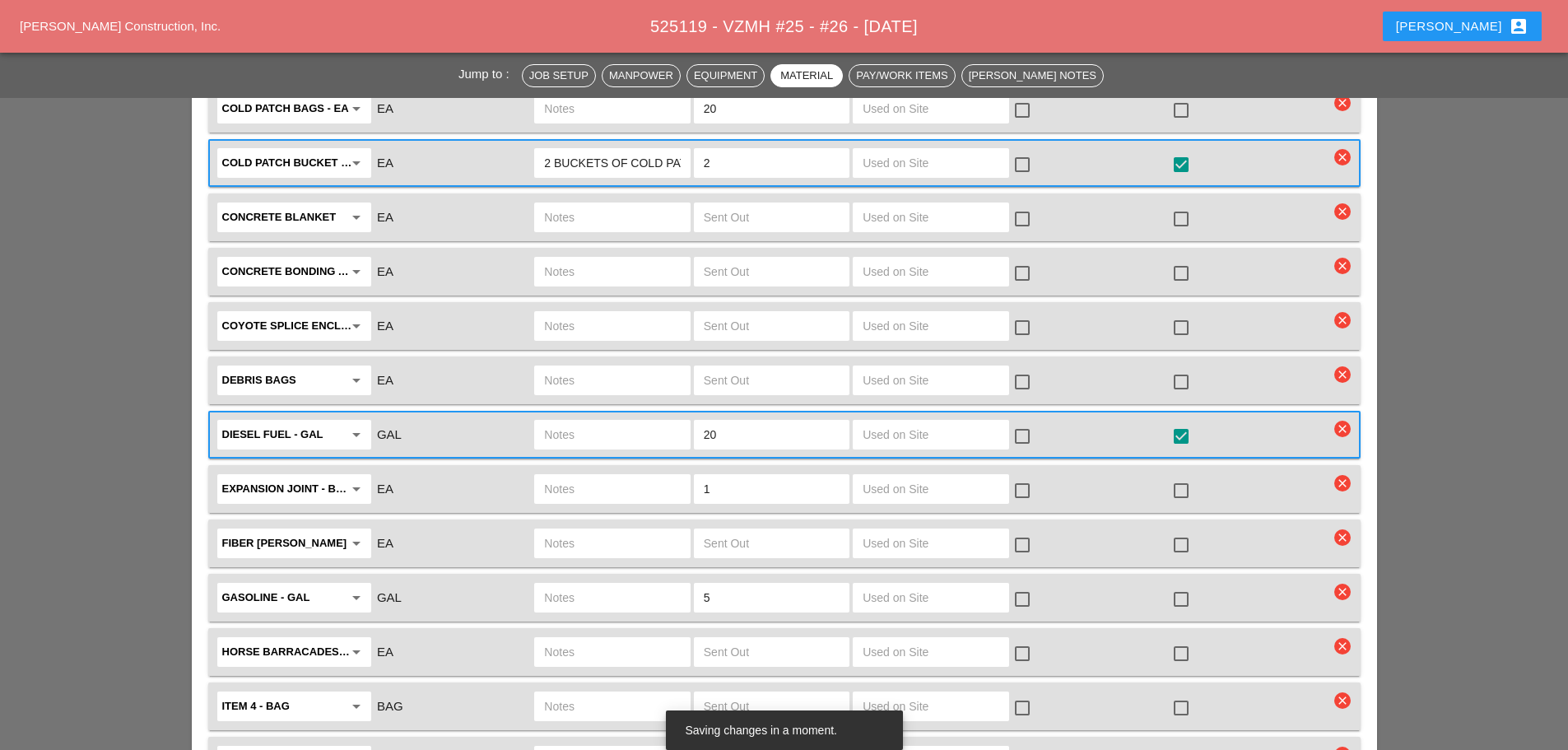
scroll to position [2881, 0]
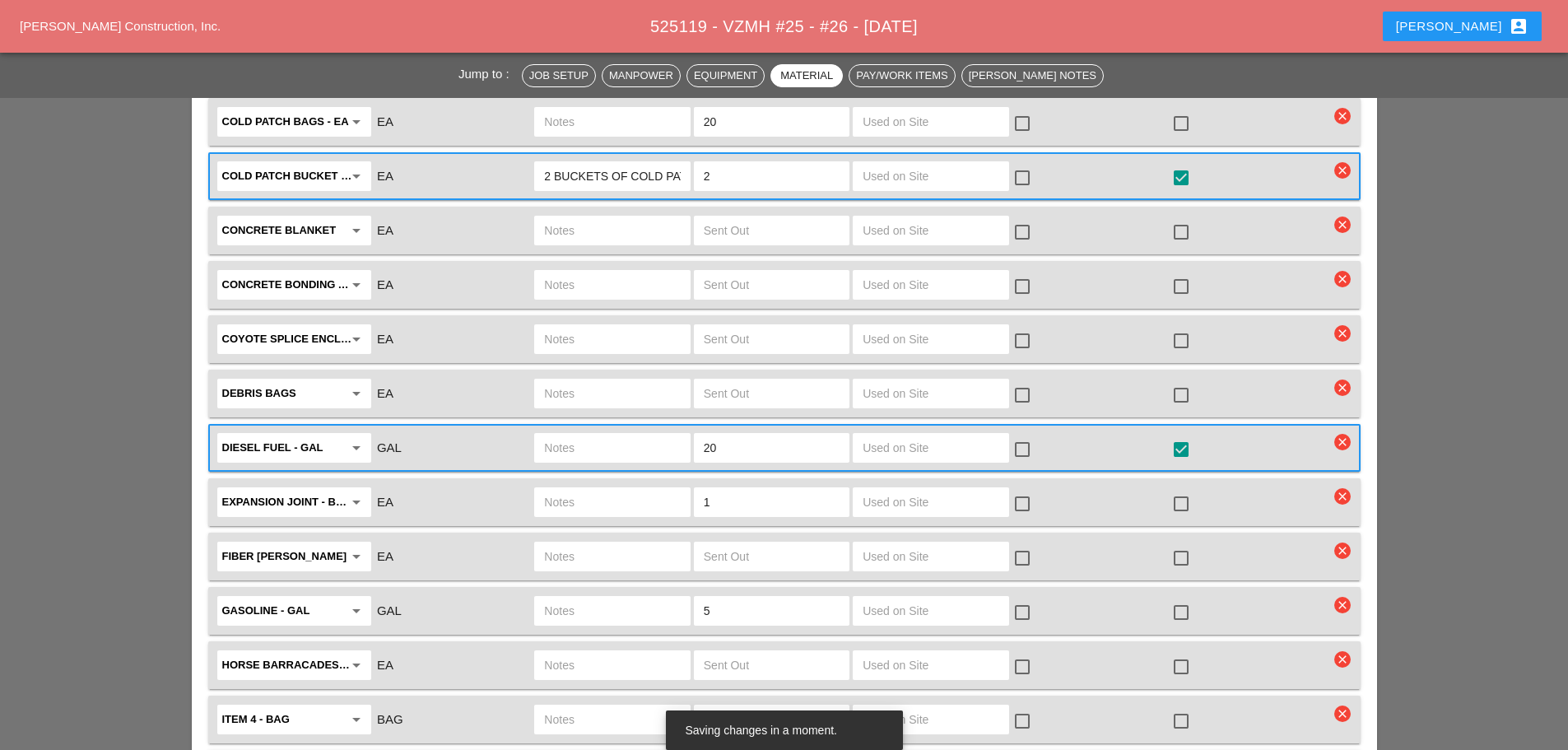
type input "0"
click at [1197, 491] on div "check_box_outline_blank" at bounding box center [1185, 502] width 27 height 23
click at [1182, 490] on div at bounding box center [1182, 504] width 28 height 28
checkbox input "true"
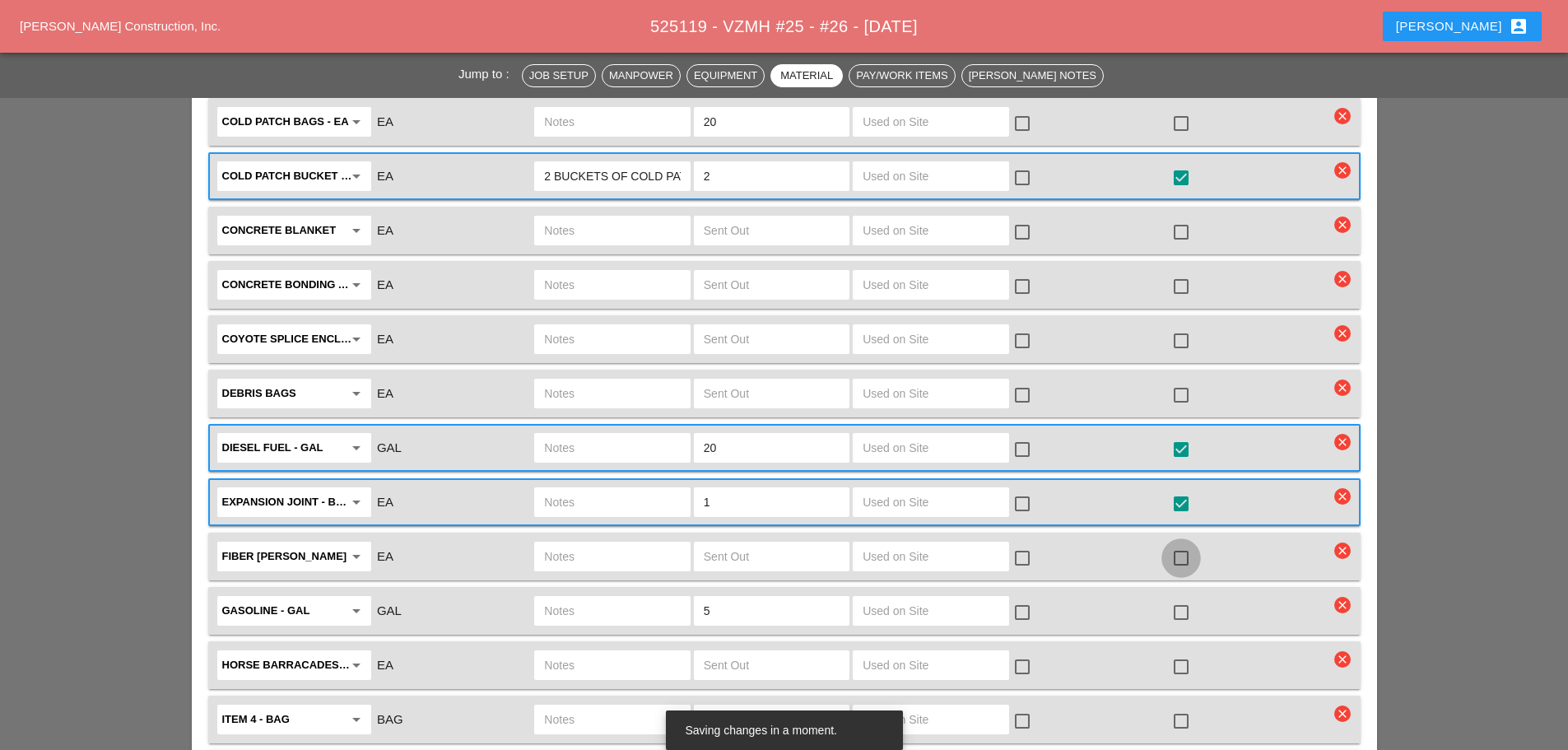
click at [1181, 544] on div at bounding box center [1182, 558] width 28 height 28
checkbox input "true"
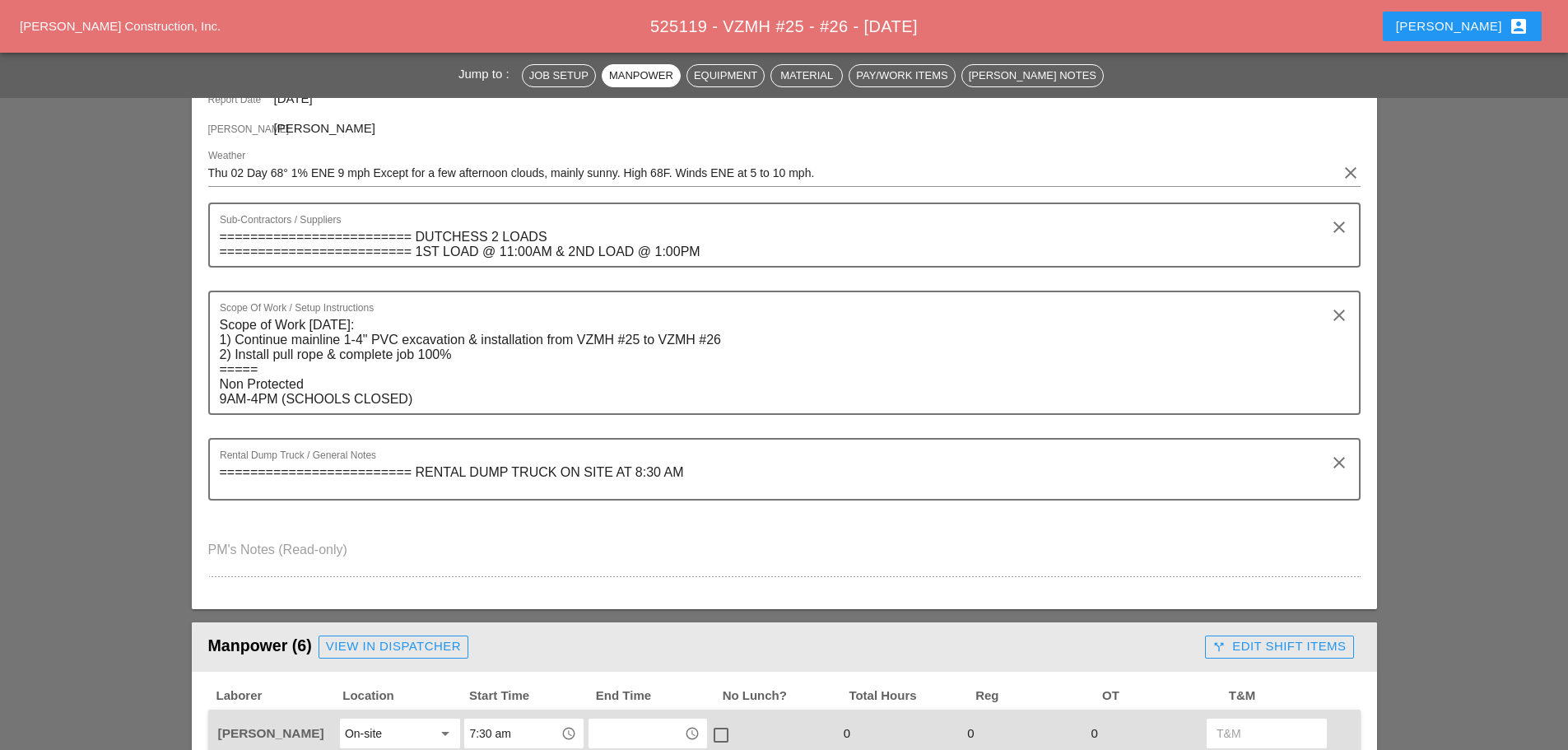
scroll to position [0, 0]
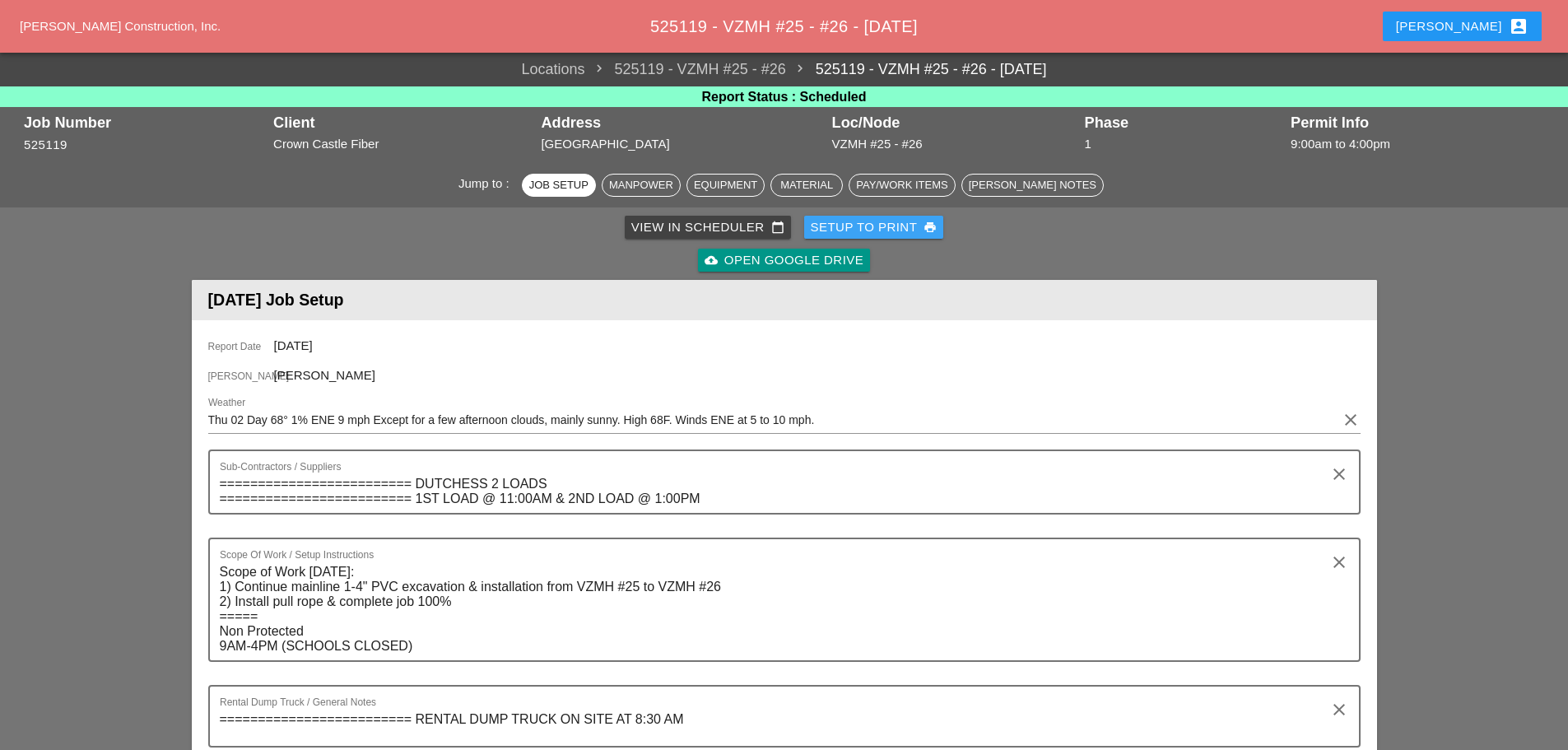
click at [861, 222] on div "Setup to Print print" at bounding box center [875, 227] width 127 height 19
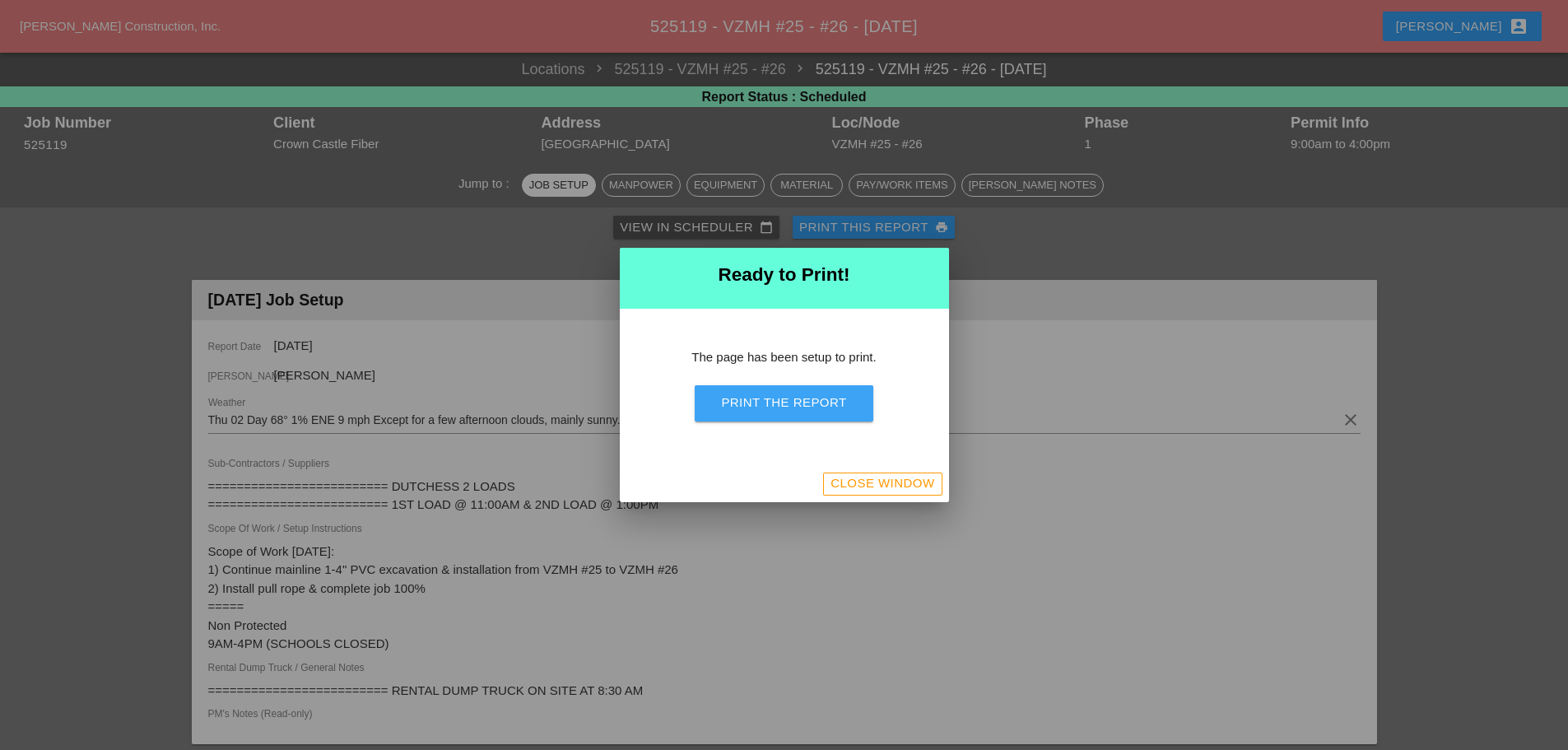
click at [810, 402] on div "Print the Report" at bounding box center [784, 403] width 125 height 19
click at [910, 489] on div "Close Window" at bounding box center [882, 483] width 103 height 19
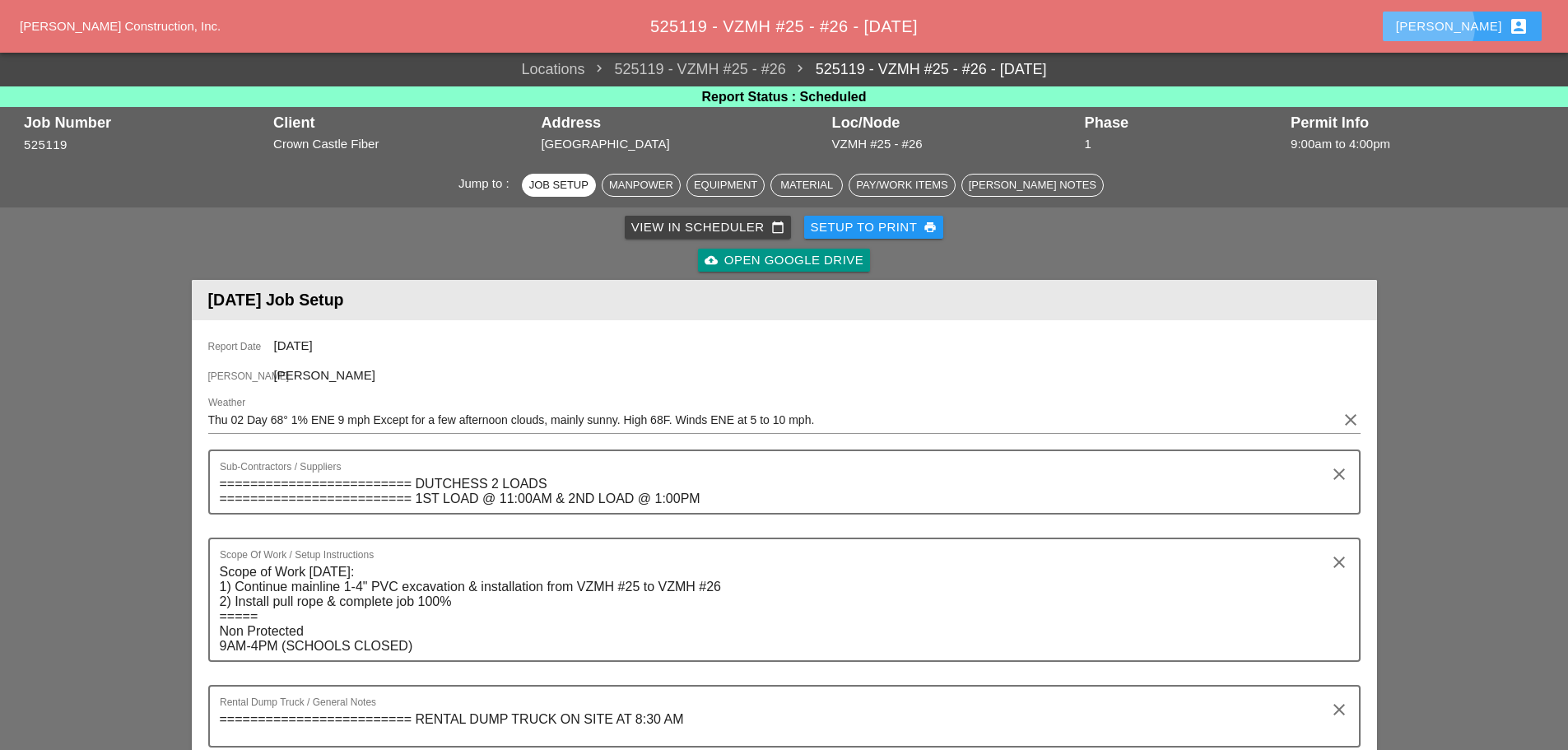
click at [1490, 30] on div "Enrico account_box" at bounding box center [1462, 27] width 133 height 20
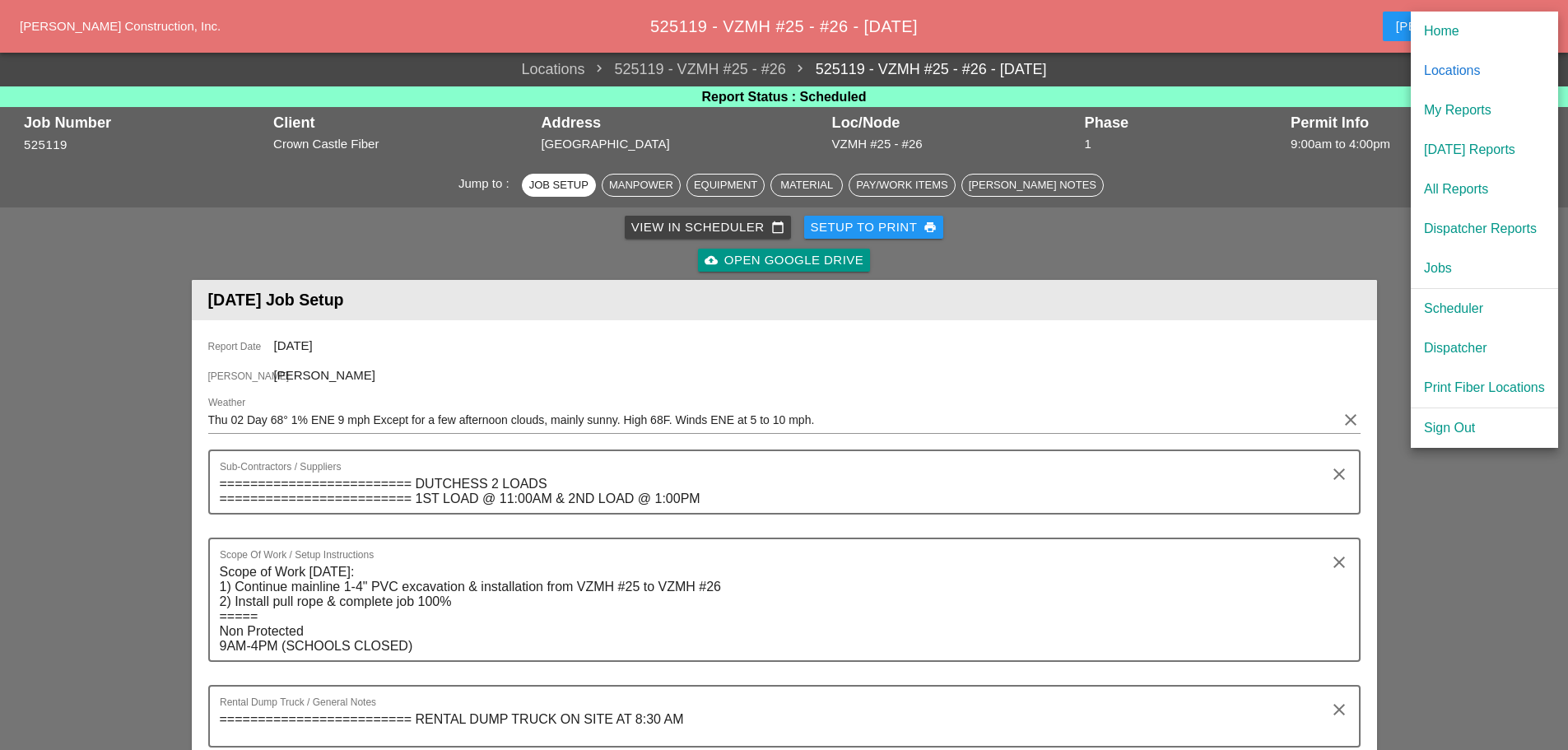
click at [1467, 150] on div "[DATE] Reports" at bounding box center [1485, 150] width 121 height 20
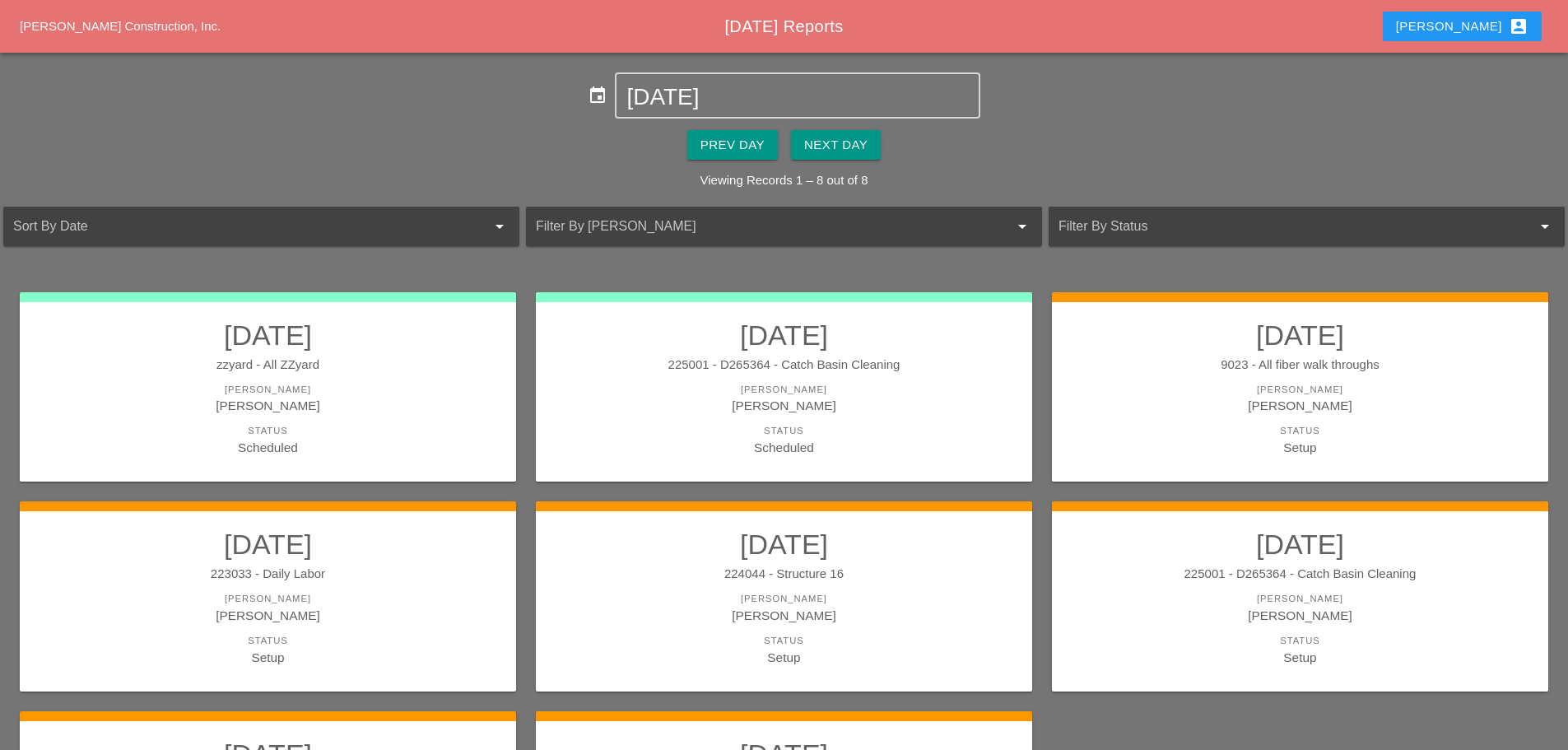
click at [947, 404] on div "[PERSON_NAME]" at bounding box center [784, 405] width 463 height 19
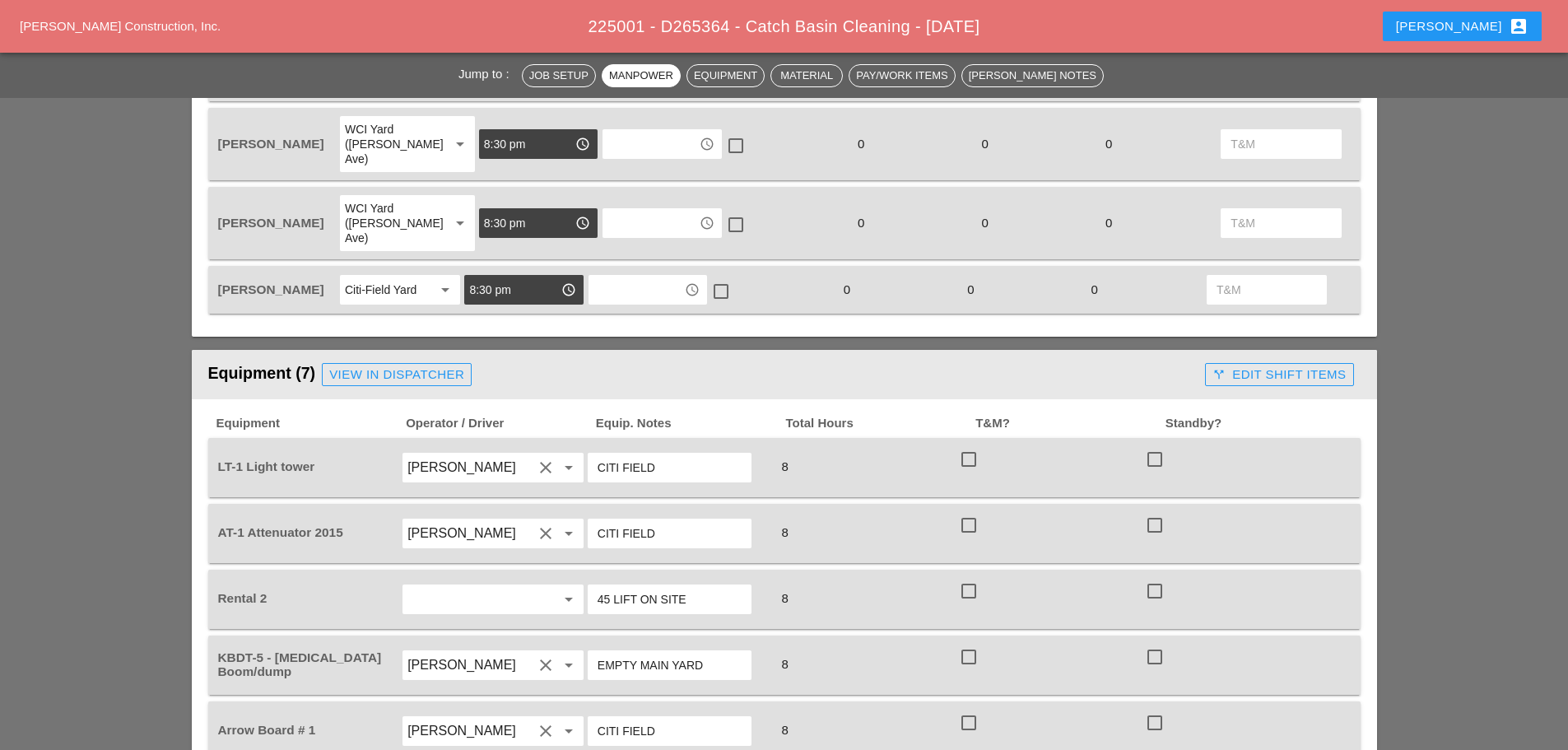
scroll to position [823, 0]
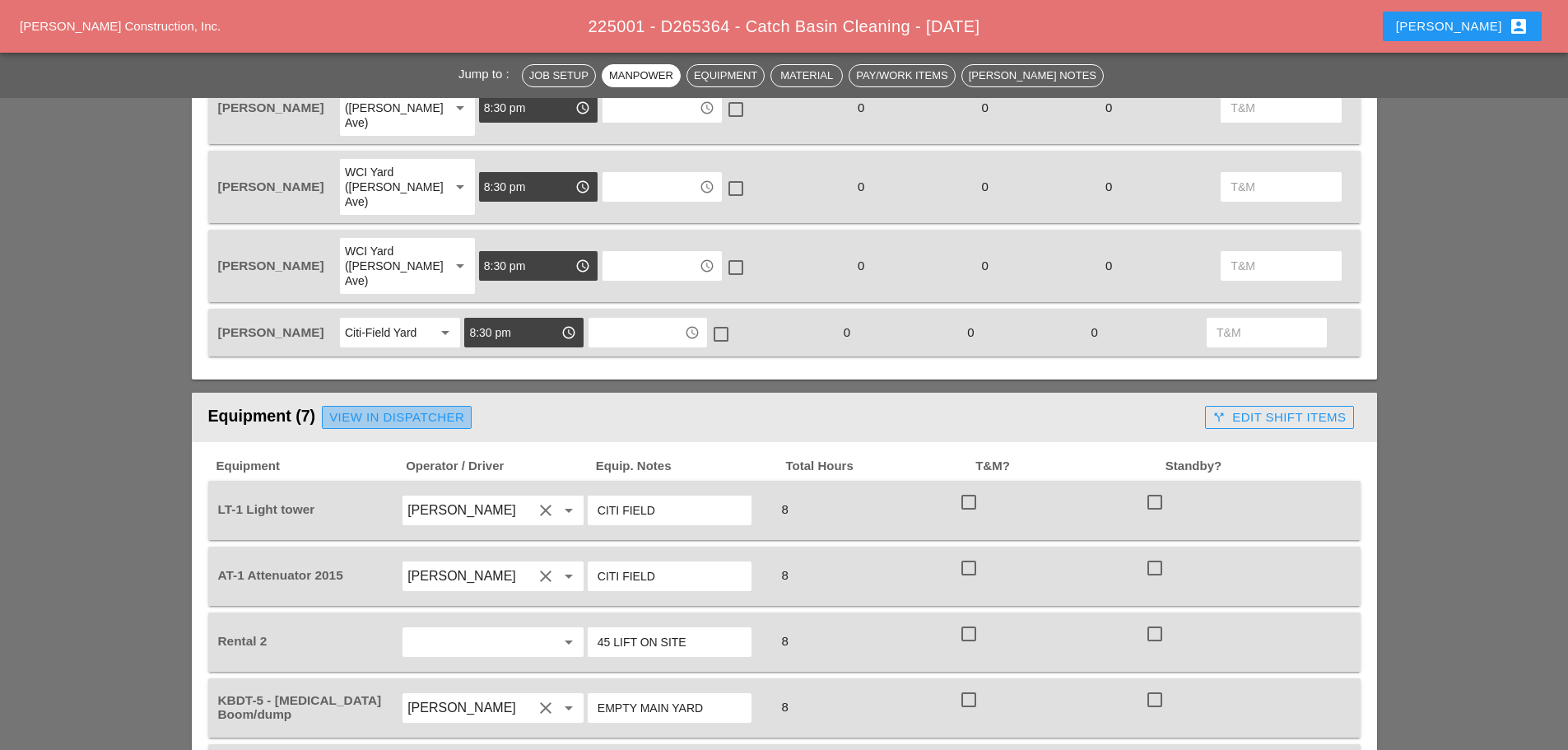
click at [421, 408] on div "View in Dispatcher" at bounding box center [397, 417] width 135 height 19
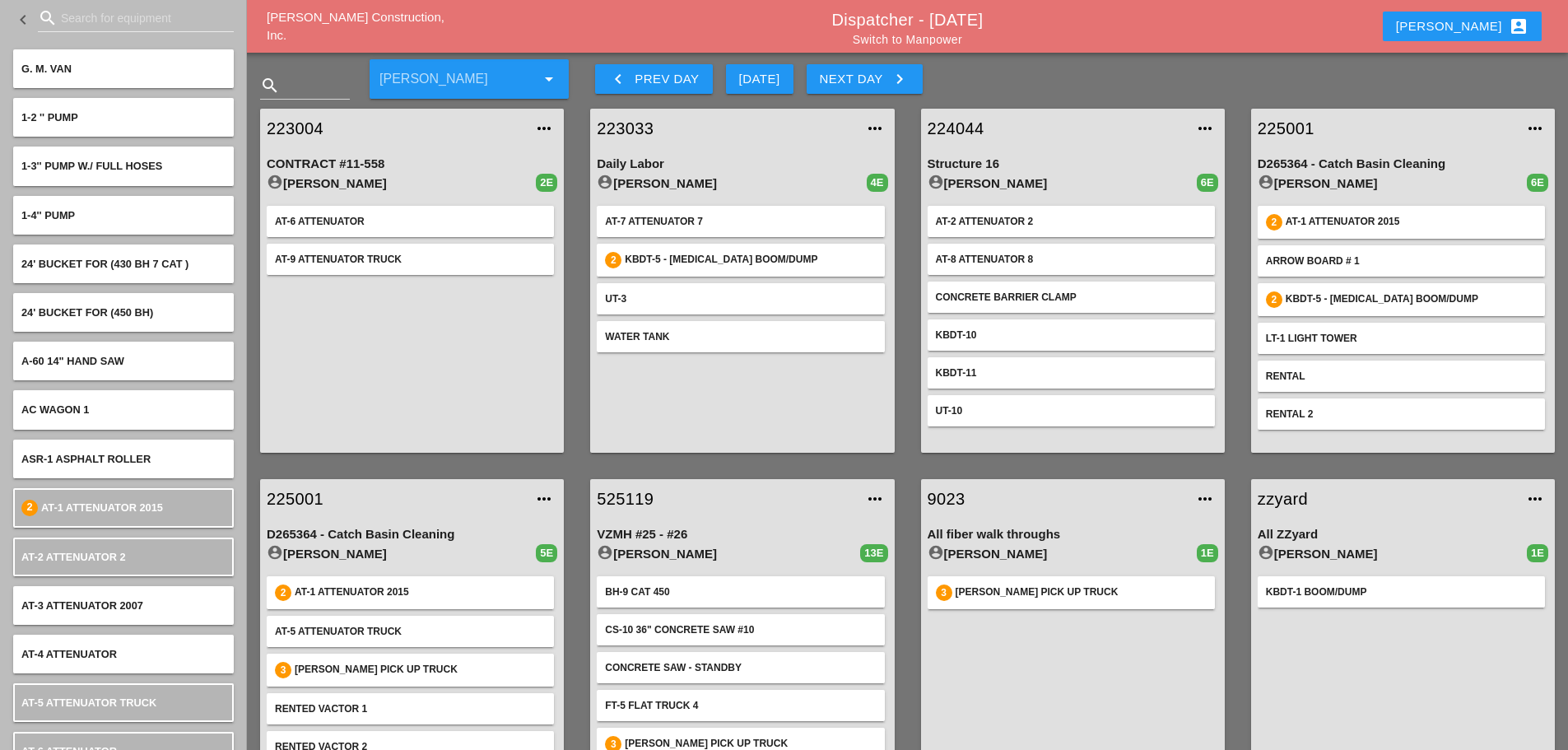
click at [120, 23] on input "Search for equipment" at bounding box center [136, 18] width 150 height 27
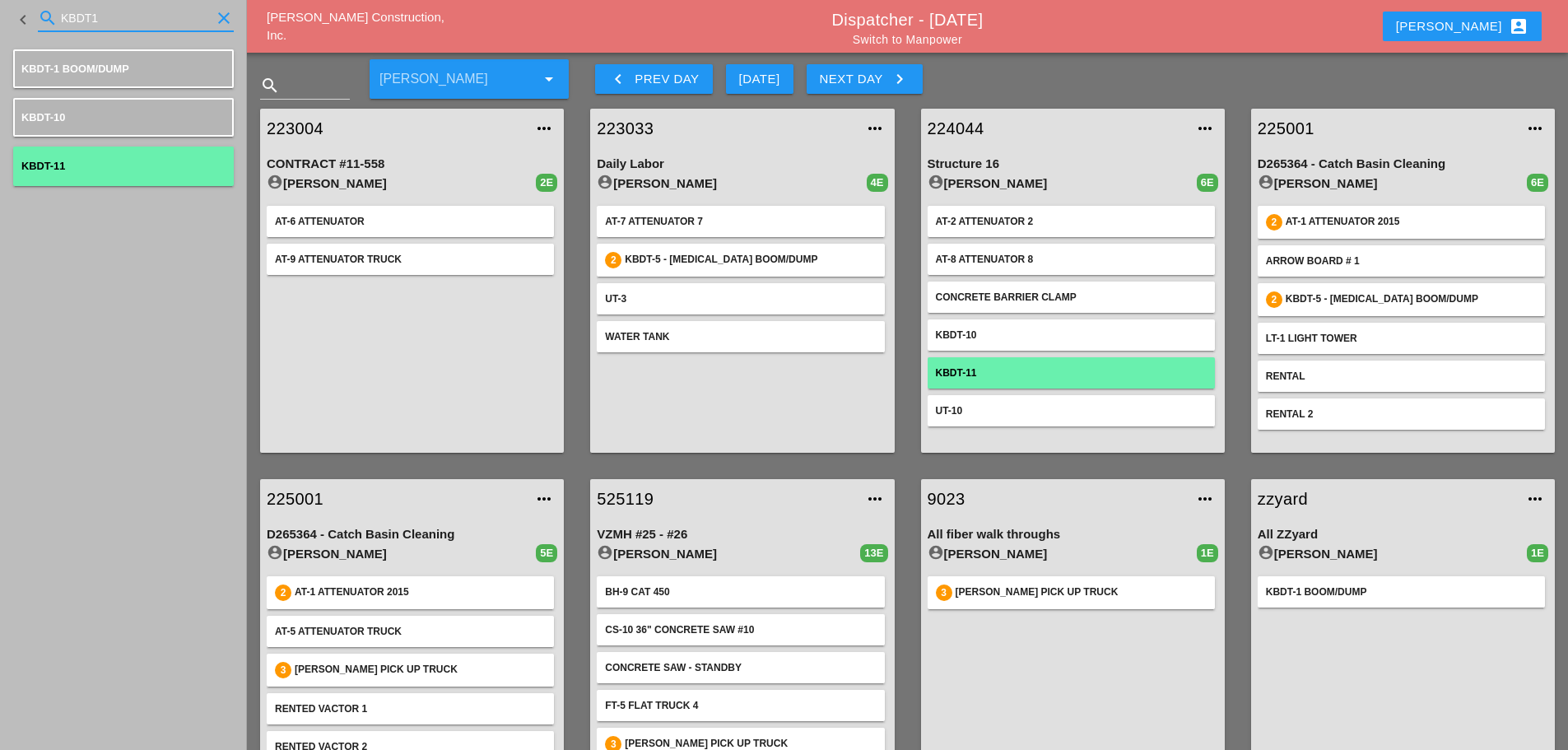
type input "KBDT1"
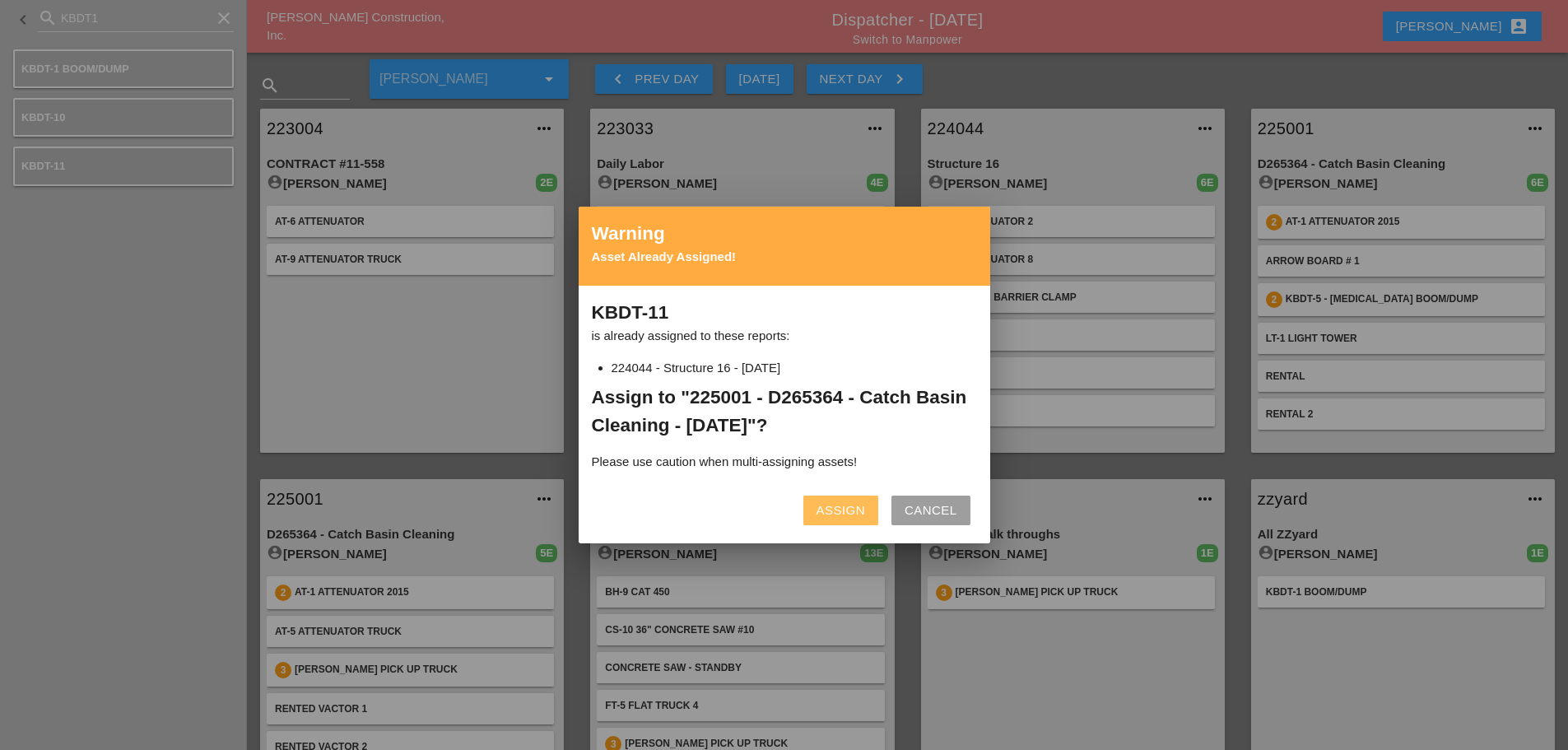
click at [860, 507] on div "Assign" at bounding box center [841, 511] width 48 height 19
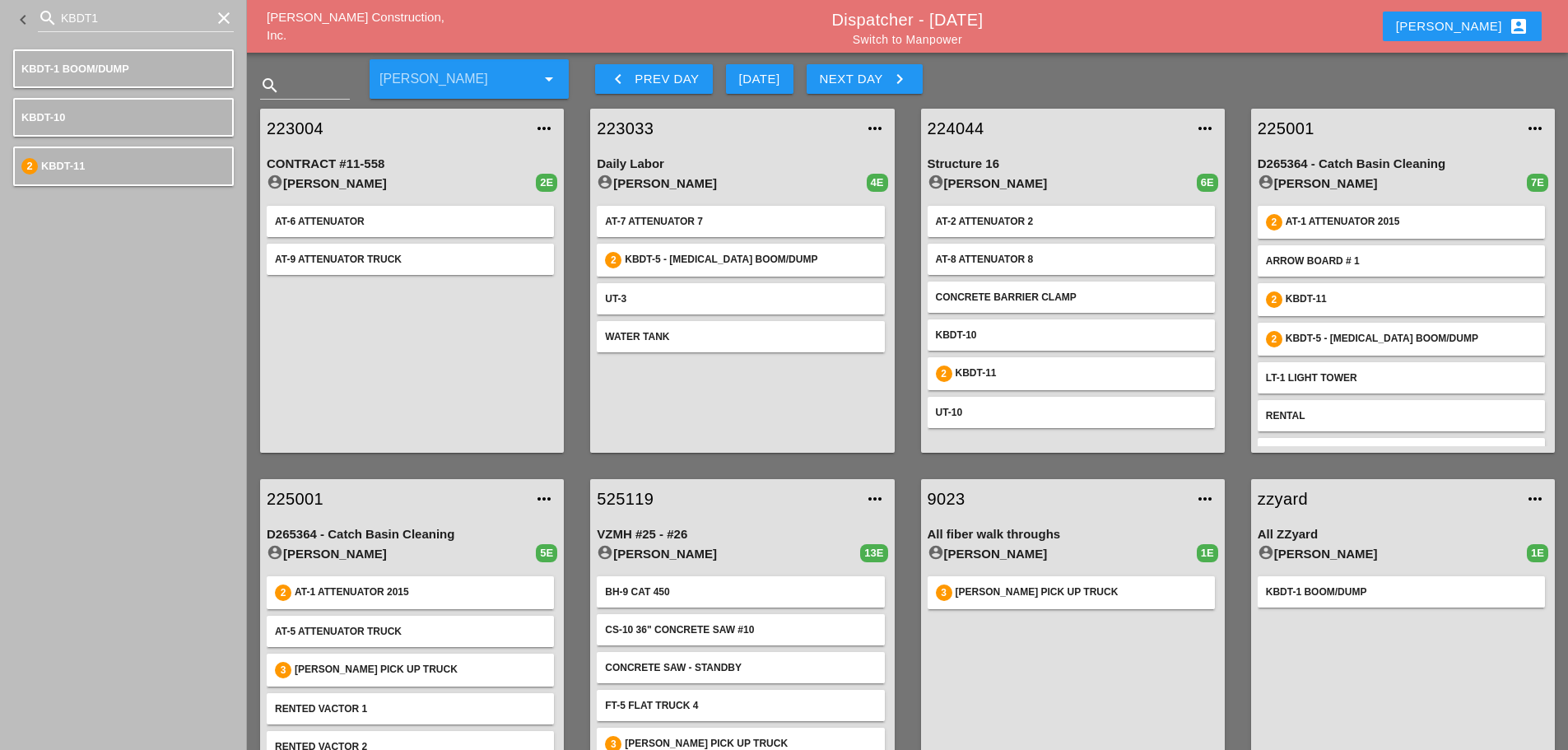
click at [224, 18] on icon "clear" at bounding box center [224, 18] width 20 height 20
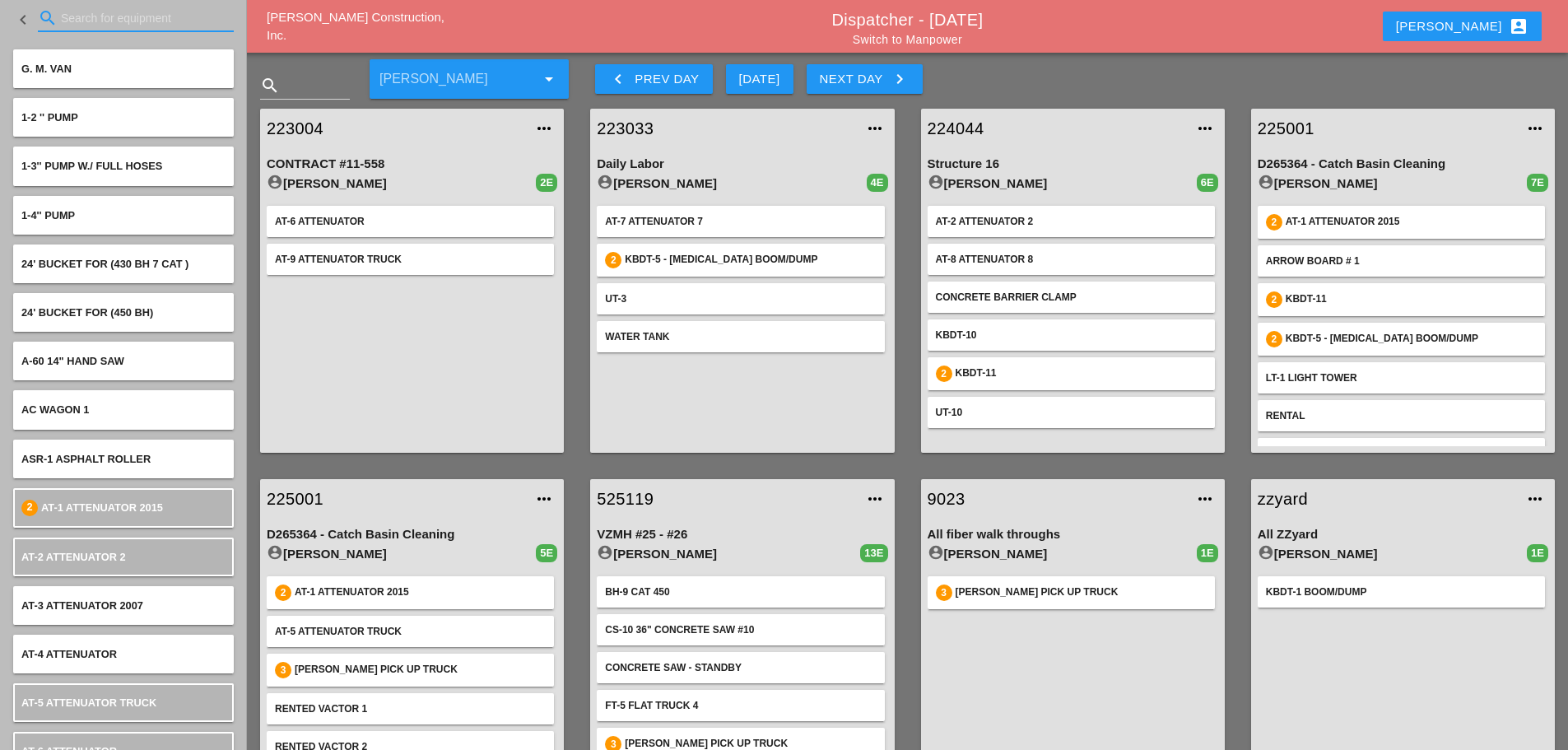
click at [1298, 123] on link "225001" at bounding box center [1387, 128] width 258 height 25
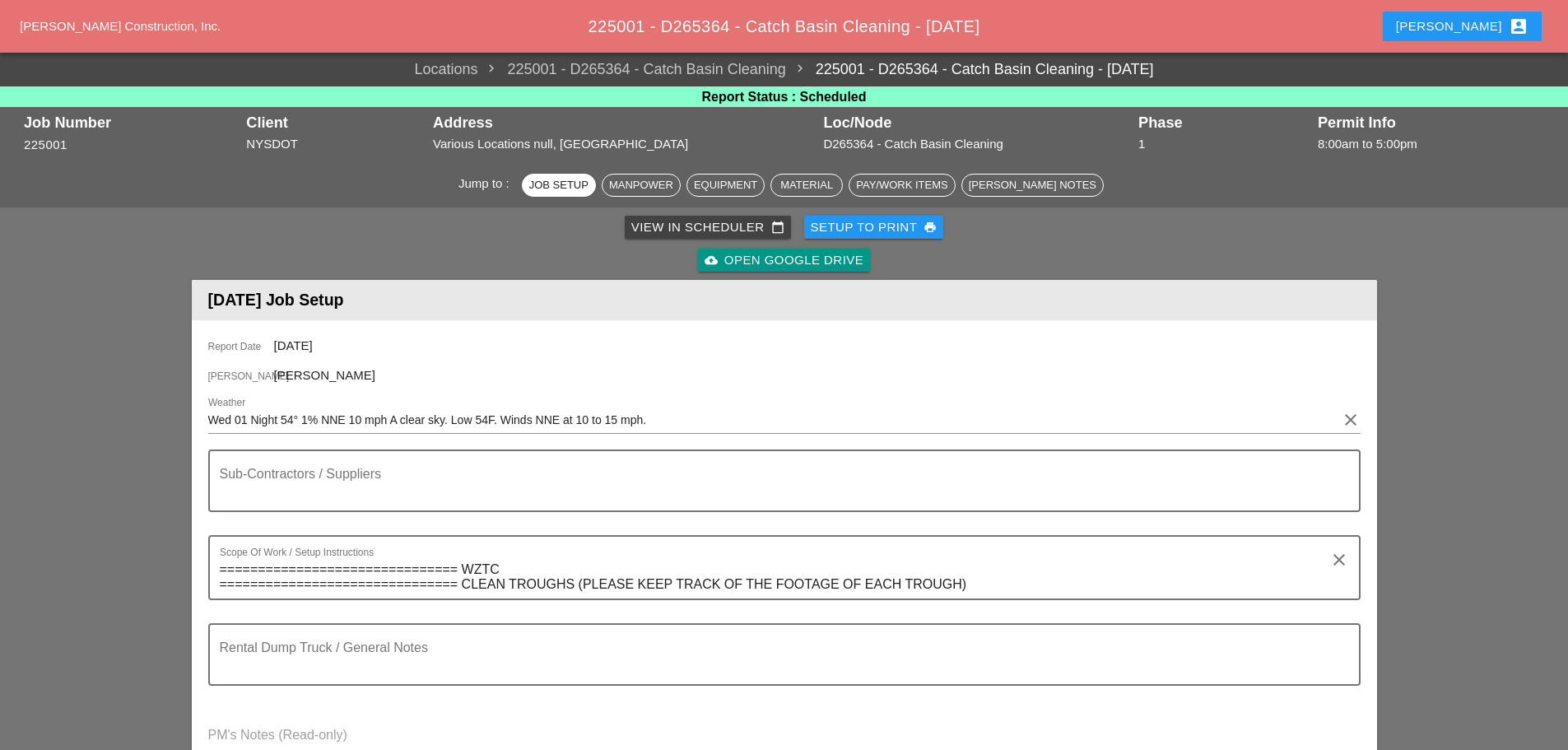
scroll to position [494, 0]
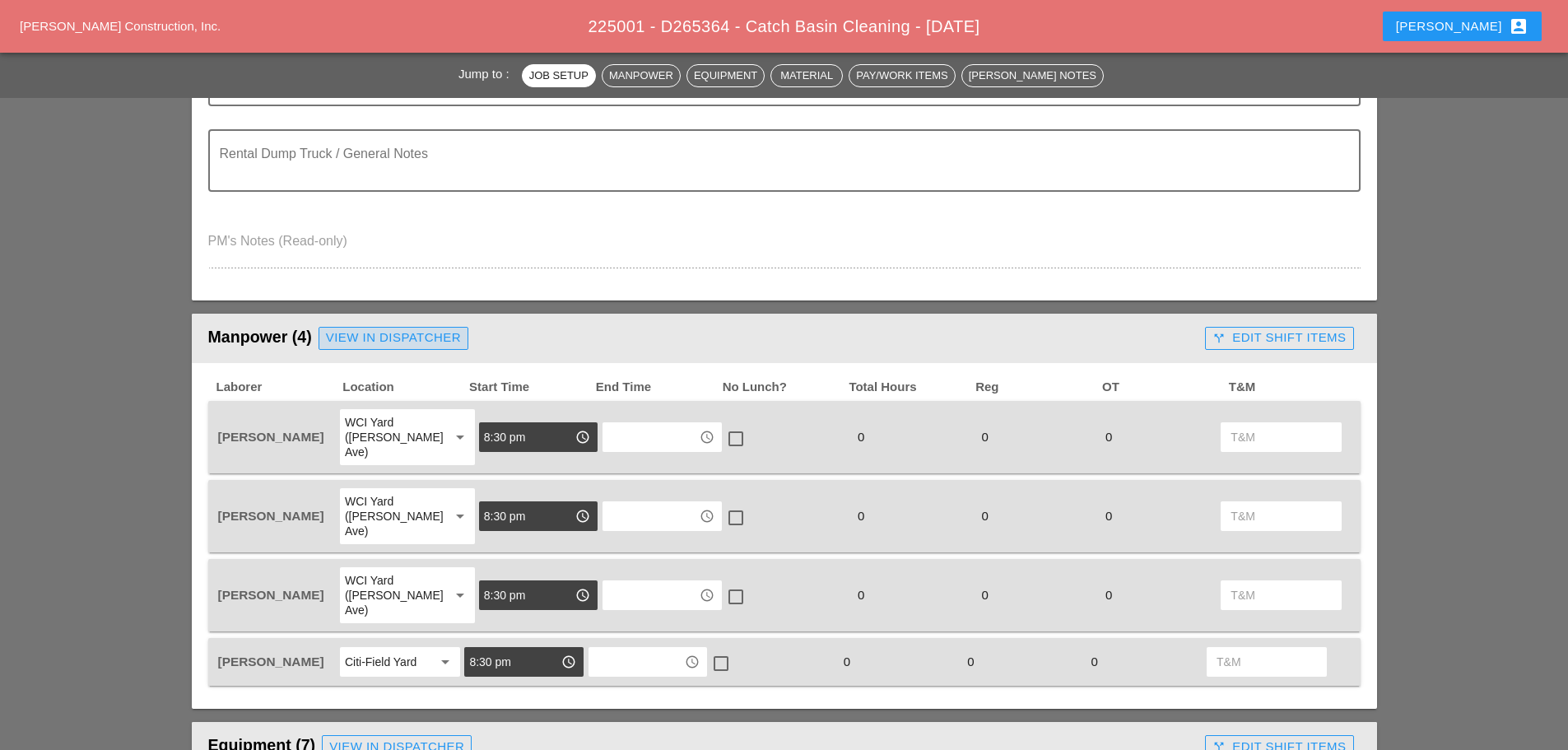
click at [432, 341] on div "View in Dispatcher" at bounding box center [394, 338] width 135 height 19
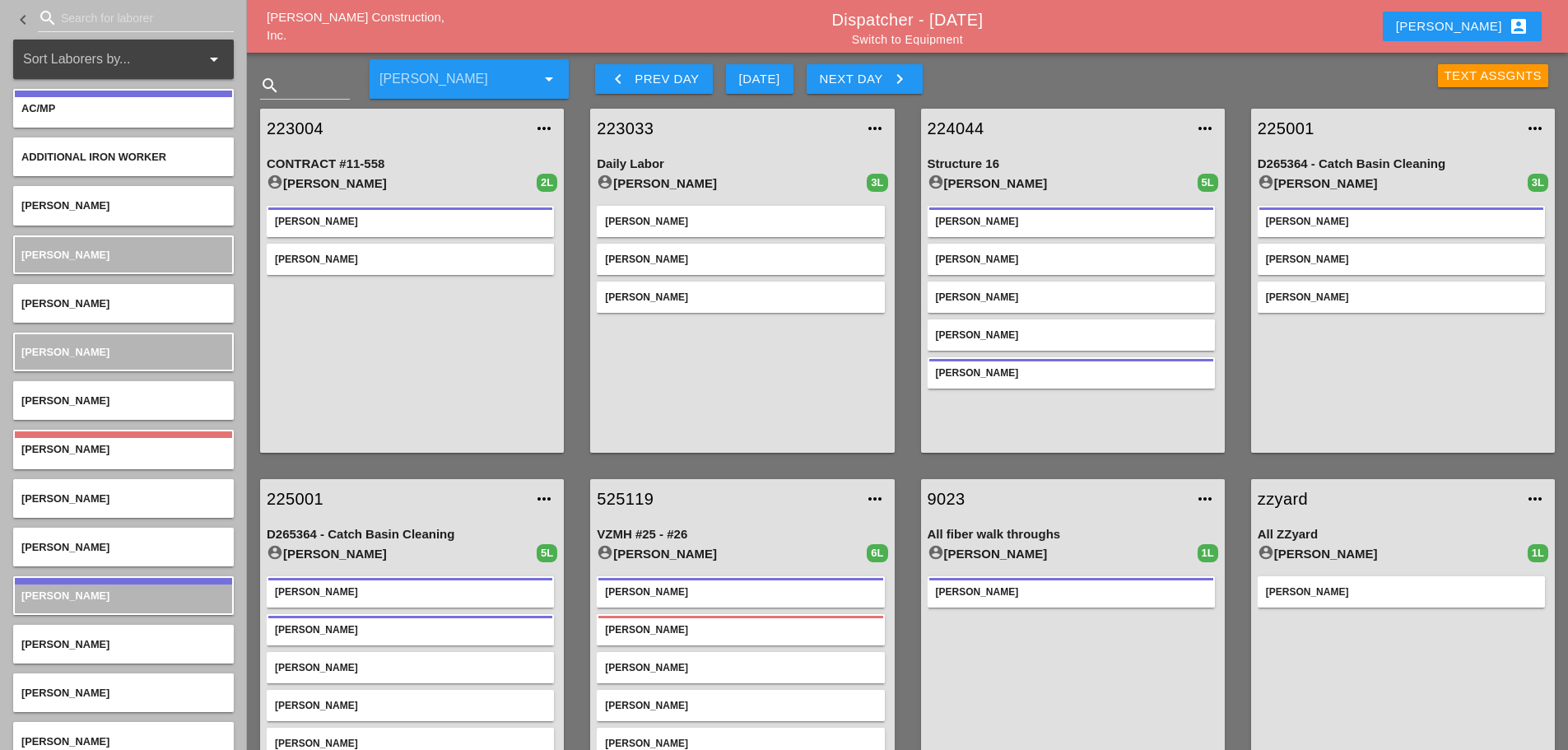
click at [1282, 120] on link "225001" at bounding box center [1387, 128] width 258 height 25
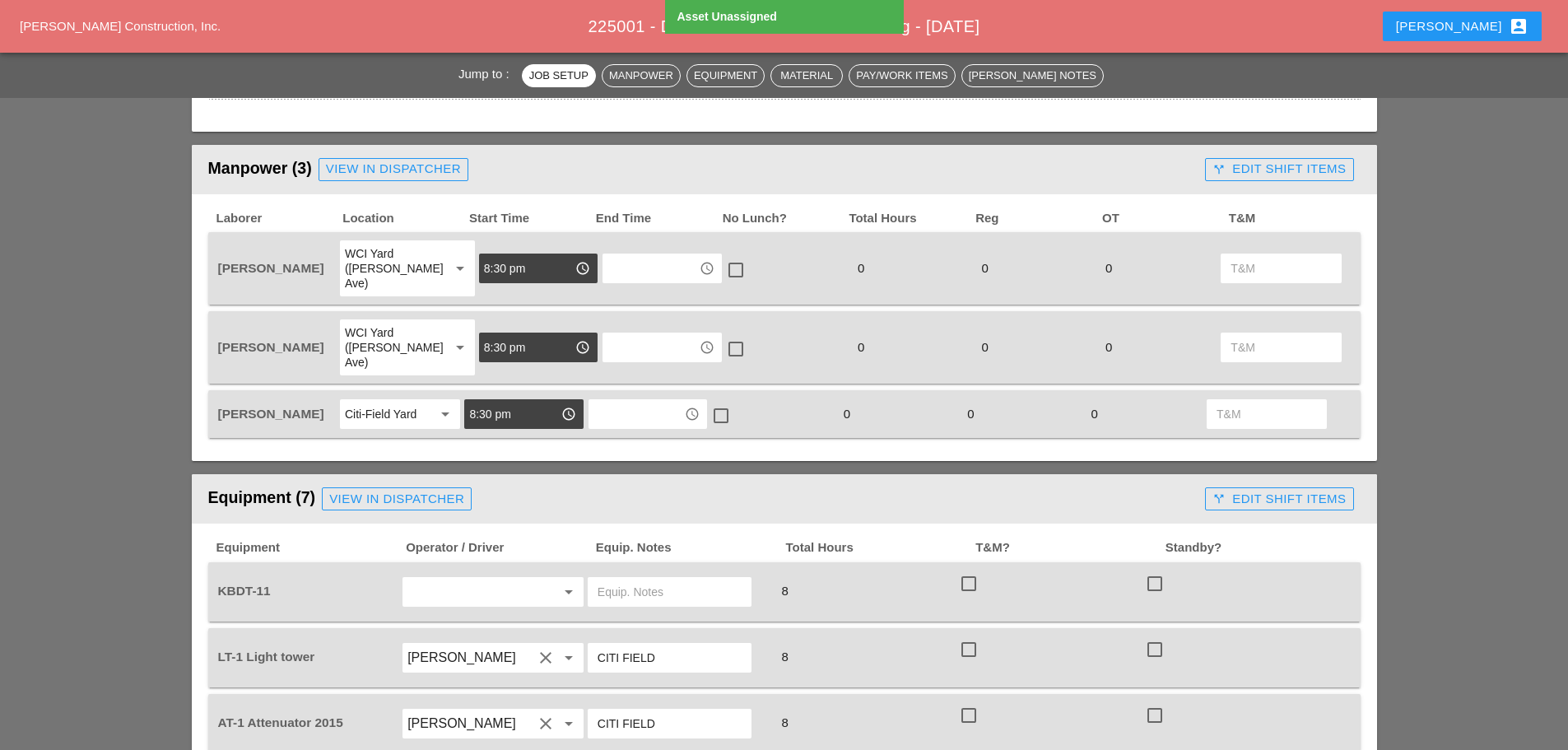
scroll to position [741, 0]
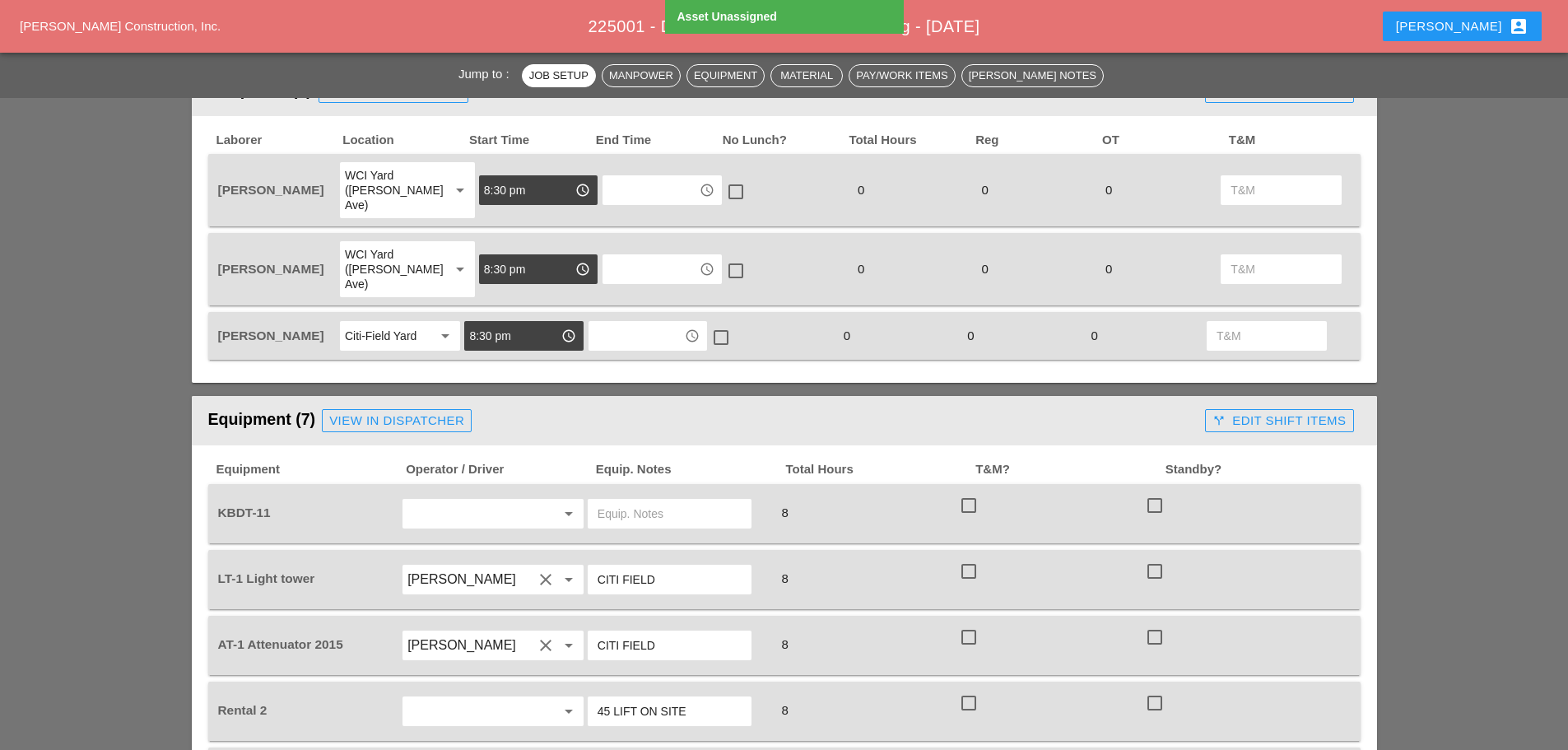
click at [434, 501] on input "text" at bounding box center [470, 514] width 125 height 27
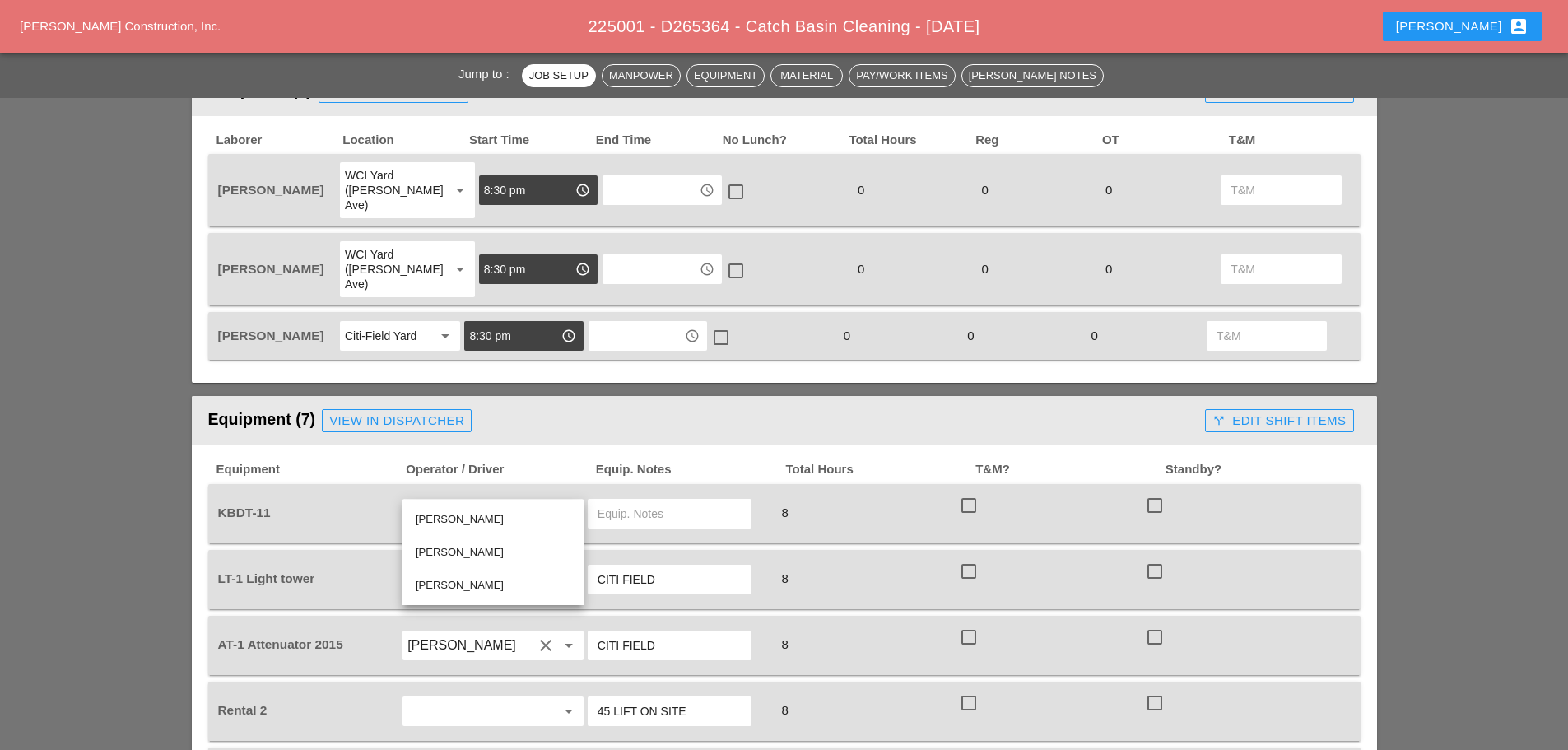
click at [466, 521] on div "[PERSON_NAME]" at bounding box center [492, 520] width 154 height 20
type input "[PERSON_NAME]"
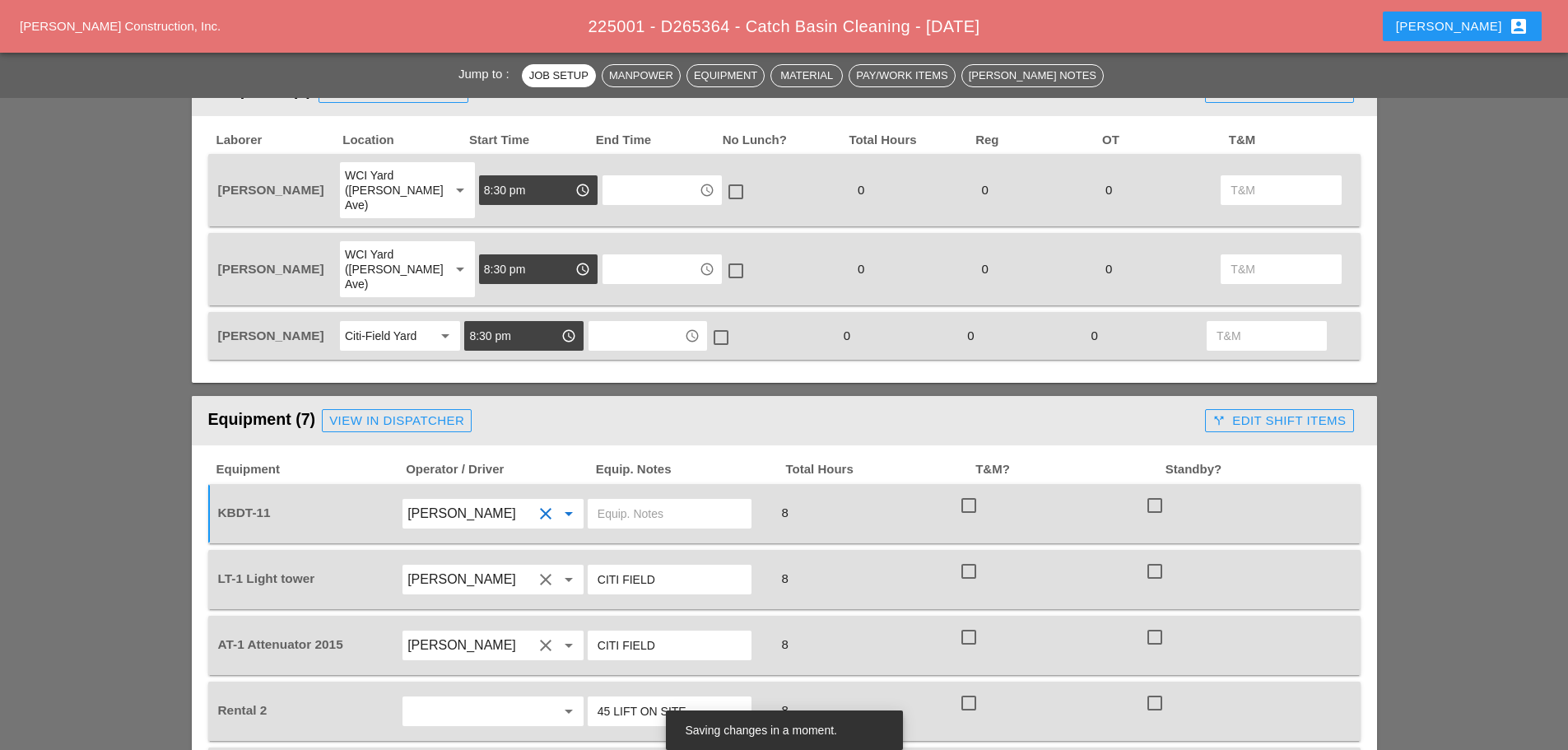
click at [623, 501] on input "text" at bounding box center [669, 514] width 144 height 27
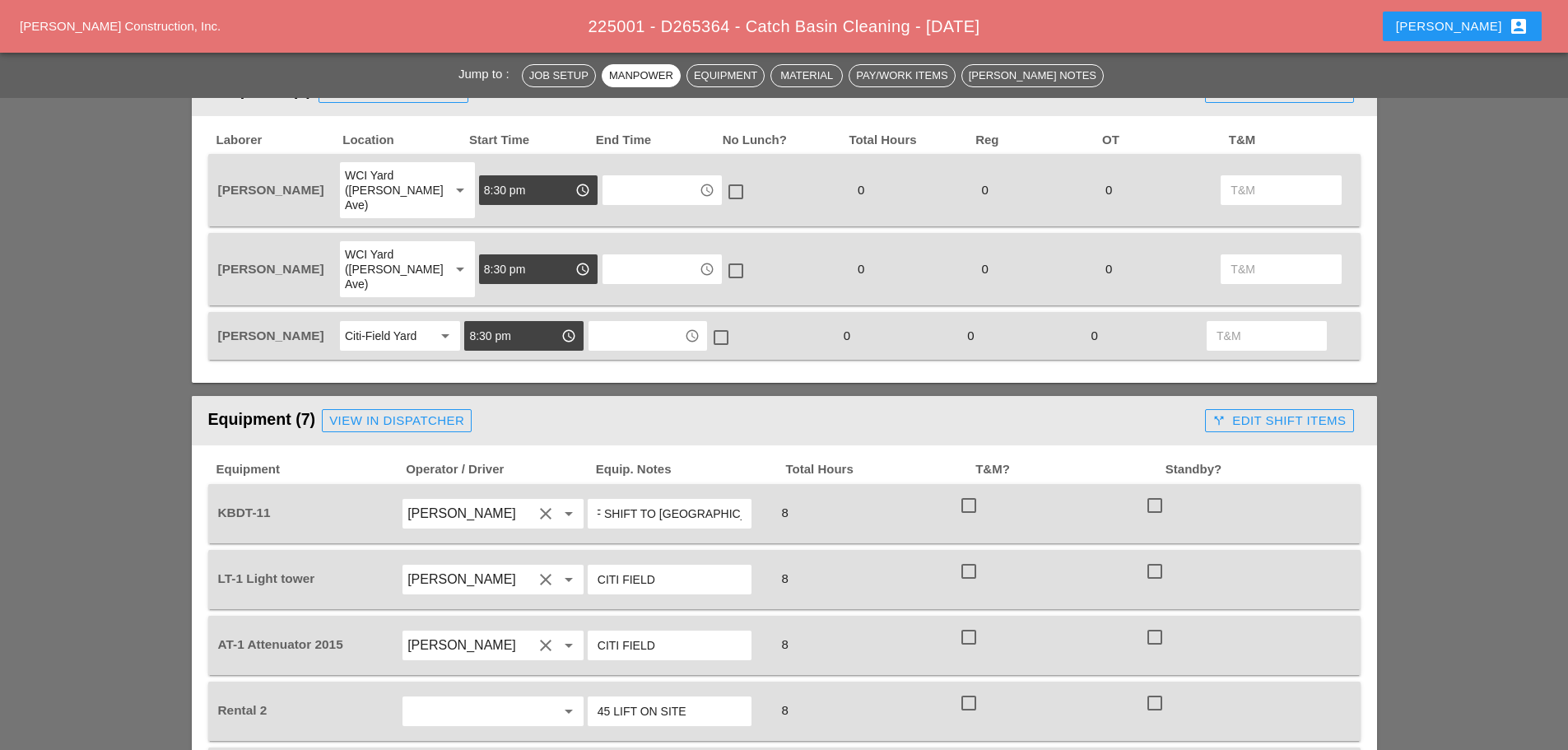
type input "BRING BACK LIFT AT END OF SHIFT TO BRONX YARD"
click at [447, 411] on div "View in Dispatcher" at bounding box center [397, 420] width 135 height 19
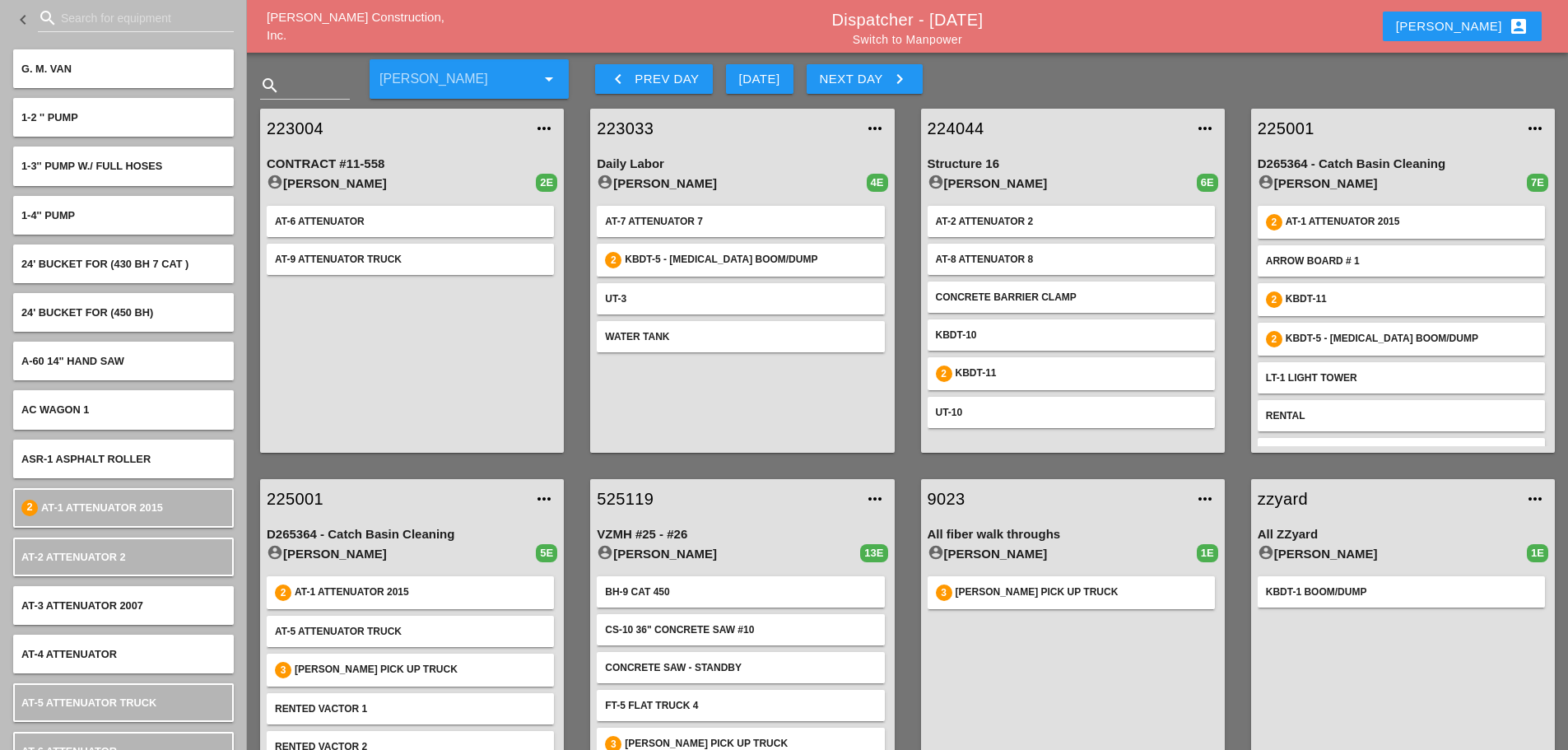
click at [108, 20] on input "Search for equipment" at bounding box center [136, 18] width 150 height 27
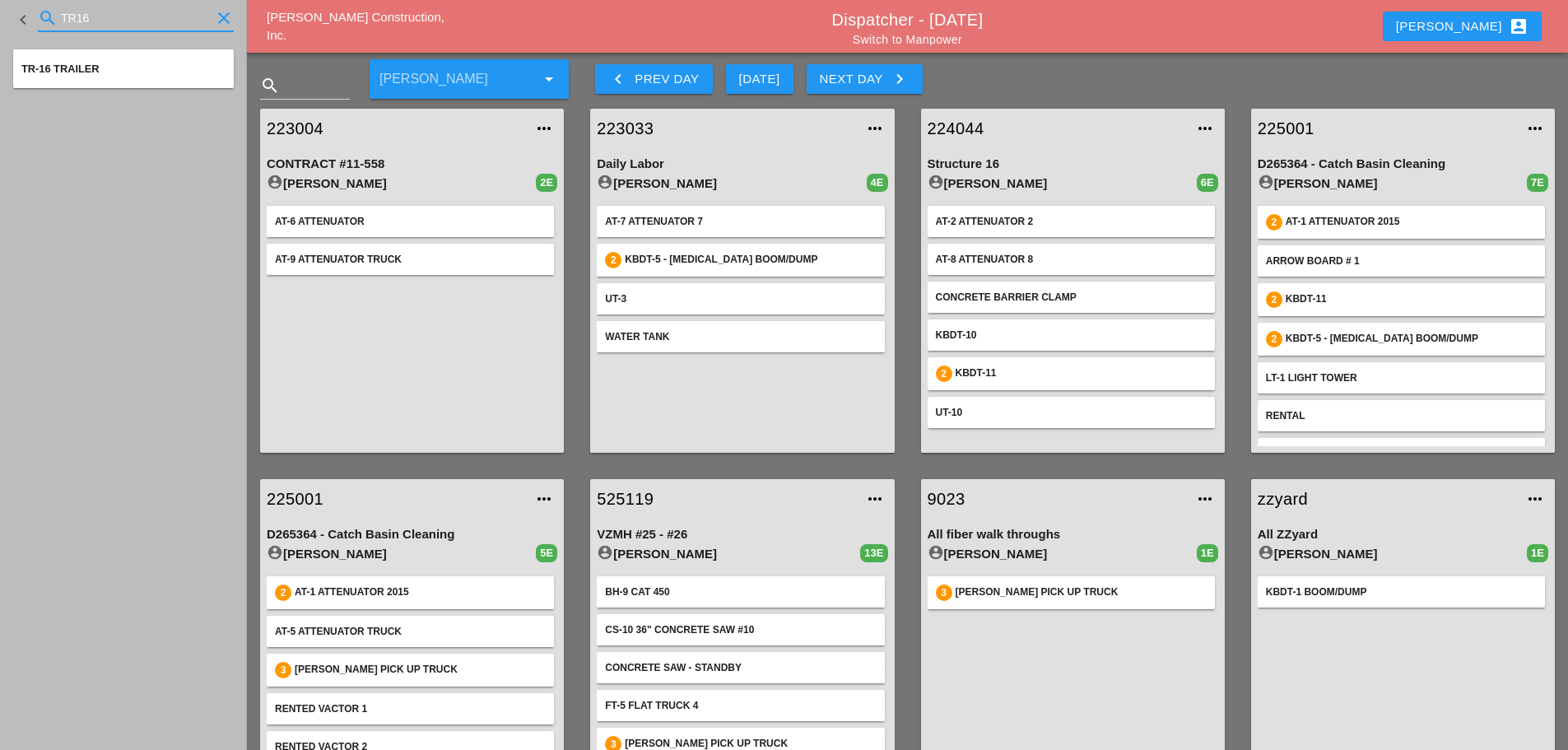
type input "TR16"
click at [1285, 120] on link "225001" at bounding box center [1387, 128] width 258 height 25
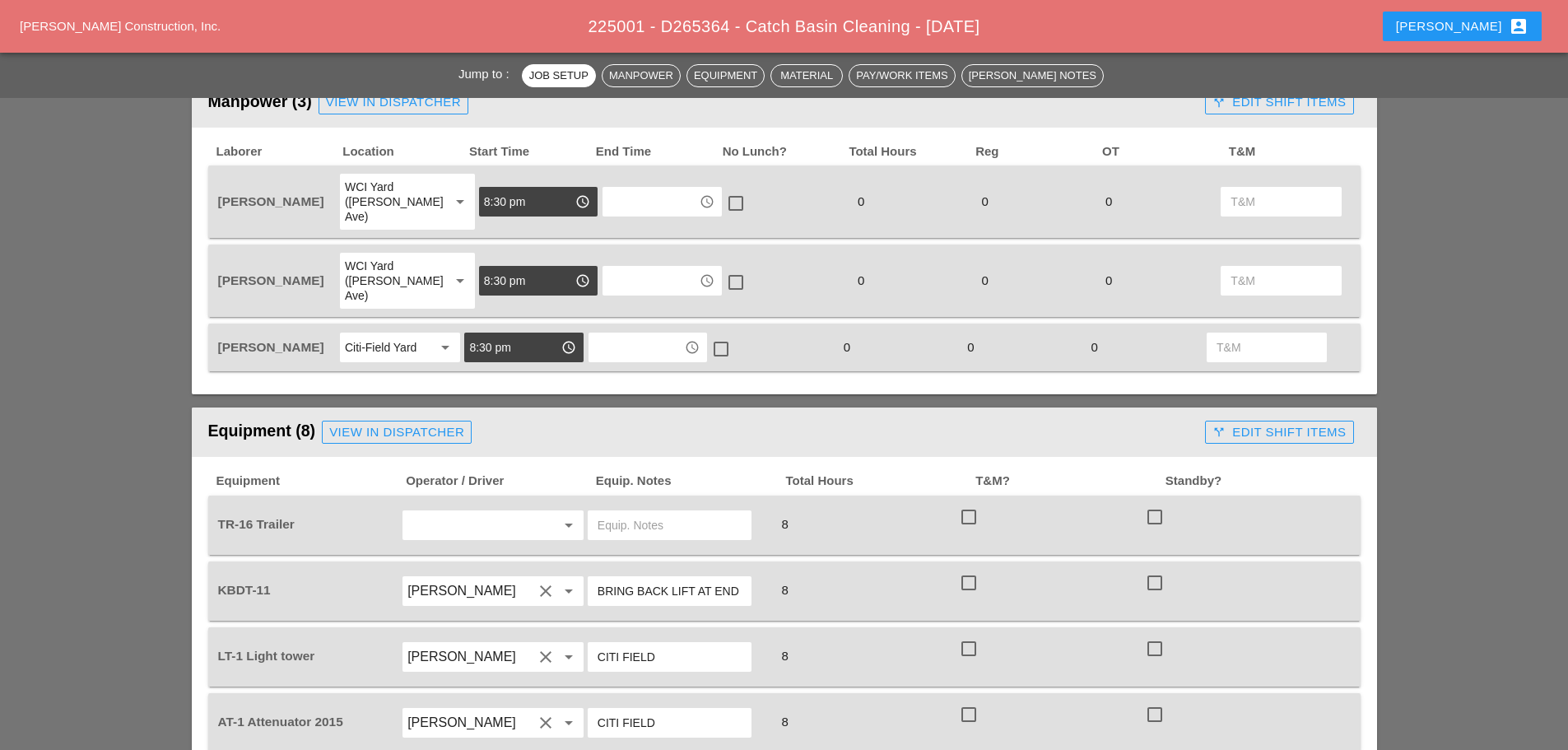
scroll to position [741, 0]
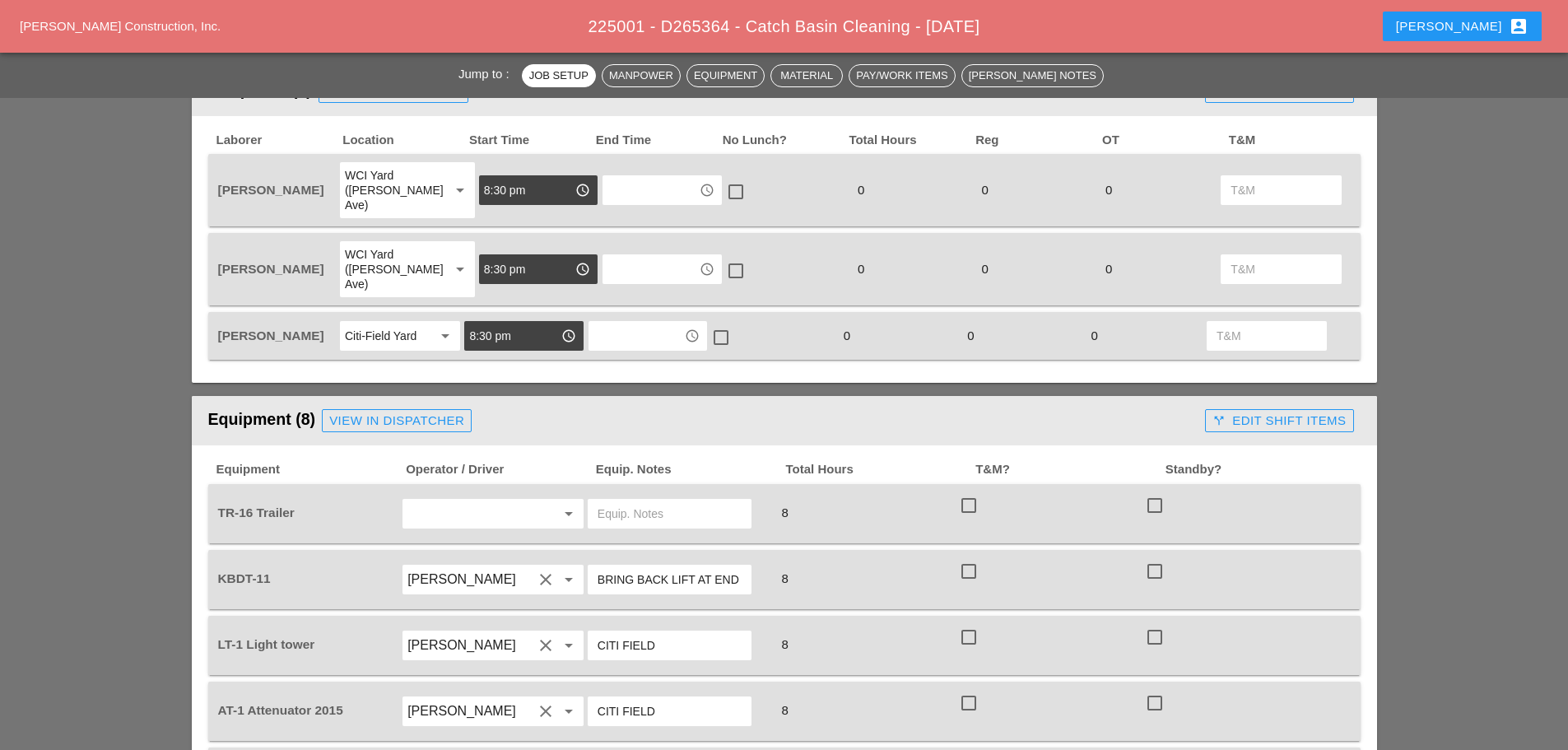
click at [466, 501] on input "text" at bounding box center [470, 514] width 125 height 27
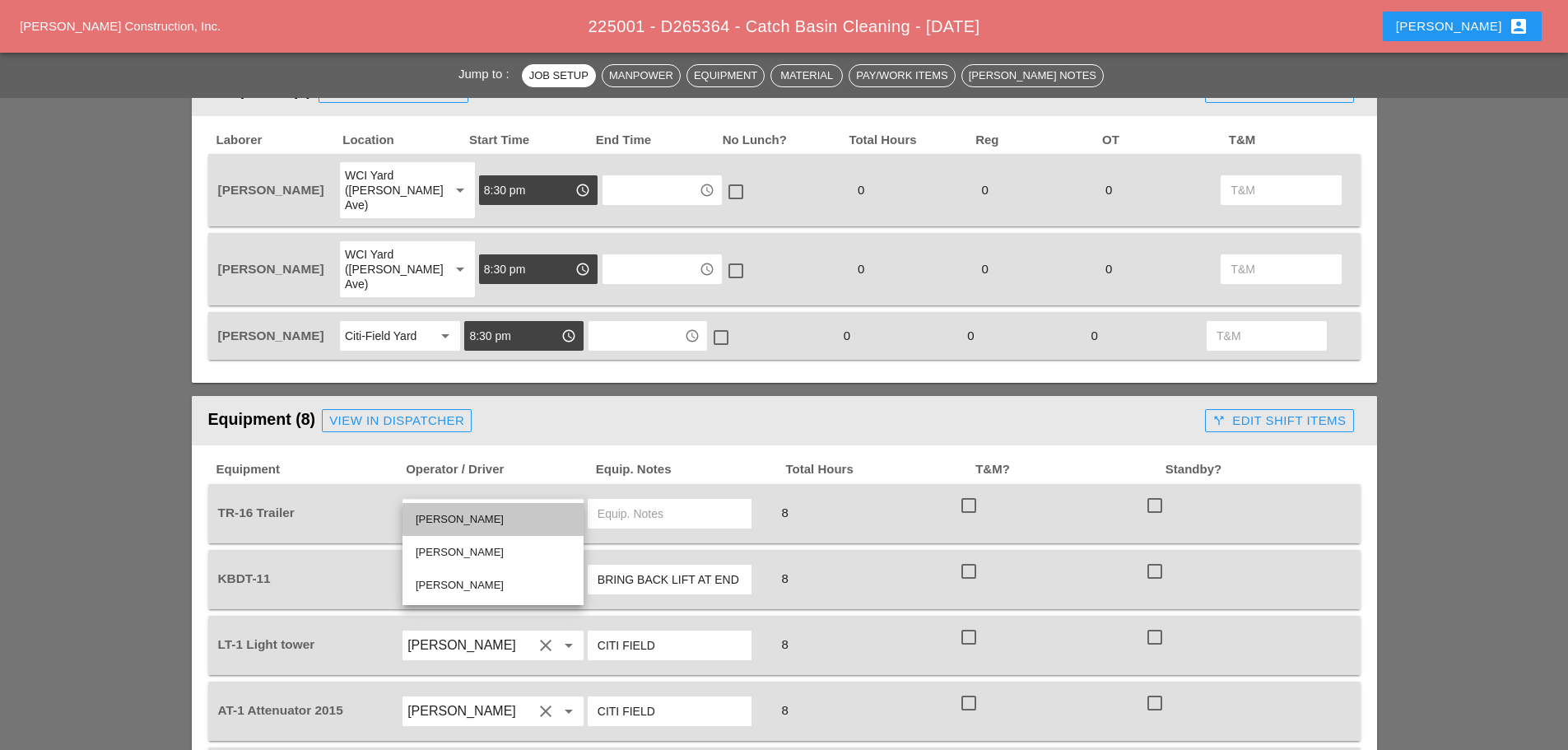
click at [468, 511] on div "[PERSON_NAME]" at bounding box center [492, 520] width 154 height 20
type input "[PERSON_NAME]"
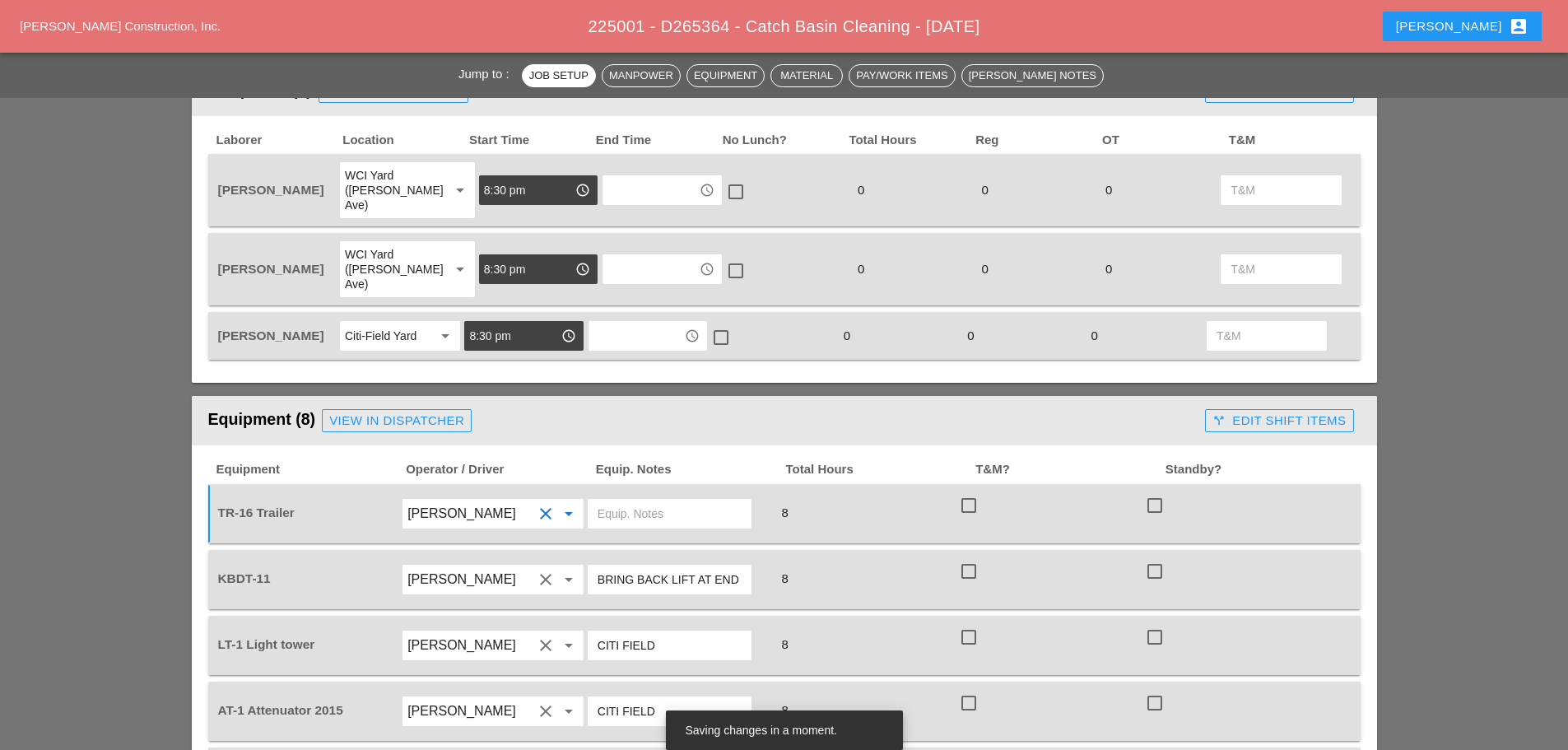
click at [638, 501] on input "text" at bounding box center [669, 514] width 144 height 27
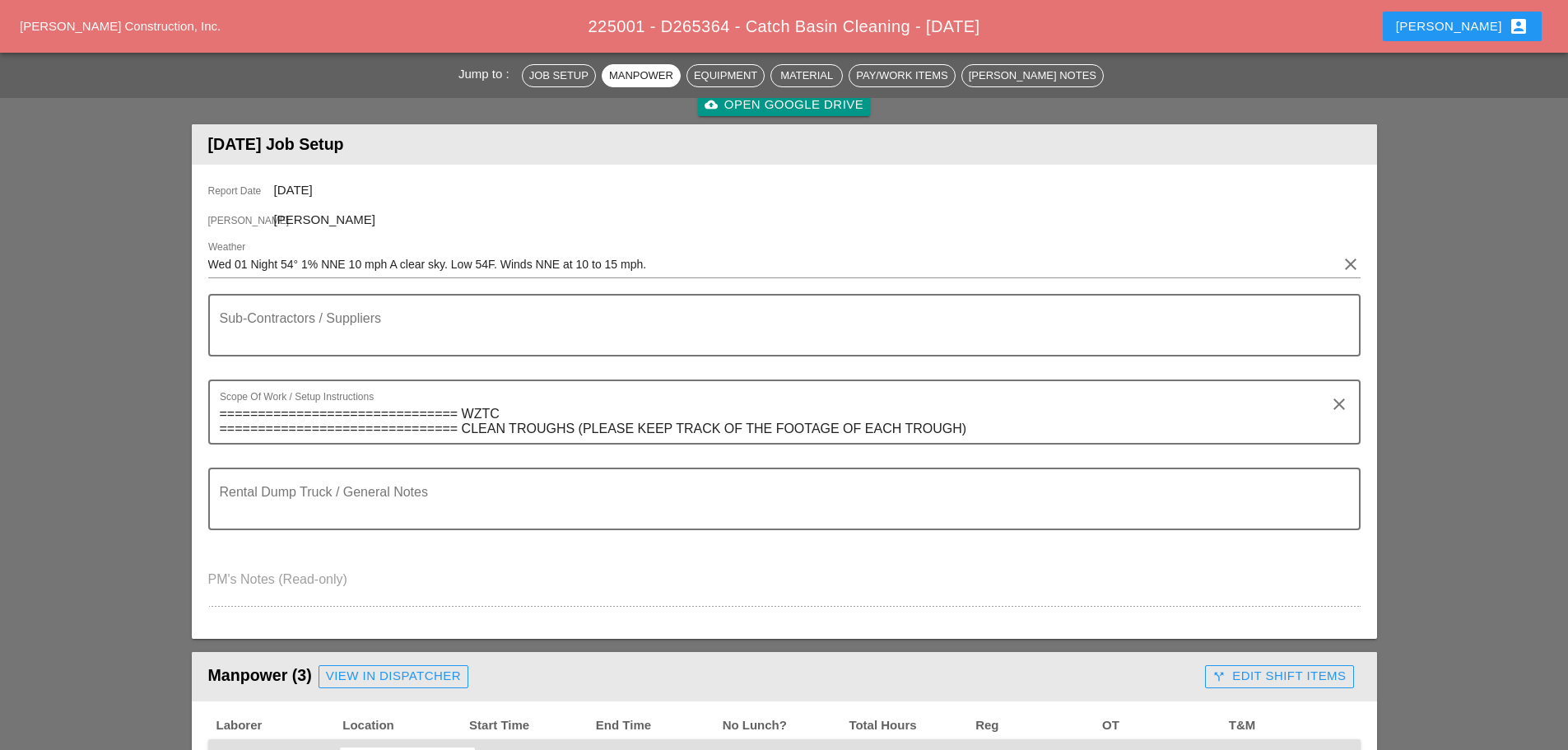
scroll to position [0, 0]
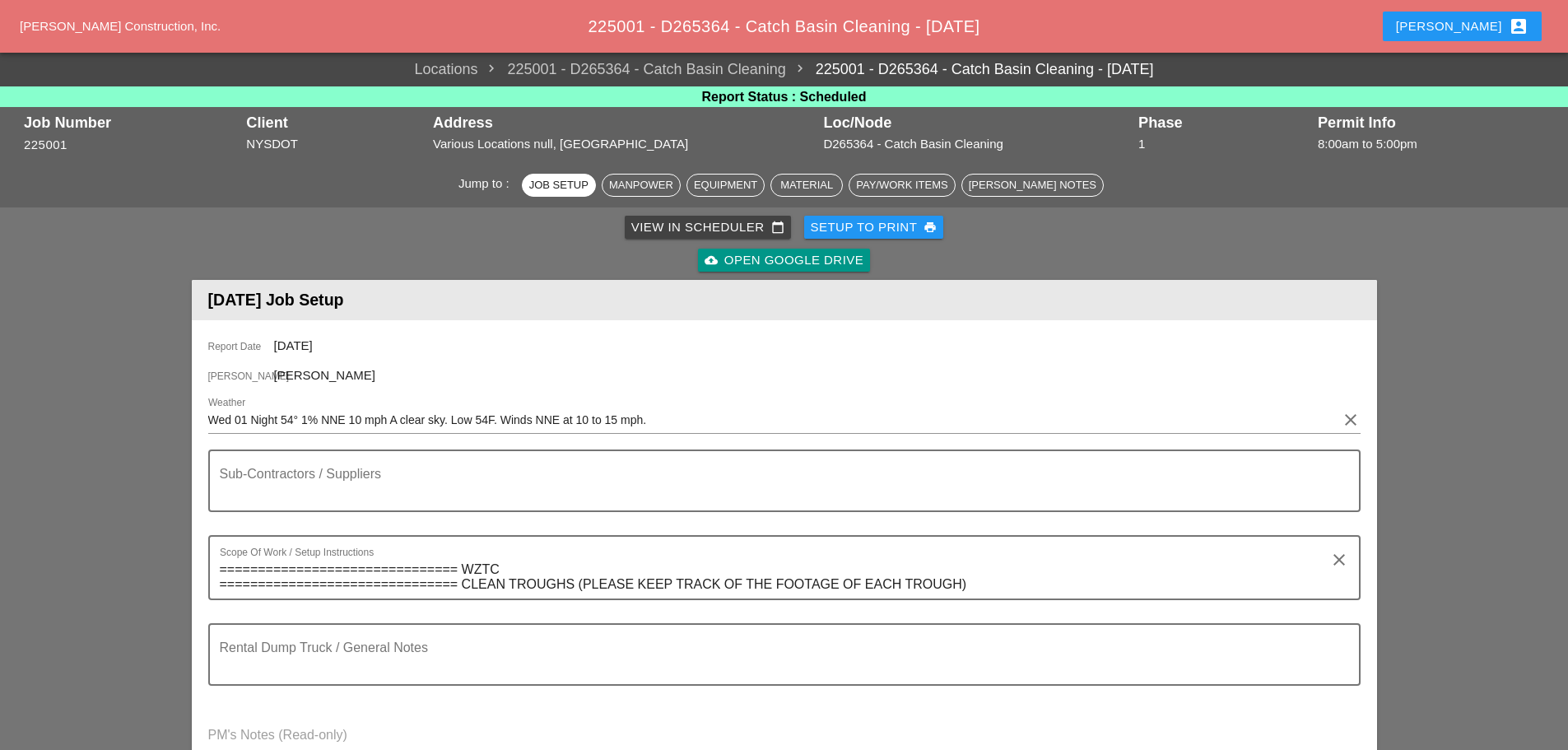
type input "BRUCKNER YARD"
click at [893, 220] on div "Setup to Print print" at bounding box center [875, 227] width 127 height 19
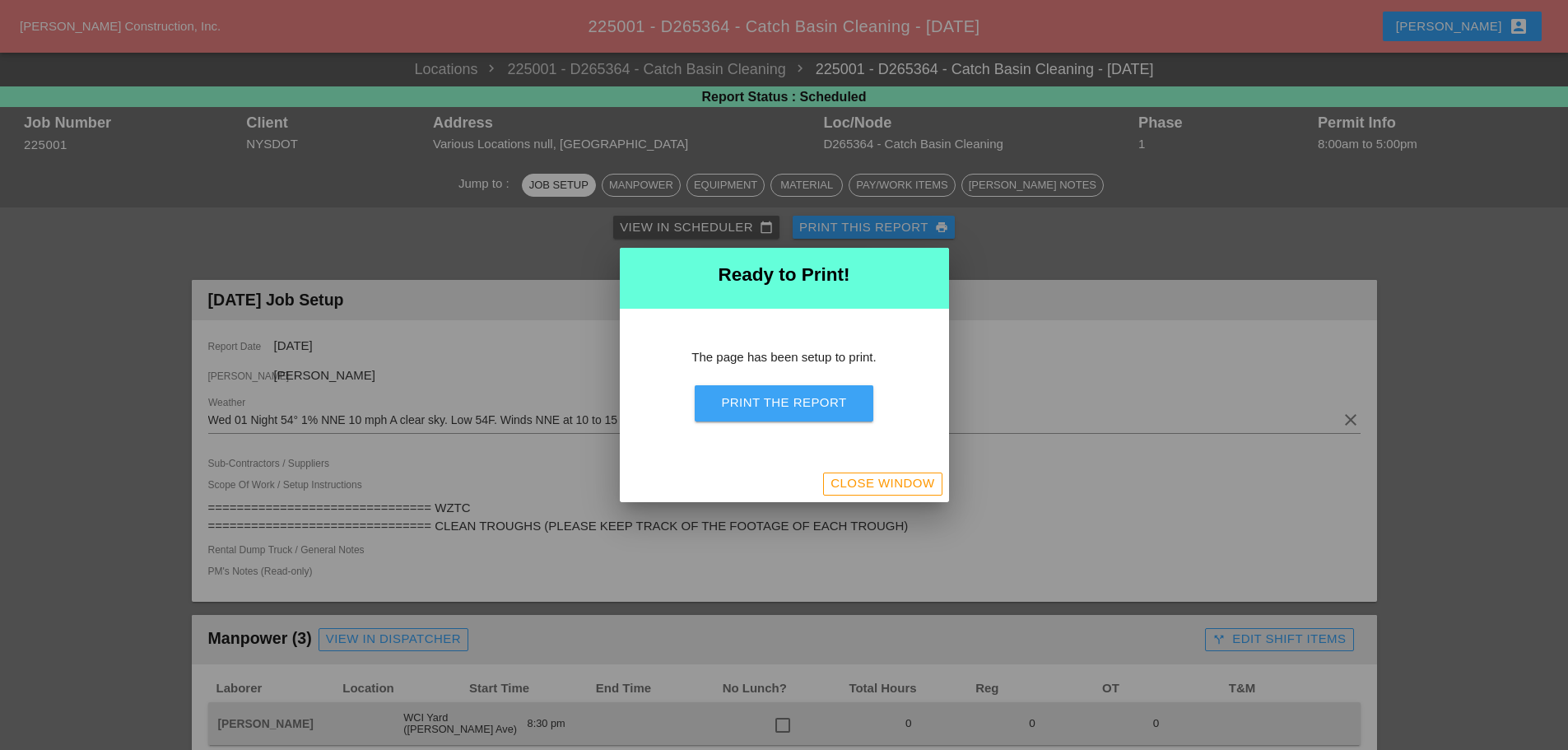
drag, startPoint x: 792, startPoint y: 407, endPoint x: 1208, endPoint y: 640, distance: 476.8
click at [792, 408] on div "Print the Report" at bounding box center [784, 403] width 125 height 19
click at [882, 476] on div "Close Window" at bounding box center [882, 483] width 103 height 19
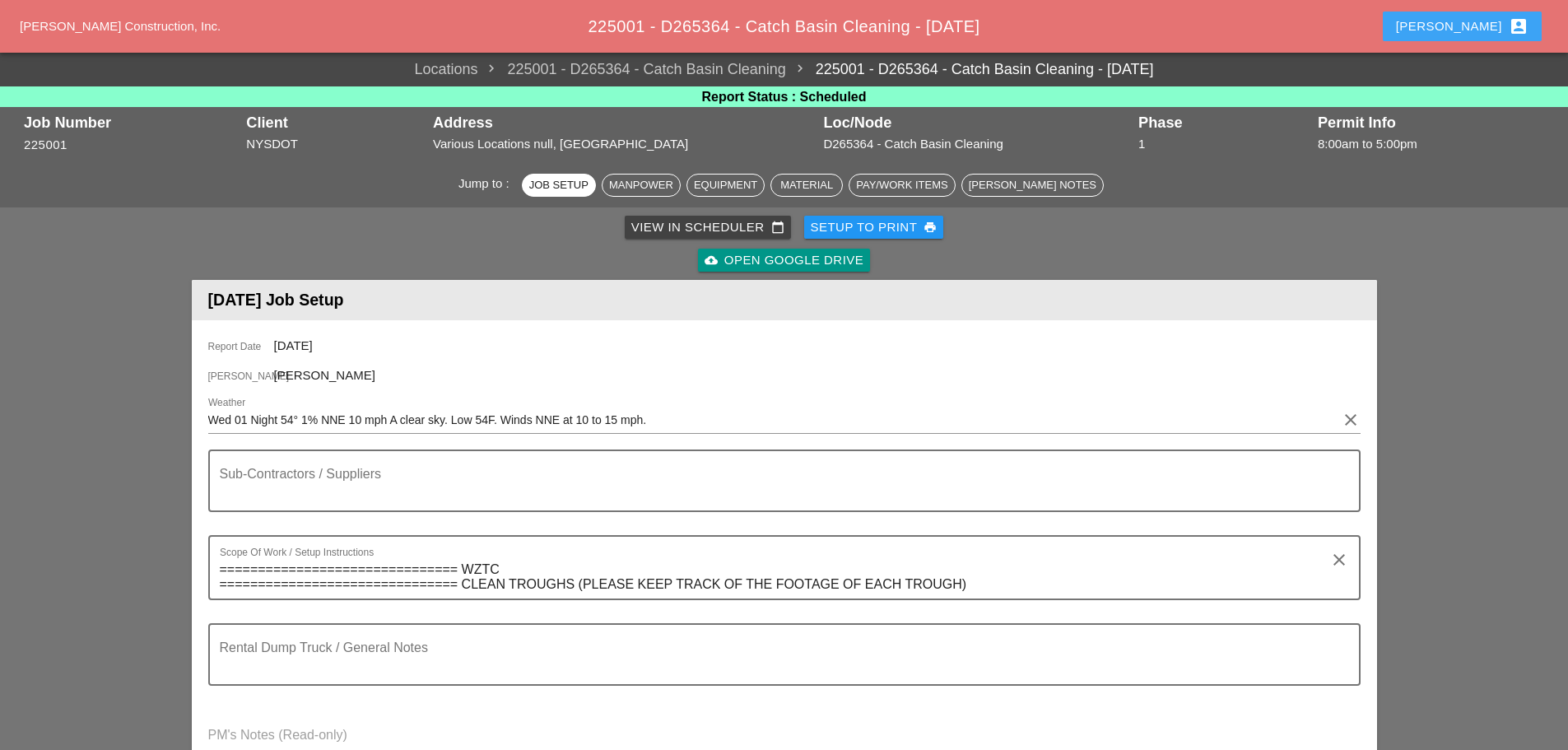
click at [1468, 19] on div "Enrico account_box" at bounding box center [1462, 27] width 133 height 20
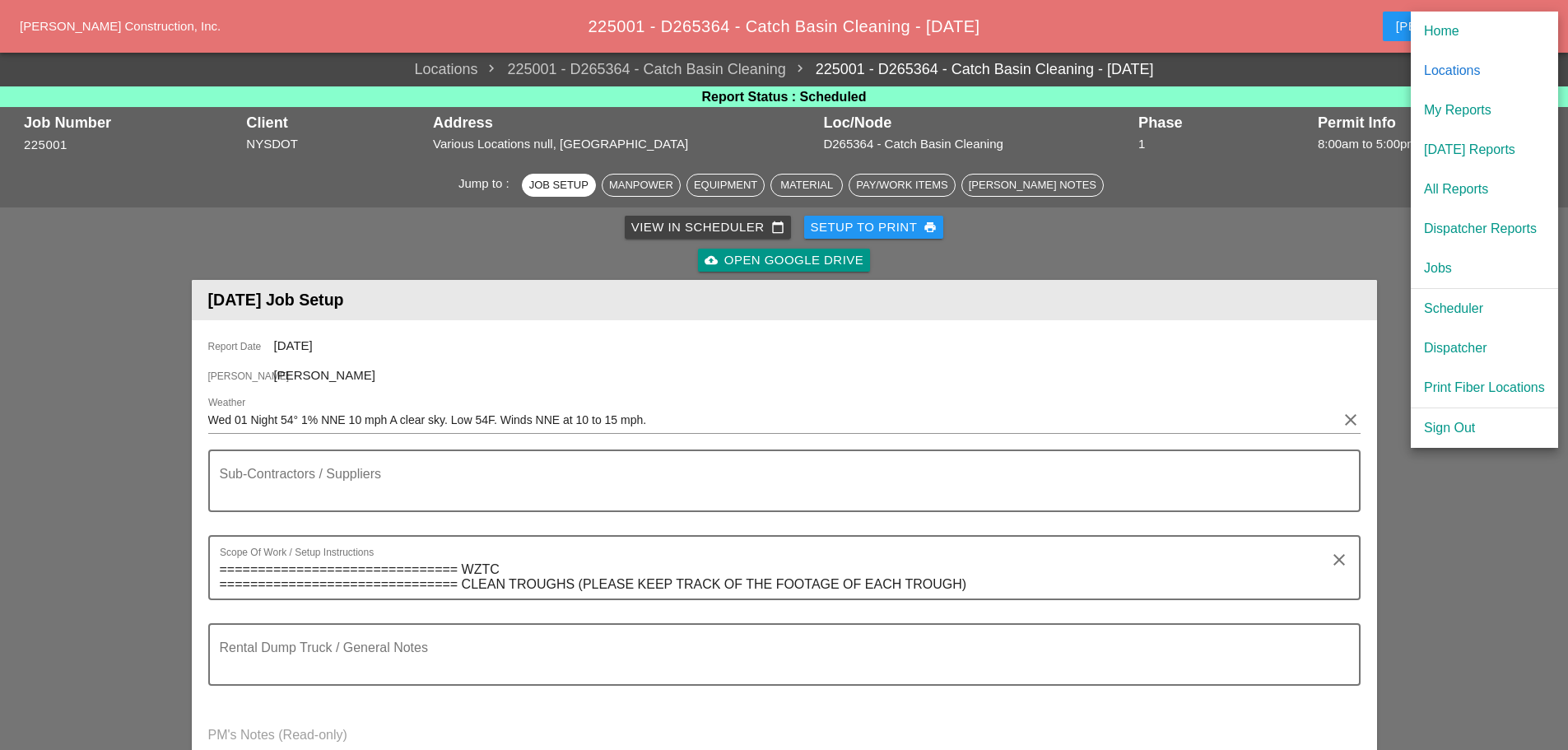
click at [1475, 147] on div "[DATE] Reports" at bounding box center [1485, 150] width 121 height 20
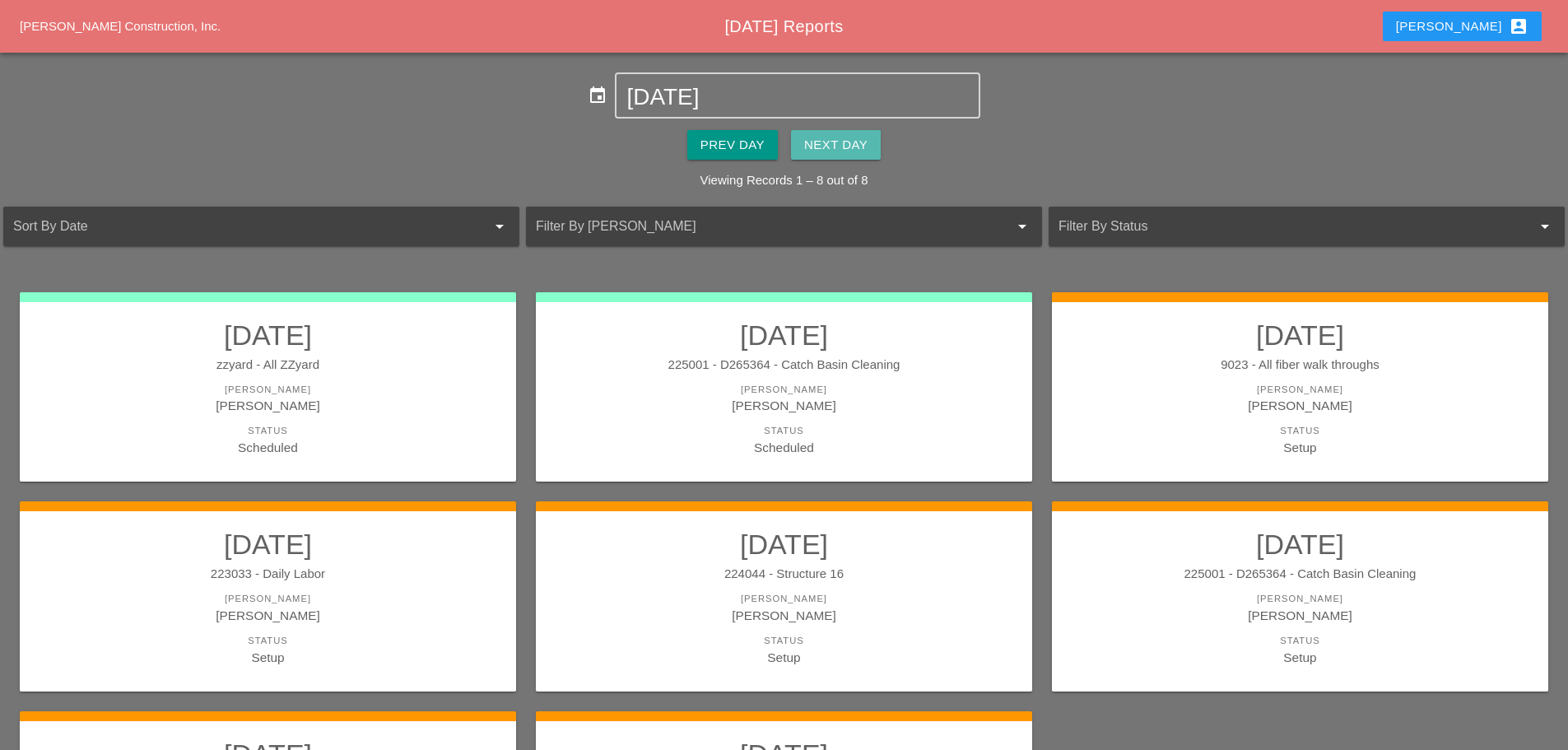
click at [846, 138] on div "Next Day" at bounding box center [836, 145] width 63 height 19
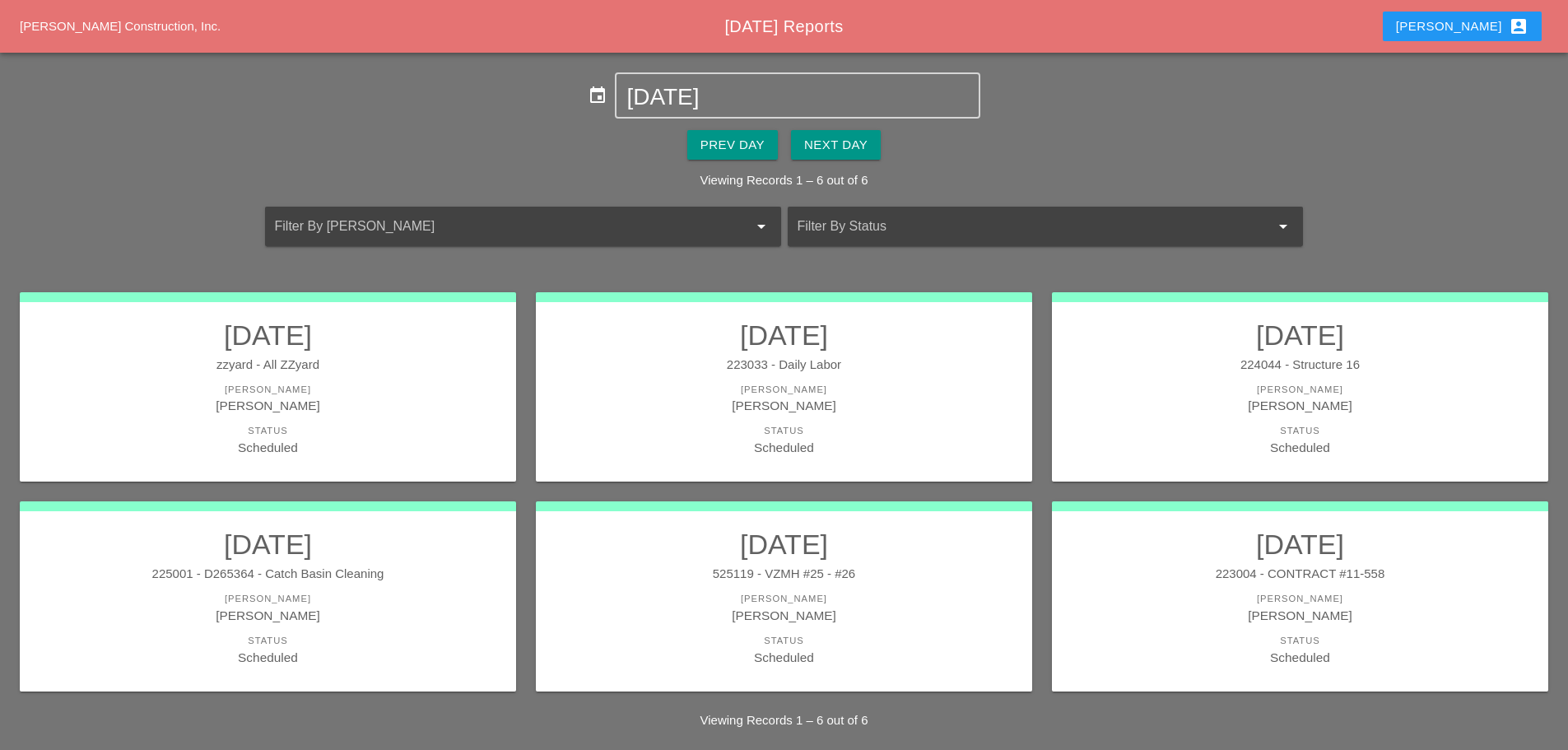
click at [396, 410] on div "[PERSON_NAME]" at bounding box center [267, 405] width 463 height 19
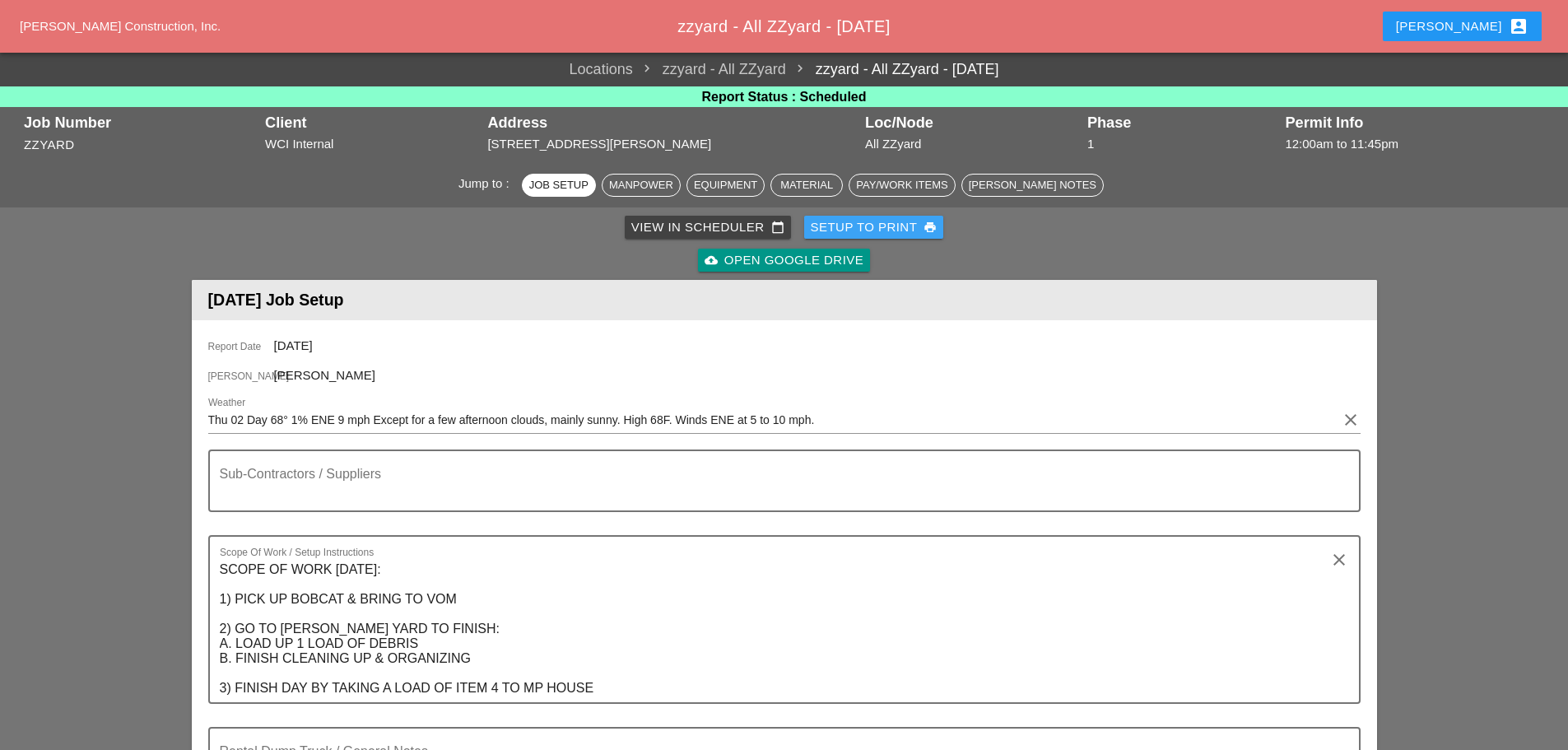
click at [882, 224] on div "Setup to Print print" at bounding box center [875, 227] width 127 height 19
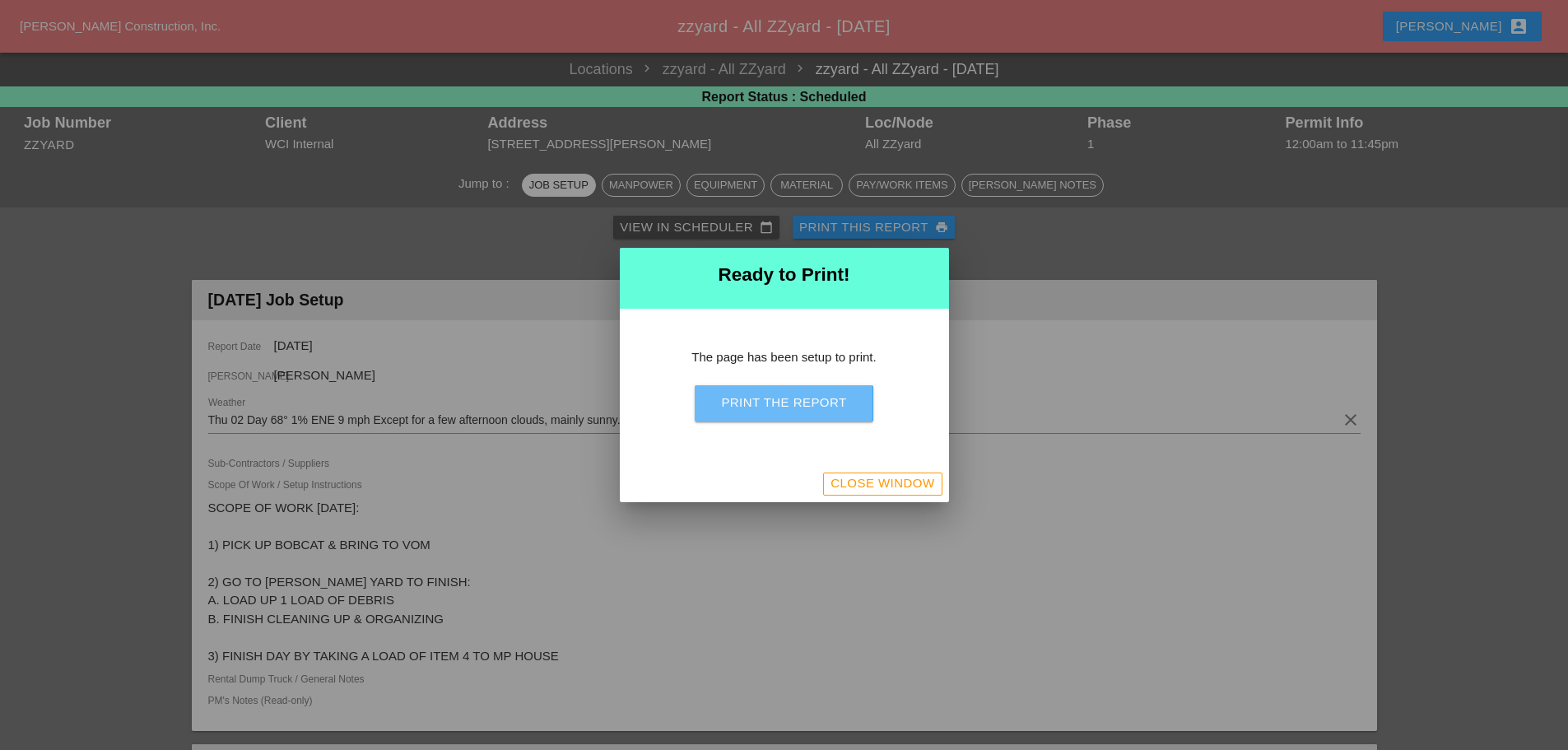
drag, startPoint x: 809, startPoint y: 406, endPoint x: 705, endPoint y: 347, distance: 119.6
click at [809, 407] on div "Print the Report" at bounding box center [784, 403] width 125 height 19
click at [878, 485] on div "Close Window" at bounding box center [882, 483] width 103 height 19
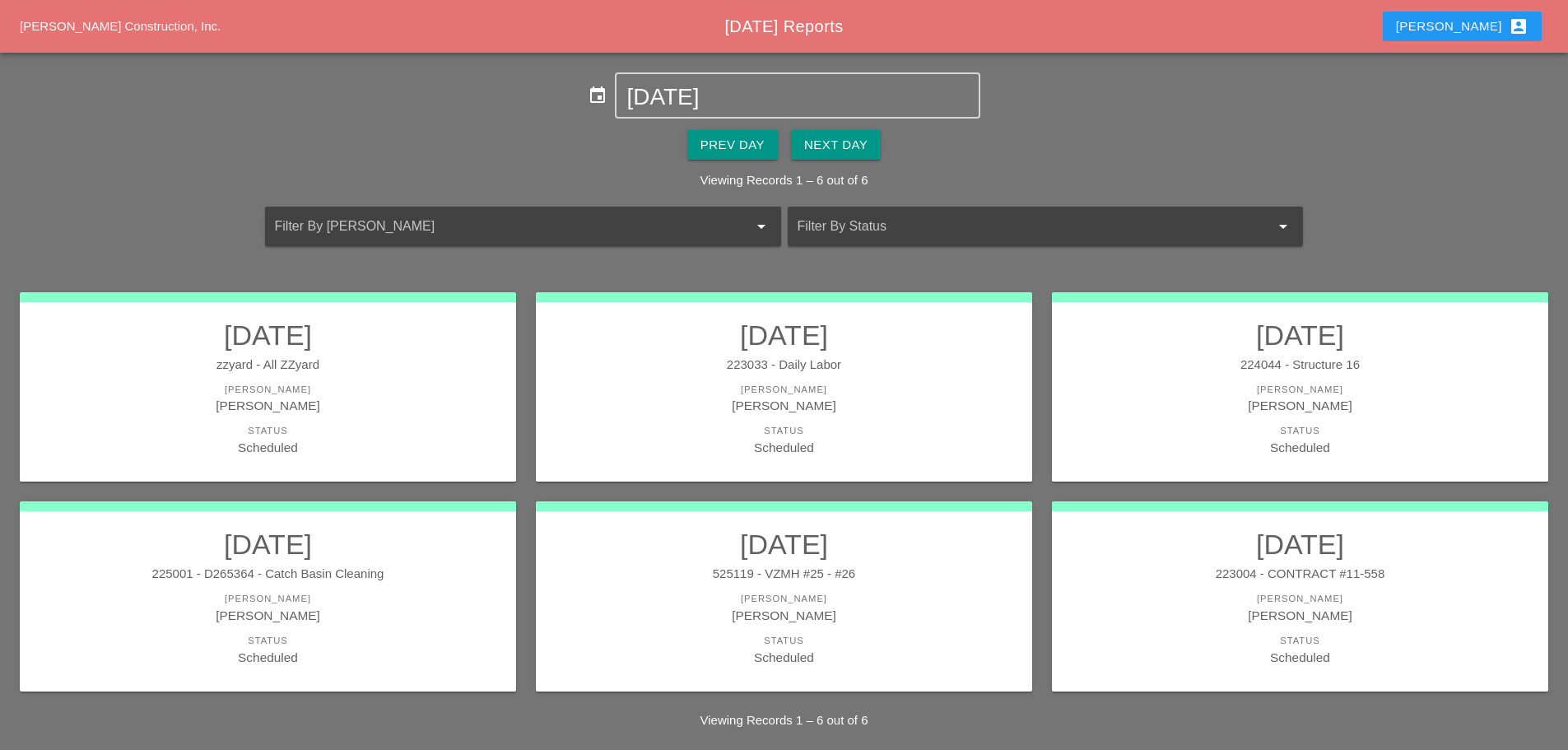
click at [336, 615] on div "[PERSON_NAME]" at bounding box center [267, 615] width 463 height 19
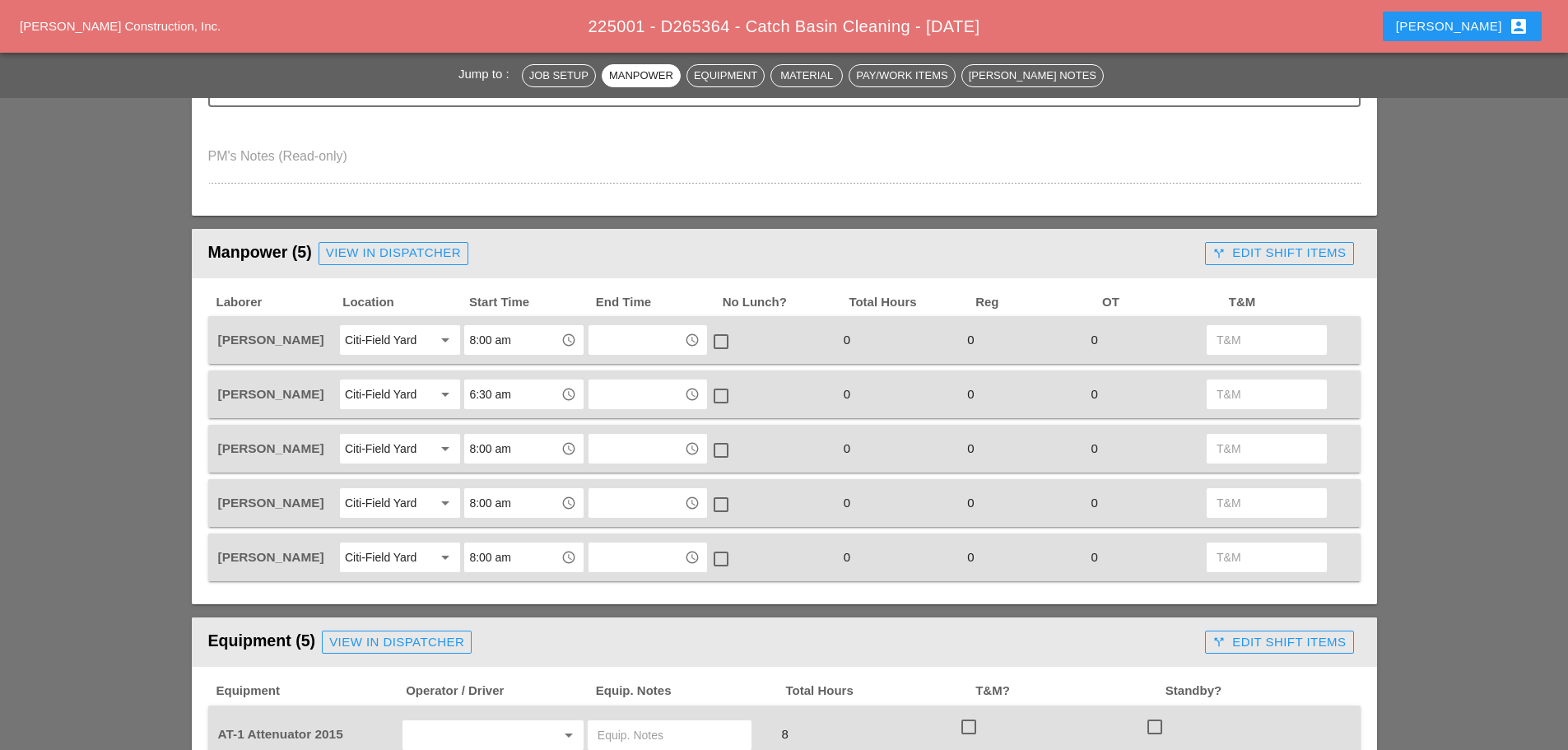
scroll to position [83, 0]
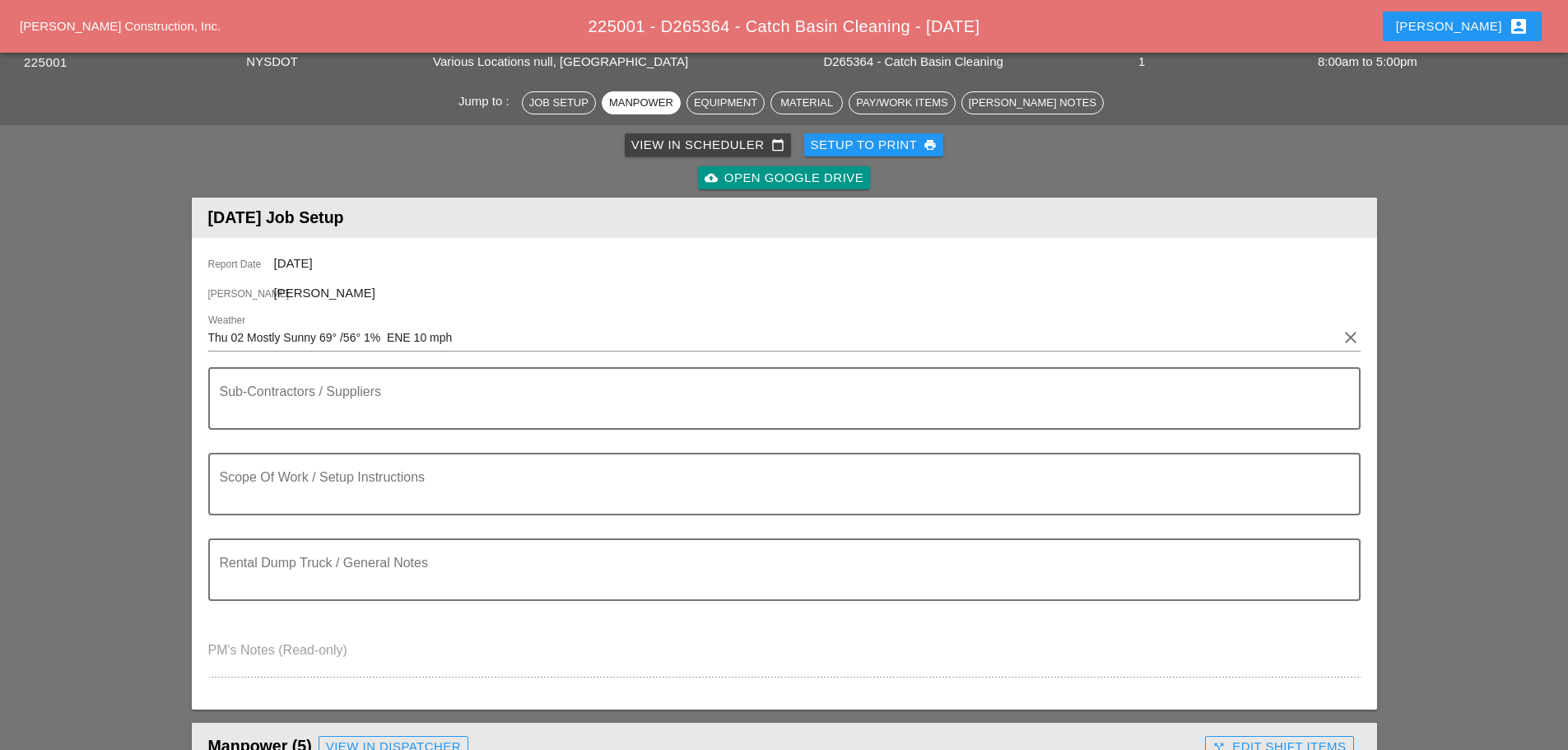
click at [240, 472] on div "Scope Of Work / Setup Instructions" at bounding box center [778, 484] width 1117 height 59
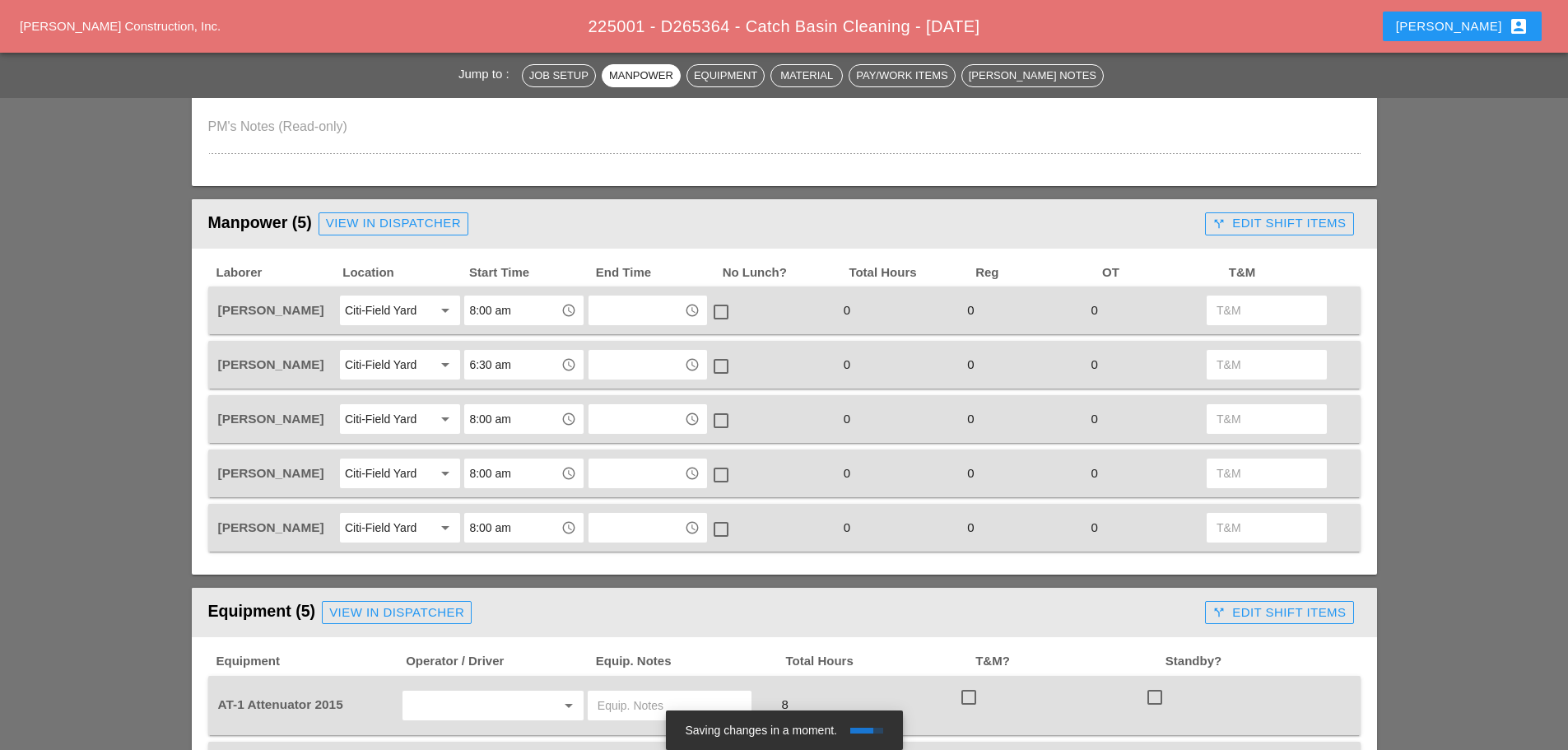
scroll to position [658, 0]
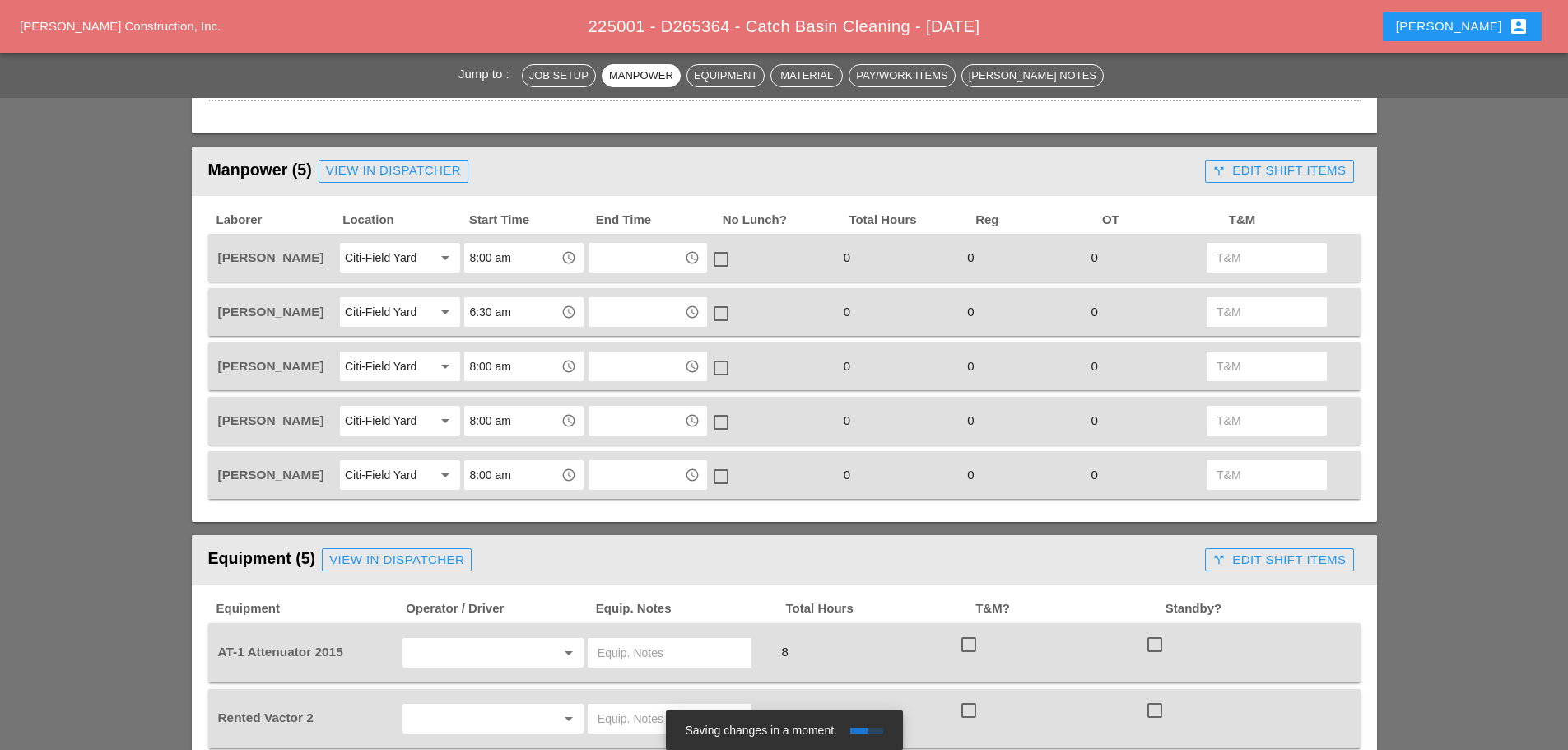
type textarea "============= WTZ CLEAN C.B"
click at [538, 307] on input "6:30 am" at bounding box center [512, 312] width 86 height 27
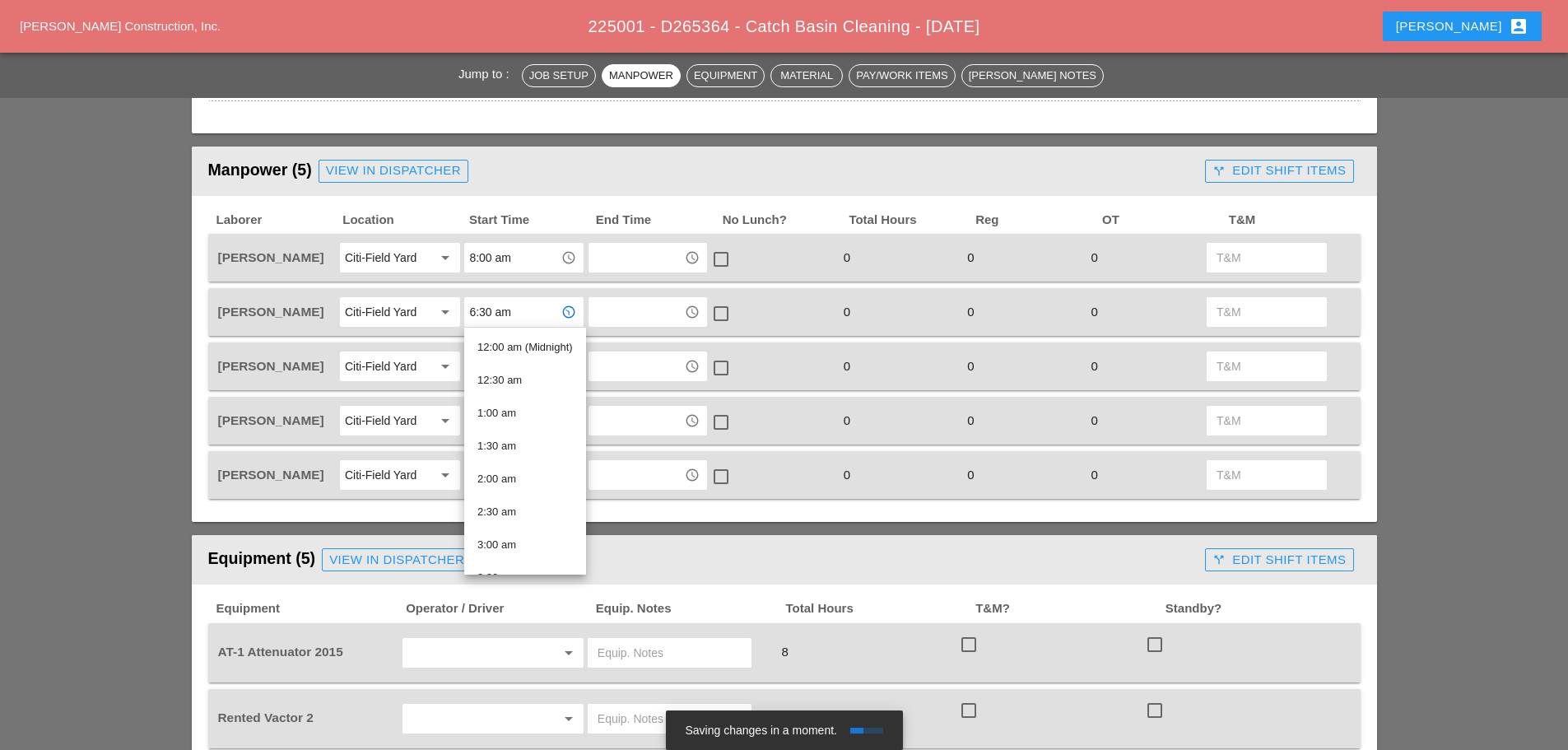
scroll to position [330, 0]
click at [512, 537] on div "8:00 am" at bounding box center [525, 545] width 95 height 20
type input "8:00 am"
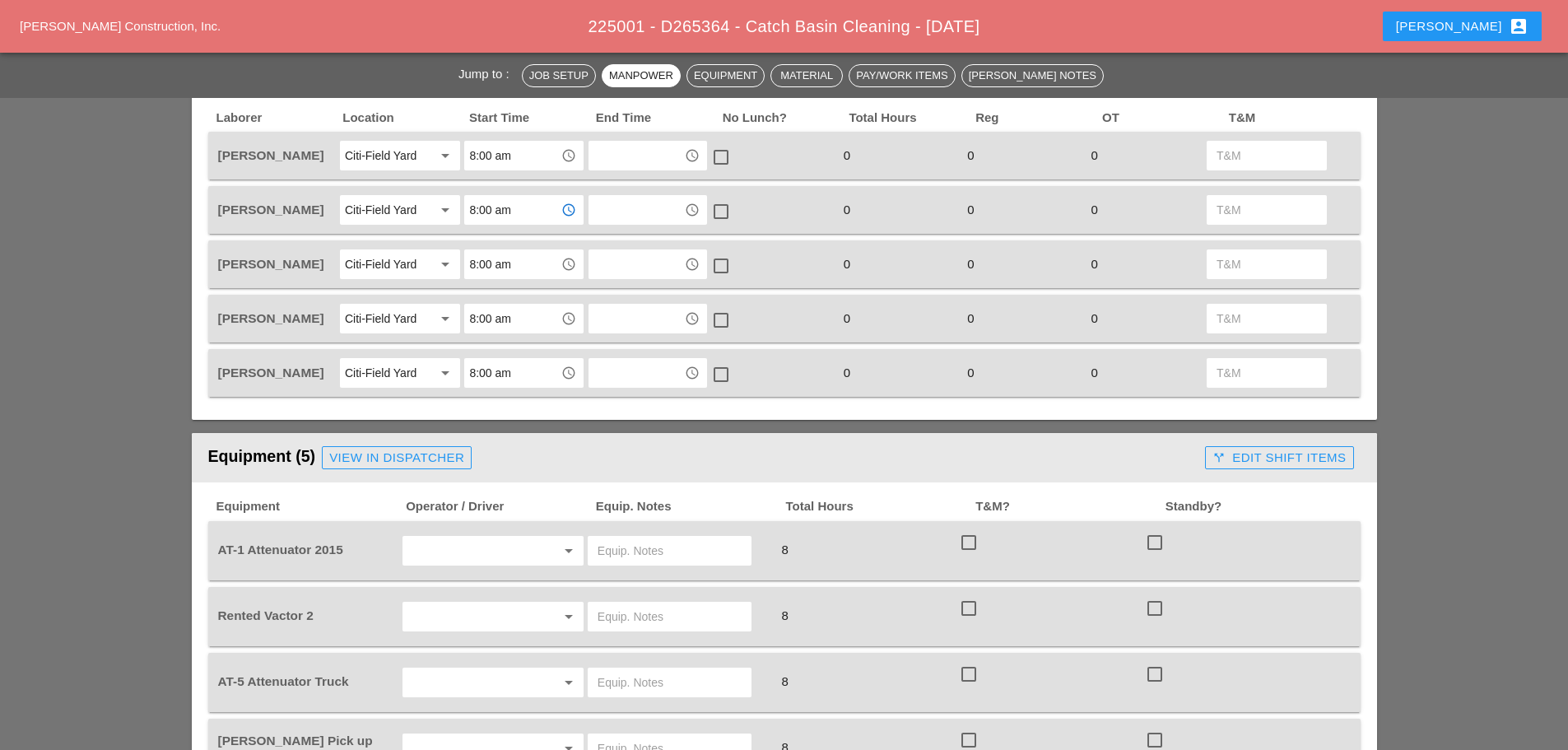
scroll to position [905, 0]
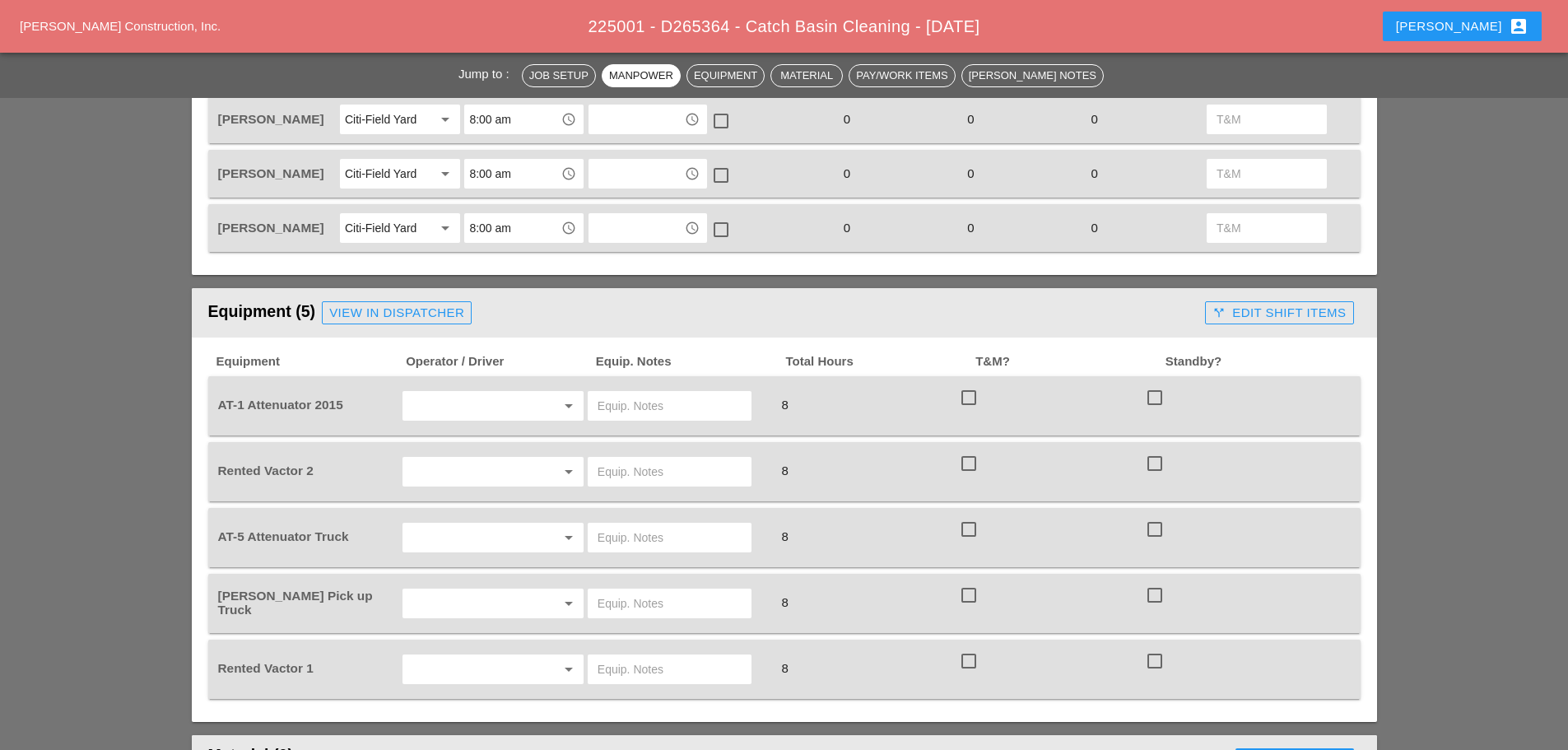
click at [466, 400] on input "text" at bounding box center [470, 406] width 125 height 27
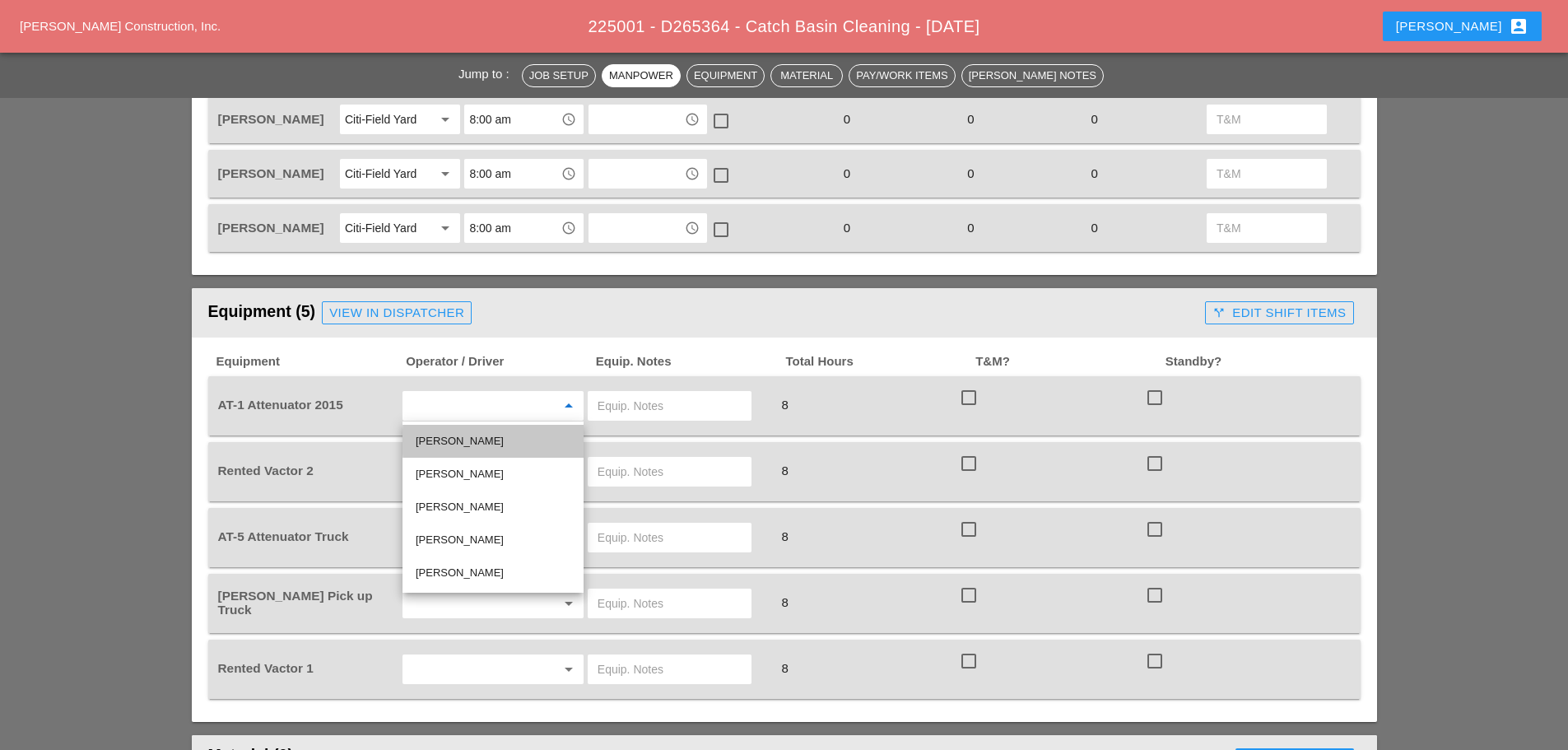
click at [474, 439] on div "[PERSON_NAME]" at bounding box center [492, 441] width 154 height 20
type input "[PERSON_NAME]"
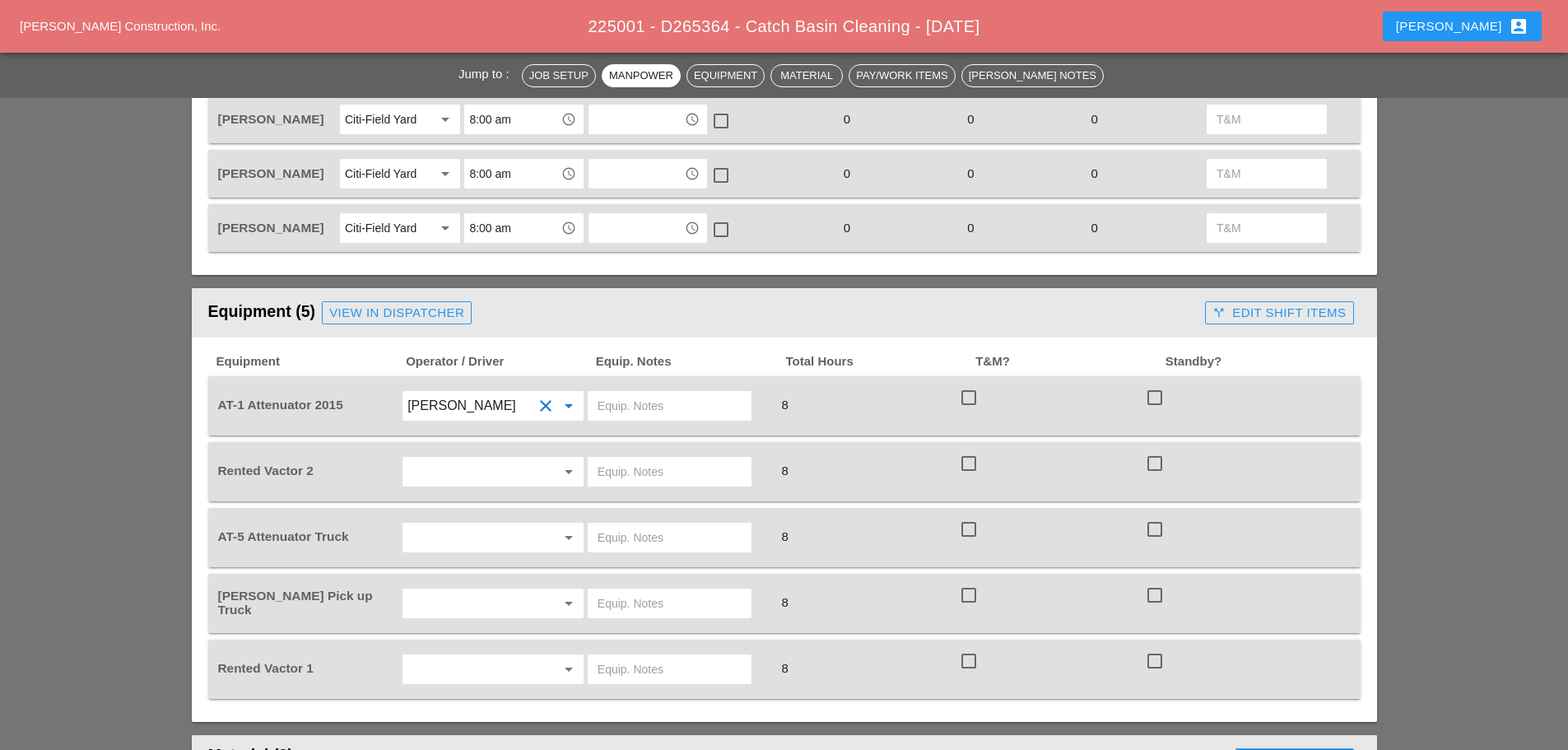
click at [461, 463] on input "text" at bounding box center [470, 472] width 125 height 27
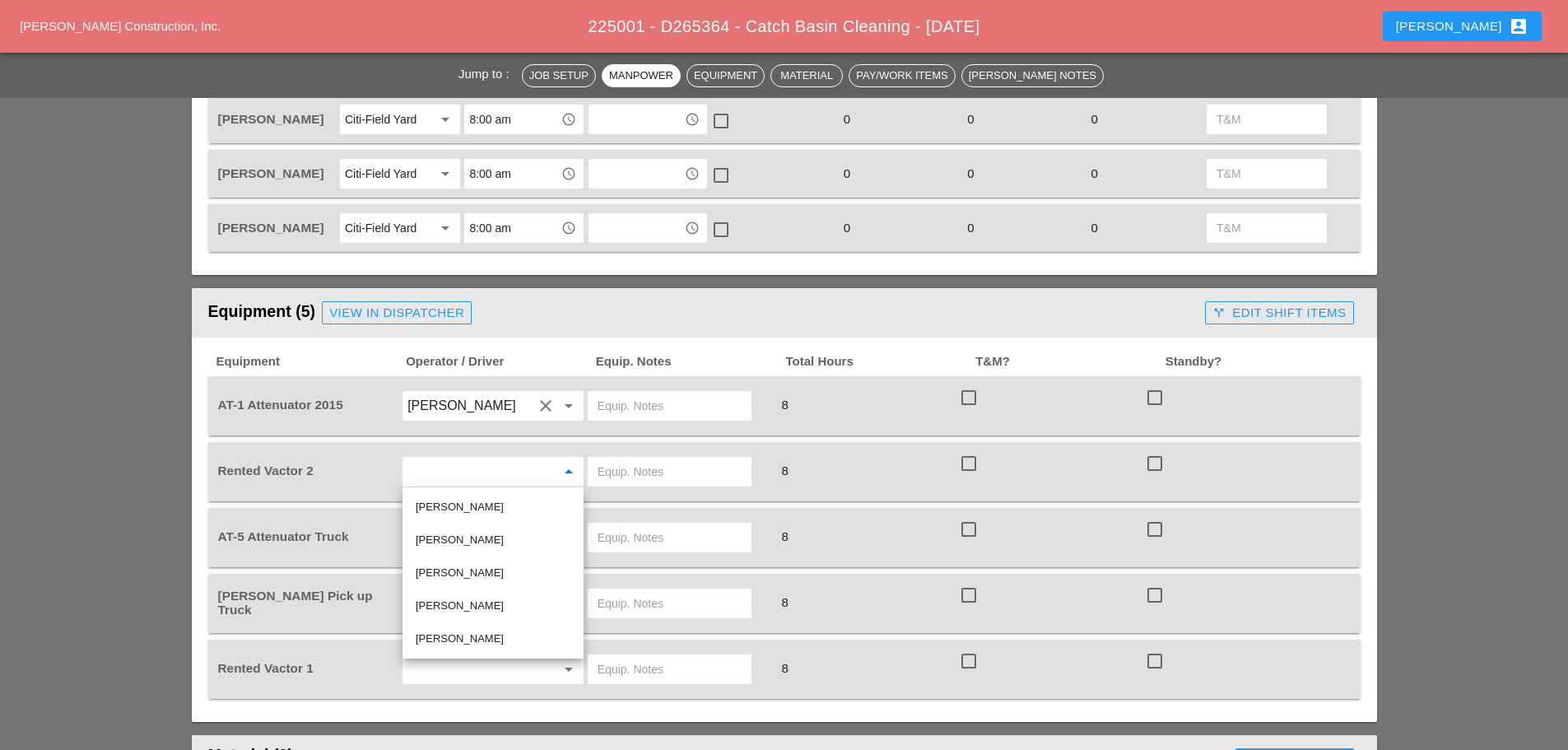
click at [460, 637] on div "[PERSON_NAME]" at bounding box center [492, 639] width 154 height 20
type input "[PERSON_NAME]"
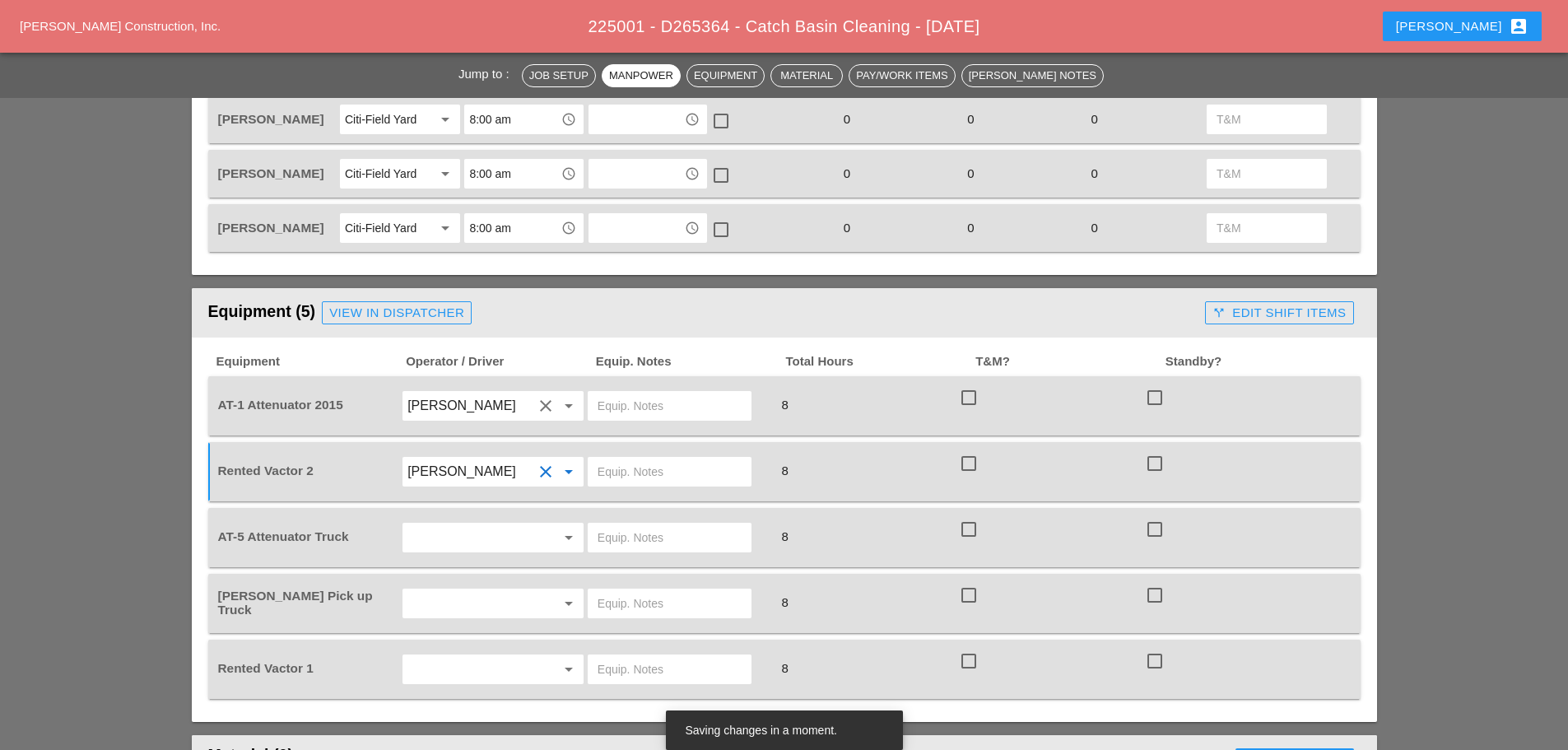
click at [469, 533] on input "text" at bounding box center [470, 537] width 125 height 27
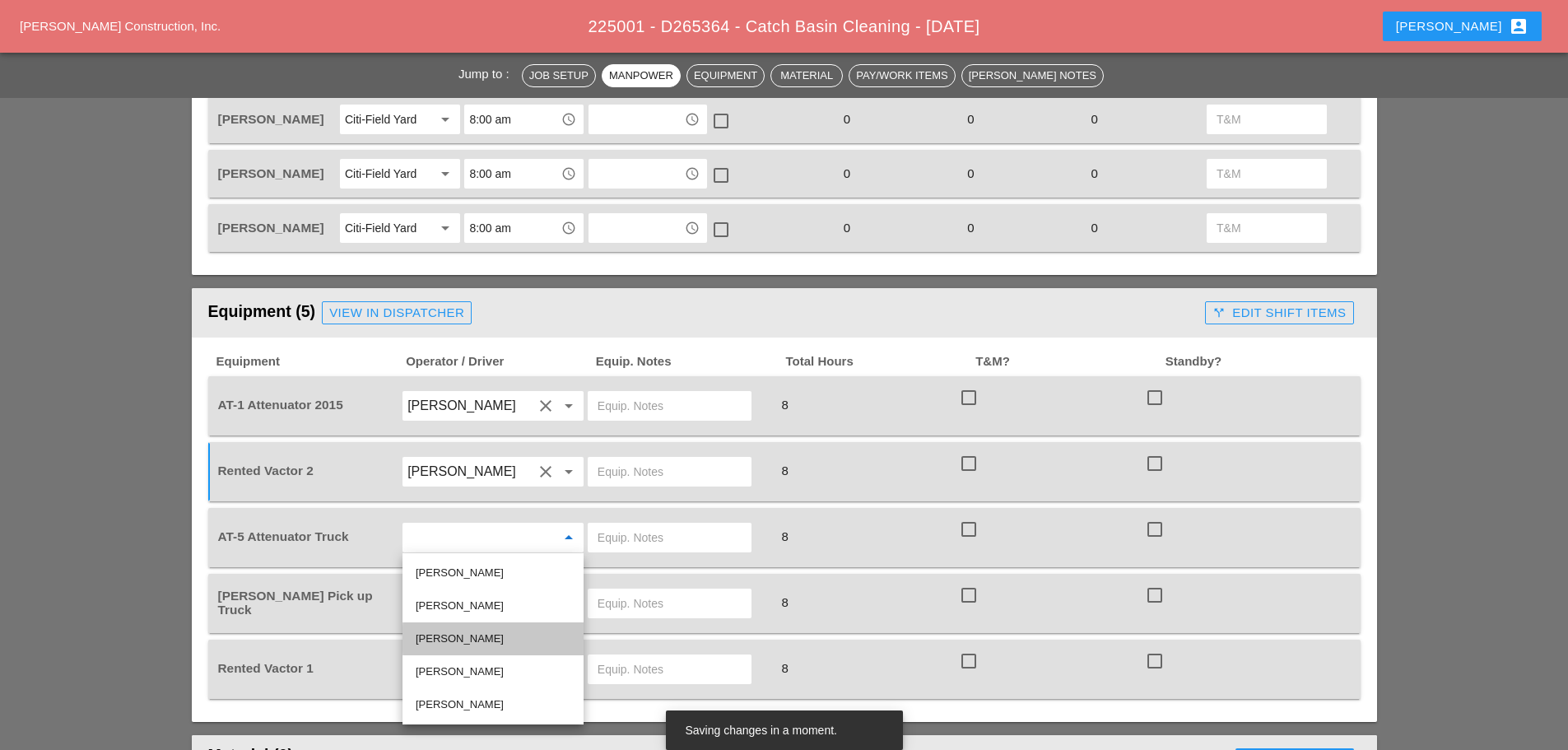
click at [464, 630] on div "[PERSON_NAME]" at bounding box center [492, 639] width 154 height 20
type input "[PERSON_NAME]"
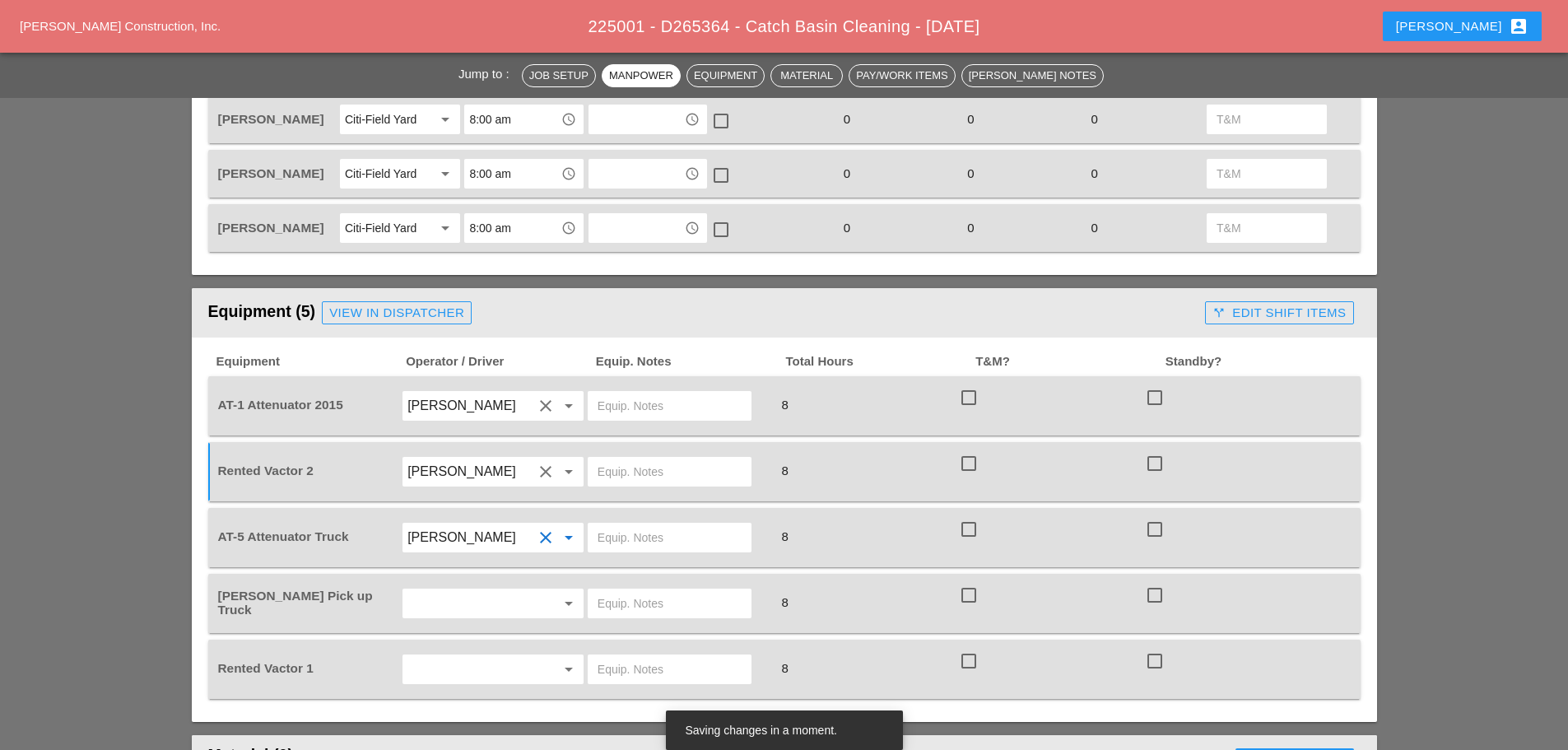
click at [474, 601] on input "text" at bounding box center [470, 603] width 125 height 27
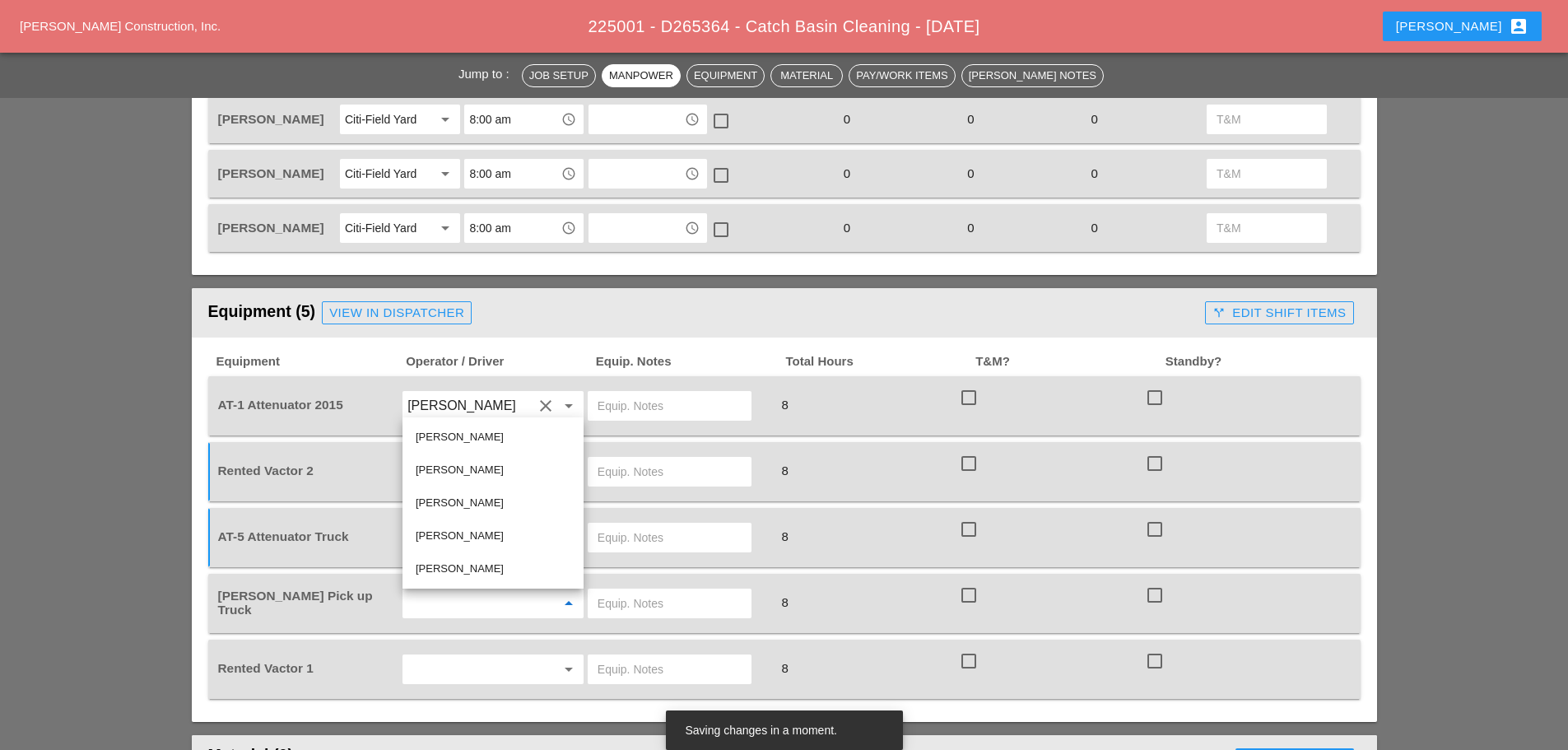
click at [484, 466] on div "[PERSON_NAME]" at bounding box center [492, 471] width 154 height 20
type input "[PERSON_NAME]"
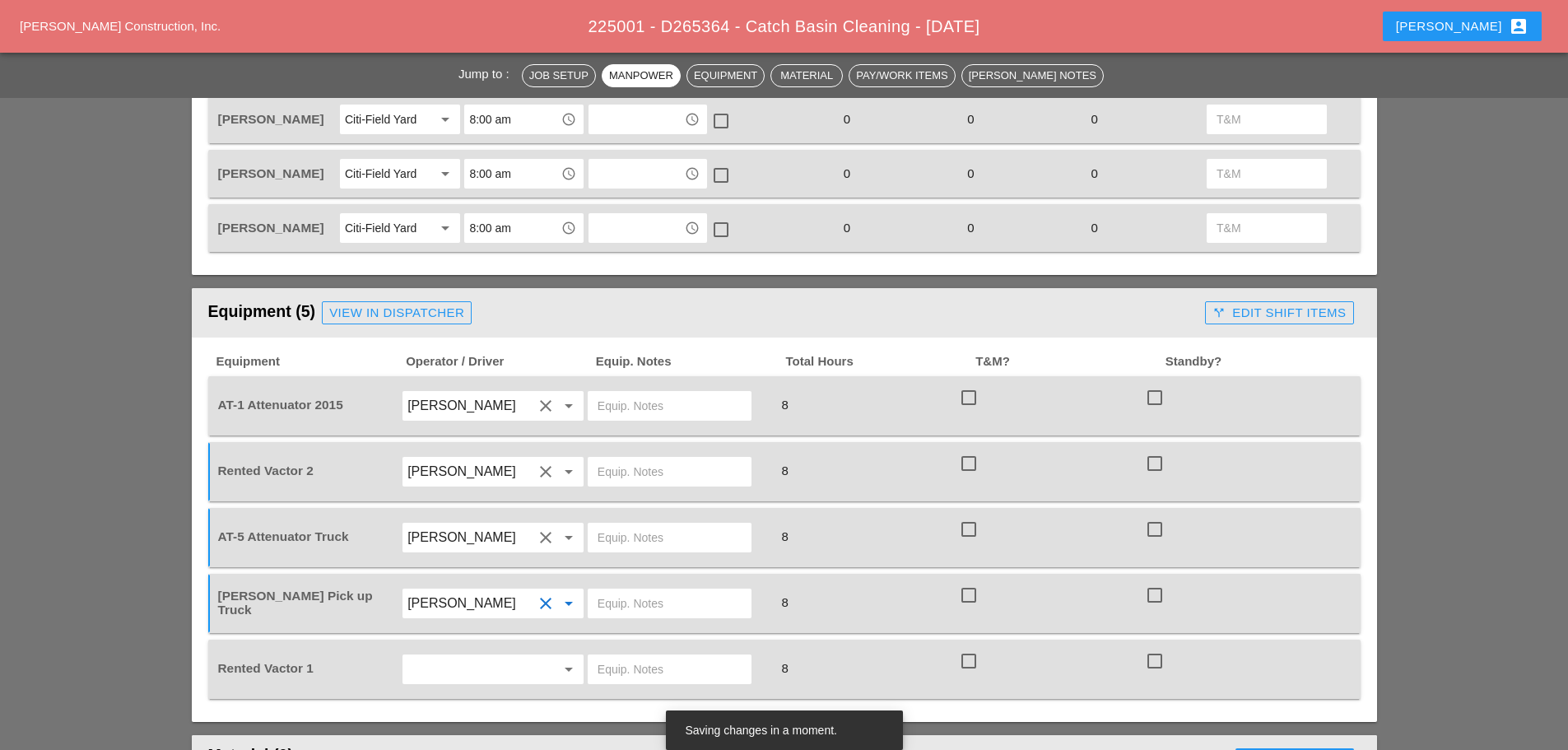
click at [441, 663] on input "text" at bounding box center [470, 669] width 125 height 27
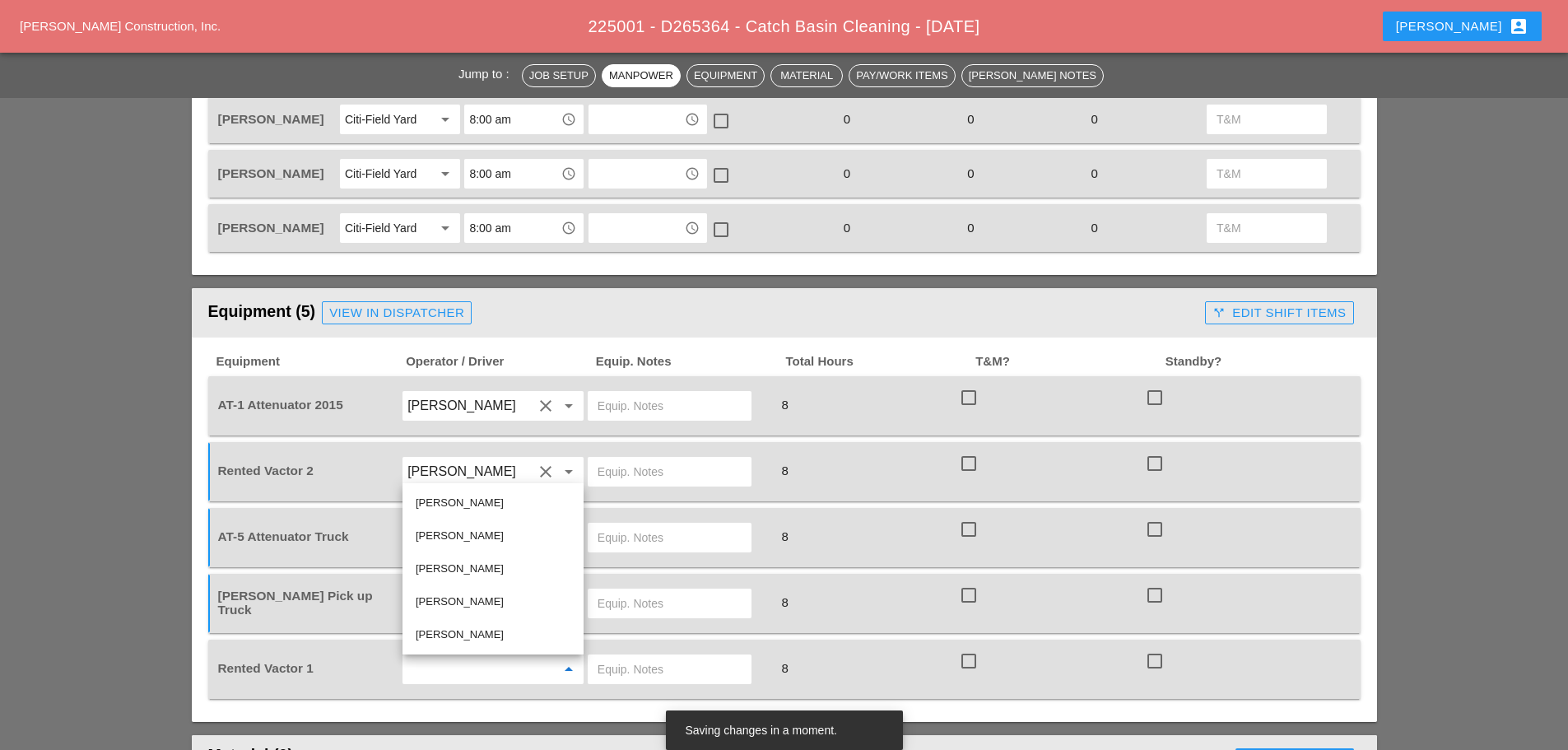
click at [475, 597] on div "[PERSON_NAME]" at bounding box center [492, 602] width 154 height 20
type input "[PERSON_NAME]"
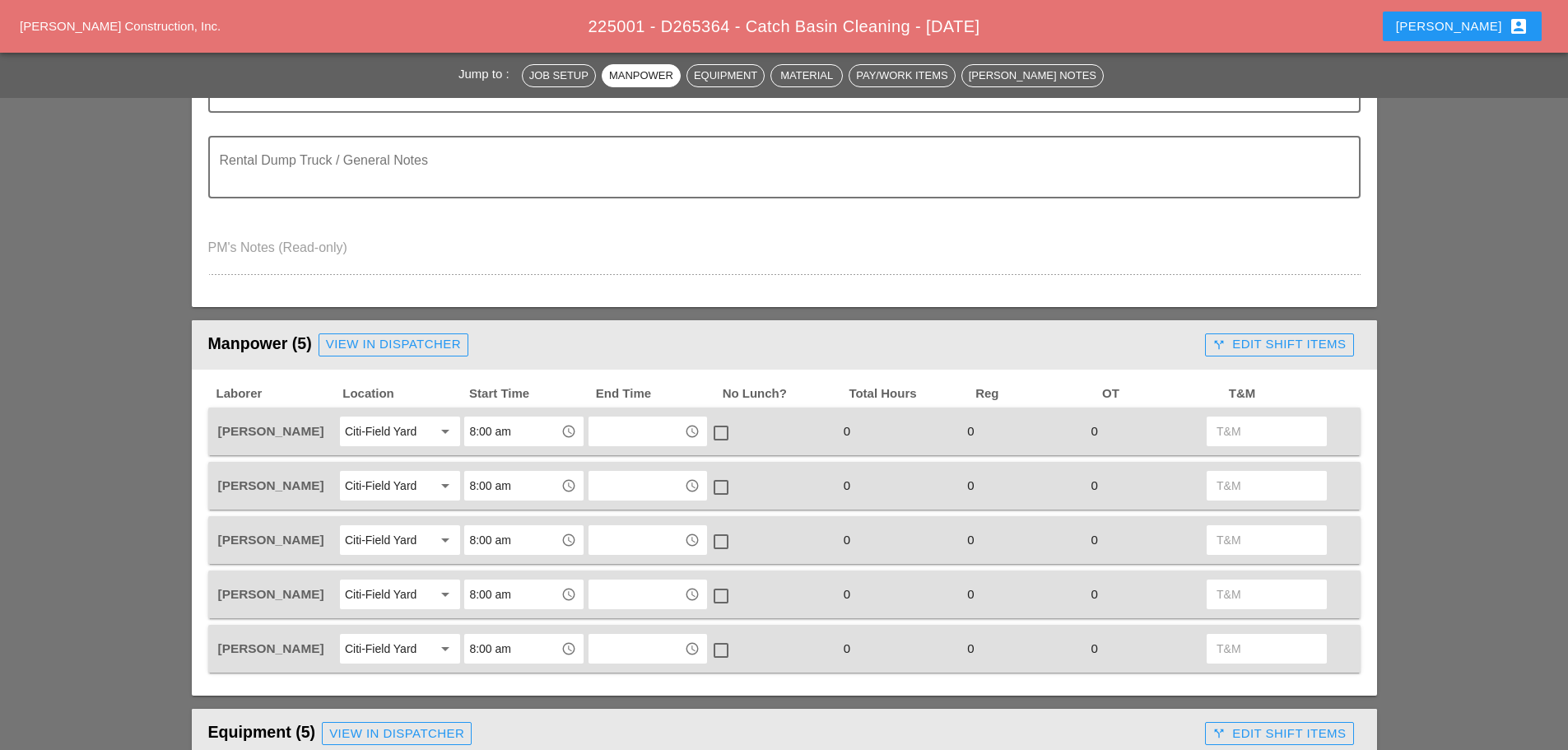
scroll to position [494, 0]
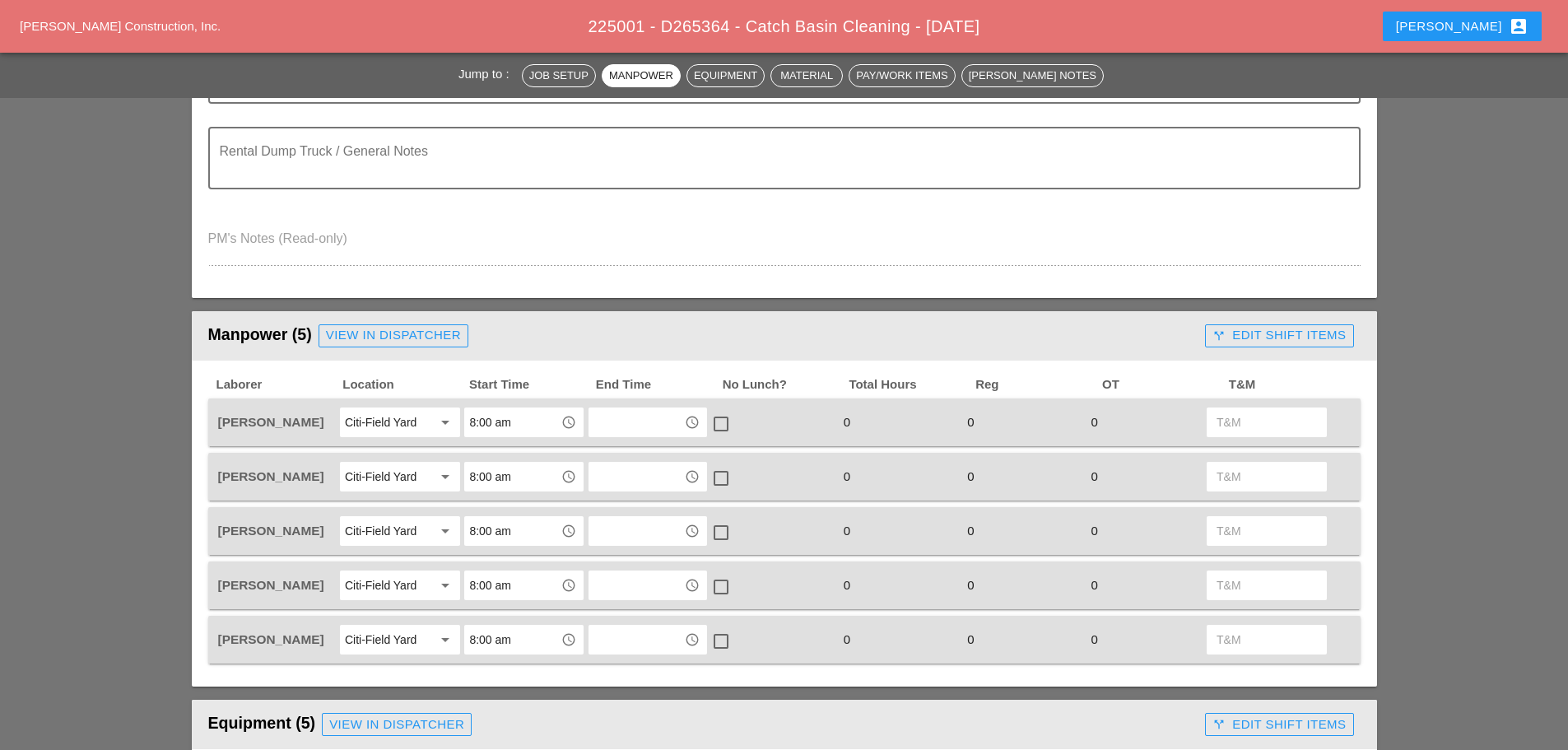
click at [541, 425] on input "8:00 am" at bounding box center [512, 422] width 86 height 27
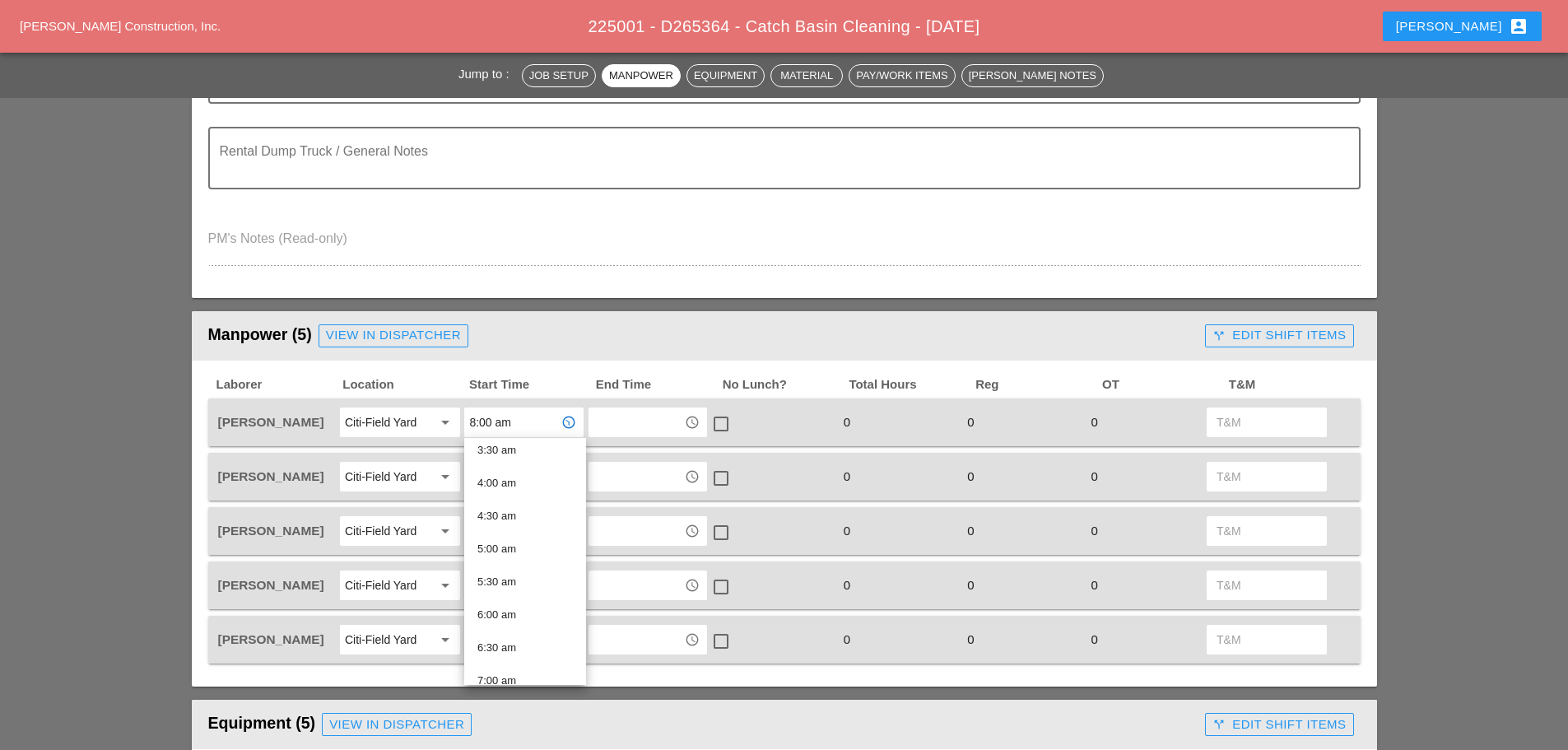
scroll to position [330, 0]
click at [516, 626] on div "7:30 am" at bounding box center [525, 622] width 95 height 20
type input "7:30 am"
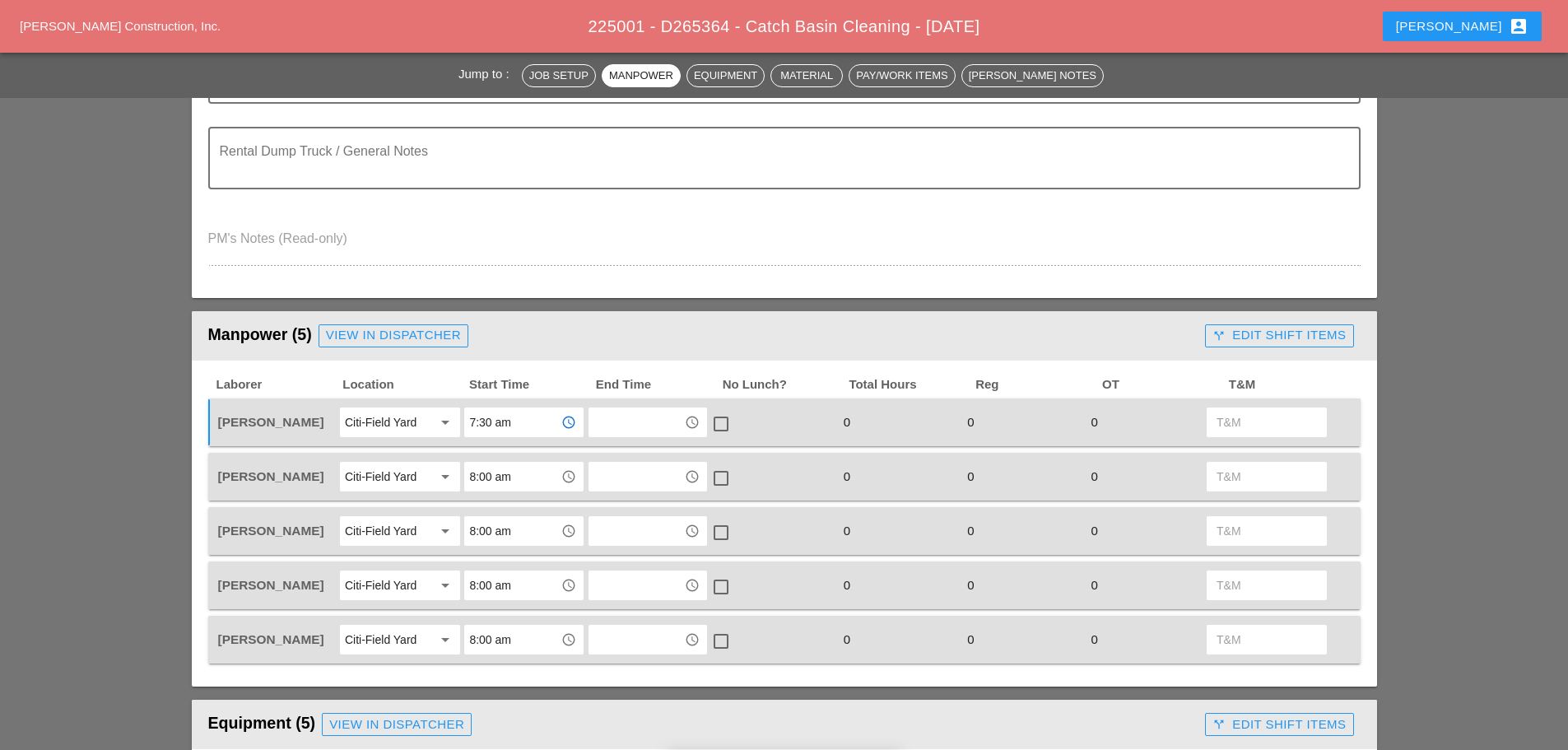
click at [532, 486] on input "8:00 am" at bounding box center [512, 476] width 86 height 27
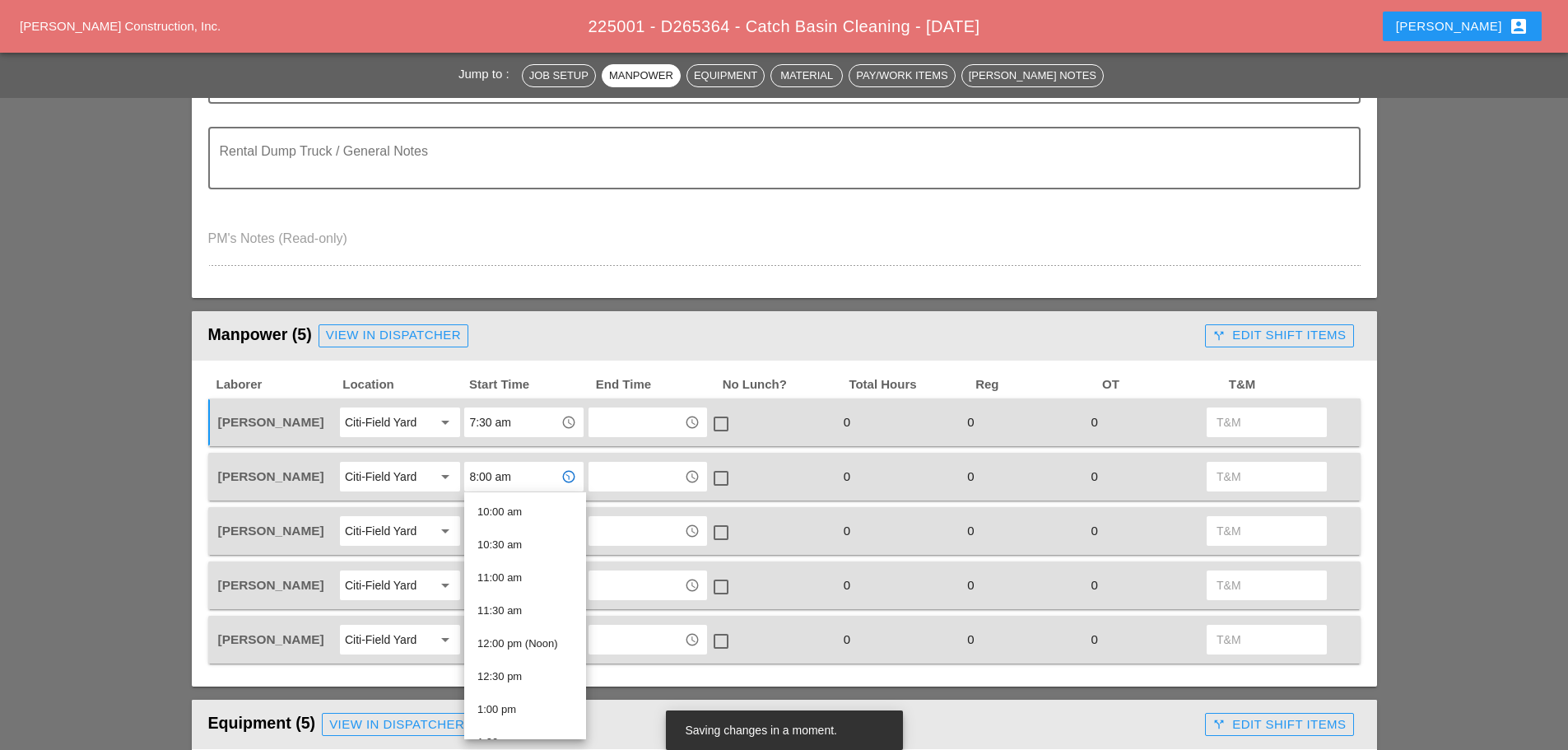
scroll to position [494, 0]
click at [509, 515] on div "7:30 am" at bounding box center [525, 512] width 95 height 20
type input "7:30 am"
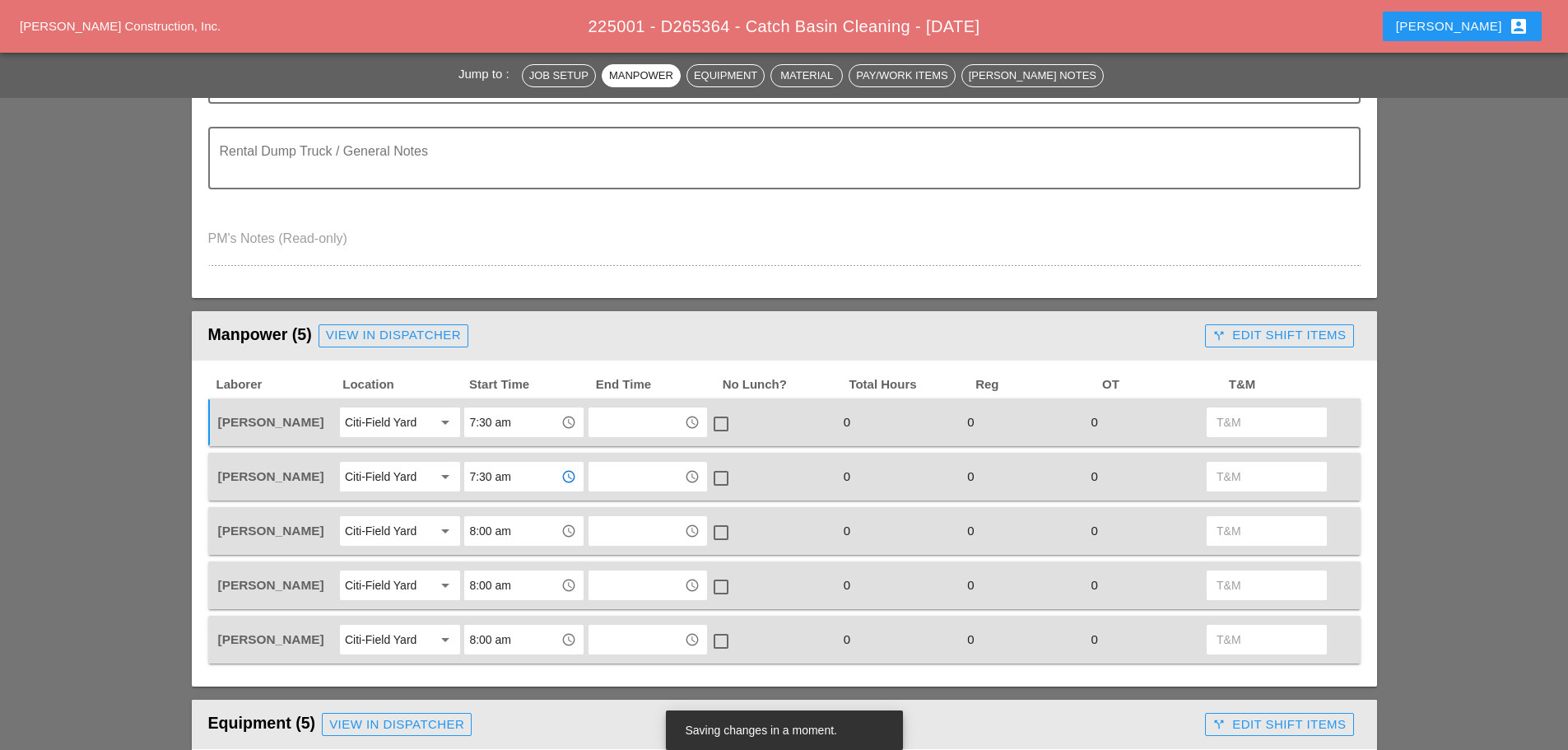
click at [510, 527] on input "8:00 am" at bounding box center [512, 531] width 86 height 27
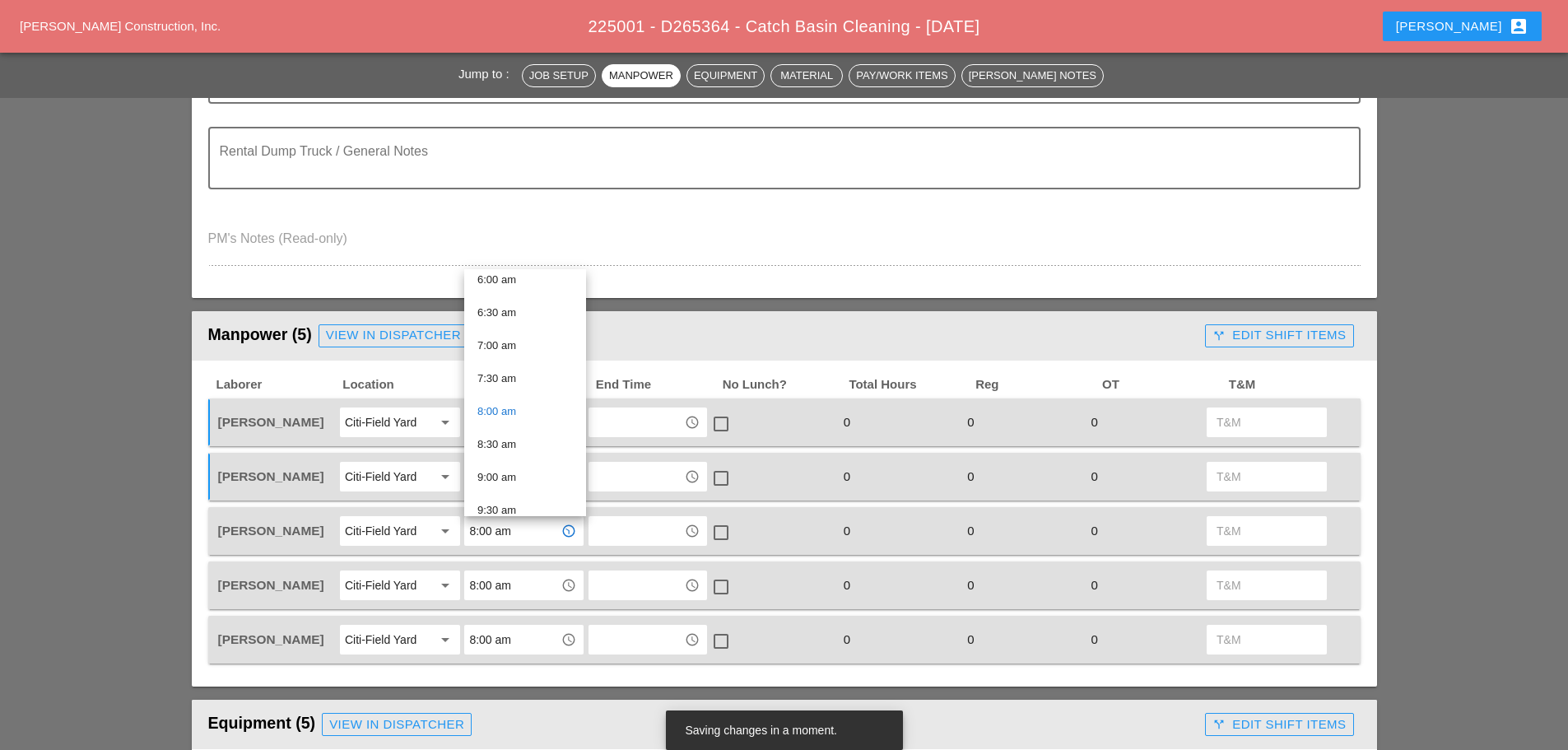
scroll to position [411, 0]
click at [515, 368] on div "7:30 am" at bounding box center [525, 371] width 95 height 20
type input "7:30 am"
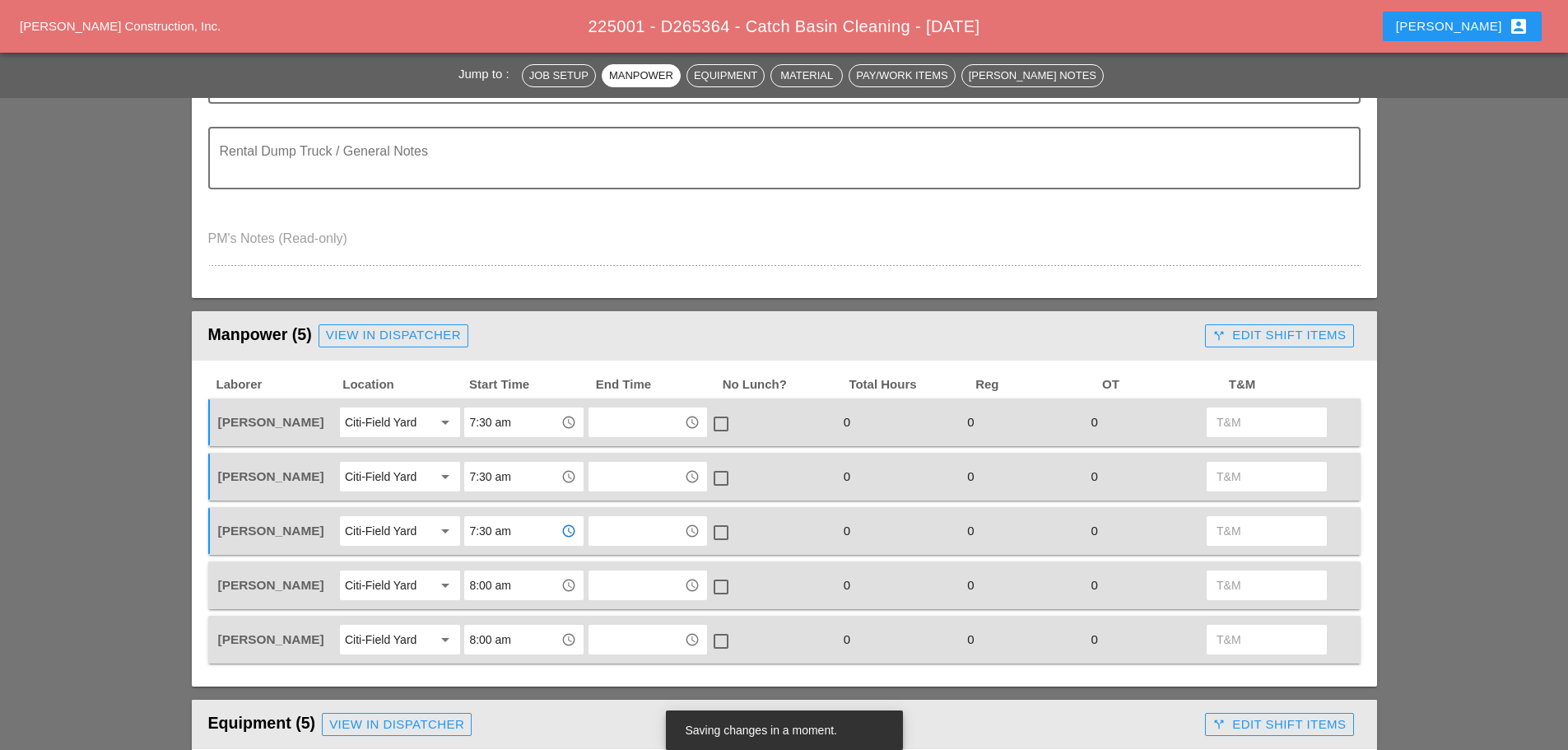
click at [515, 592] on input "8:00 am" at bounding box center [512, 586] width 86 height 27
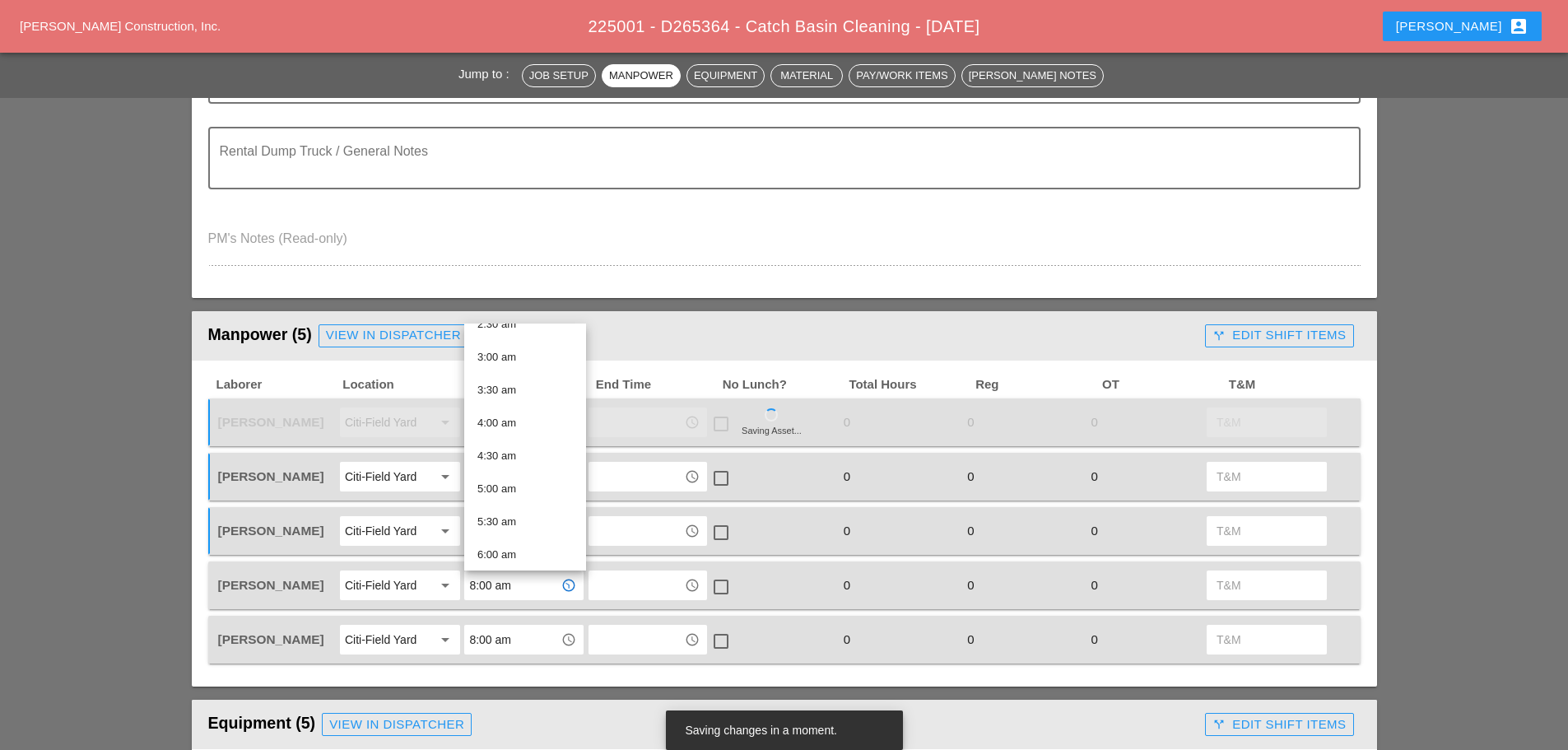
scroll to position [330, 0]
click at [512, 508] on div "7:30 am" at bounding box center [525, 508] width 95 height 20
type input "7:30 am"
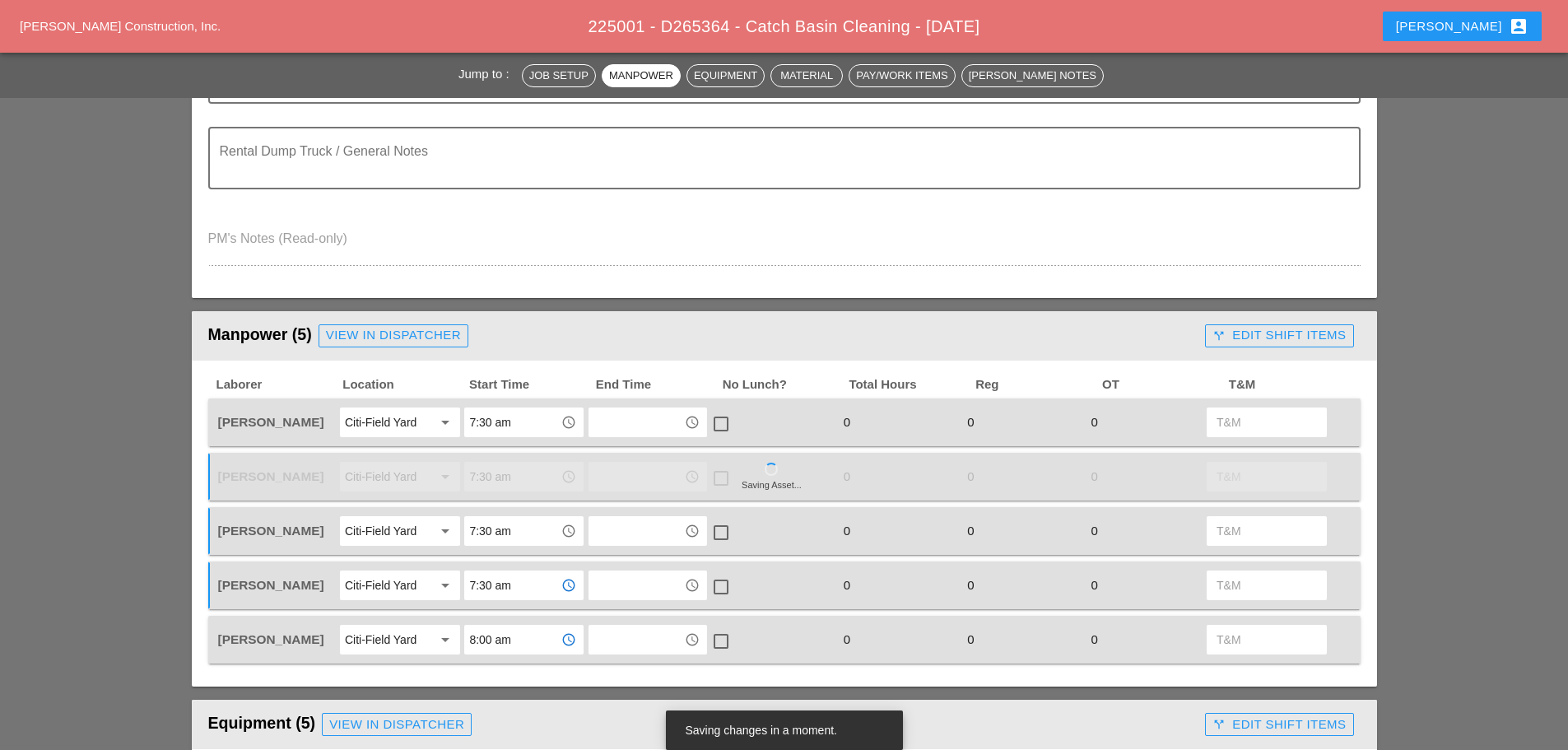
drag, startPoint x: 518, startPoint y: 649, endPoint x: 522, endPoint y: 637, distance: 12.6
click at [519, 649] on input "8:00 am" at bounding box center [512, 640] width 86 height 27
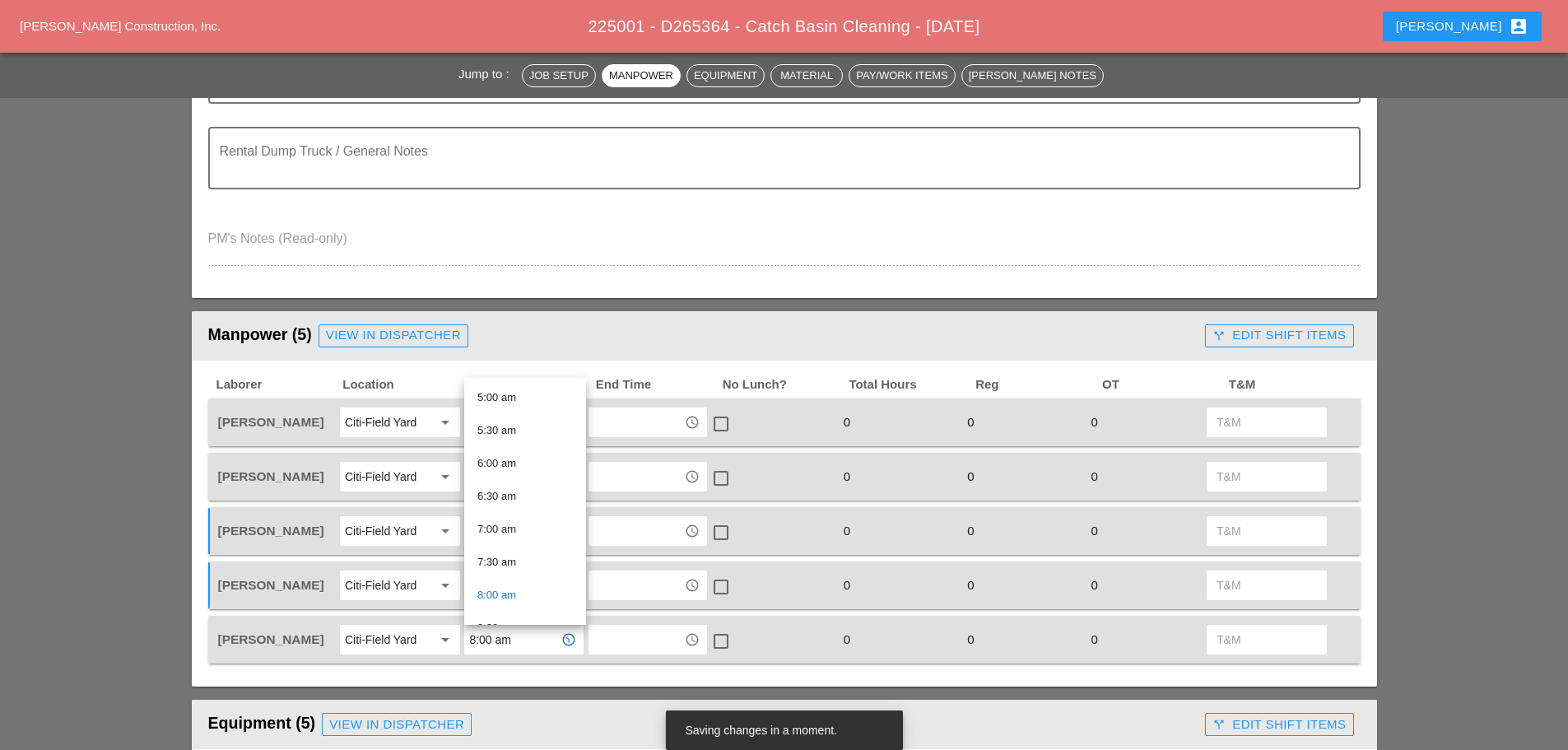
click at [507, 569] on div "7:30 am" at bounding box center [525, 562] width 95 height 20
type input "7:30 am"
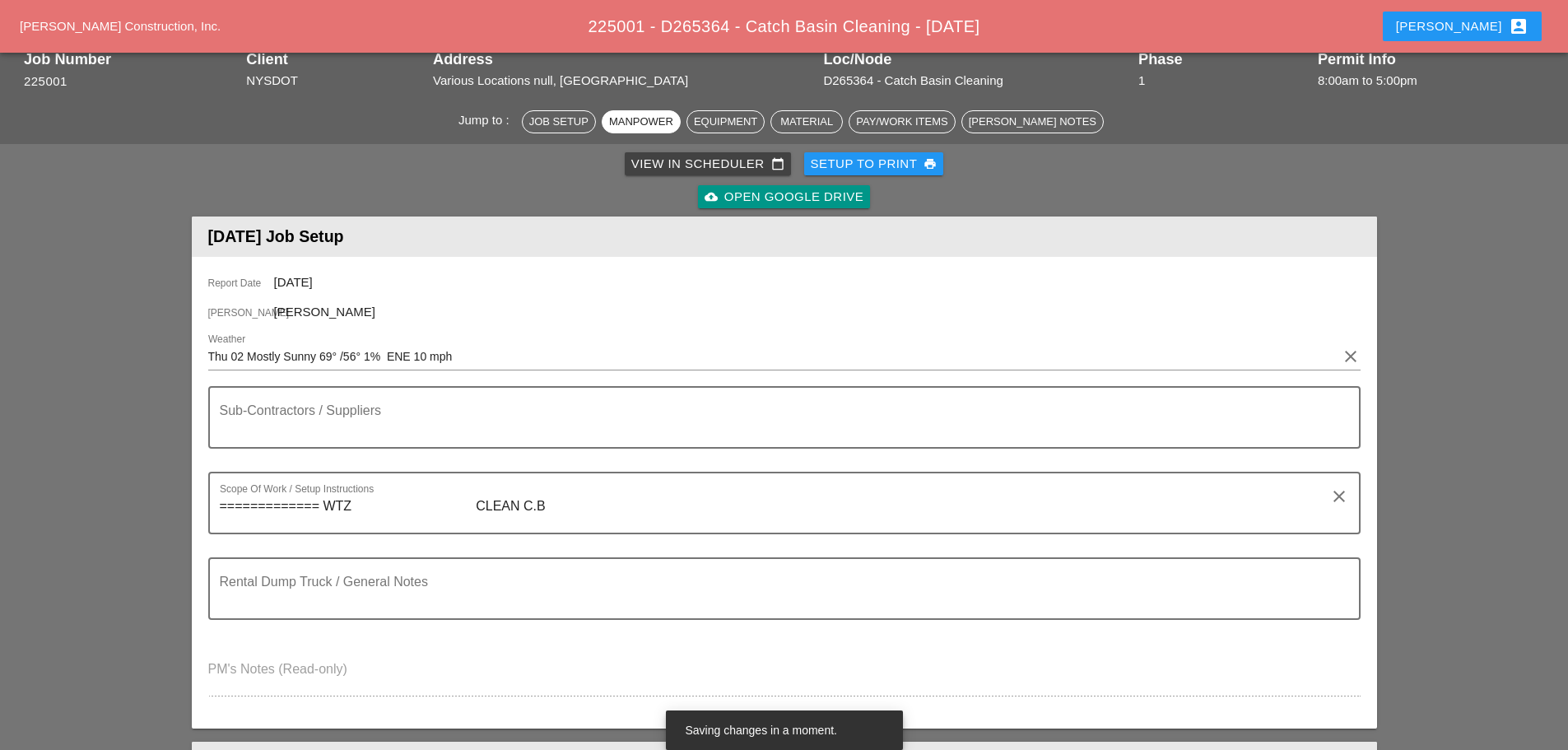
scroll to position [0, 0]
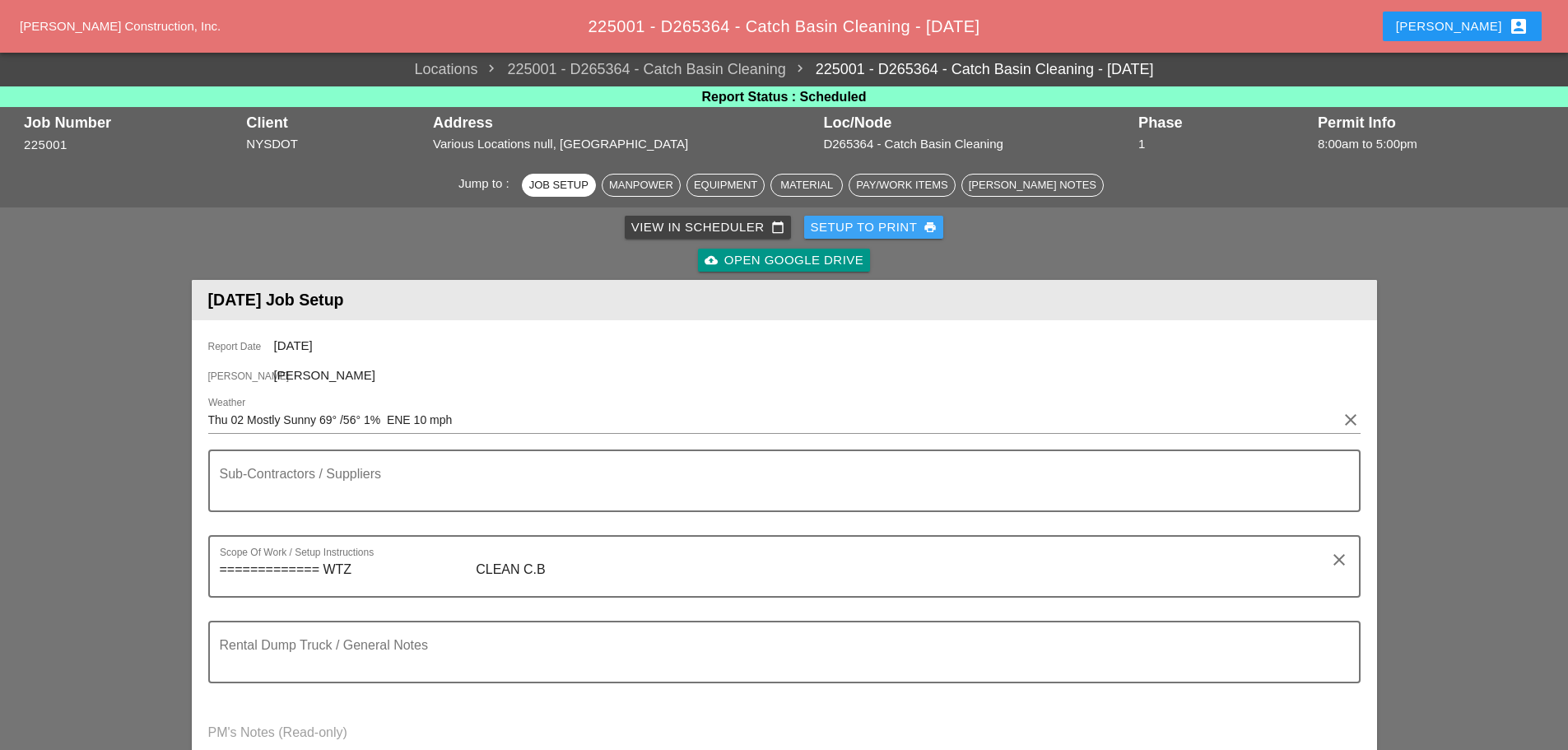
click at [844, 229] on div "Setup to Print print" at bounding box center [875, 227] width 127 height 19
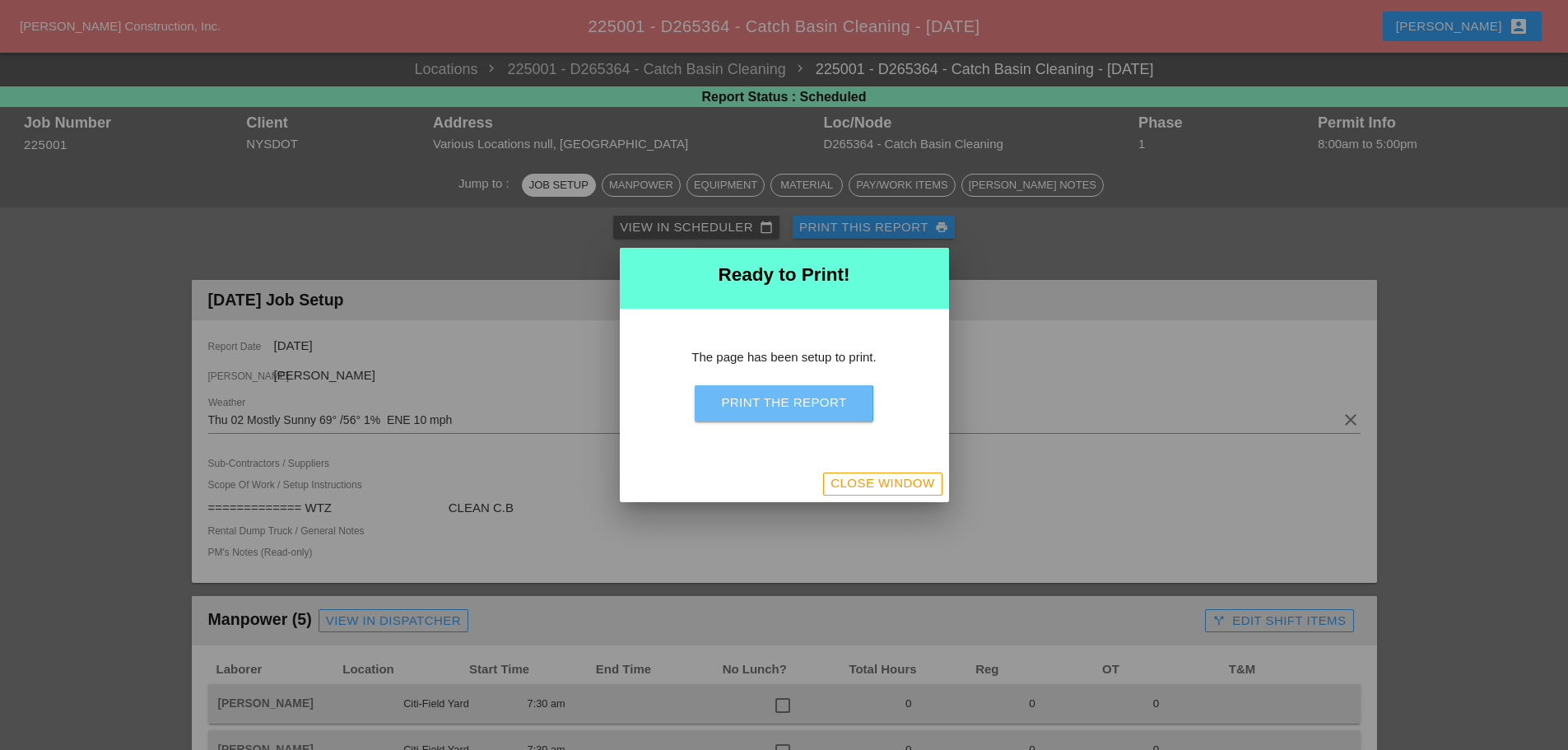
drag, startPoint x: 836, startPoint y: 395, endPoint x: 1199, endPoint y: 646, distance: 441.3
click at [837, 395] on div "Print the Report" at bounding box center [784, 403] width 125 height 19
drag, startPoint x: 849, startPoint y: 489, endPoint x: 855, endPoint y: 483, distance: 8.5
click at [851, 488] on div "Close Window" at bounding box center [882, 483] width 103 height 19
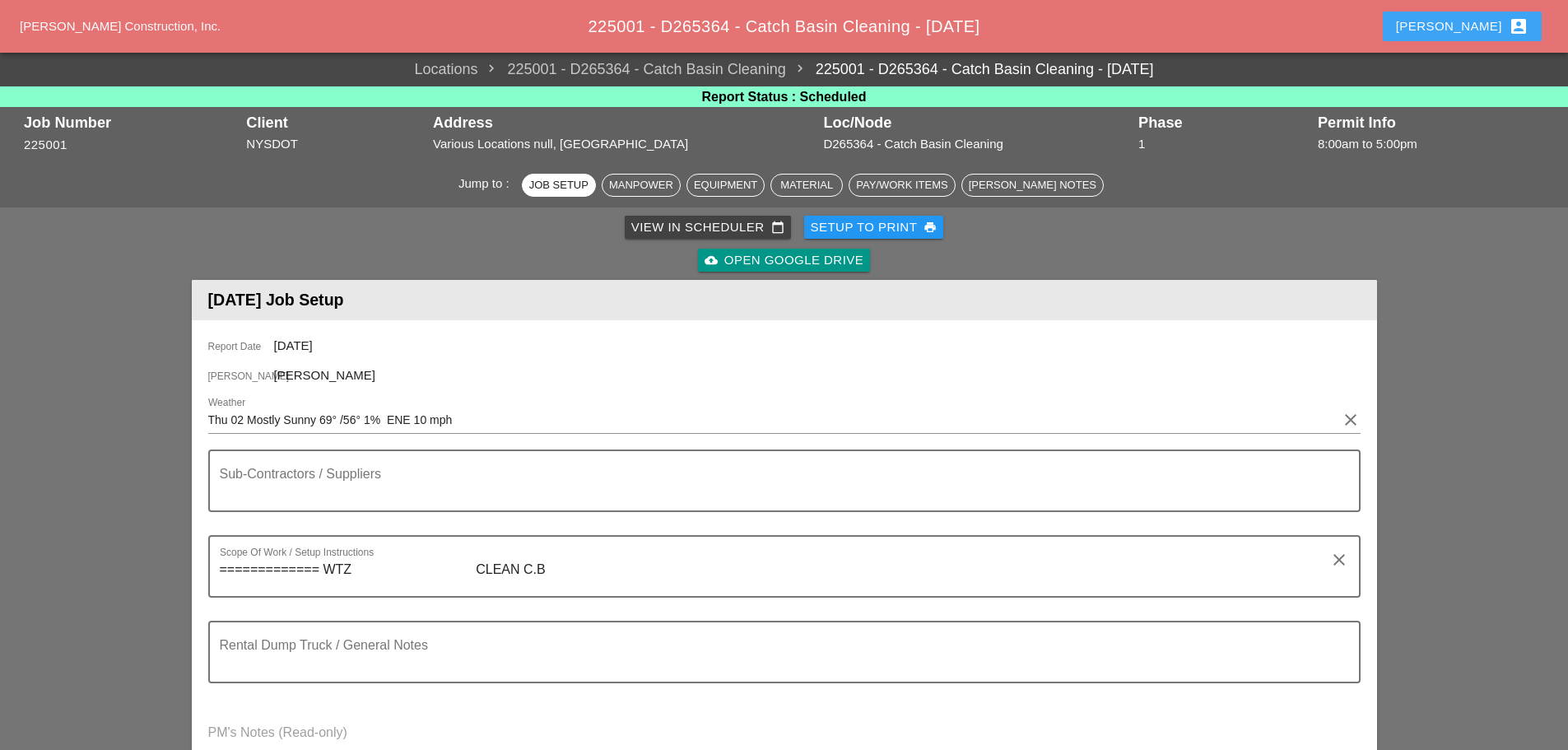
click at [1475, 28] on div "Enrico account_box" at bounding box center [1462, 27] width 133 height 20
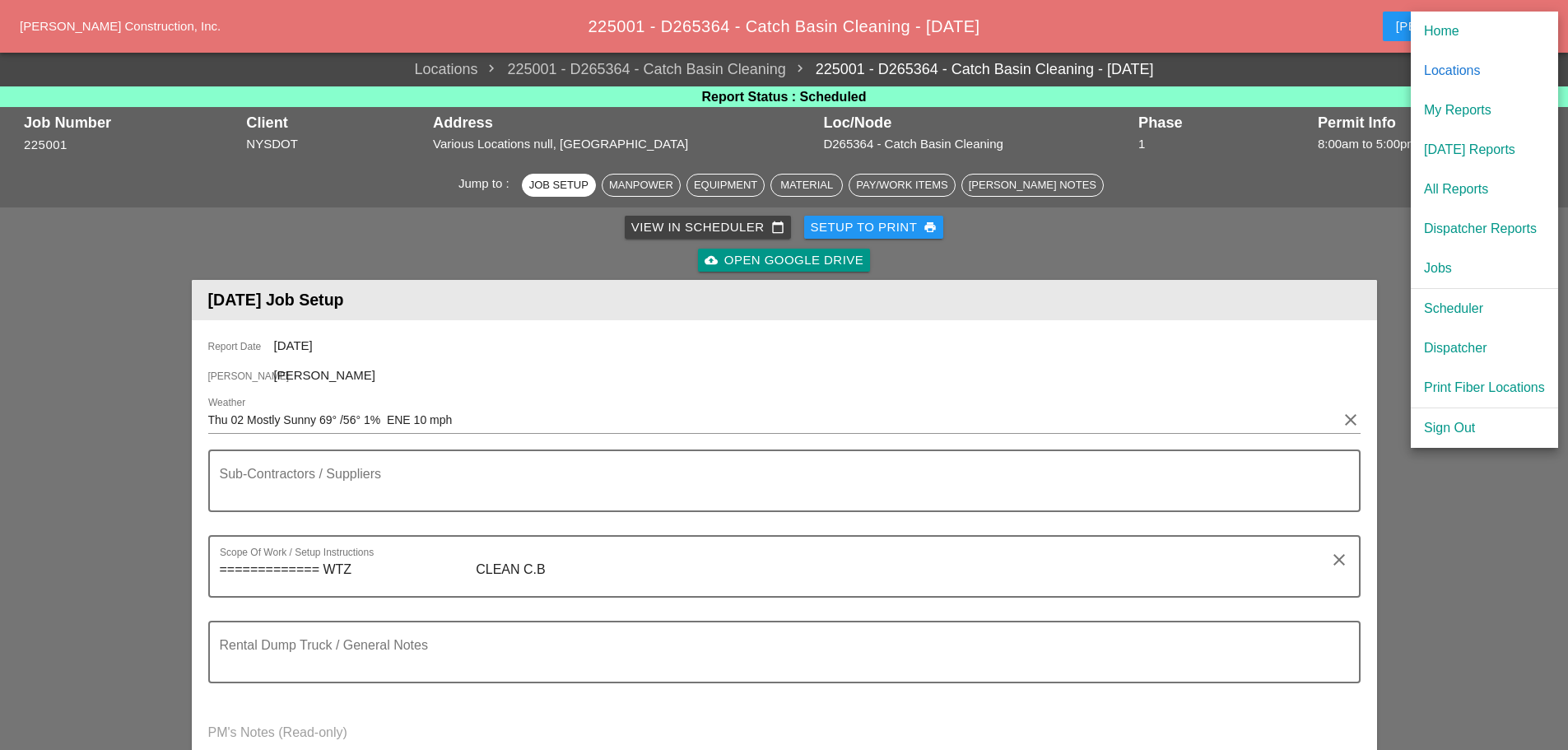
click at [1484, 350] on div "Dispatcher" at bounding box center [1485, 348] width 121 height 20
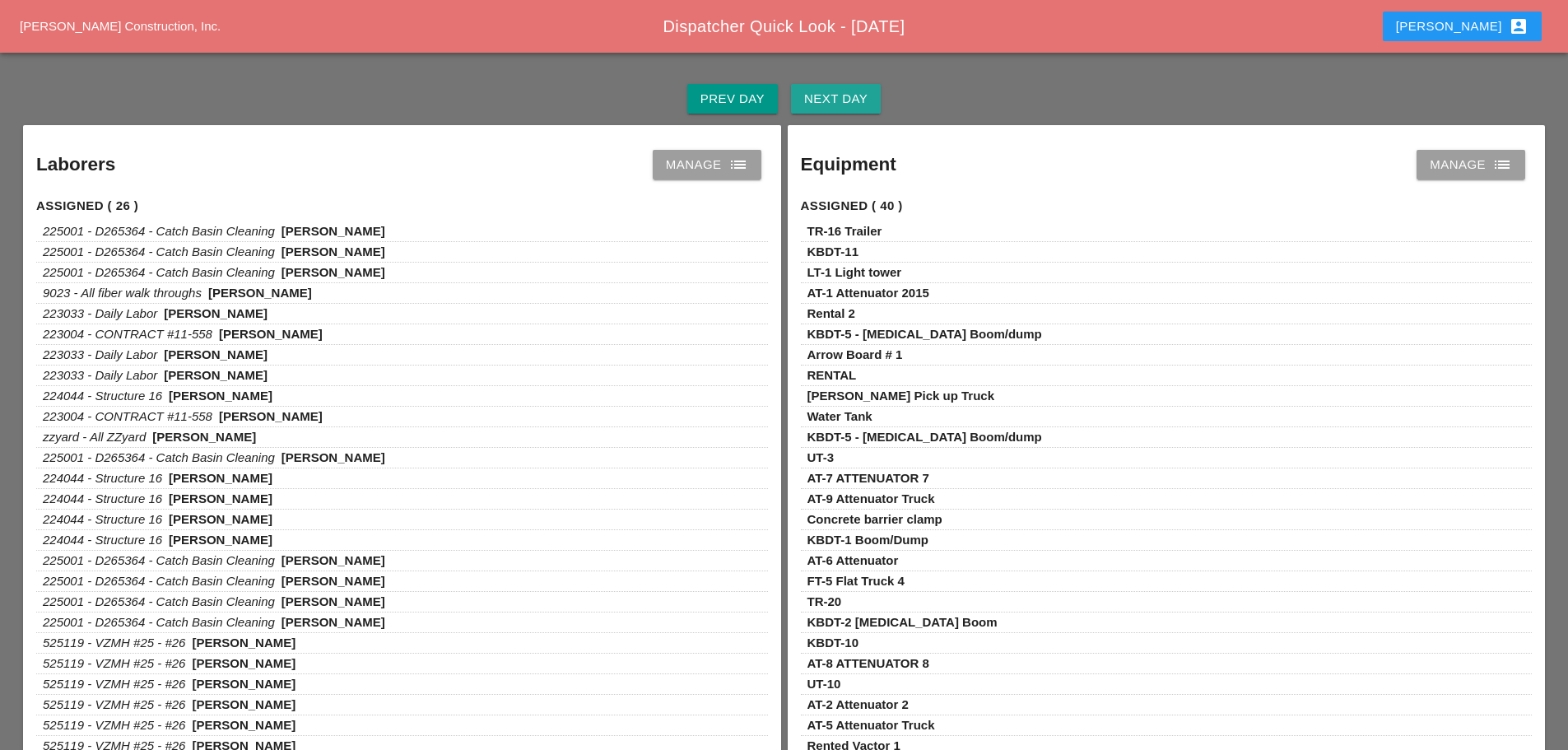
click at [841, 105] on div "Next Day" at bounding box center [836, 99] width 63 height 19
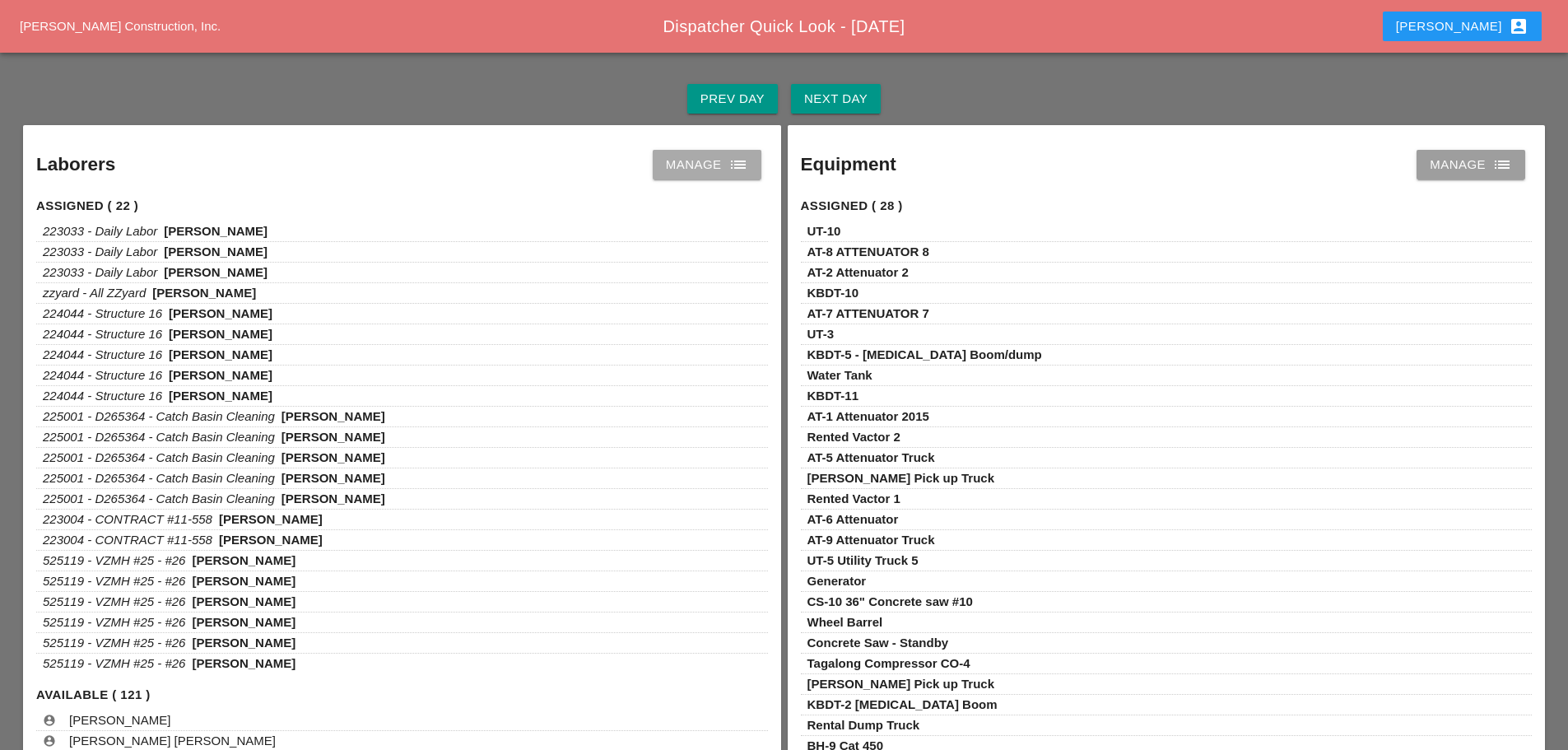
click at [746, 164] on icon "list" at bounding box center [739, 164] width 20 height 20
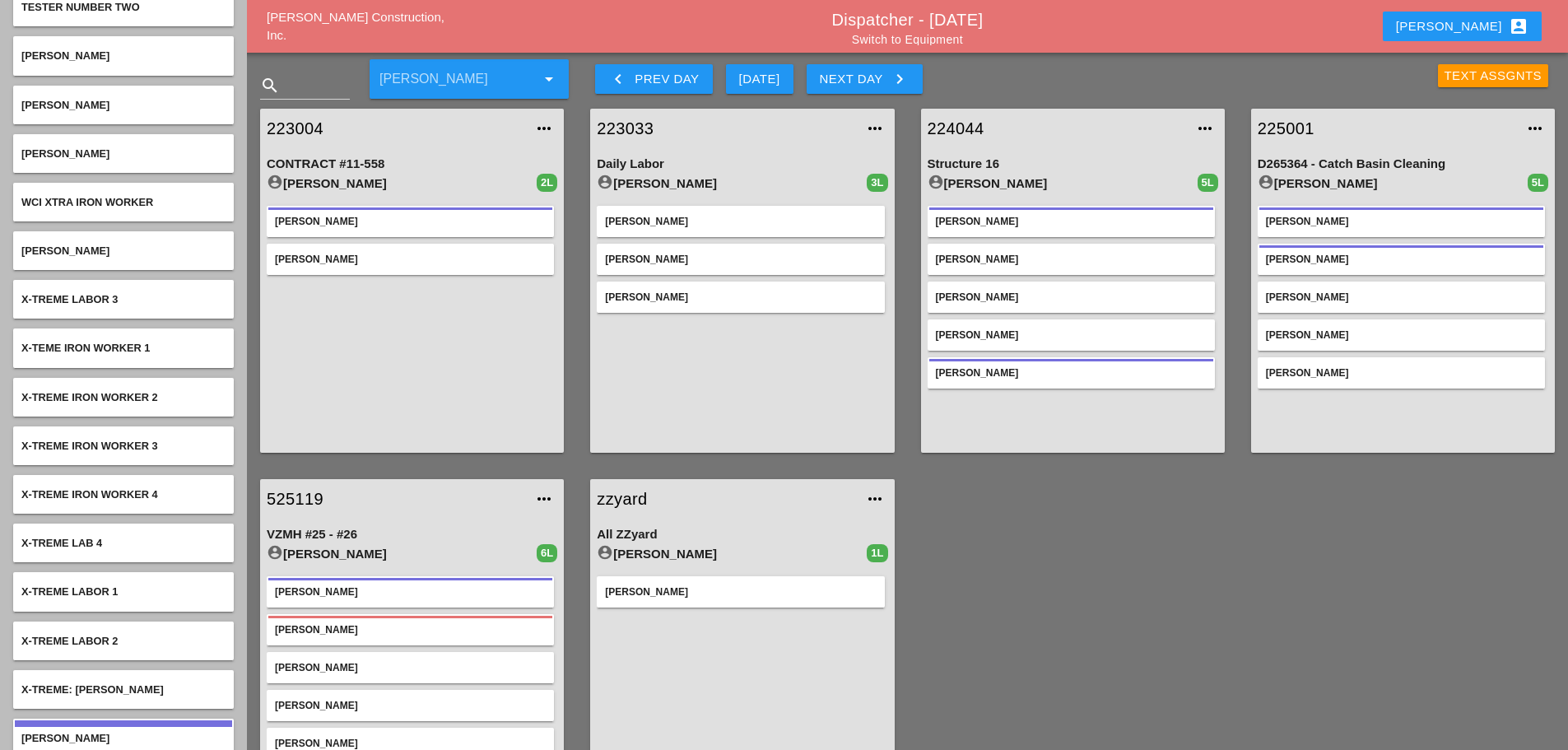
scroll to position [6565, 0]
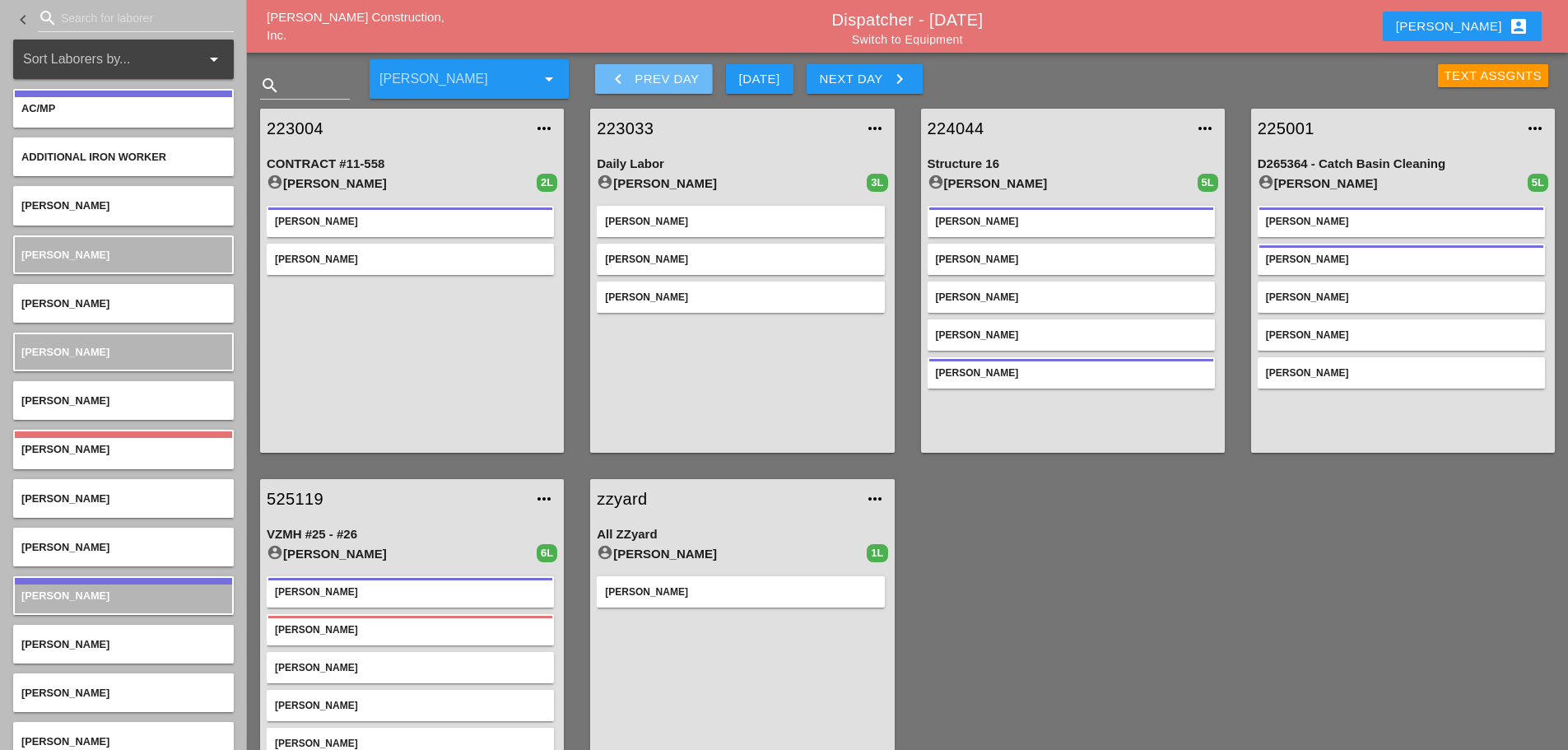
click at [617, 76] on icon "keyboard_arrow_left" at bounding box center [618, 79] width 20 height 20
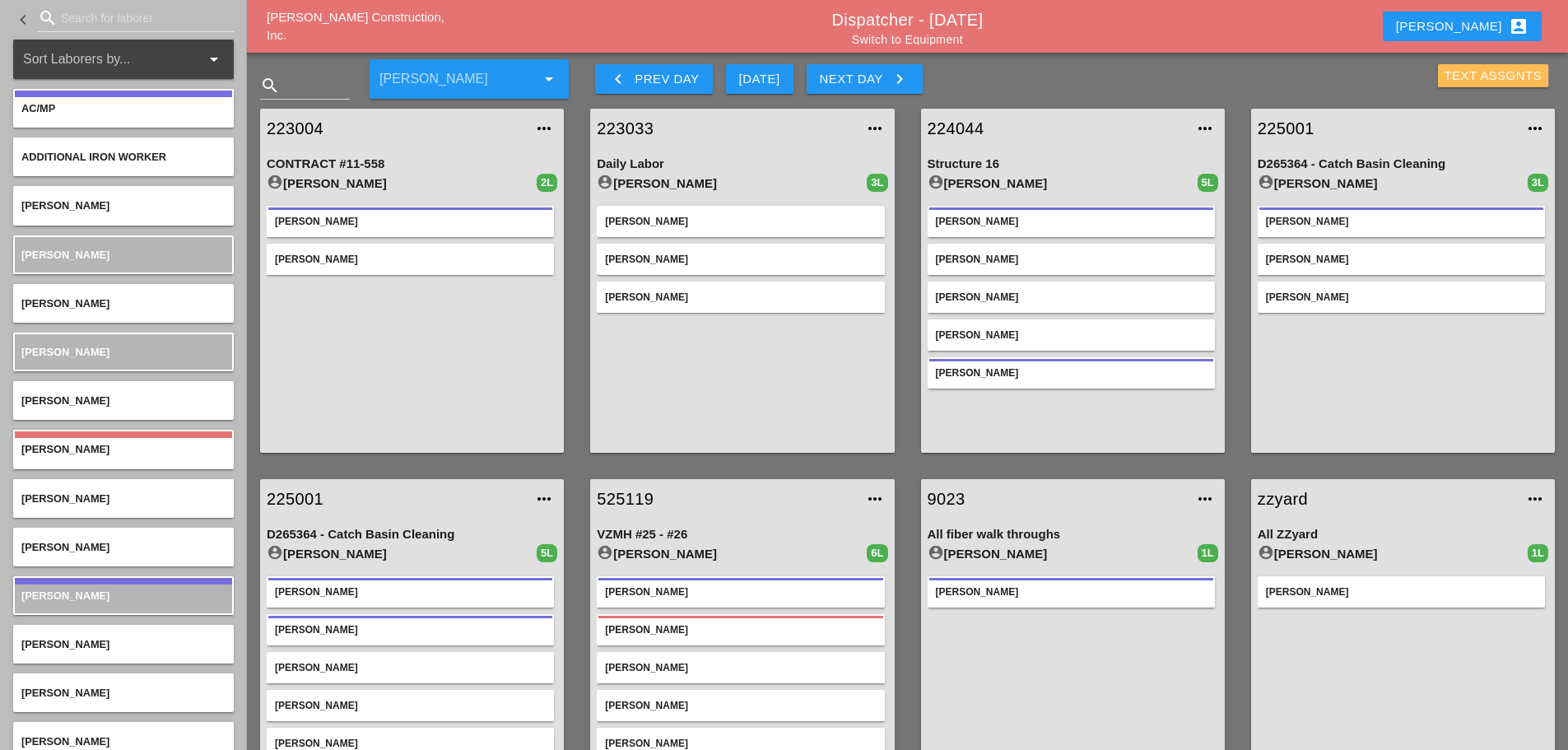
click at [1473, 75] on div "Text Assgnts" at bounding box center [1493, 76] width 98 height 19
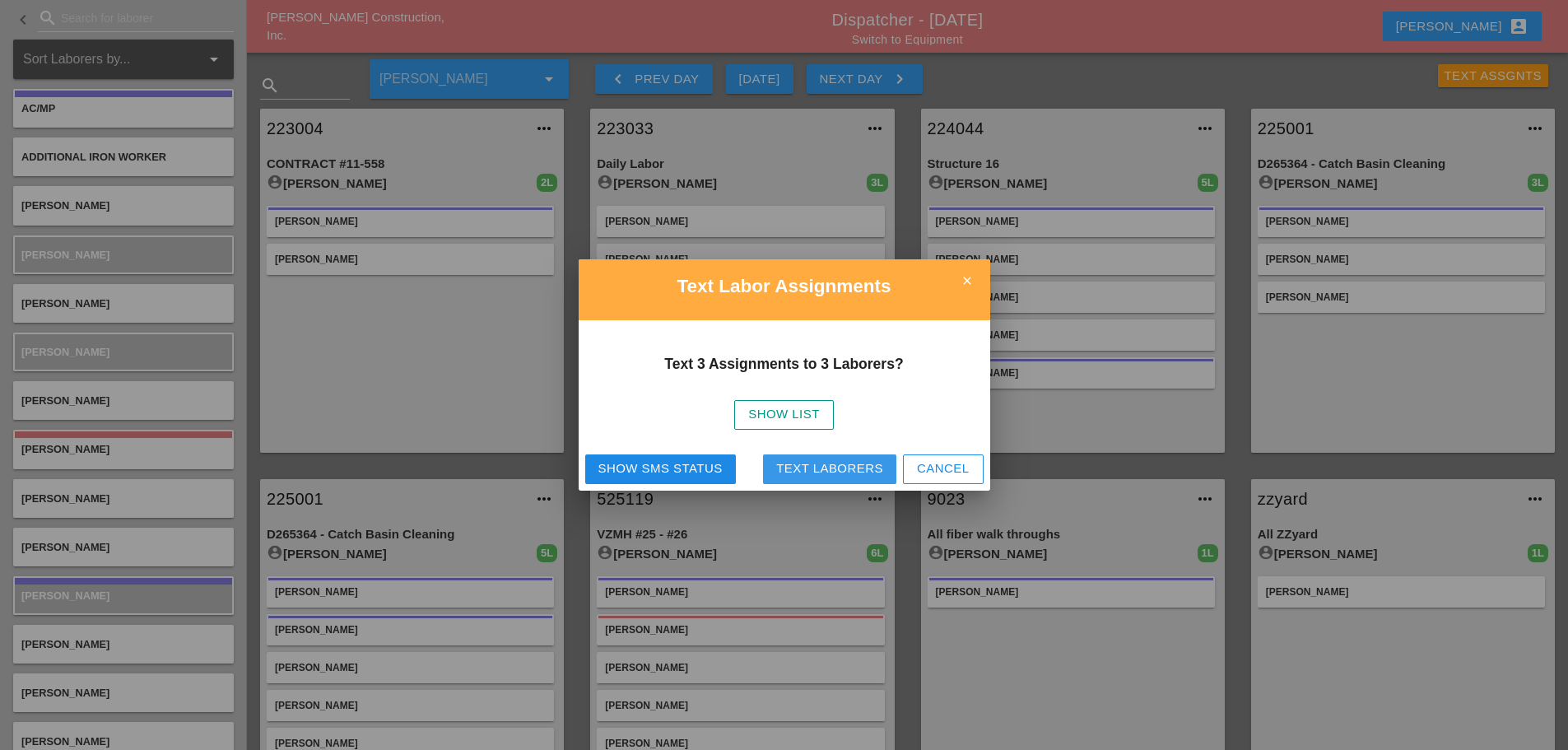
click at [824, 469] on div "Text Laborers" at bounding box center [829, 469] width 107 height 19
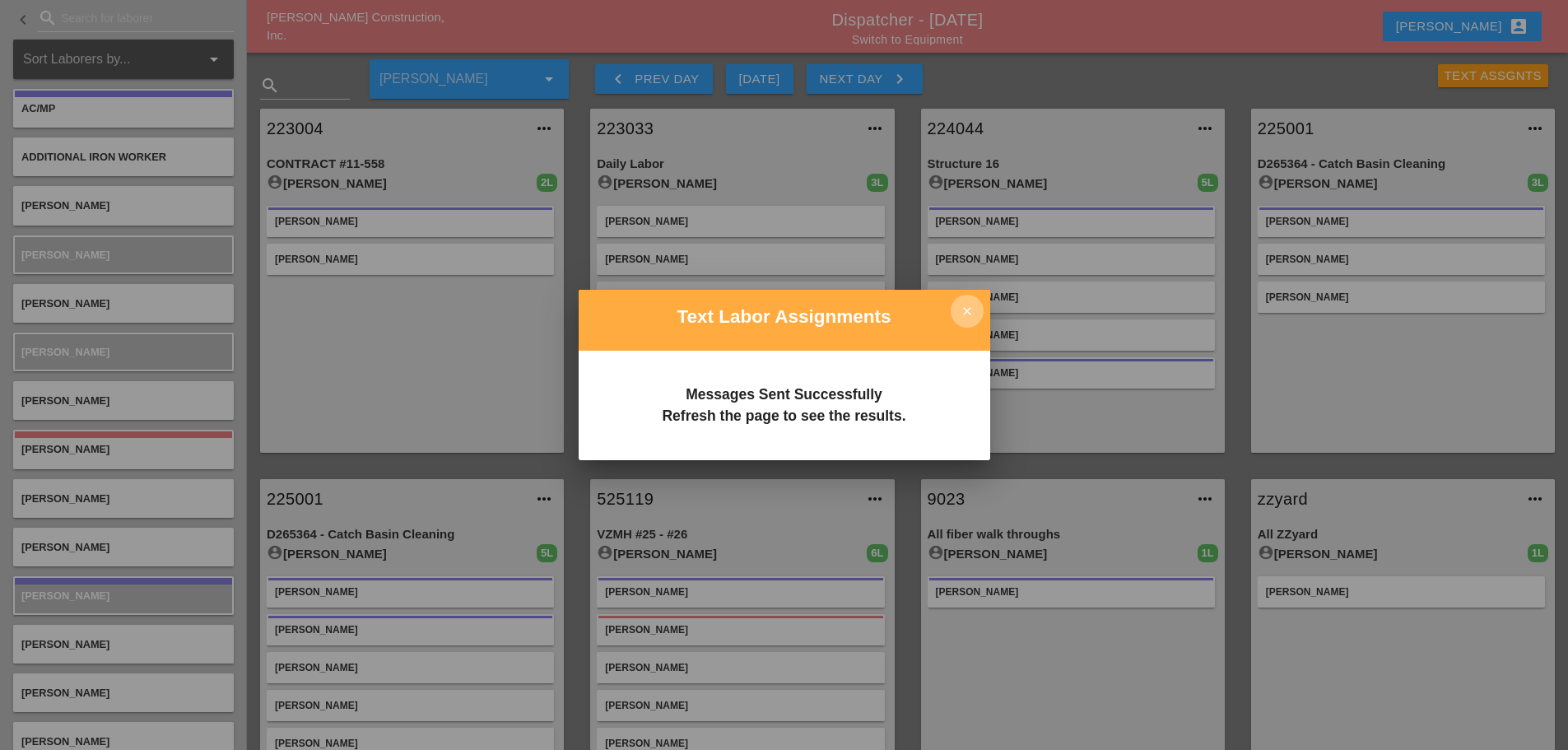
click at [972, 308] on icon "close" at bounding box center [967, 310] width 33 height 33
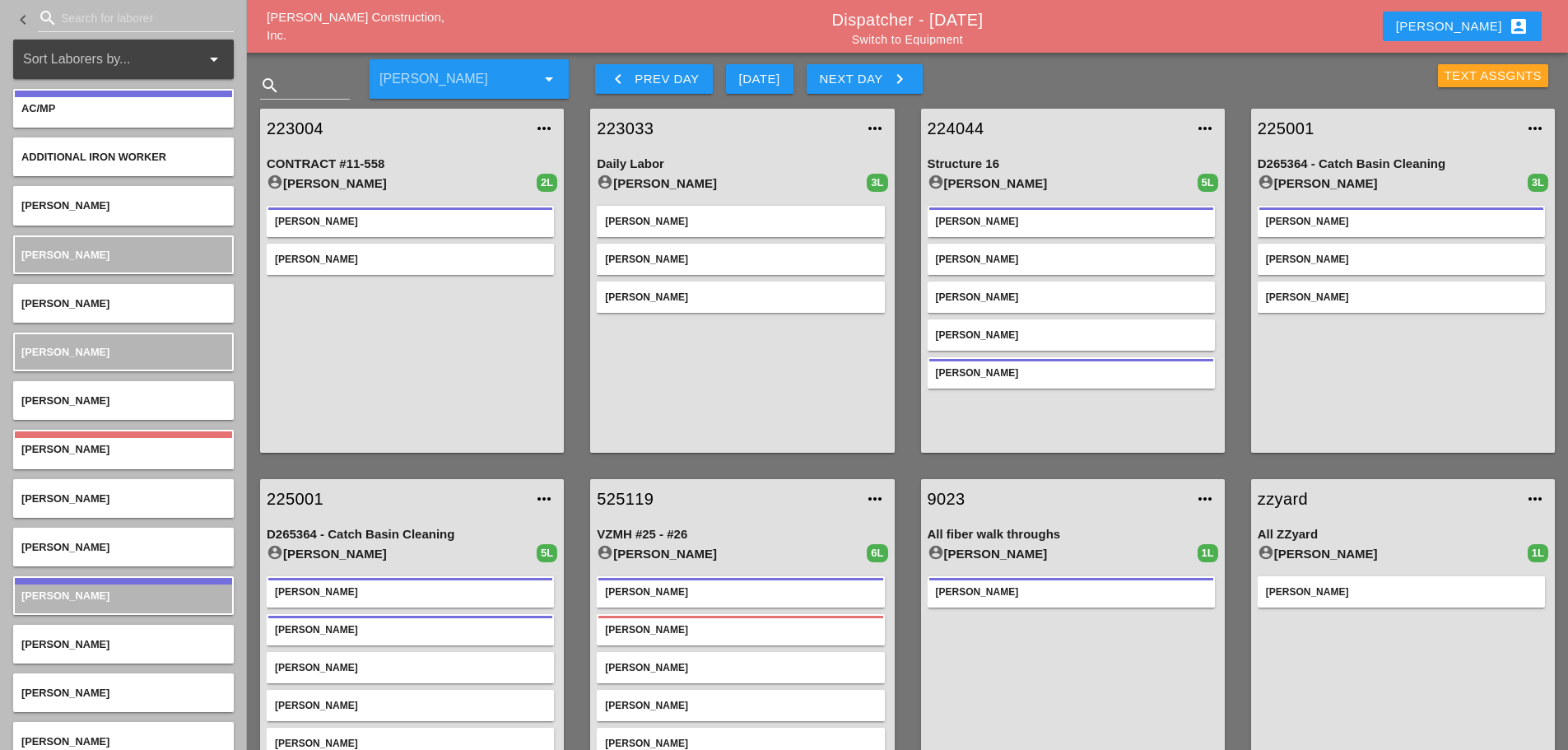
click at [1469, 80] on div "Text Assgnts" at bounding box center [1493, 76] width 98 height 19
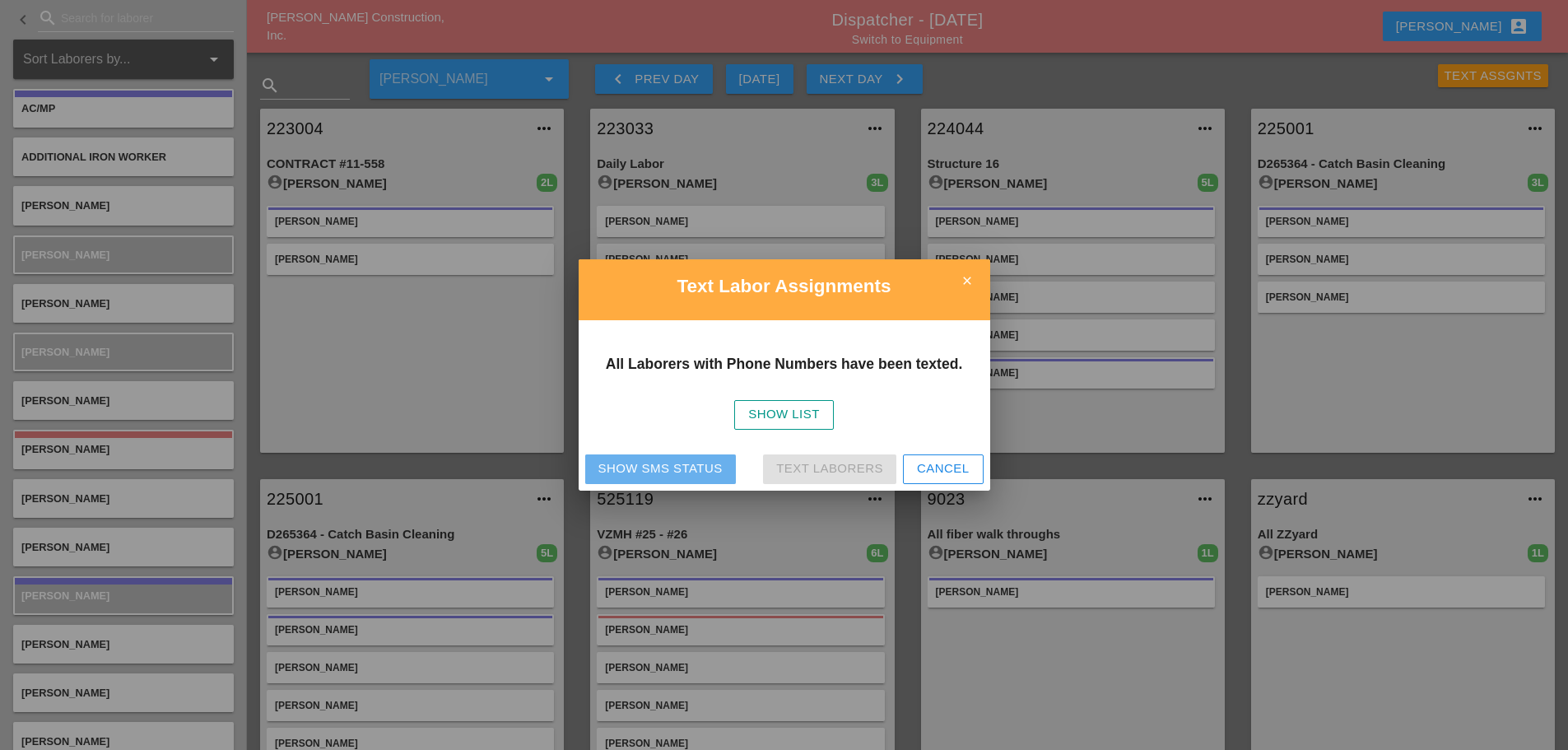
drag, startPoint x: 652, startPoint y: 472, endPoint x: 689, endPoint y: 456, distance: 40.3
click at [653, 472] on div "Show SMS Status" at bounding box center [660, 469] width 124 height 19
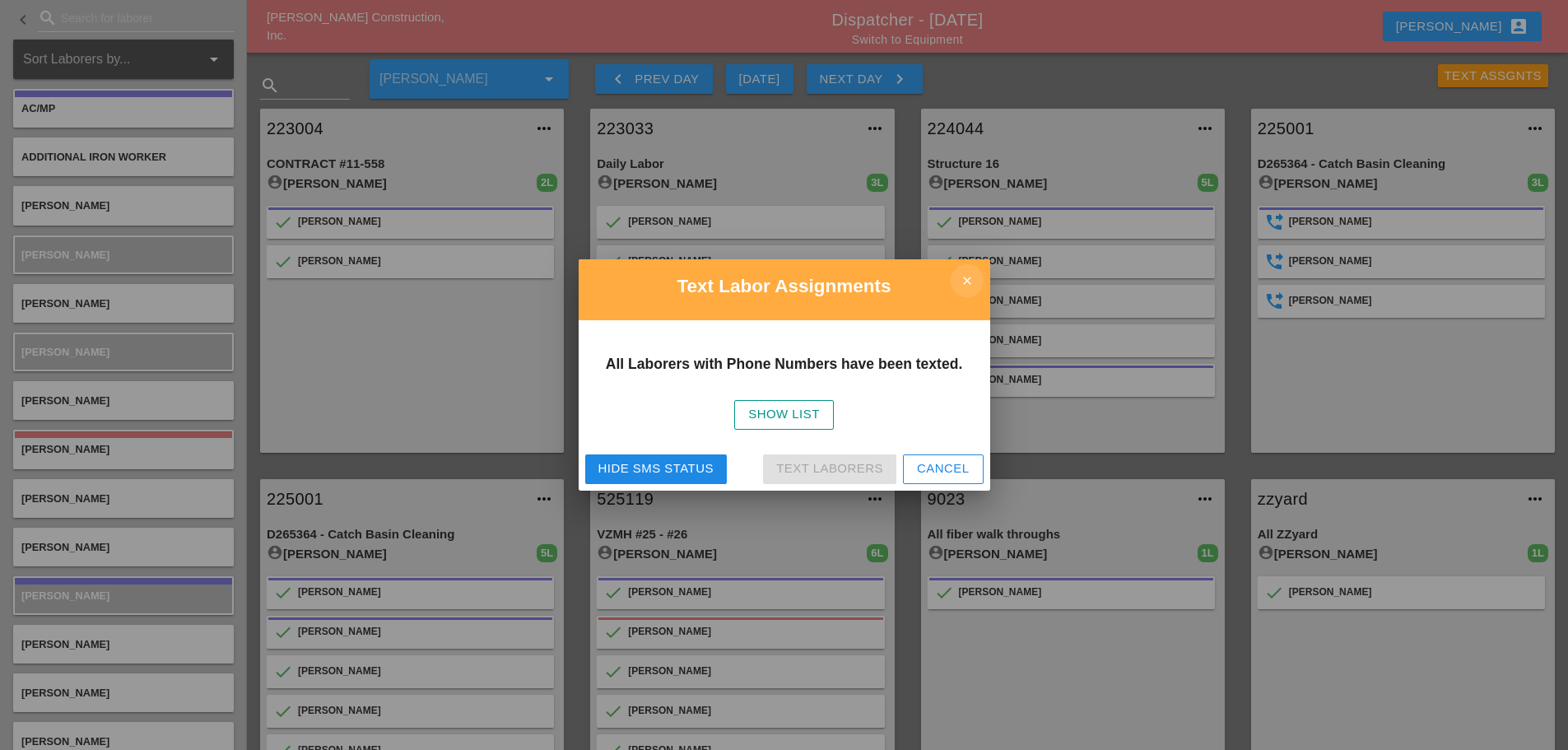
click at [960, 283] on icon "close" at bounding box center [967, 280] width 33 height 33
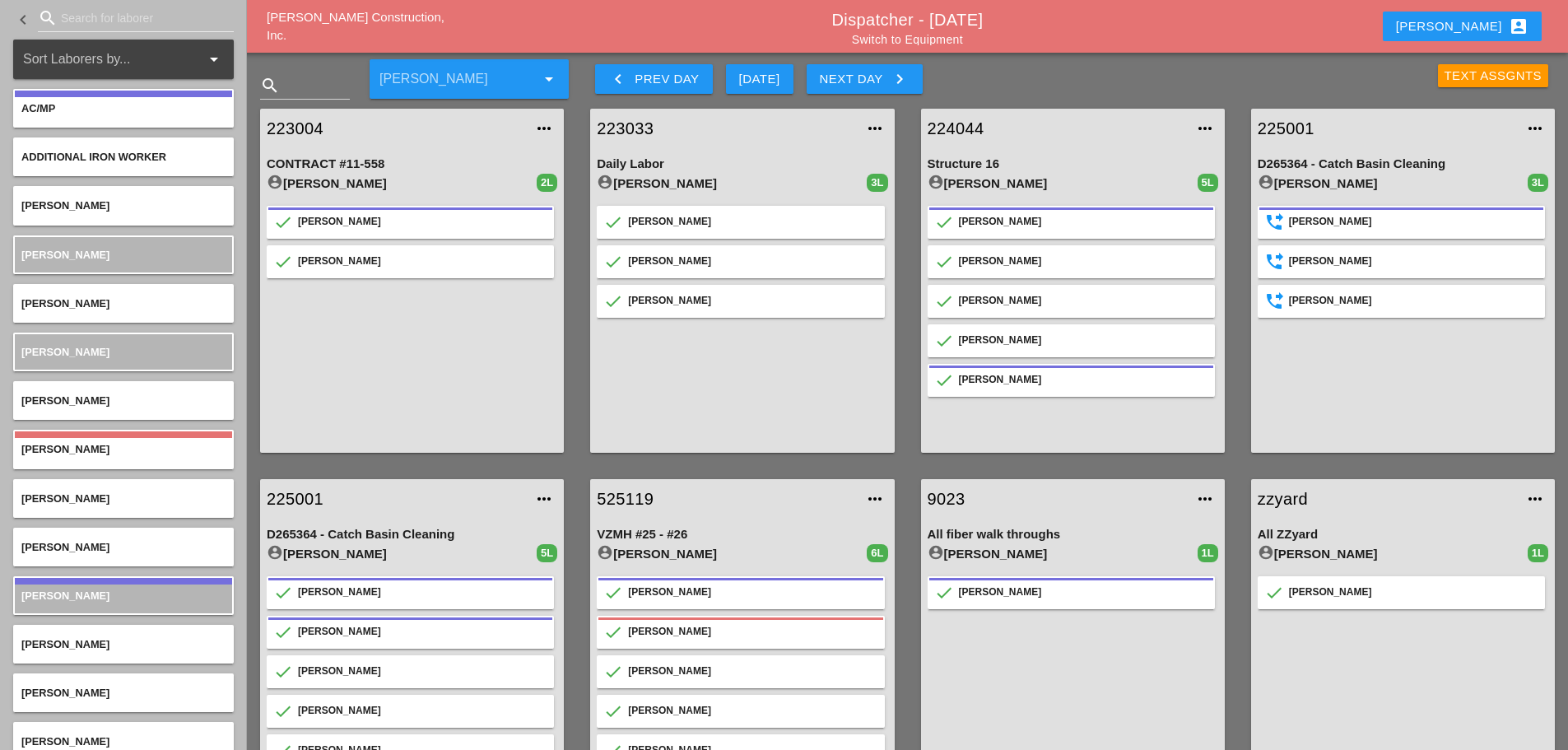
click at [1268, 122] on link "225001" at bounding box center [1387, 128] width 258 height 25
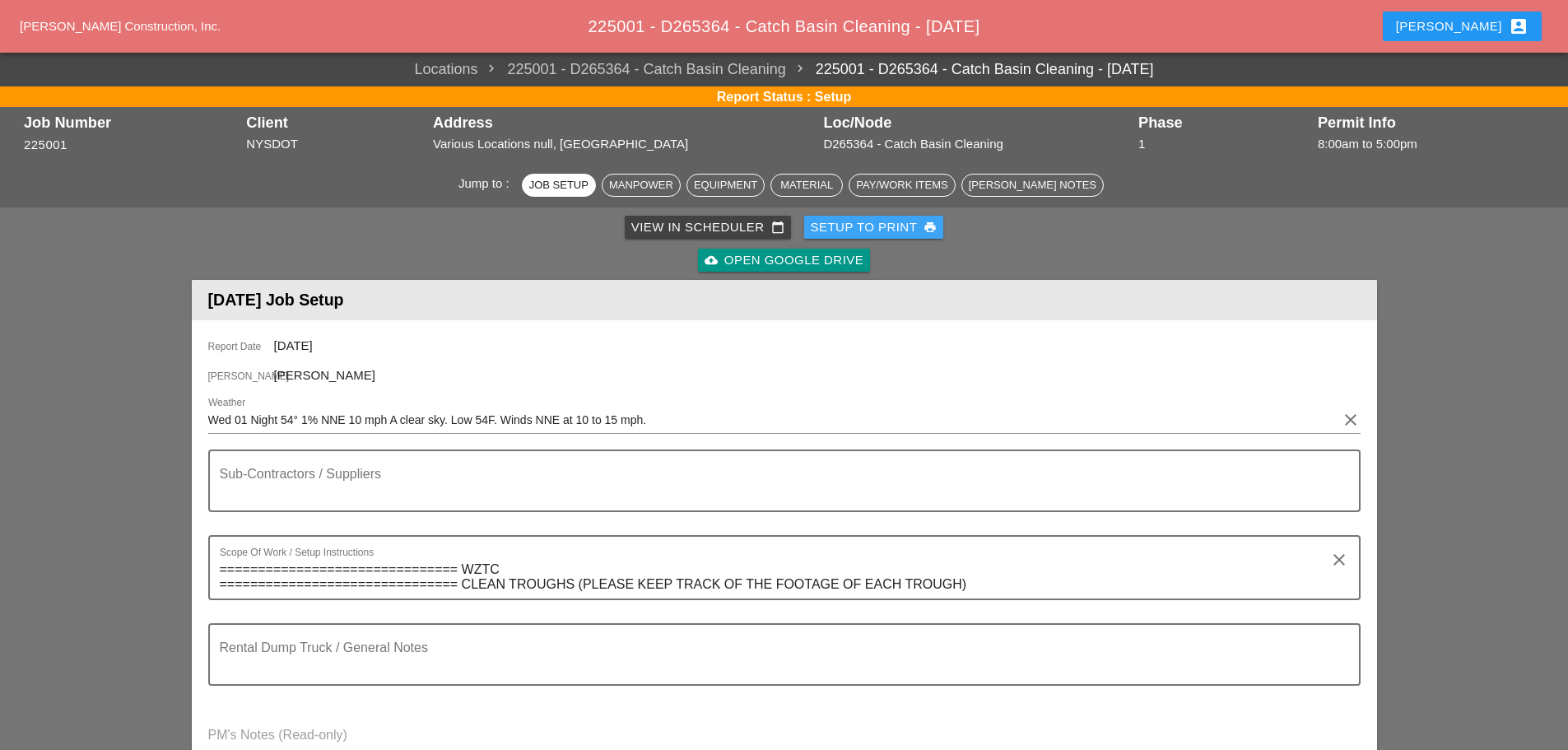
click at [855, 223] on div "Setup to Print print" at bounding box center [875, 227] width 127 height 19
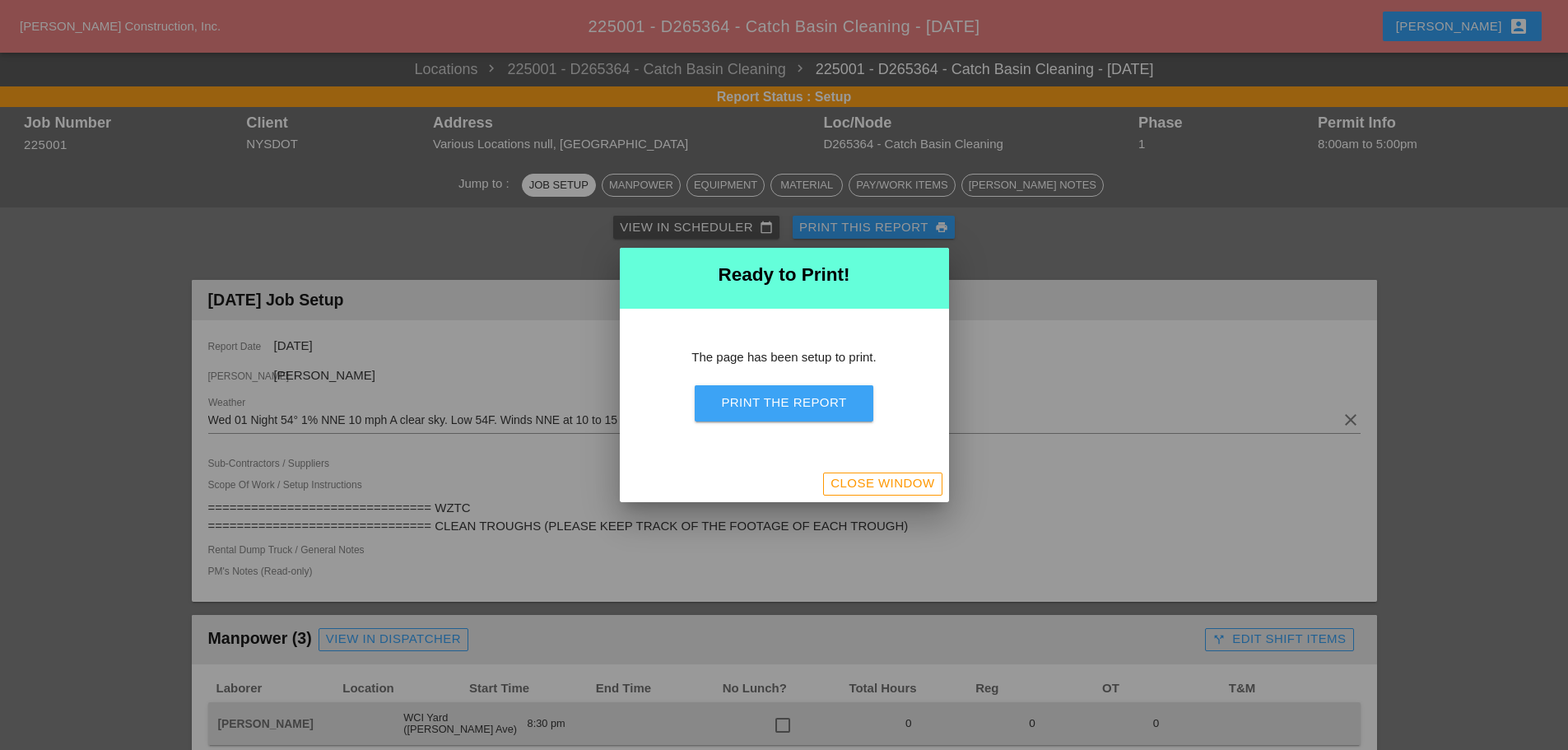
click at [774, 405] on div "Print the Report" at bounding box center [784, 403] width 125 height 19
click at [870, 476] on div "Close Window" at bounding box center [882, 483] width 103 height 19
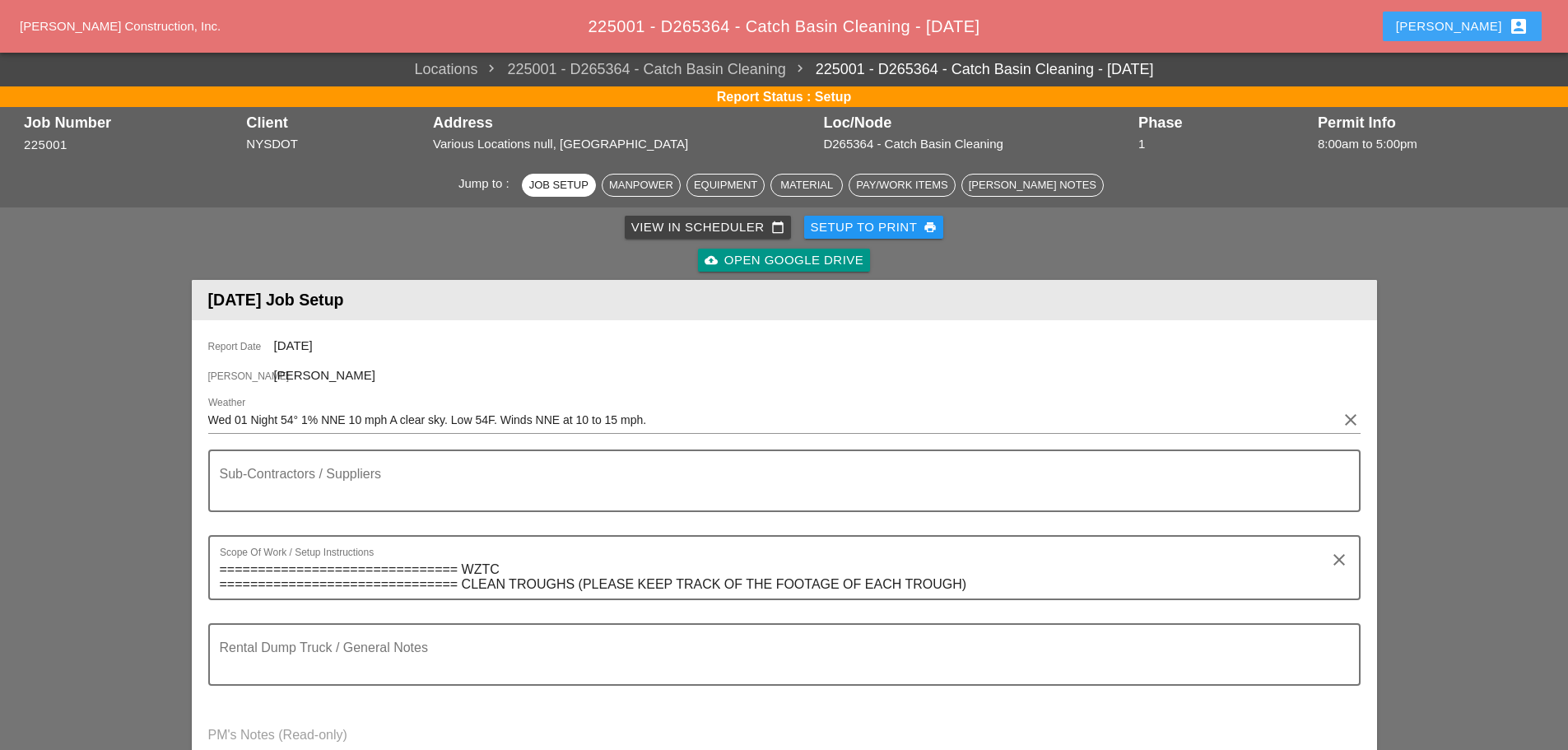
click at [1481, 24] on div "[PERSON_NAME] account_box" at bounding box center [1462, 27] width 133 height 20
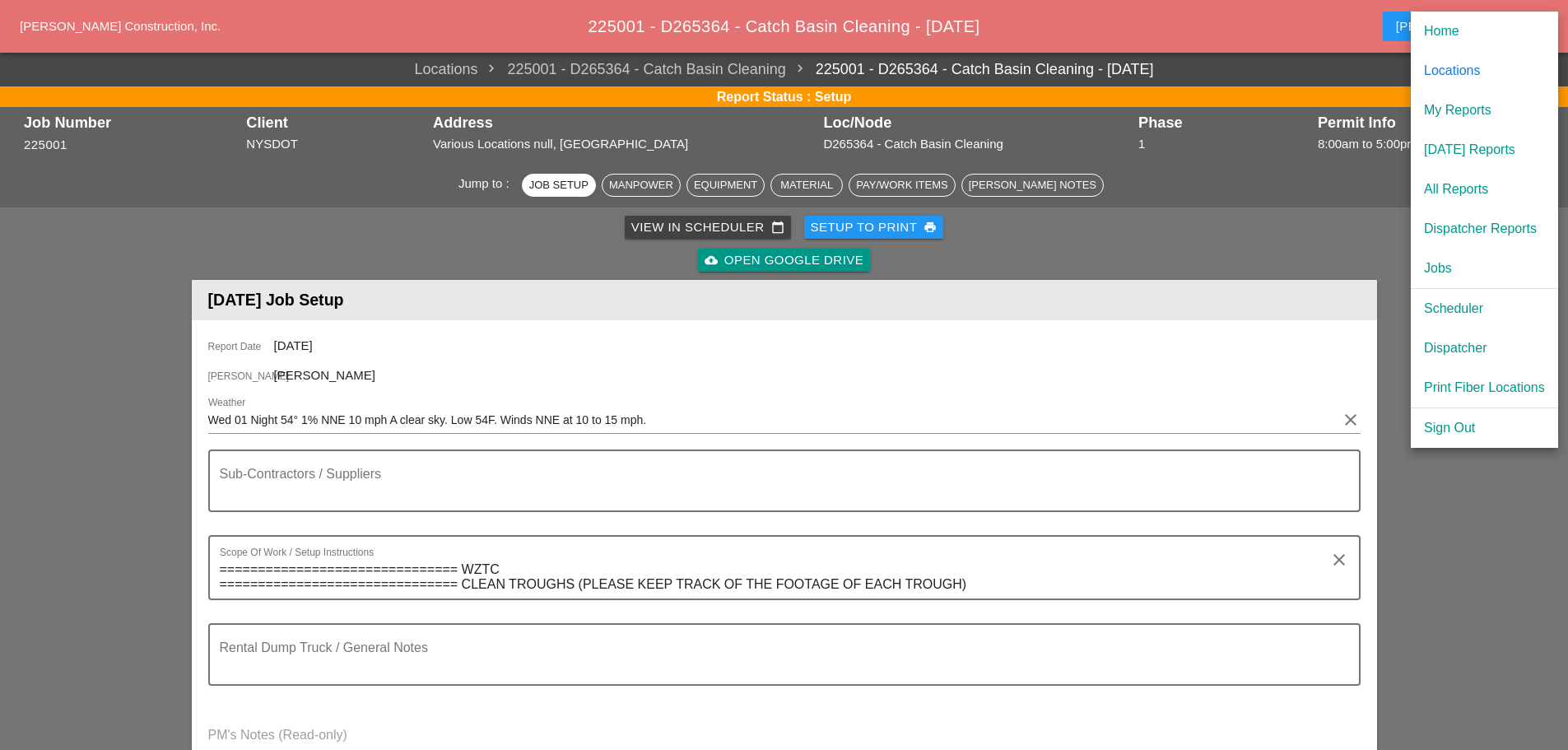
click at [1471, 146] on div "[DATE] Reports" at bounding box center [1485, 150] width 121 height 20
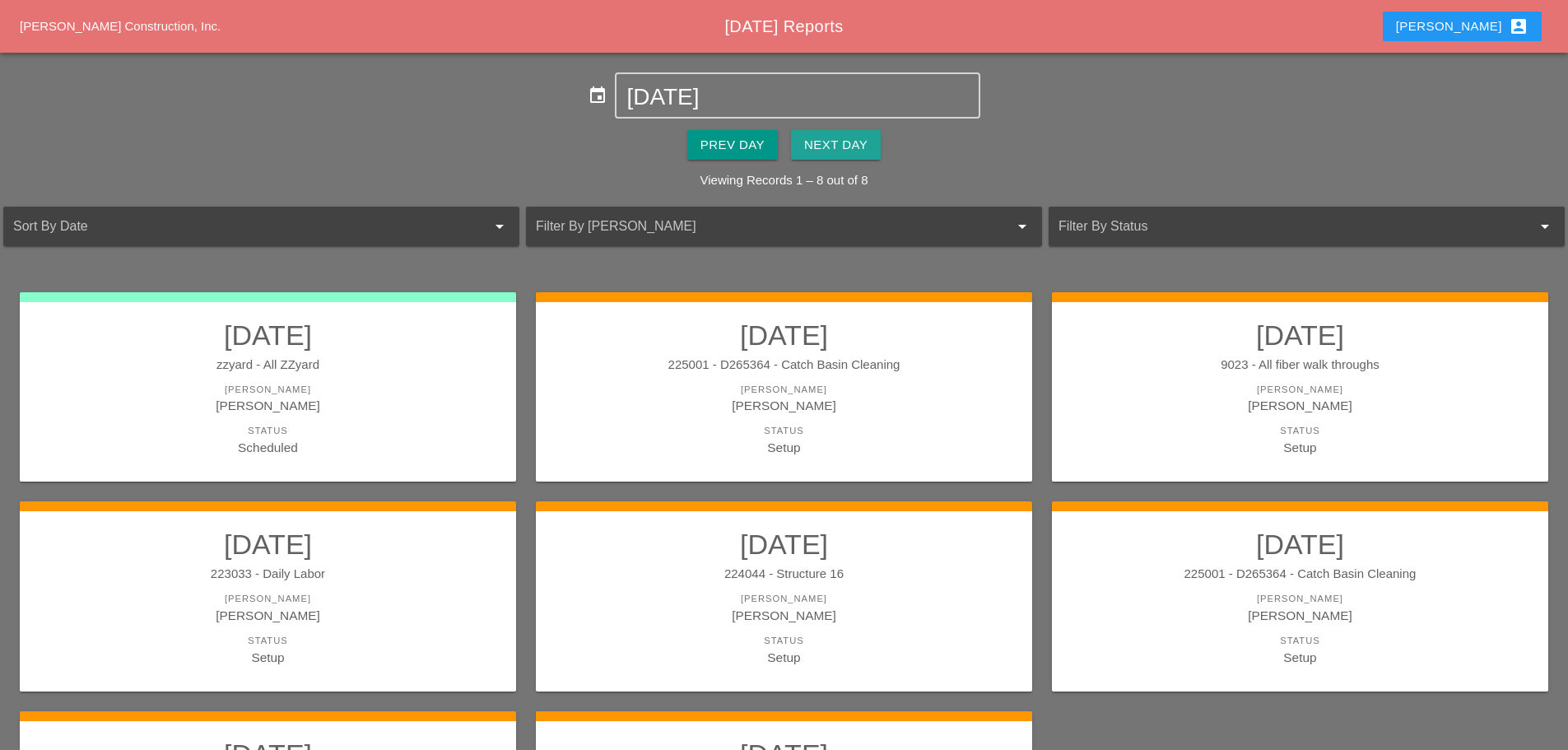
click at [856, 147] on div "Next Day" at bounding box center [836, 145] width 63 height 19
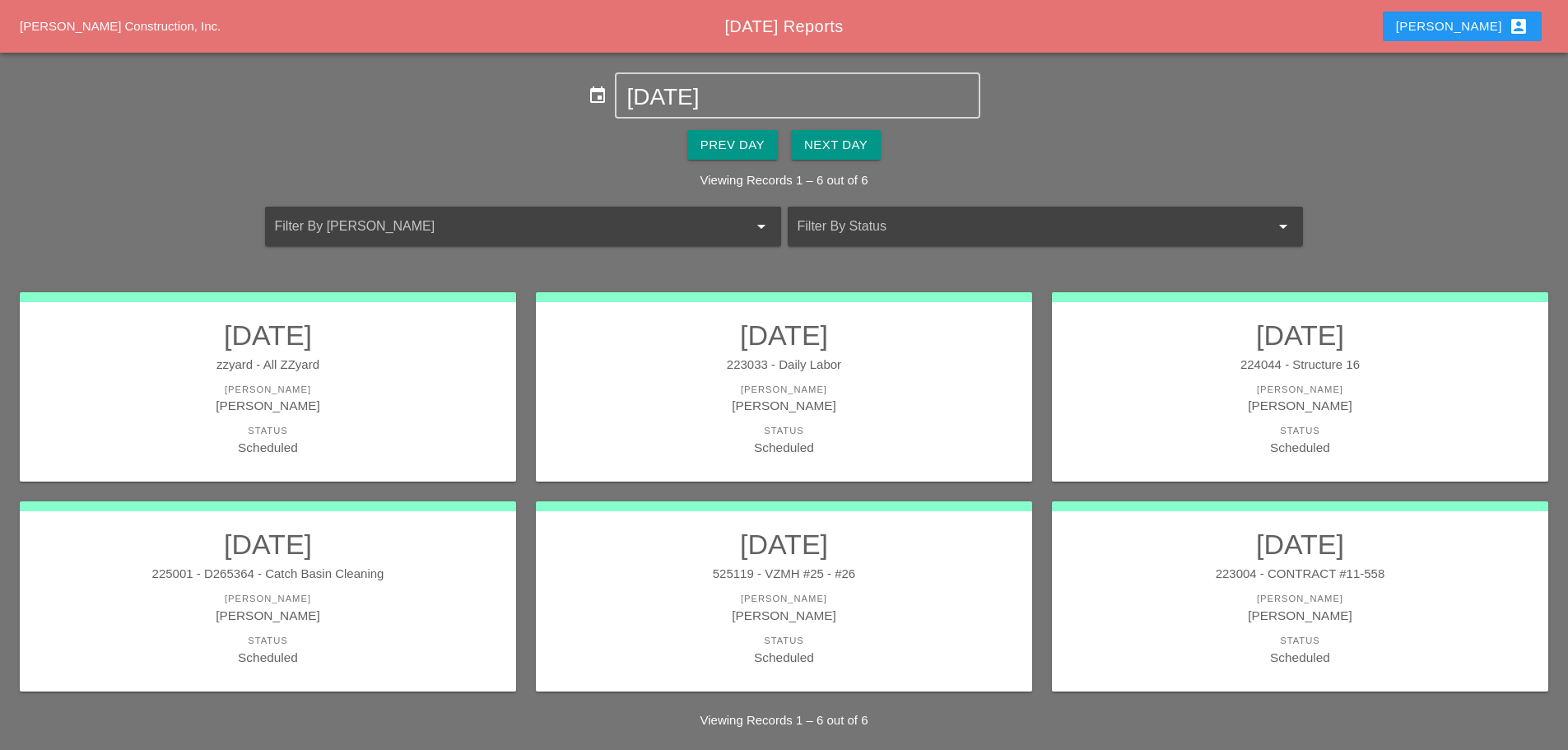
click at [1201, 602] on div "[PERSON_NAME]" at bounding box center [1300, 598] width 463 height 14
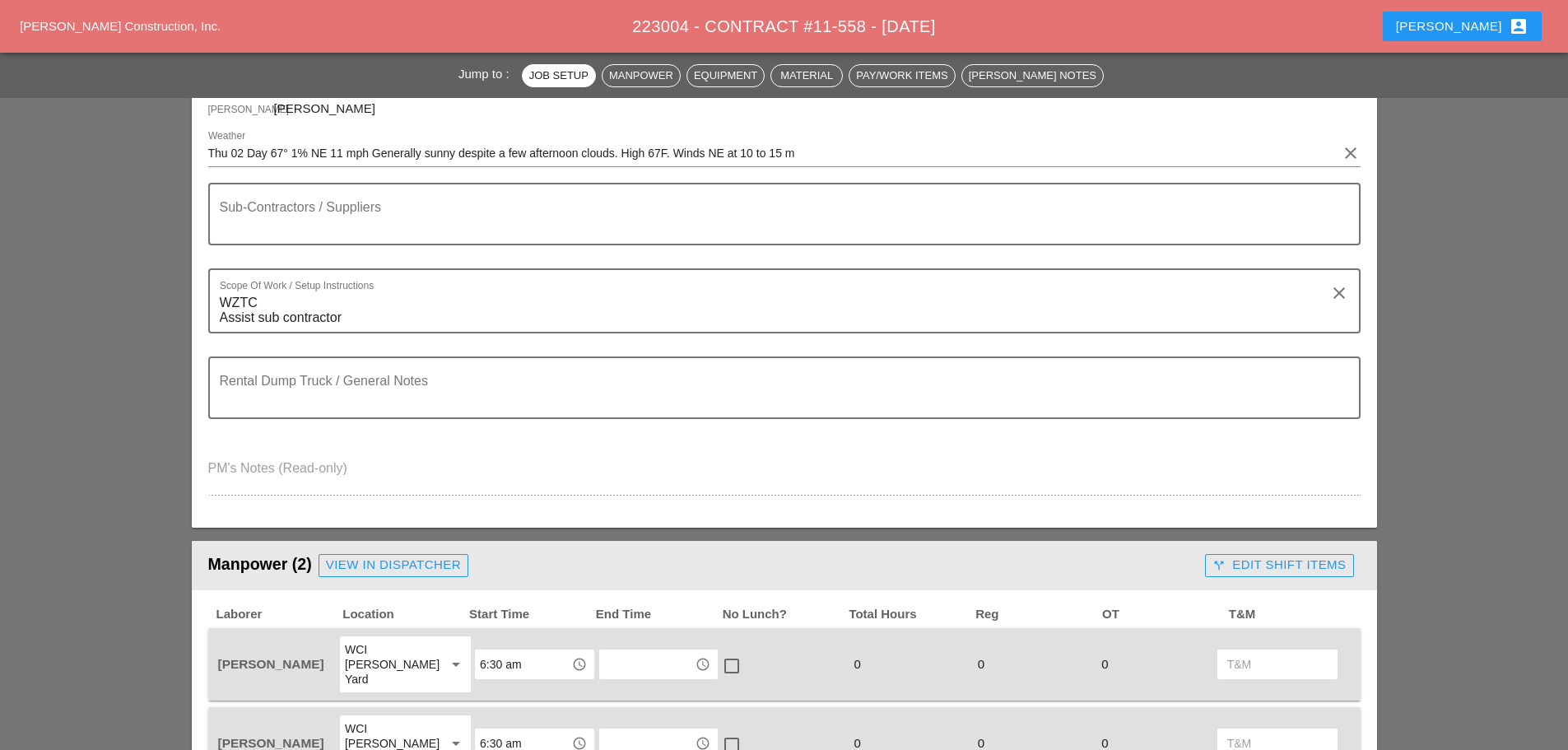
scroll to position [330, 0]
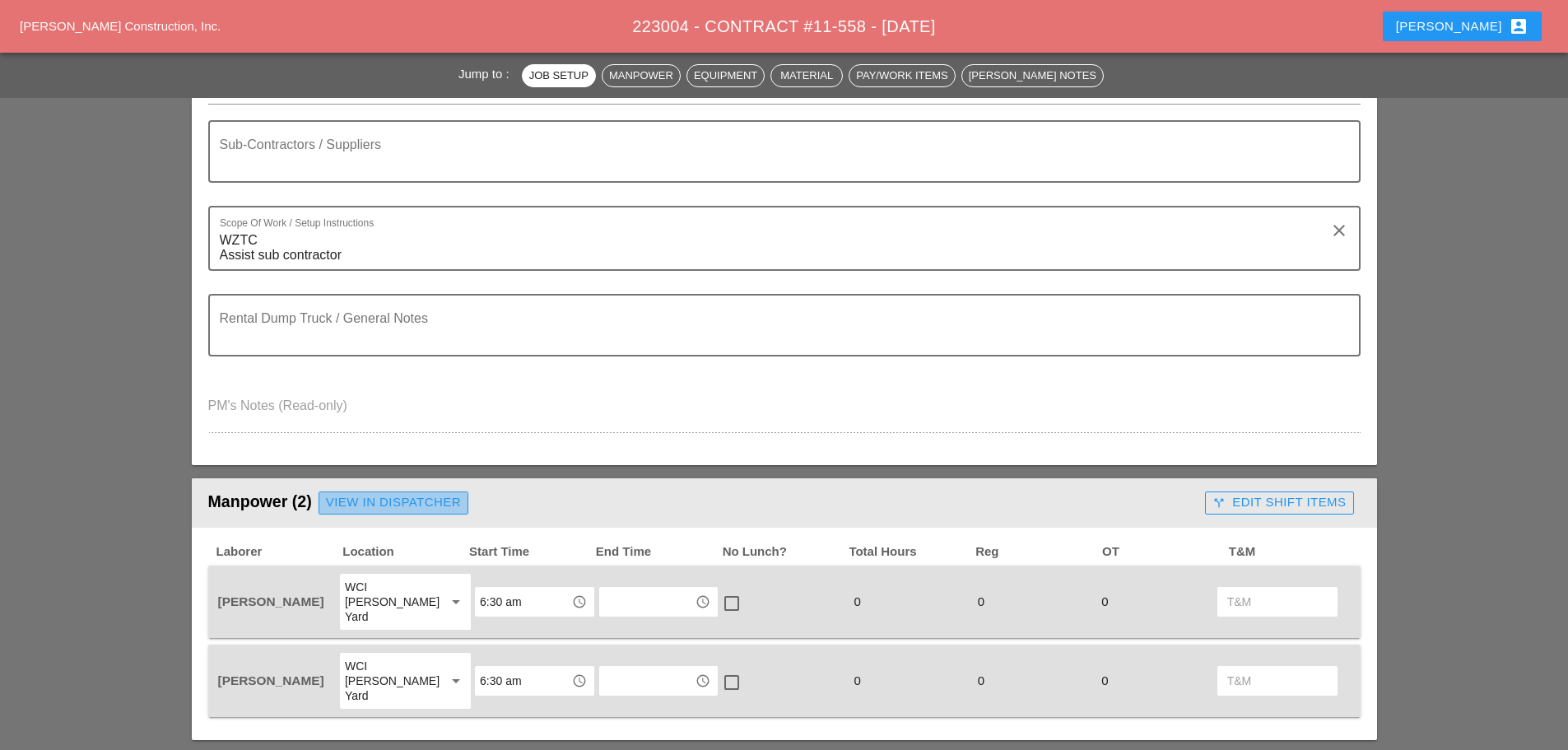
click at [414, 493] on div "View in Dispatcher" at bounding box center [394, 502] width 135 height 19
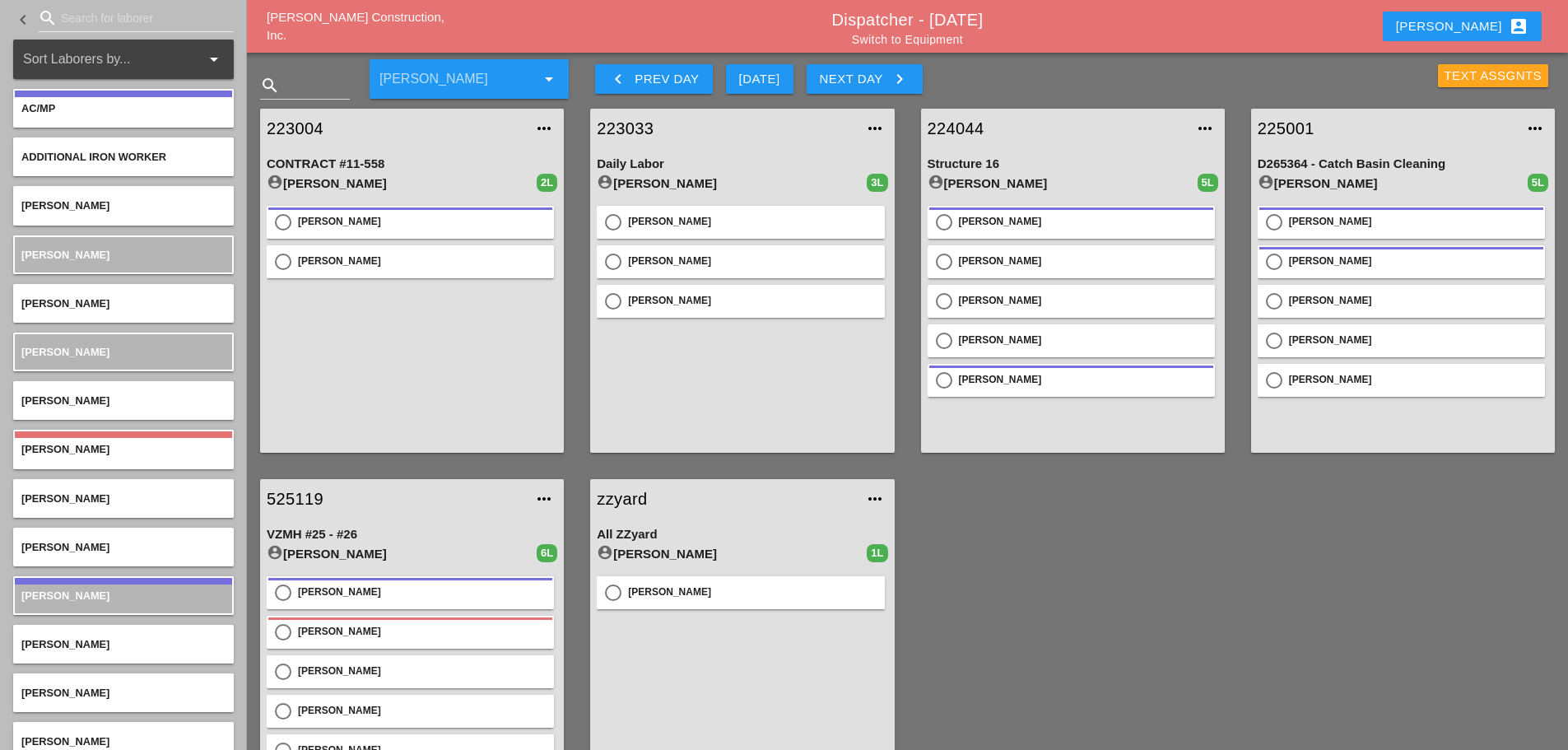
click at [1455, 80] on div "Text Assgnts" at bounding box center [1493, 76] width 98 height 19
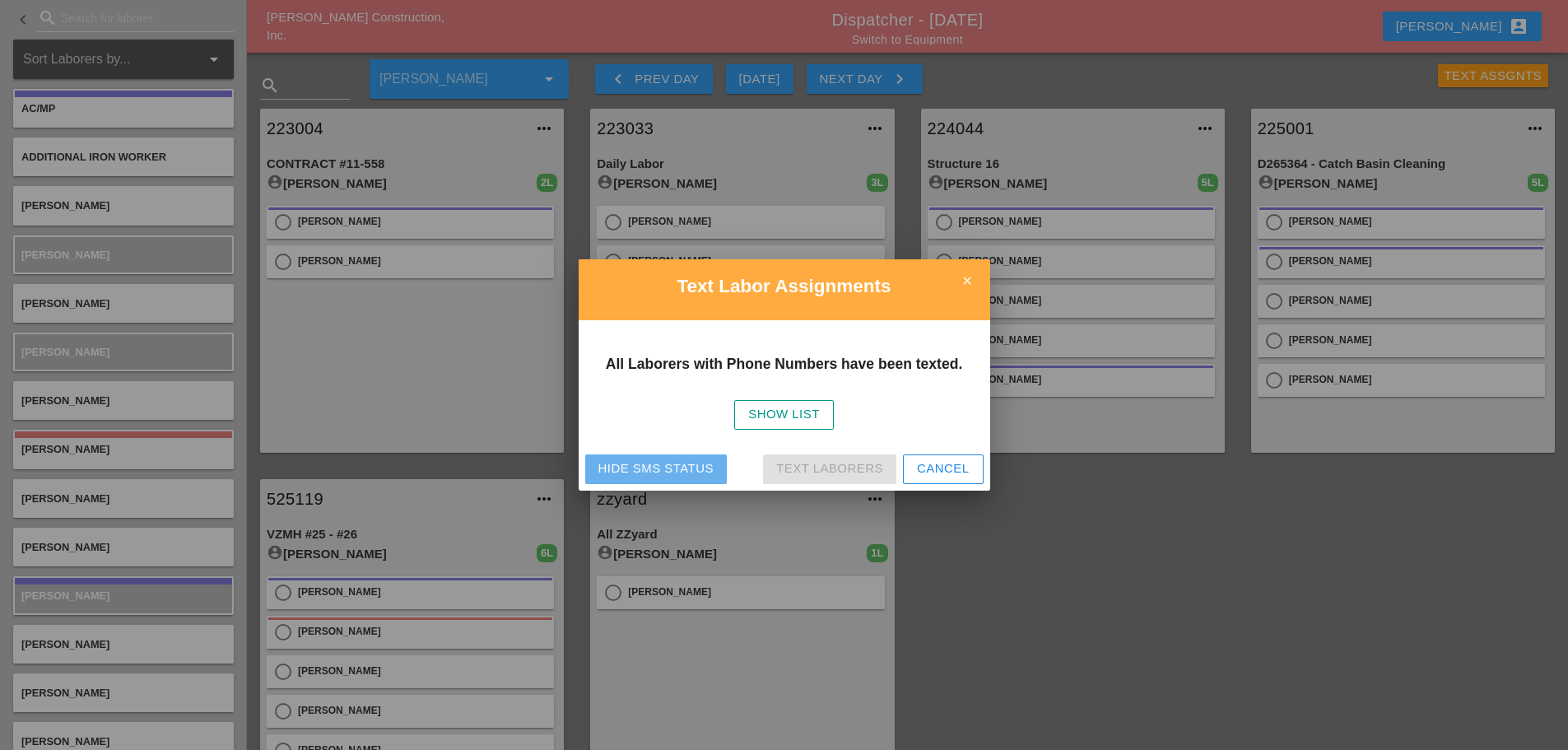
click at [652, 458] on button "Hide SMS Status" at bounding box center [656, 470] width 142 height 30
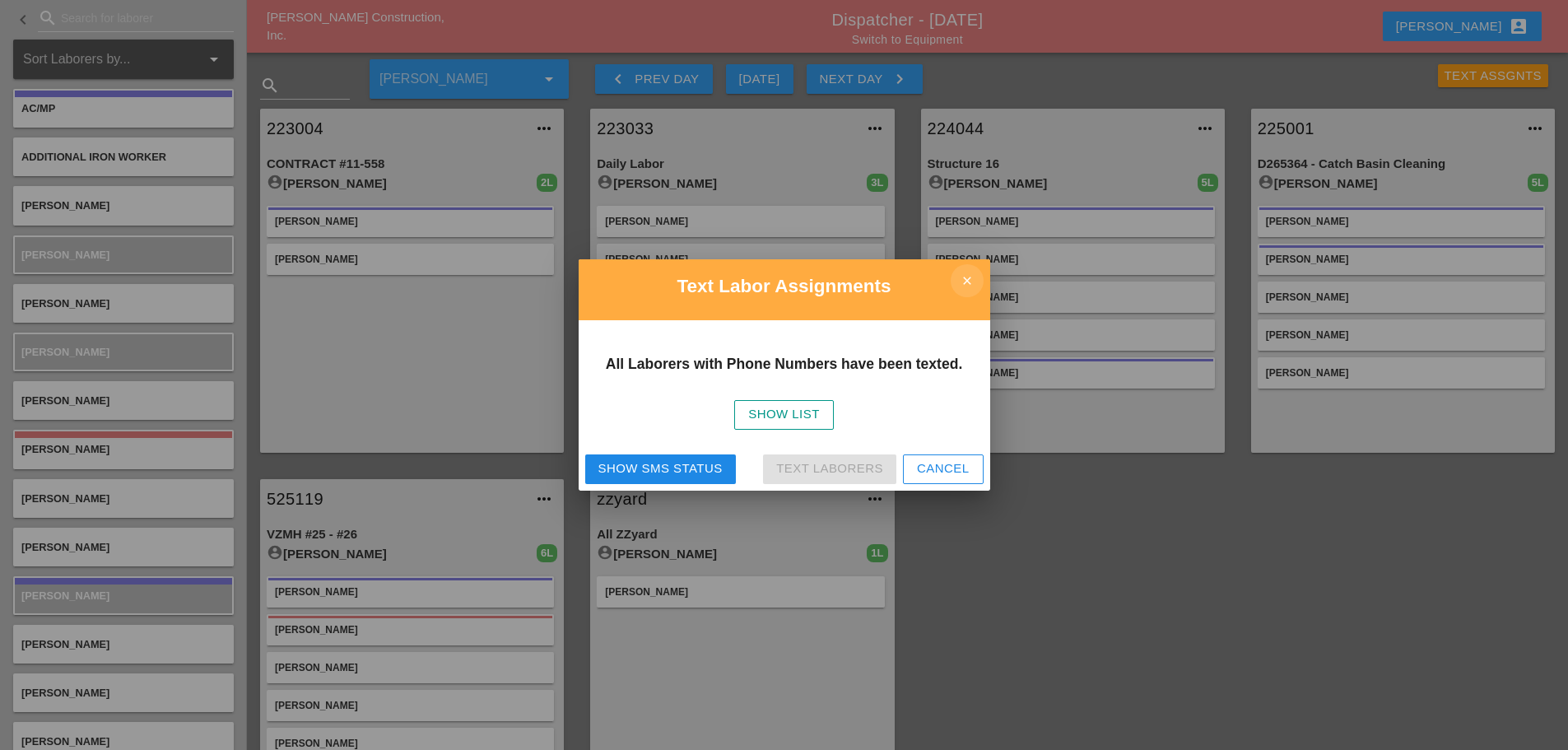
click at [956, 274] on icon "close" at bounding box center [967, 280] width 33 height 33
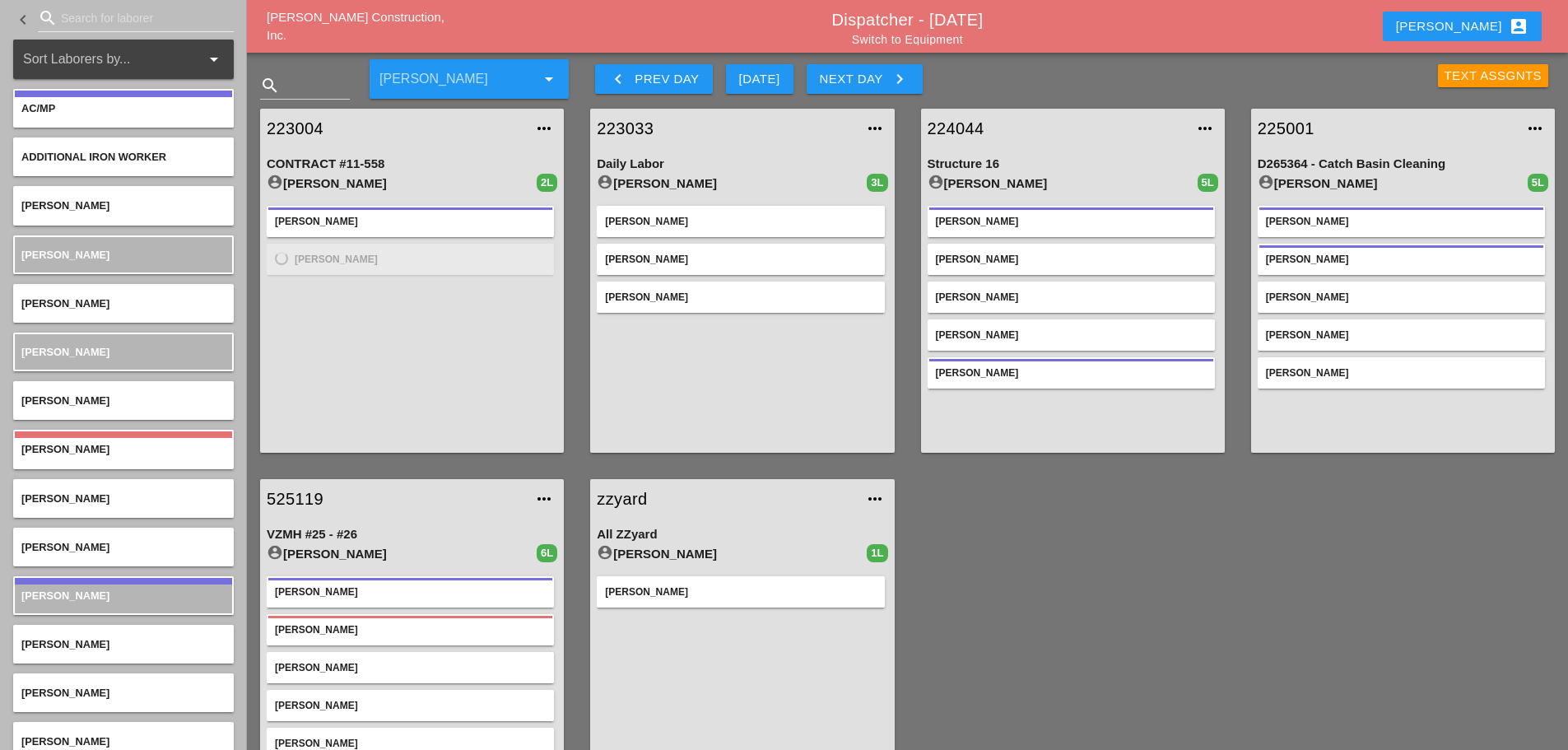
click at [72, 23] on input "Search for laborer" at bounding box center [136, 18] width 150 height 27
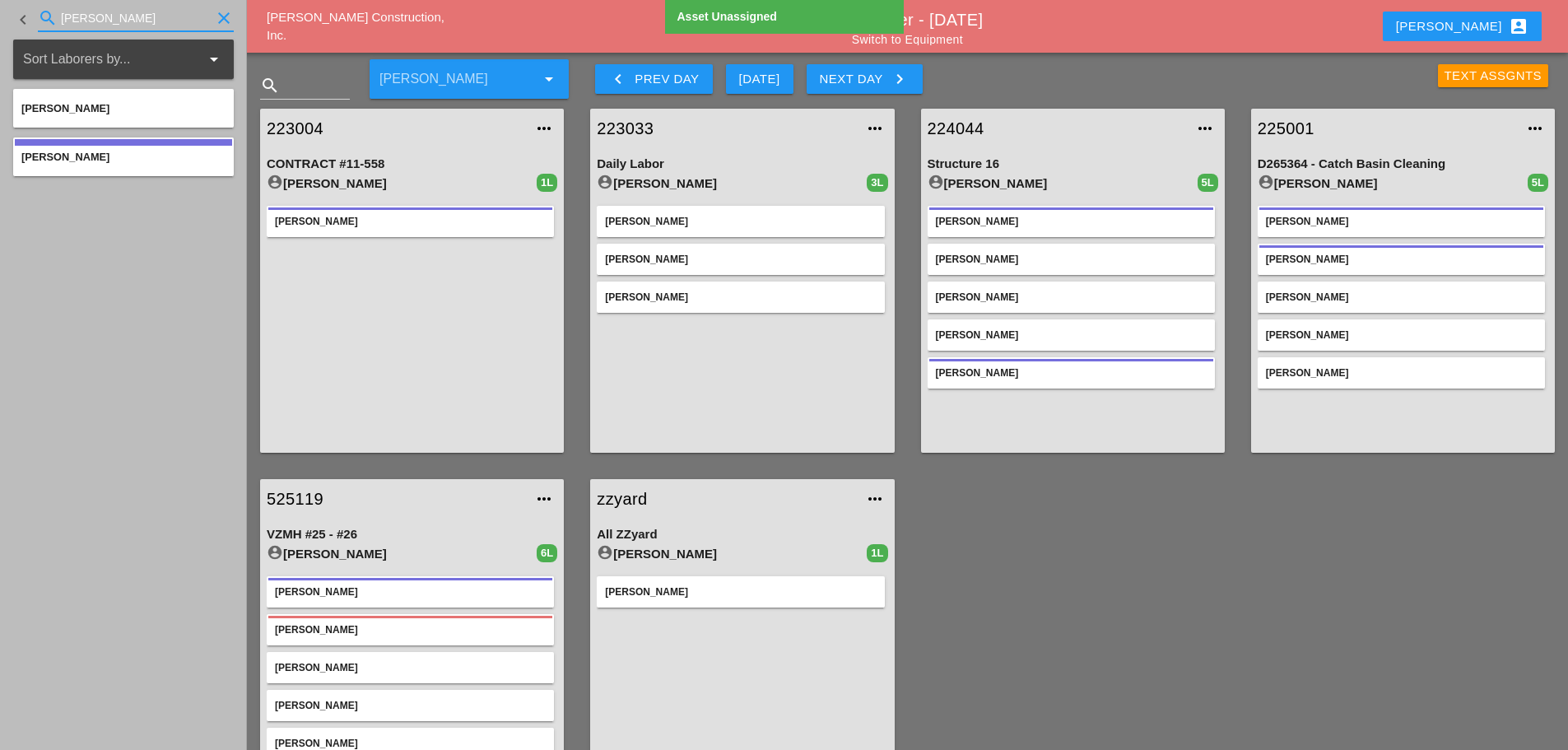
type input "[PERSON_NAME]"
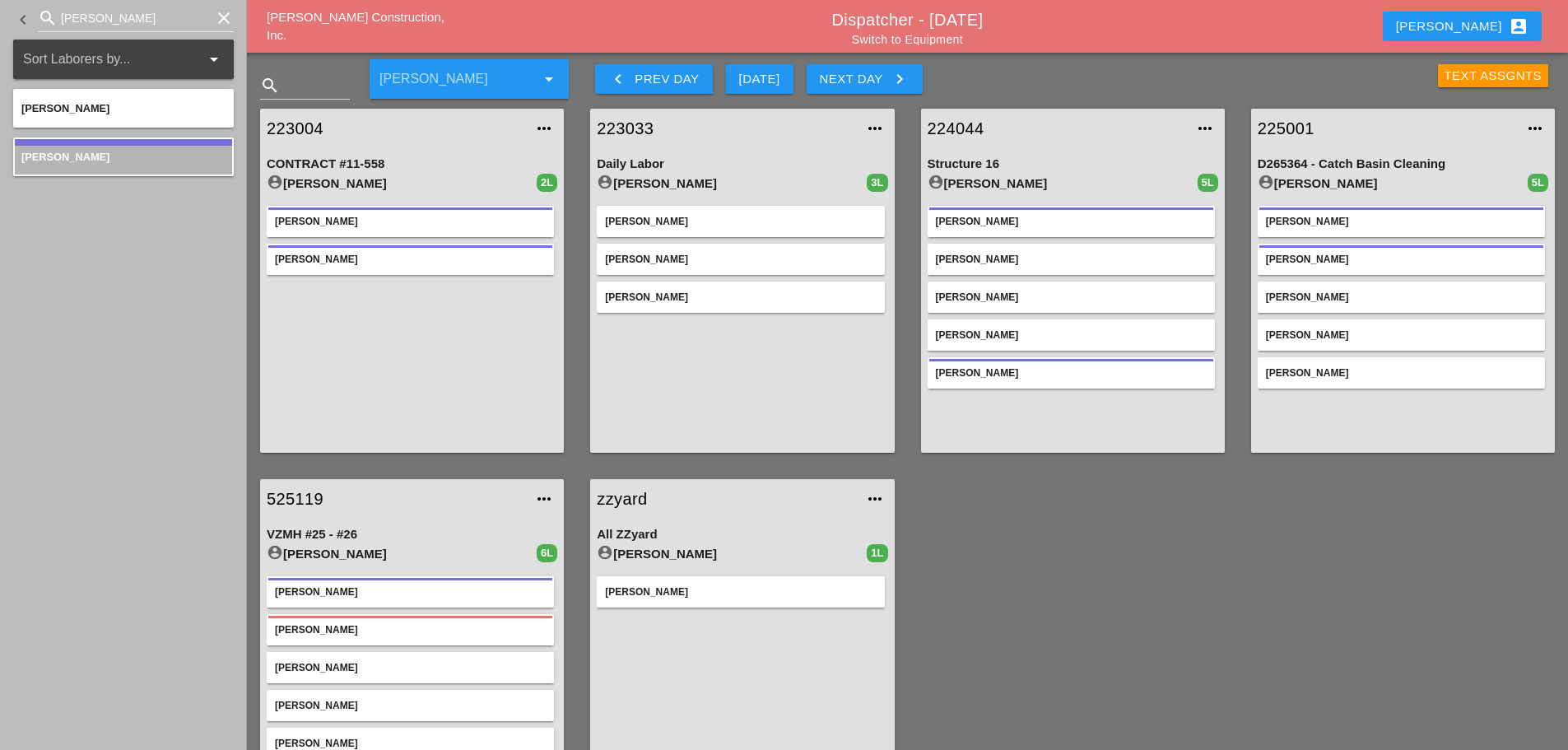
click at [310, 133] on link "223004" at bounding box center [396, 128] width 258 height 25
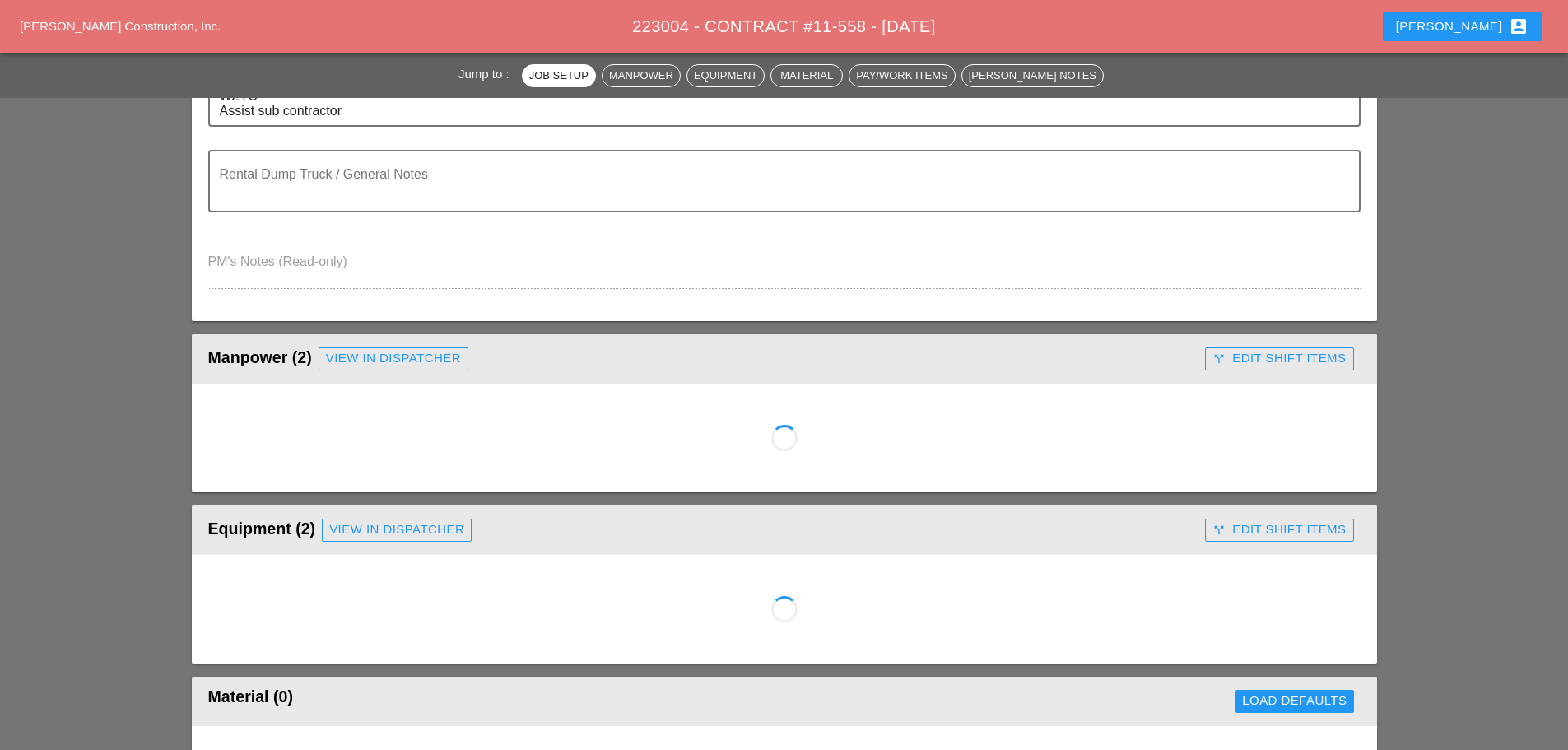
scroll to position [494, 0]
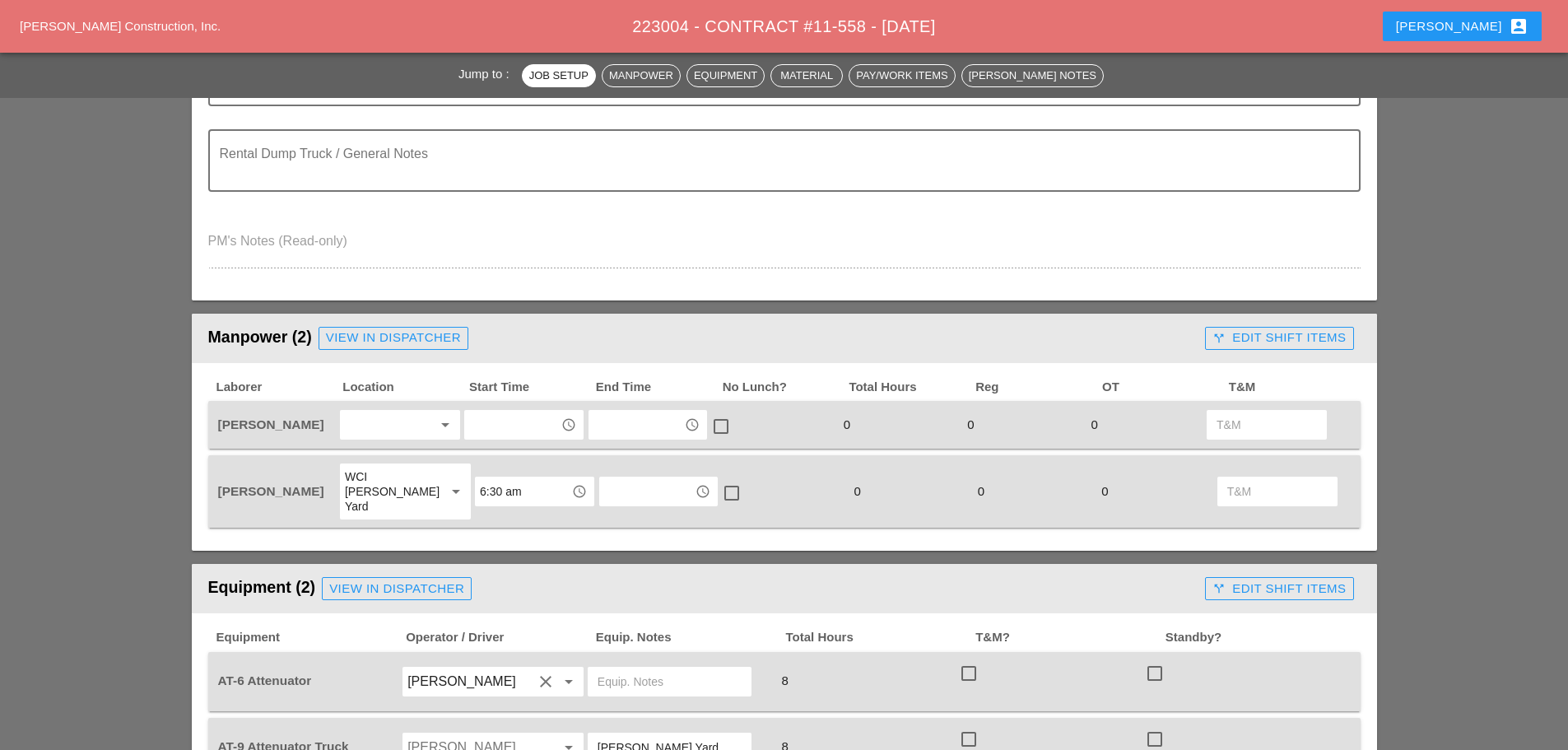
click at [397, 415] on div at bounding box center [388, 425] width 88 height 27
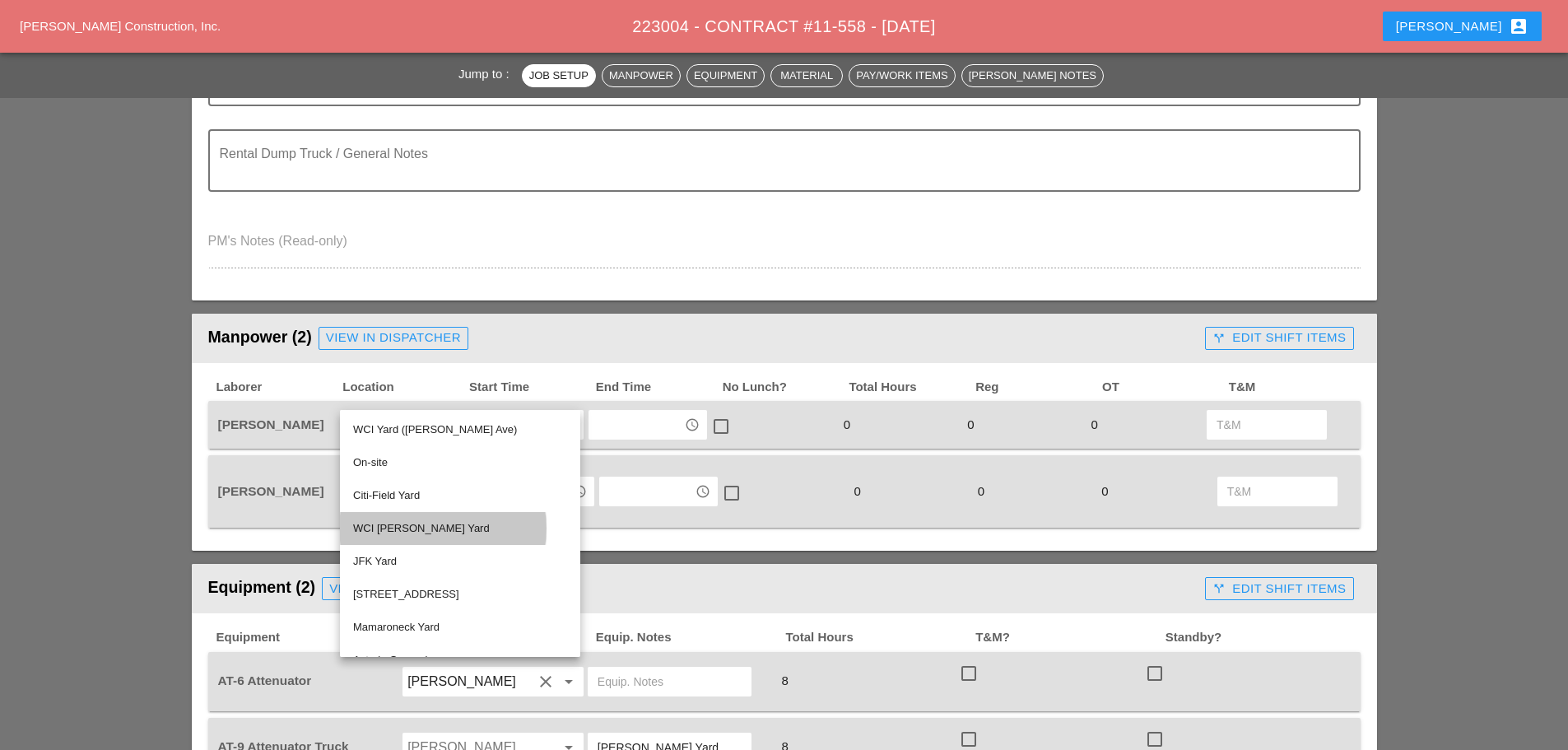
click at [401, 533] on div "WCI [PERSON_NAME] Yard" at bounding box center [460, 529] width 214 height 20
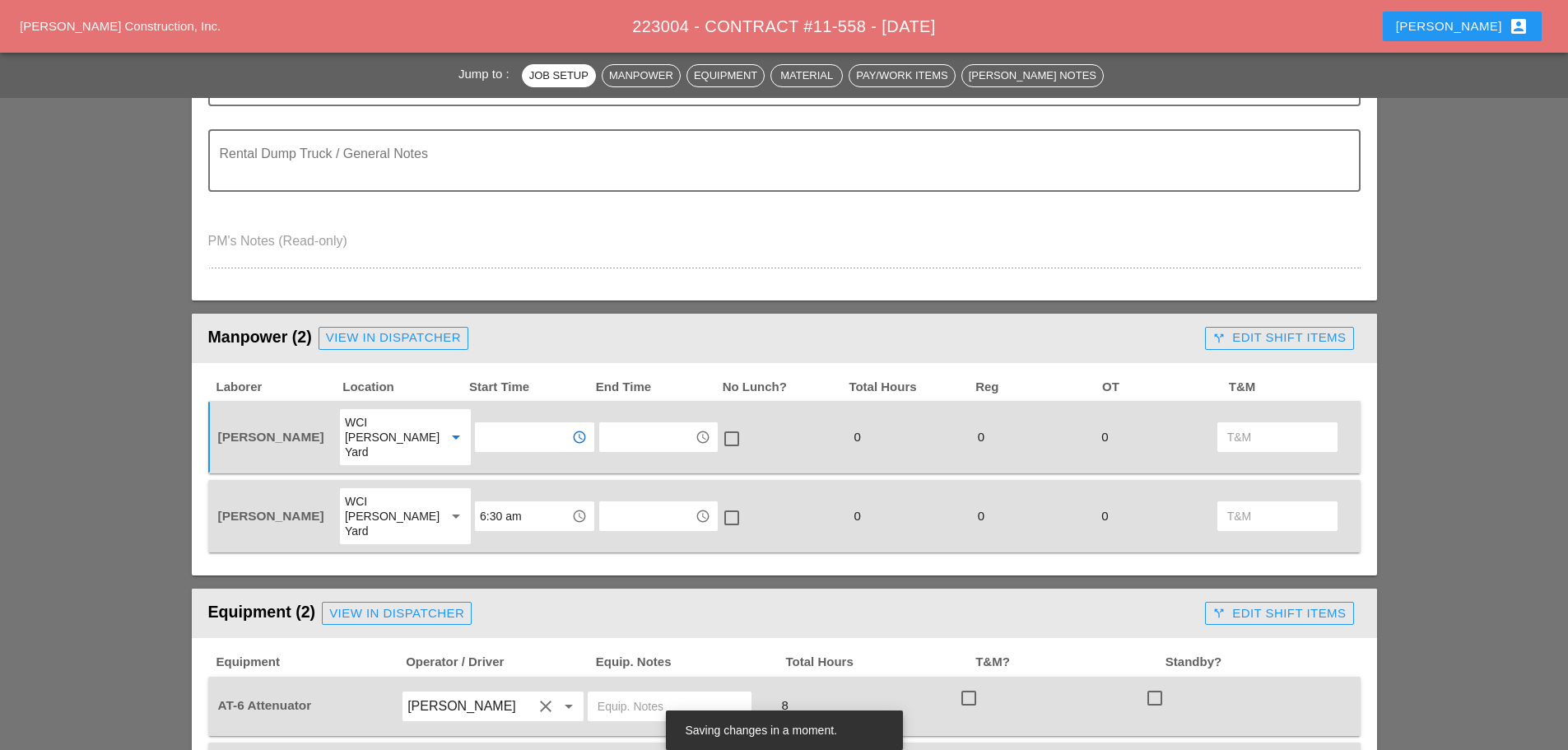
click at [522, 424] on input "text" at bounding box center [522, 437] width 86 height 27
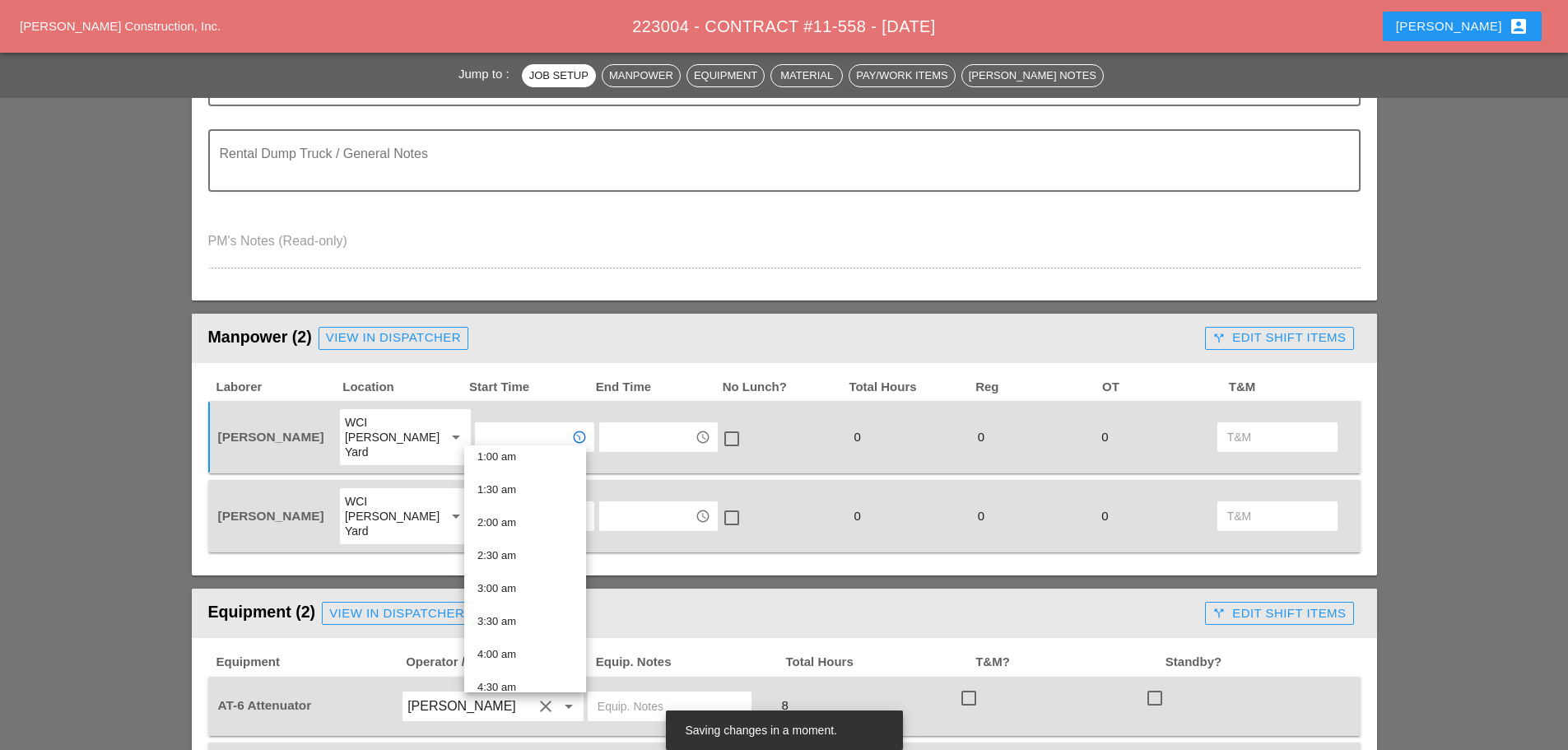
scroll to position [330, 0]
click at [512, 556] on div "6:30 am" at bounding box center [525, 564] width 95 height 20
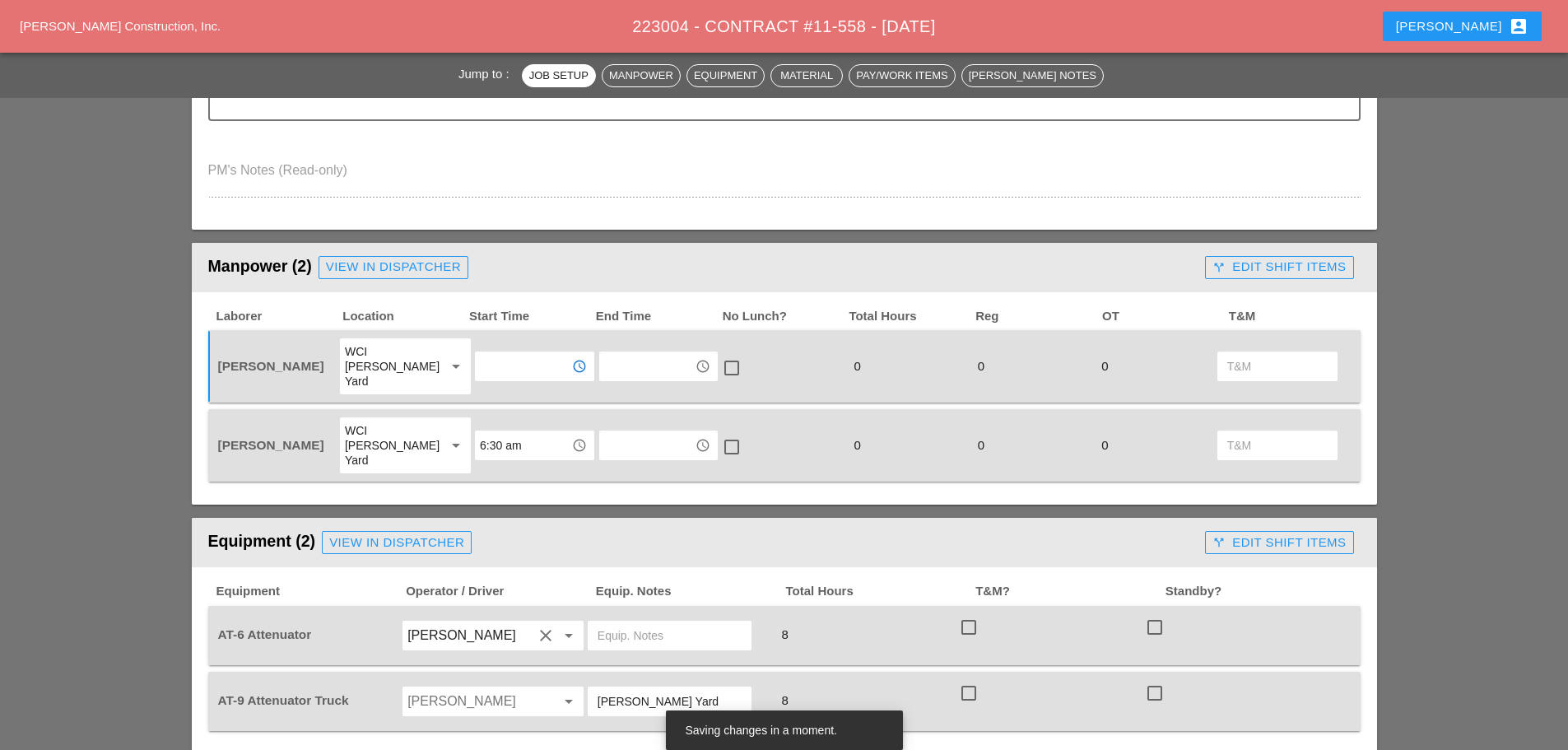
scroll to position [823, 0]
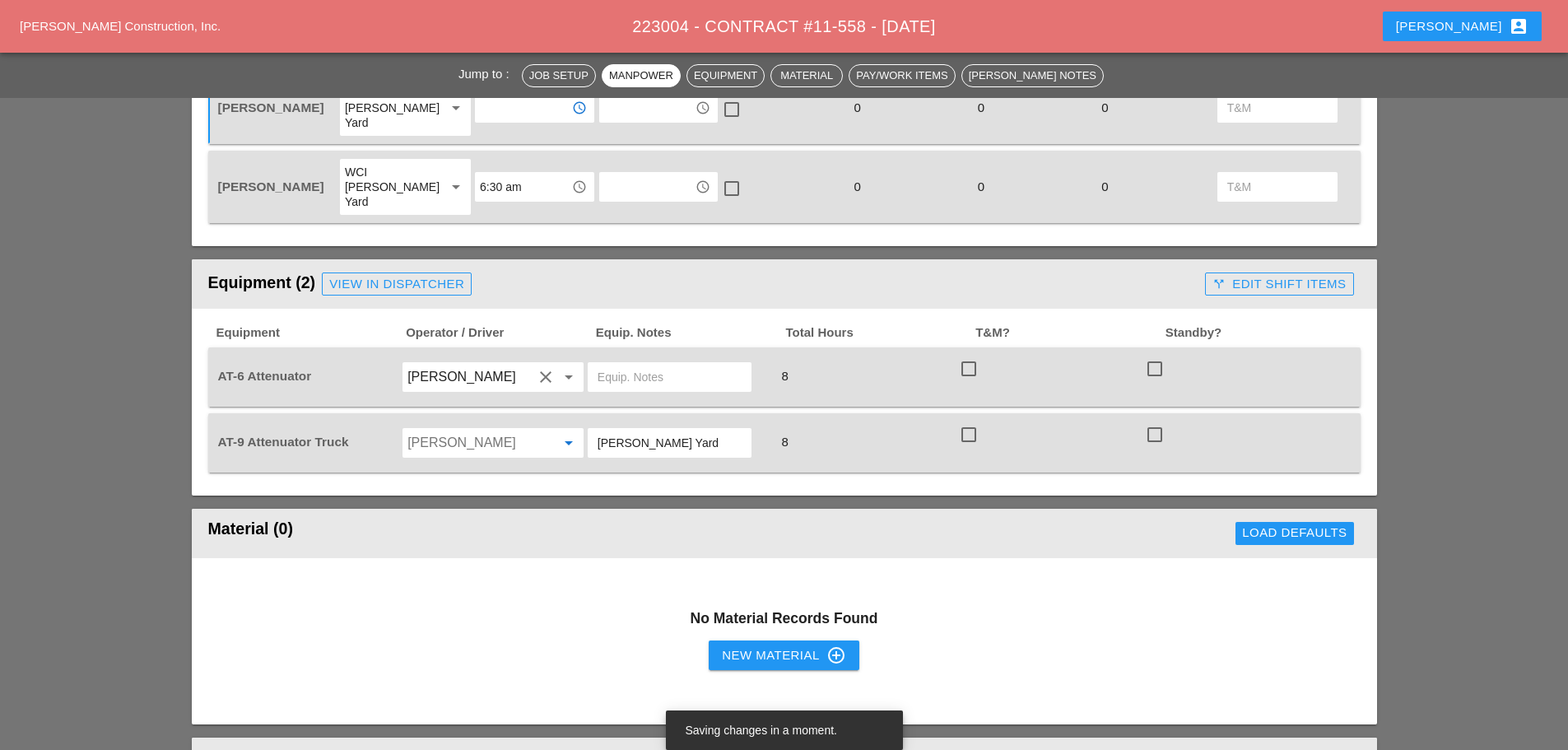
click at [451, 430] on input "Jessica Godoy" at bounding box center [470, 443] width 125 height 27
click at [452, 450] on div "[PERSON_NAME]" at bounding box center [492, 449] width 154 height 20
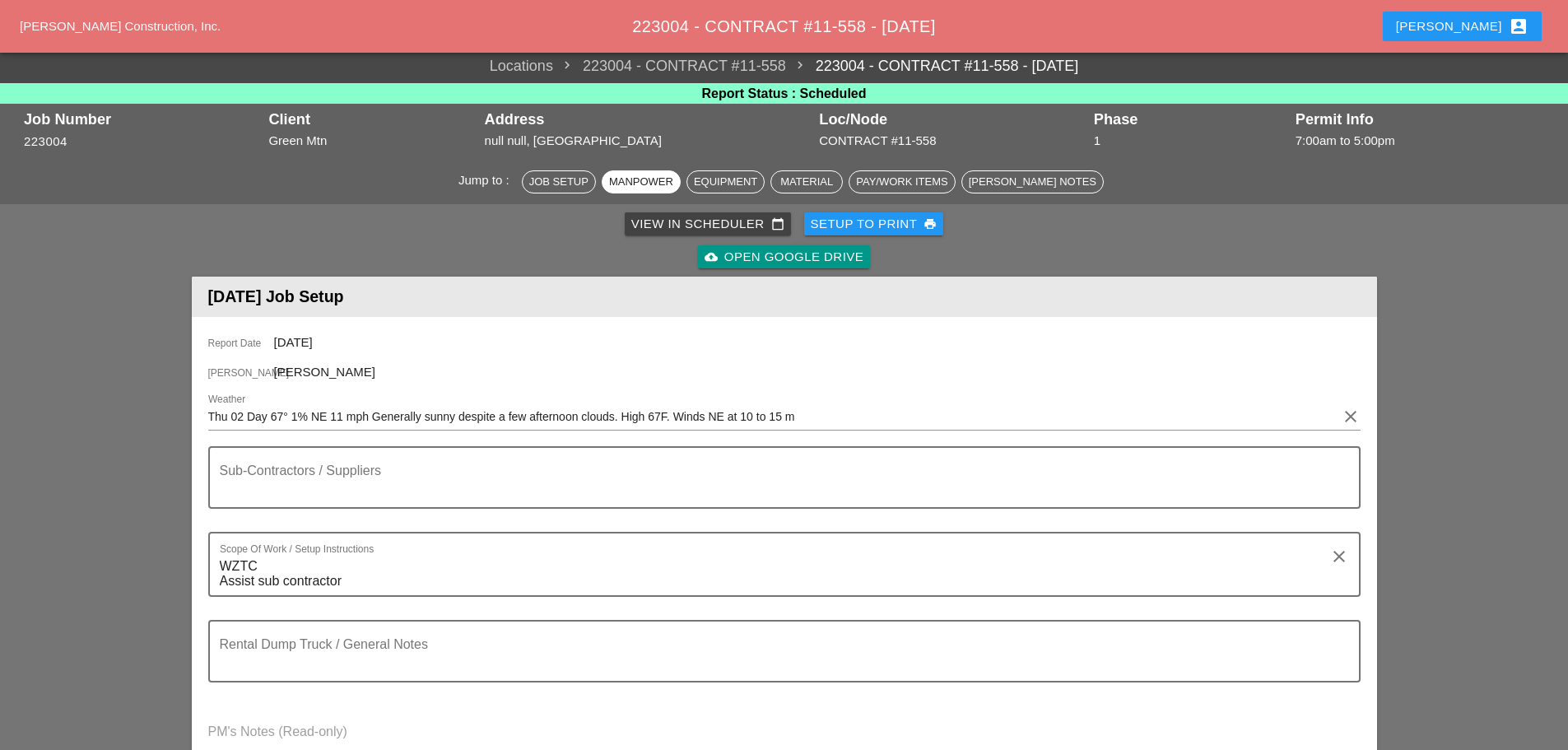
scroll to position [0, 0]
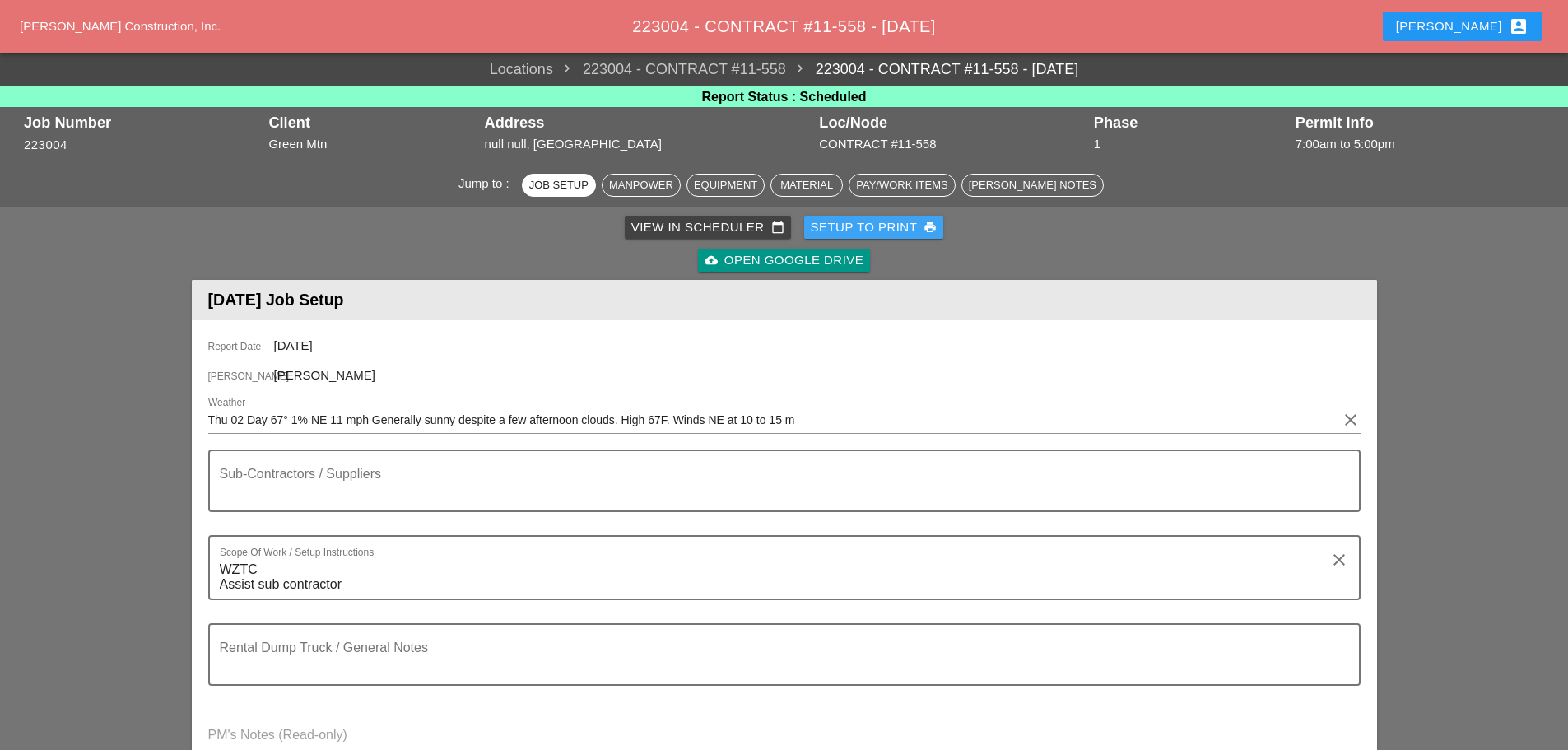
click at [870, 224] on div "Setup to Print print" at bounding box center [875, 227] width 127 height 19
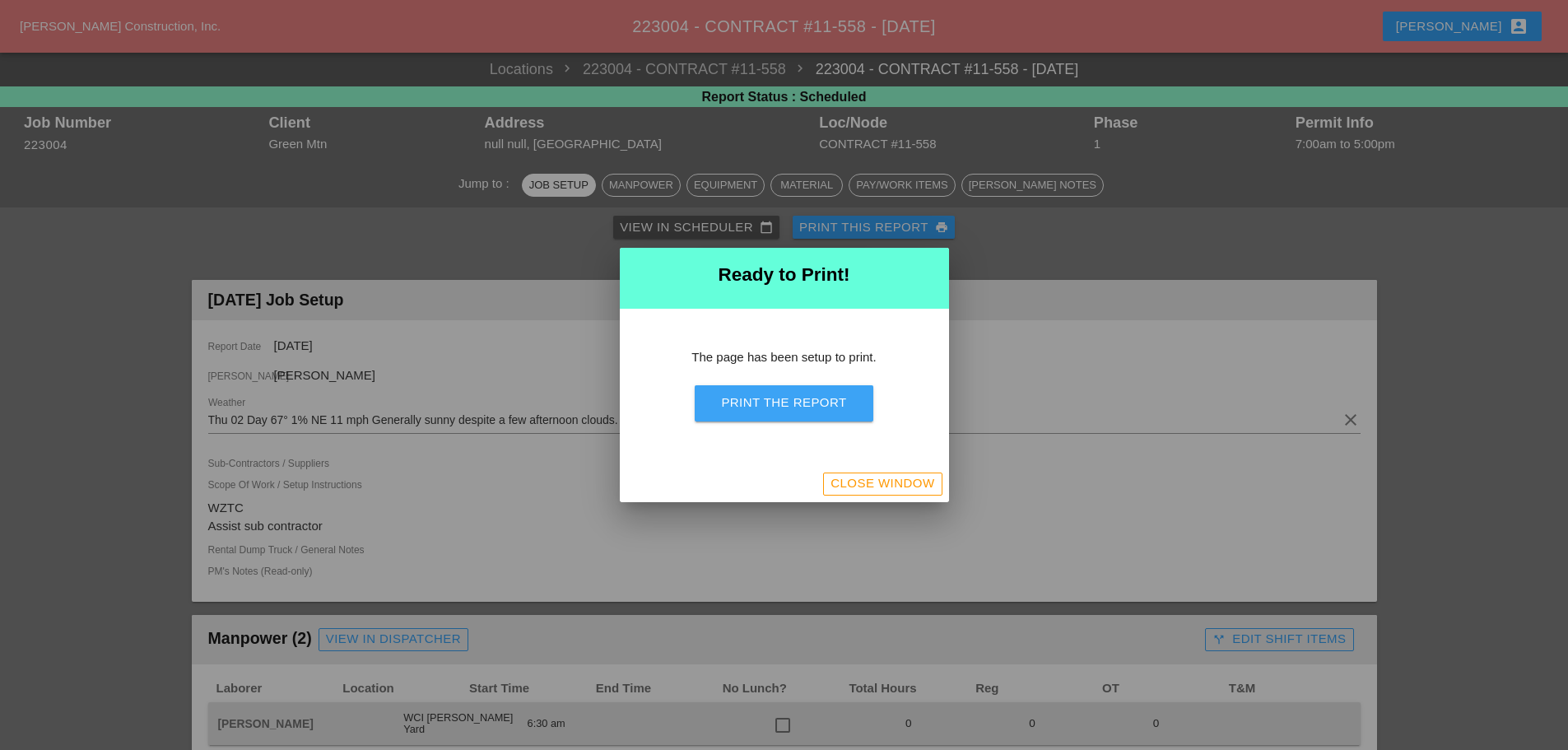
click at [829, 402] on div "Print the Report" at bounding box center [784, 403] width 125 height 19
click at [876, 492] on div "Close Window" at bounding box center [882, 483] width 103 height 19
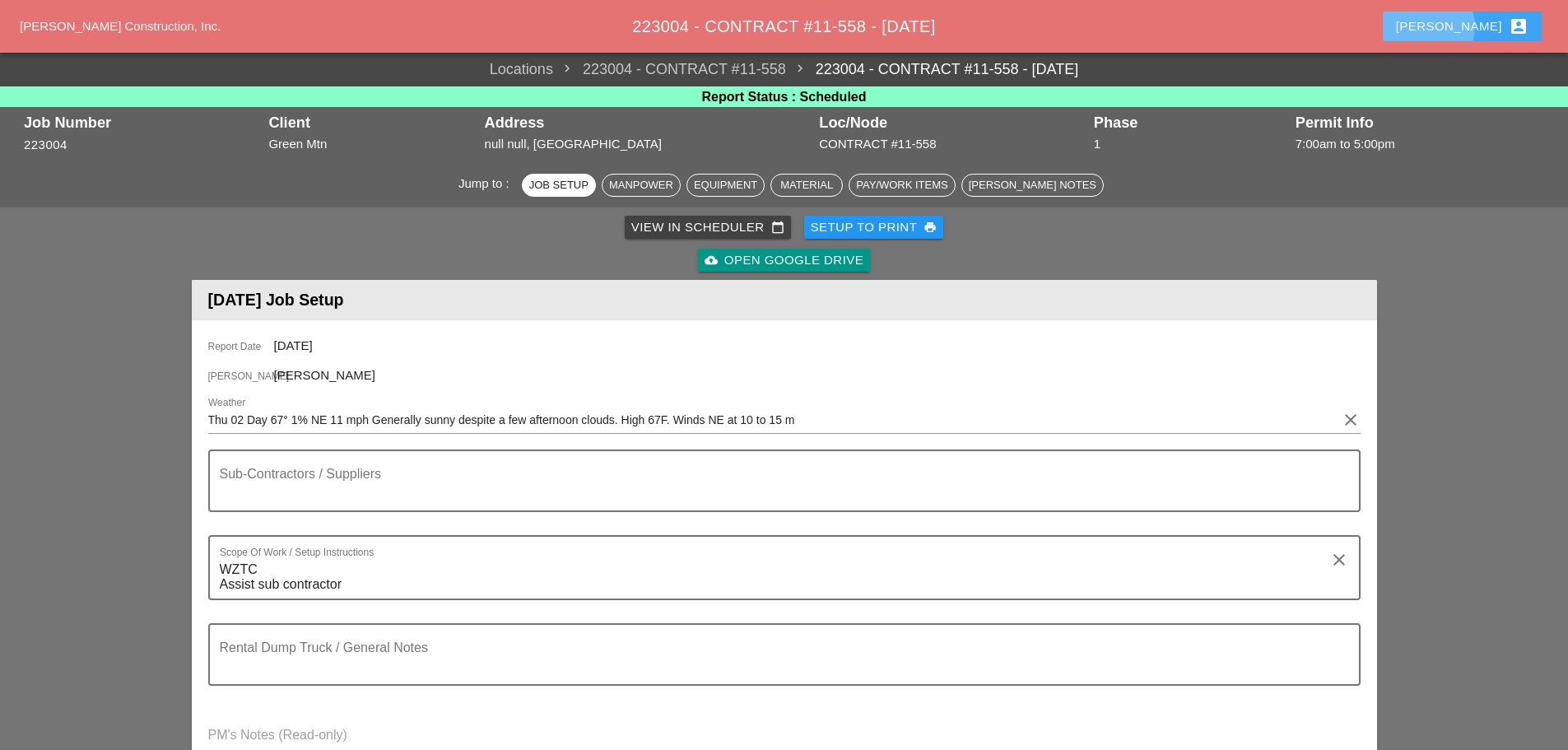
click at [1471, 17] on div "[PERSON_NAME] account_box" at bounding box center [1462, 27] width 133 height 20
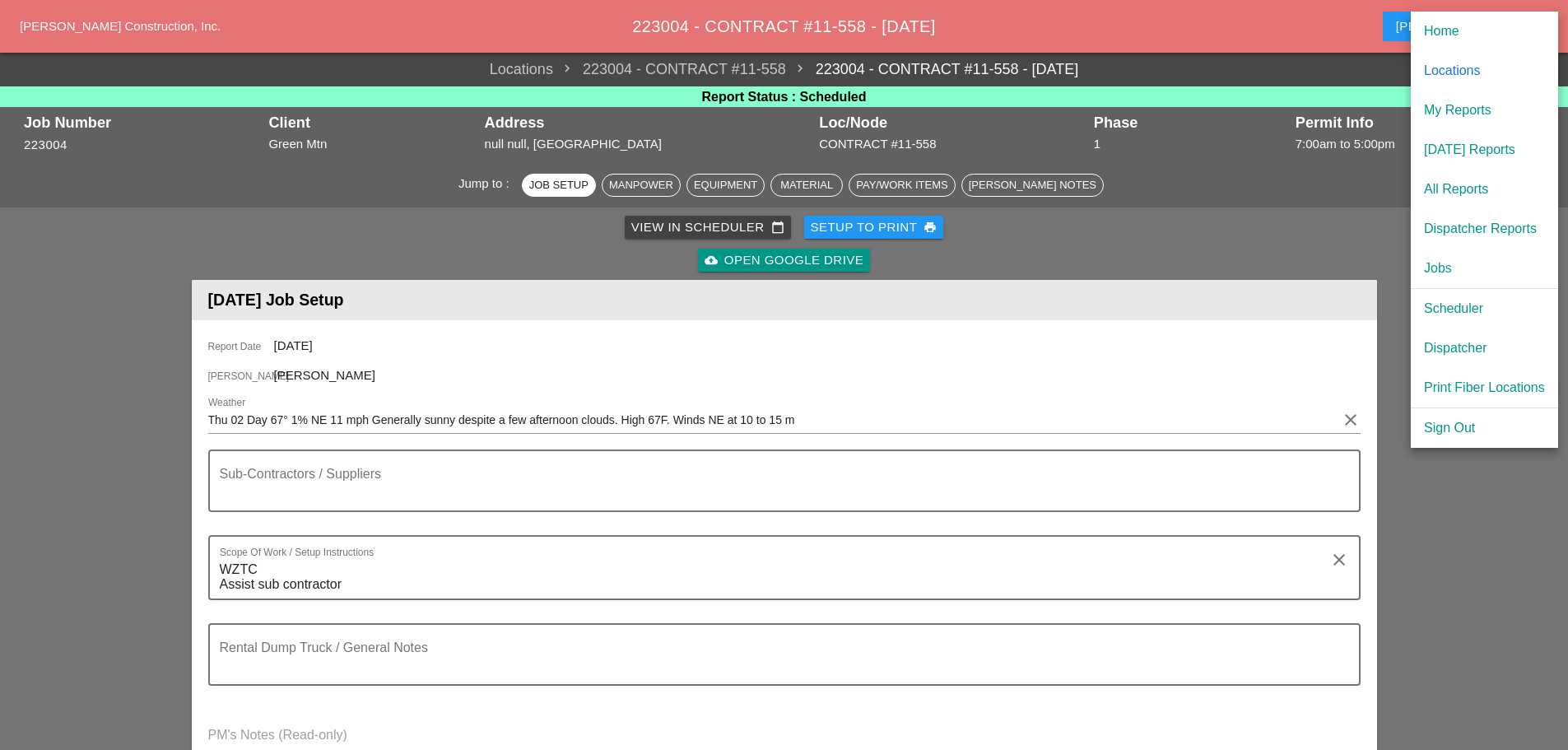
click at [1468, 148] on div "[DATE] Reports" at bounding box center [1485, 150] width 121 height 20
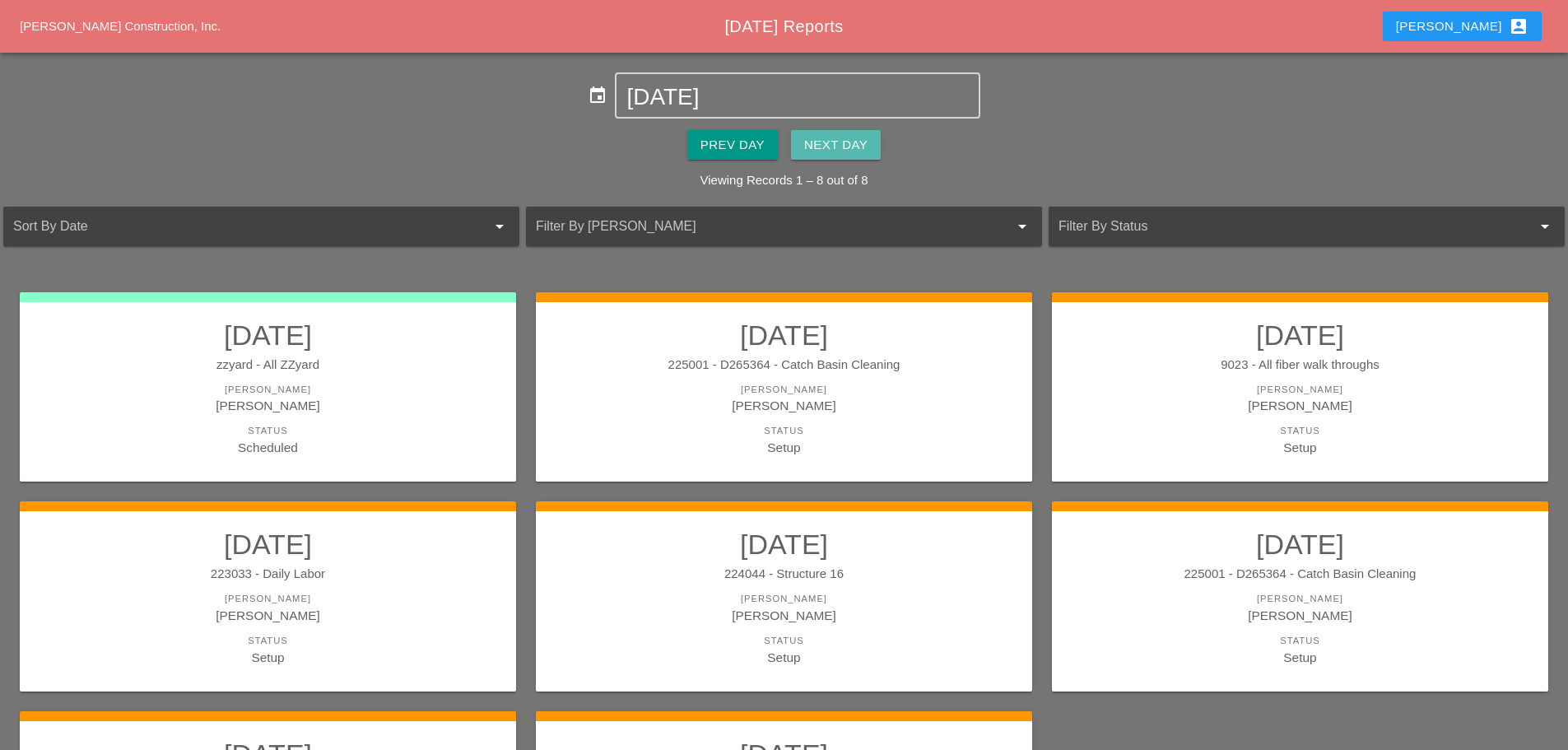
click at [845, 133] on button "Next Day" at bounding box center [836, 145] width 90 height 30
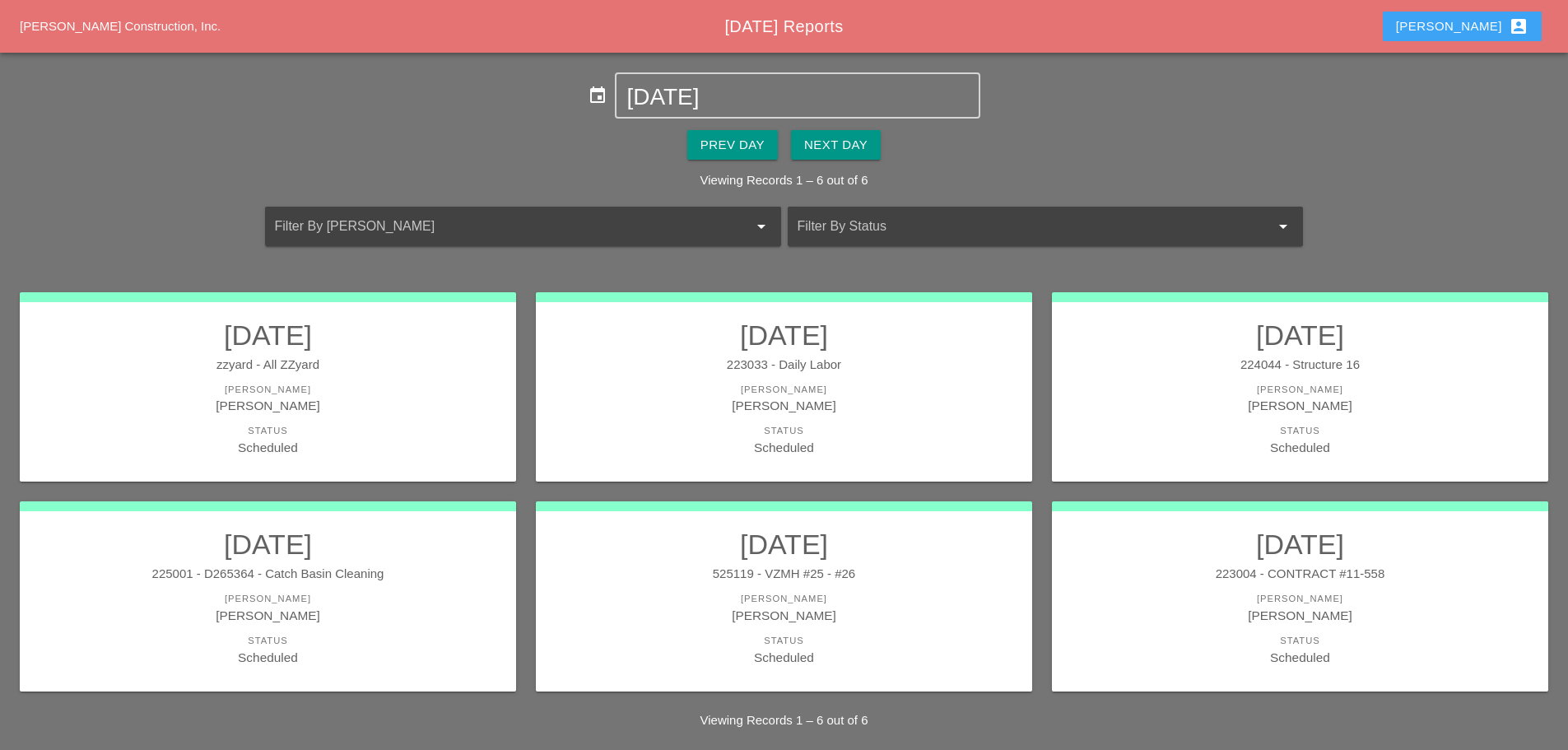
click at [1465, 28] on div "[PERSON_NAME] account_box" at bounding box center [1462, 27] width 133 height 20
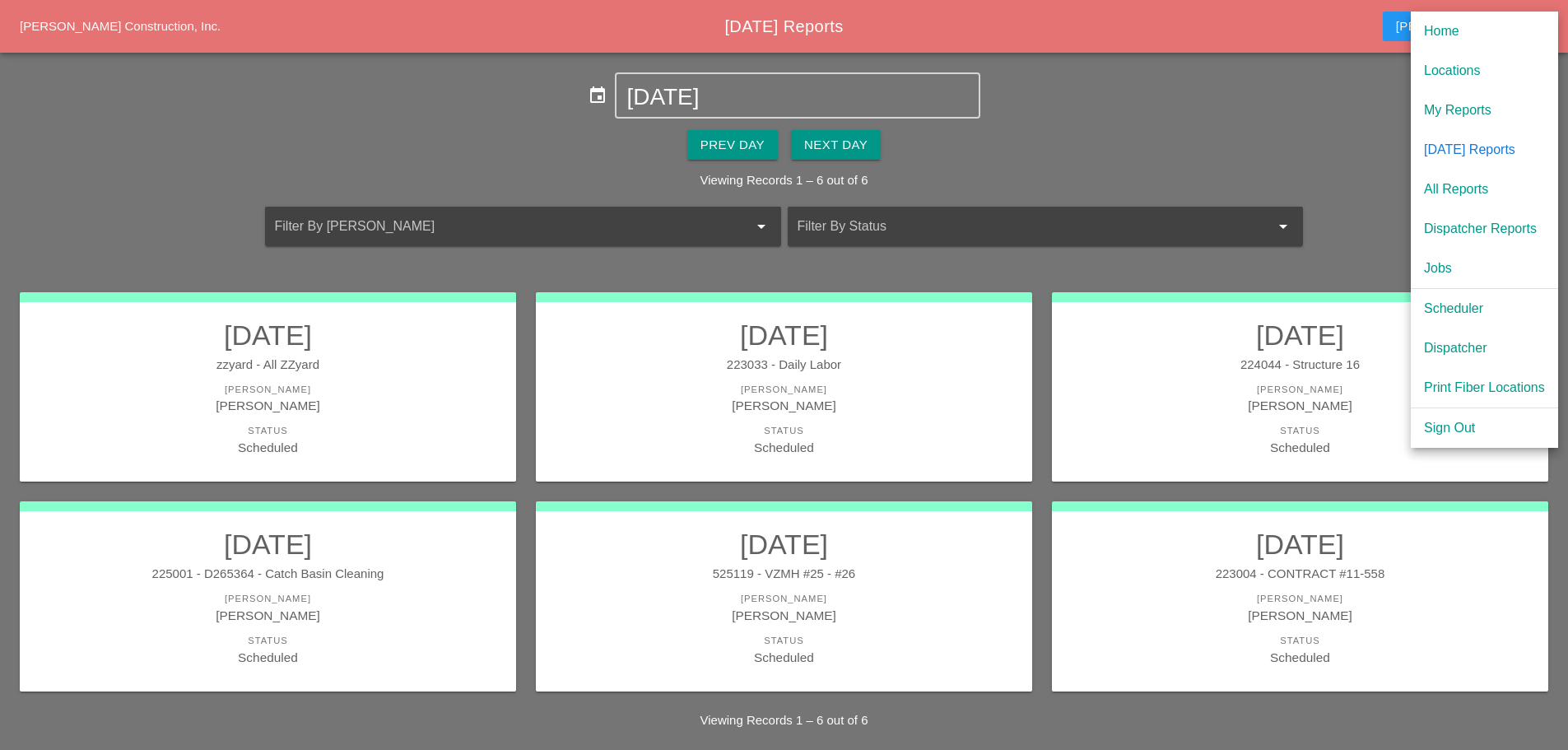
click at [1456, 342] on div "Dispatcher" at bounding box center [1485, 348] width 121 height 20
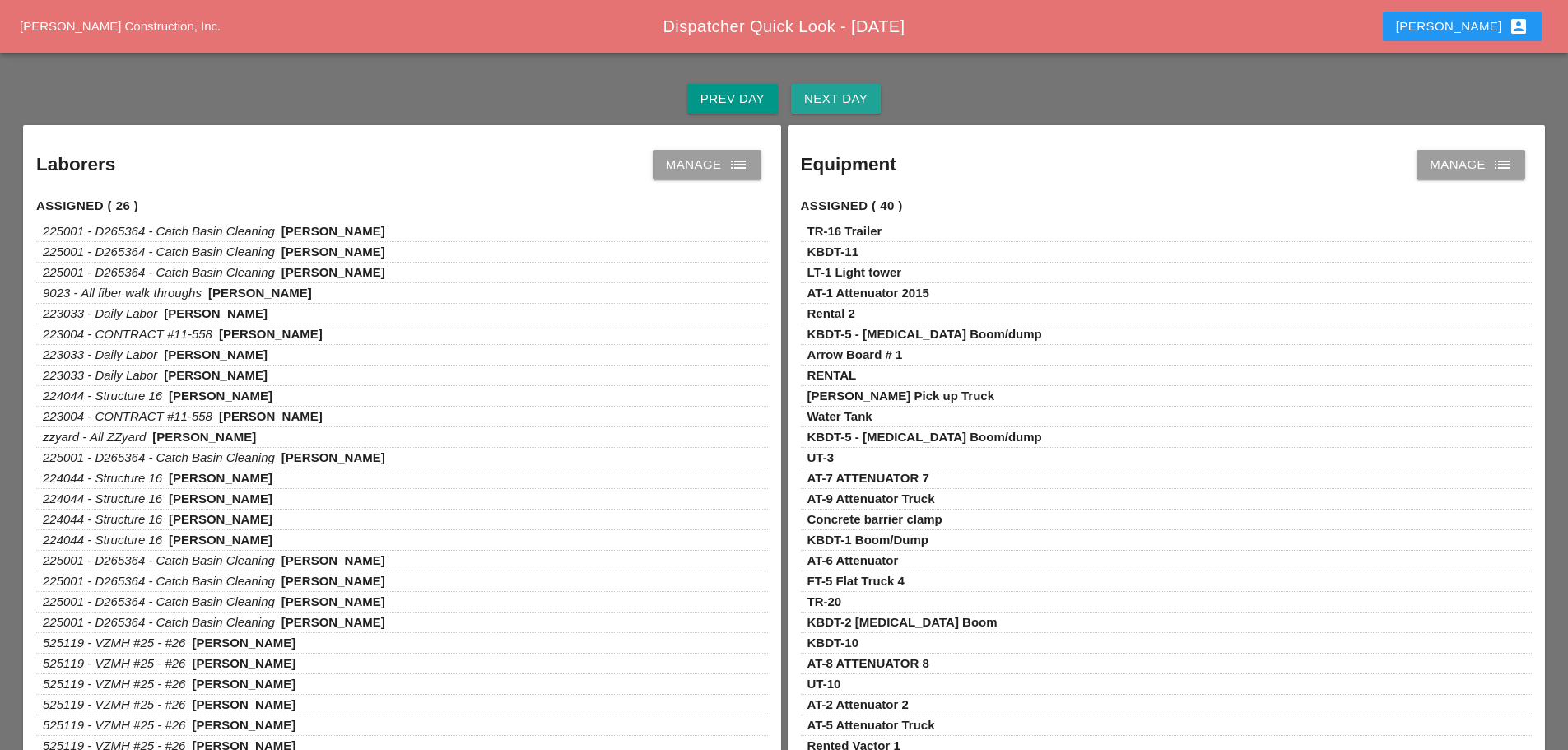
click at [871, 95] on button "Next Day" at bounding box center [836, 99] width 90 height 30
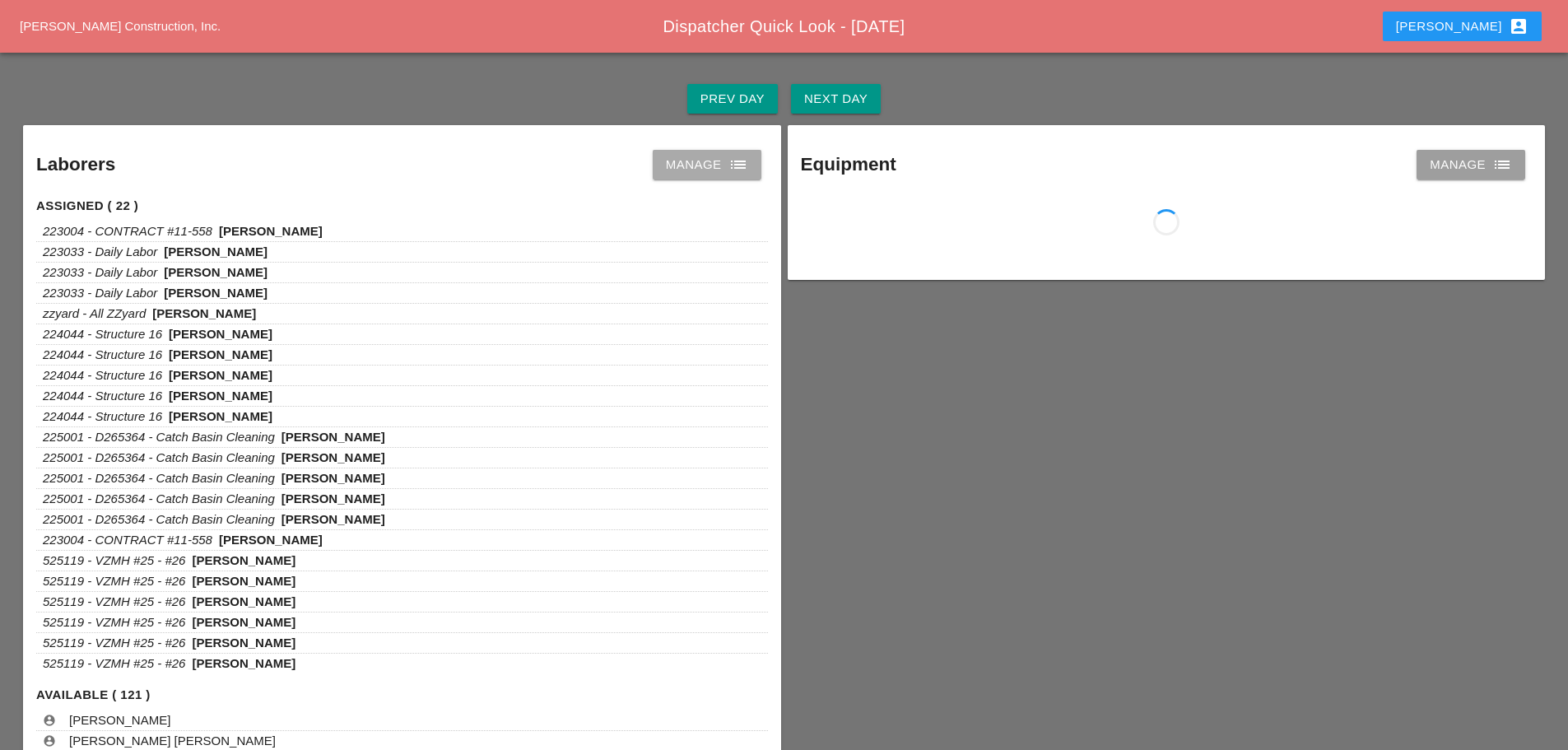
click at [729, 162] on icon "list" at bounding box center [739, 164] width 20 height 20
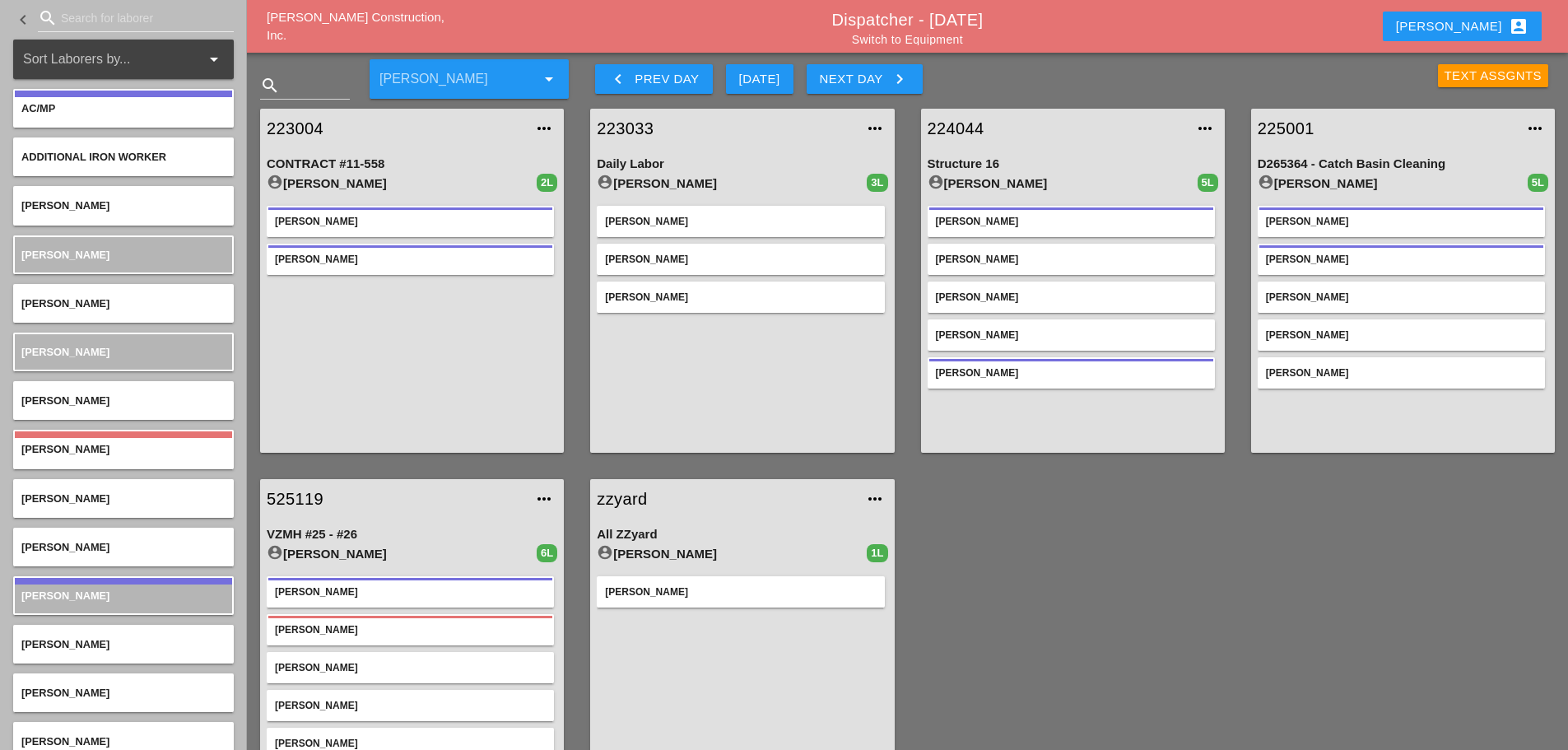
click at [915, 42] on link "Switch to Equipment" at bounding box center [907, 39] width 111 height 13
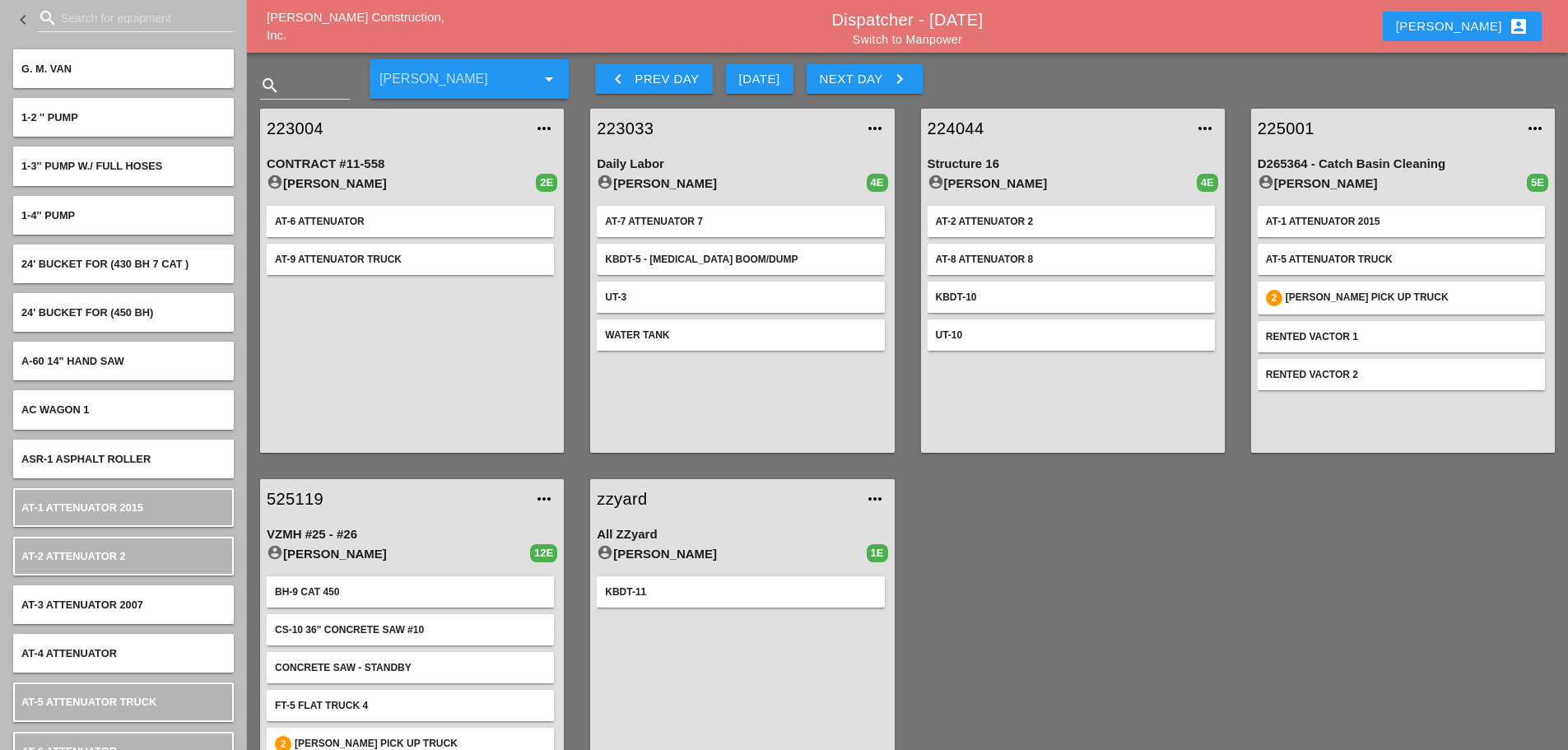
click at [938, 38] on link "Switch to Manpower" at bounding box center [907, 39] width 109 height 13
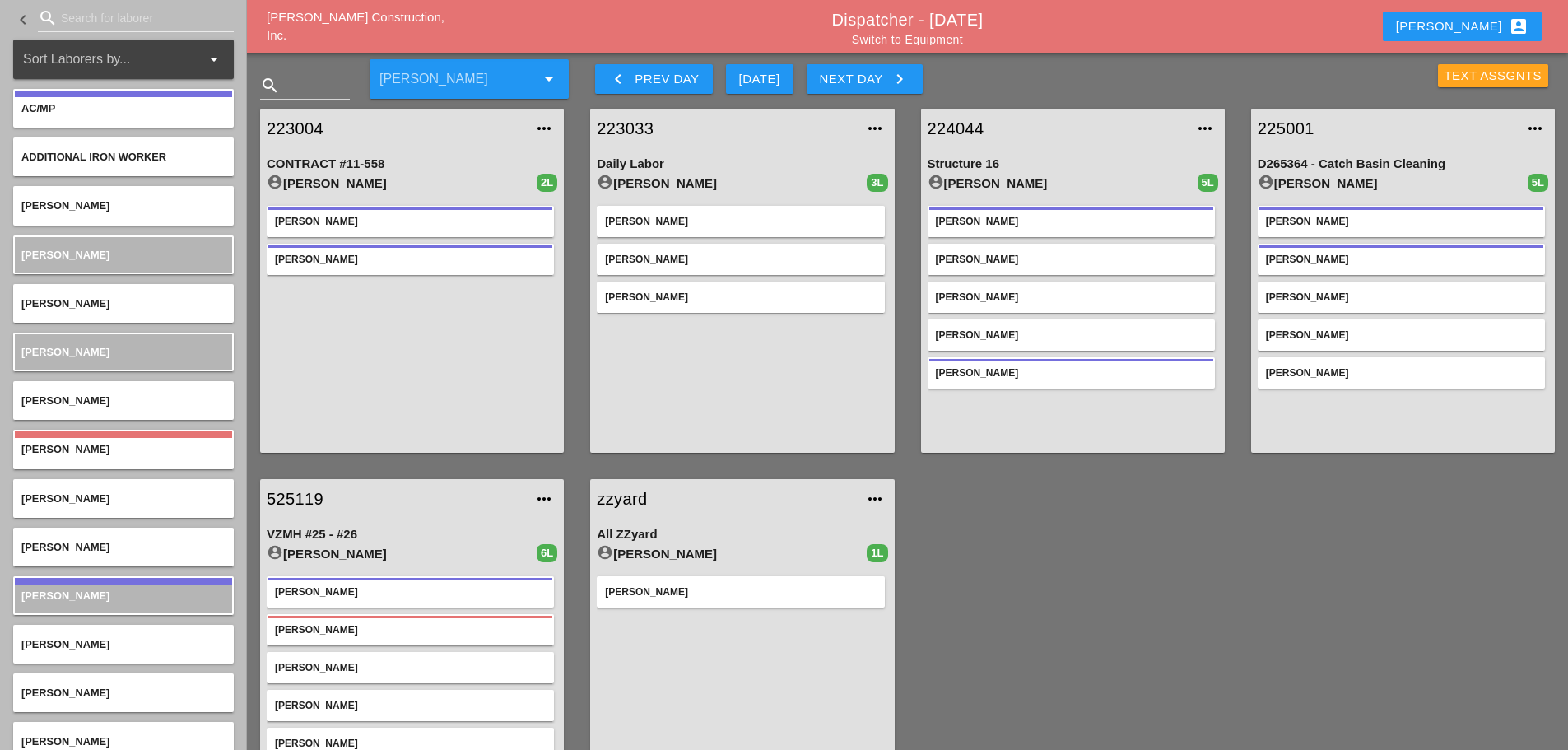
click at [1469, 79] on div "Text Assgnts" at bounding box center [1493, 76] width 98 height 19
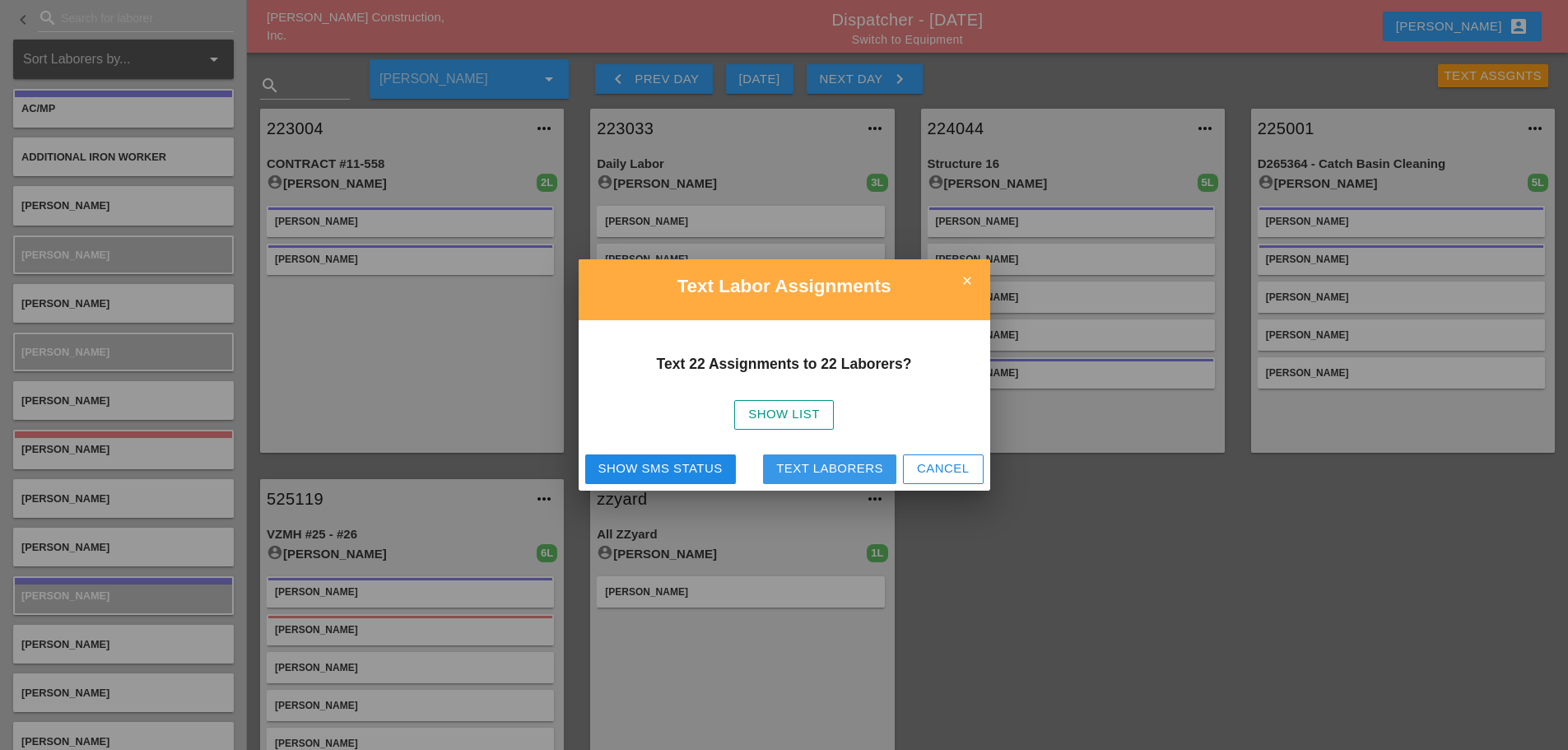
click at [845, 466] on div "Text Laborers" at bounding box center [829, 469] width 107 height 19
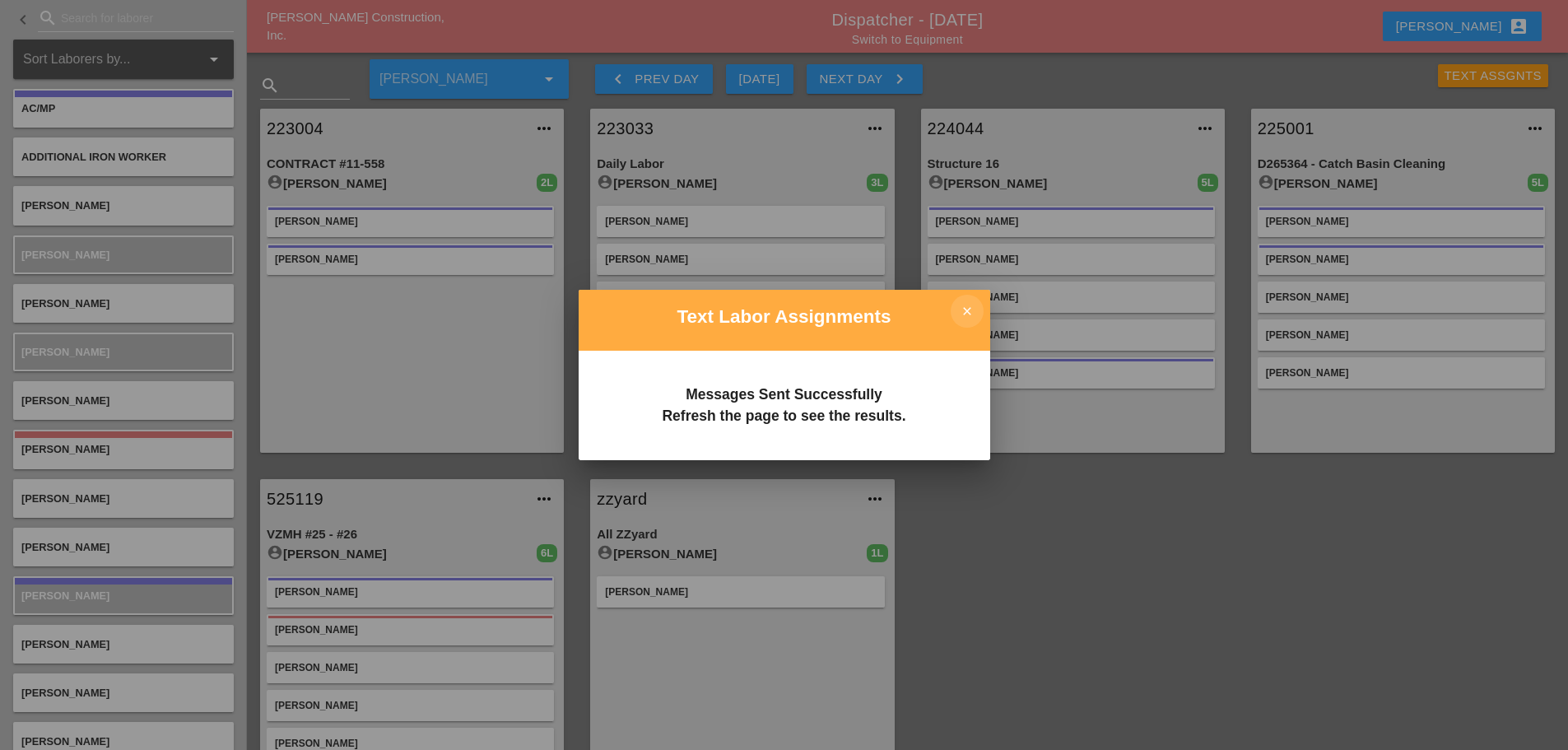
click at [965, 307] on icon "close" at bounding box center [967, 310] width 33 height 33
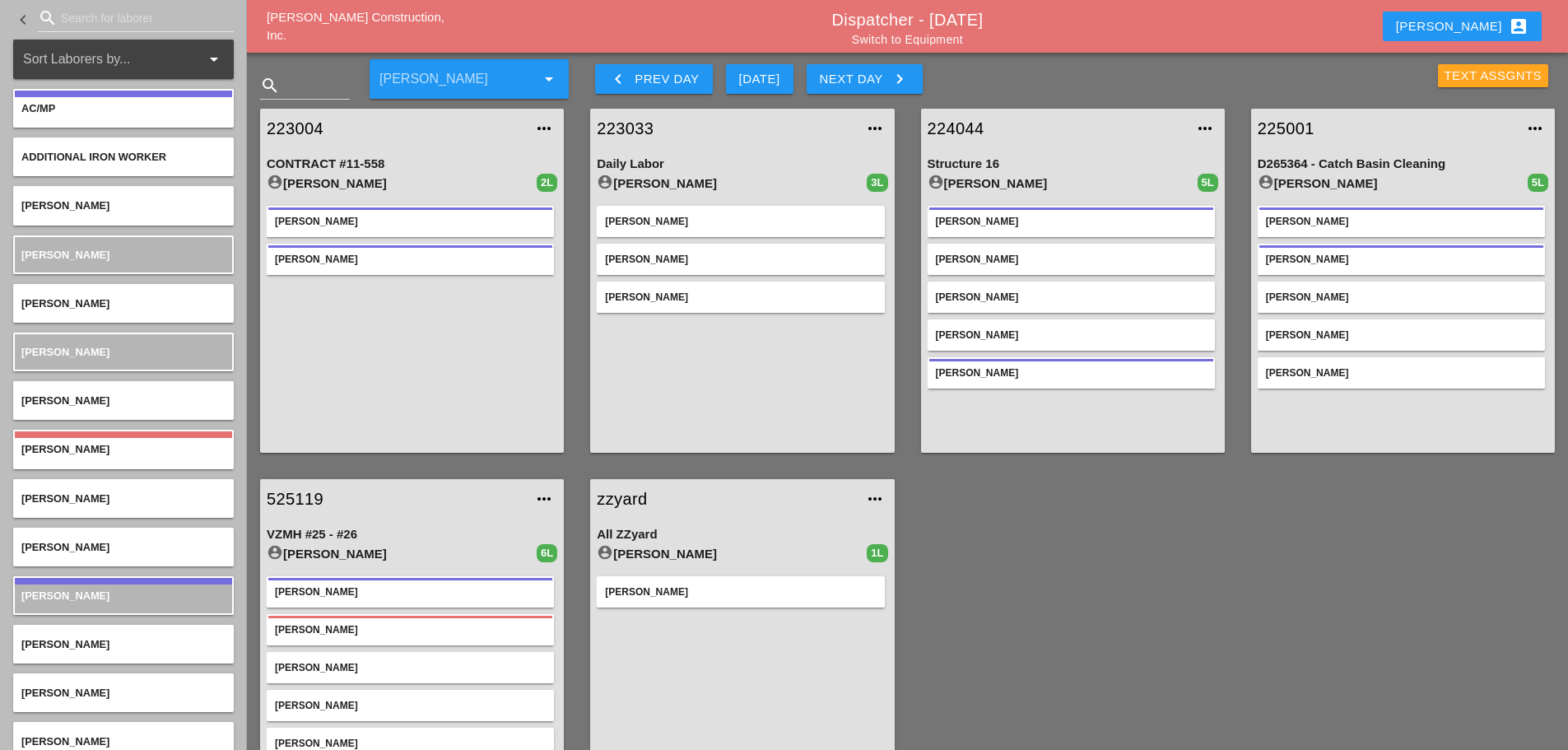
click at [1490, 76] on div "Text Assgnts" at bounding box center [1493, 76] width 98 height 19
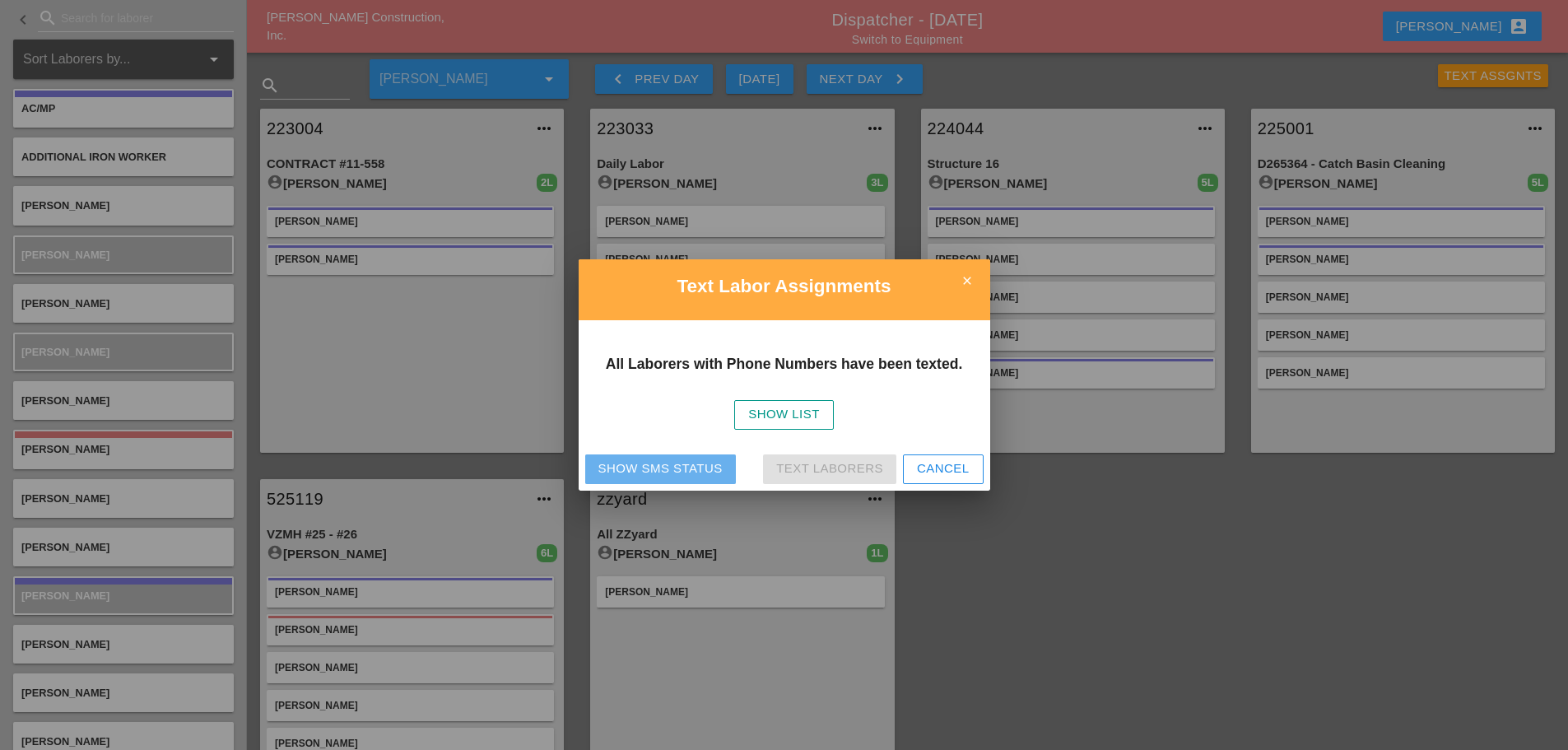
click at [644, 473] on div "Show SMS Status" at bounding box center [660, 469] width 124 height 19
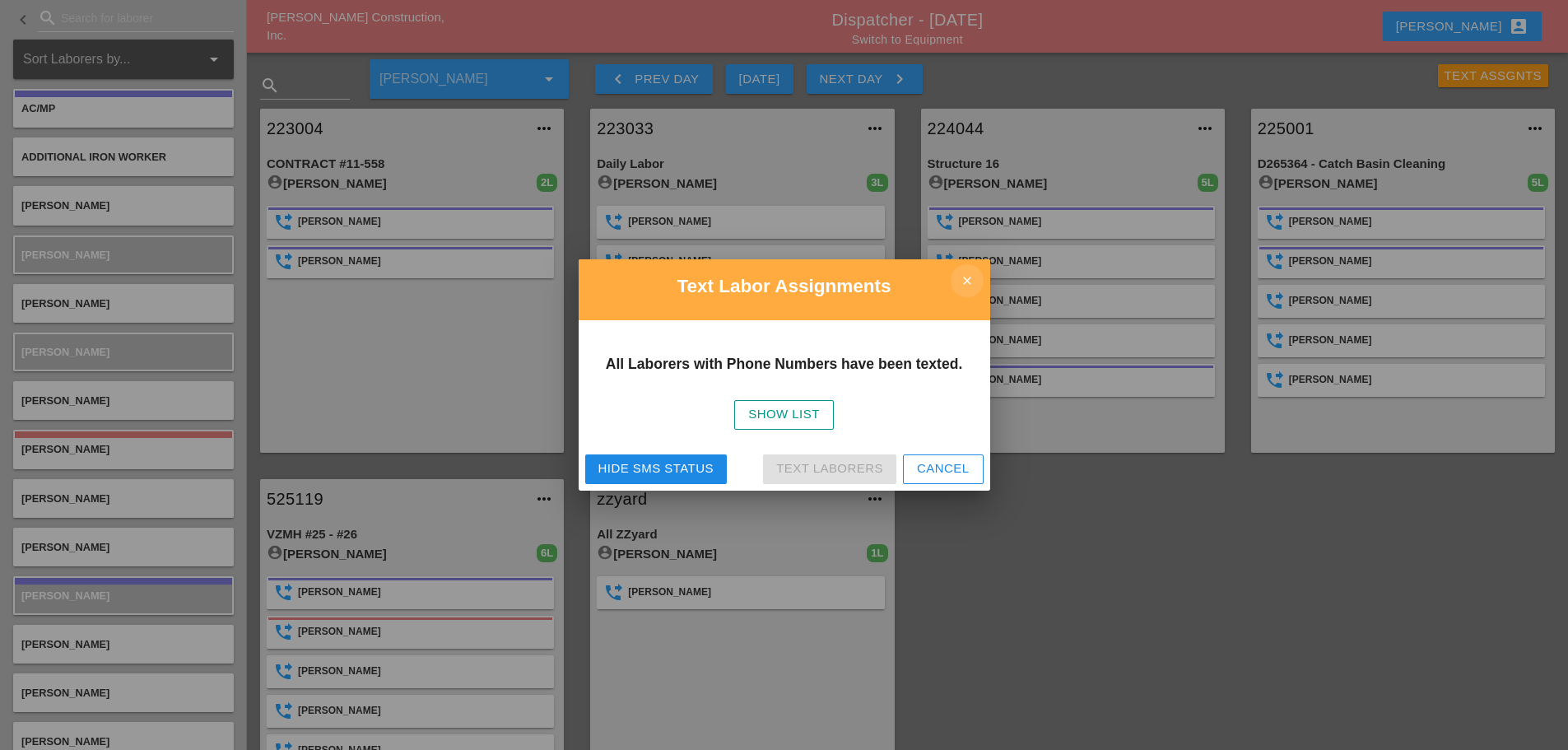
click at [965, 281] on icon "close" at bounding box center [967, 280] width 33 height 33
